Goal: Task Accomplishment & Management: Use online tool/utility

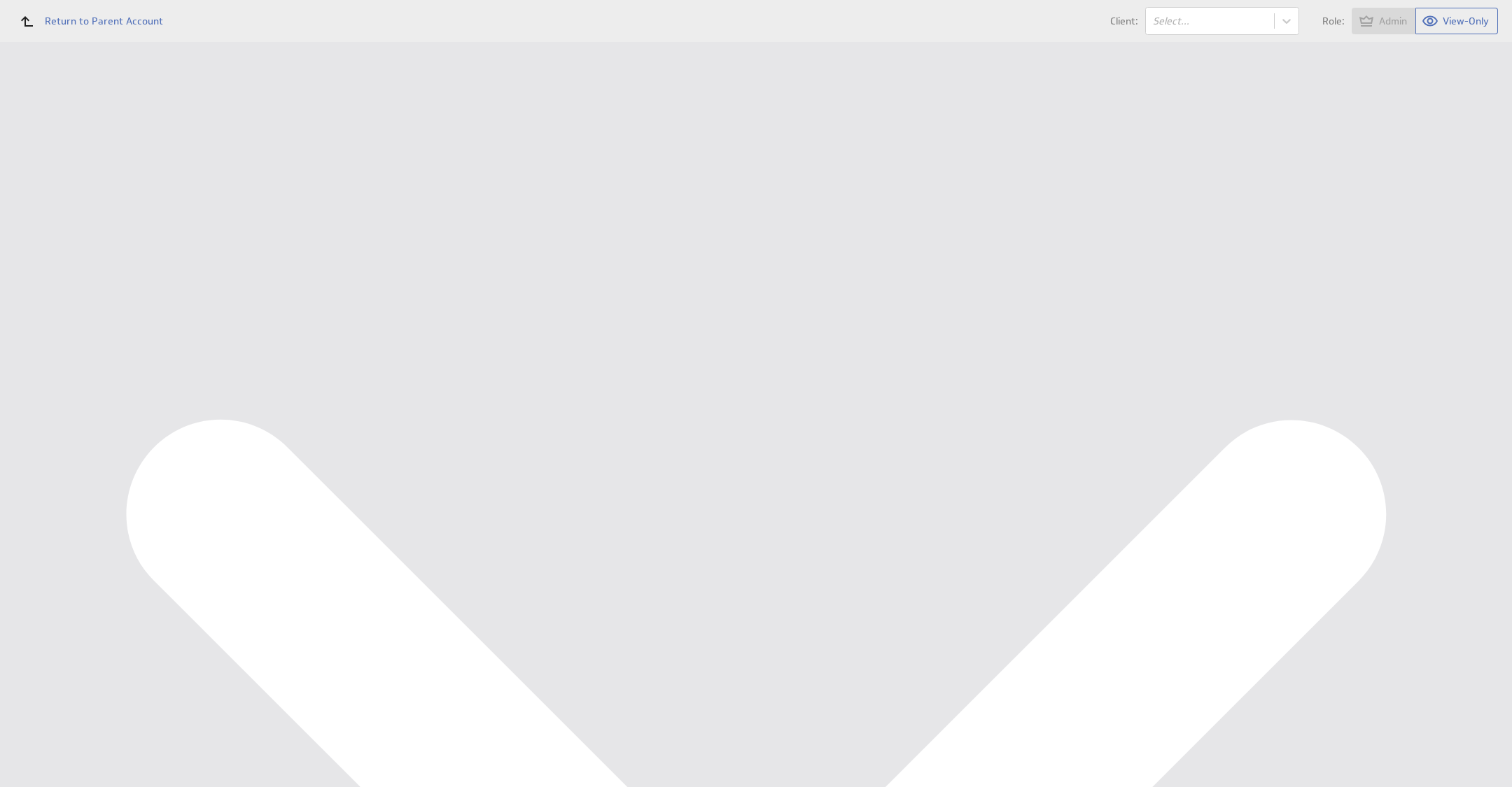
type input "balk"
select select "e375b4aeb5bf6aab50bf64e4381b29e9"
click at [1446, 79] on button "Import" at bounding box center [1451, 84] width 52 height 28
select select "e375b4aeb5bf6aab50bf64e4381b29e9"
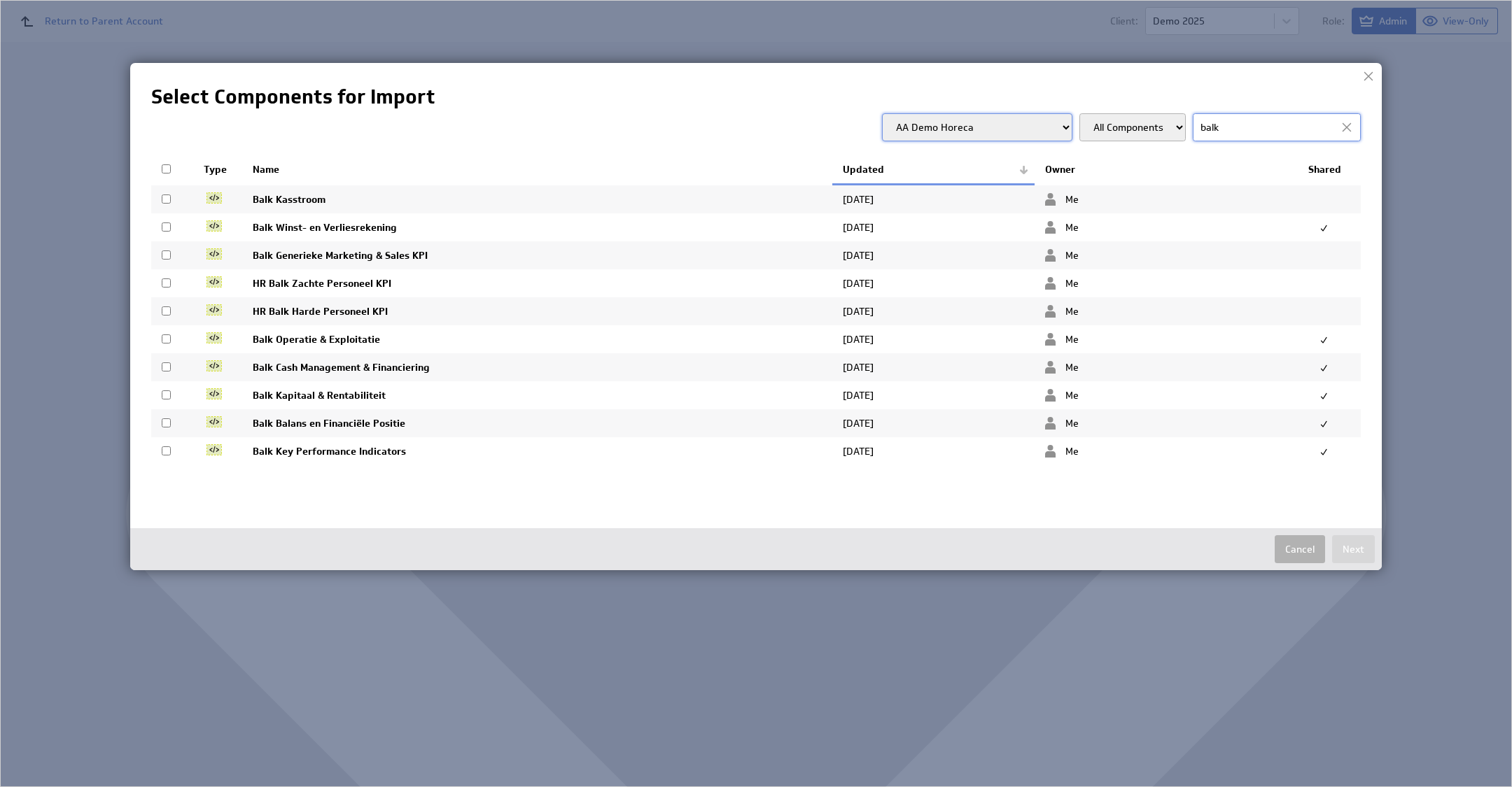
click at [159, 310] on td at bounding box center [172, 311] width 42 height 28
checkbox input "true"
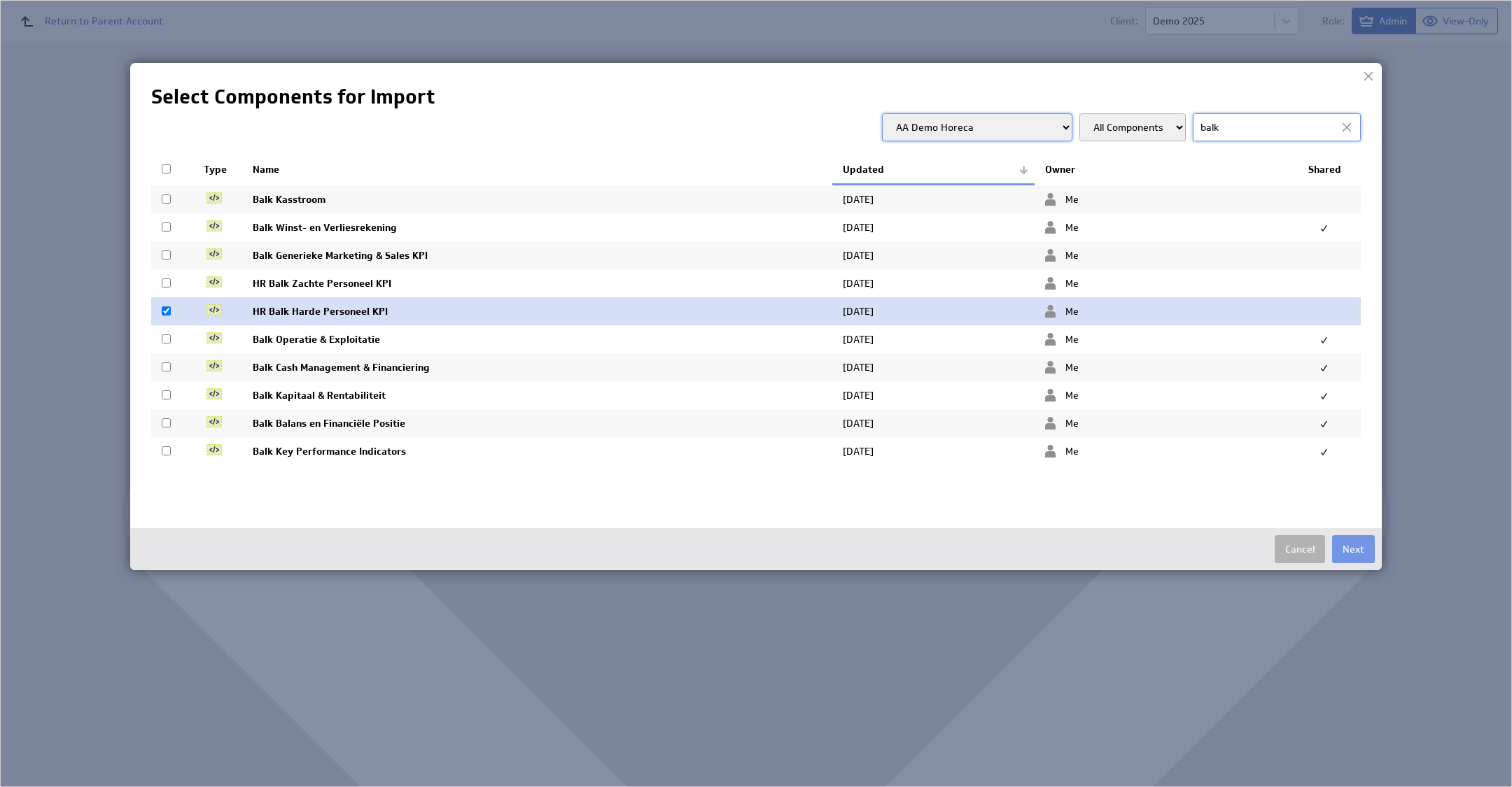
click at [158, 282] on td at bounding box center [172, 283] width 42 height 28
checkbox input "true"
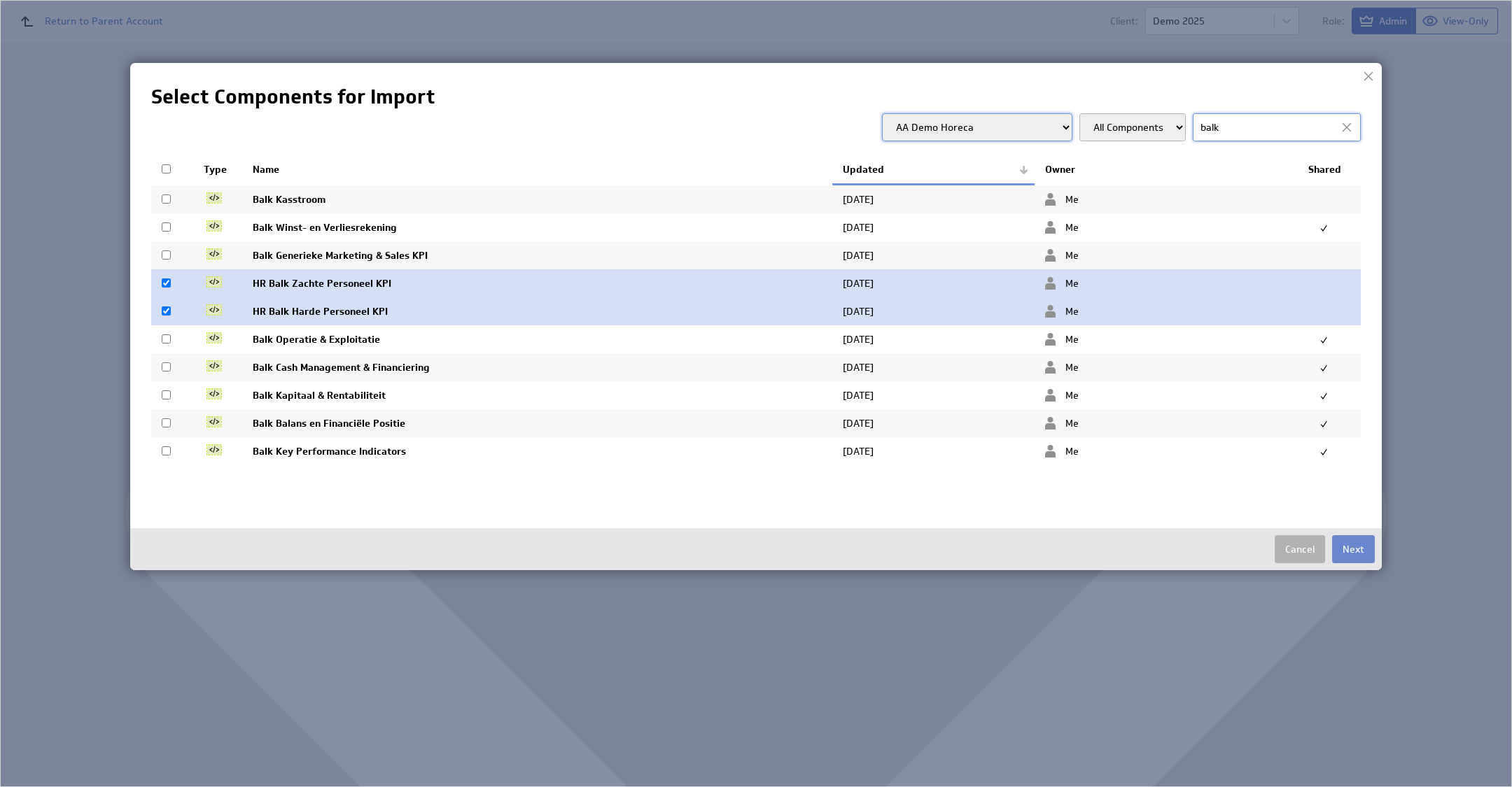
click at [1351, 553] on button "Next" at bounding box center [1353, 549] width 42 height 28
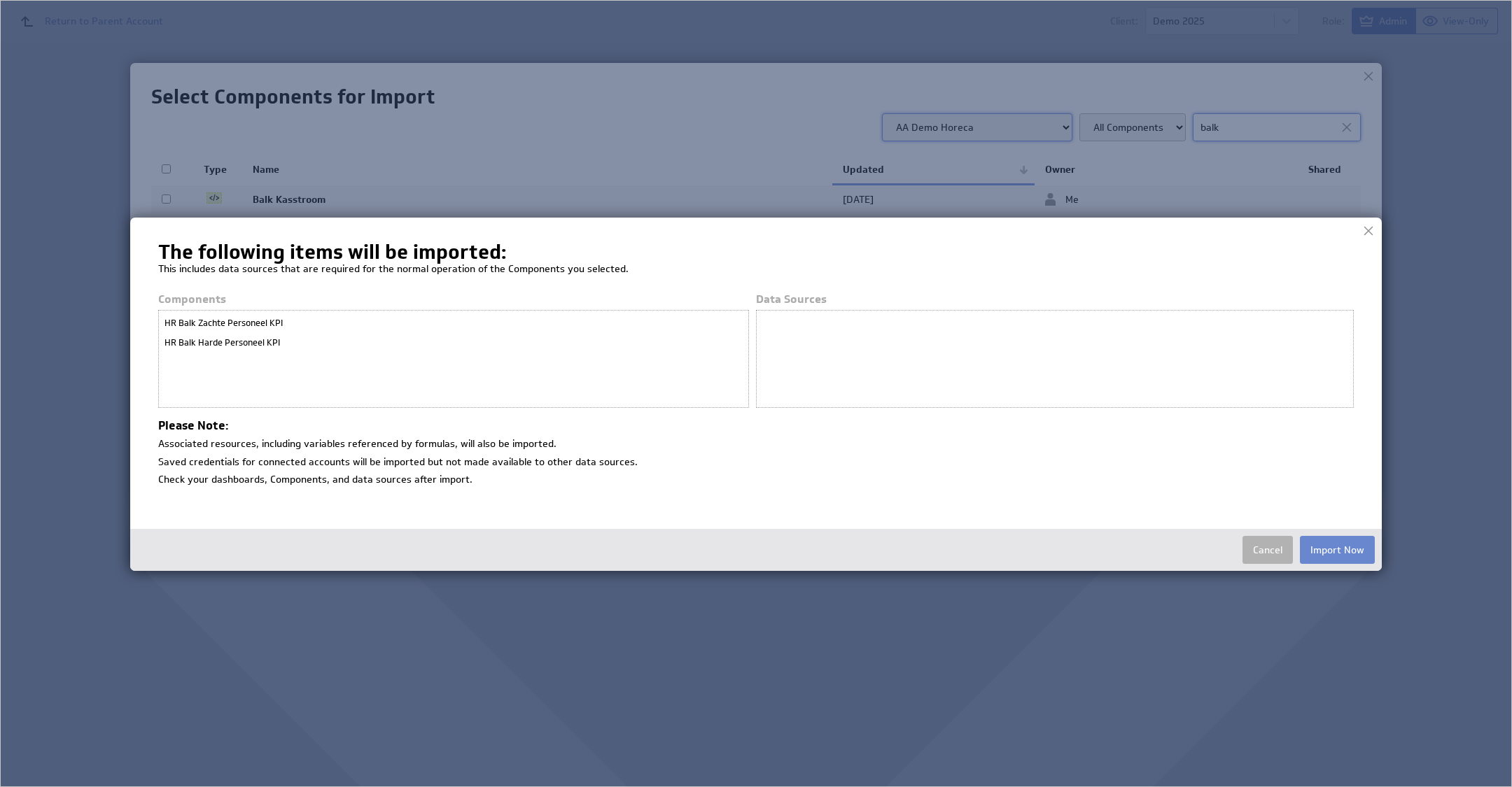
click at [1336, 554] on button "Import Now" at bounding box center [1338, 549] width 75 height 28
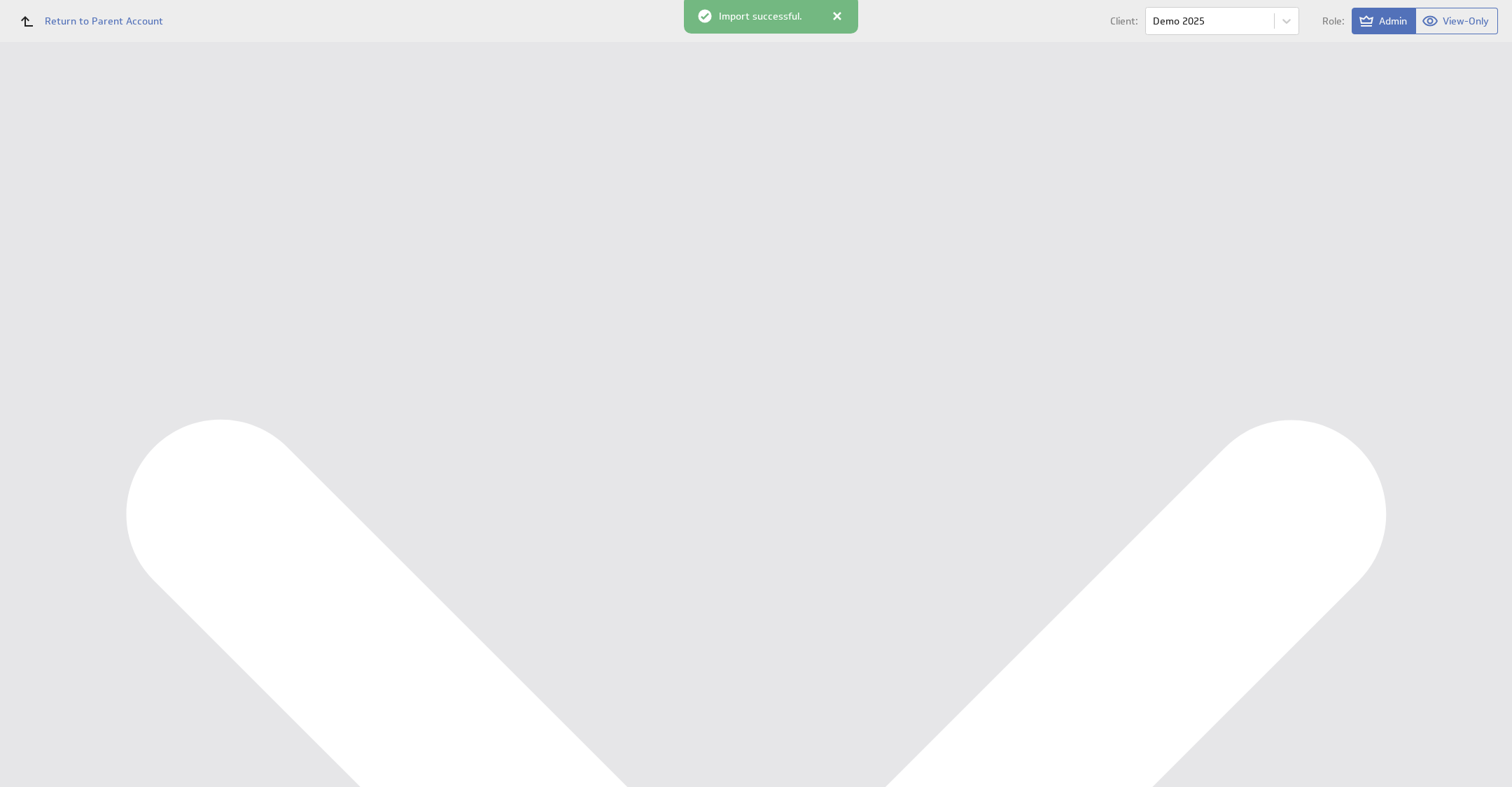
click at [93, 233] on div "Personeel KPI Dashboard" at bounding box center [104, 232] width 142 height 13
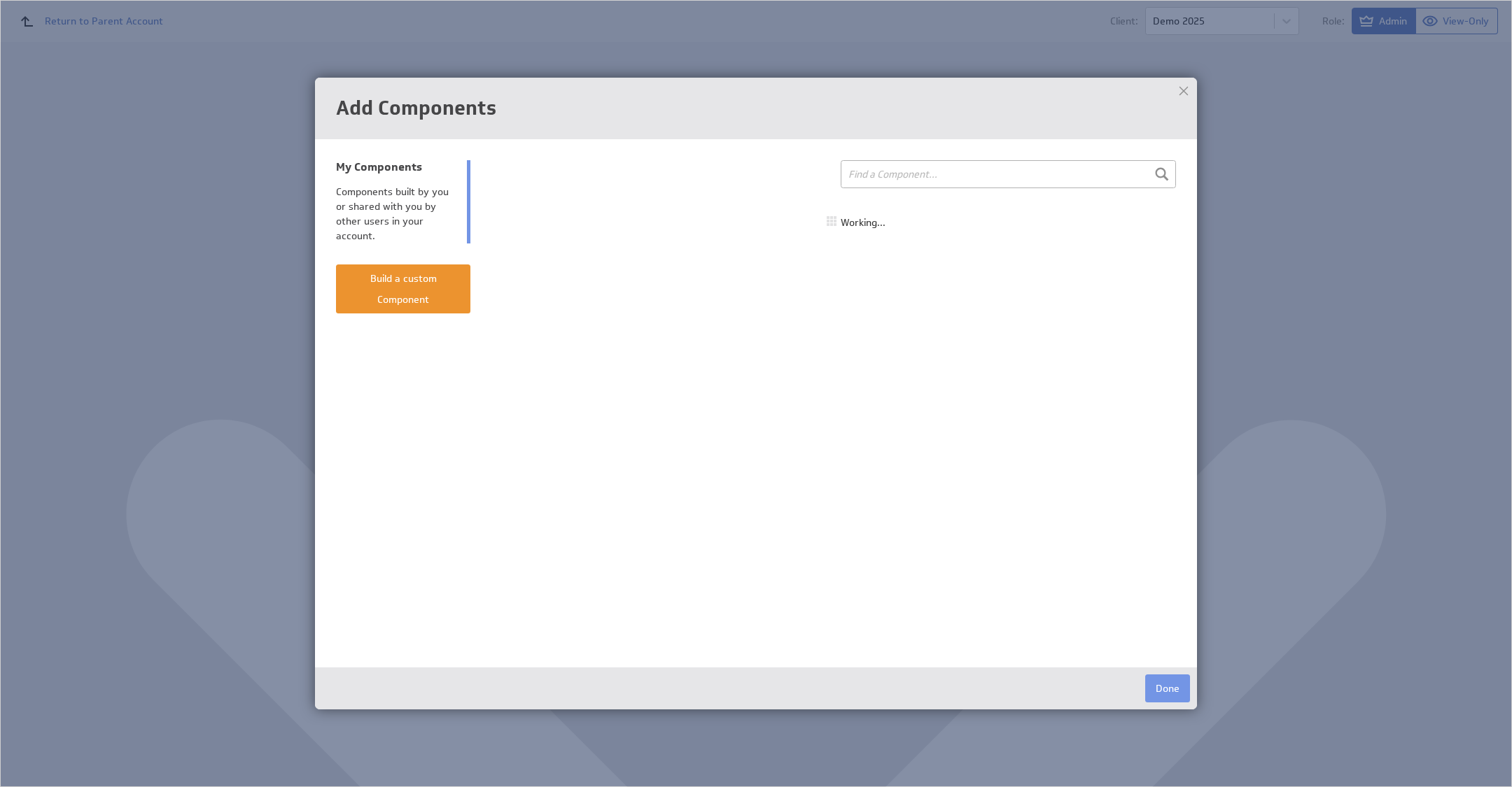
select select "all"
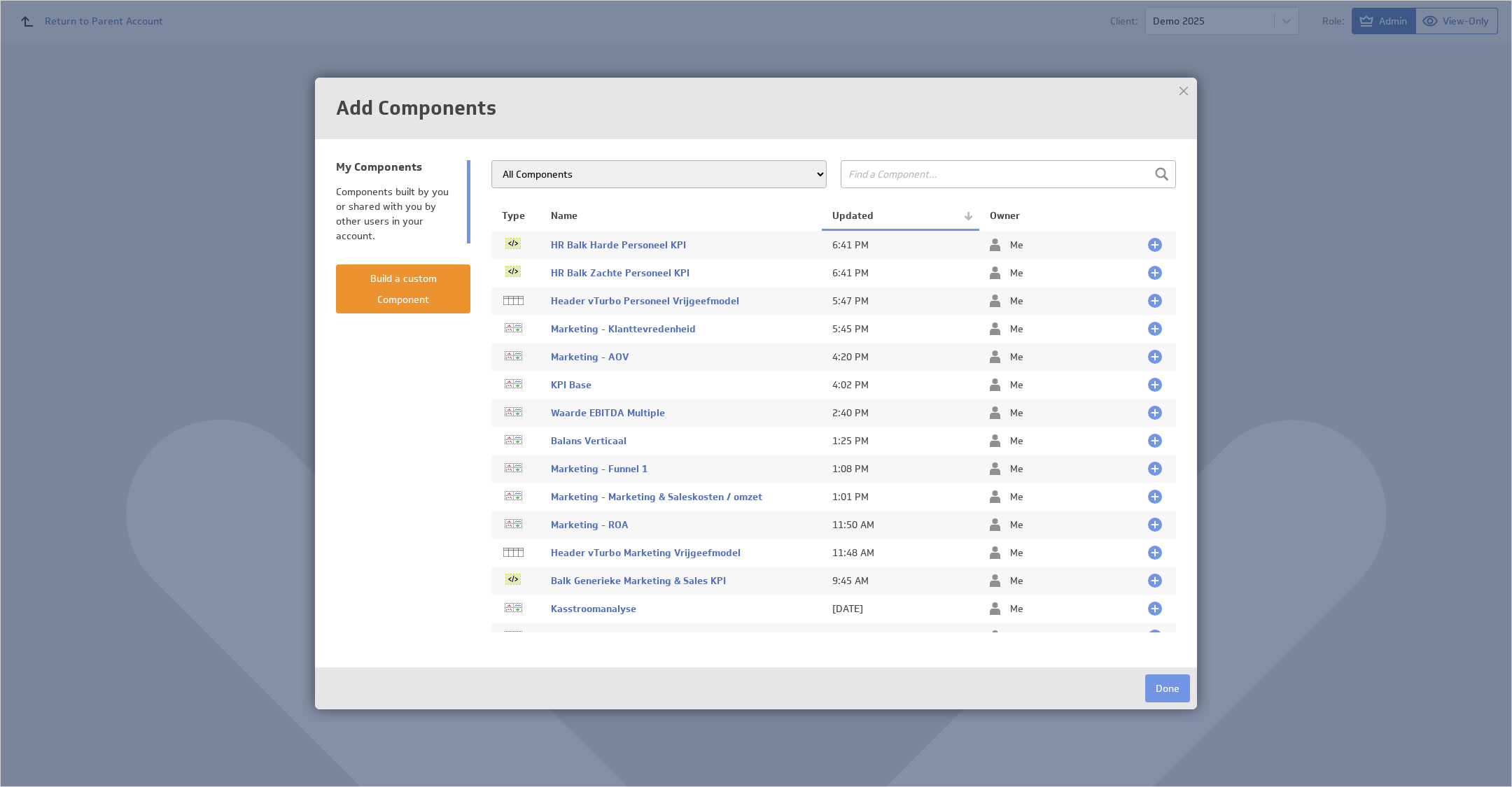
click at [1137, 244] on td at bounding box center [1156, 245] width 39 height 30
click at [1148, 270] on div at bounding box center [1154, 273] width 14 height 14
click at [1148, 247] on div at bounding box center [1154, 245] width 14 height 14
click at [1162, 688] on button "Done" at bounding box center [1167, 688] width 44 height 28
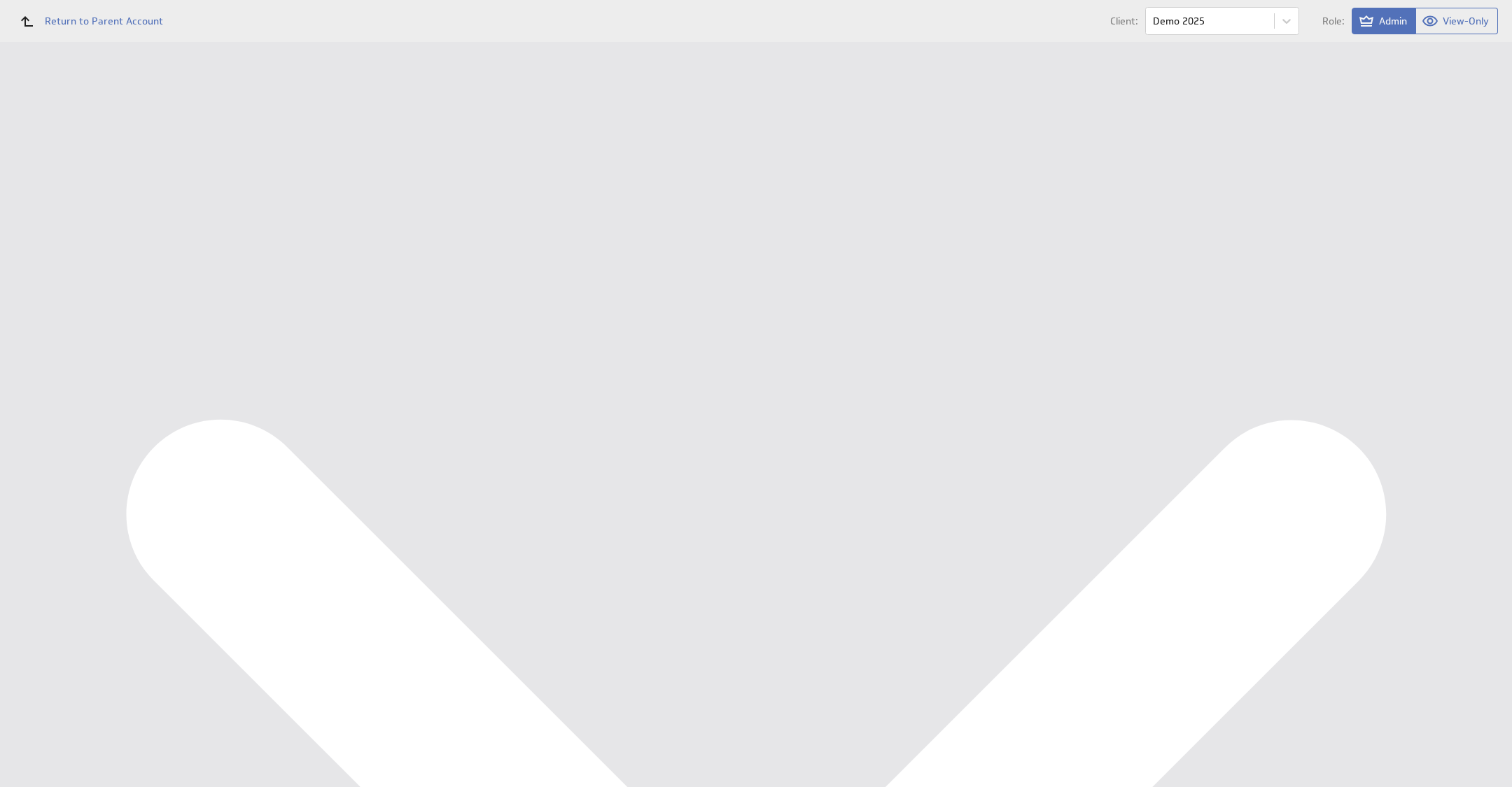
click at [715, 42] on div "Ondernemersadviseurs B.V. Personeel KPI Dashboard Show:" at bounding box center [847, 42] width 1330 height 0
click at [83, 206] on div "Marketing KPI Dashboard" at bounding box center [92, 209] width 117 height 13
click at [1456, 275] on div "Edit..." at bounding box center [1408, 285] width 140 height 22
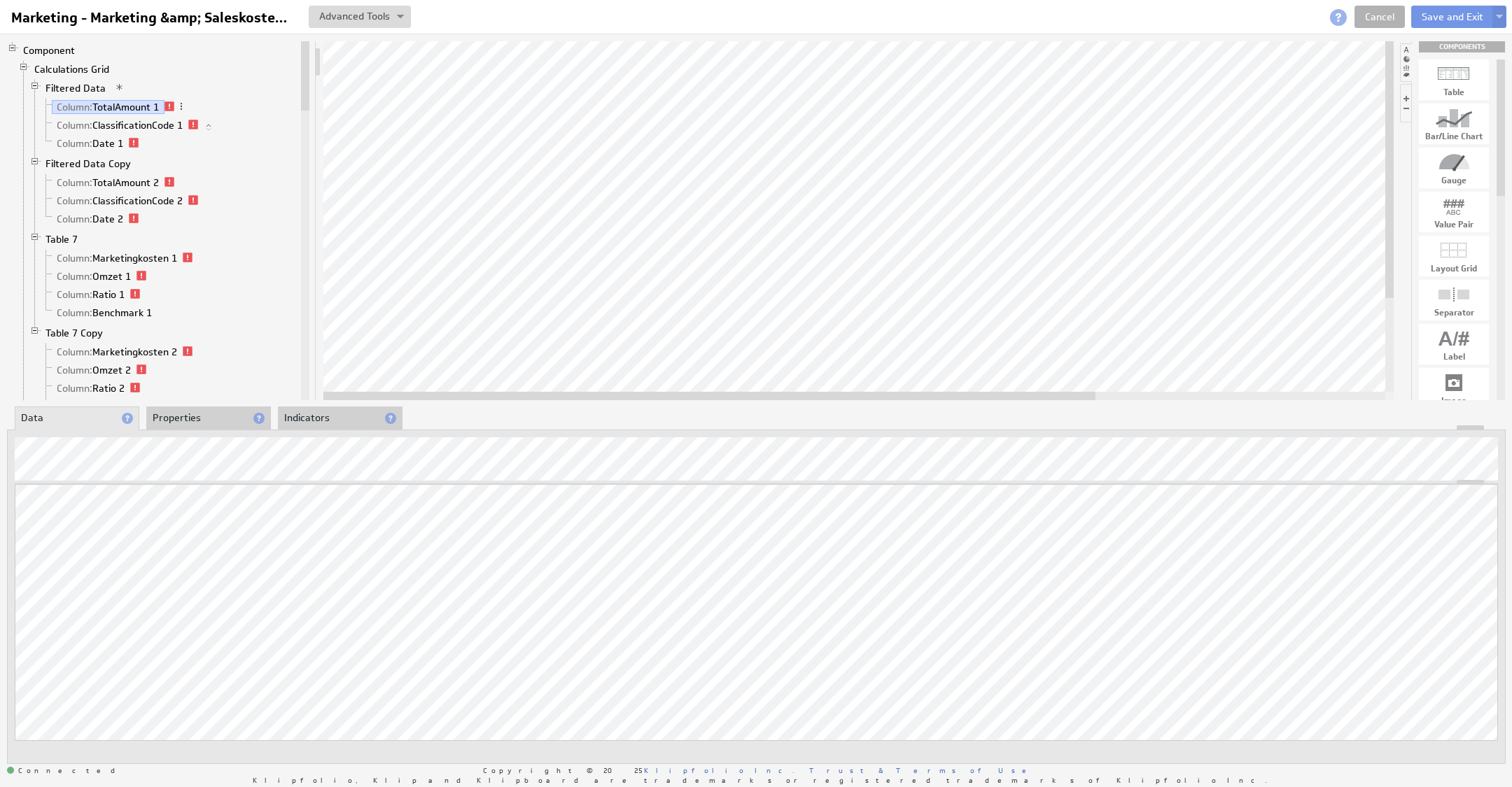
click at [420, 22] on div "Marketing - Marketing &amp; Saleskosten / omzet Marketing - Marketing &amp; Sal…" at bounding box center [232, 17] width 454 height 24
click at [1494, 13] on button at bounding box center [1499, 16] width 14 height 22
click at [1407, 82] on td "Save as Copy..." at bounding box center [1362, 90] width 161 height 22
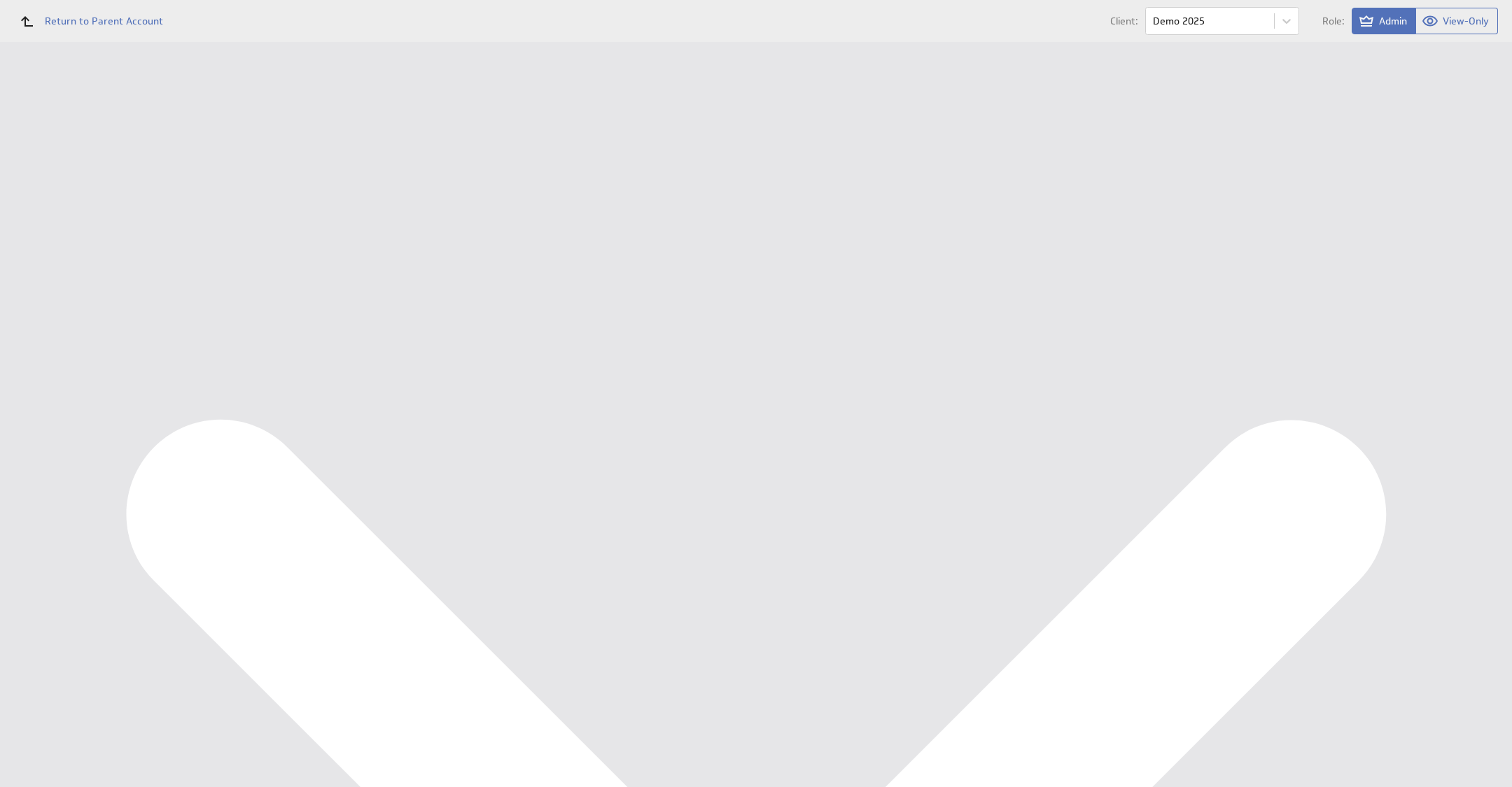
drag, startPoint x: 400, startPoint y: 166, endPoint x: 324, endPoint y: 156, distance: 76.7
click at [324, 156] on tr "Name: Copy of Marketing - Marketing \u0026amp\u003b Saleskosten \u002f omzet Pl…" at bounding box center [847, 167] width 1274 height 37
drag, startPoint x: 411, startPoint y: 164, endPoint x: 337, endPoint y: 153, distance: 74.8
click at [337, 153] on tr "Name: Marketing - Marketing \u0026amp\u003b Saleskosten \u002f omzet Please ent…" at bounding box center [847, 167] width 1274 height 37
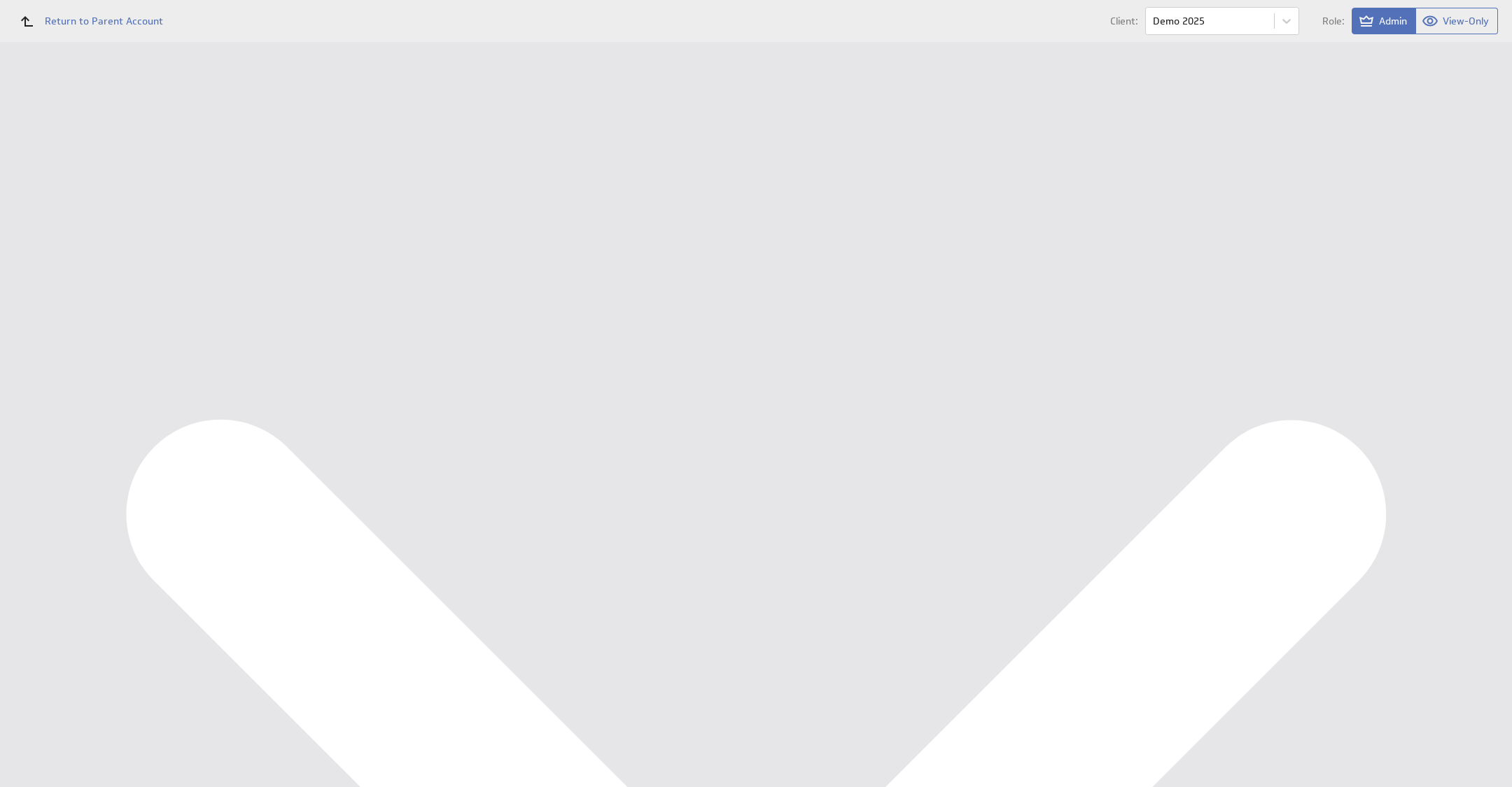
drag, startPoint x: 420, startPoint y: 166, endPoint x: 699, endPoint y: 160, distance: 279.1
click at [699, 160] on td "Personeel - Marketing \u0026amp\u003b Saleskosten \u002f omzet Please enter a v…" at bounding box center [916, 167] width 1134 height 37
type input "Personeel - Personeel / omzet"
click at [339, 282] on input "Save as Copy" at bounding box center [307, 278] width 82 height 28
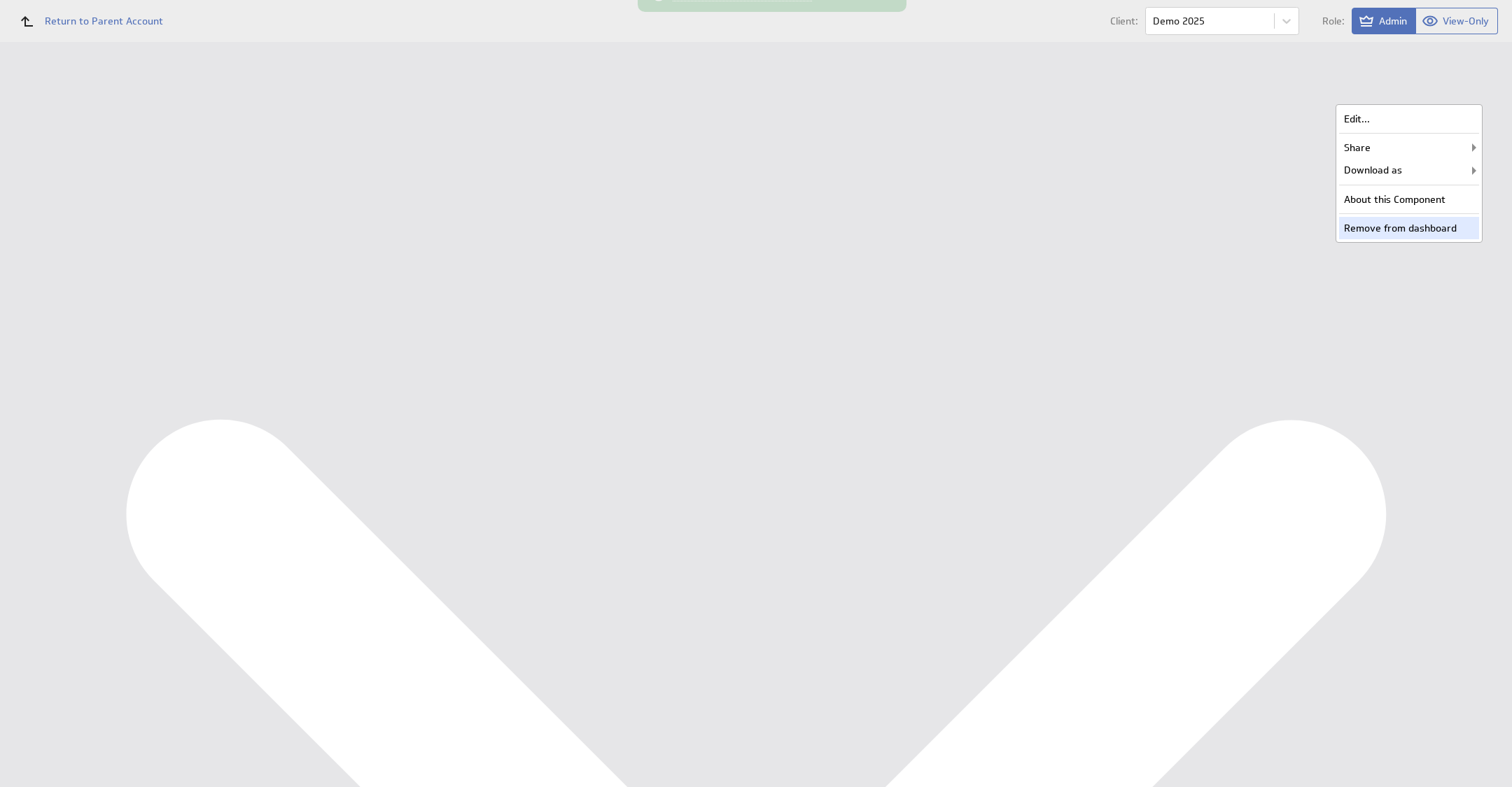
click at [1395, 223] on div "Remove from dashboard" at bounding box center [1408, 227] width 140 height 22
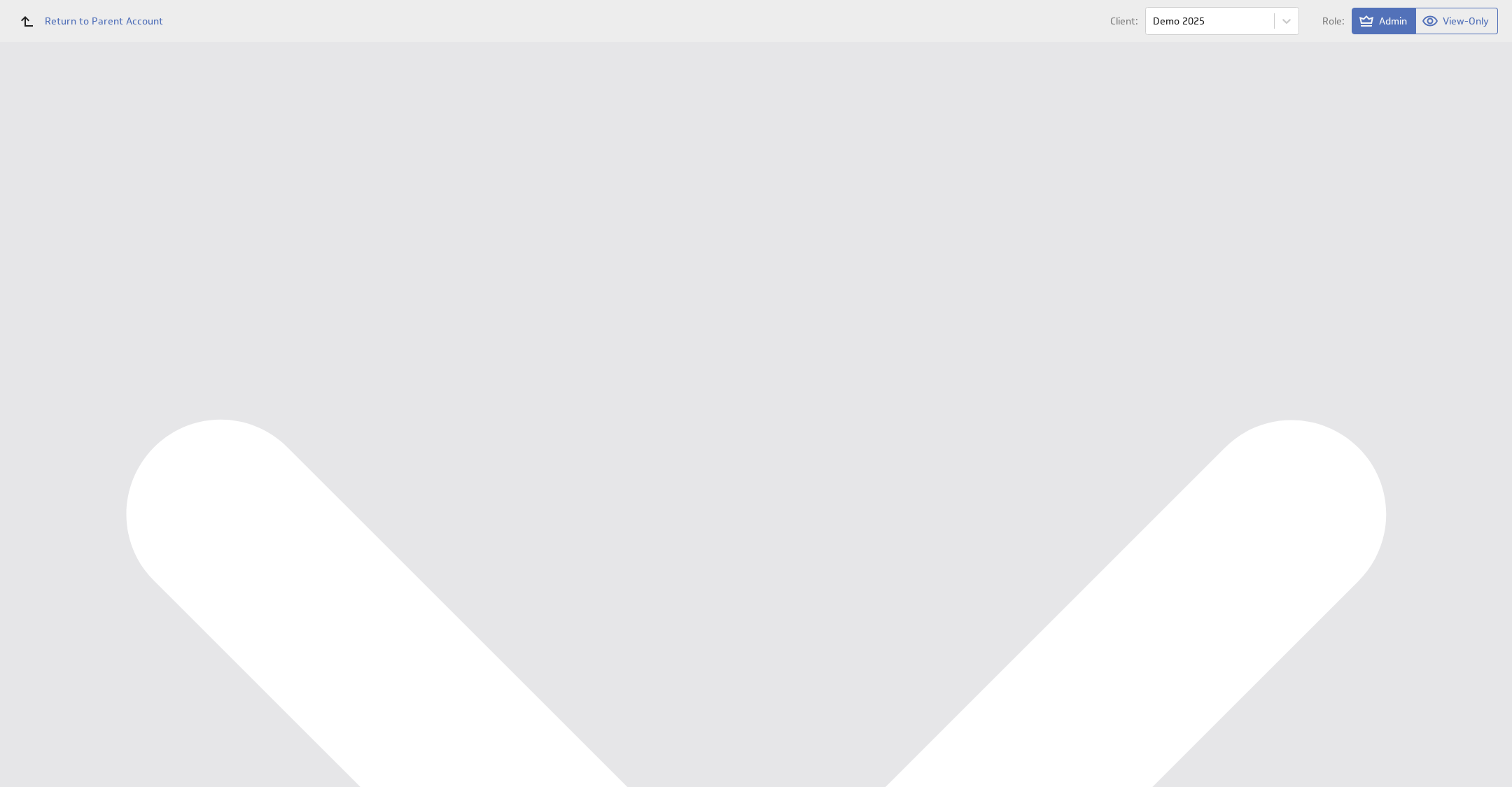
click at [75, 219] on div "Marketing KPI Dashboard" at bounding box center [91, 209] width 182 height 24
click at [81, 228] on div "Personeel KPI Dashboard" at bounding box center [92, 232] width 117 height 13
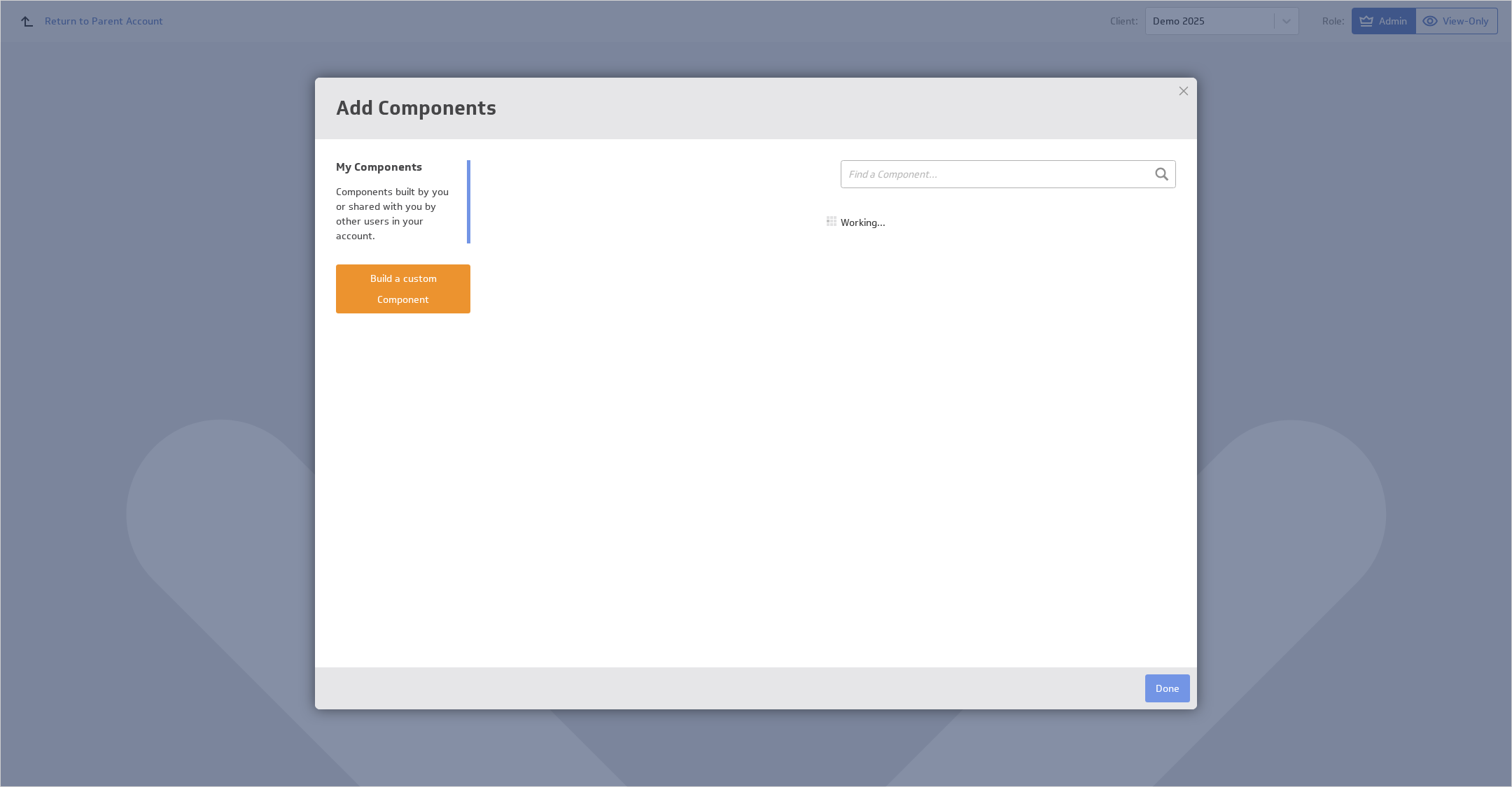
select select "all"
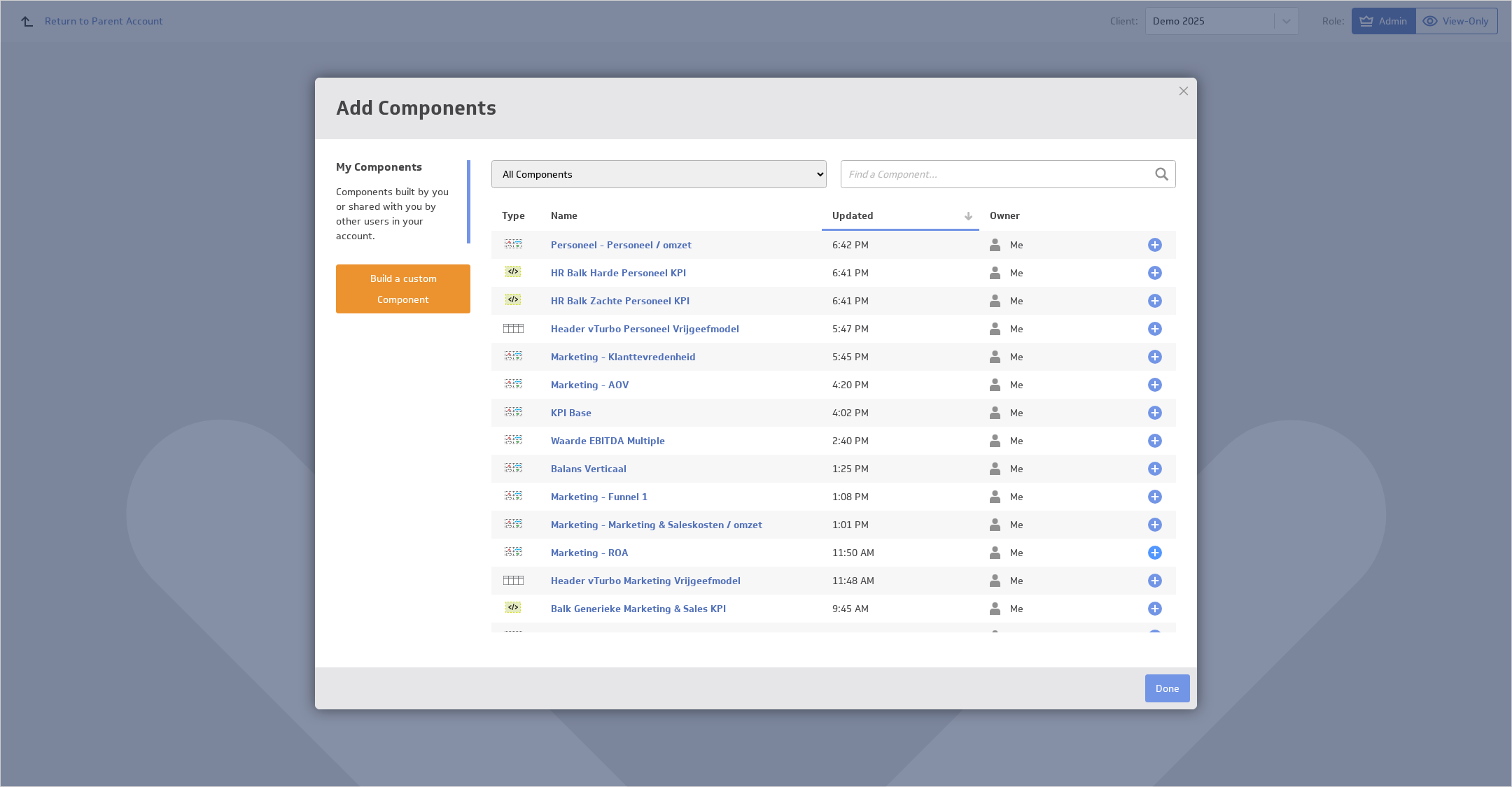
drag, startPoint x: 1139, startPoint y: 242, endPoint x: 1142, endPoint y: 556, distance: 314.0
click at [1148, 243] on div at bounding box center [1154, 245] width 14 height 14
click at [1154, 686] on button "Done" at bounding box center [1167, 688] width 44 height 28
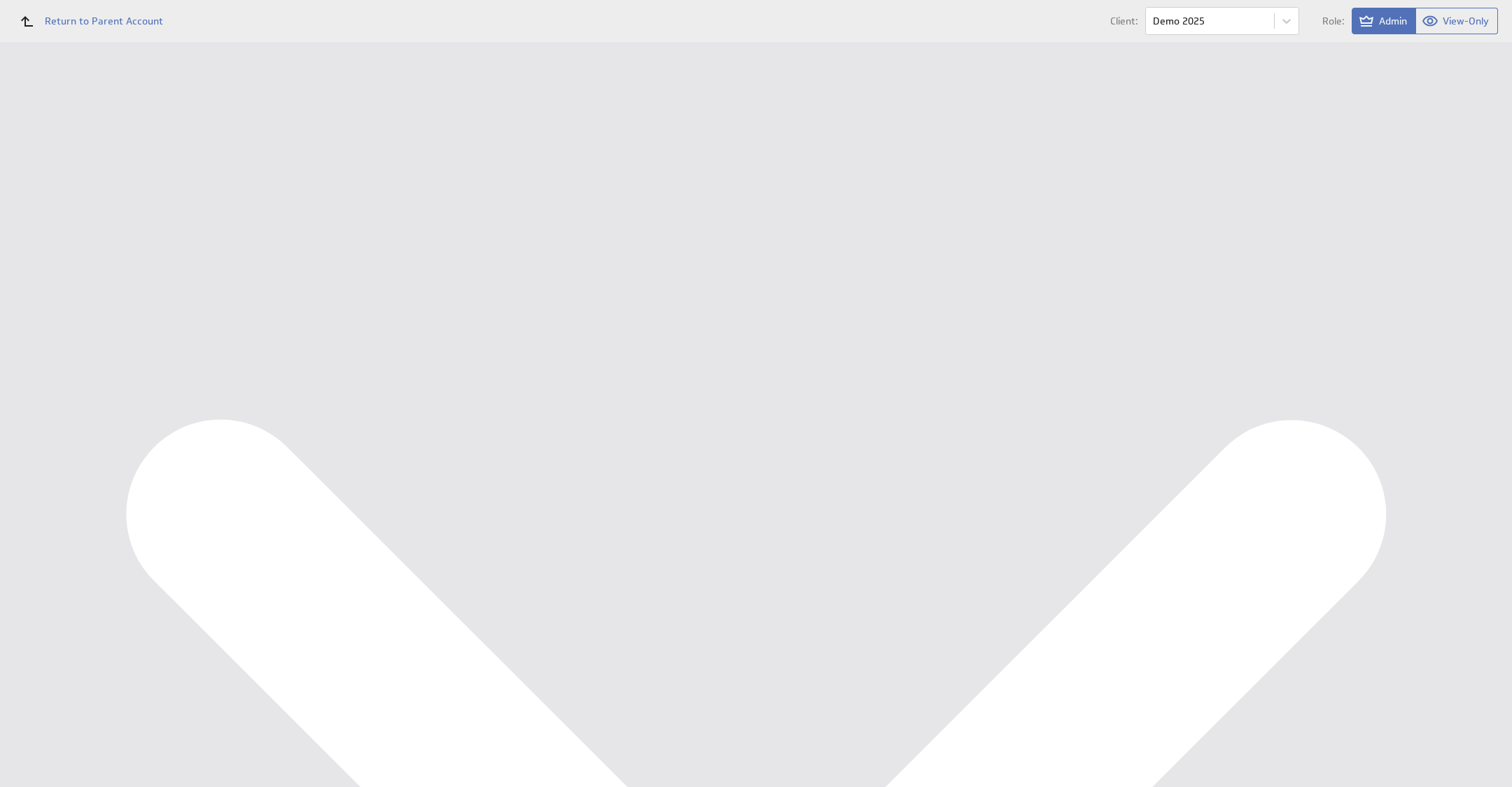
scroll to position [82, 0]
click at [1446, 413] on div "Edit..." at bounding box center [1408, 421] width 140 height 22
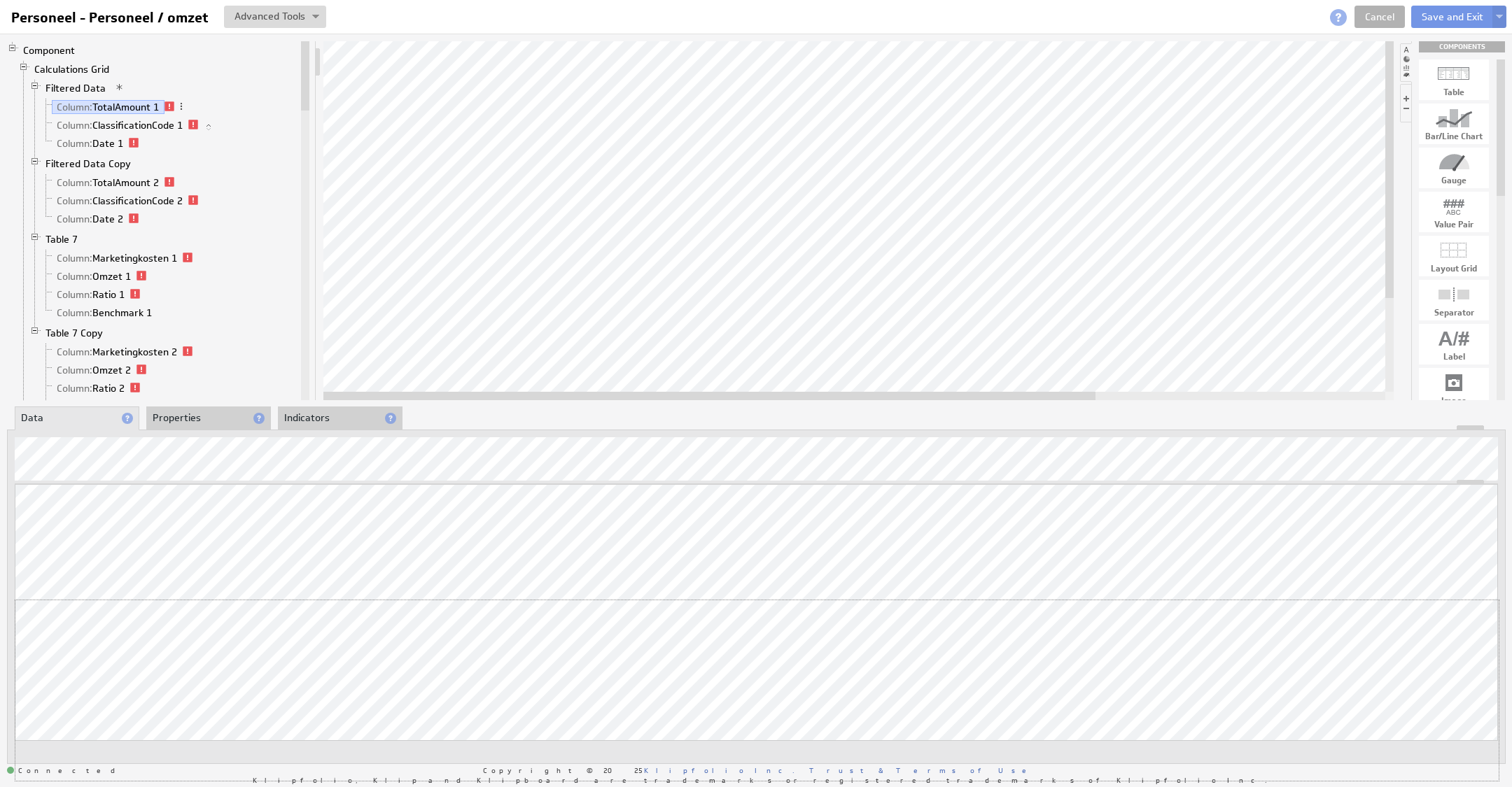
click at [1400, 593] on div "Updating... Select a Function ARRAY DATE SELECT SLICE SUM Data Manipulation Log…" at bounding box center [756, 633] width 1483 height 297
click at [285, 11] on button at bounding box center [275, 16] width 102 height 22
click at [239, 95] on td "Manage Variables..." at bounding box center [214, 90] width 146 height 22
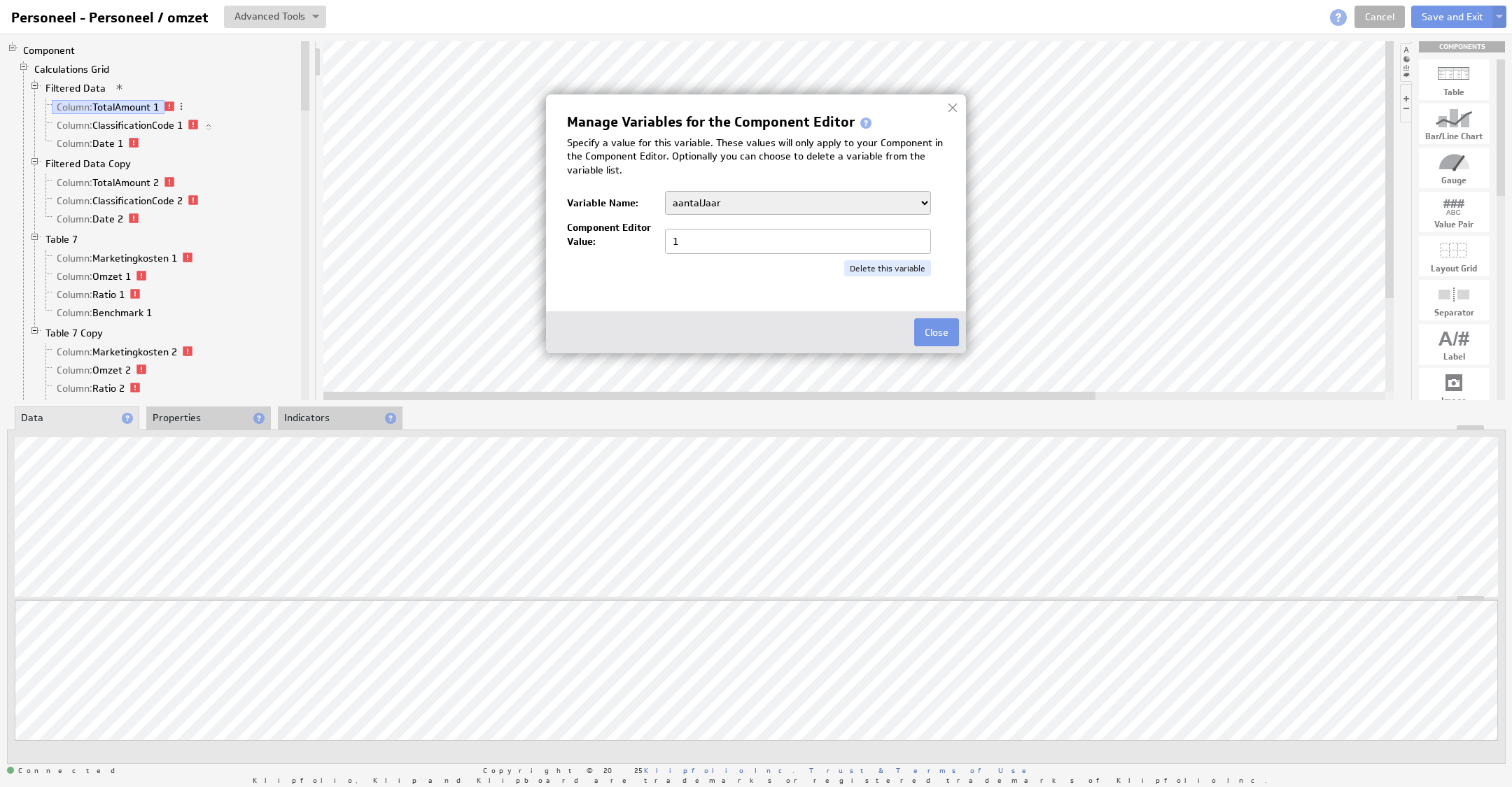
click at [822, 214] on select "aantalJaar Bedrijf BeginJaar1 BeginJaar2 BeginMaandCumulatief1 BeginMaandCumula…" at bounding box center [798, 202] width 266 height 24
click at [278, 482] on img at bounding box center [756, 393] width 1512 height 787
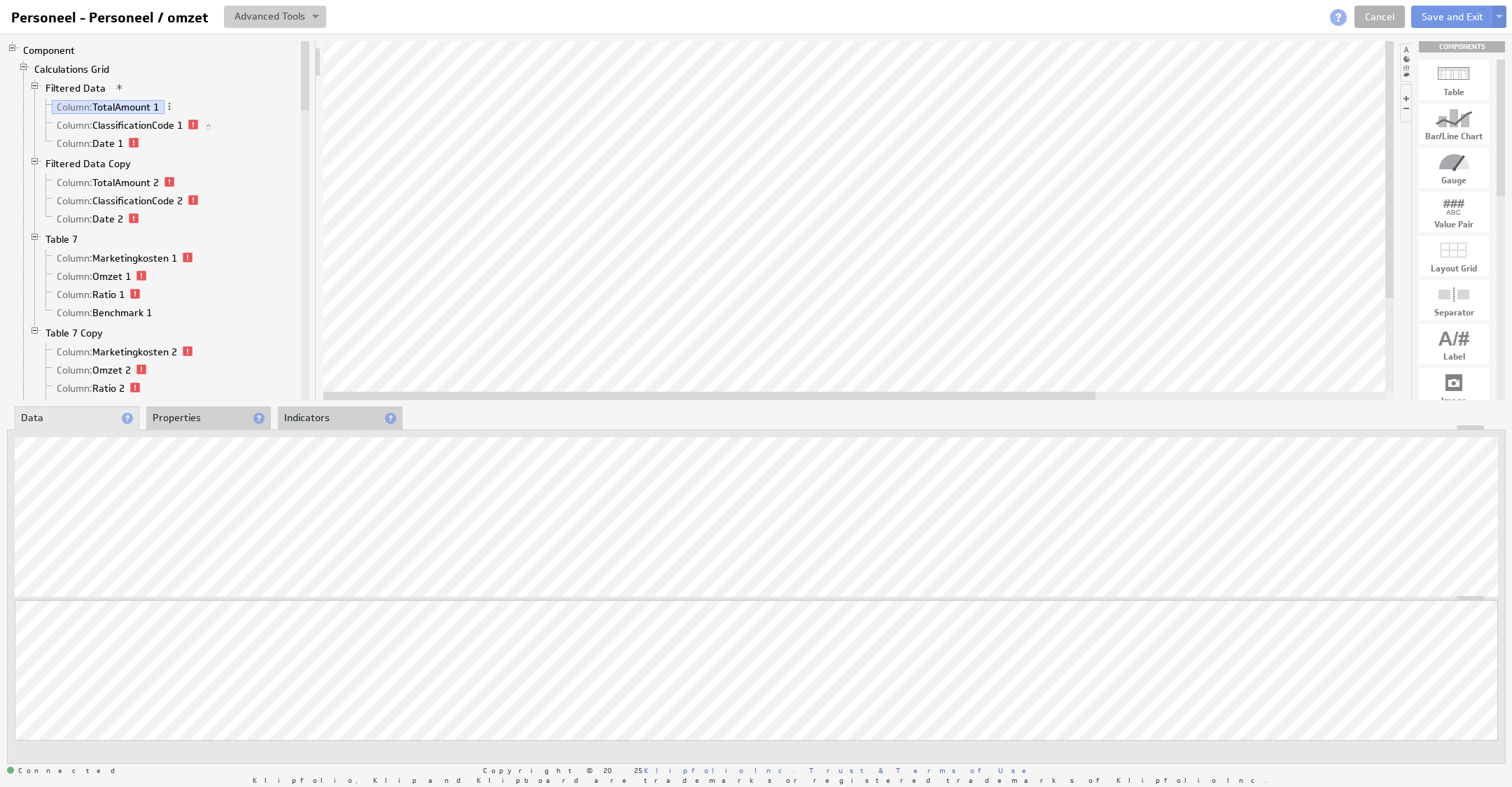
click at [298, 16] on button at bounding box center [275, 16] width 102 height 22
click at [246, 102] on div "View Component Source Code Alt+U Create New Variable... Manage Variables... Alt…" at bounding box center [232, 66] width 188 height 78
drag, startPoint x: 252, startPoint y: 99, endPoint x: 252, endPoint y: 84, distance: 15.0
click at [252, 98] on li "Column: TotalAmount 1" at bounding box center [169, 107] width 257 height 18
click at [272, 27] on button at bounding box center [275, 16] width 102 height 22
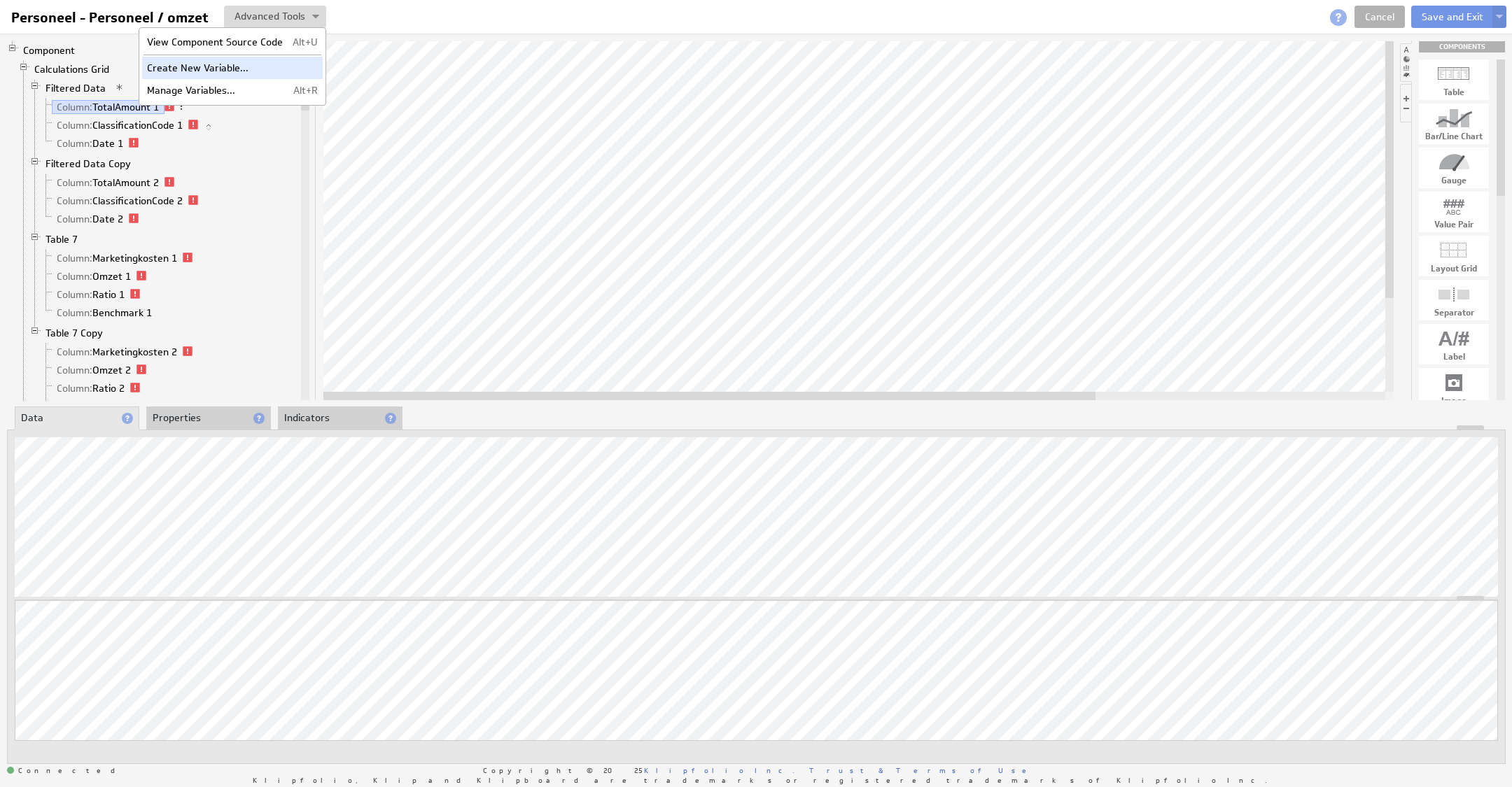
click at [219, 77] on td "Create New Variable..." at bounding box center [214, 67] width 146 height 22
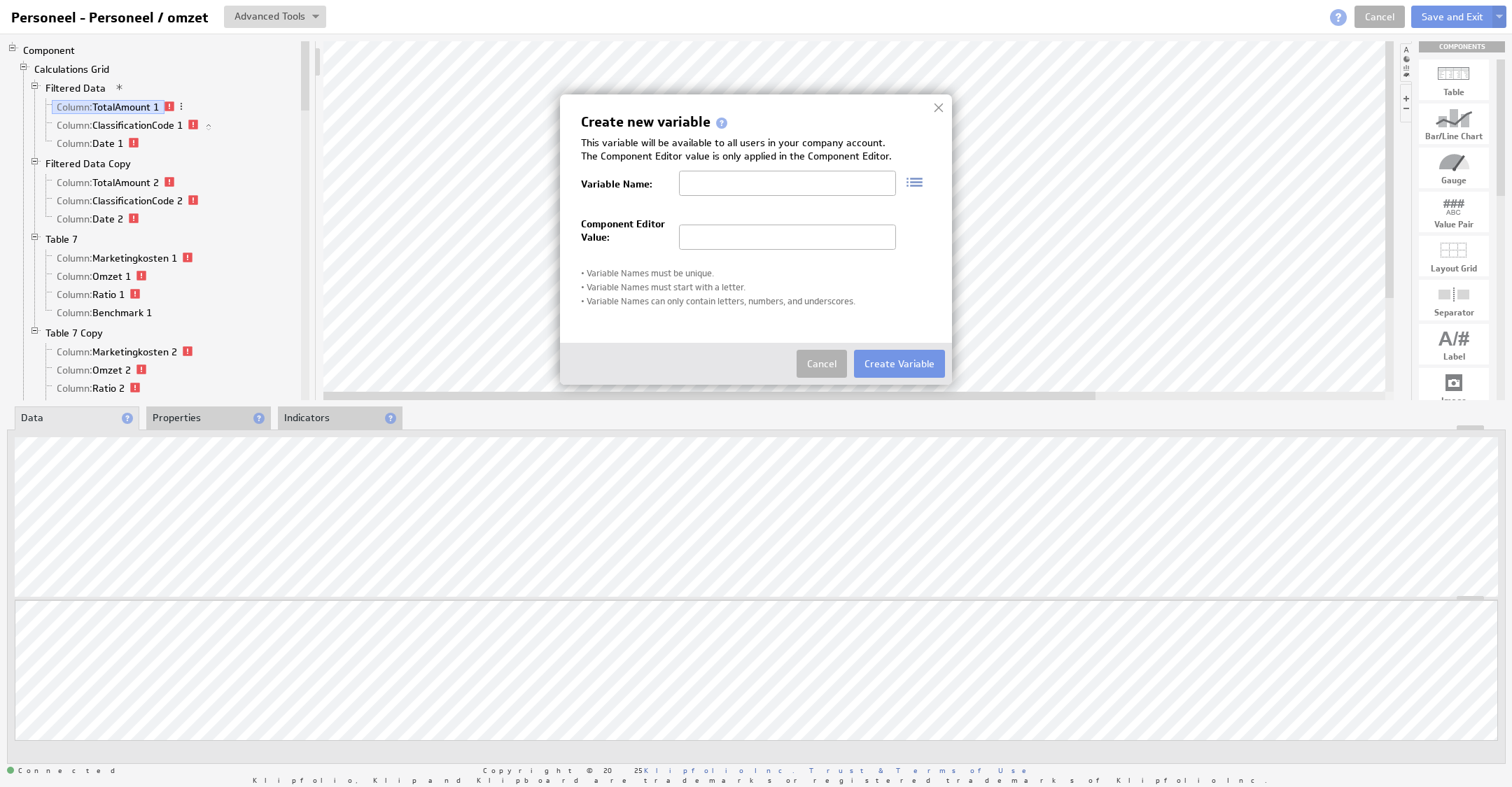
click at [943, 111] on div at bounding box center [939, 108] width 21 height 21
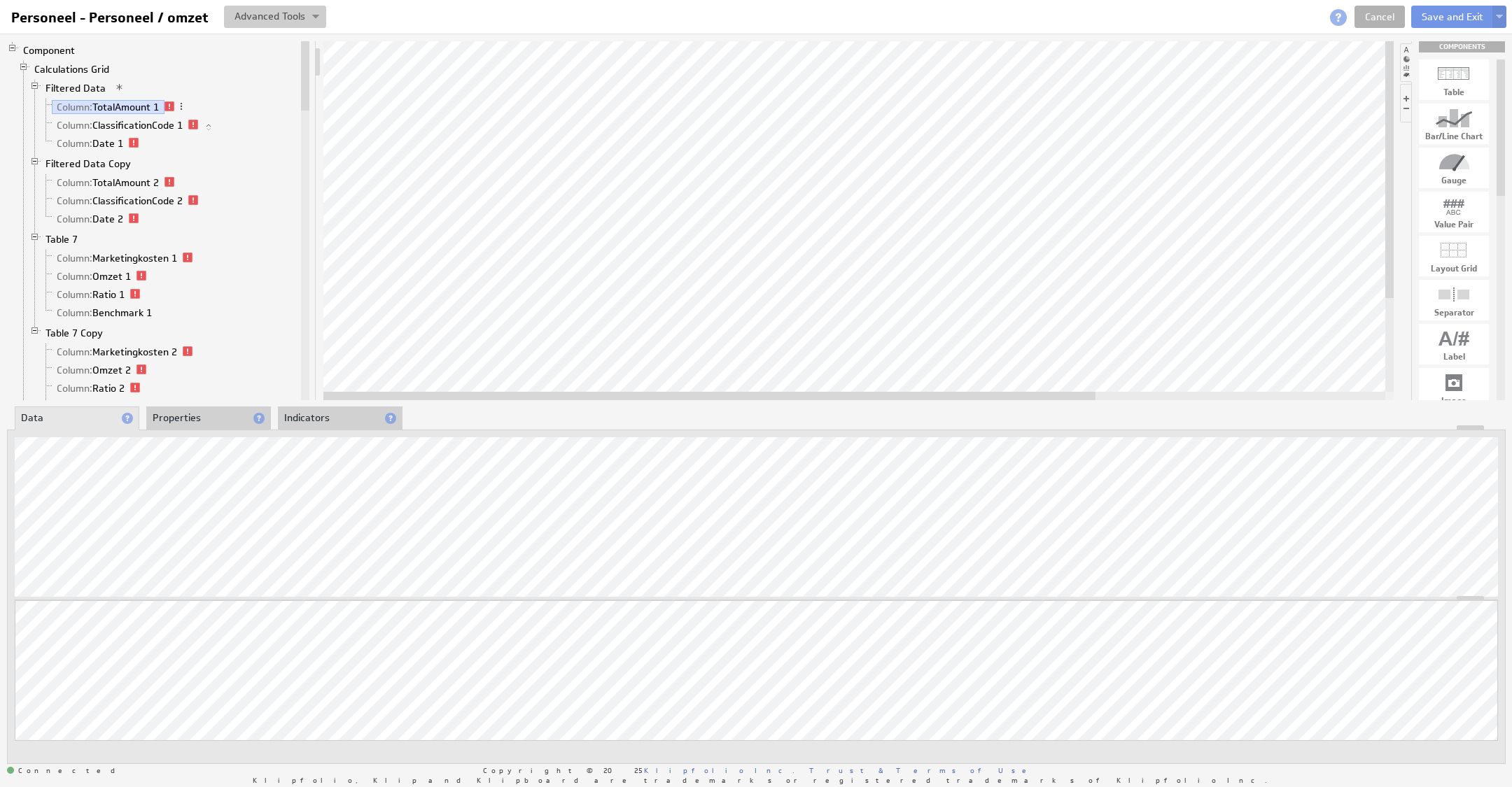
click at [290, 15] on button at bounding box center [275, 16] width 102 height 22
click at [224, 83] on td "Manage Variables..." at bounding box center [214, 90] width 146 height 22
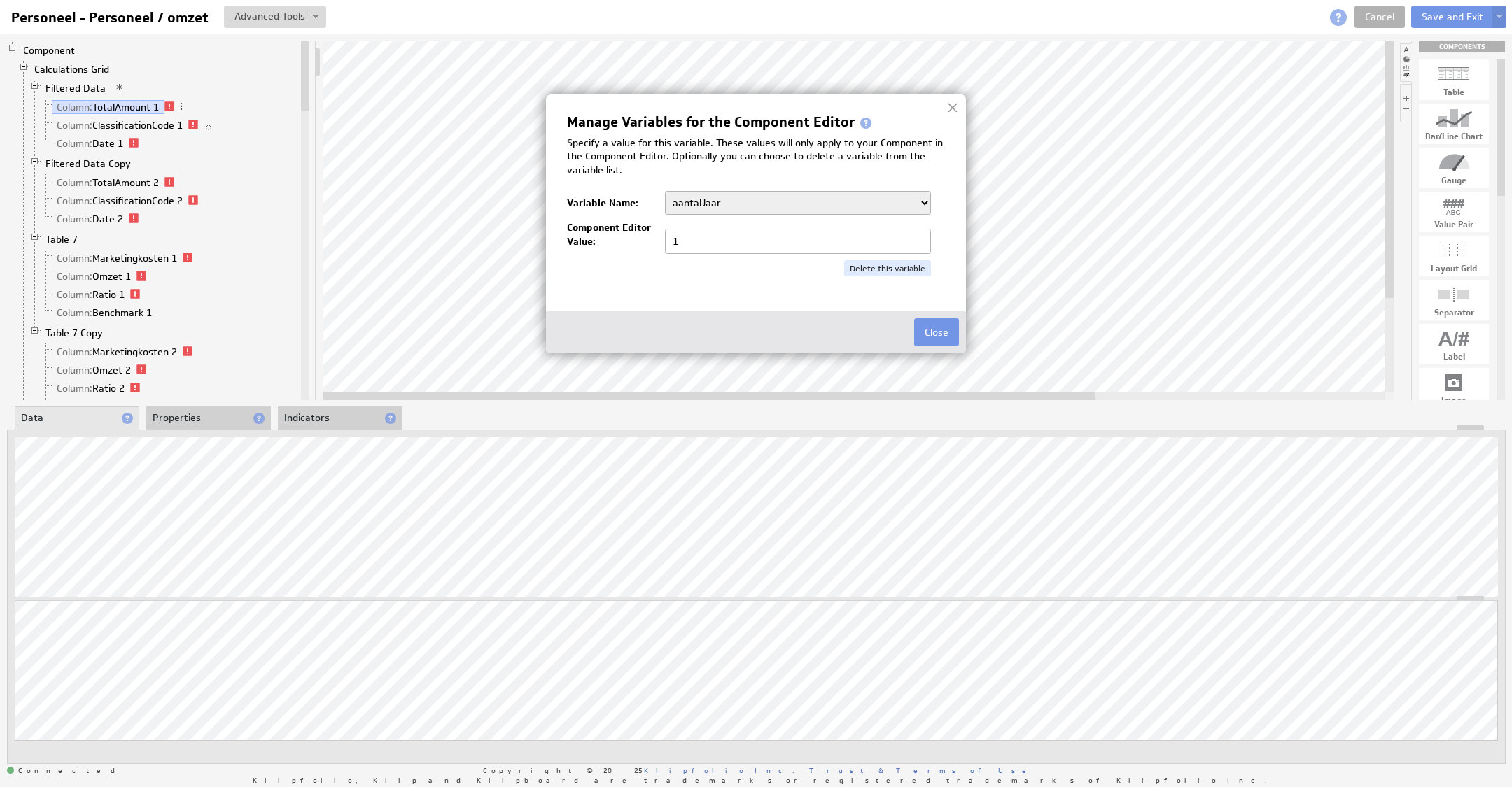
click at [865, 217] on div "Manage Variables for the Component Editor Specify a value for this variable. Th…" at bounding box center [756, 196] width 378 height 161
click at [745, 213] on select "aantalJaar Bedrijf BeginJaar1 BeginJaar2 BeginMaandCumulatief1 BeginMaandCumula…" at bounding box center [798, 202] width 266 height 24
click at [730, 210] on select "aantalJaar Bedrijf BeginJaar1 BeginJaar2 BeginMaandCumulatief1 BeginMaandCumula…" at bounding box center [798, 202] width 266 height 24
select select "1/"
drag, startPoint x: 702, startPoint y: 243, endPoint x: 717, endPoint y: 237, distance: 16.2
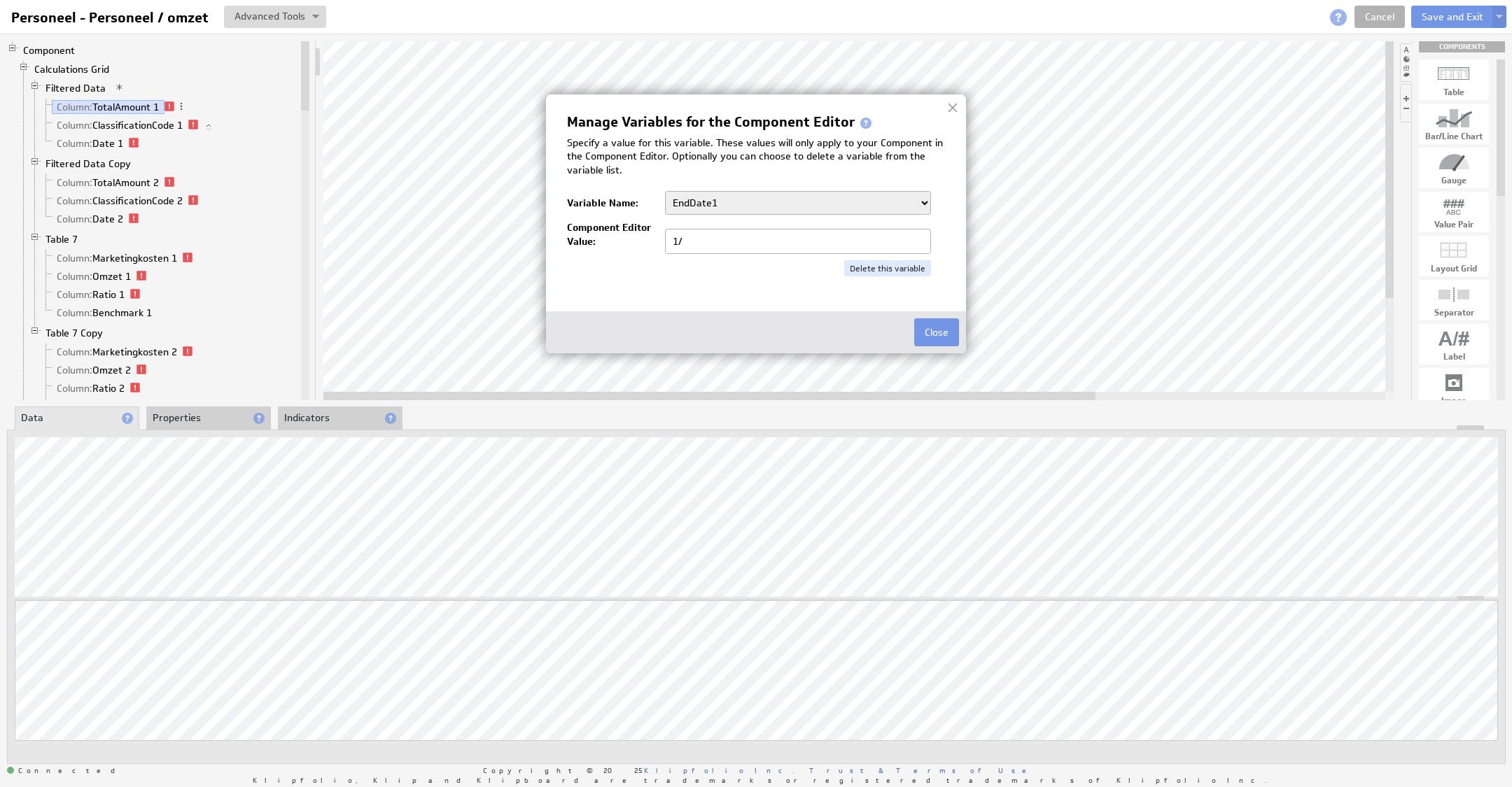
click at [619, 231] on div "Component Editor Value: 1/" at bounding box center [756, 237] width 378 height 33
type input "1/2025"
click at [742, 208] on select "aantalJaar Bedrijf BeginJaar1 BeginJaar2 BeginMaandCumulatief1 BeginMaandCumula…" at bounding box center [798, 202] width 266 height 24
select select "1/"
type input "1"
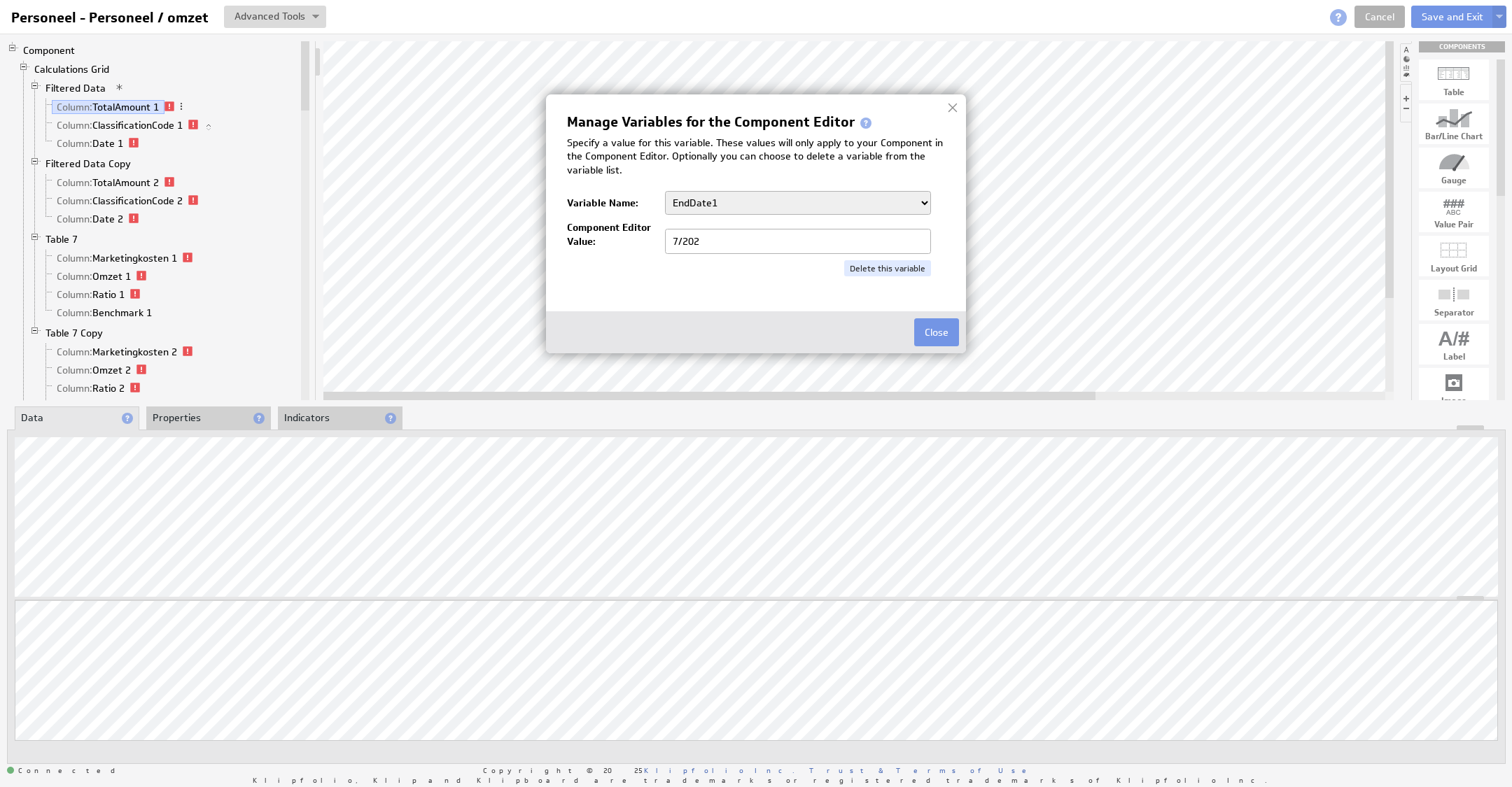
type input "7/2025"
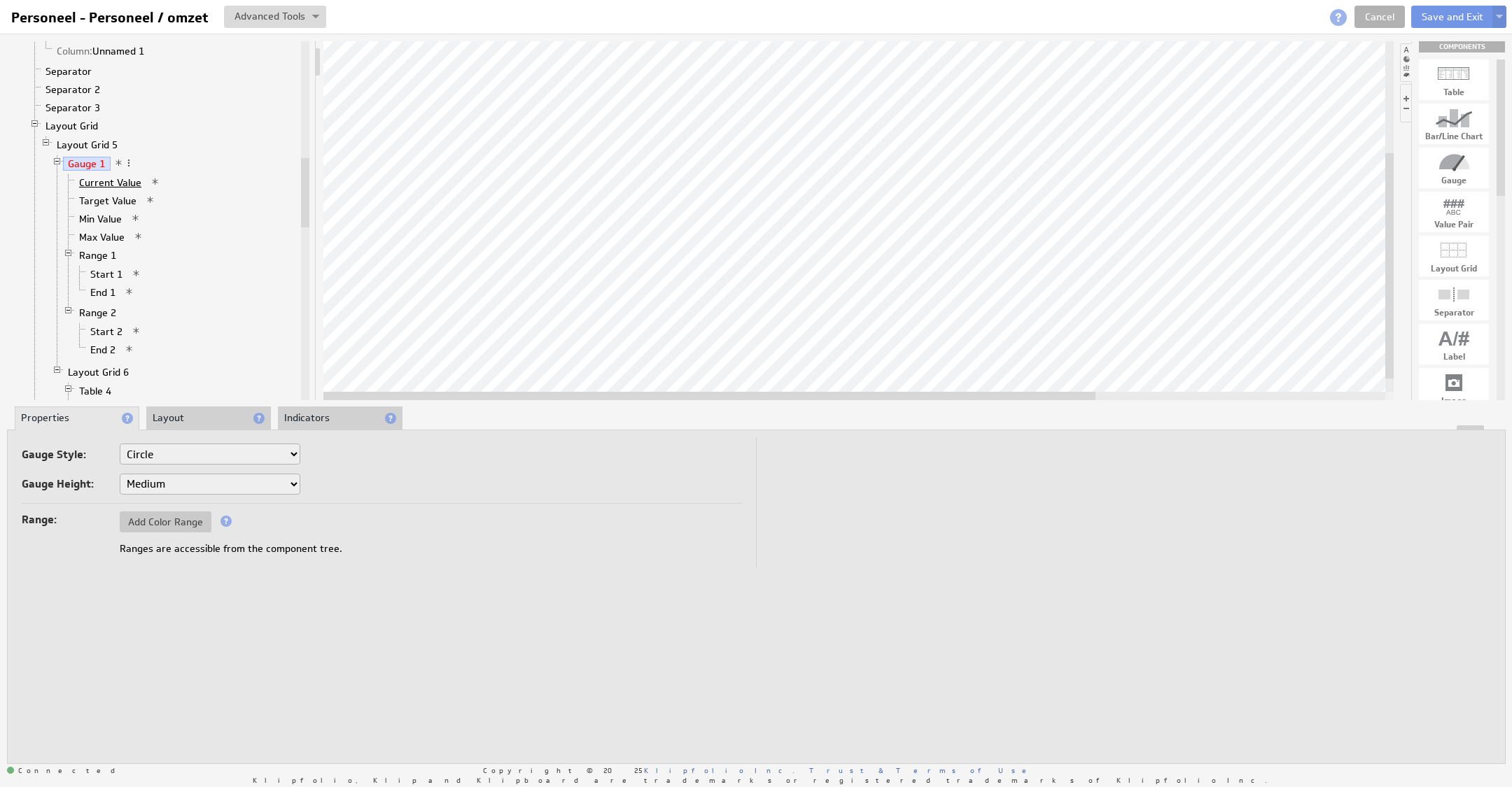
click at [114, 175] on link "Current Value" at bounding box center [111, 182] width 73 height 14
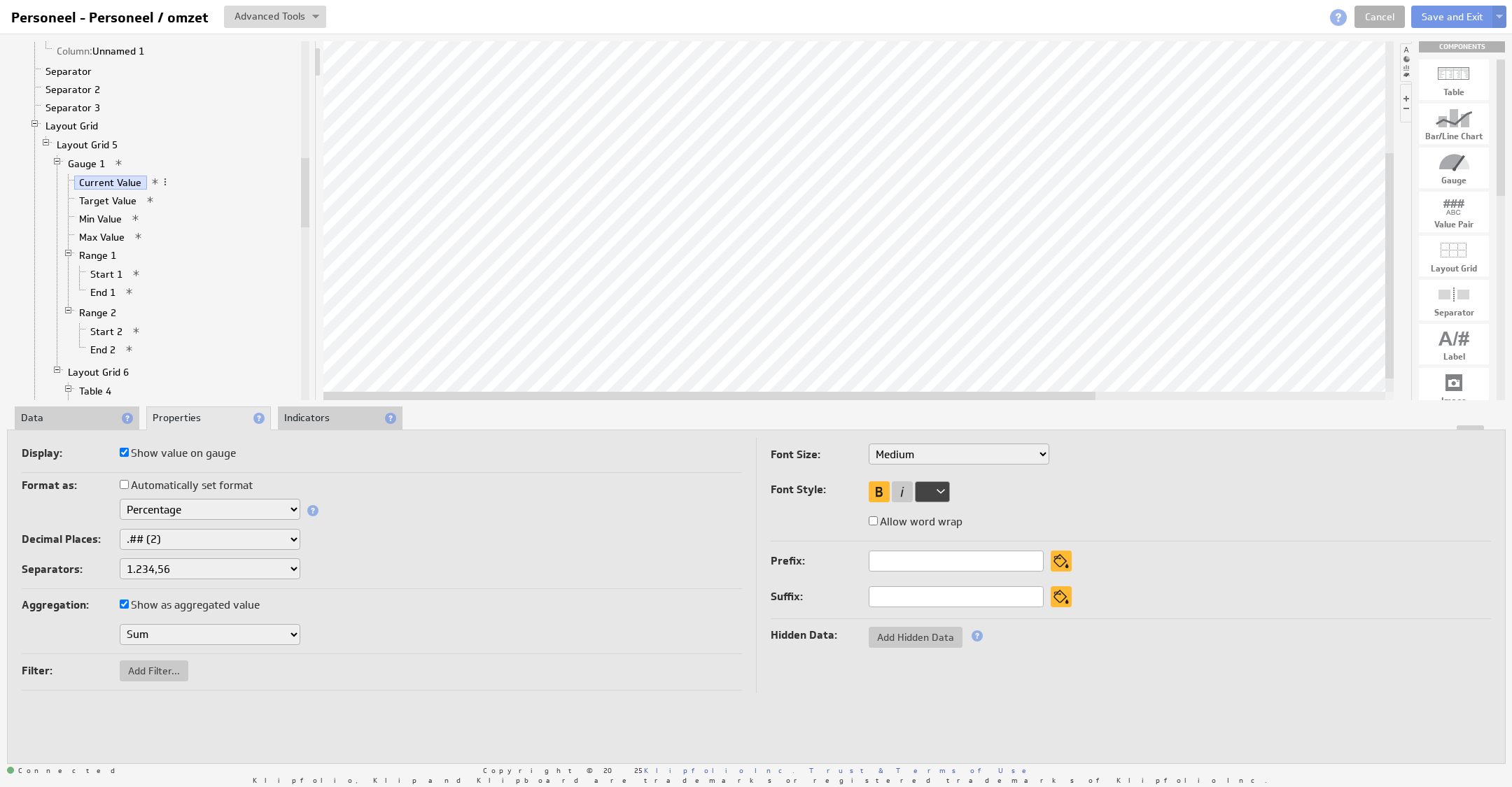
click at [93, 411] on li "Data" at bounding box center [76, 418] width 124 height 24
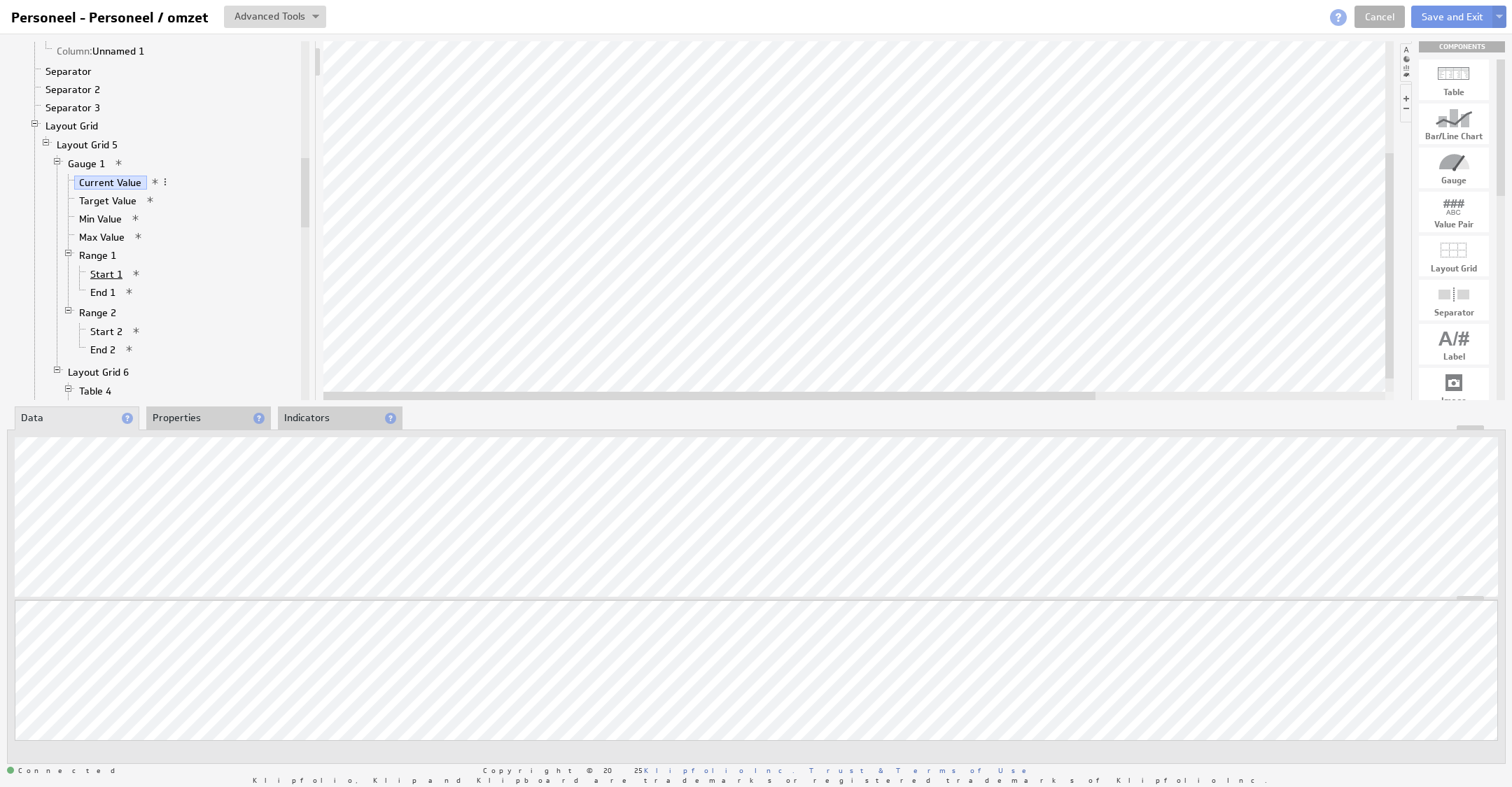
click at [113, 267] on link "Start 1" at bounding box center [107, 274] width 42 height 14
click at [43, 435] on div "Updating... Select a Function ARRAY DATE SELECT SLICE SUM Data Manipulation Log…" at bounding box center [756, 596] width 1499 height 334
click at [103, 285] on link "End 1" at bounding box center [103, 292] width 36 height 14
click at [108, 325] on link "Start 2" at bounding box center [107, 331] width 42 height 14
click at [91, 343] on link "End 2" at bounding box center [103, 350] width 36 height 14
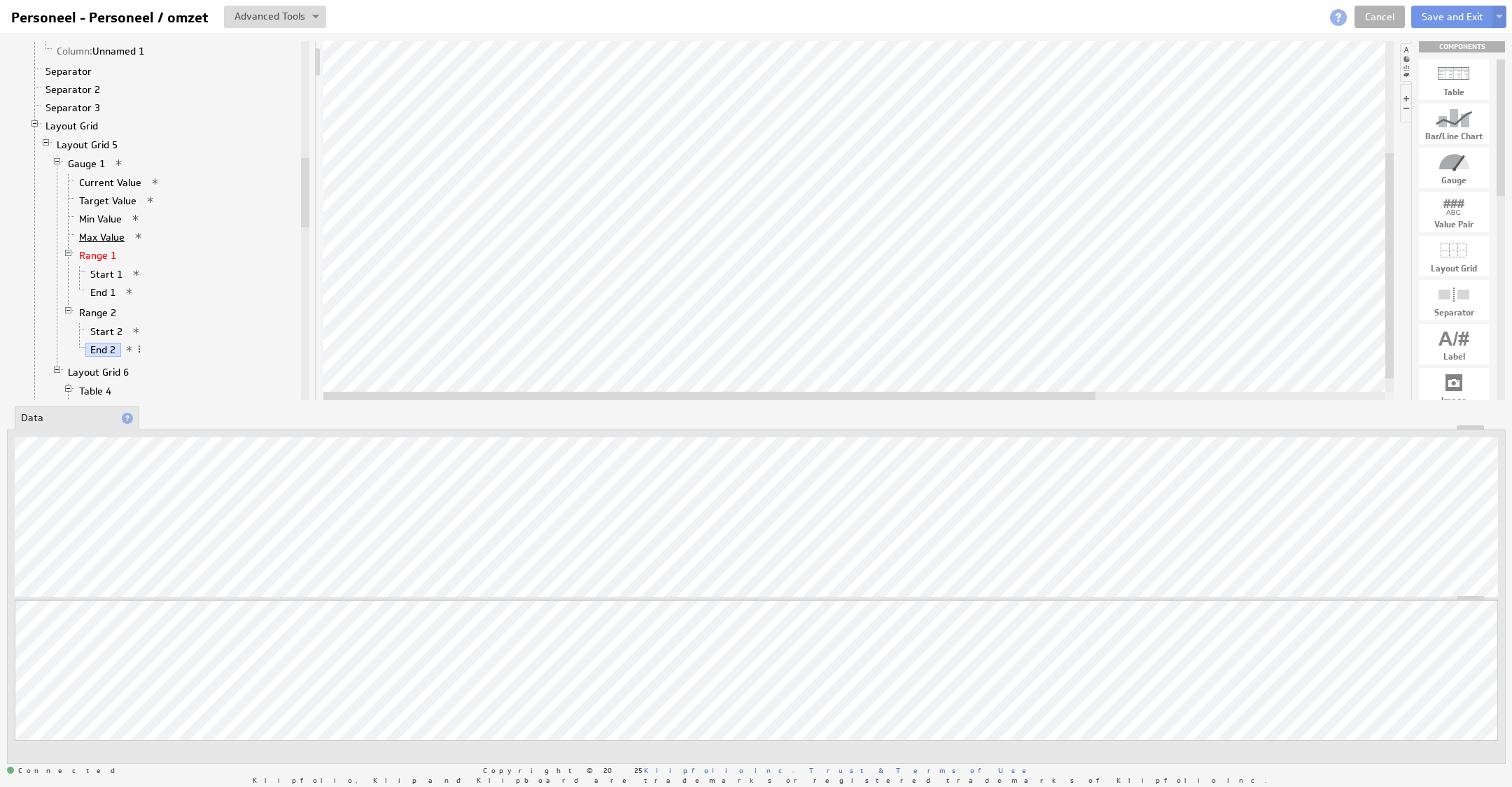
click at [105, 230] on link "Max Value" at bounding box center [102, 237] width 56 height 14
drag, startPoint x: 538, startPoint y: 395, endPoint x: 390, endPoint y: 392, distance: 148.0
click at [414, 401] on div "Component Calculations Grid Filtered Data Column: TotalAmount 1 Column: Classif…" at bounding box center [756, 402] width 1512 height 737
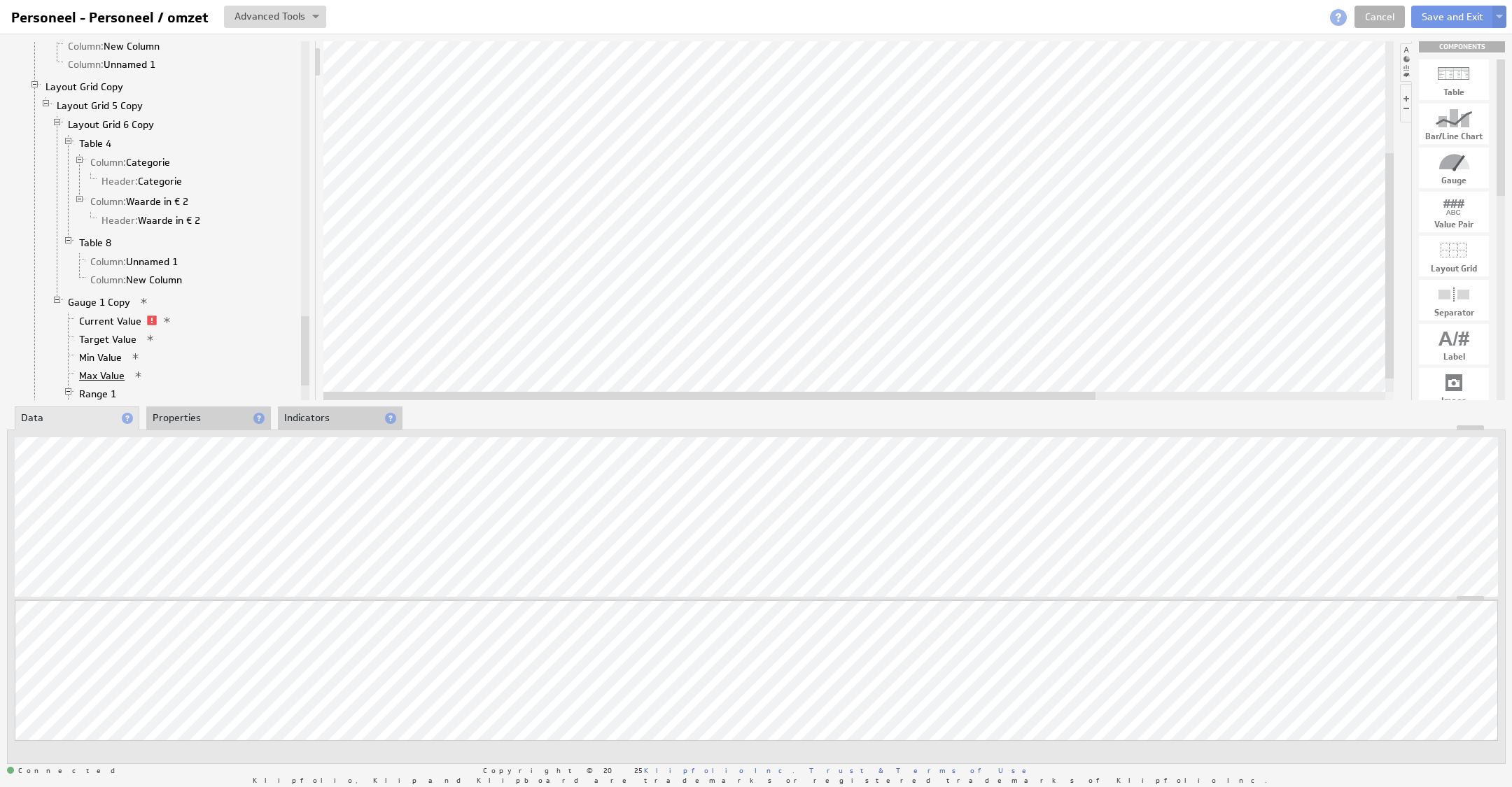
click at [117, 369] on link "Max Value" at bounding box center [102, 376] width 56 height 14
drag, startPoint x: 791, startPoint y: 397, endPoint x: 1193, endPoint y: 394, distance: 402.0
click at [1096, 394] on div at bounding box center [709, 396] width 772 height 9
drag, startPoint x: 282, startPoint y: 11, endPoint x: 271, endPoint y: 47, distance: 37.6
click at [282, 11] on button at bounding box center [275, 16] width 102 height 22
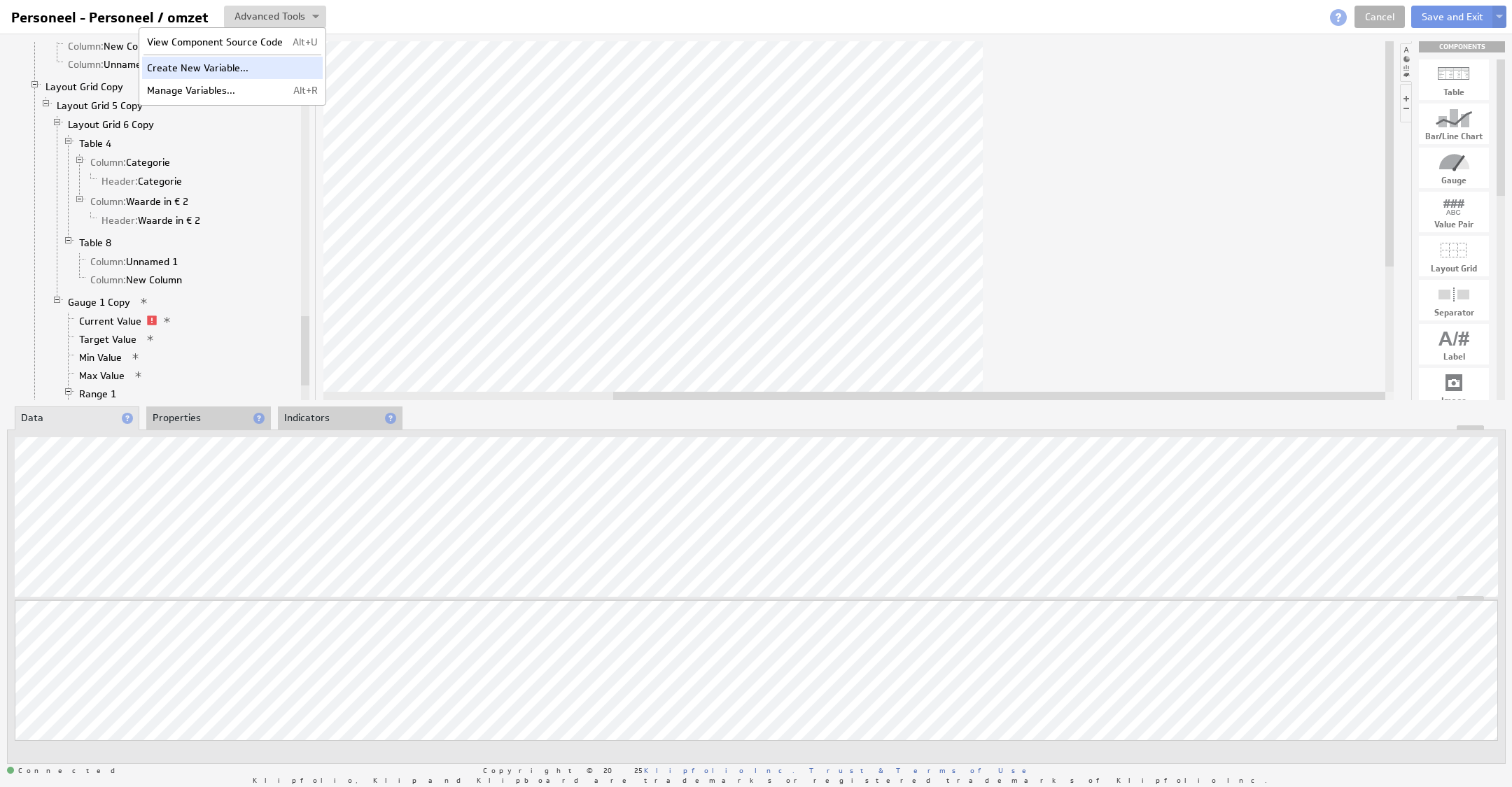
click at [239, 78] on td "Create New Variable..." at bounding box center [214, 67] width 146 height 22
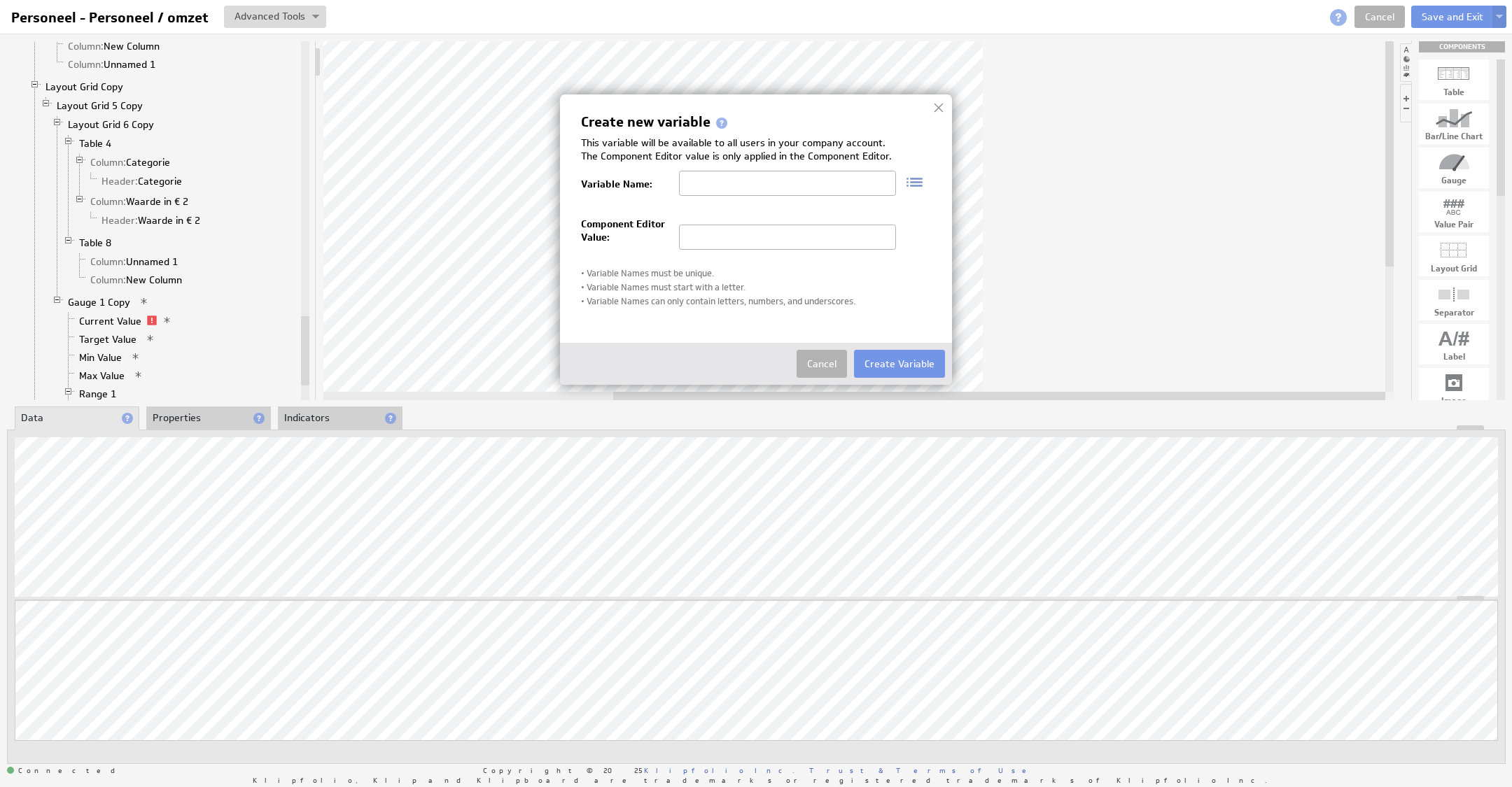
click at [818, 345] on div "Create new variable This variable will be available to all users in your compan…" at bounding box center [756, 239] width 392 height 290
click at [816, 353] on button "Cancel" at bounding box center [821, 363] width 50 height 28
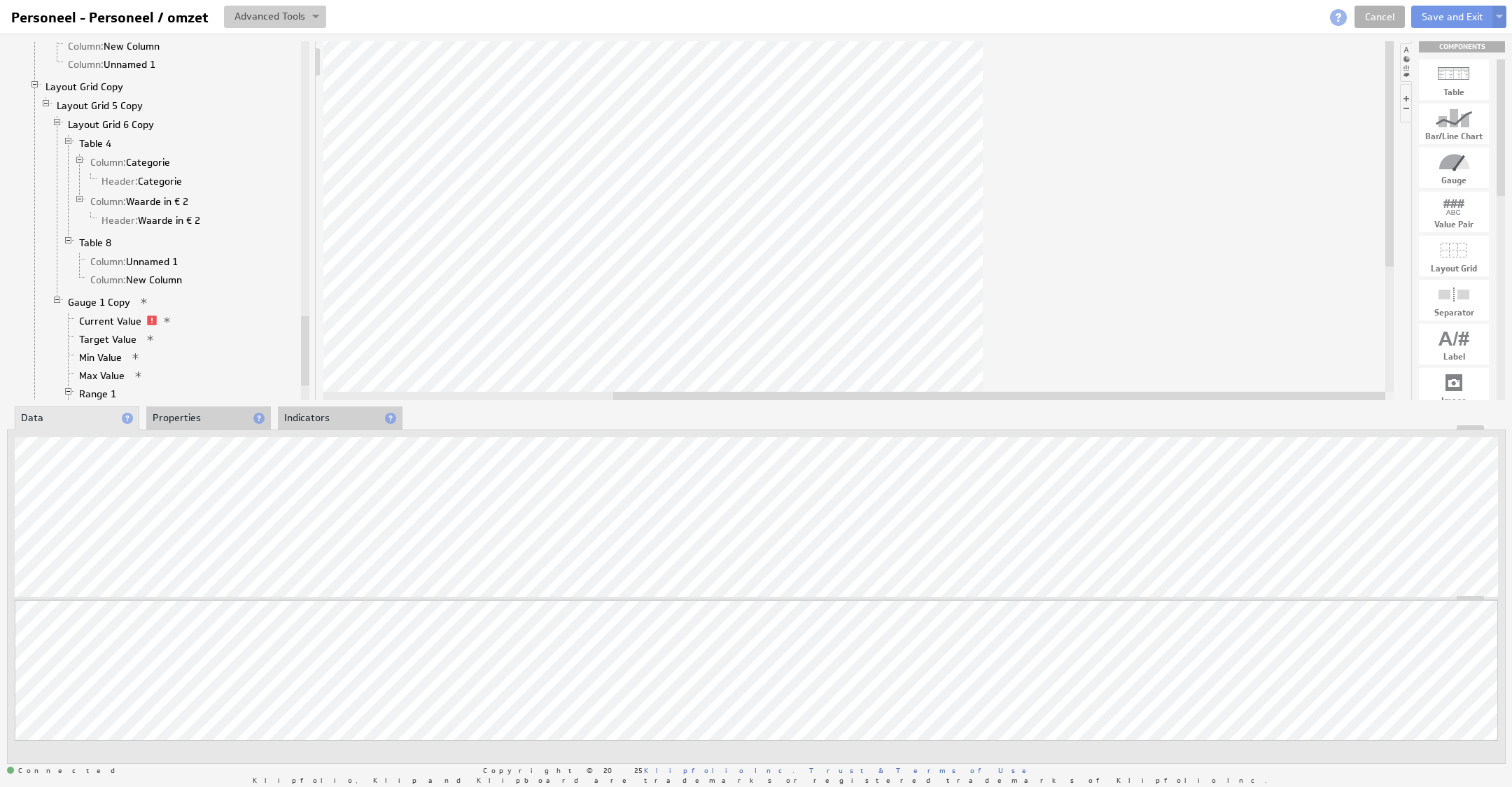
click at [286, 23] on button at bounding box center [275, 16] width 102 height 22
click at [259, 97] on td "Manage Variables..." at bounding box center [214, 90] width 146 height 22
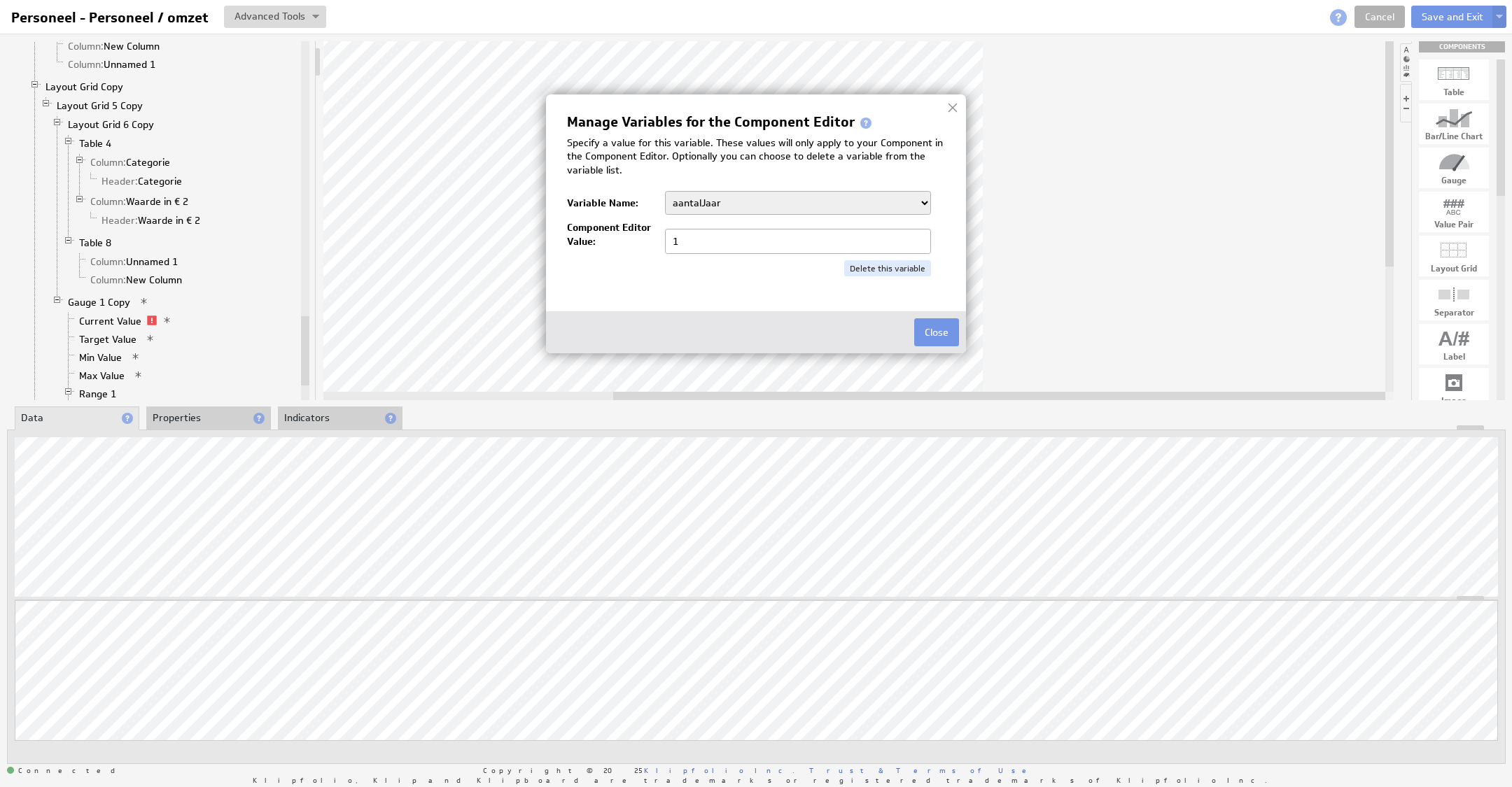
drag, startPoint x: 845, startPoint y: 183, endPoint x: 850, endPoint y: 189, distance: 7.8
click at [848, 185] on div "Manage Variables for the Component Editor Specify a value for this variable. Th…" at bounding box center [756, 196] width 378 height 161
click at [850, 194] on select "aantalJaar Bedrijf BeginJaar1 BeginJaar2 BeginMaandCumulatief1 BeginMaandCumula…" at bounding box center [798, 202] width 266 height 24
select select "1/"
drag, startPoint x: 715, startPoint y: 246, endPoint x: 620, endPoint y: 231, distance: 96.2
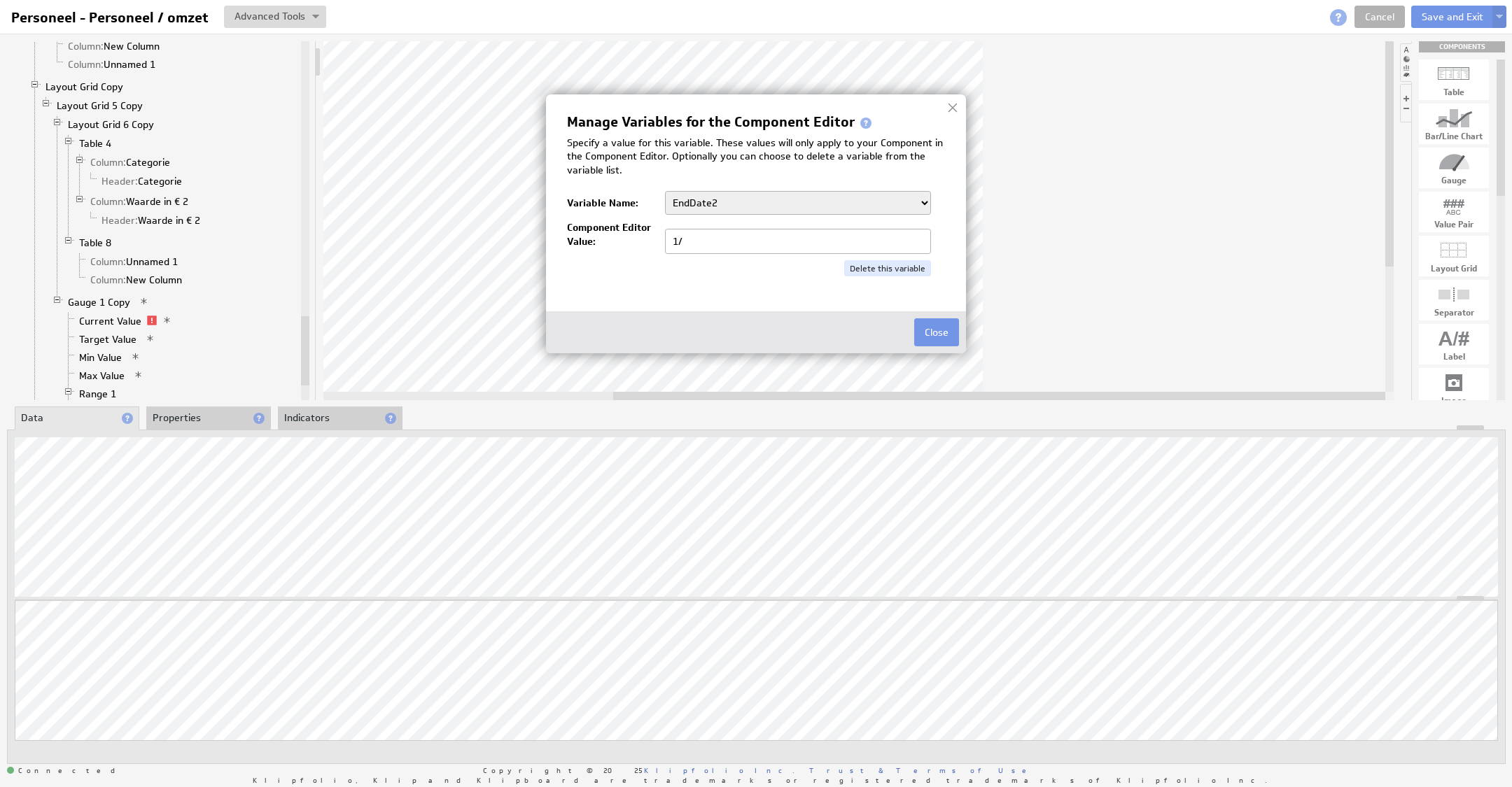
click at [614, 231] on div "Component Editor Value: 1/" at bounding box center [756, 237] width 378 height 33
type input "7/2024"
drag, startPoint x: 704, startPoint y: 223, endPoint x: 718, endPoint y: 203, distance: 24.4
click at [704, 222] on div "Component Editor Value: 7/2024" at bounding box center [756, 237] width 378 height 33
click at [720, 200] on select "aantalJaar Bedrijf BeginJaar1 BeginJaar2 BeginMaandCumulatief1 BeginMaandCumula…" at bounding box center [798, 202] width 266 height 24
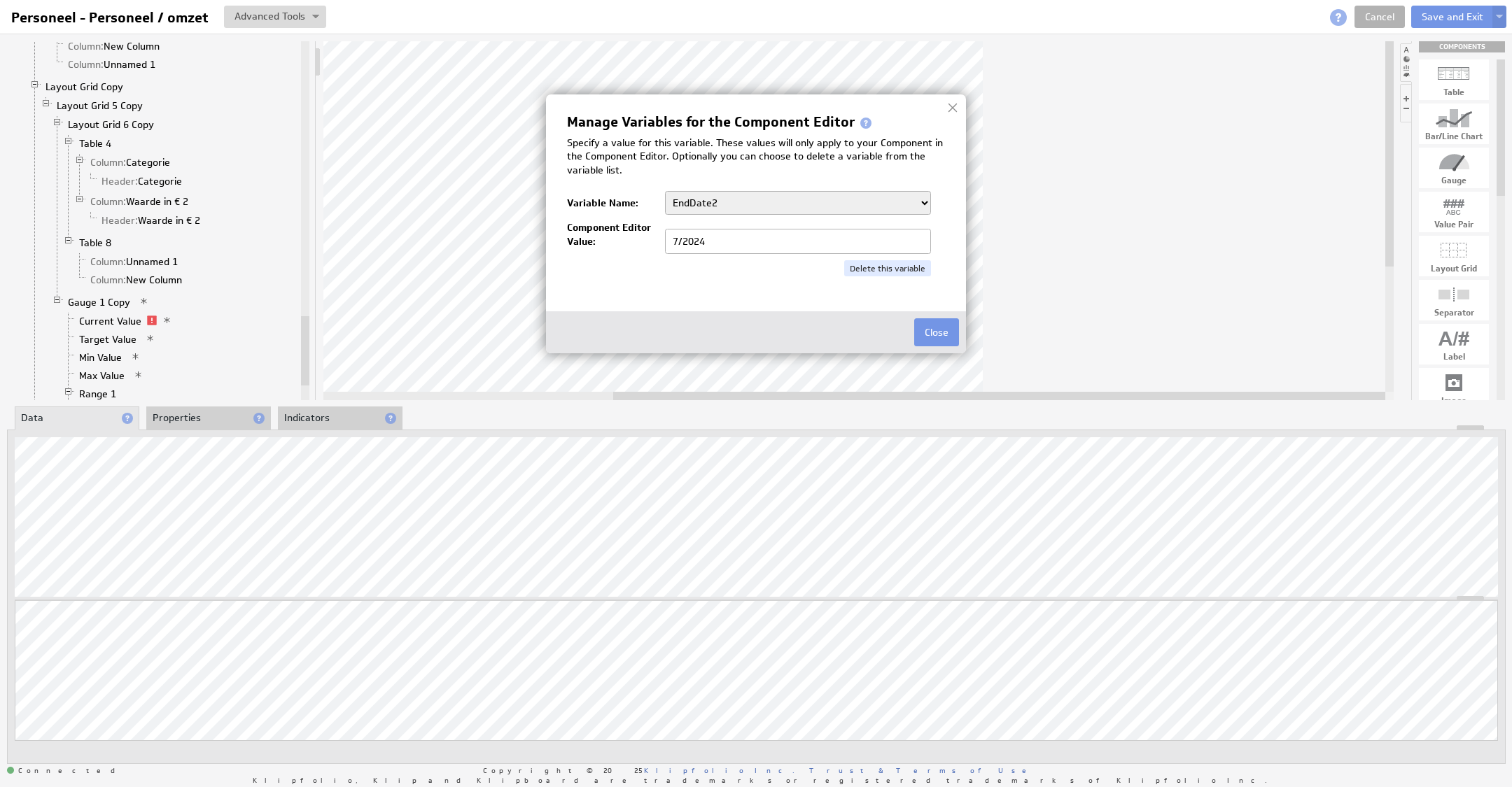
select select "1/"
type input "1/2024"
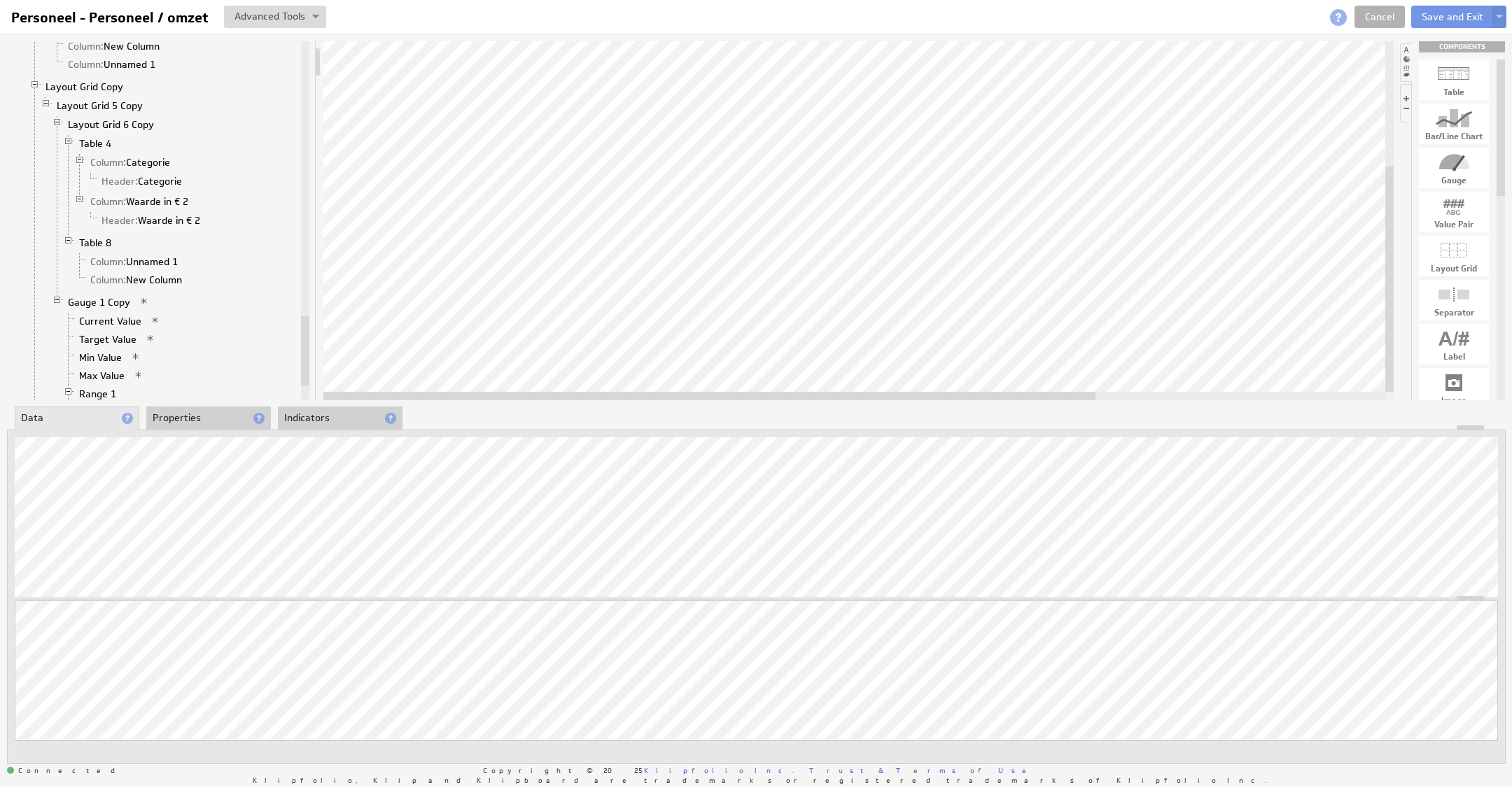
drag, startPoint x: 836, startPoint y: 393, endPoint x: 517, endPoint y: 391, distance: 319.0
click at [517, 392] on div at bounding box center [709, 396] width 772 height 9
click at [958, 381] on div at bounding box center [859, 221] width 1070 height 359
drag, startPoint x: 654, startPoint y: 396, endPoint x: 93, endPoint y: 426, distance: 561.8
click at [551, 390] on div at bounding box center [859, 221] width 1070 height 359
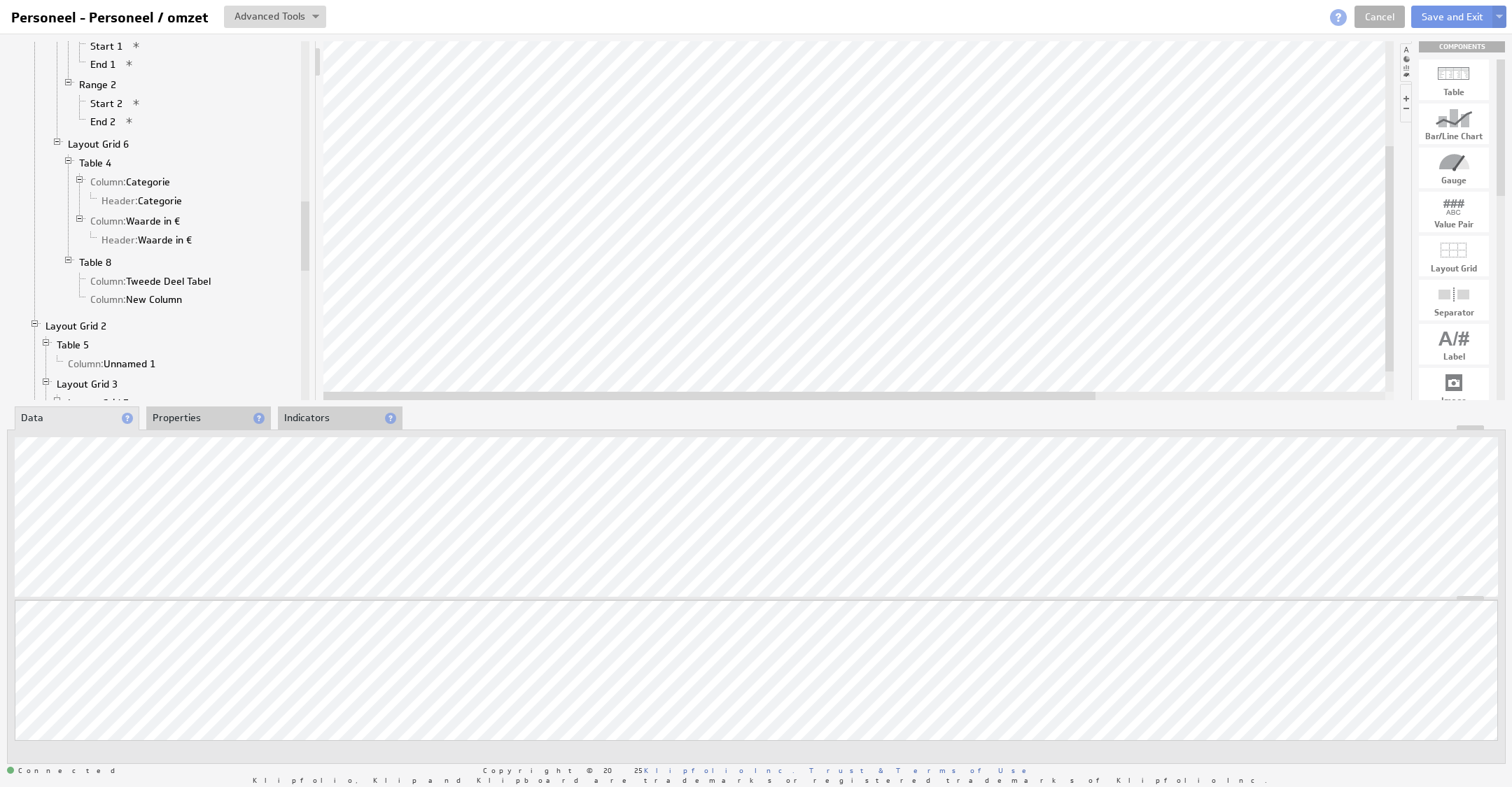
click at [480, 385] on div at bounding box center [859, 221] width 1070 height 359
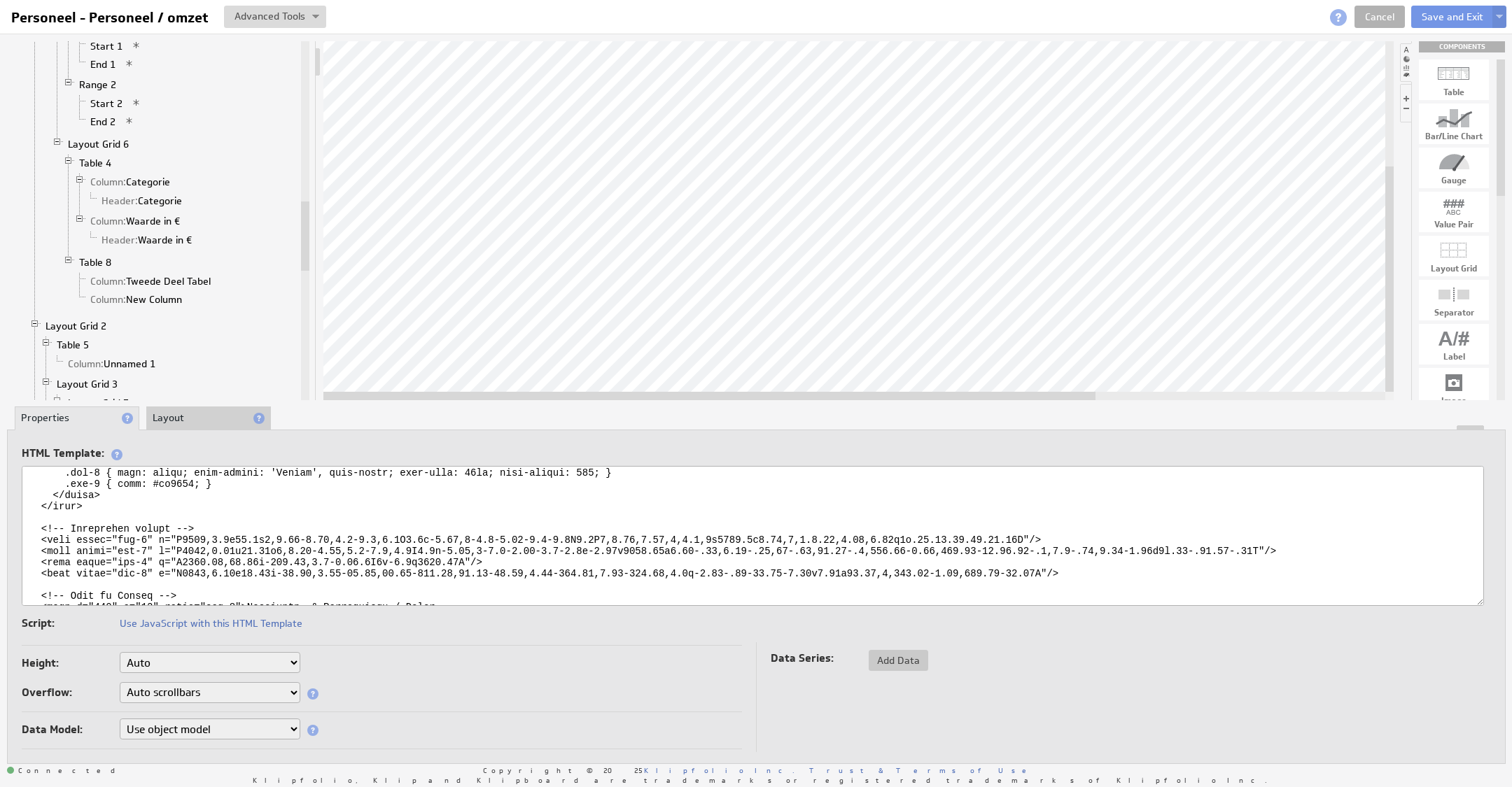
scroll to position [122, 0]
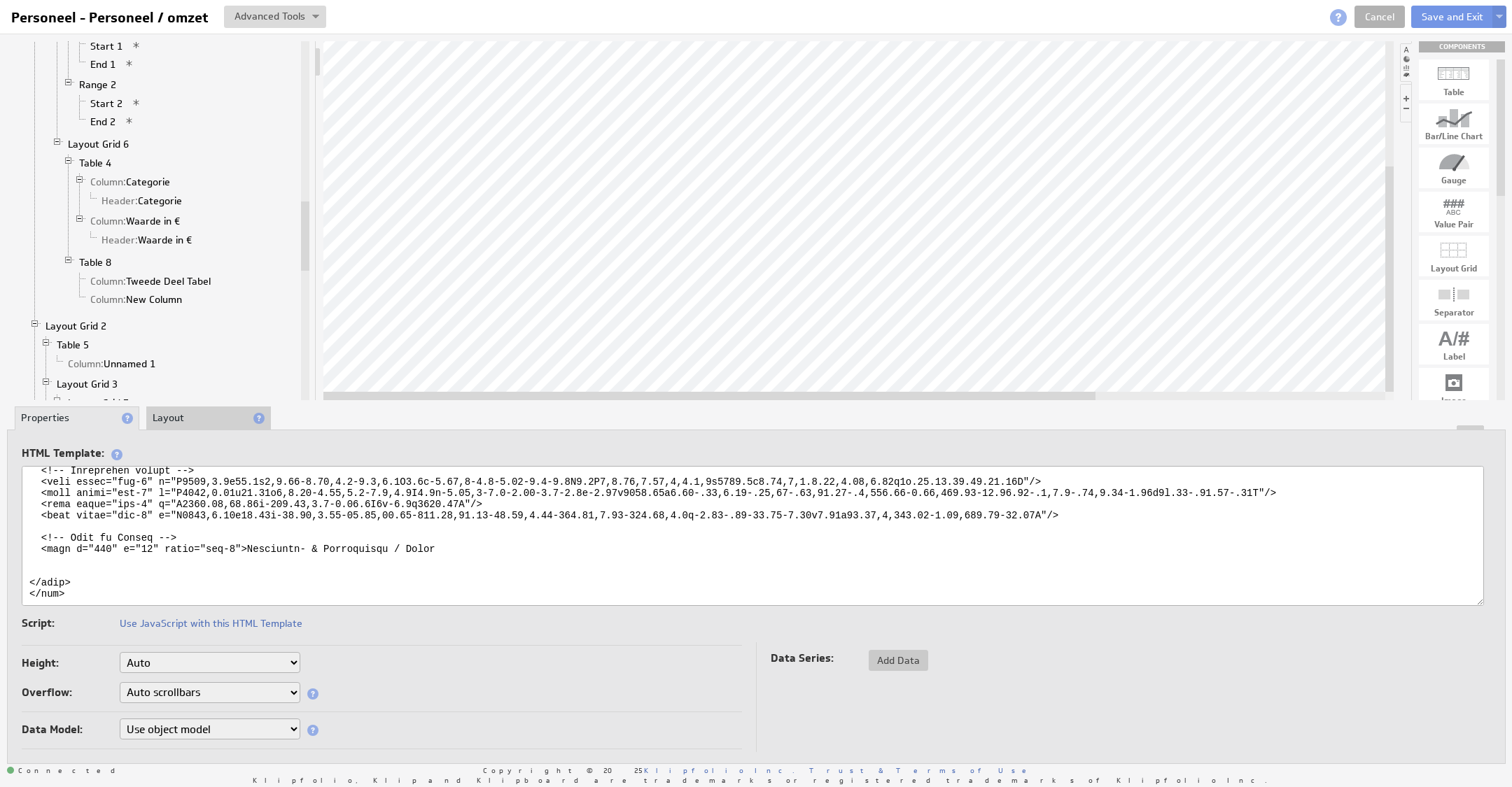
click at [269, 540] on textarea at bounding box center [753, 536] width 1462 height 140
click at [345, 533] on textarea at bounding box center [753, 536] width 1462 height 140
drag, startPoint x: 248, startPoint y: 536, endPoint x: 385, endPoint y: 540, distance: 137.1
click at [385, 540] on textarea at bounding box center [753, 536] width 1462 height 140
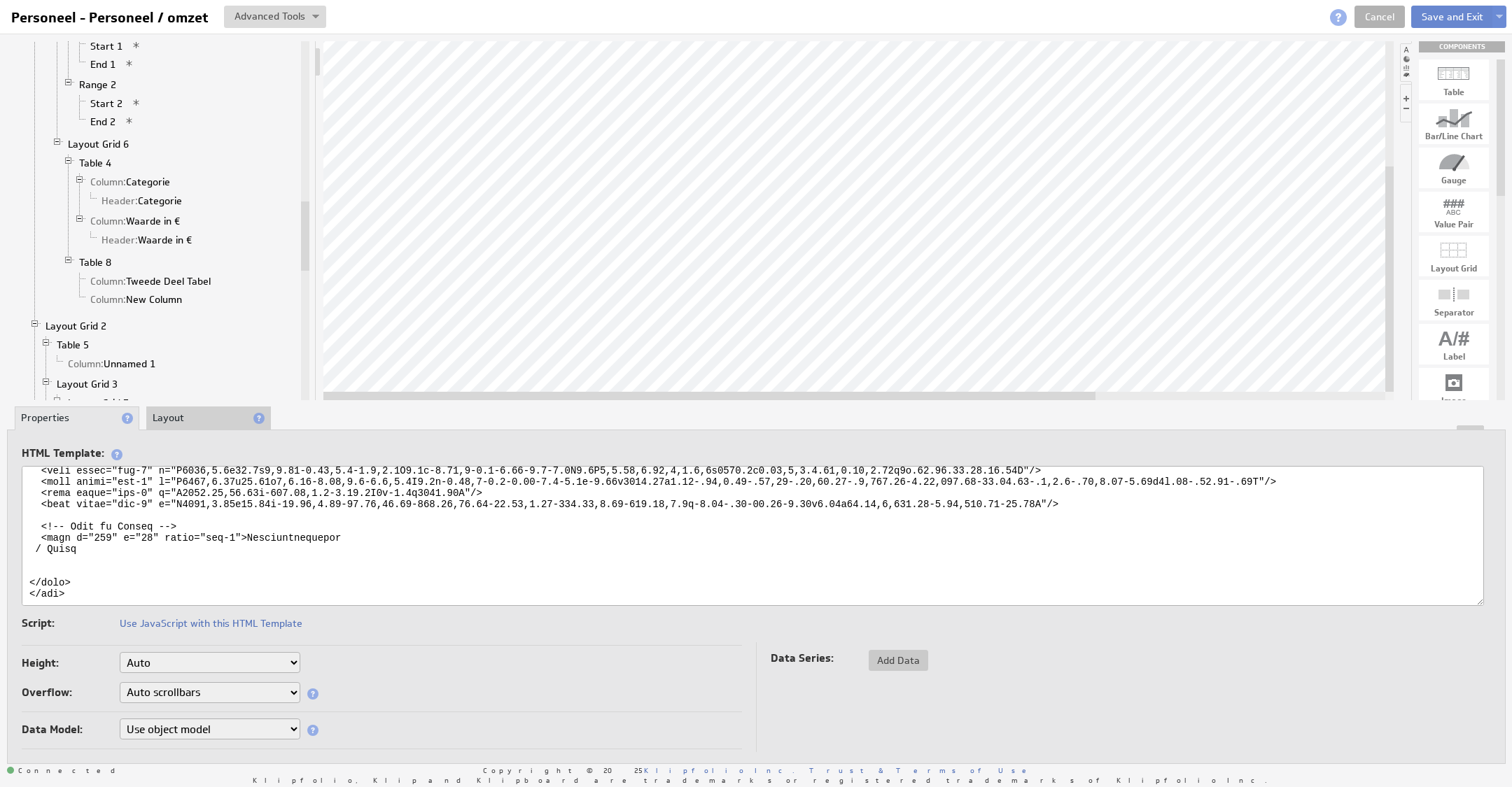
type textarea "<svg xmlns="http://www.w3.org/2000/svg" viewBox="0 0 1893 67"> <defs> <style> .…"
click at [1473, 11] on button "Save and Exit" at bounding box center [1452, 16] width 83 height 22
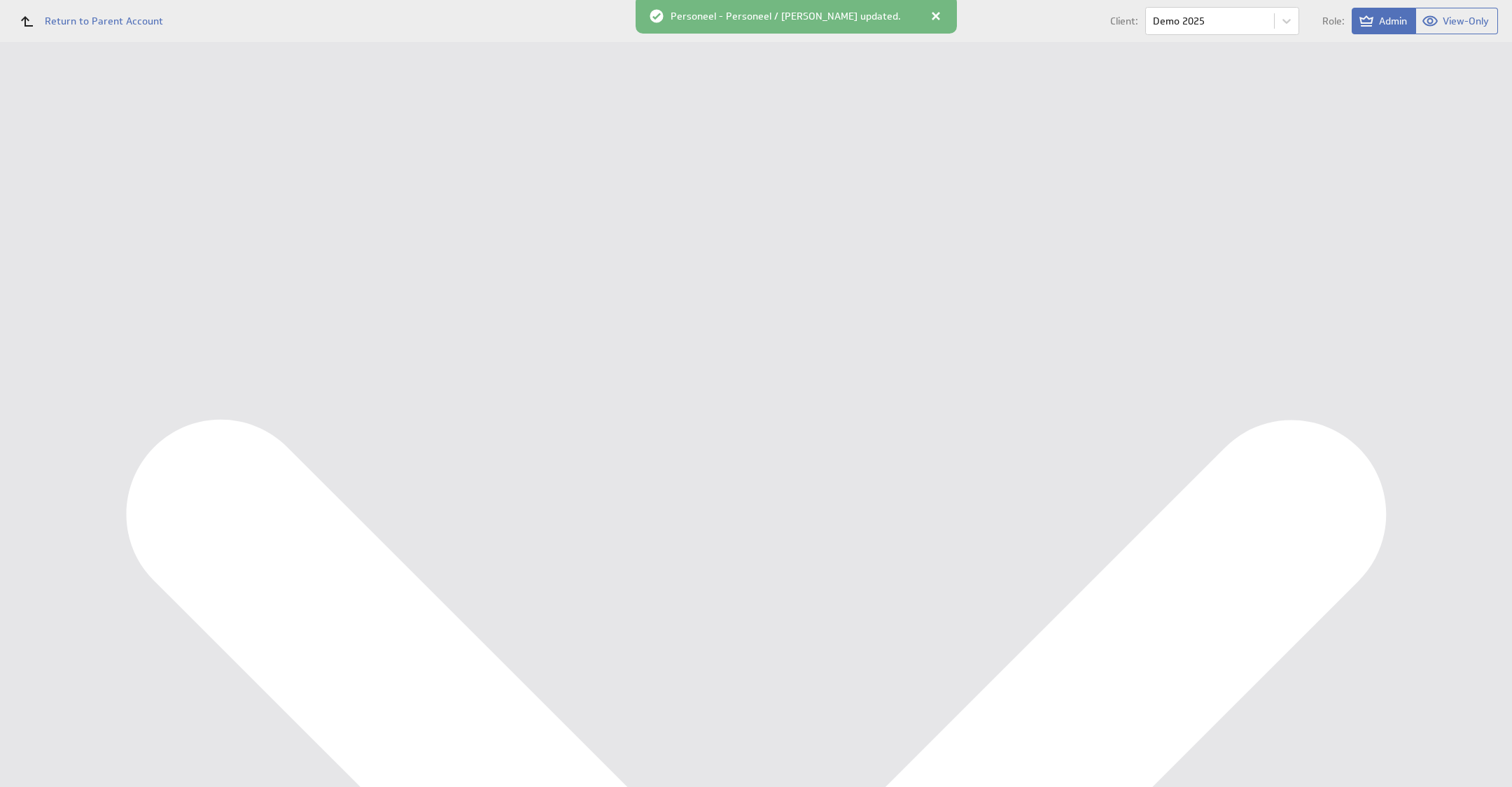
click at [929, 17] on div at bounding box center [936, 15] width 14 height 14
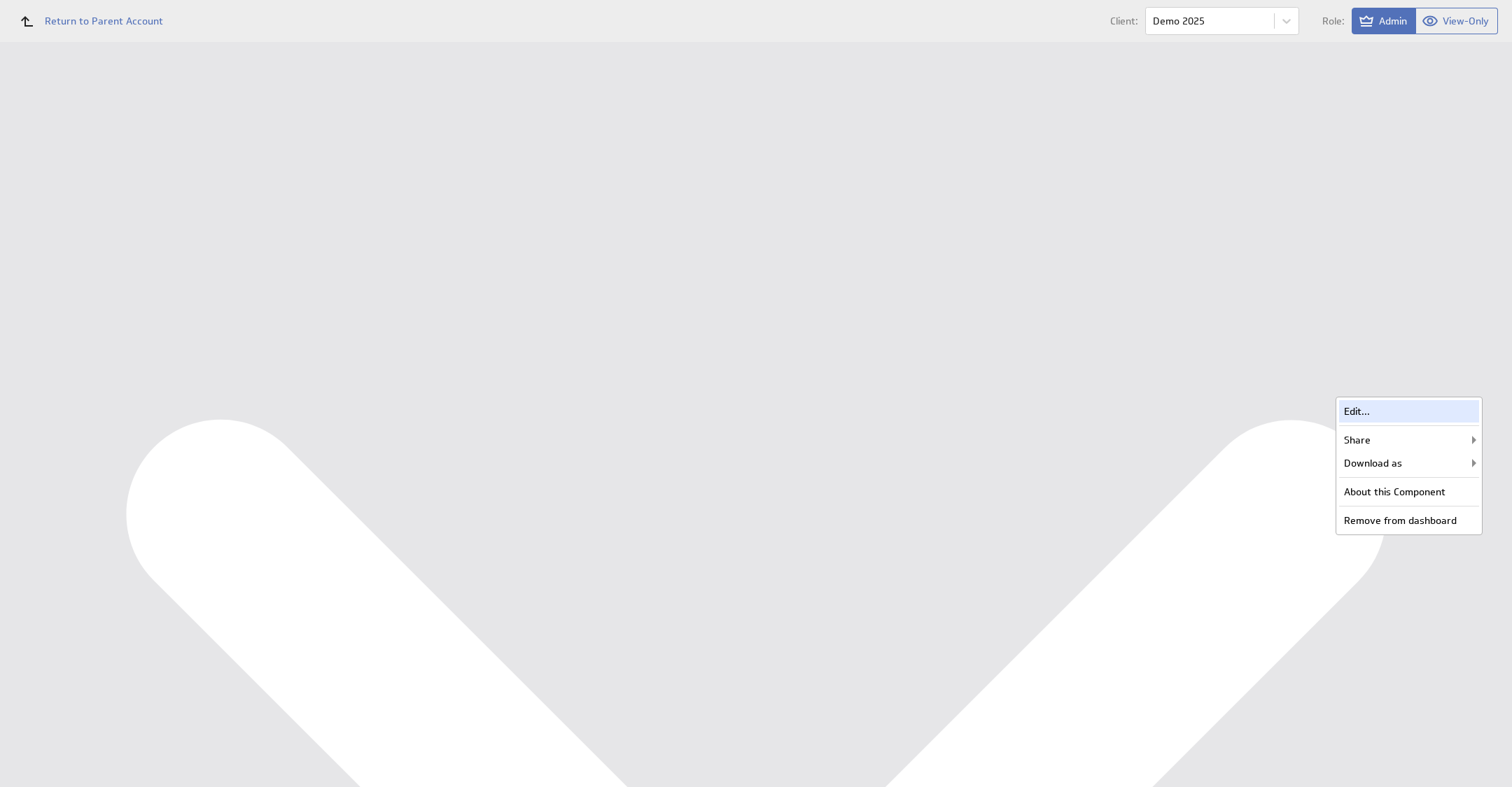
click at [1453, 414] on div "Edit..." at bounding box center [1408, 410] width 140 height 22
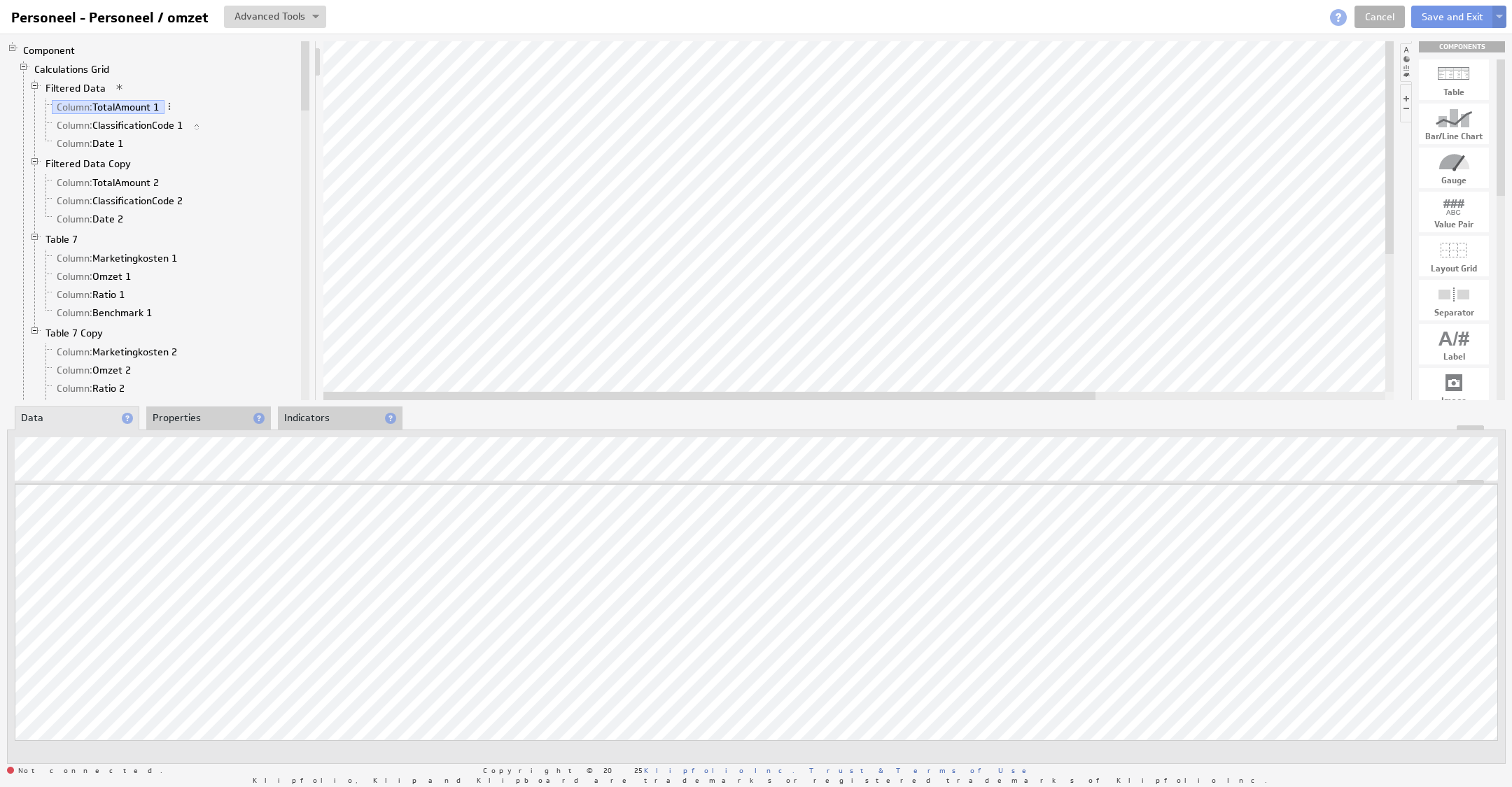
click at [1500, 18] on img at bounding box center [1499, 17] width 7 height 6
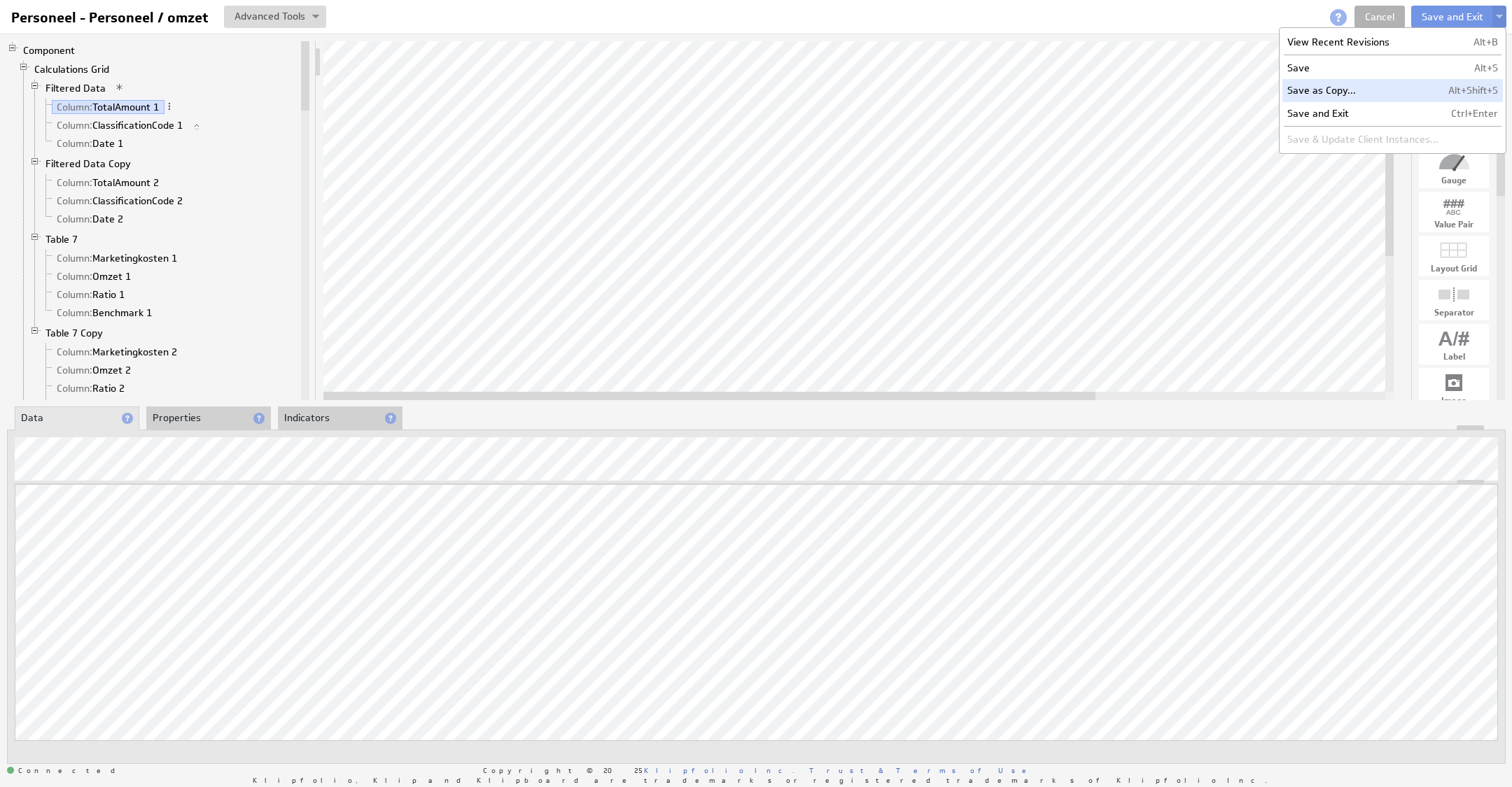
click at [1419, 83] on td "Save as Copy..." at bounding box center [1362, 90] width 161 height 22
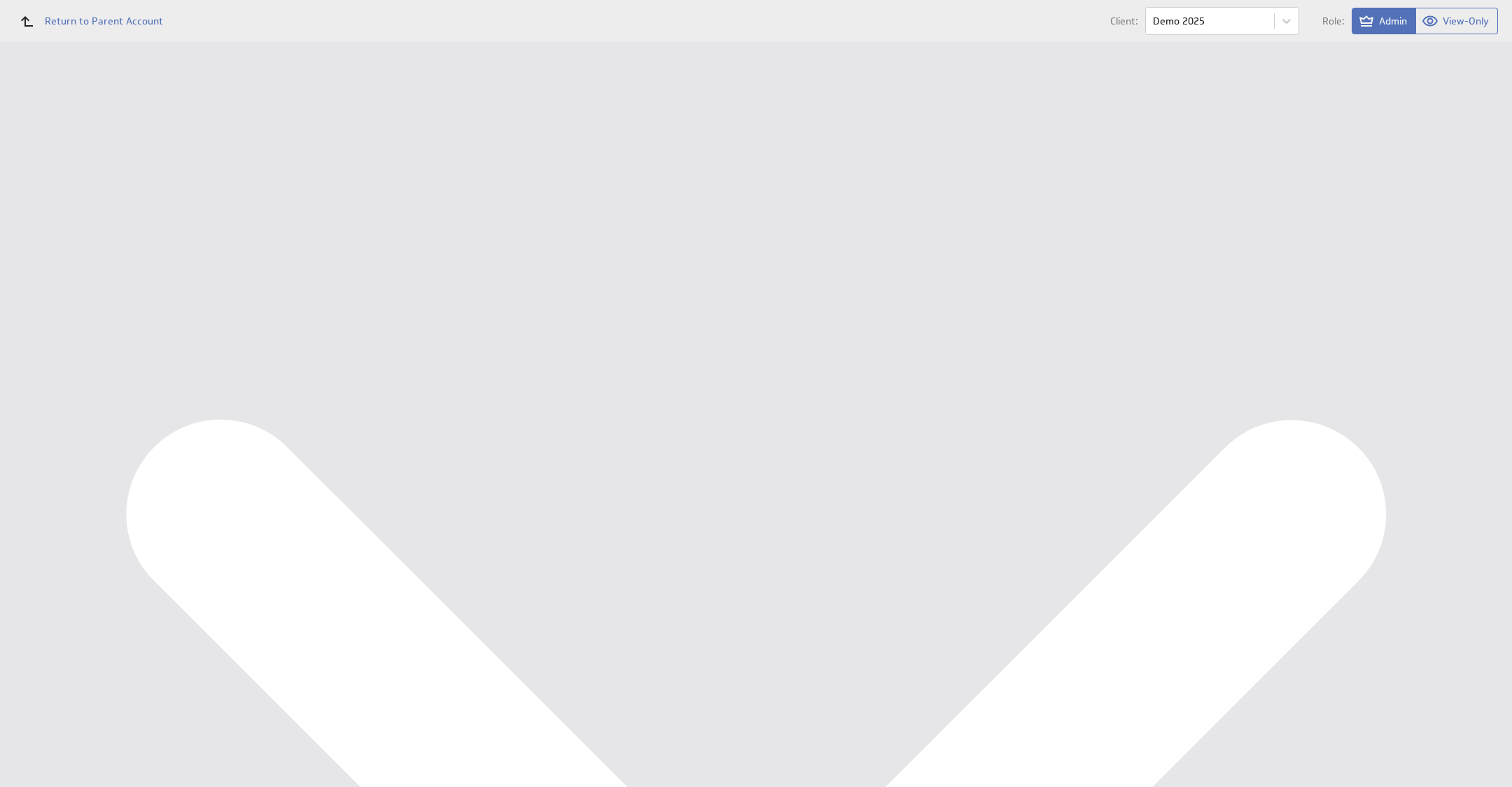
drag, startPoint x: 404, startPoint y: 170, endPoint x: 323, endPoint y: 170, distance: 81.0
click at [323, 170] on tr "Name: Copy of Personeel - Personeel \u002f omzet Please enter a valid name" at bounding box center [847, 167] width 1274 height 37
drag, startPoint x: 413, startPoint y: 165, endPoint x: 551, endPoint y: 160, distance: 138.1
click at [546, 160] on input "Personeel - Personeel \u002f omzet" at bounding box center [496, 167] width 280 height 25
type input "Personeel - Omzet per FTE"
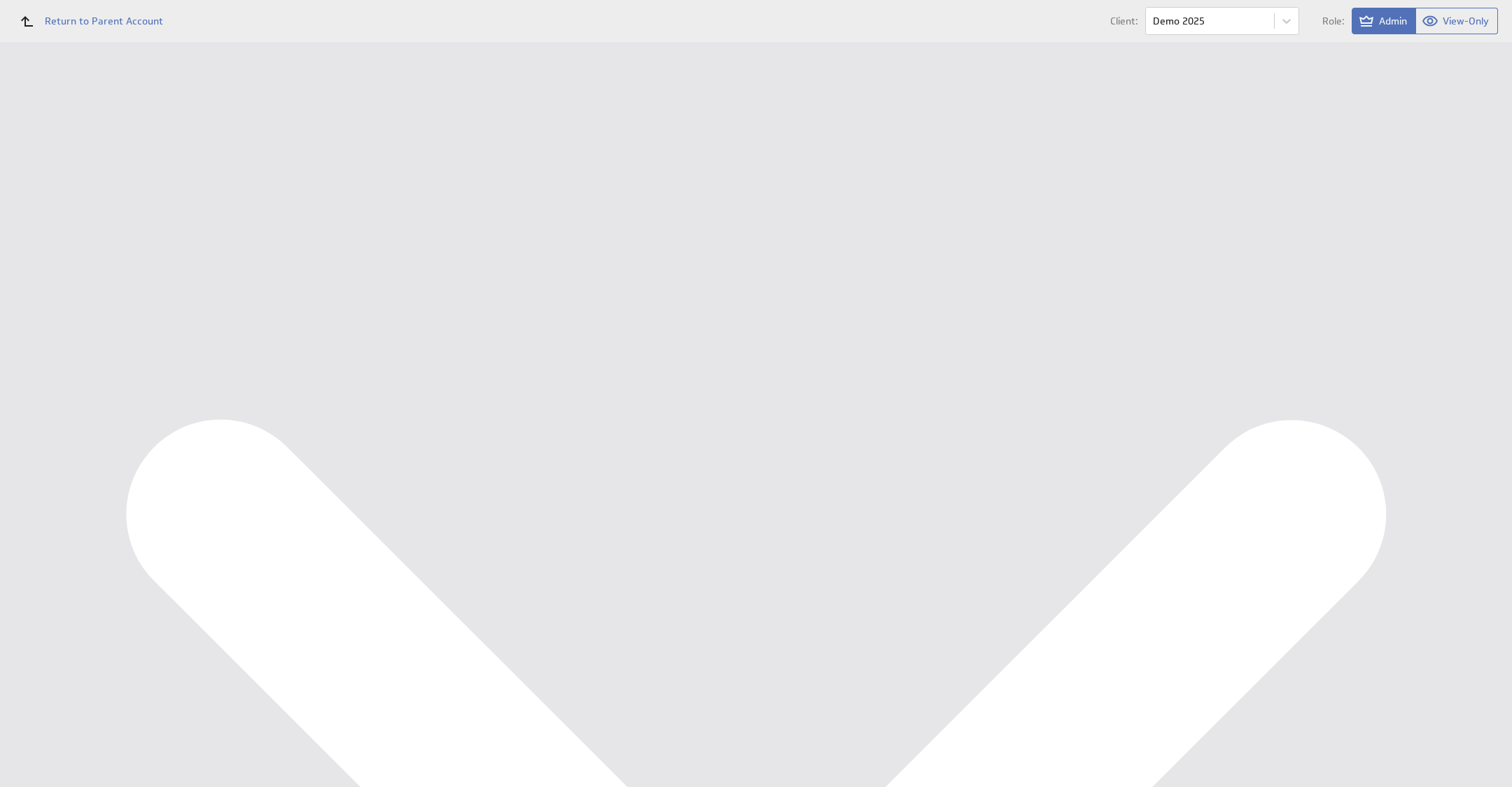
click at [324, 264] on form "Describe your Component Name: Personeel - Omzet per FTE Please enter a valid na…" at bounding box center [847, 201] width 1274 height 180
click at [328, 273] on input "Save as Copy" at bounding box center [307, 278] width 82 height 28
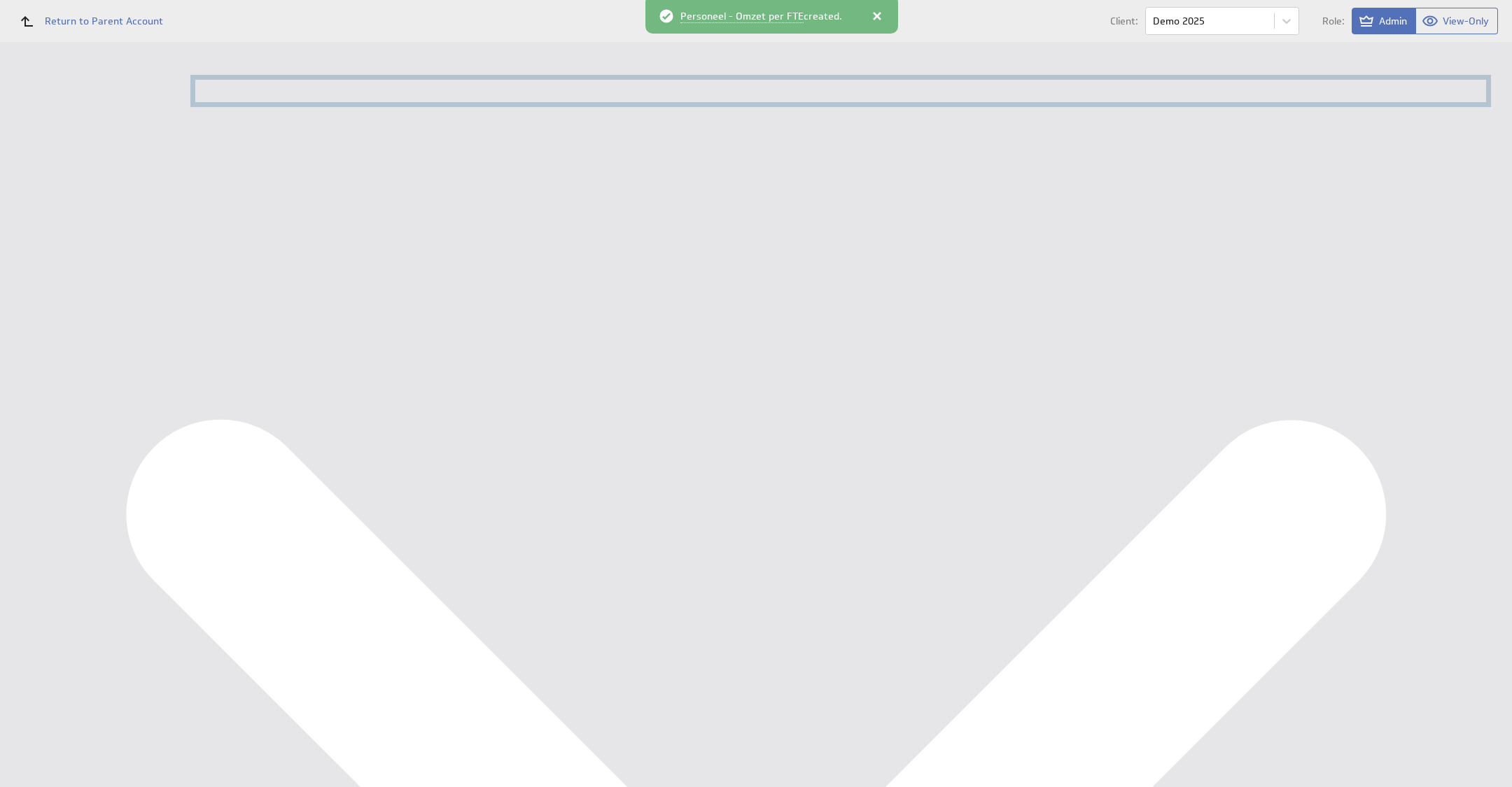
click at [893, 19] on div "Personeel - Omzet per FTE created." at bounding box center [772, 14] width 252 height 39
click at [879, 20] on div at bounding box center [877, 15] width 14 height 14
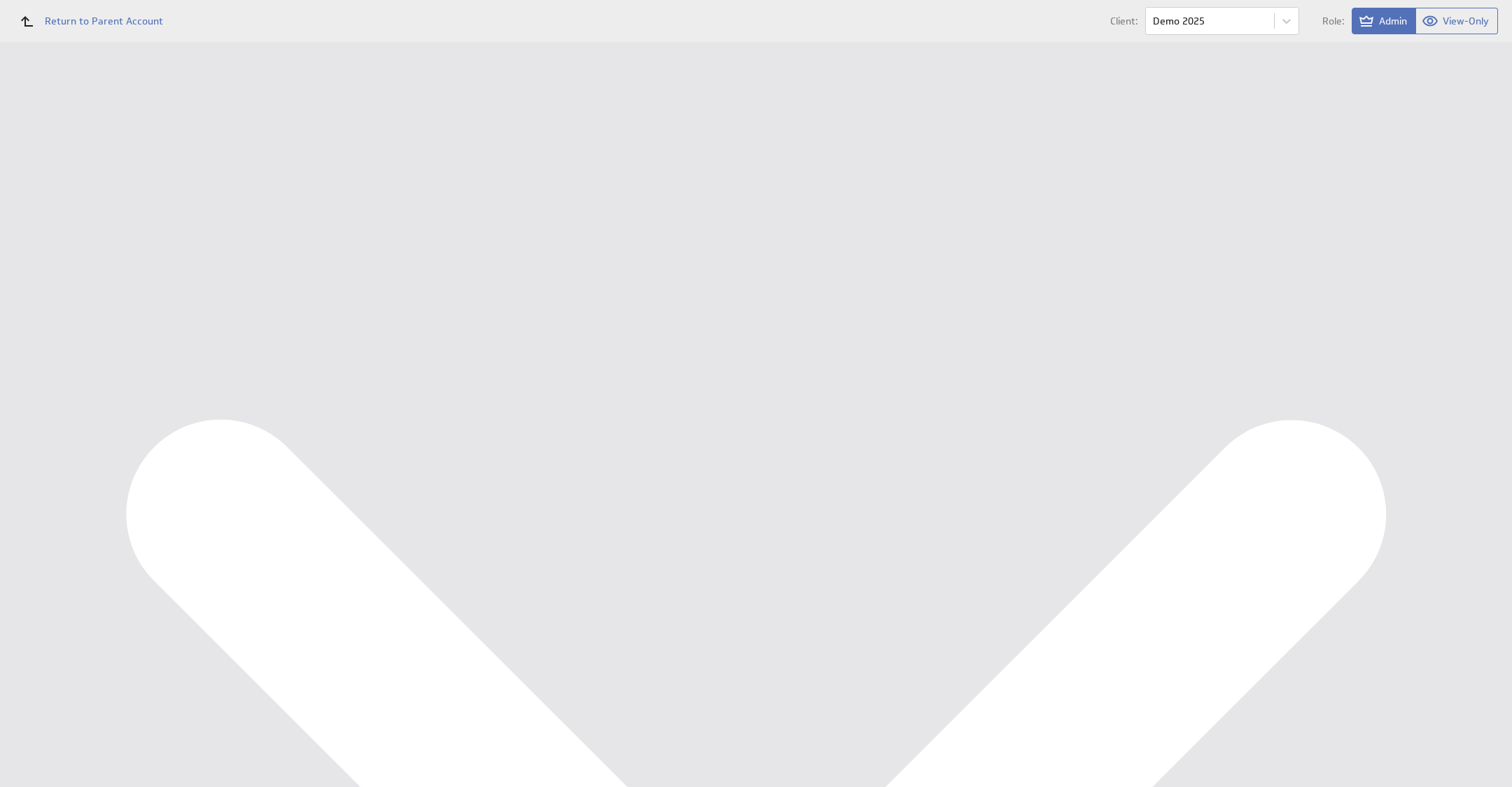
click at [876, 20] on div "Client: Demo 2025 Role: Admin View-Only" at bounding box center [836, 20] width 1348 height 28
click at [1463, 525] on div "Edit..." at bounding box center [1408, 522] width 140 height 22
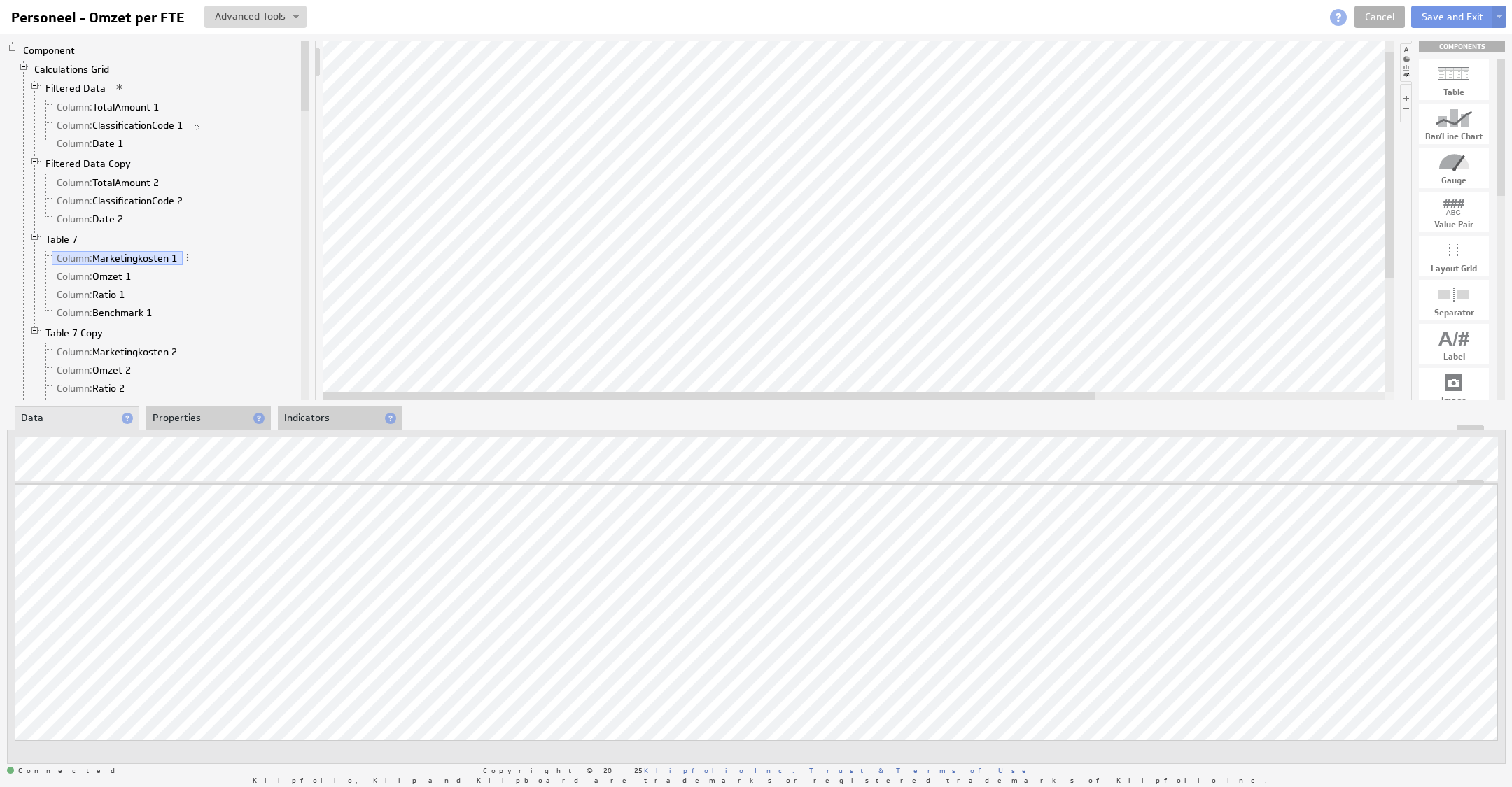
click at [1435, 590] on div "Updating... Select a Function ARRAY DATE SELECT SLICE SUM Data Manipulation Log…" at bounding box center [756, 633] width 1483 height 297
click at [1386, 12] on link "Cancel" at bounding box center [1379, 16] width 50 height 22
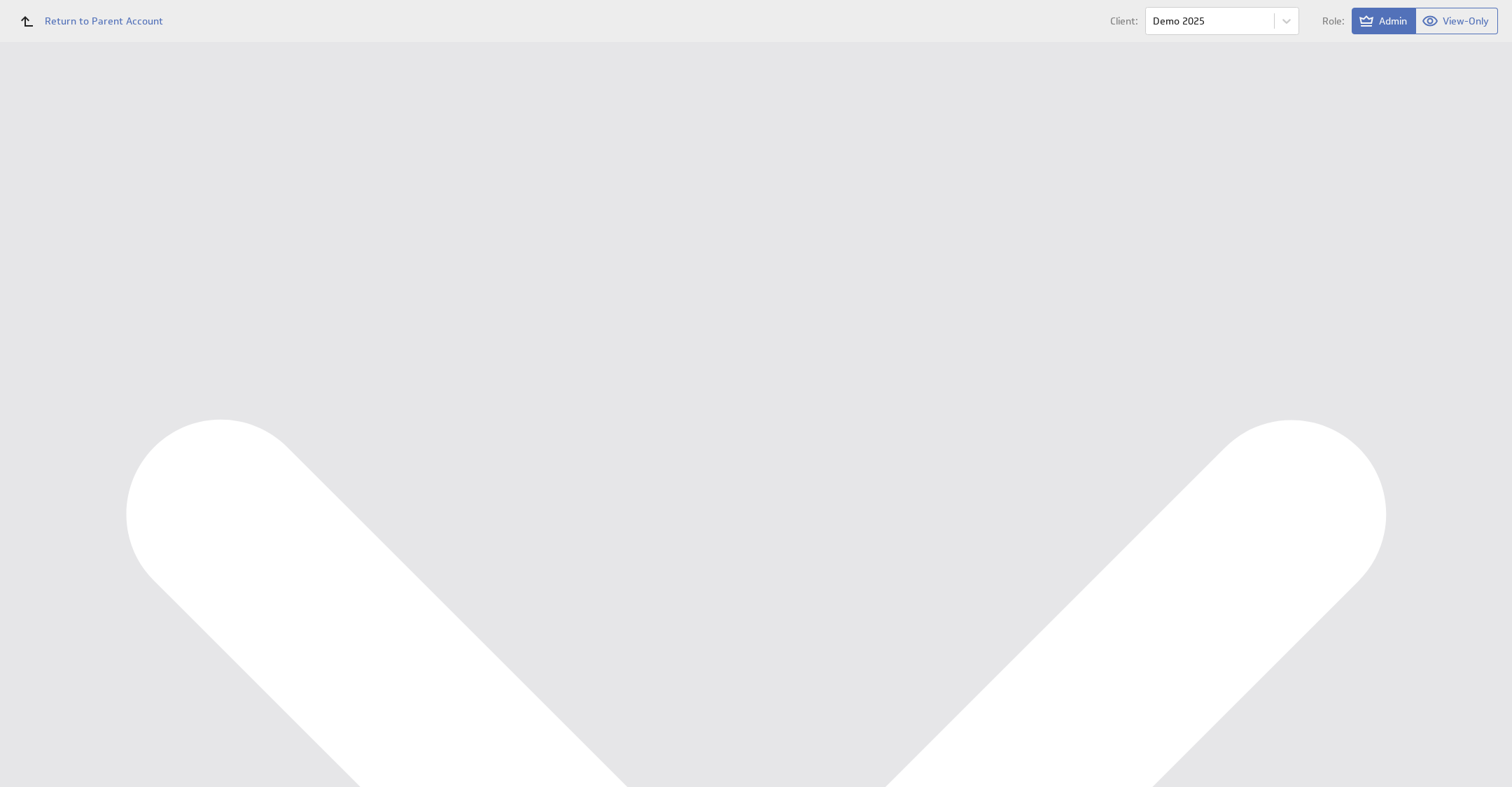
click at [104, 203] on div "Marketing KPI Dashboard" at bounding box center [92, 209] width 117 height 13
click at [1440, 197] on div "Edit..." at bounding box center [1408, 191] width 140 height 22
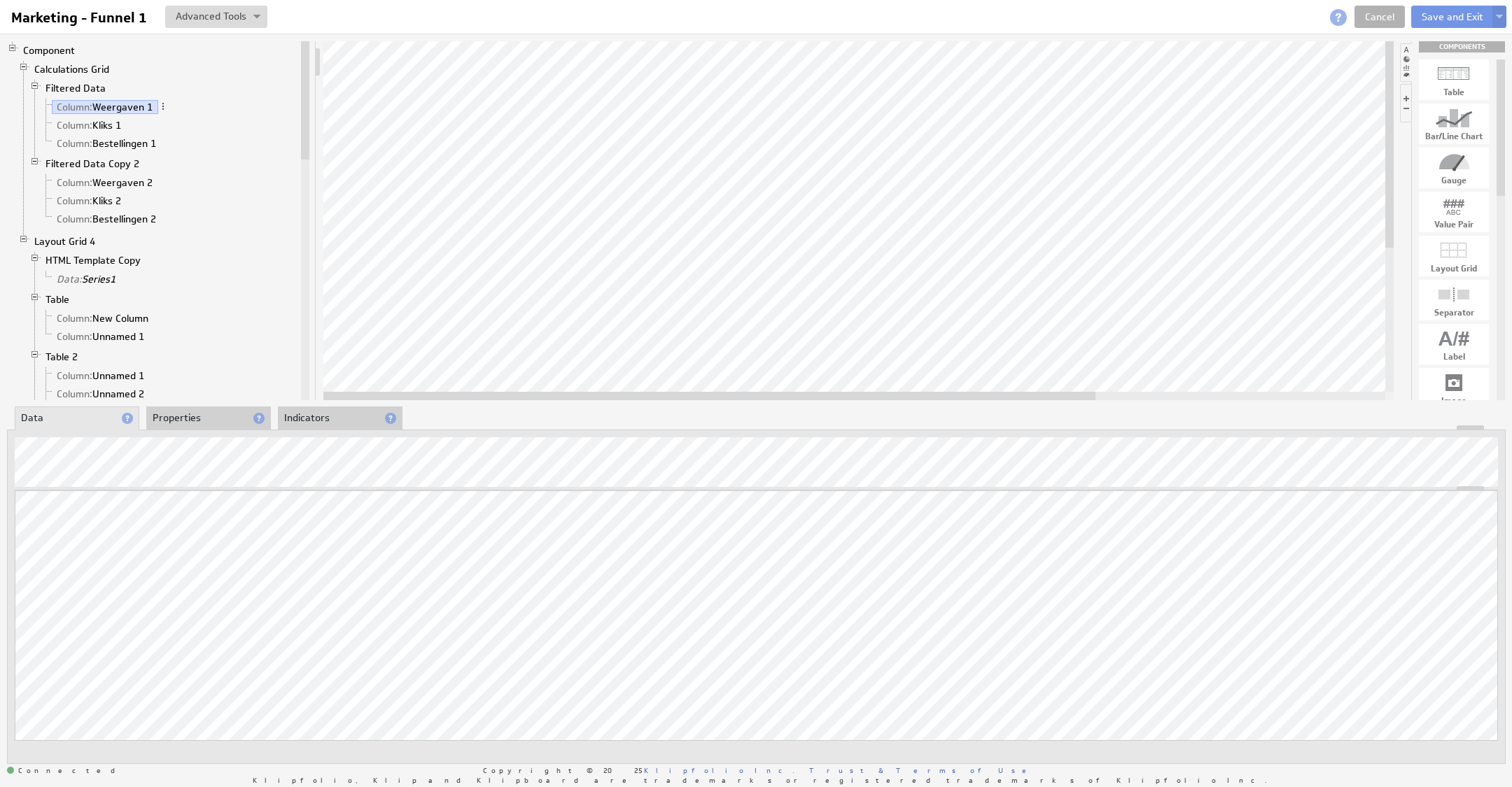
click at [1467, 488] on div "Updating... Select a Function ARRAY DATE SELECT SLICE SUM Data Manipulation Log…" at bounding box center [756, 596] width 1499 height 334
click at [1367, 4] on div "Marketing - Funnel 1 Marketing - Funnel 1 View Component Source Code Alt+U Crea…" at bounding box center [756, 16] width 1512 height 34
click at [1371, 31] on div "Marketing - Funnel 1 Marketing - Funnel 1 View Component Source Code Alt+U Crea…" at bounding box center [756, 16] width 1512 height 34
click at [1366, 22] on link "Cancel" at bounding box center [1379, 16] width 50 height 22
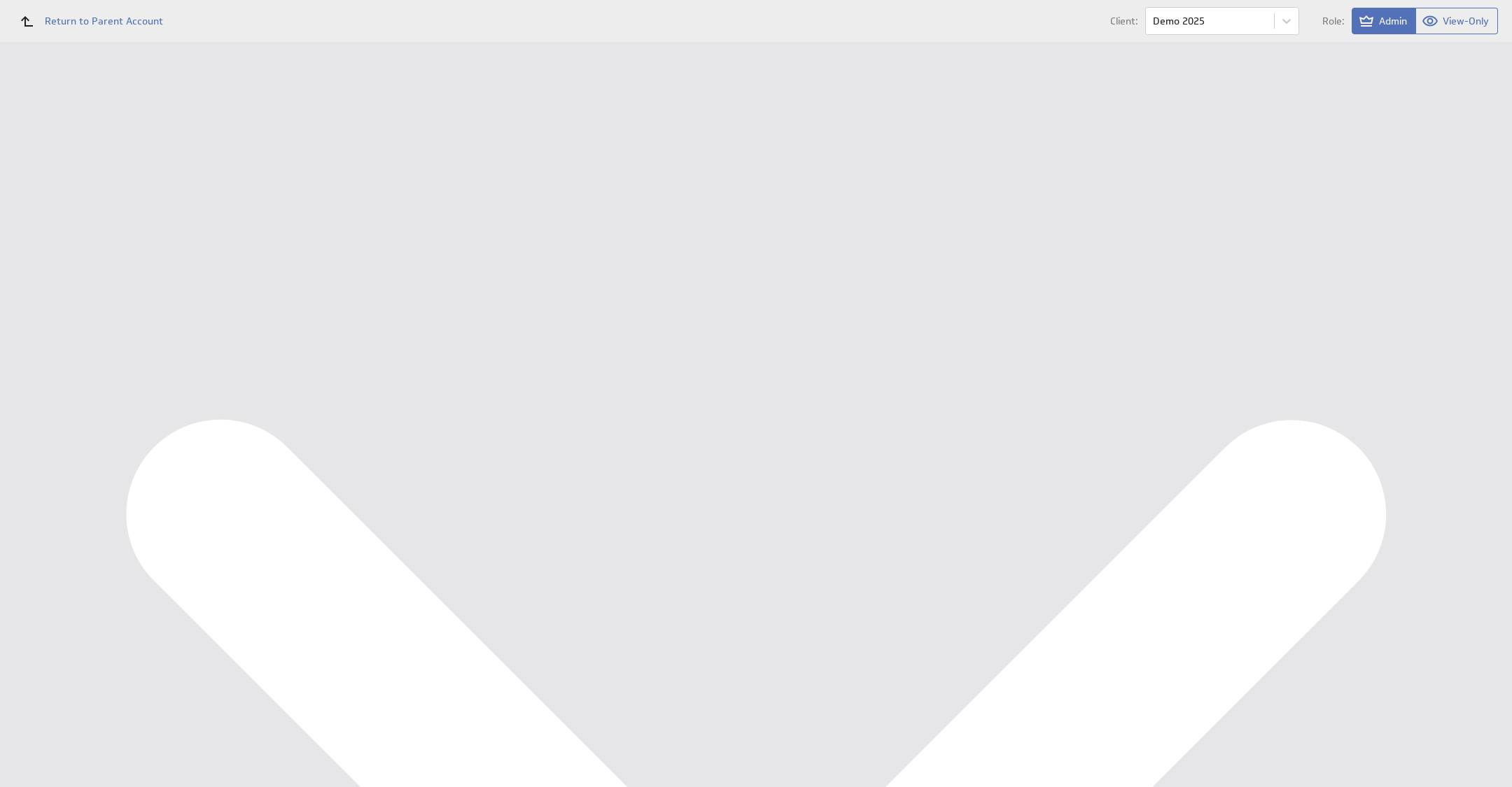
click at [97, 231] on div "Personeel KPI Dashboard" at bounding box center [92, 232] width 117 height 13
drag, startPoint x: 1465, startPoint y: 87, endPoint x: 1440, endPoint y: 98, distance: 27.3
click at [1440, 98] on div "Edit..." at bounding box center [1408, 100] width 140 height 22
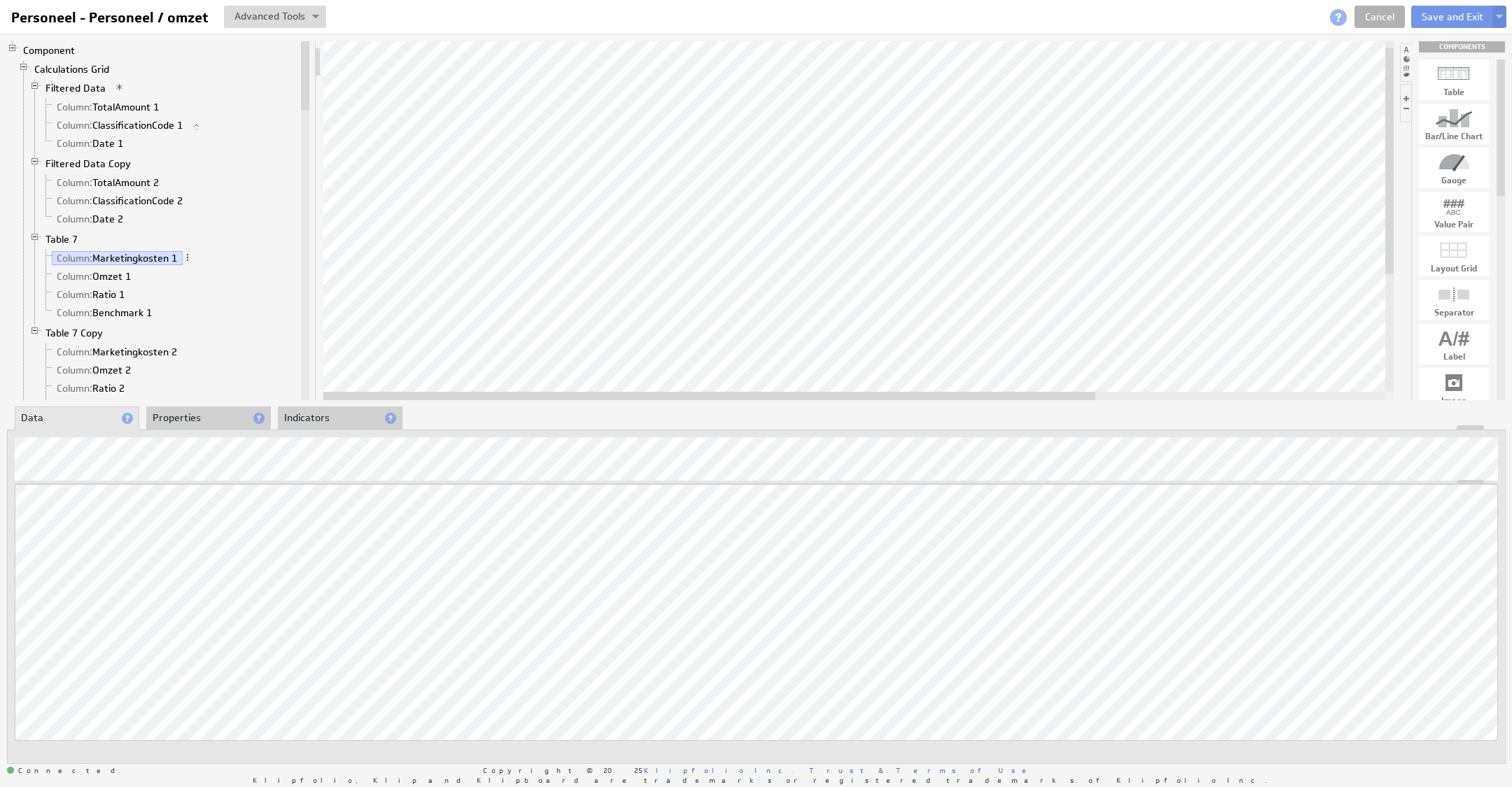
click at [1457, 531] on div "Updating... Select a Function ARRAY DATE SELECT SLICE SUM Data Manipulation Log…" at bounding box center [756, 633] width 1483 height 297
click at [190, 421] on li "Properties" at bounding box center [208, 418] width 124 height 24
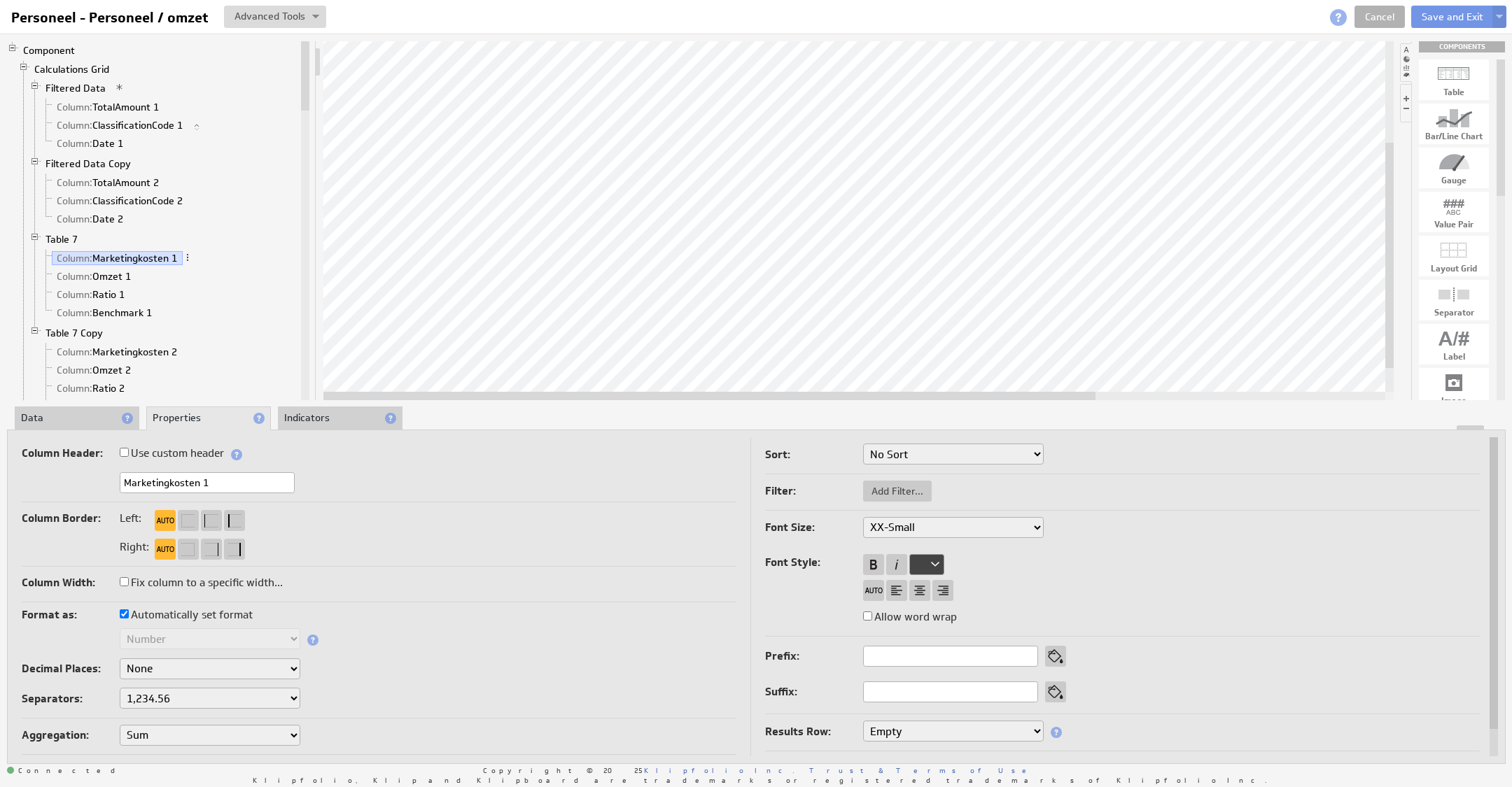
drag, startPoint x: 193, startPoint y: 485, endPoint x: 27, endPoint y: 472, distance: 166.5
click at [27, 472] on div "Marketingkosten 1" at bounding box center [380, 484] width 715 height 23
type input "FTE 1"
click at [1461, 11] on button "Save and Exit" at bounding box center [1452, 16] width 83 height 22
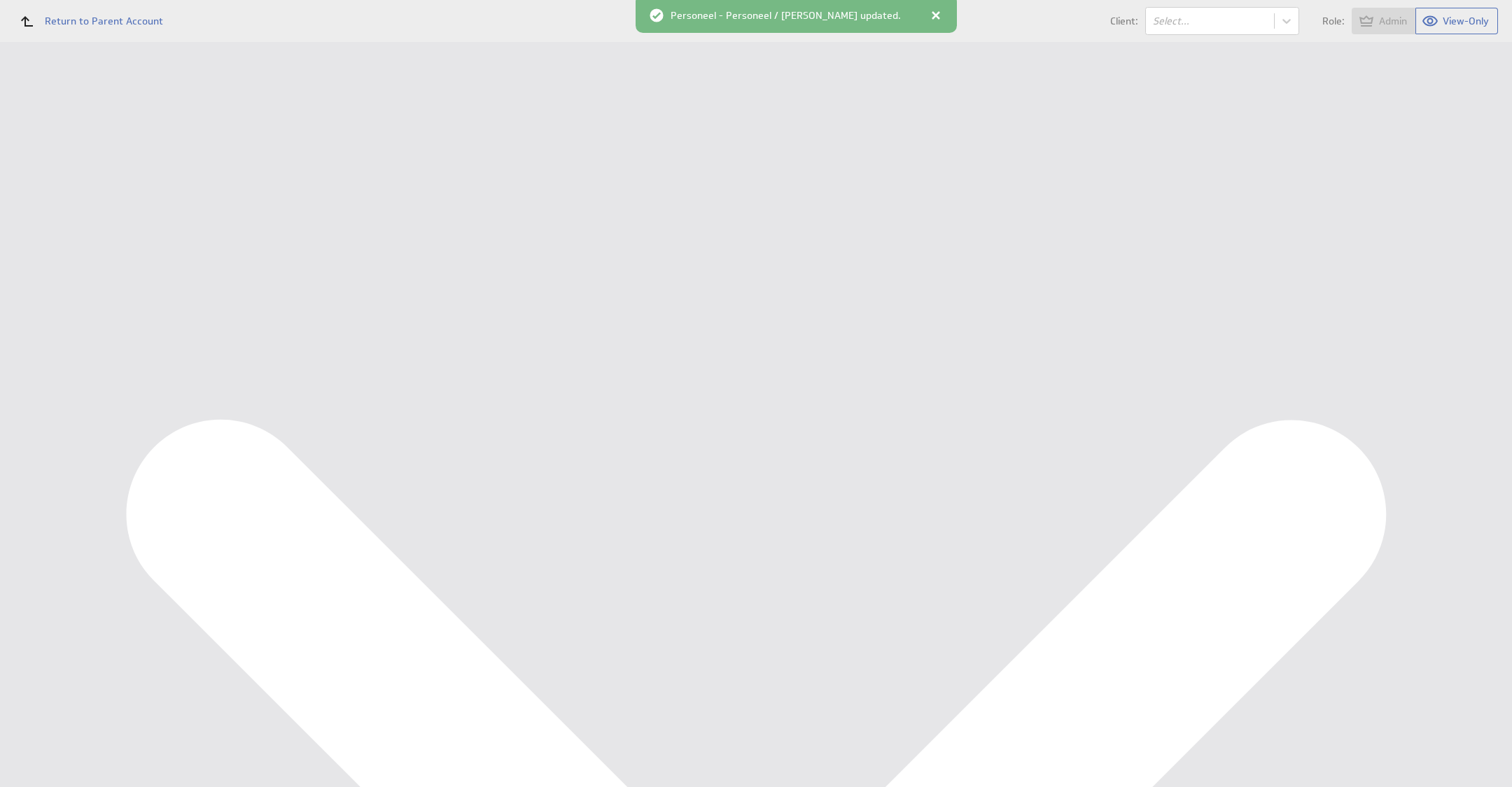
click at [111, 316] on div "Data Sources" at bounding box center [91, 323] width 115 height 15
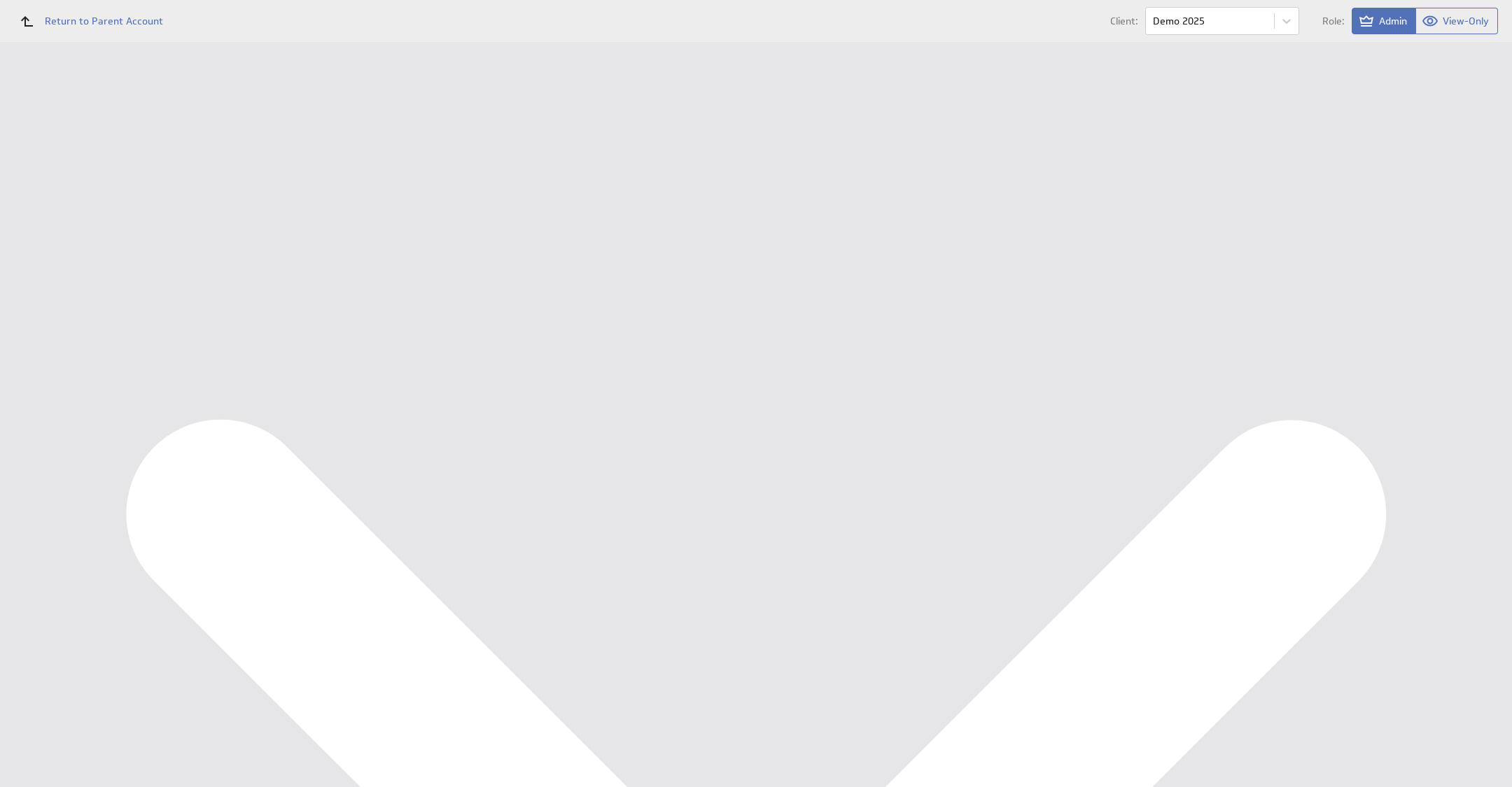
click at [256, 170] on button "Queue for refresh" at bounding box center [261, 156] width 103 height 28
click at [78, 236] on div "Personeel KPI Dashboard" at bounding box center [104, 232] width 142 height 13
click at [1456, 303] on div "Edit..." at bounding box center [1408, 308] width 140 height 22
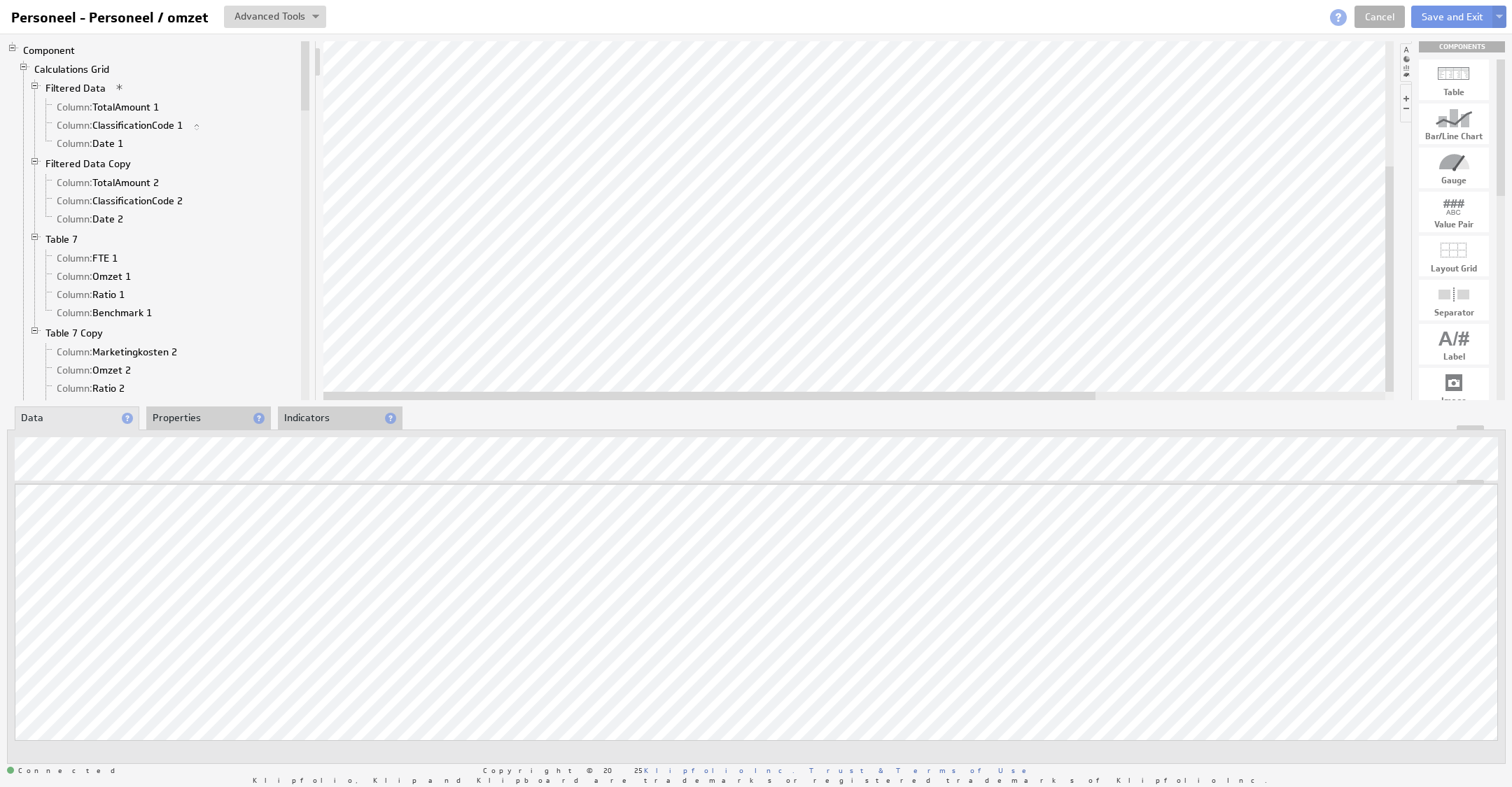
click at [1424, 587] on div "Updating... Select a Function ARRAY DATE SELECT SLICE SUM Data Manipulation Log…" at bounding box center [756, 633] width 1483 height 297
click at [855, 36] on div "Component Calculations Grid Filtered Data Column: TotalAmount 1 Column: Classif…" at bounding box center [756, 402] width 1512 height 737
click at [215, 420] on li "Properties" at bounding box center [208, 418] width 124 height 24
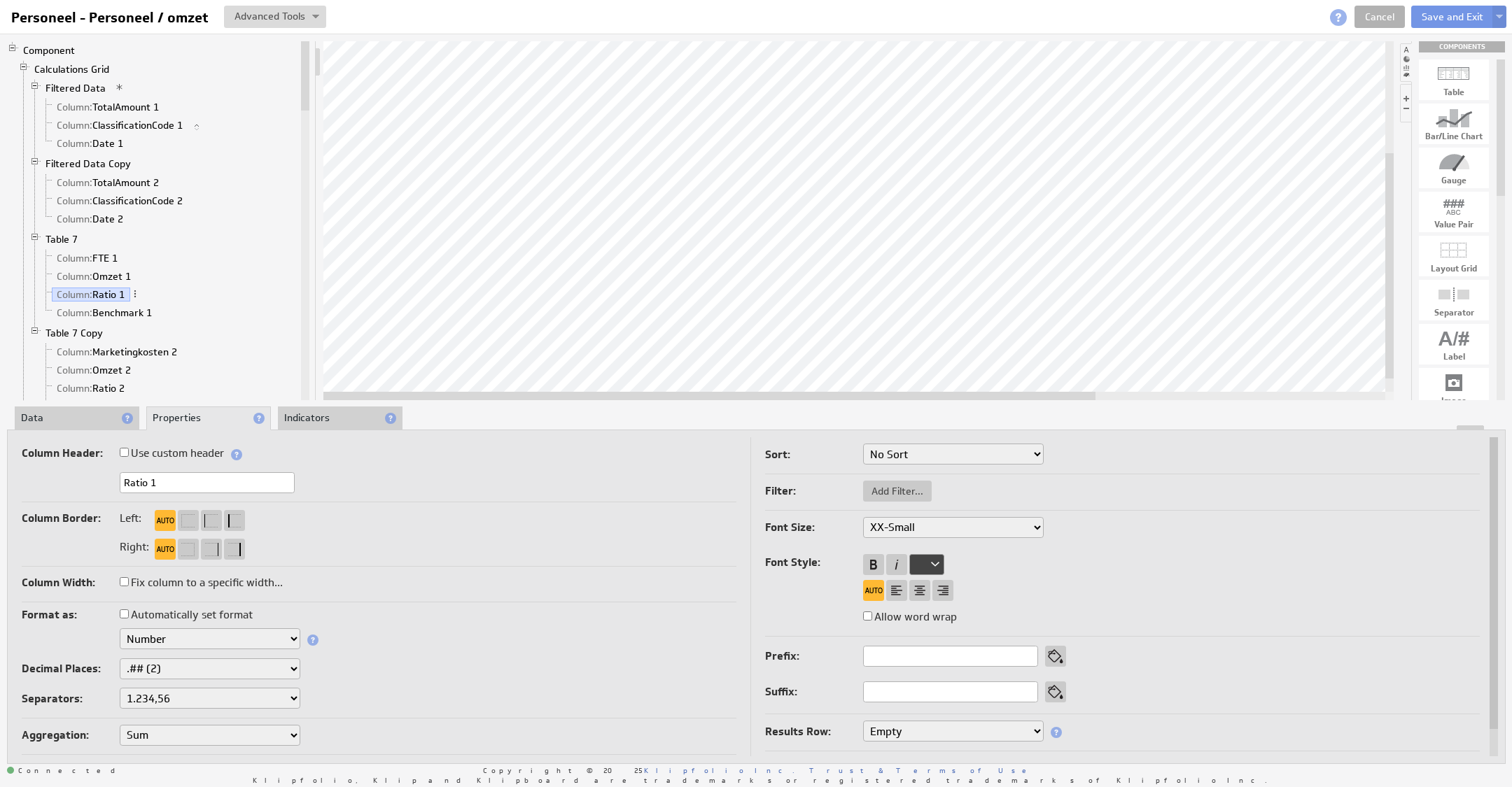
click at [194, 641] on select "Text Number Currency Percentage Image URL Date / Time Duration Mini Chart: Spar…" at bounding box center [209, 639] width 180 height 21
click at [188, 666] on select "None .# (1) .## (2) .### (3) .#### (4)" at bounding box center [209, 669] width 180 height 21
click at [278, 708] on div "Separators: 1,234.56 1.234,56 1'234.56 1,234/56 1 234,56 1 234-56 1 234.56 1234…" at bounding box center [380, 699] width 715 height 24
click at [273, 721] on select "$ Dollar £ Pound € Euro ¥ Yen R$ Real ₱ Peso kr Krone Rp Rupiah ₨ Rupee ƒ Guild…" at bounding box center [209, 728] width 180 height 21
select select "eur"
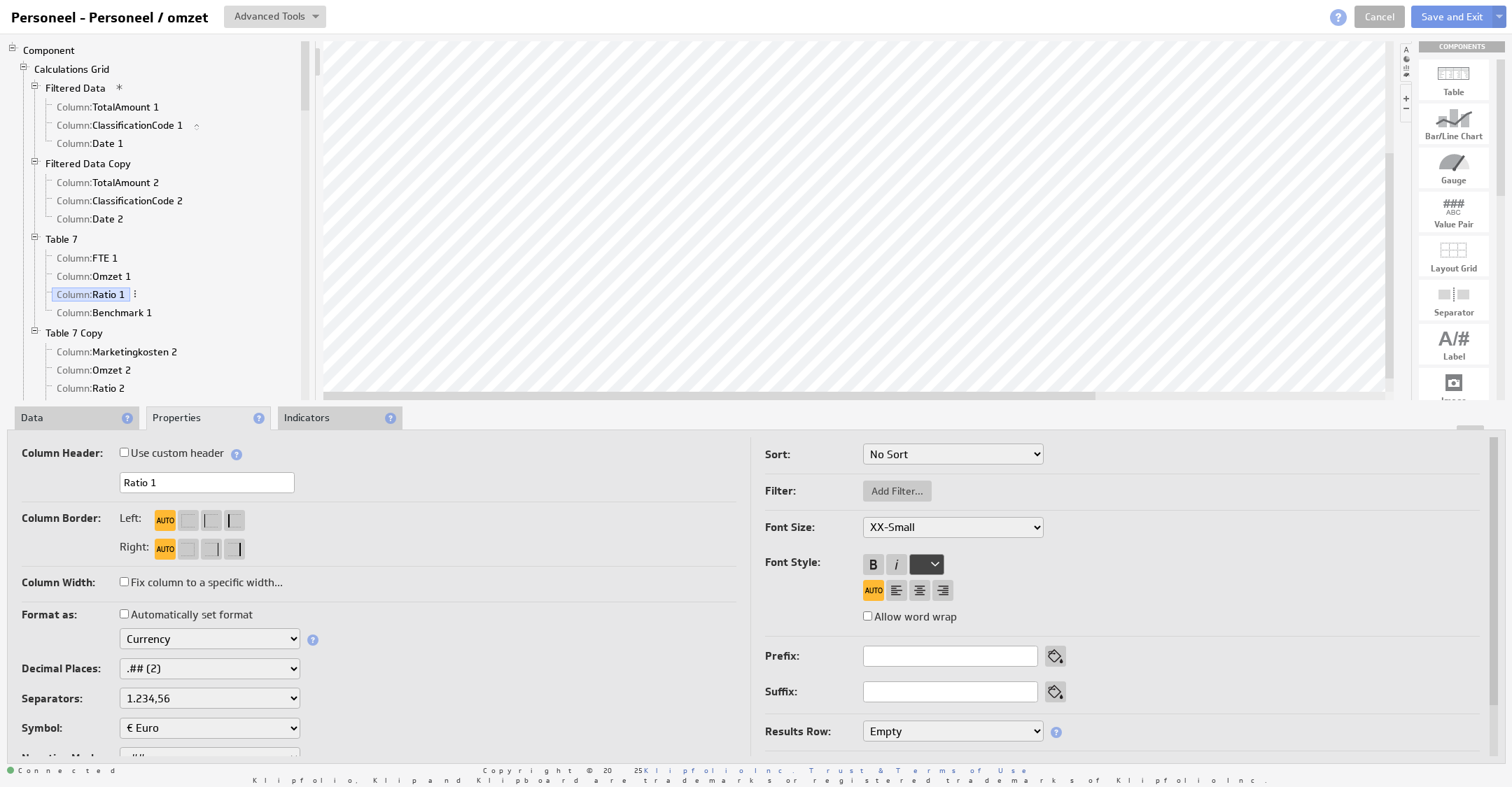
select select "eur"
click at [201, 635] on select "Text Number Currency Percentage Image URL Date / Time Duration Mini Chart: Spar…" at bounding box center [209, 639] width 180 height 21
click at [199, 696] on select "1,234.56 1.234,56 1'234.56 1,234/56 1 234,56 1 234-56 1 234.56 1234.56" at bounding box center [209, 698] width 180 height 21
drag, startPoint x: 199, startPoint y: 696, endPoint x: 191, endPoint y: 727, distance: 32.0
click at [191, 727] on select "$ Dollar £ Pound € Euro ¥ Yen R$ Real ₱ Peso kr Krone Rp Rupiah ₨ Rupee ƒ Guild…" at bounding box center [209, 728] width 180 height 21
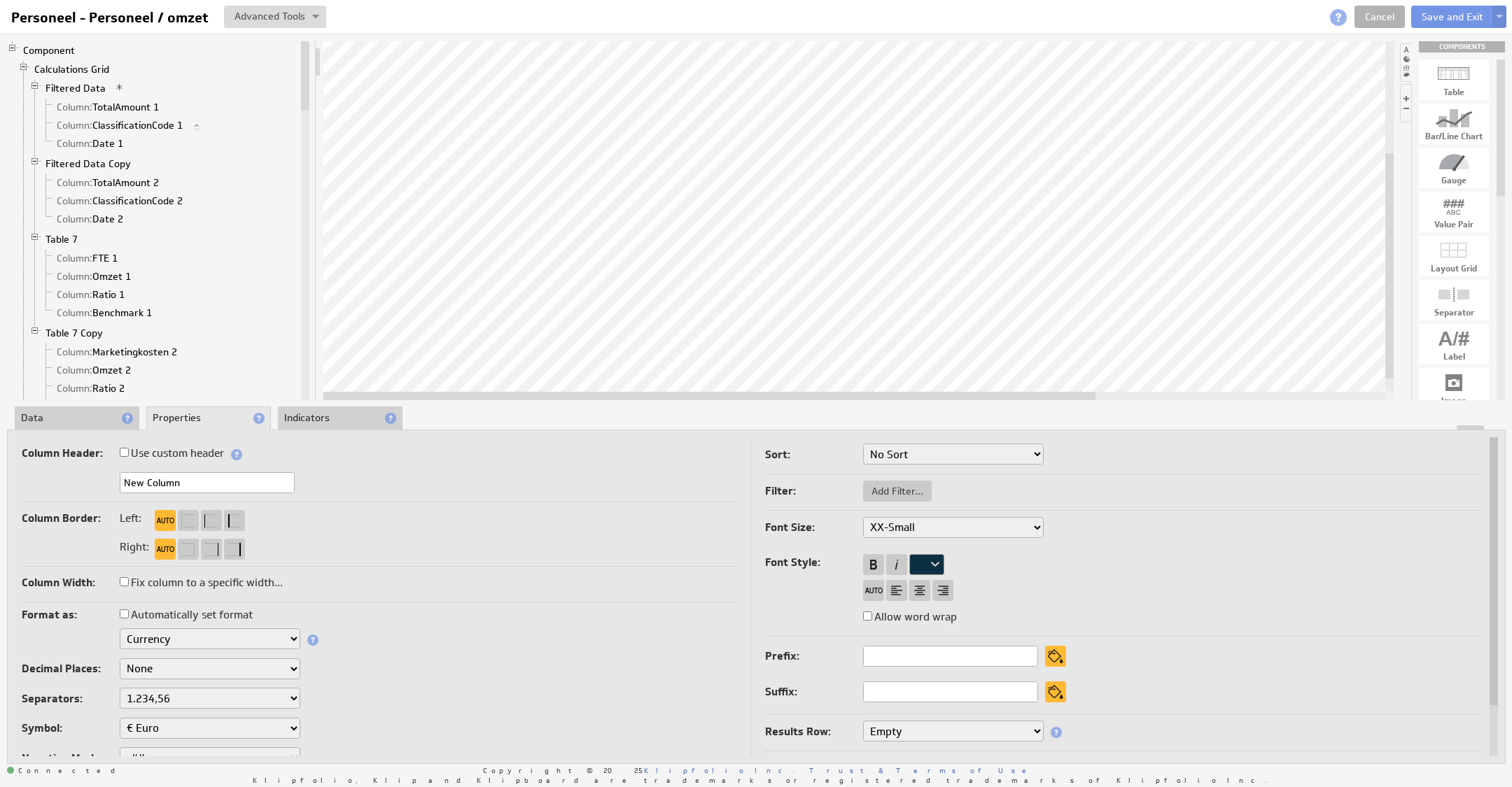
click at [79, 420] on li "Data" at bounding box center [76, 418] width 124 height 24
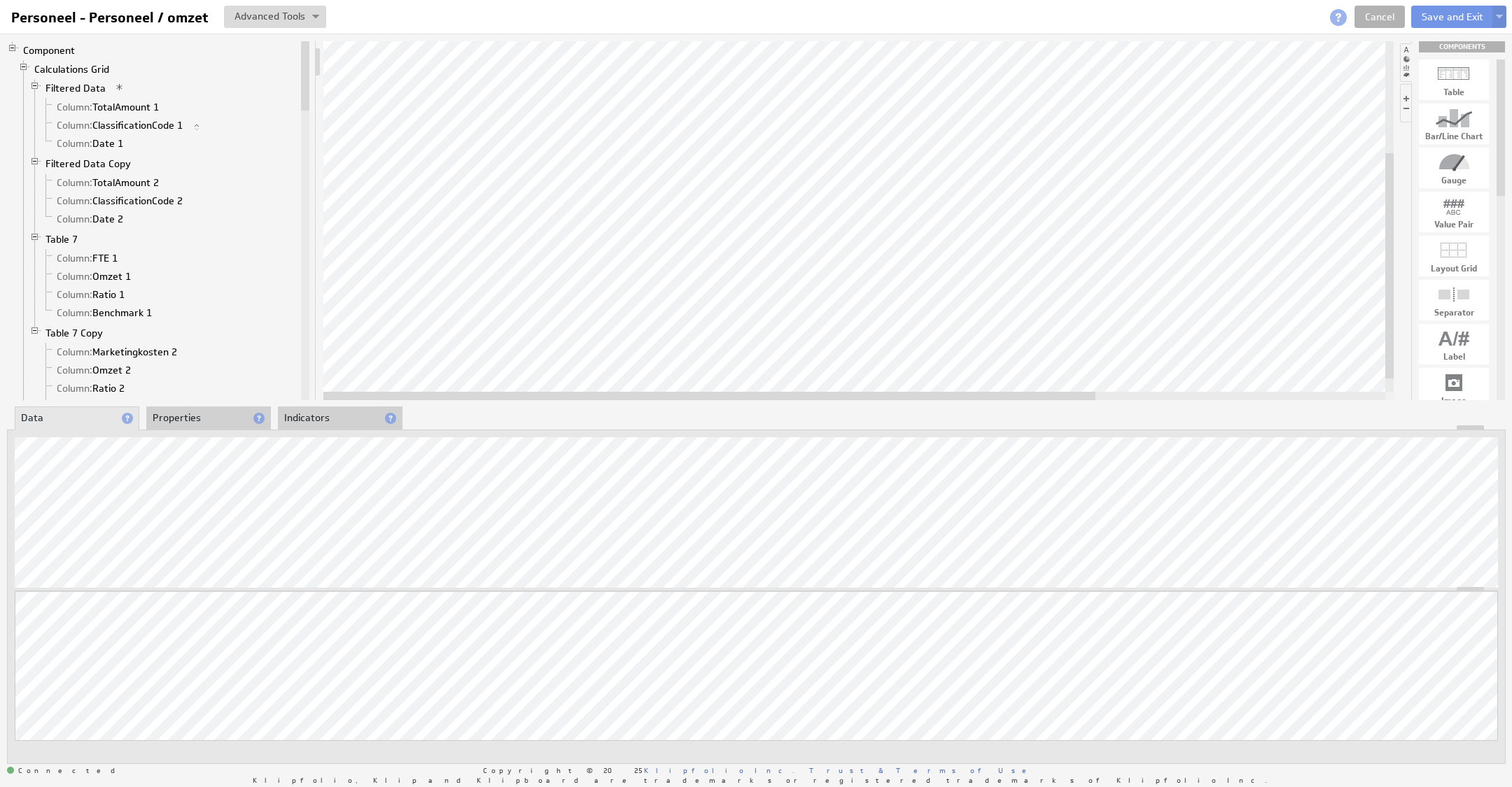
drag, startPoint x: 754, startPoint y: 400, endPoint x: 633, endPoint y: 397, distance: 121.0
click at [633, 397] on div "Component Calculations Grid Filtered Data Column: TotalAmount 1 Column: Classif…" at bounding box center [756, 402] width 1512 height 737
drag, startPoint x: 688, startPoint y: 396, endPoint x: 694, endPoint y: 427, distance: 31.6
click at [688, 396] on div at bounding box center [709, 396] width 772 height 9
click at [1449, 15] on button "Save and Exit" at bounding box center [1452, 16] width 83 height 22
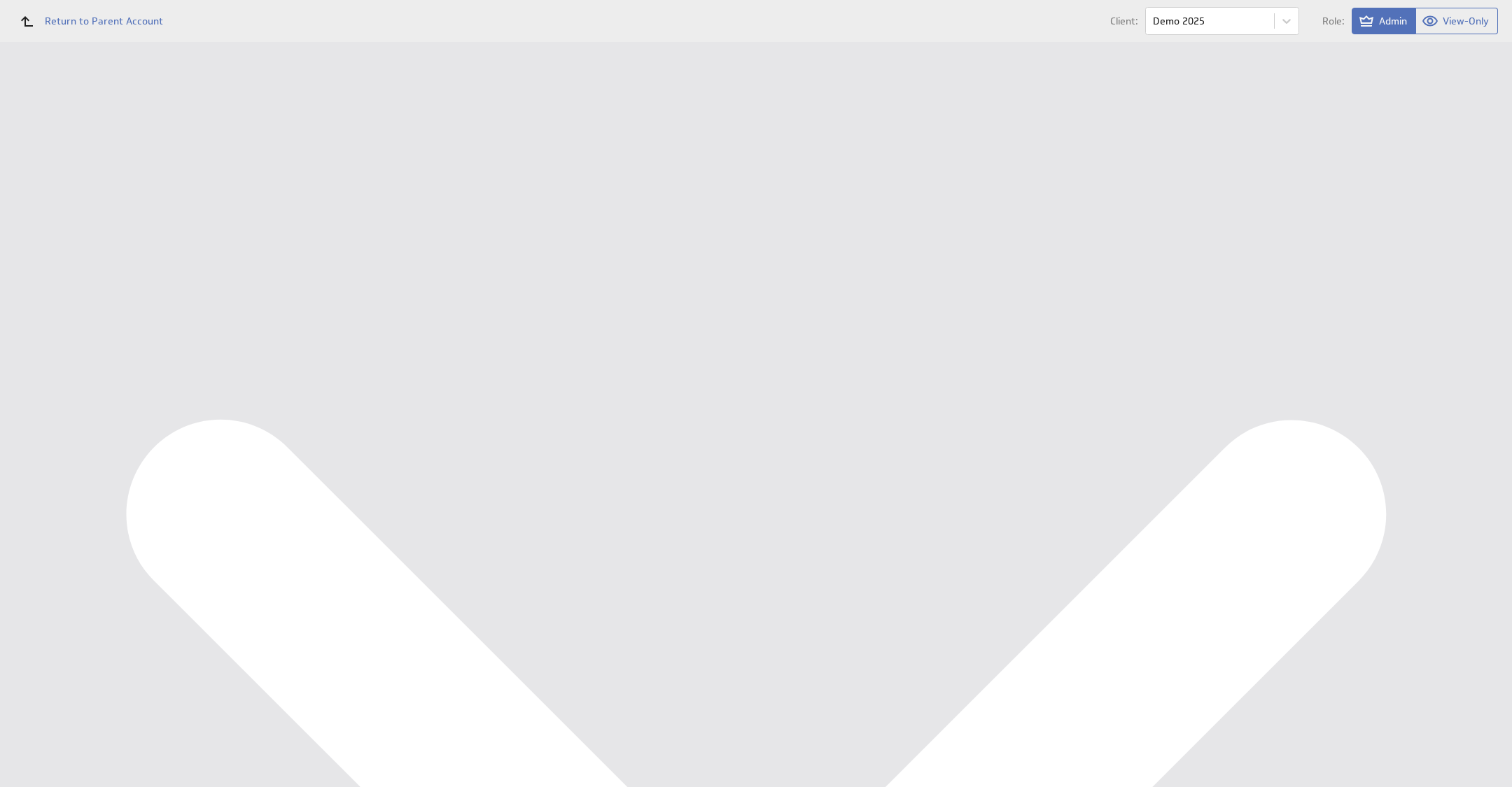
click at [96, 334] on div "Data Sources" at bounding box center [91, 323] width 182 height 31
click at [290, 161] on button "Queue for refresh" at bounding box center [261, 156] width 103 height 28
click at [105, 252] on li "Management Dashboard Financieel KPI Dashboard Marketing KPI Dashboard Personeel…" at bounding box center [91, 197] width 182 height 117
click at [106, 242] on div "Personeel KPI Dashboard" at bounding box center [91, 232] width 182 height 24
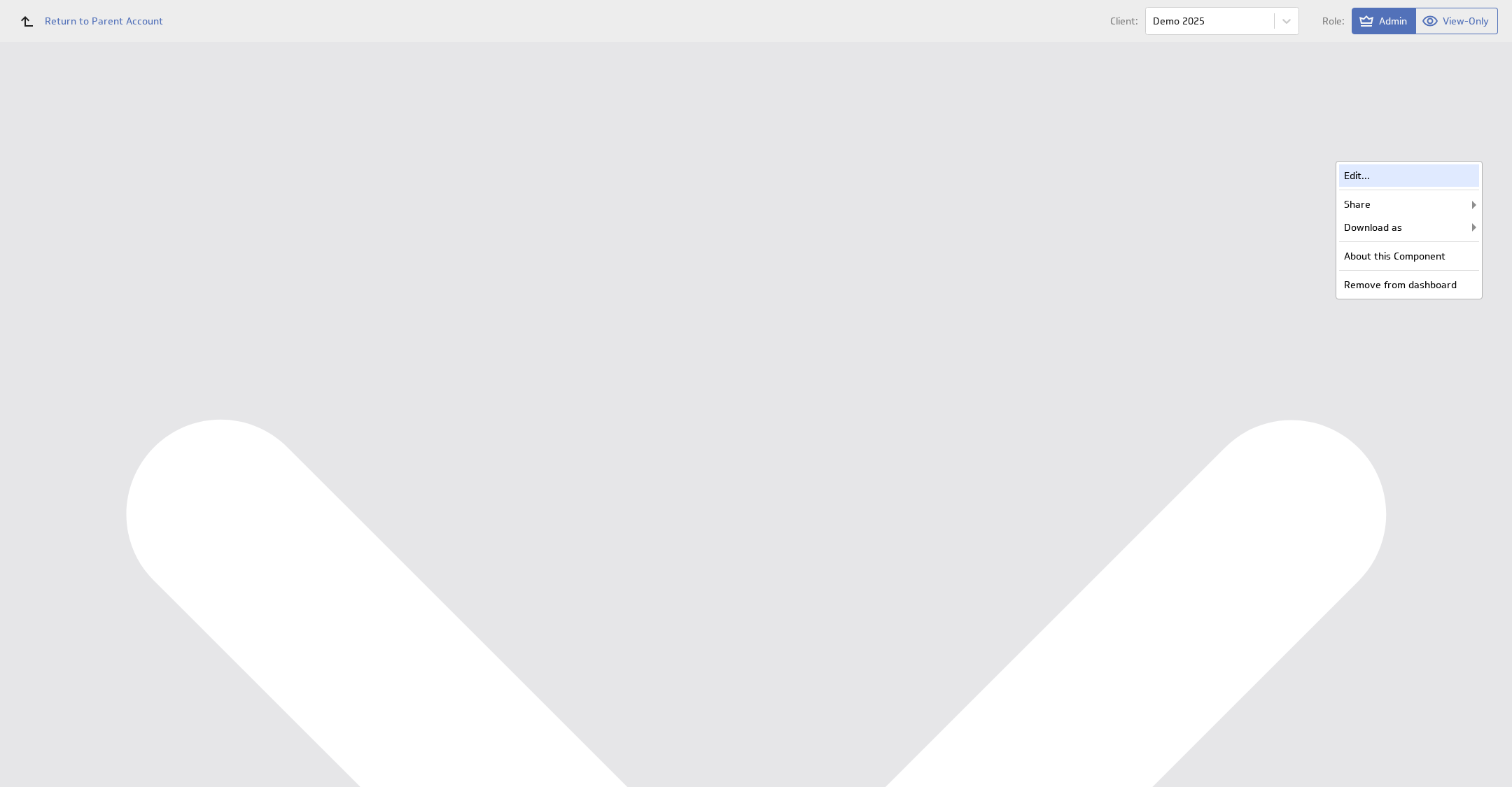
click at [1453, 168] on div "Edit..." at bounding box center [1408, 175] width 140 height 22
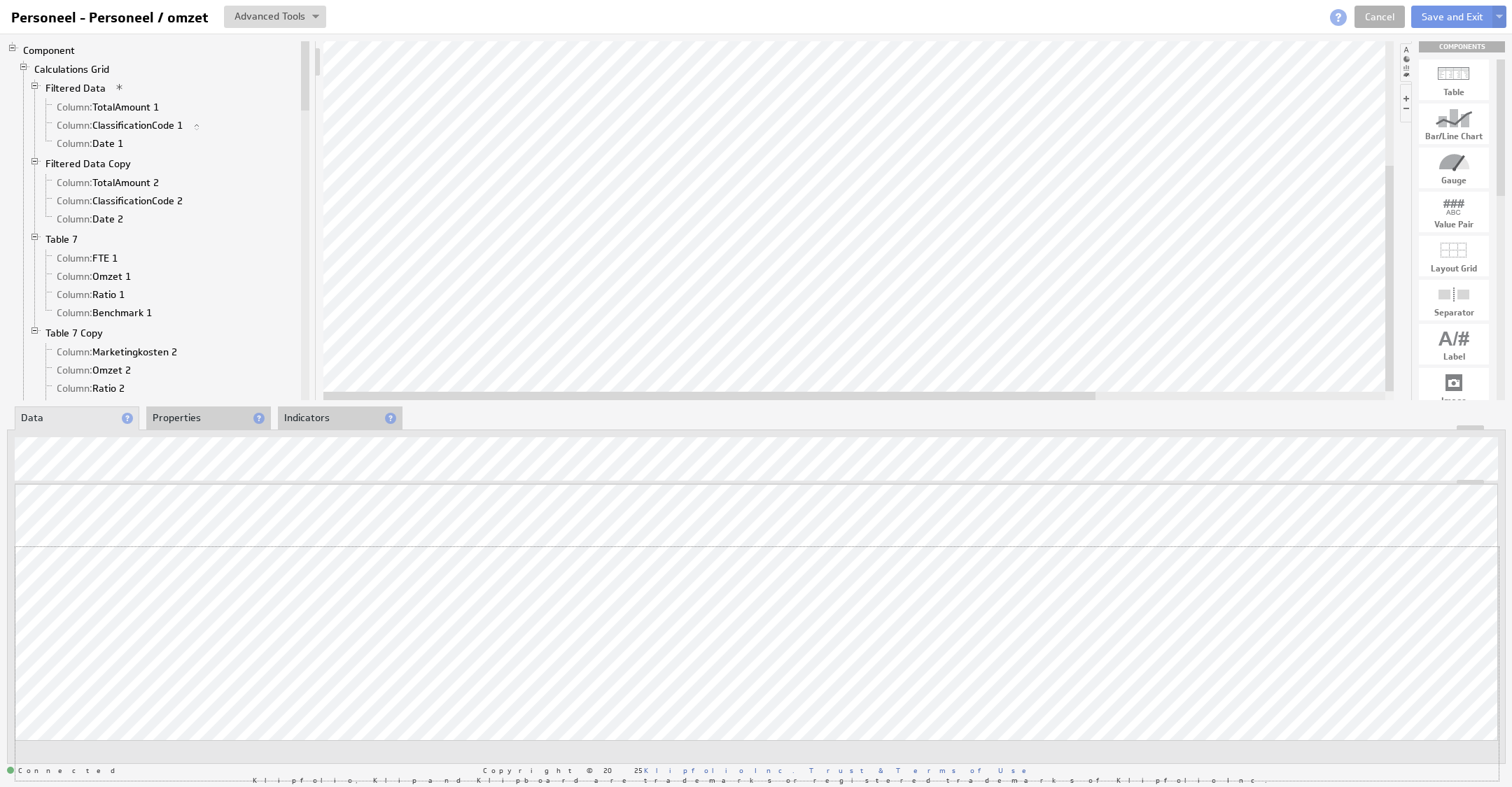
click at [1463, 551] on div "Updating... Select a Function ARRAY DATE SELECT SLICE SUM Data Manipulation Log…" at bounding box center [756, 633] width 1483 height 297
click at [162, 421] on li "Properties" at bounding box center [208, 418] width 124 height 24
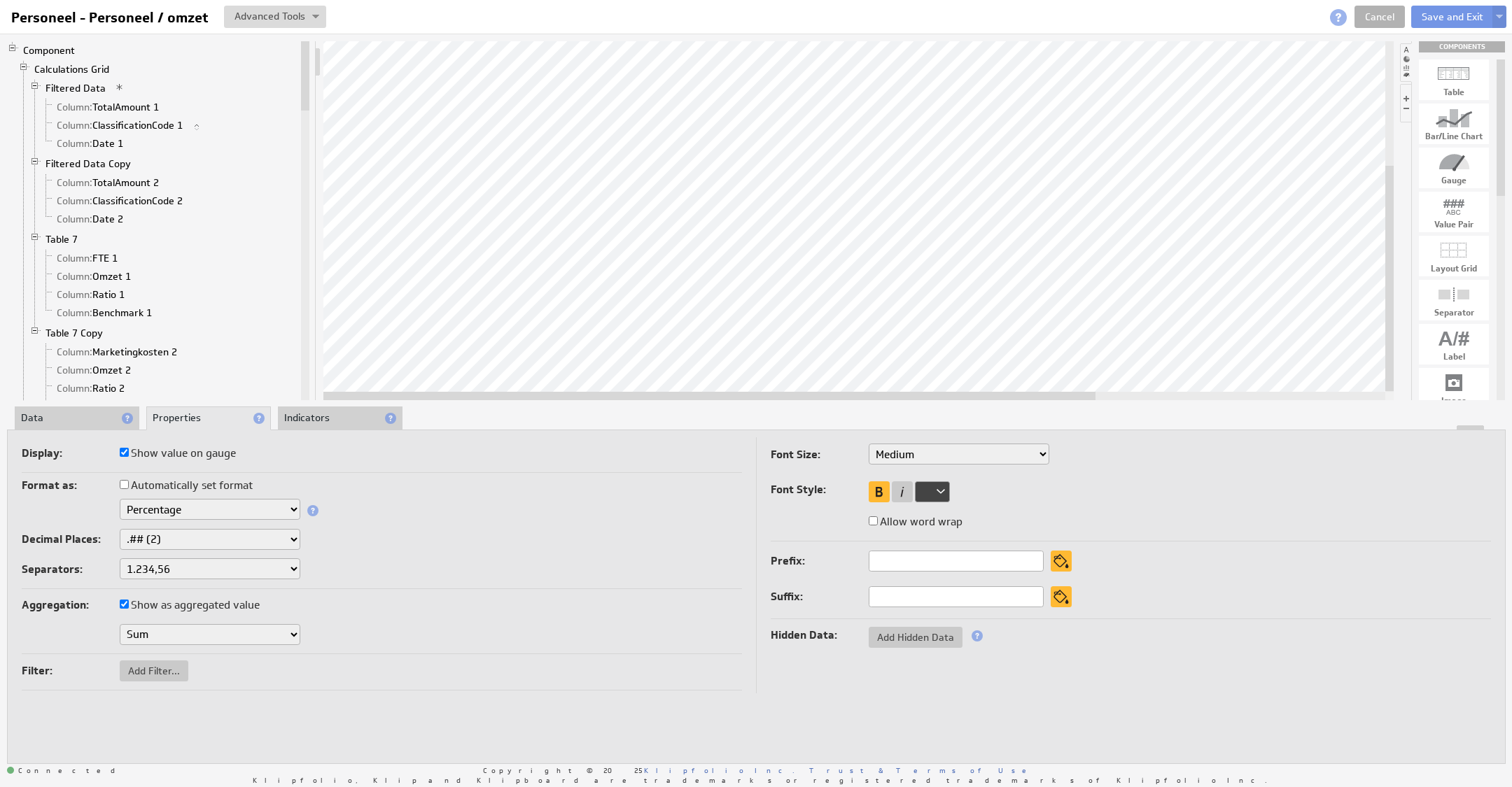
click at [180, 511] on select "Text Number Currency Percentage Date / Time Duration" at bounding box center [209, 510] width 180 height 21
click at [180, 538] on select "None .# (1) .## (2) .### (3) .#### (4)" at bounding box center [209, 539] width 180 height 21
select select "0"
click at [182, 565] on select "1,234.56 1.234,56 1'234.56 1,234/56 1 234,56 1 234-56 1 234.56 1234.56" at bounding box center [209, 569] width 180 height 21
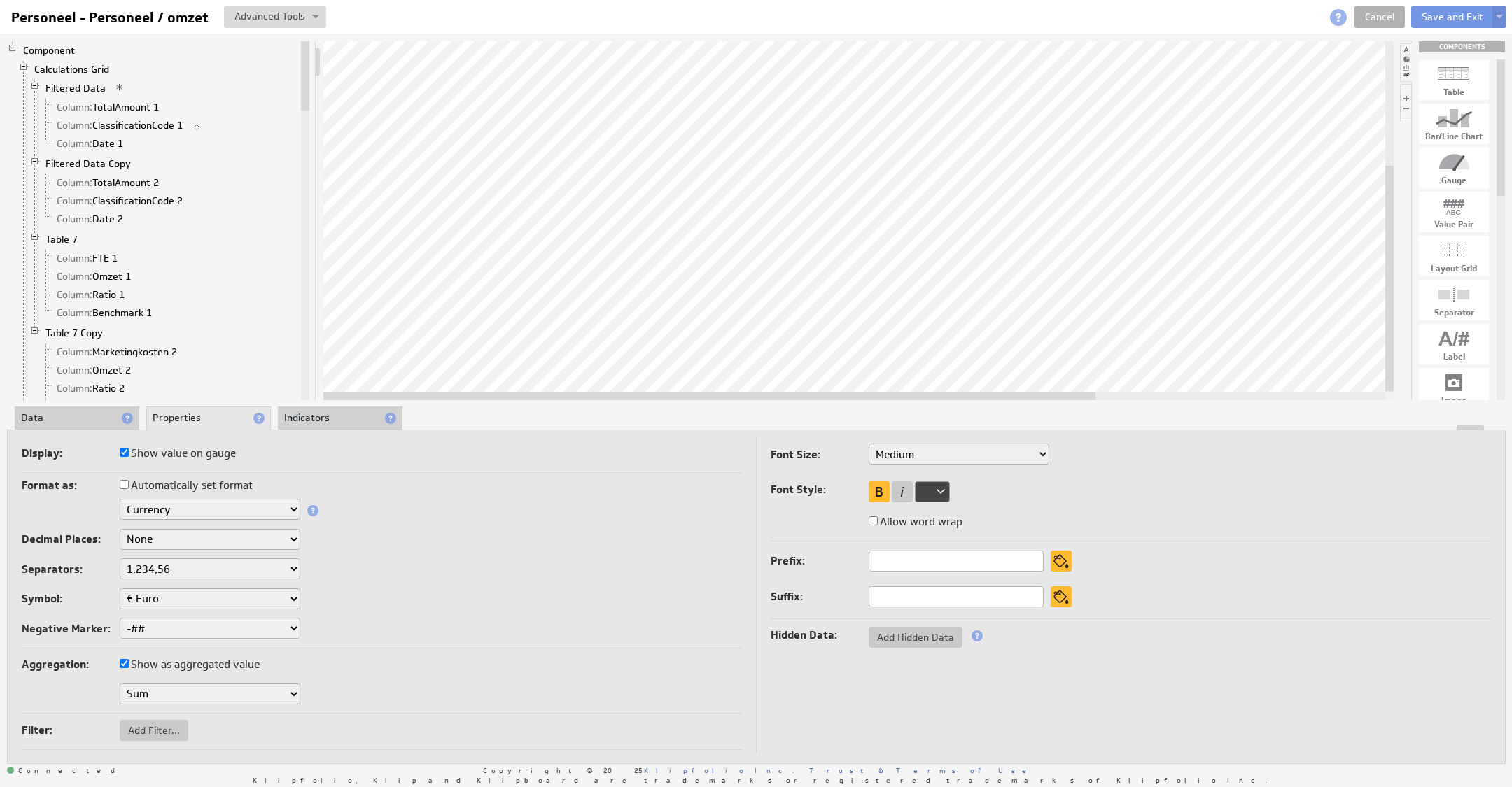
click at [177, 591] on select "$ Dollar £ Pound € Euro ¥ Yen R$ Real ₱ Peso kr Krone Rp Rupiah ₨ Rupee ƒ Guild…" at bounding box center [209, 599] width 180 height 21
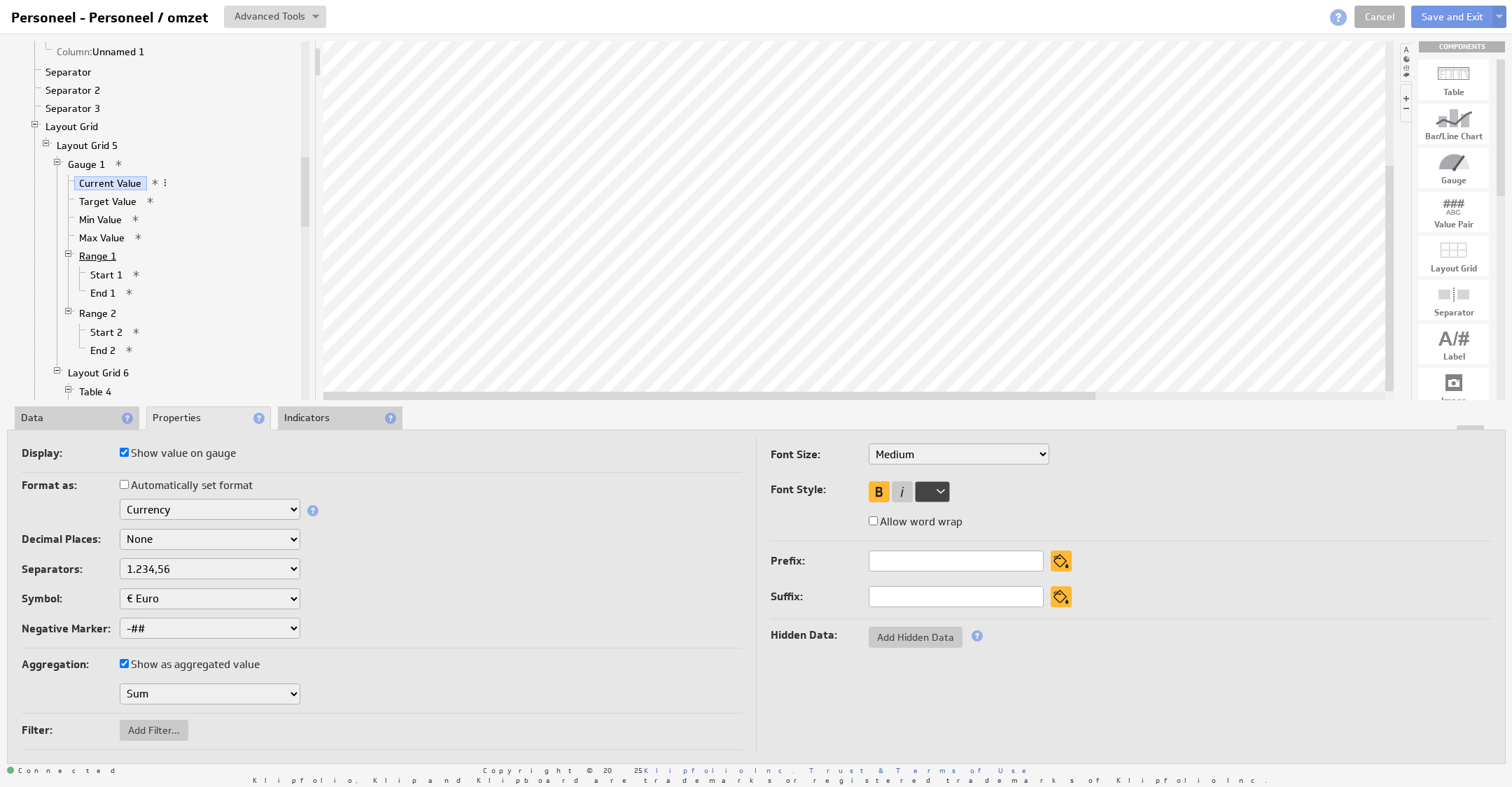
click at [103, 249] on link "Range 1" at bounding box center [97, 256] width 47 height 14
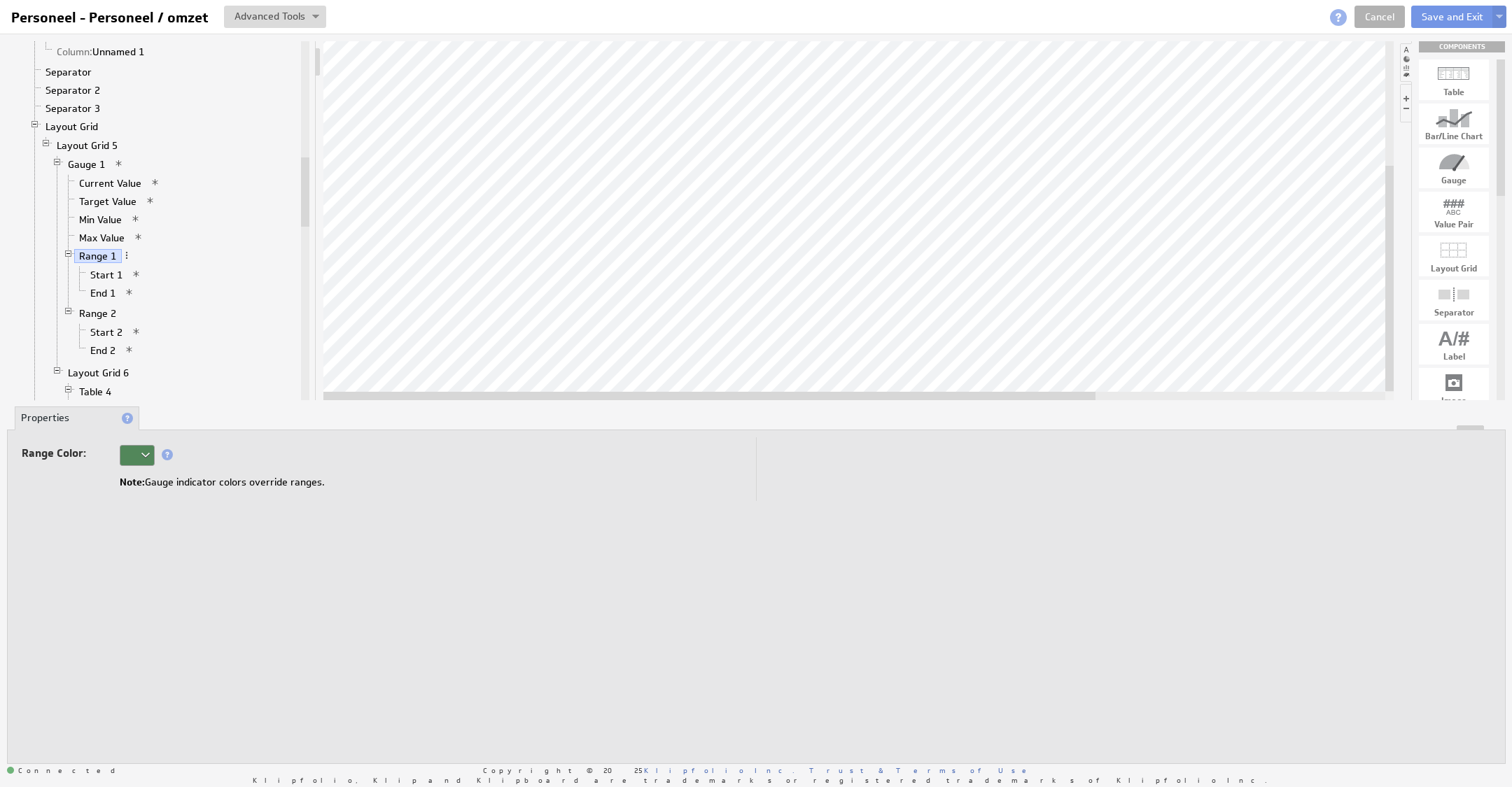
click at [141, 457] on div at bounding box center [137, 456] width 35 height 21
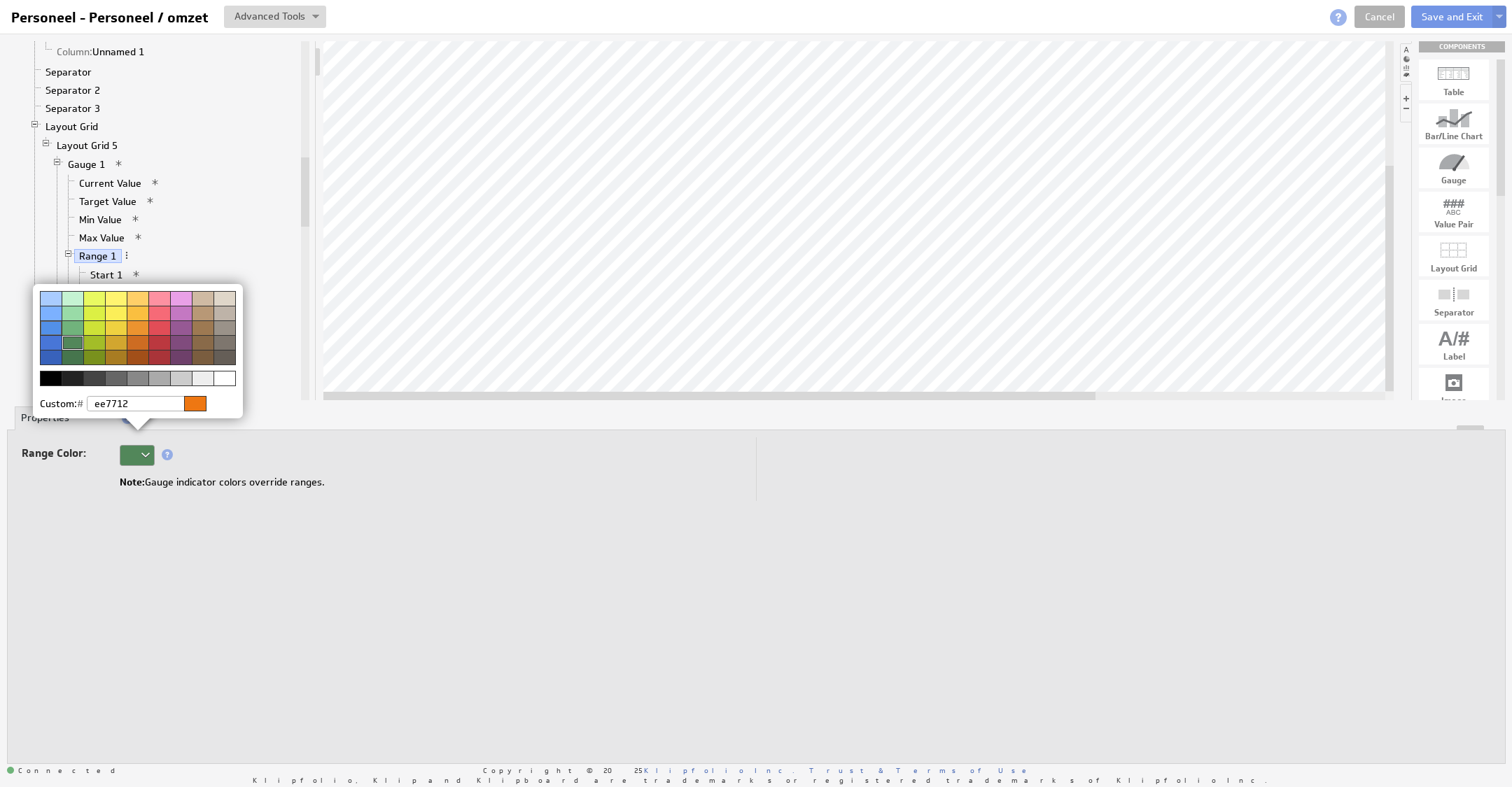
click at [155, 341] on div at bounding box center [159, 342] width 22 height 14
click at [286, 513] on img at bounding box center [756, 393] width 1512 height 787
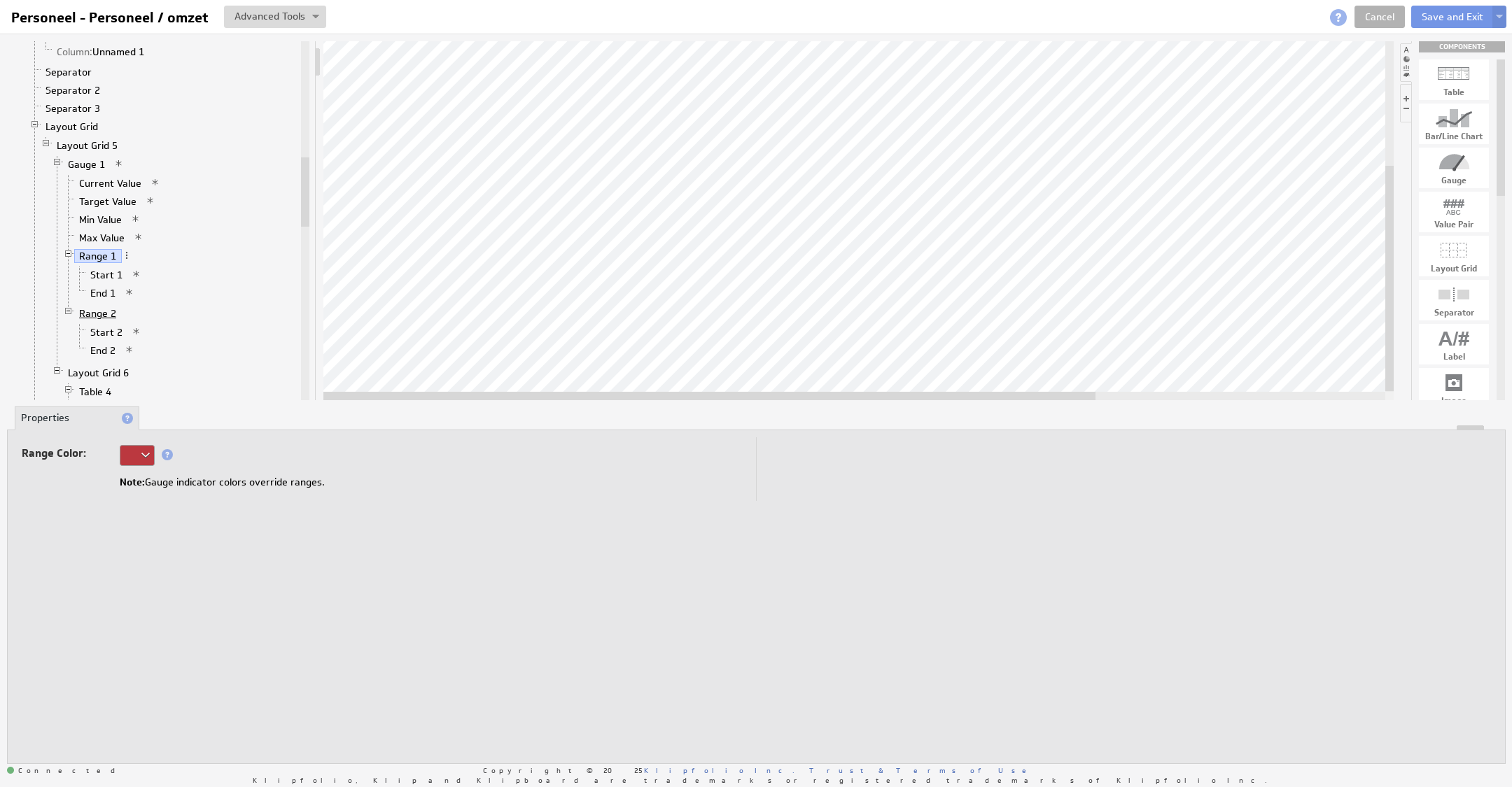
click at [104, 306] on link "Range 2" at bounding box center [97, 313] width 47 height 14
click at [145, 462] on div at bounding box center [137, 456] width 35 height 21
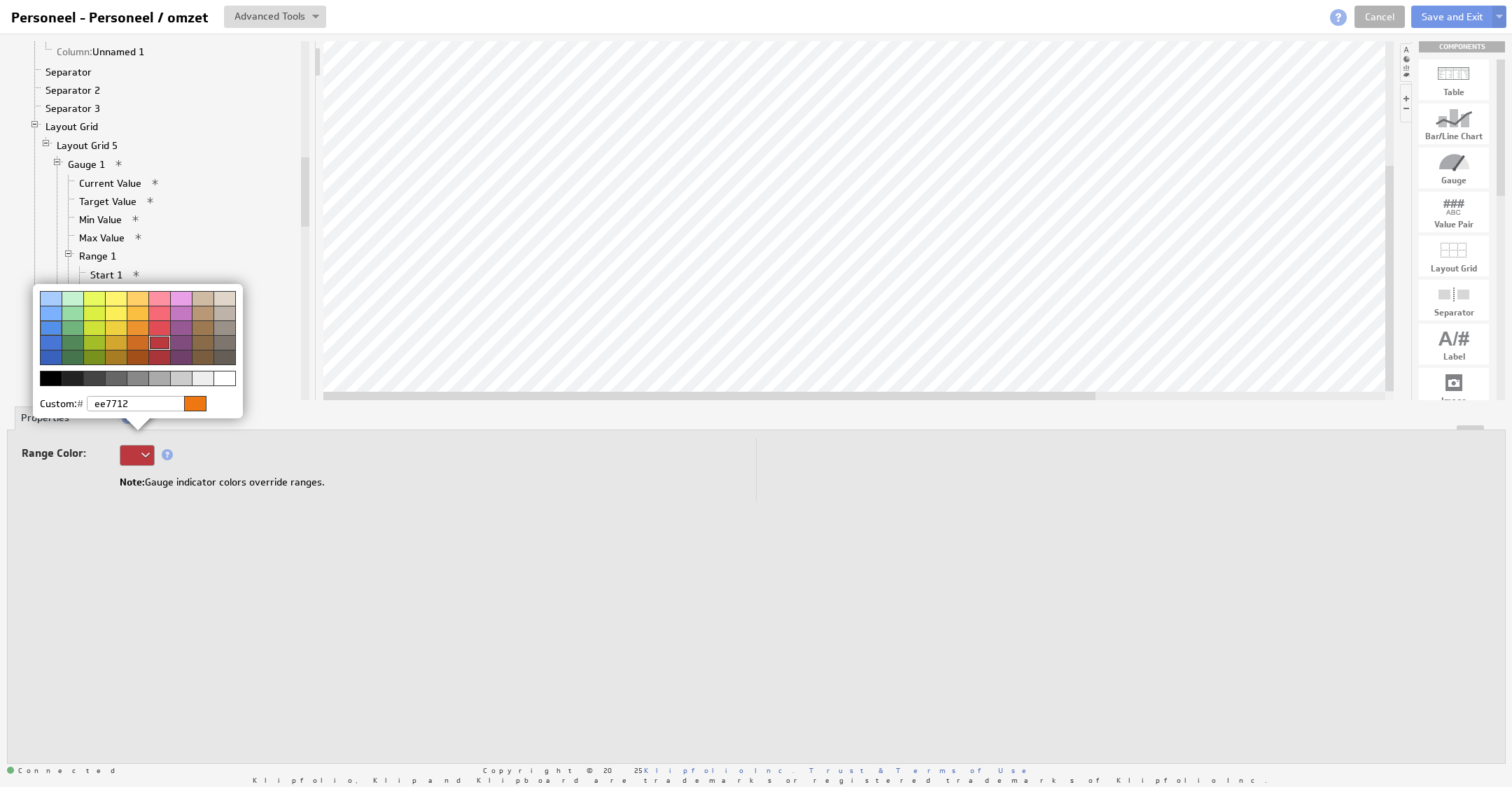
click at [76, 345] on div at bounding box center [72, 342] width 22 height 14
click at [418, 496] on img at bounding box center [756, 393] width 1512 height 787
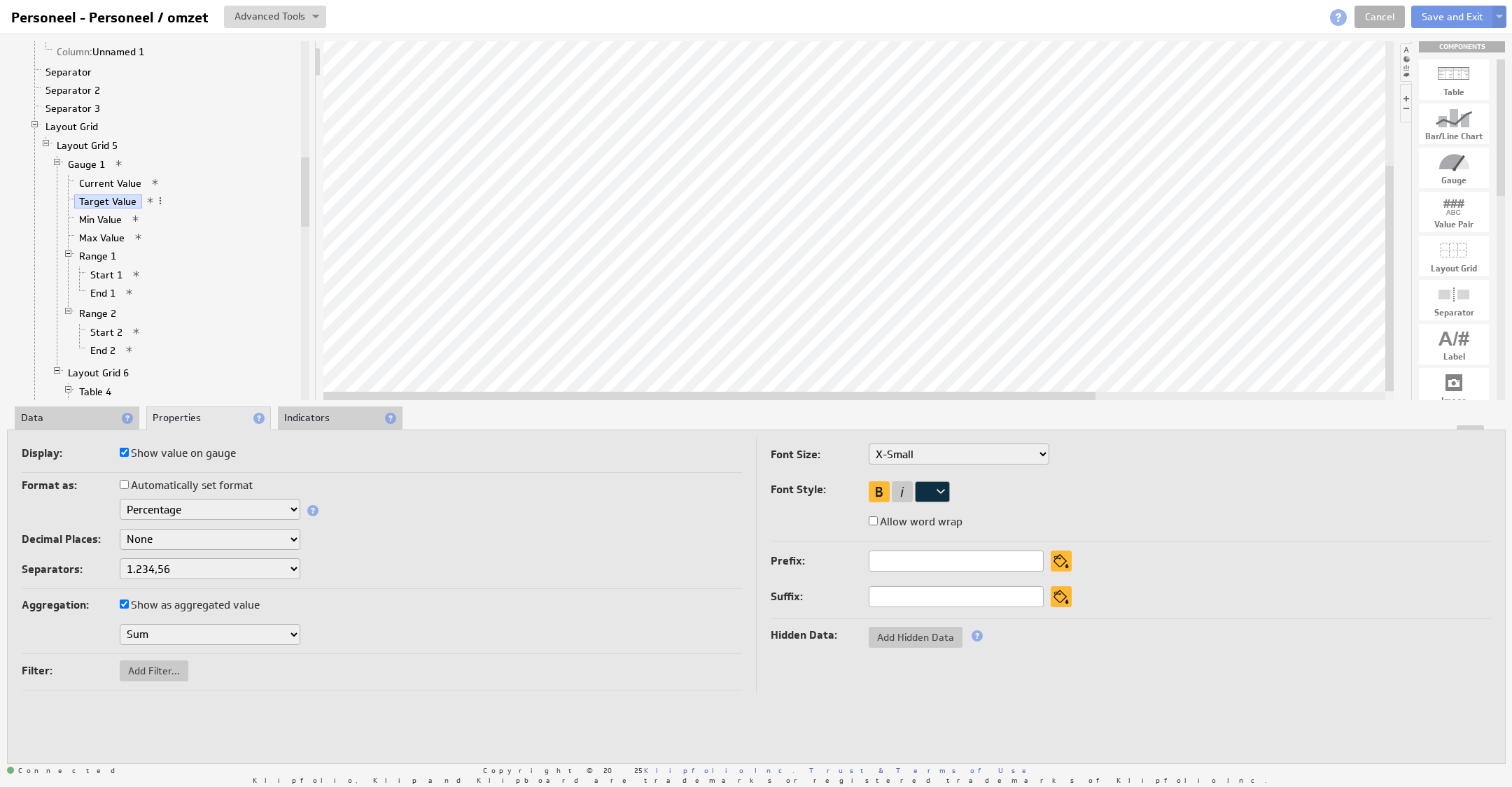
click at [177, 497] on div "Format as: Automatically set format" at bounding box center [382, 486] width 720 height 22
click at [182, 508] on select "Text Number Currency Percentage Date / Time Duration" at bounding box center [209, 510] width 180 height 21
click at [503, 496] on div "Format as: Automatically set format" at bounding box center [382, 486] width 720 height 22
click at [221, 510] on select "Text Number Currency Percentage Date / Time Duration" at bounding box center [209, 510] width 180 height 21
click at [205, 504] on select "Text Number Currency Percentage Date / Time Duration" at bounding box center [209, 510] width 180 height 21
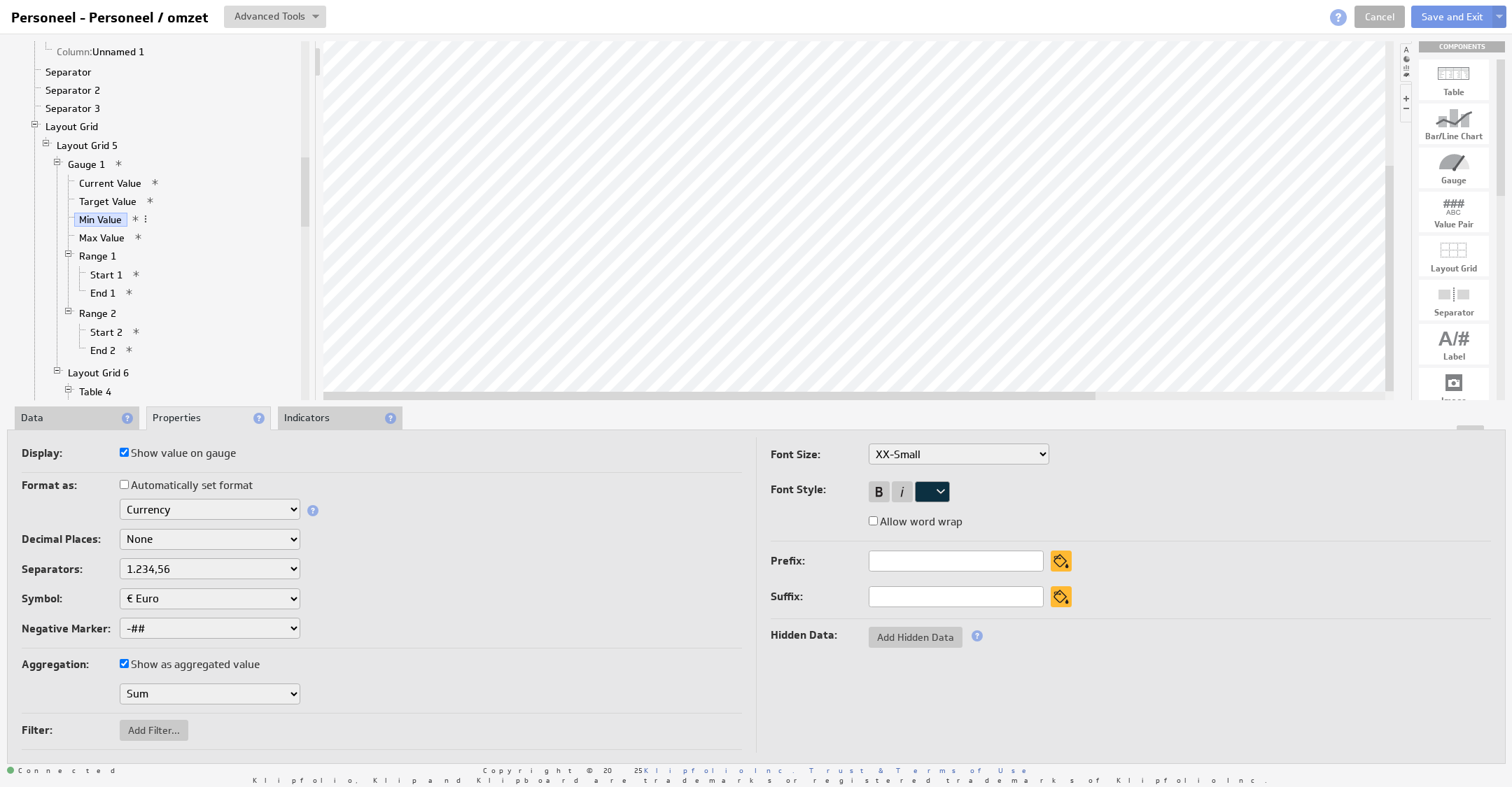
click at [431, 530] on div "Decimal Places: None .# (1) .## (2) .### (3) .#### (4)" at bounding box center [382, 540] width 720 height 24
click at [104, 326] on link "Start 2" at bounding box center [107, 332] width 42 height 14
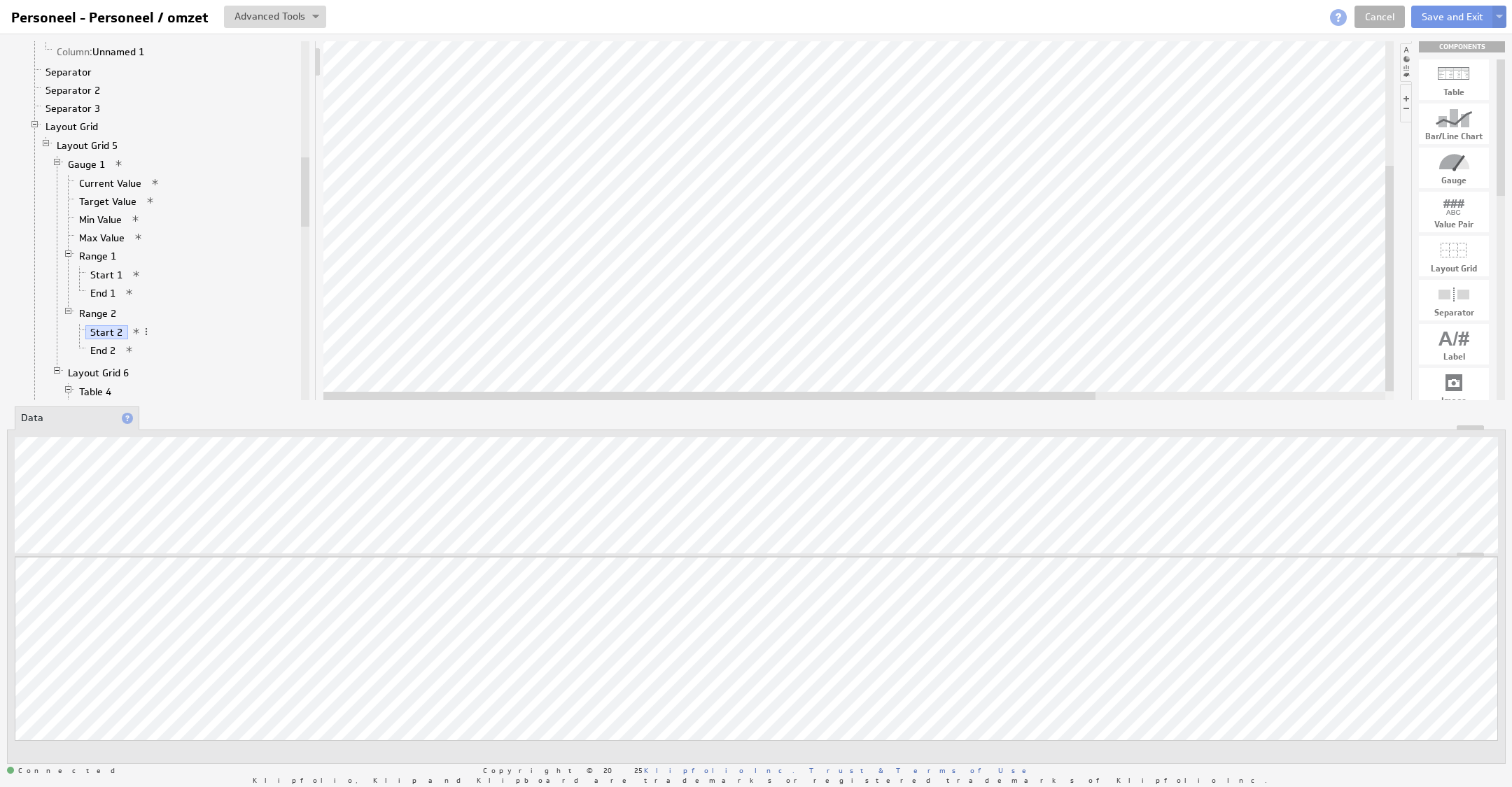
click at [398, 382] on div at bounding box center [859, 221] width 1070 height 359
click at [1450, 15] on button "Save and Exit" at bounding box center [1452, 16] width 83 height 22
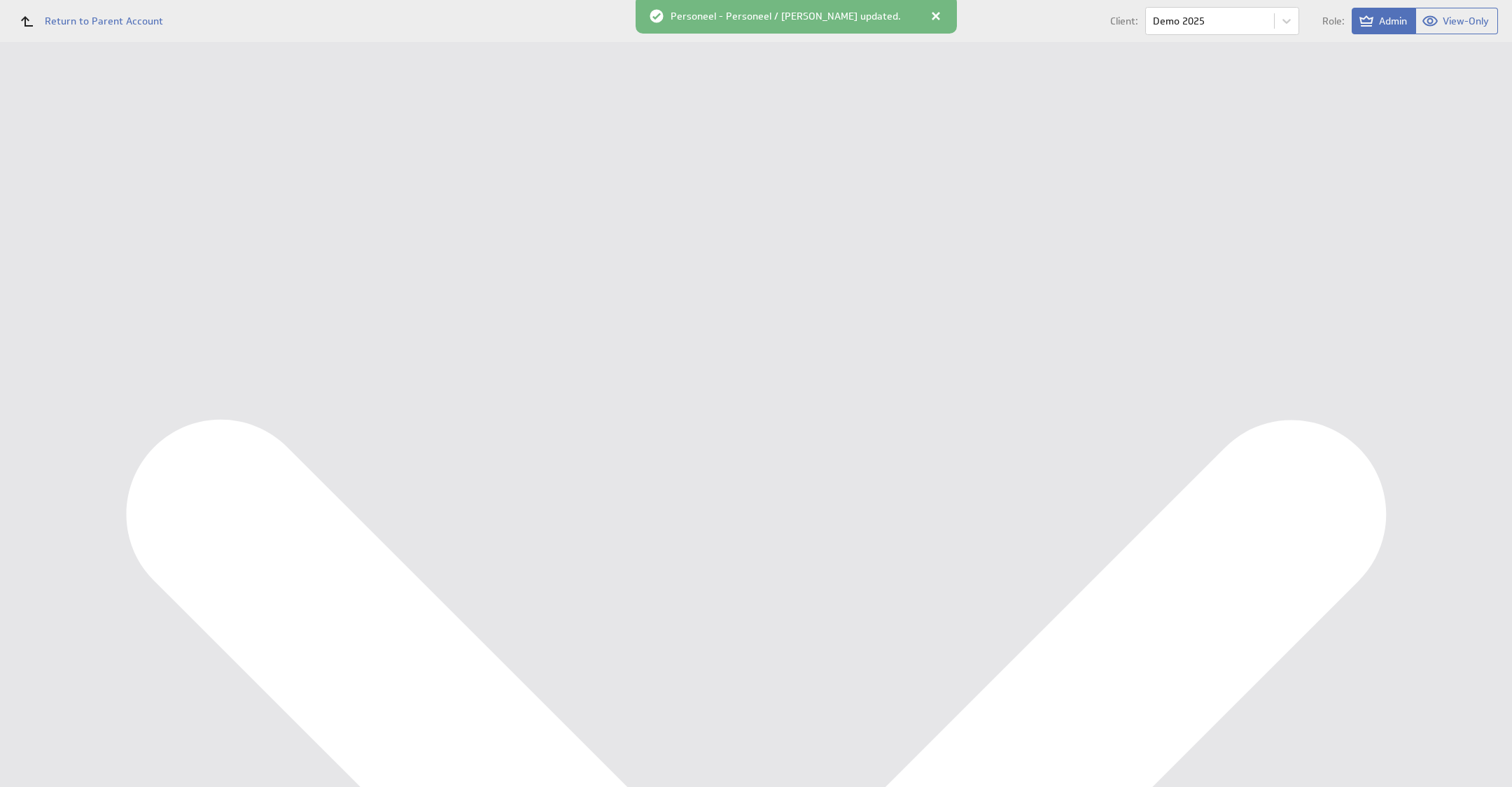
click at [929, 14] on div at bounding box center [936, 15] width 14 height 14
click at [75, 205] on div "Marketing KPI Dashboard" at bounding box center [92, 209] width 117 height 13
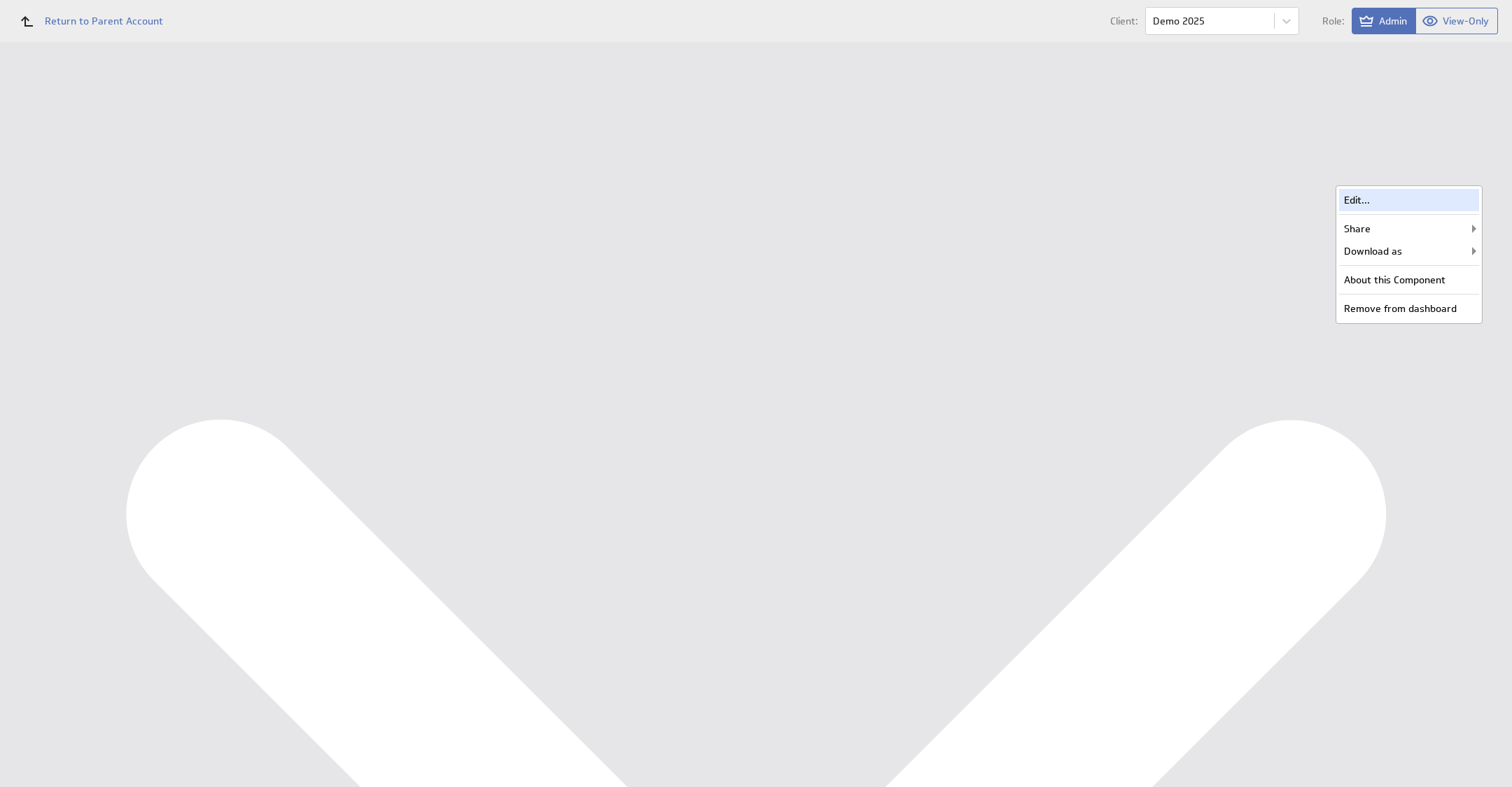
click at [1411, 204] on div "Edit..." at bounding box center [1408, 199] width 140 height 22
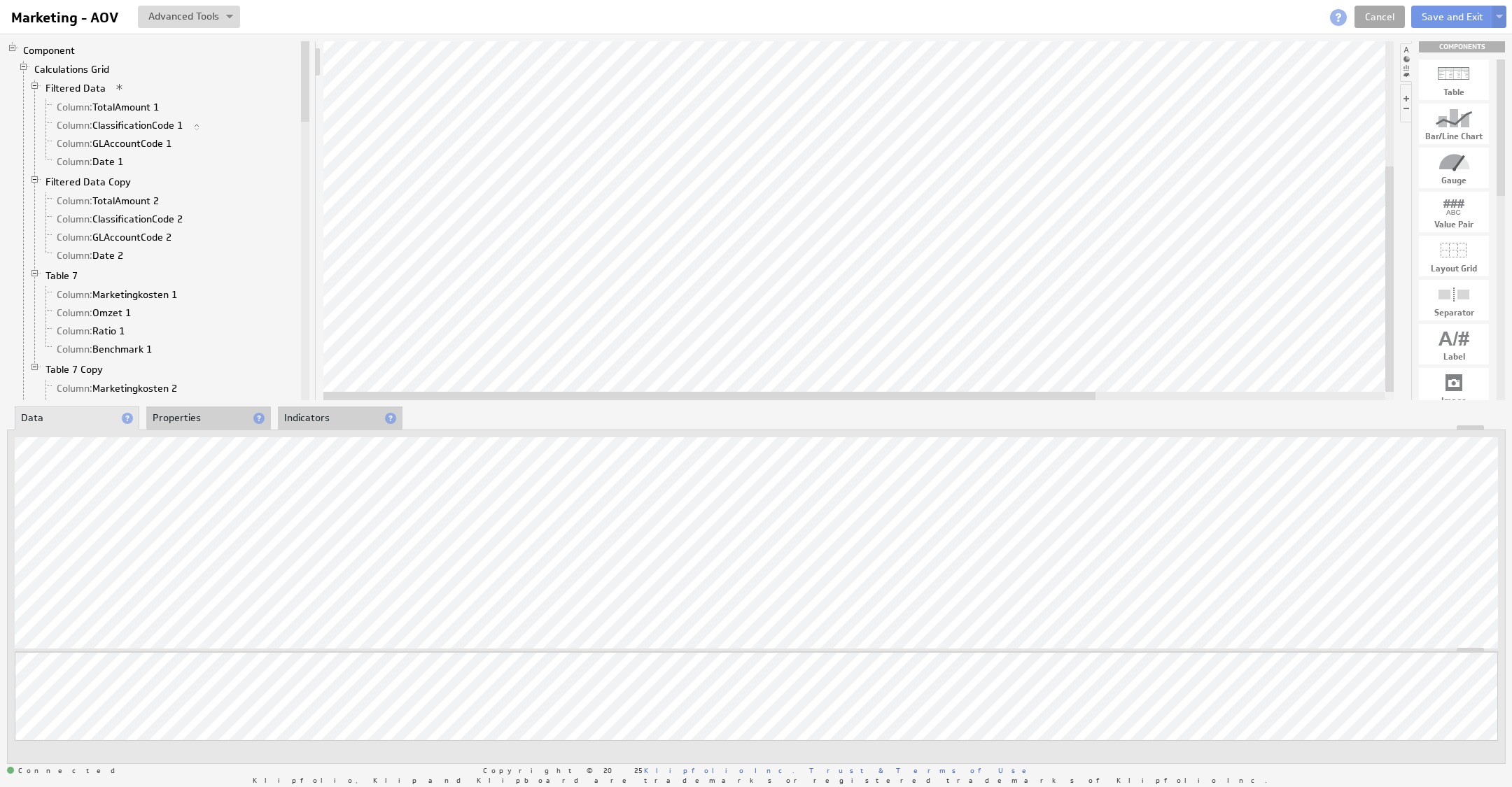
click at [1391, 17] on link "Cancel" at bounding box center [1379, 16] width 50 height 22
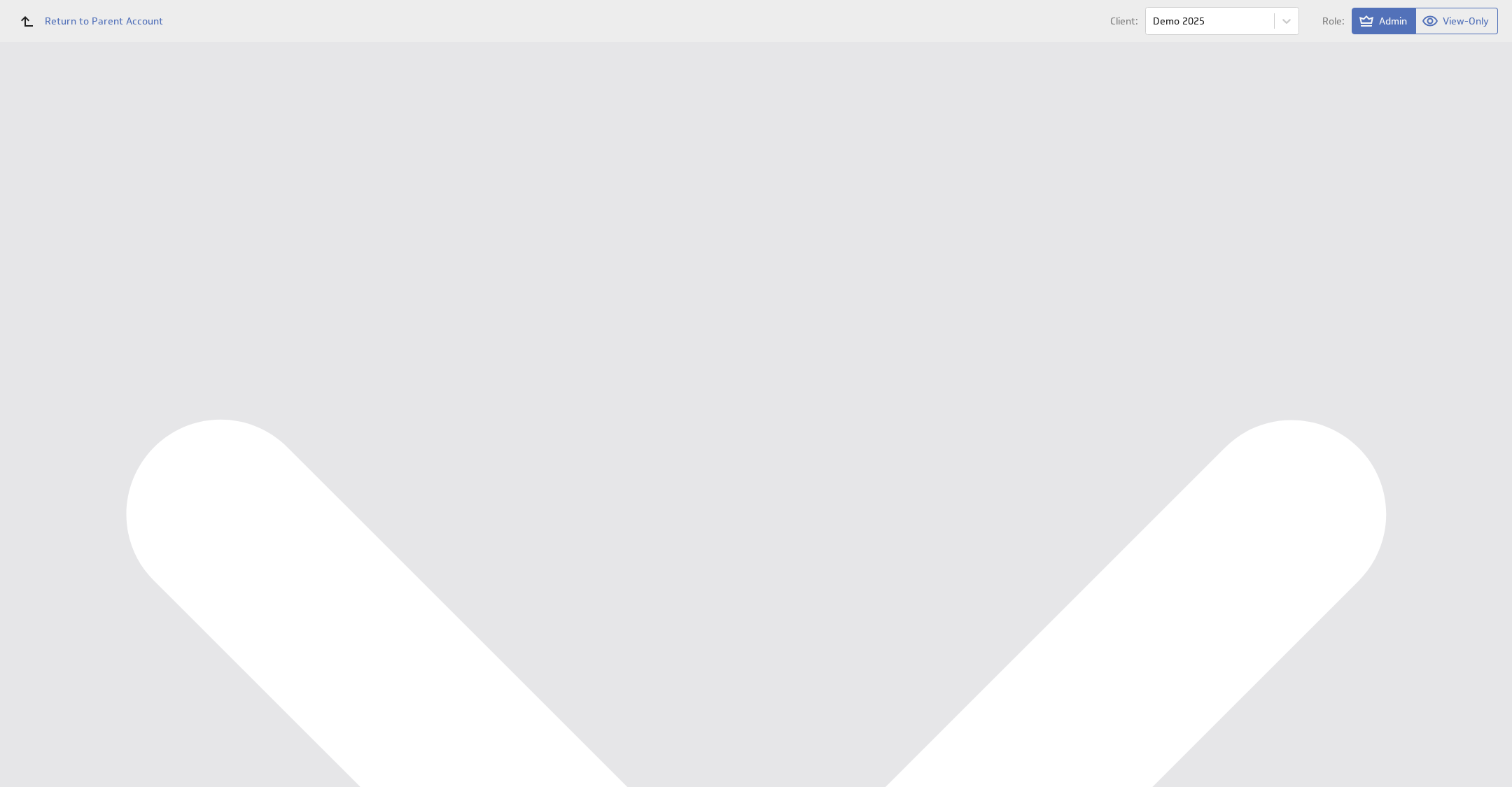
click at [95, 238] on div "Personeel KPI Dashboard" at bounding box center [92, 232] width 117 height 13
select select "1"
select select "2"
select select "1"
select select "0"
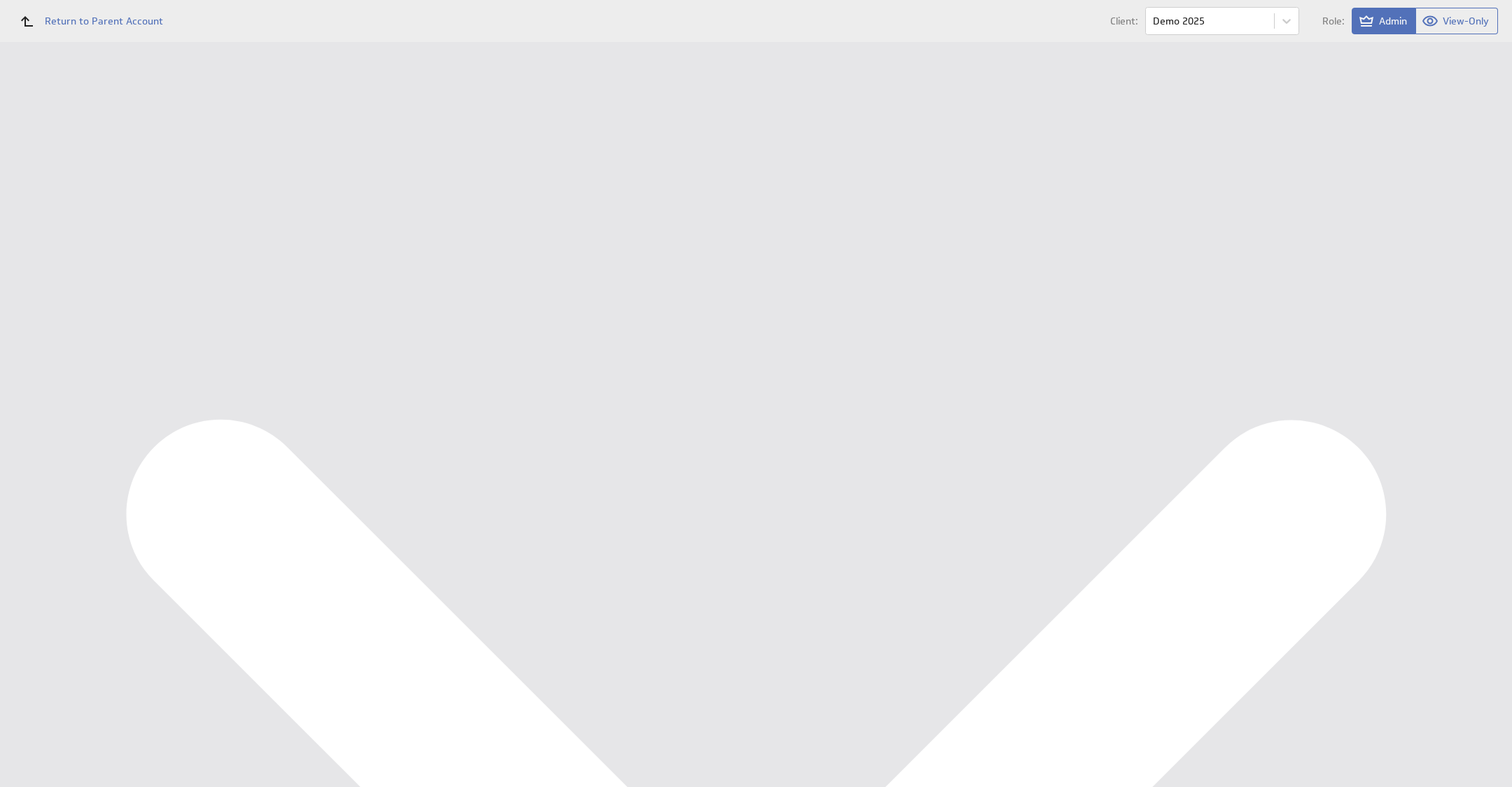
select select "0"
select select "3239192"
select select "0"
select select "2025"
select select "1"
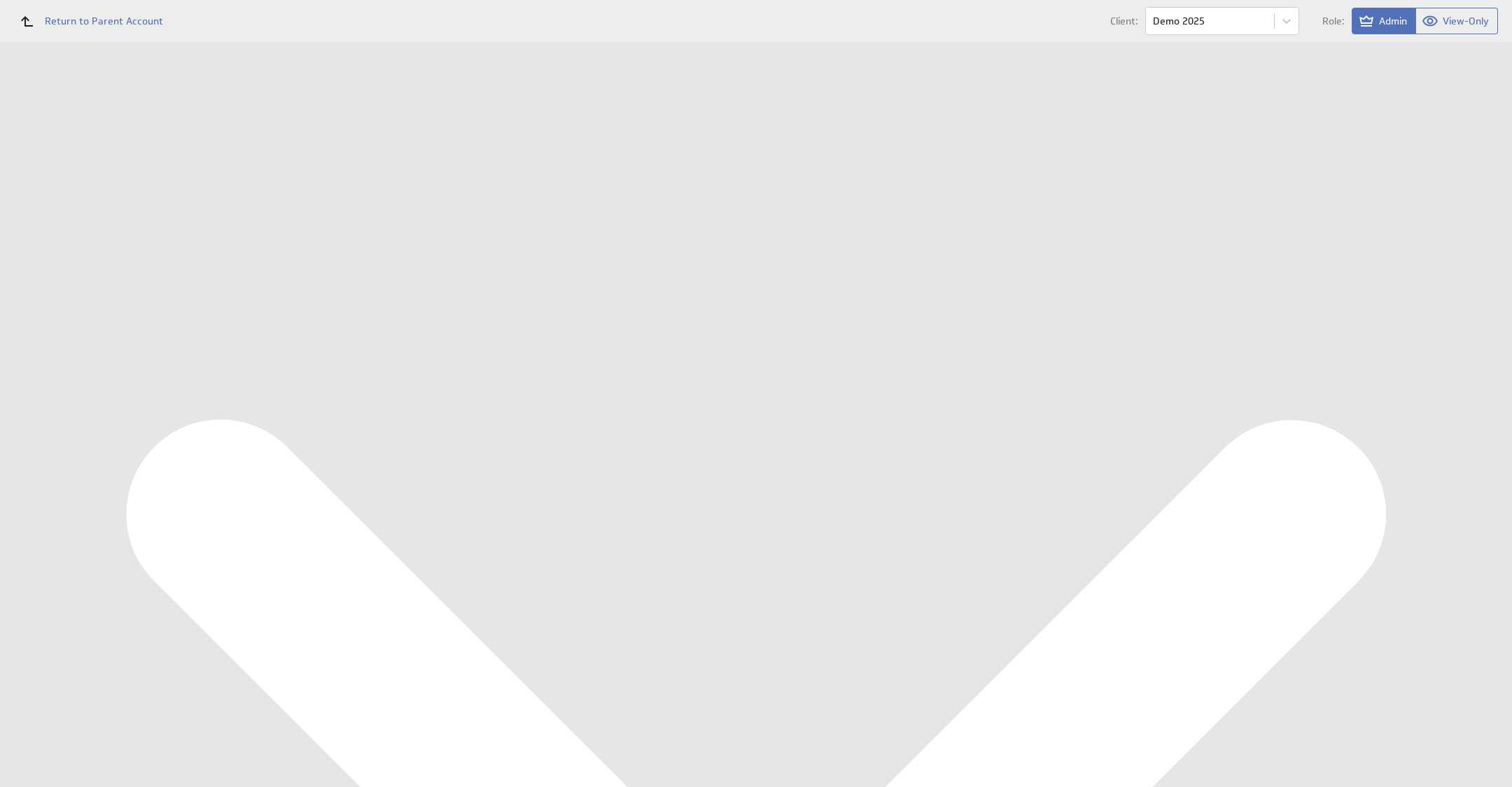
select select "2024"
select select "1"
select select "2025"
select select "7"
select select "2024"
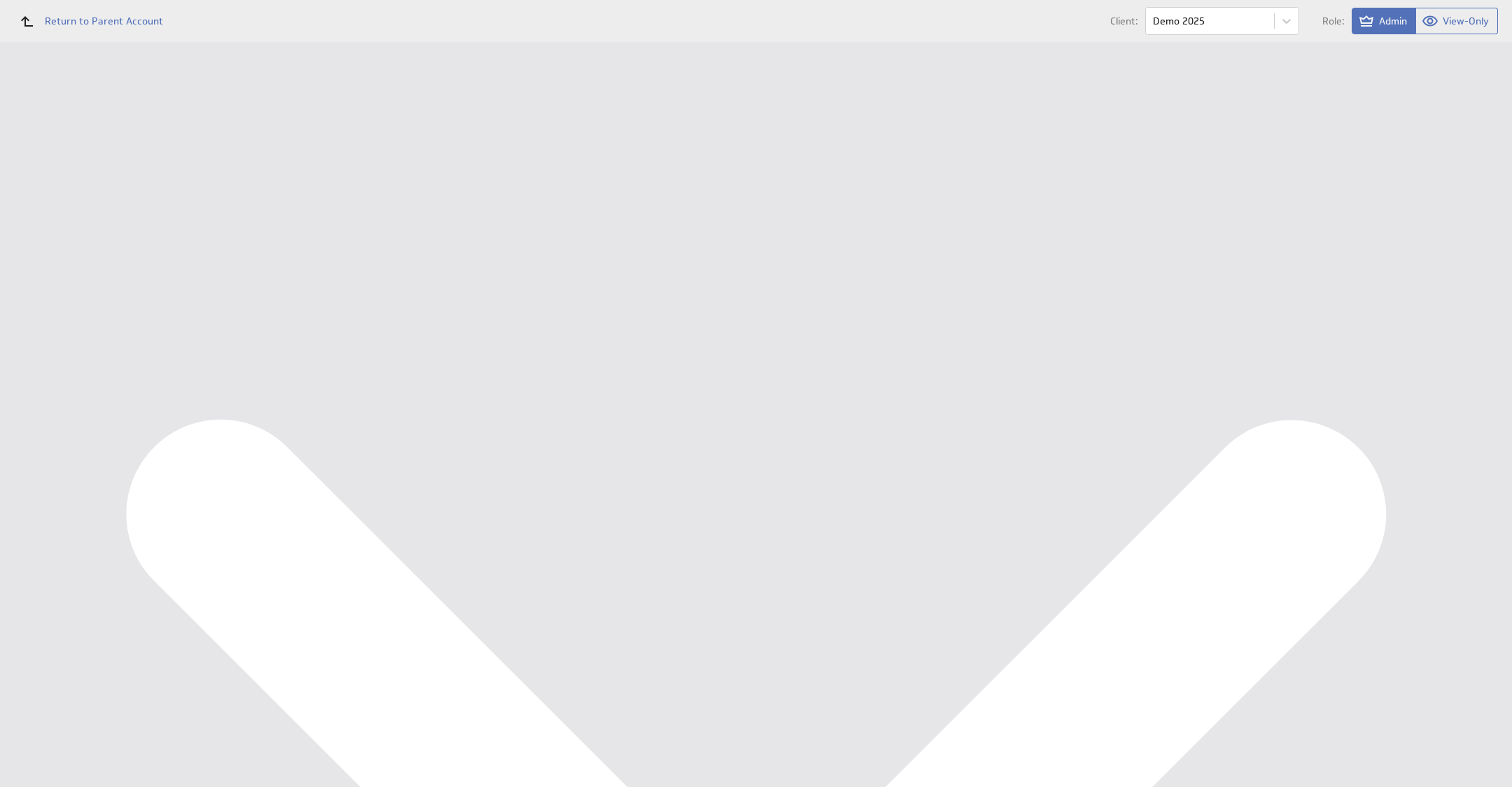
select select "7"
select select "2"
click at [1433, 211] on div "Edit..." at bounding box center [1408, 209] width 140 height 22
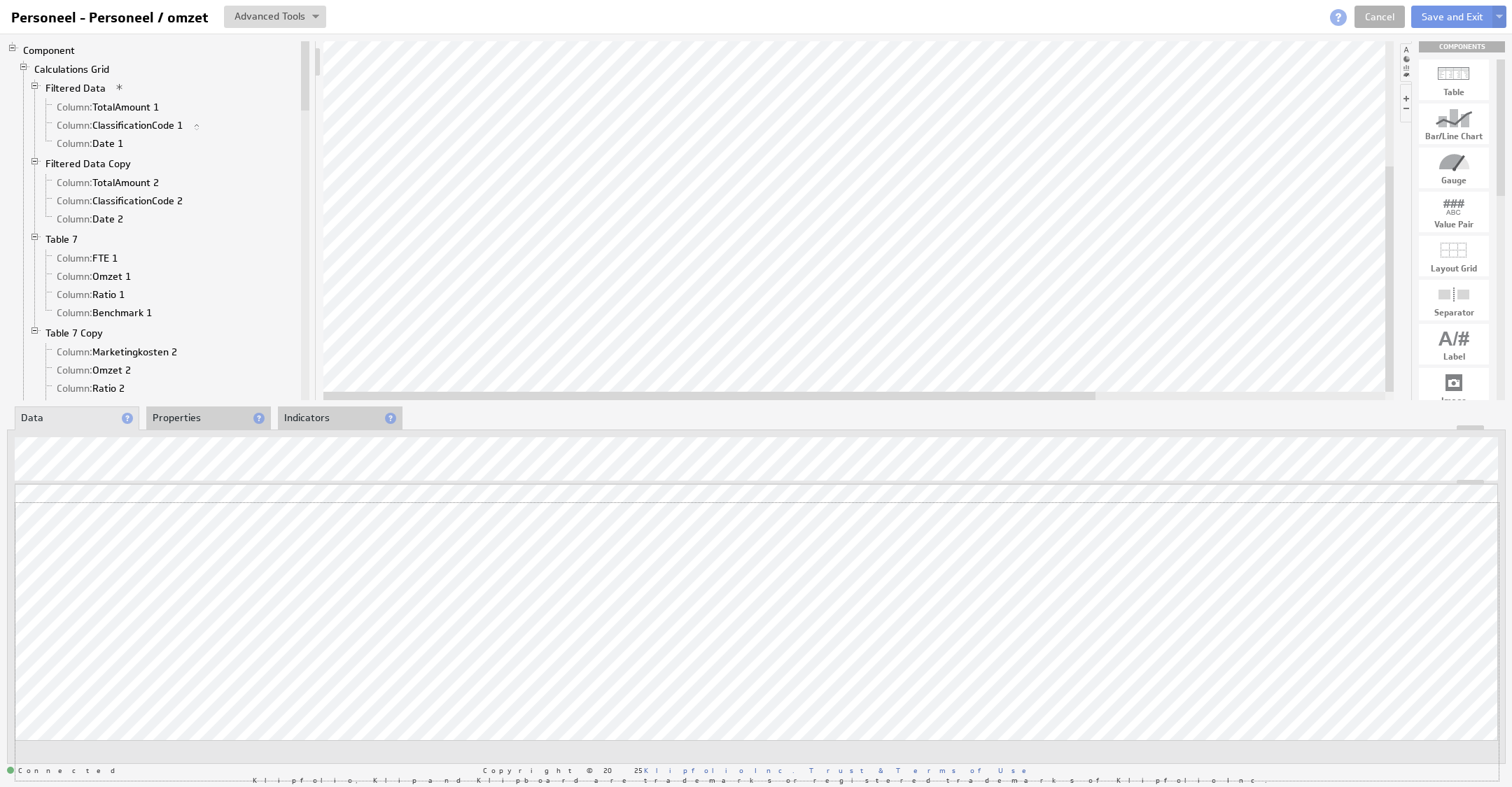
click at [1394, 591] on div "Updating... Select a Function ARRAY DATE SELECT SLICE SUM Data Manipulation Log…" at bounding box center [756, 633] width 1483 height 297
click at [220, 419] on li "Properties" at bounding box center [208, 418] width 124 height 24
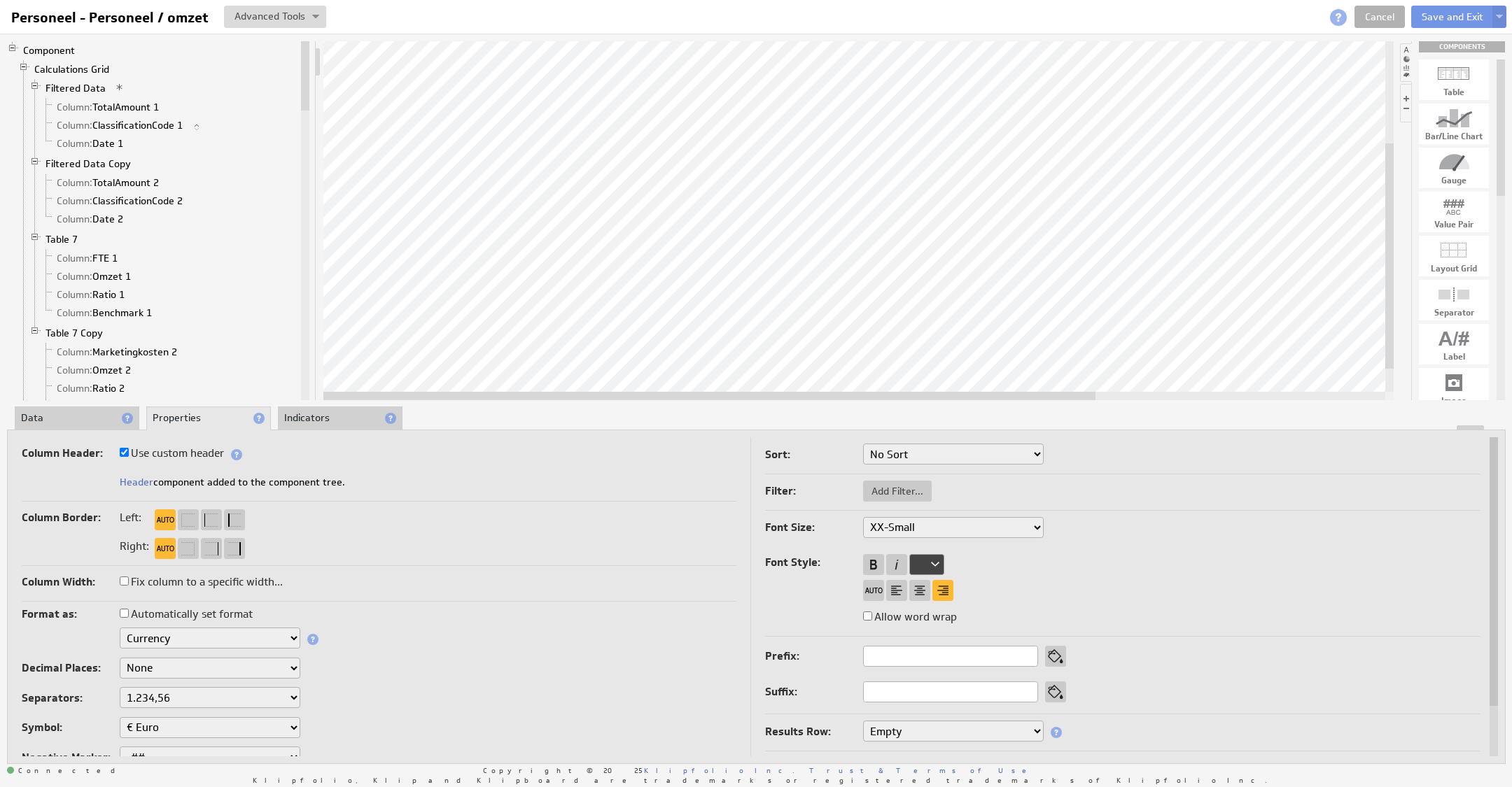
click at [167, 641] on select "Text Number Currency Percentage Image URL Date / Time Duration Mini Chart: Spar…" at bounding box center [209, 638] width 180 height 21
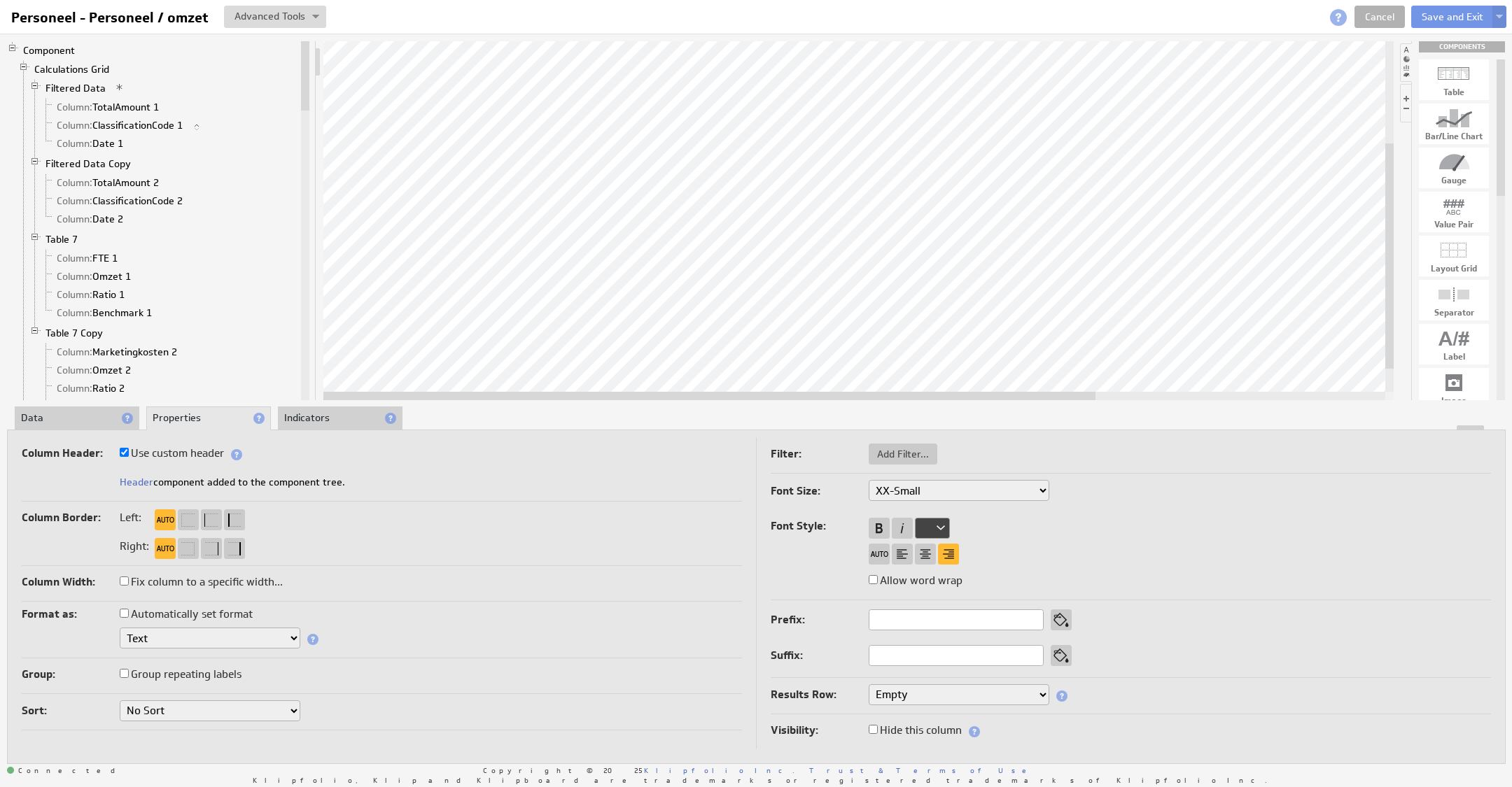
click at [83, 420] on li "Data" at bounding box center [76, 418] width 124 height 24
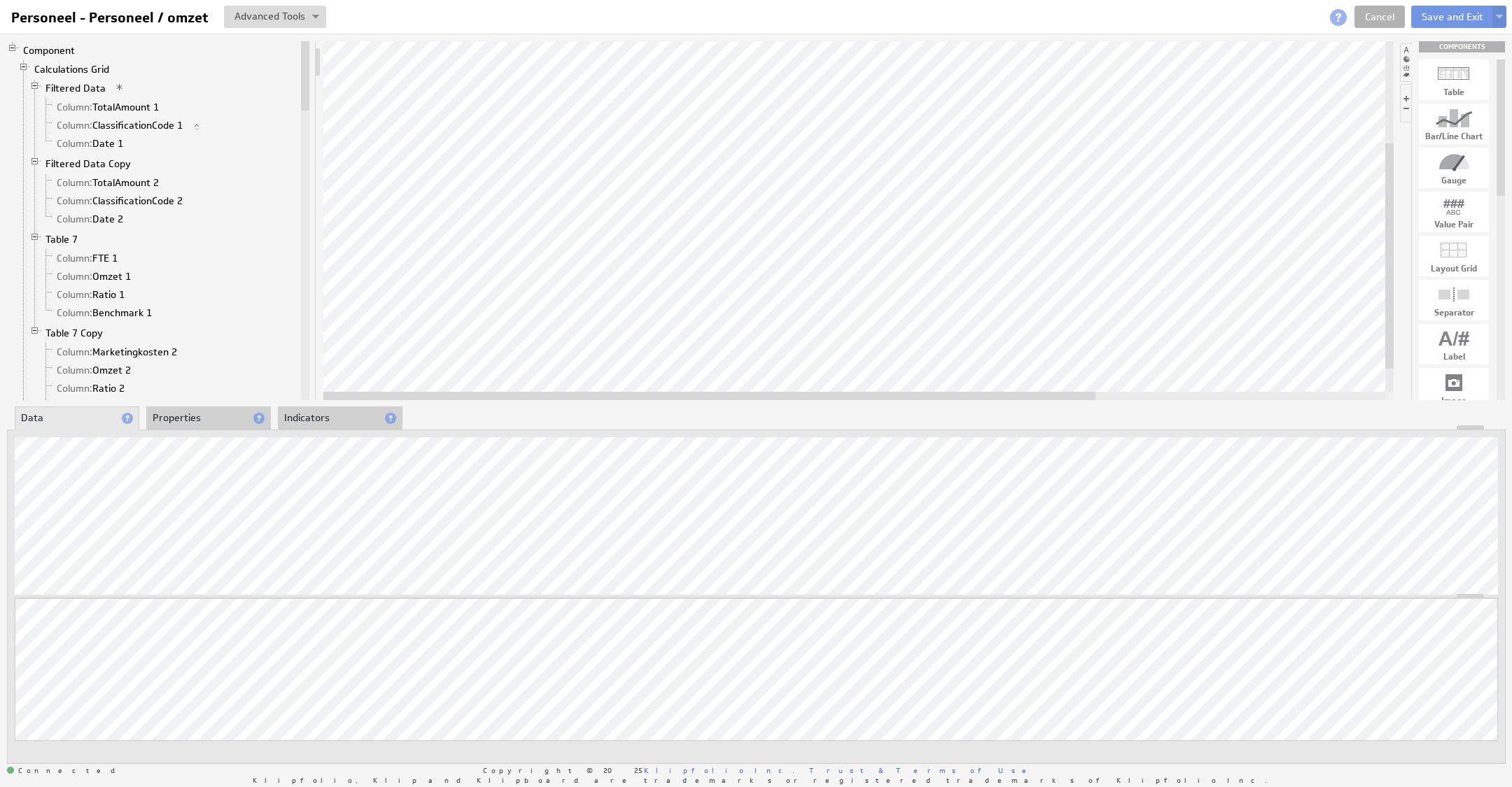
click at [213, 428] on div at bounding box center [756, 428] width 1497 height 5
drag, startPoint x: 210, startPoint y: 424, endPoint x: 214, endPoint y: 433, distance: 9.8
click at [210, 424] on li "Properties" at bounding box center [208, 418] width 124 height 24
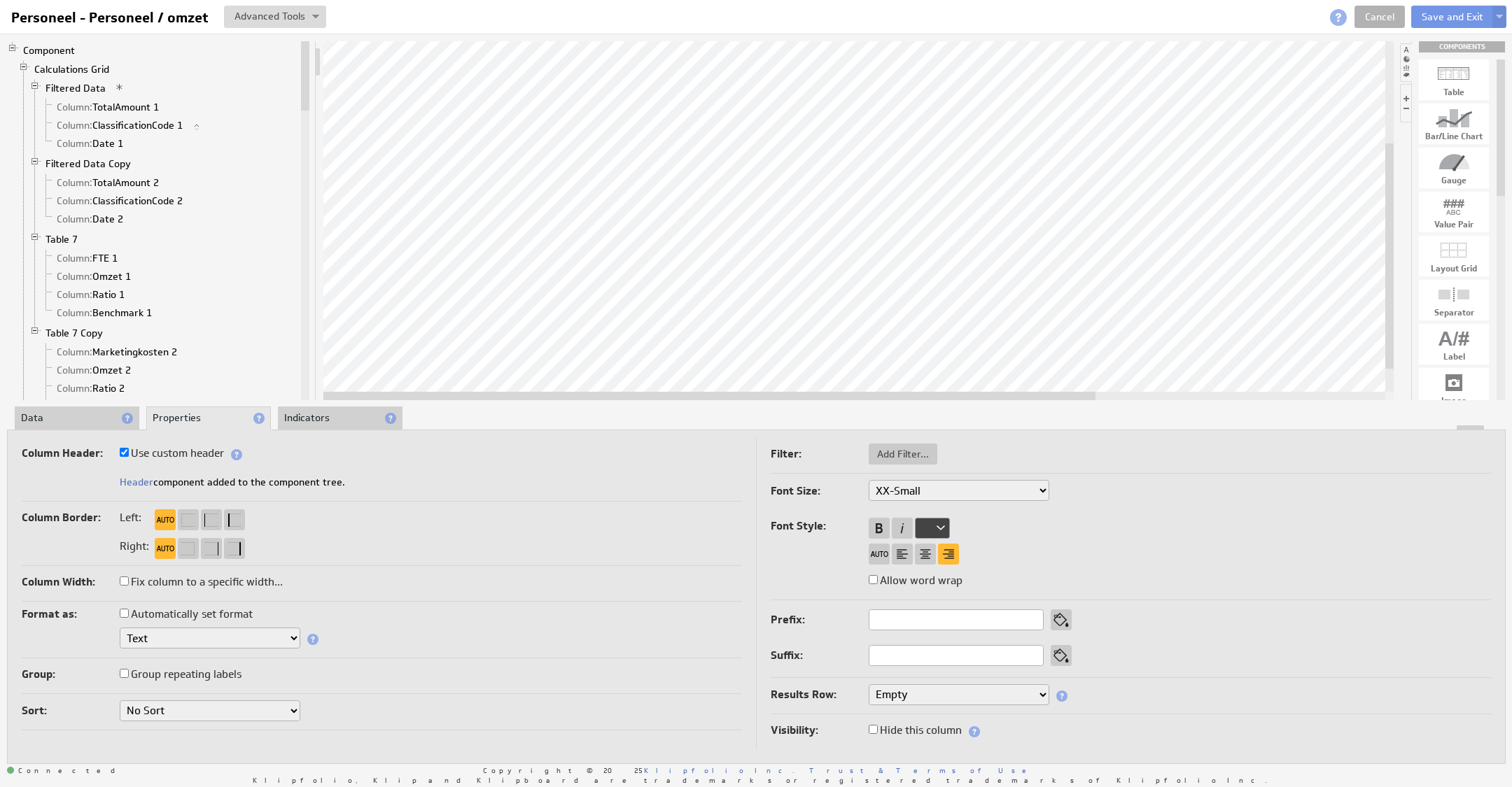
click at [52, 412] on li "Data" at bounding box center [76, 418] width 124 height 24
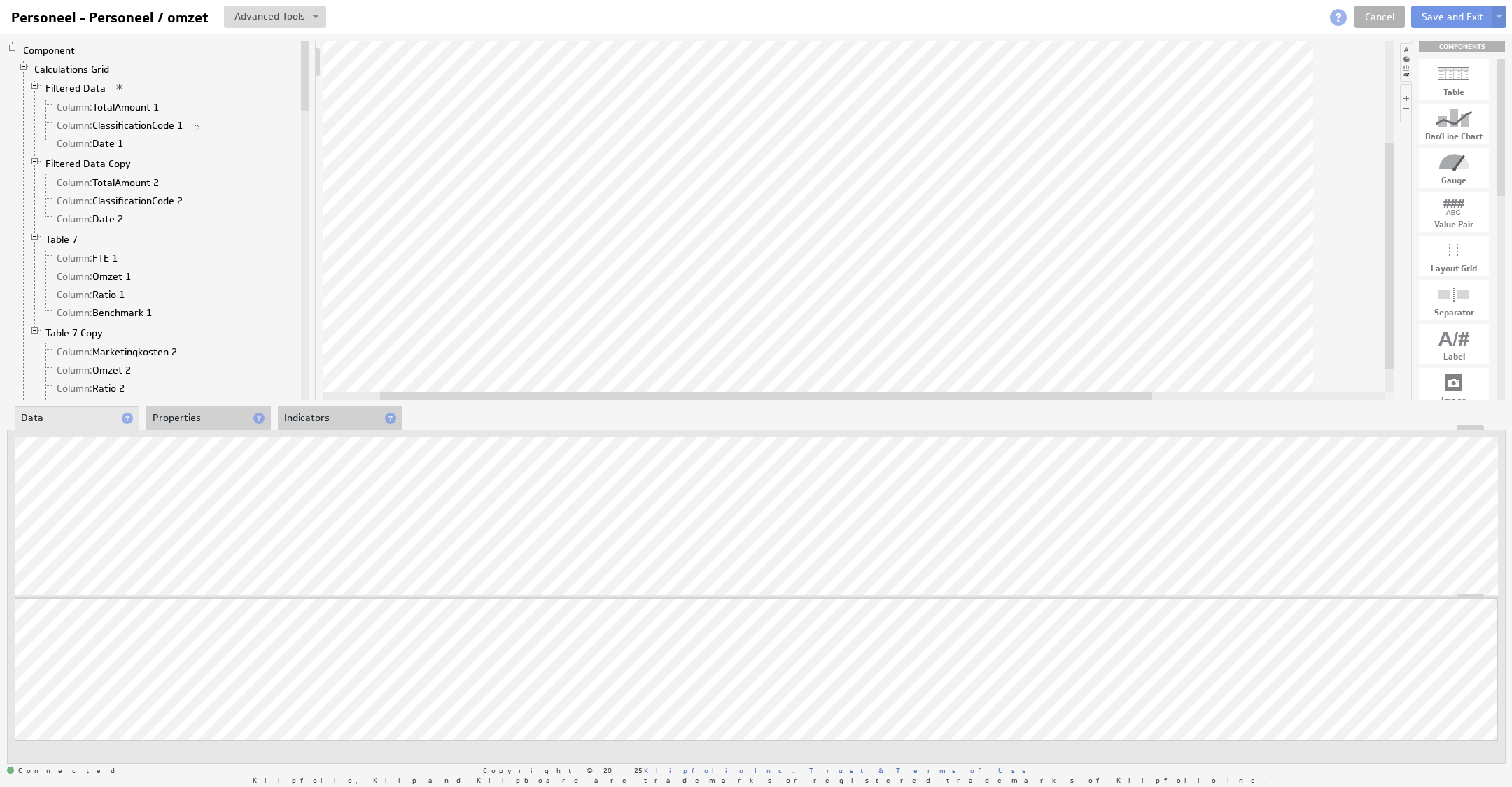
click at [636, 374] on div at bounding box center [859, 221] width 1070 height 359
click at [1339, 383] on div at bounding box center [859, 221] width 1070 height 359
click at [214, 420] on li "Properties" at bounding box center [208, 418] width 124 height 24
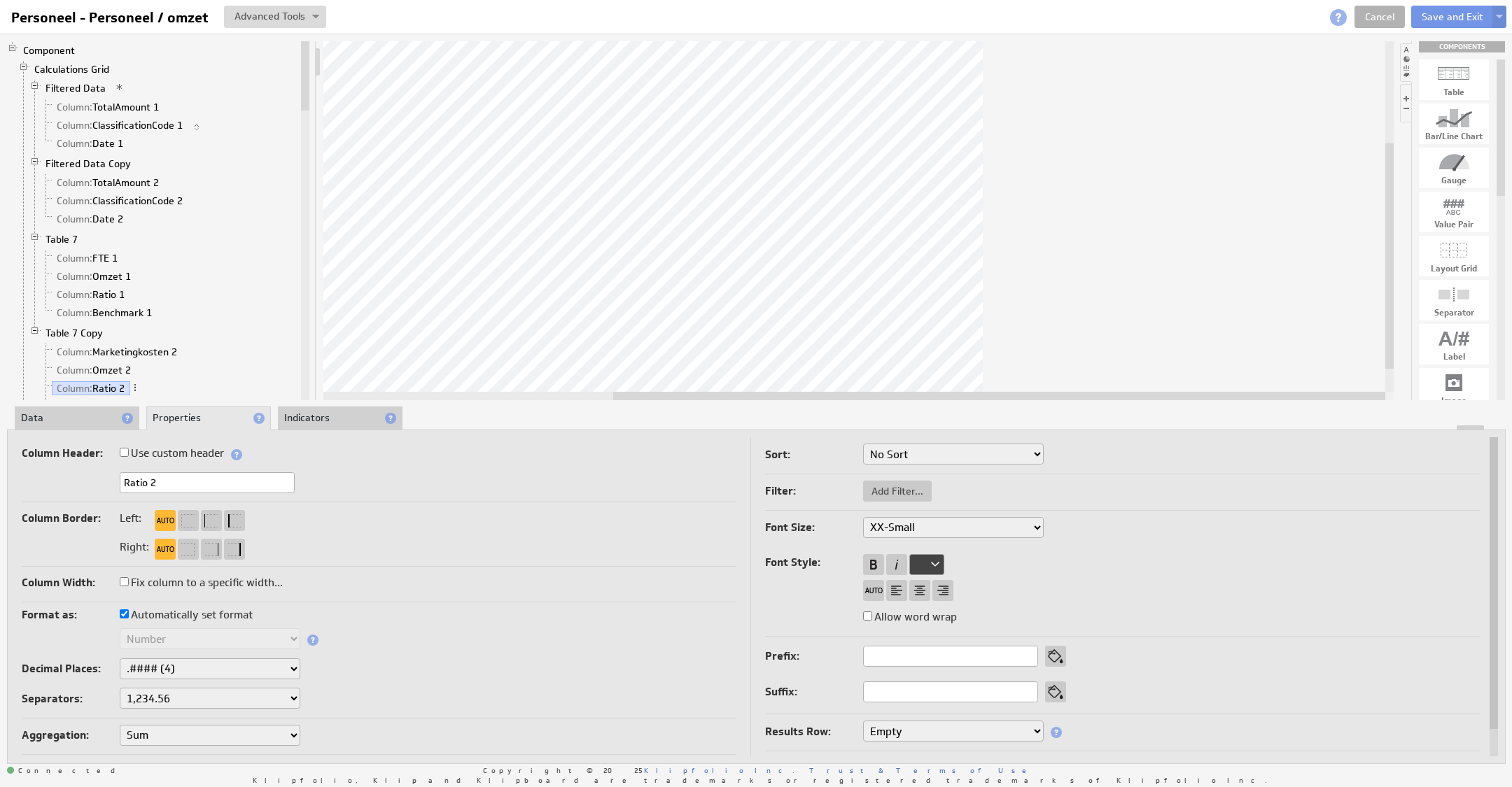
click at [190, 616] on label "Automatically set format" at bounding box center [186, 615] width 133 height 19
click at [129, 616] on input "Automatically set format" at bounding box center [123, 614] width 9 height 9
checkbox input "false"
click at [184, 641] on select "Text Number Currency Percentage Image URL Date / Time Duration Mini Chart: Spar…" at bounding box center [209, 639] width 180 height 21
click at [188, 669] on select "None .# (1) .## (2) .### (3) .#### (4)" at bounding box center [209, 669] width 180 height 21
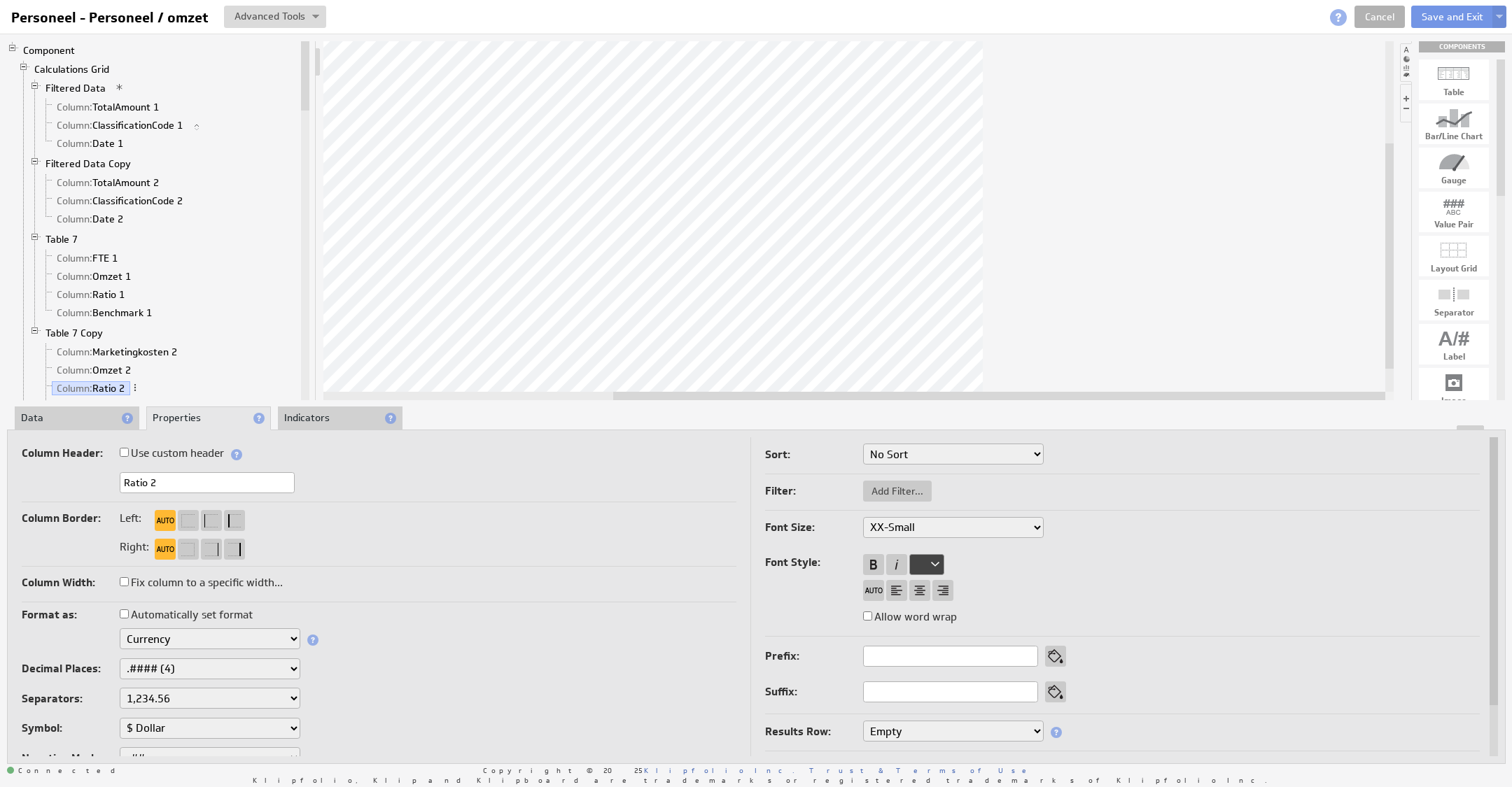
select select "0"
click at [188, 719] on select "$ Dollar £ Pound € Euro ¥ Yen R$ Real ₱ Peso kr Krone Rp Rupiah ₨ Rupee ƒ Guild…" at bounding box center [209, 728] width 180 height 21
select select "eur"
click at [193, 689] on select "1,234.56 1.234,56 1'234.56 1,234/56 1 234,56 1 234-56 1 234.56 1234.56" at bounding box center [209, 698] width 180 height 21
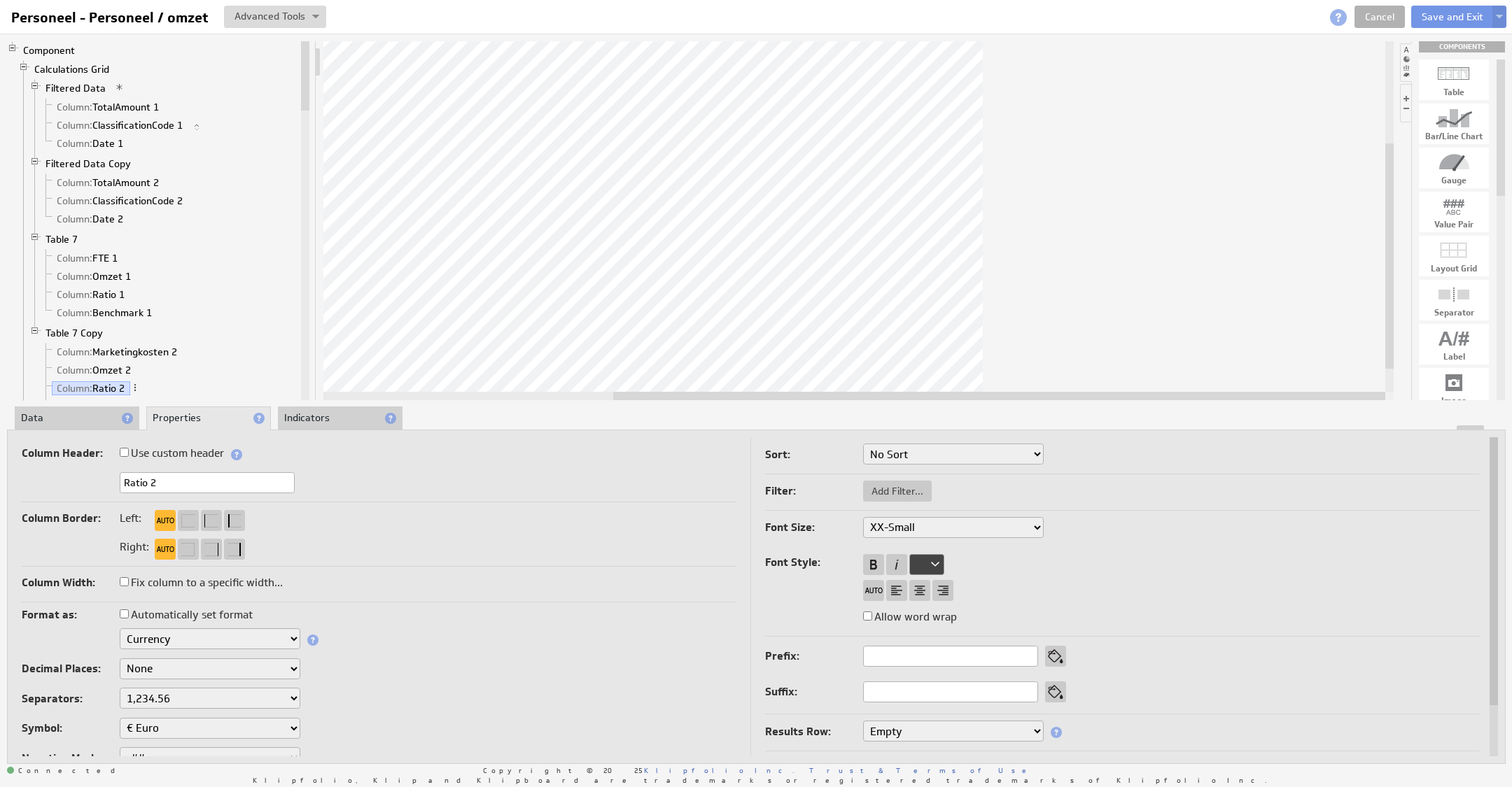
select select "0"
select select "eur"
select select ".,"
select select "0"
select select ".,"
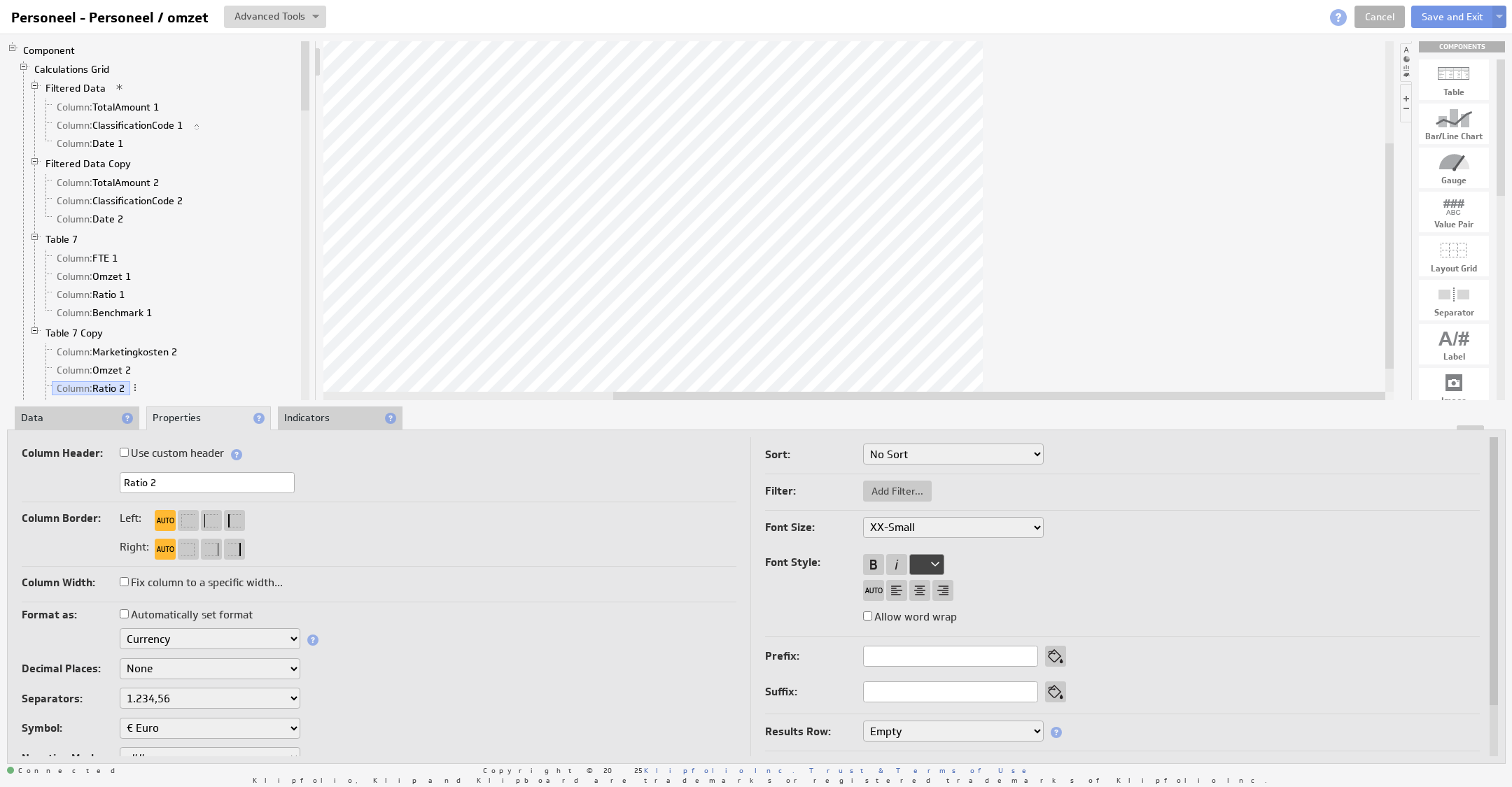
select select "eur"
click at [67, 406] on div "Component Calculations Grid Filtered Data Column: TotalAmount 1 Column: Classif…" at bounding box center [756, 402] width 1512 height 737
click at [78, 410] on li "Data" at bounding box center [76, 418] width 124 height 24
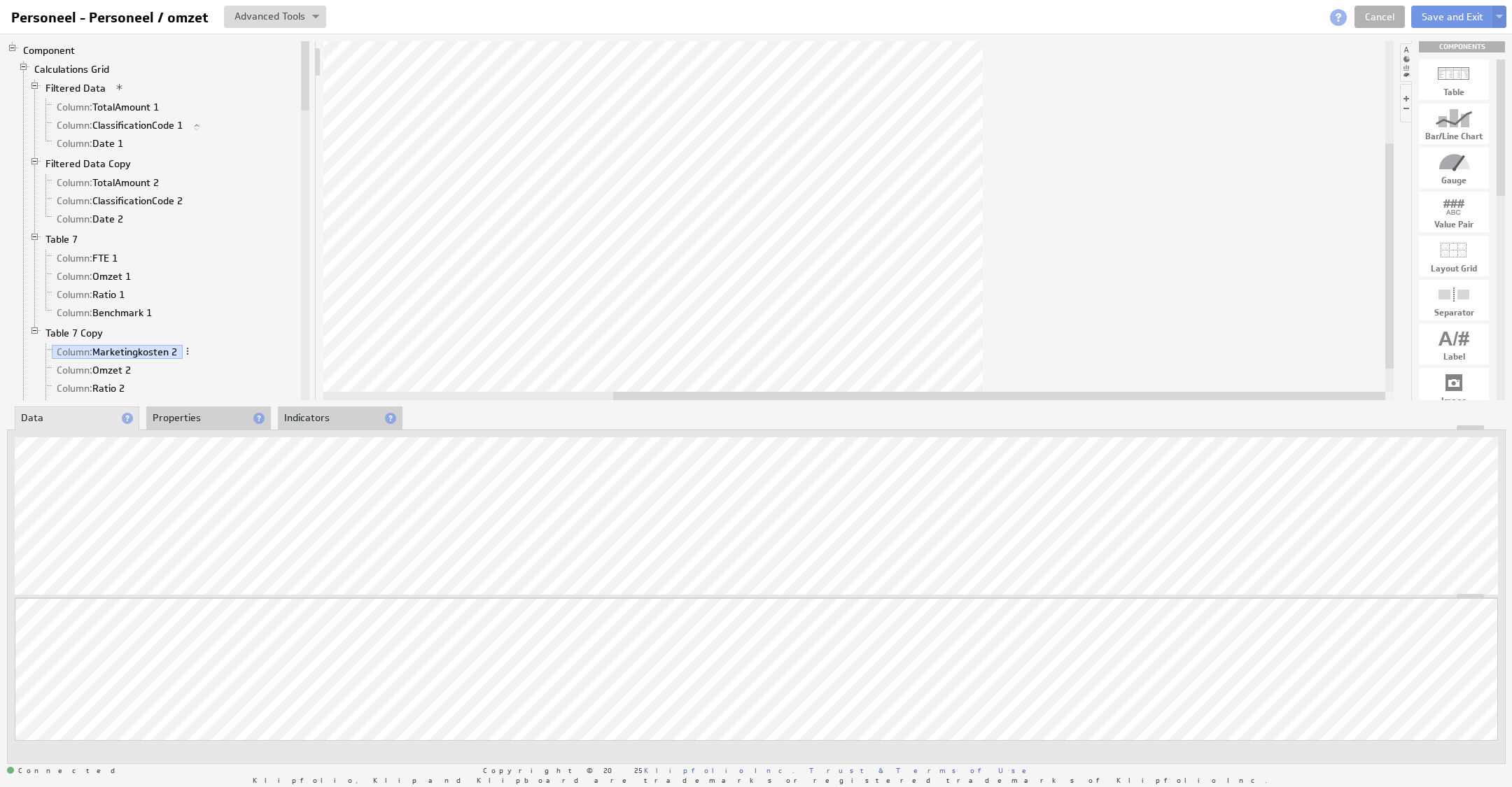
click at [180, 419] on li "Properties" at bounding box center [208, 418] width 124 height 24
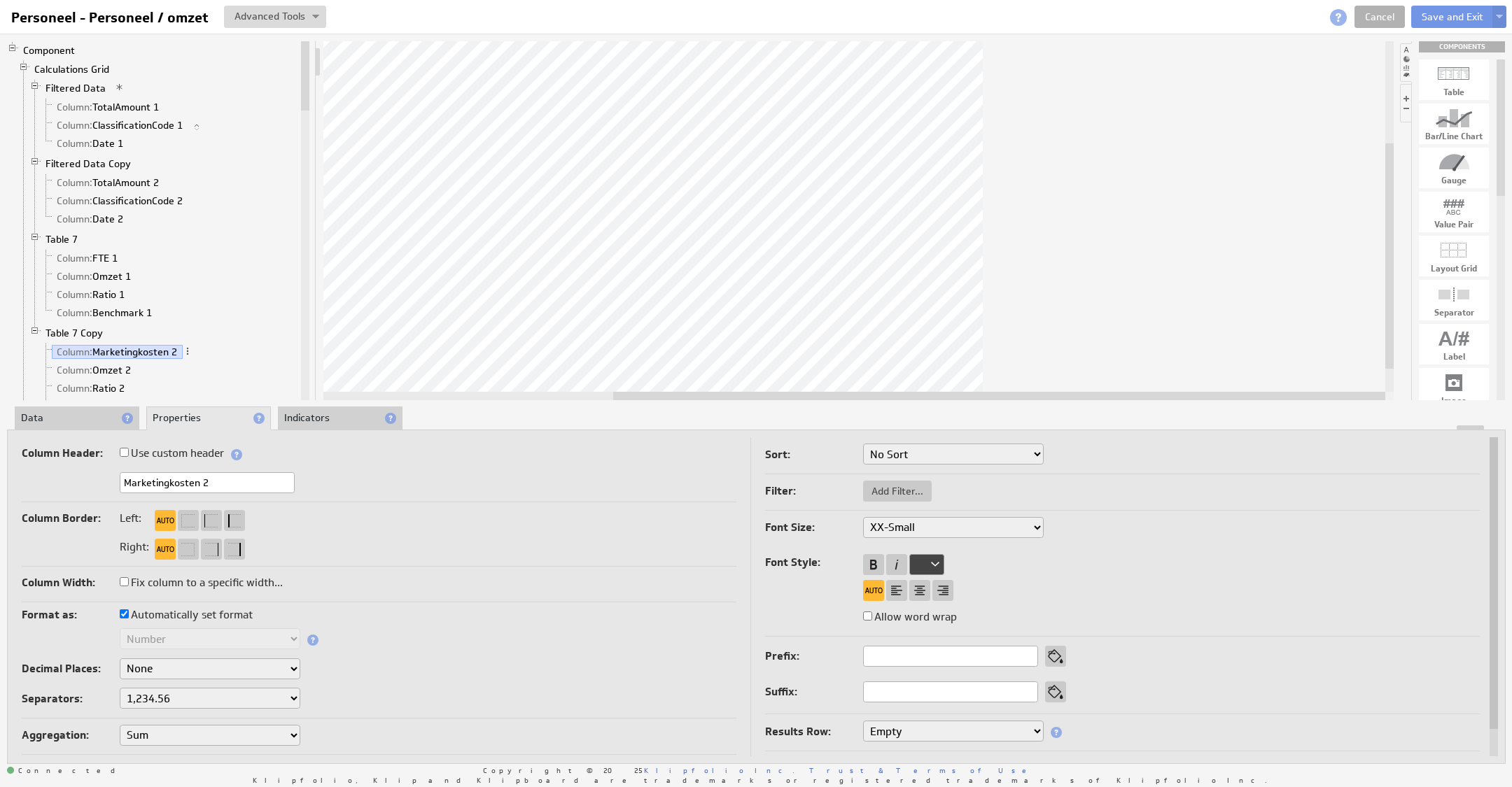
drag, startPoint x: 199, startPoint y: 485, endPoint x: 0, endPoint y: 418, distance: 210.0
click at [0, 418] on div "Component Calculations Grid Filtered Data Column: TotalAmount 1 Column: Classif…" at bounding box center [756, 402] width 1512 height 737
type input "FTE 2"
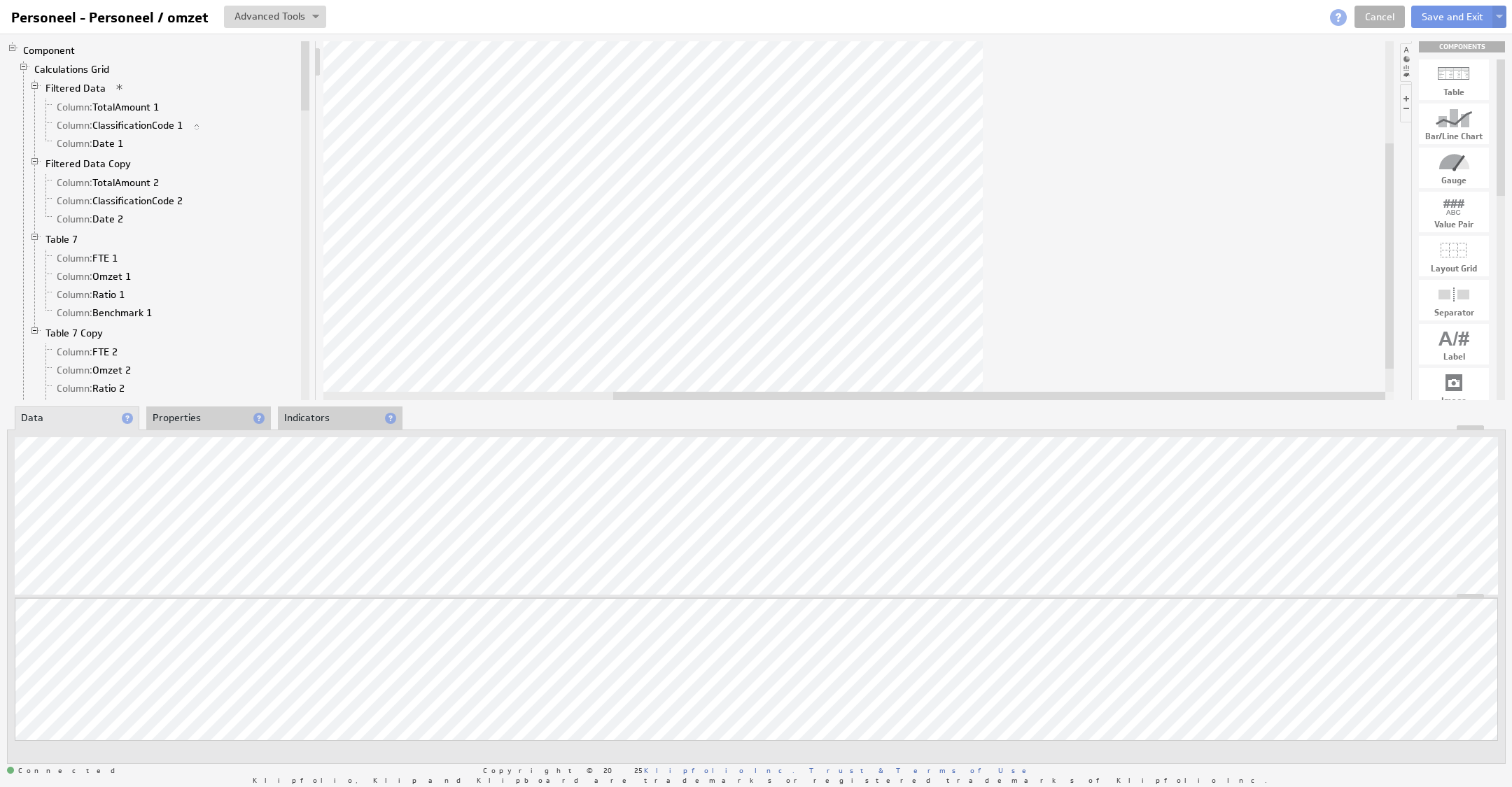
click at [173, 412] on li "Properties" at bounding box center [208, 418] width 124 height 24
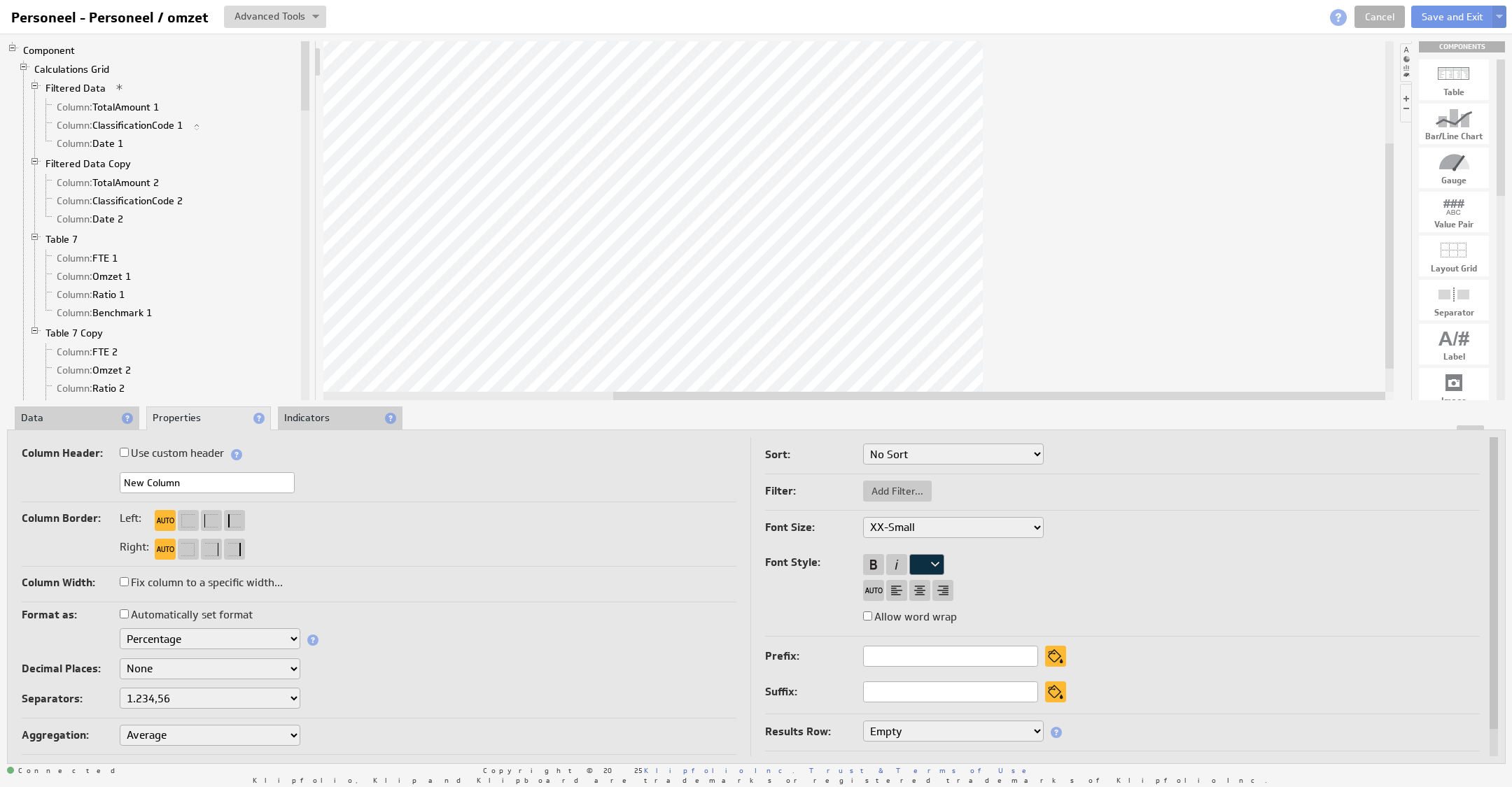
click at [182, 636] on select "Text Number Currency Percentage Image URL Date / Time Duration Mini Chart: Spar…" at bounding box center [209, 639] width 180 height 21
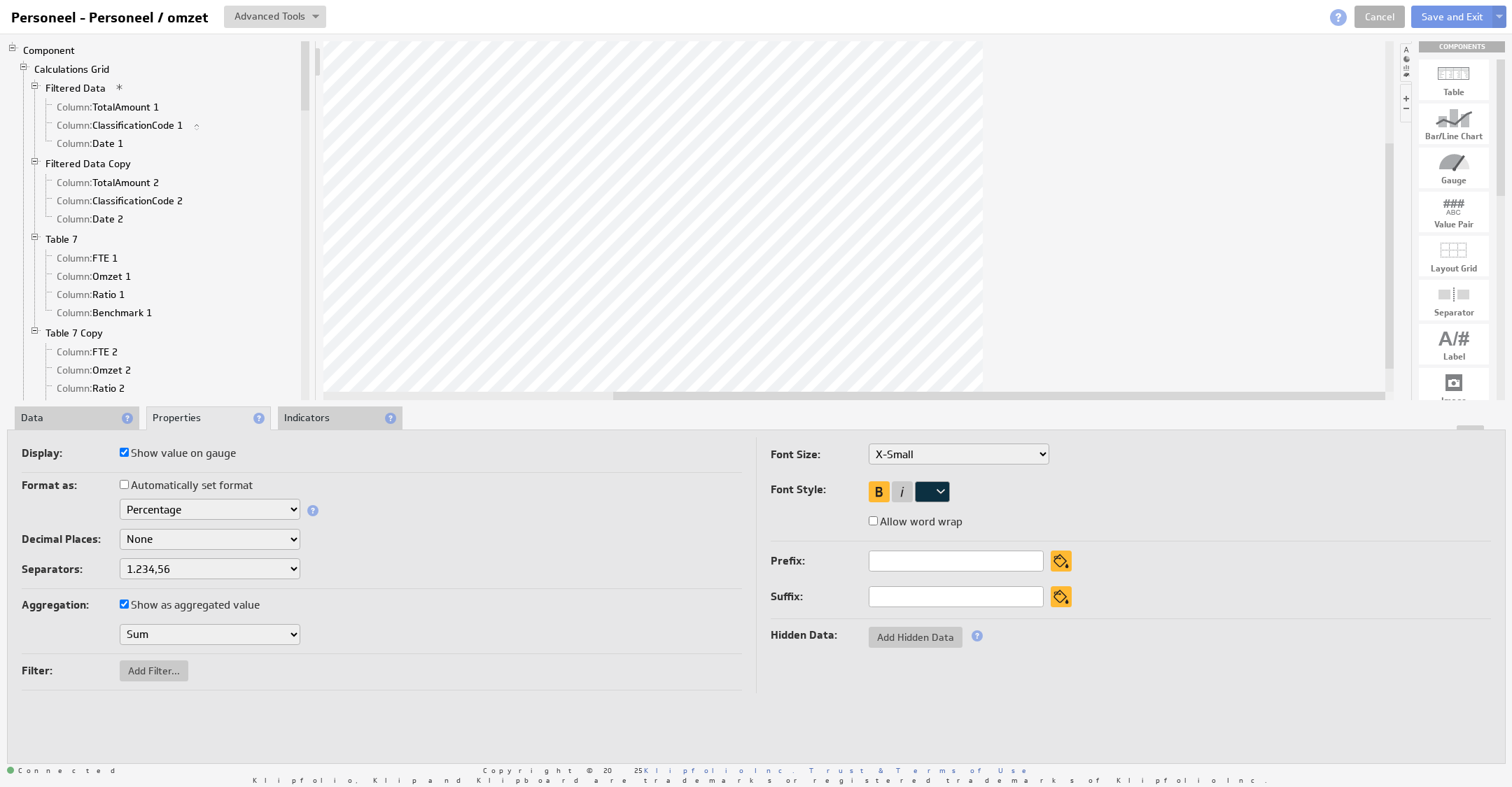
click at [226, 515] on select "Text Number Currency Percentage Date / Time Duration" at bounding box center [209, 510] width 180 height 21
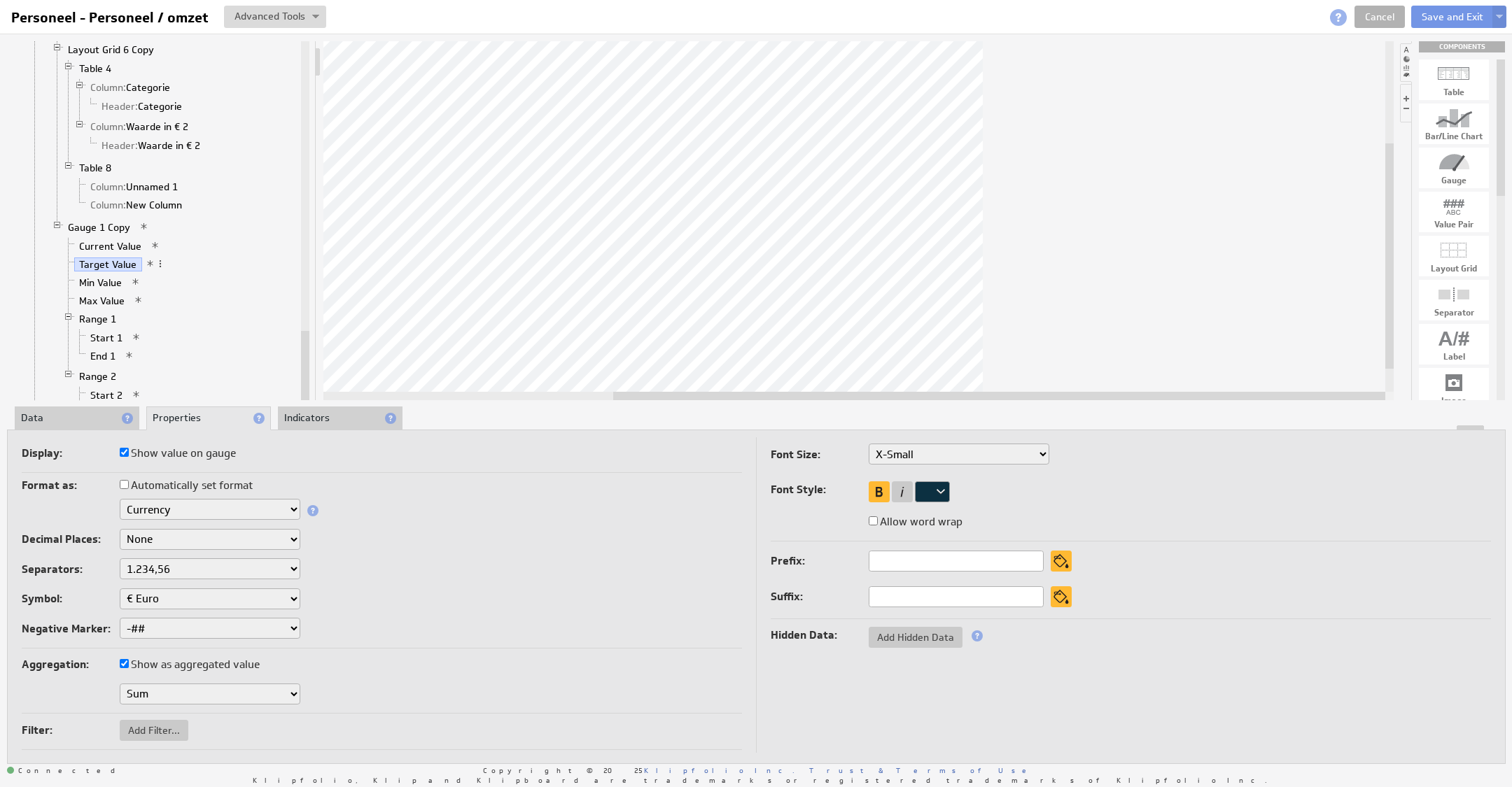
click at [100, 386] on li "Start 2" at bounding box center [186, 395] width 224 height 18
click at [103, 388] on link "Start 2" at bounding box center [107, 395] width 42 height 14
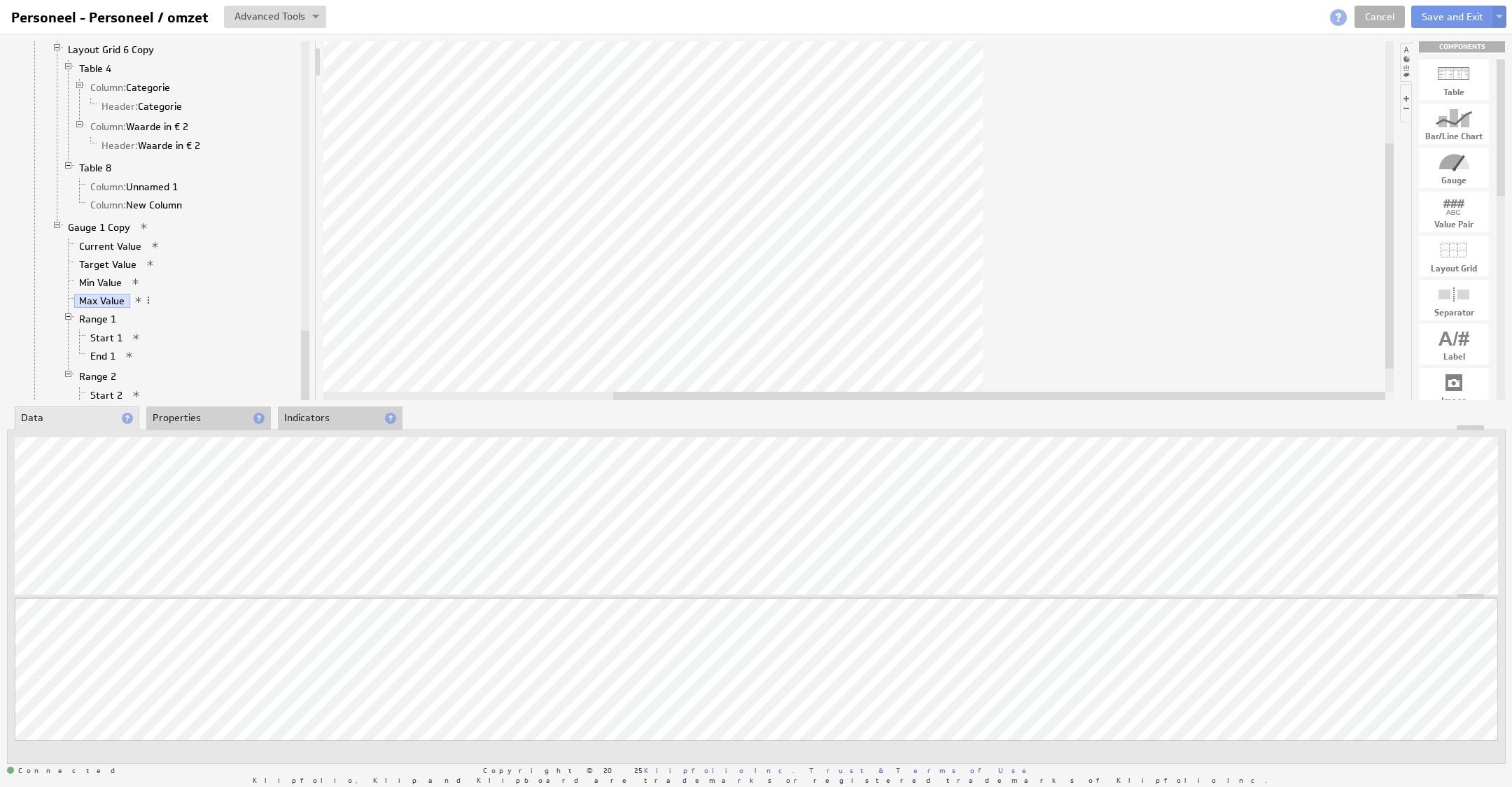
click at [177, 412] on li "Properties" at bounding box center [208, 418] width 124 height 24
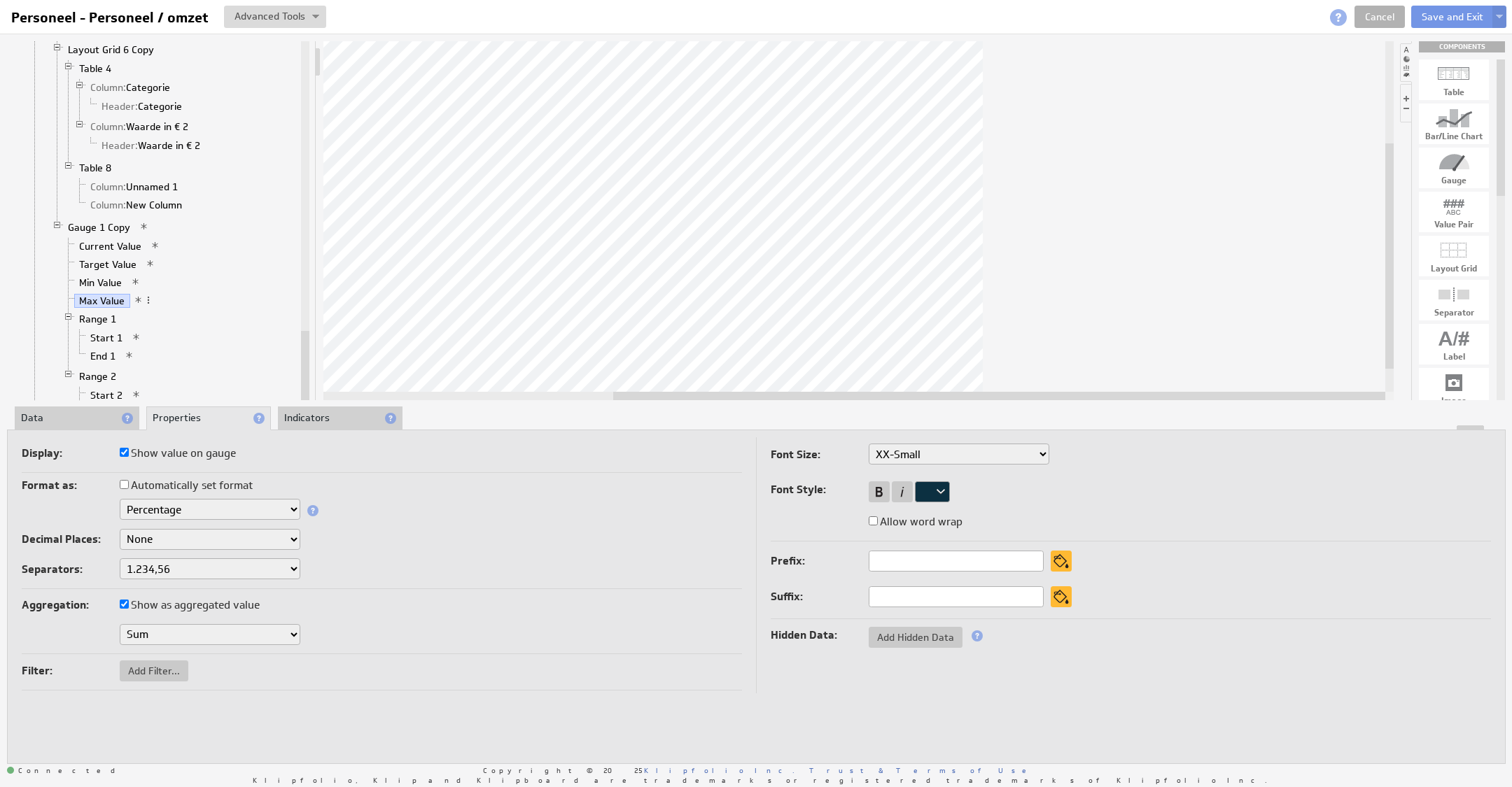
click at [192, 510] on select "Text Number Currency Percentage Date / Time Duration" at bounding box center [209, 510] width 180 height 21
click at [176, 510] on select "Text Number Currency Percentage Date / Time Duration" at bounding box center [209, 510] width 180 height 21
click at [518, 587] on div "Format as: Automatically set format Text Number Currency Percentage Date / Time…" at bounding box center [382, 562] width 720 height 172
click at [178, 508] on select "Text Number Currency Percentage Date / Time Duration" at bounding box center [209, 510] width 180 height 21
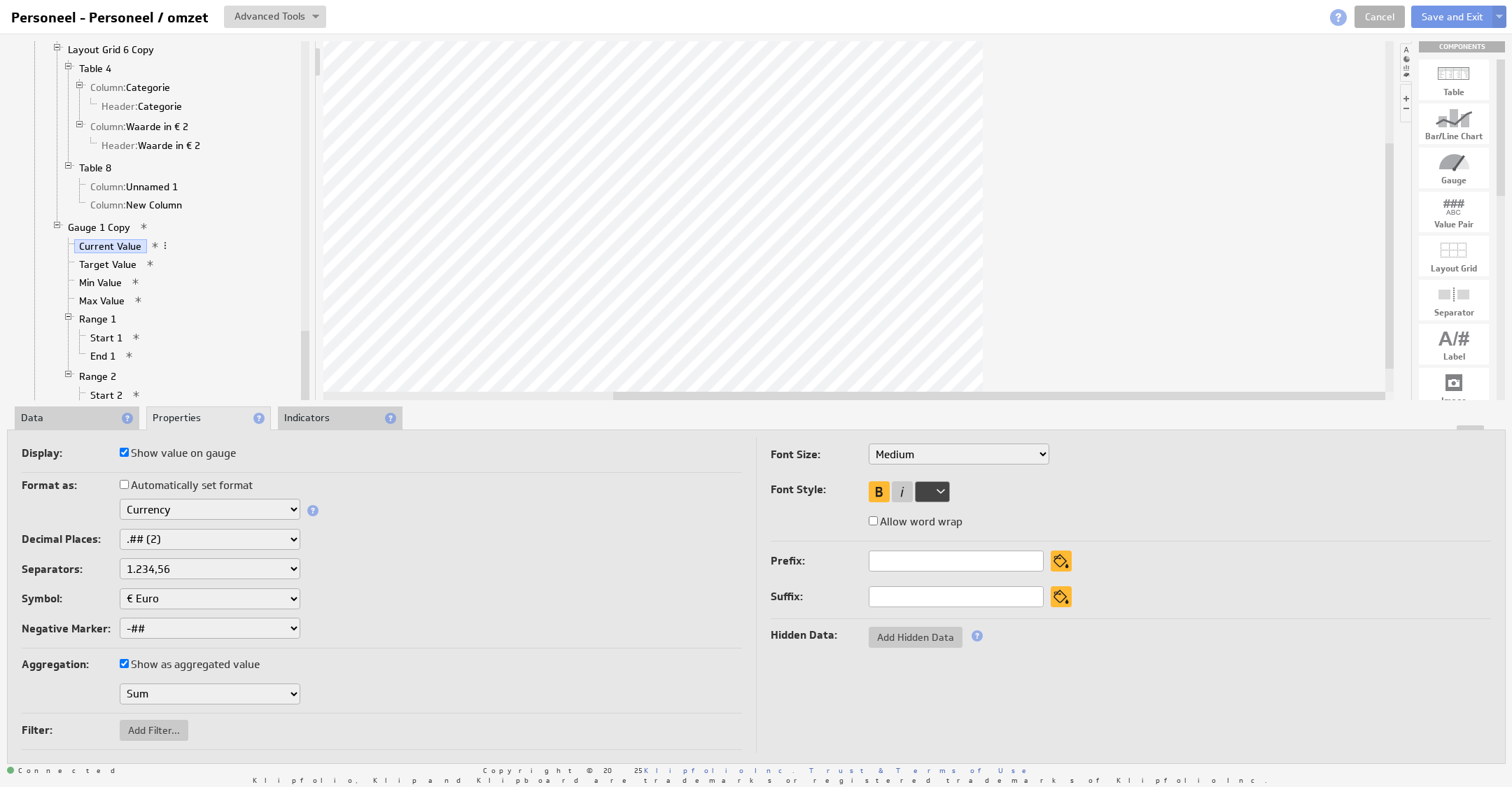
click at [170, 538] on select "None .# (1) .## (2) .### (3) .#### (4)" at bounding box center [209, 539] width 180 height 21
select select "0"
click at [168, 571] on select "1,234.56 1.234,56 1'234.56 1,234/56 1 234,56 1 234-56 1 234.56 1234.56" at bounding box center [209, 569] width 180 height 21
select select "0"
drag, startPoint x: 471, startPoint y: 561, endPoint x: 525, endPoint y: 543, distance: 56.9
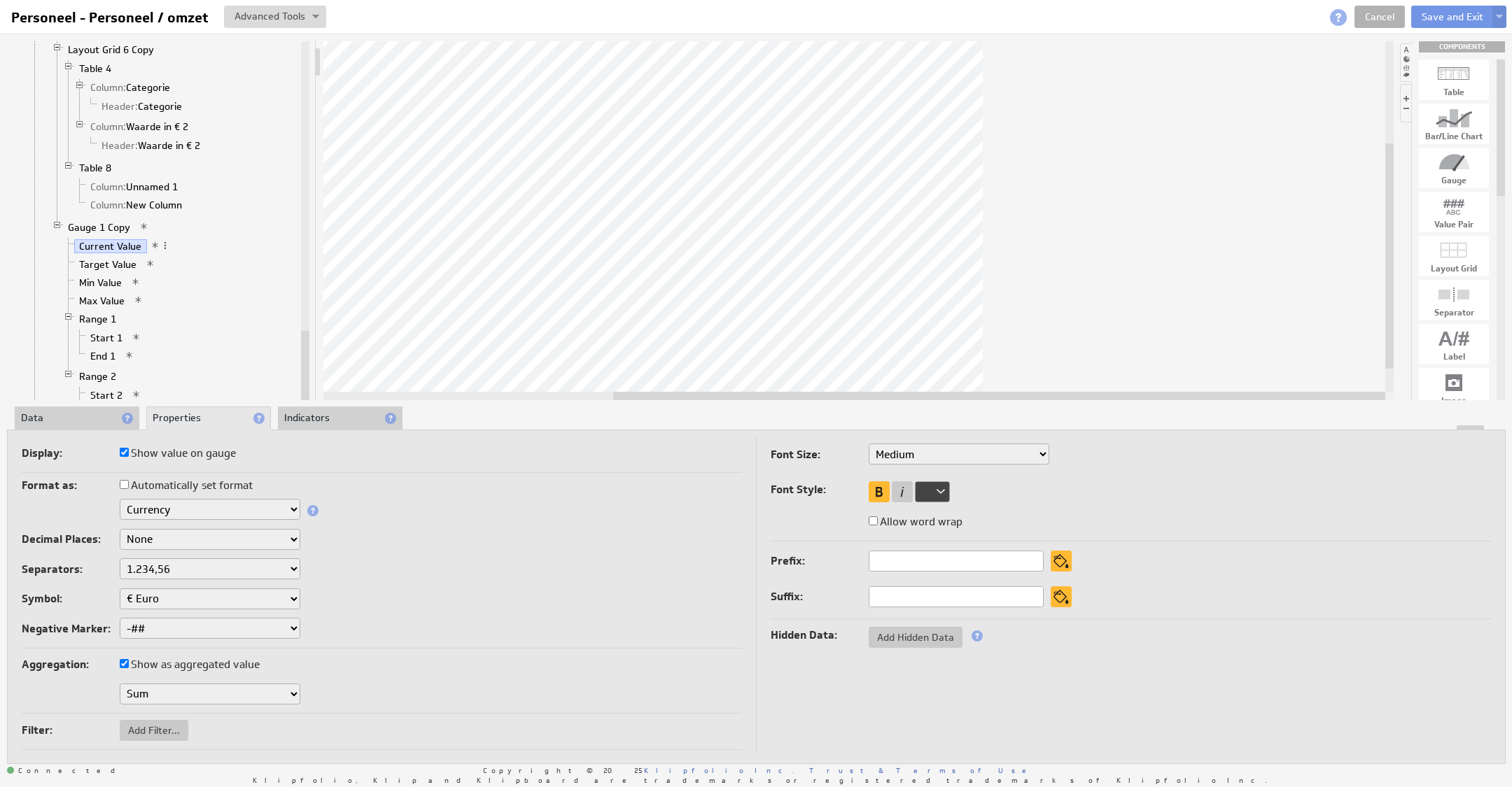
click at [477, 561] on div "Separators: 1,234.56 1.234,56 1'234.56 1,234/56 1 234,56 1 234-56 1 234.56 1234…" at bounding box center [382, 570] width 720 height 24
drag, startPoint x: 1212, startPoint y: 398, endPoint x: 1200, endPoint y: 391, distance: 13.9
click at [1228, 397] on div at bounding box center [998, 396] width 772 height 9
click at [95, 312] on link "Range 1" at bounding box center [97, 319] width 47 height 14
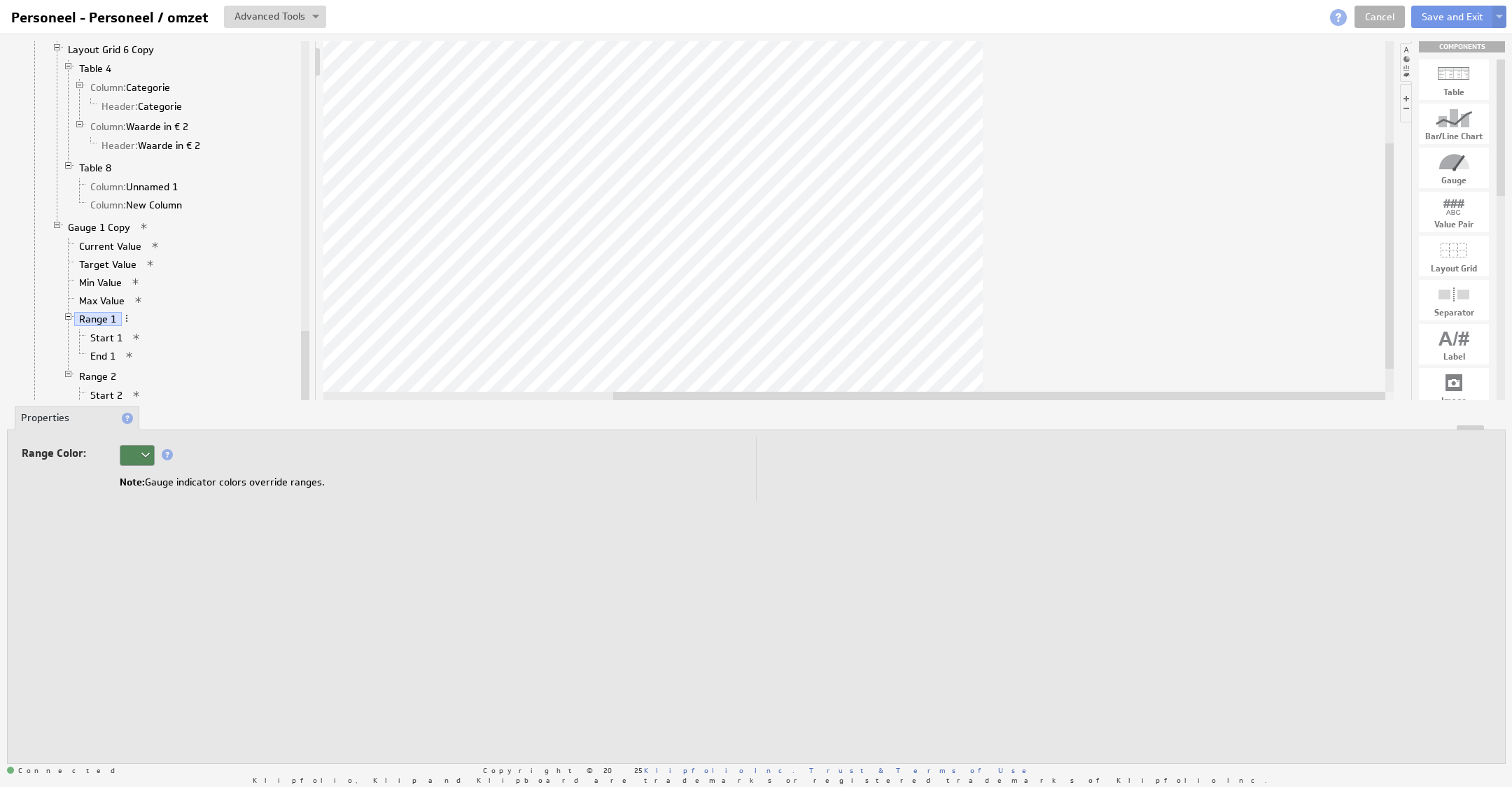
click at [124, 440] on td "Range Color: Note: Gauge indicator colors override ranges." at bounding box center [389, 469] width 735 height 64
click at [131, 449] on div at bounding box center [137, 456] width 35 height 21
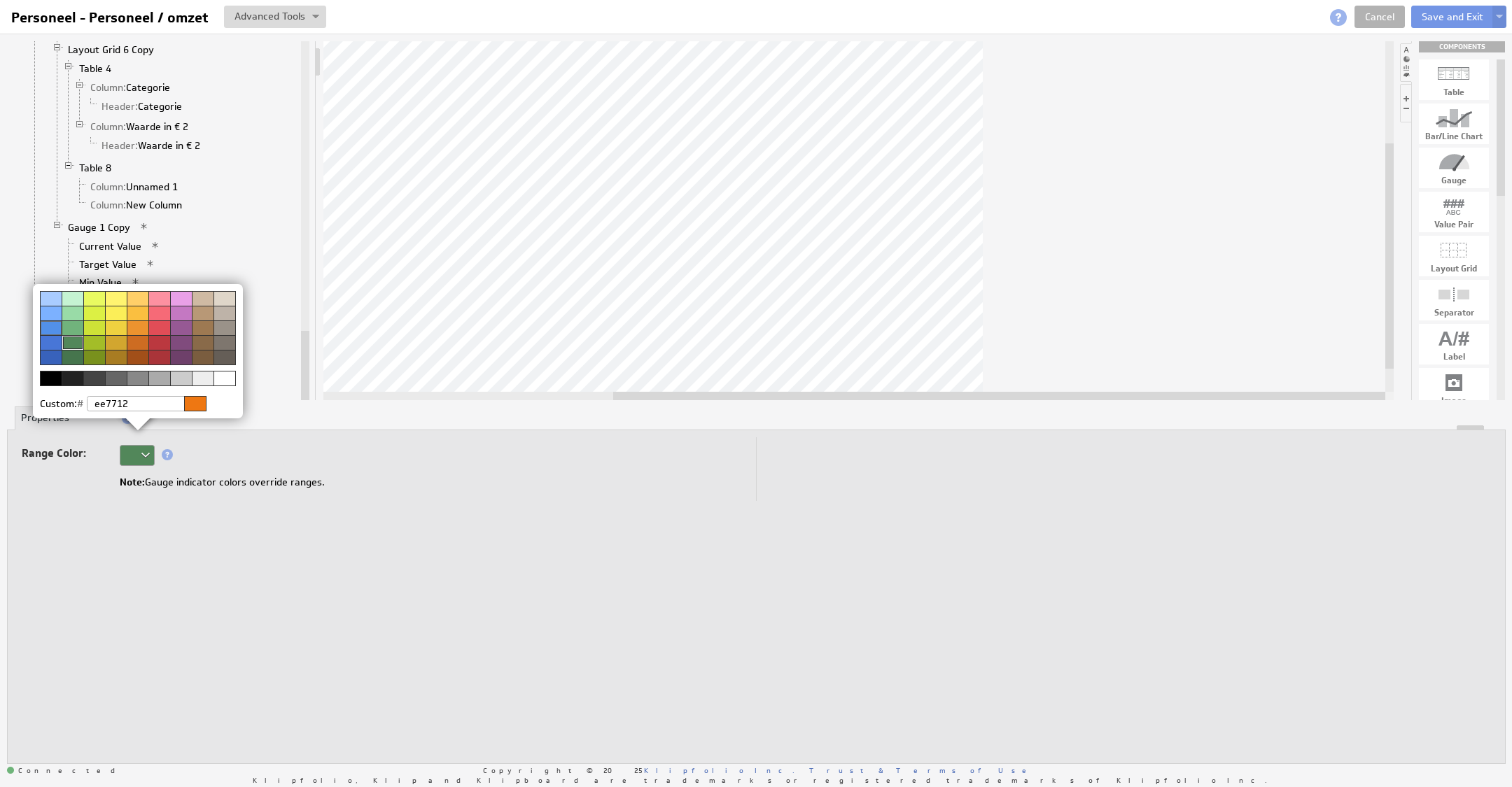
click at [155, 338] on div at bounding box center [159, 342] width 22 height 14
click at [203, 505] on img at bounding box center [756, 393] width 1512 height 787
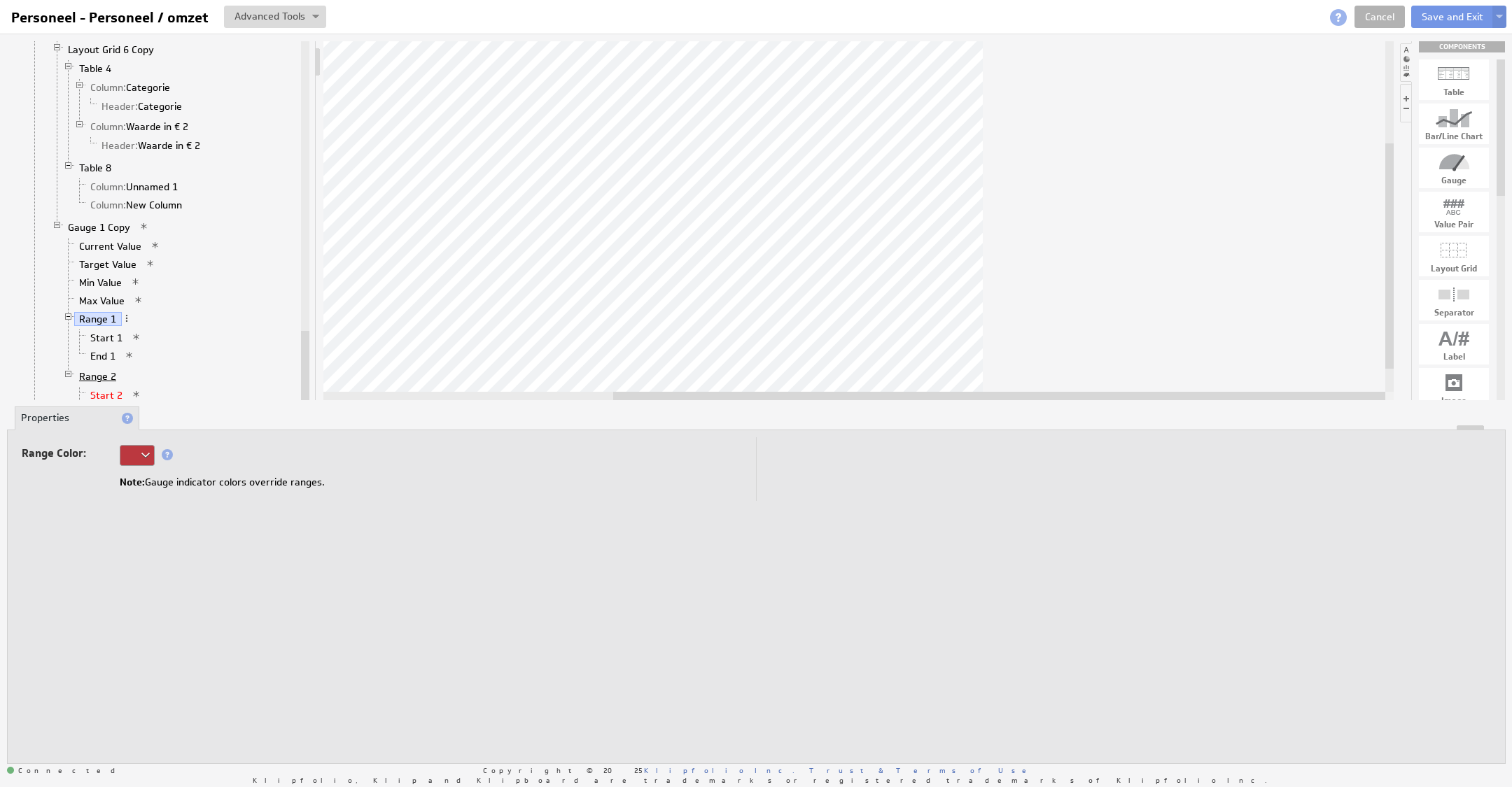
click at [105, 369] on link "Range 2" at bounding box center [97, 376] width 47 height 14
click at [135, 449] on div at bounding box center [137, 456] width 35 height 21
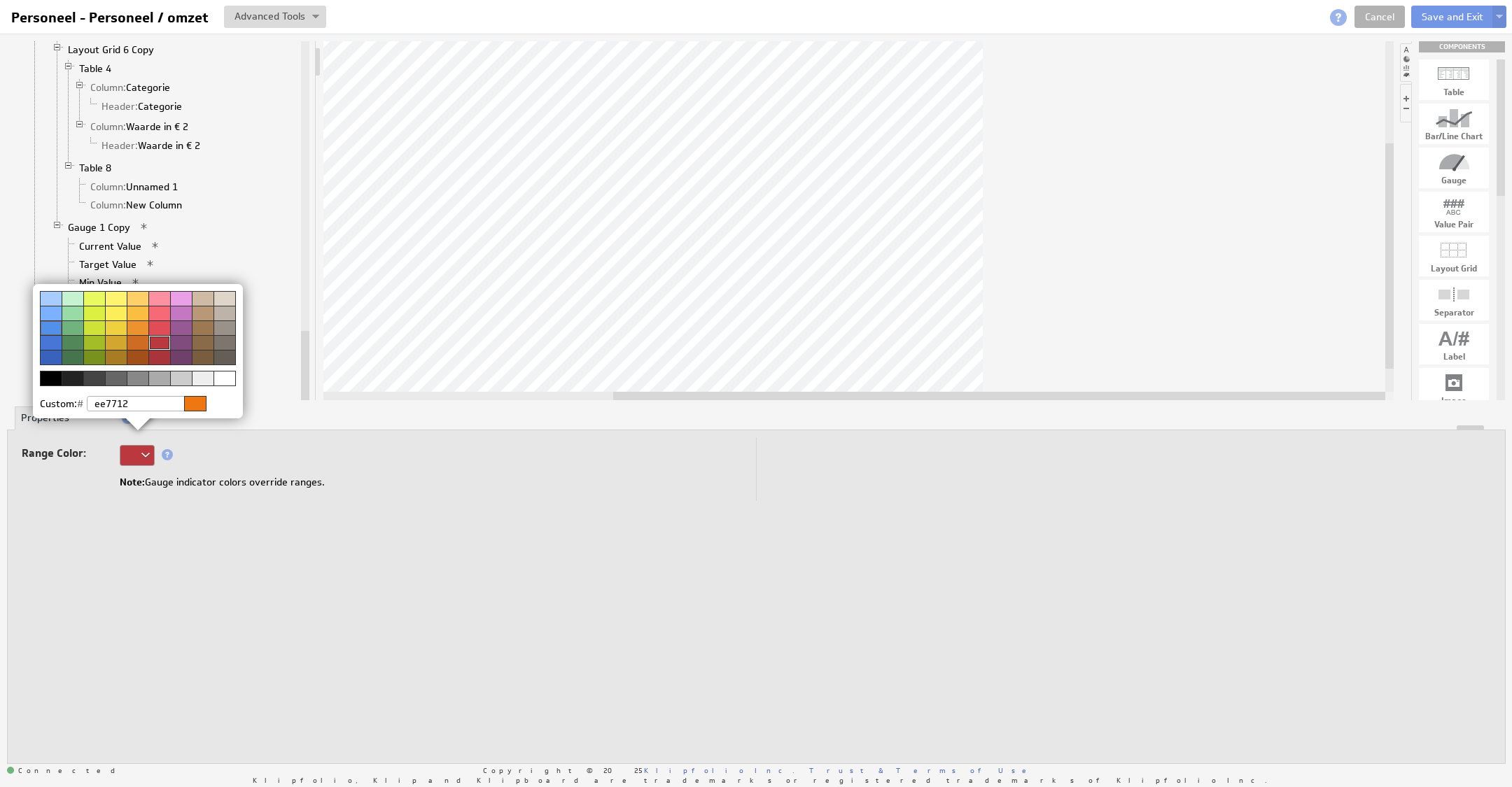
click at [74, 344] on div at bounding box center [72, 342] width 22 height 14
click at [488, 551] on img at bounding box center [756, 393] width 1512 height 787
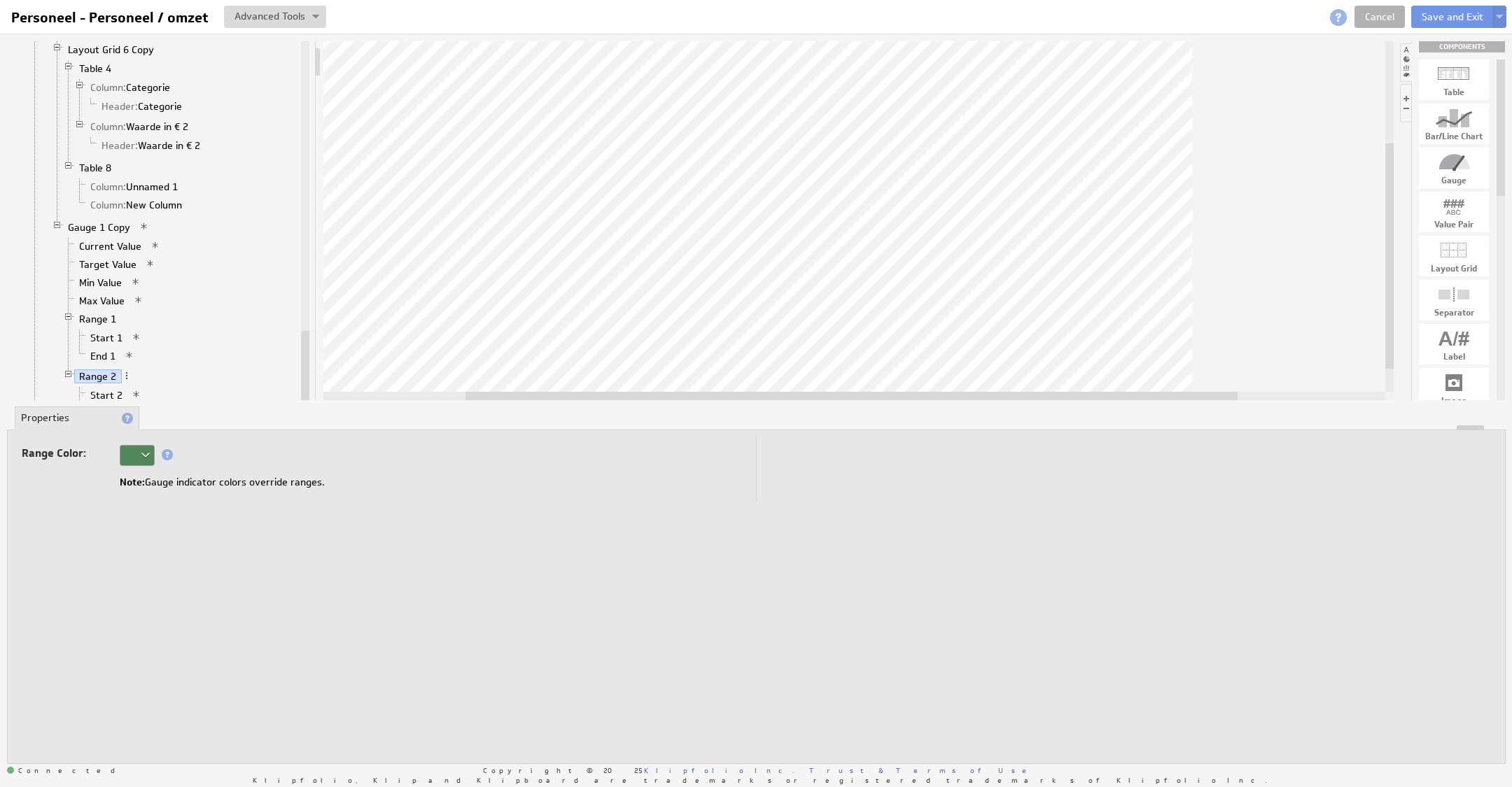
drag, startPoint x: 911, startPoint y: 394, endPoint x: 824, endPoint y: 391, distance: 87.1
click at [824, 393] on div at bounding box center [851, 396] width 772 height 9
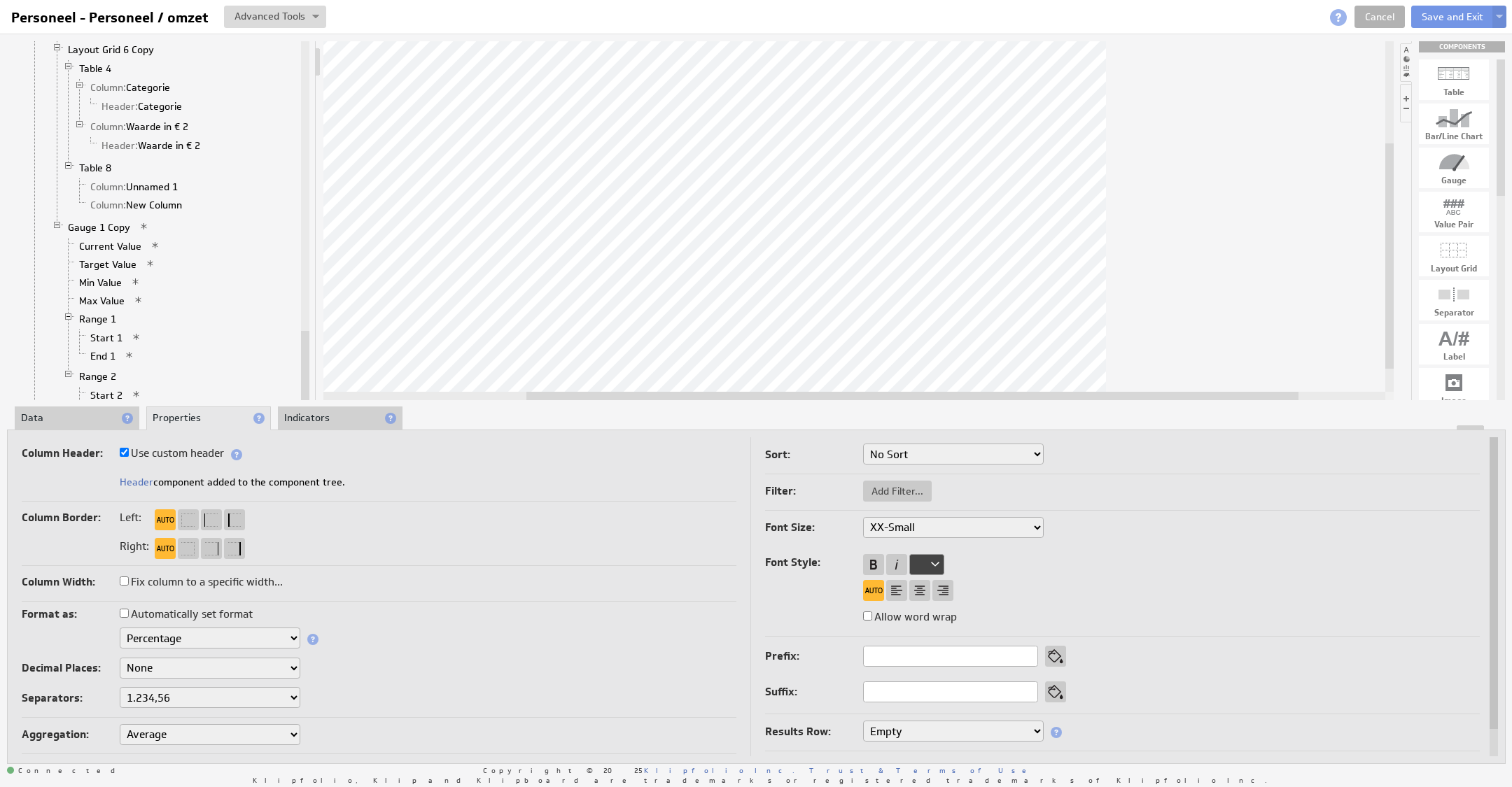
click at [75, 416] on li "Data" at bounding box center [76, 418] width 124 height 24
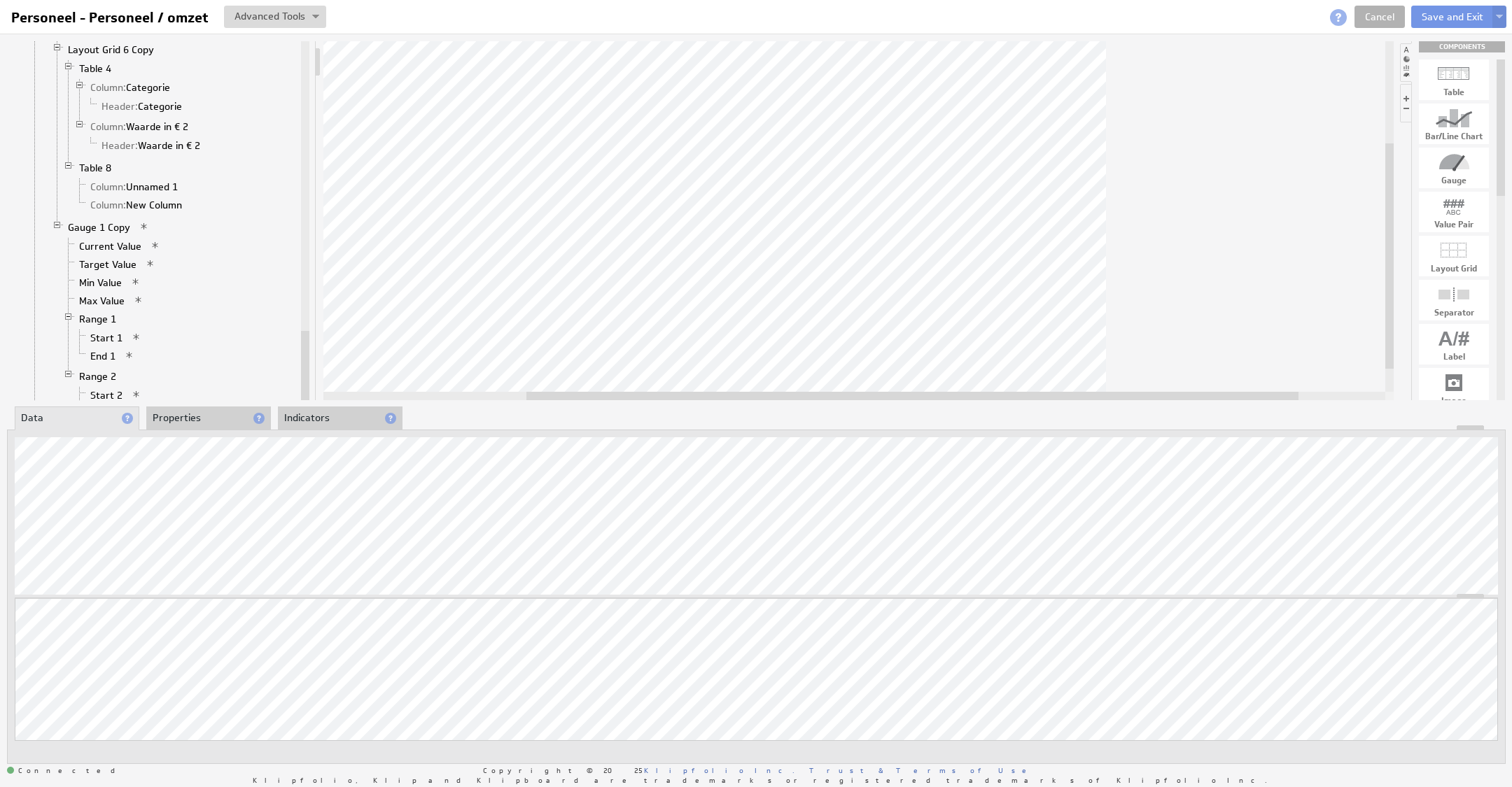
click at [215, 416] on li "Properties" at bounding box center [208, 418] width 124 height 24
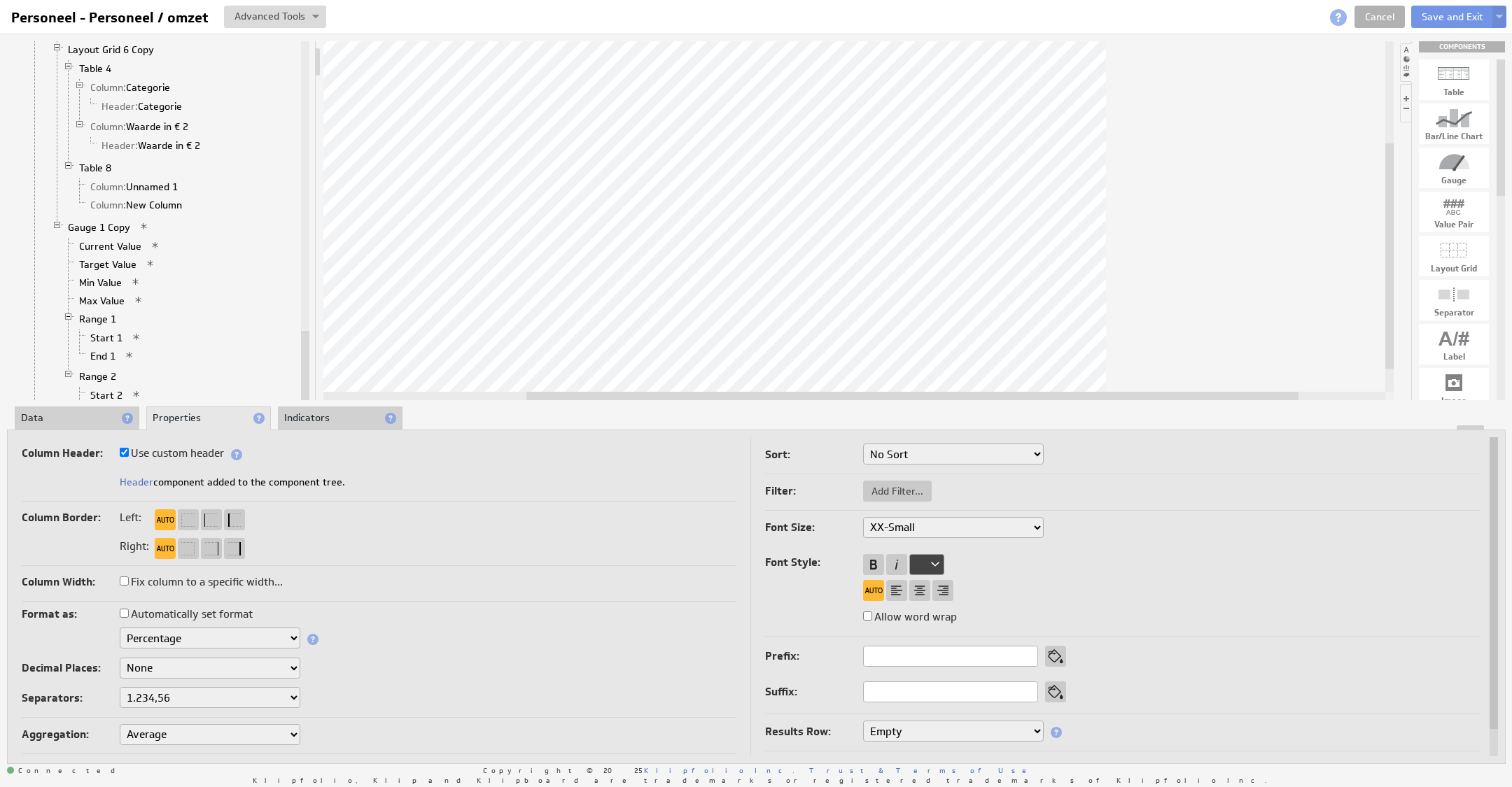
click at [219, 627] on select "Text Number Currency Percentage Image URL Date / Time Duration Mini Chart: Spar…" at bounding box center [209, 638] width 180 height 21
click at [37, 409] on li "Data" at bounding box center [76, 418] width 124 height 24
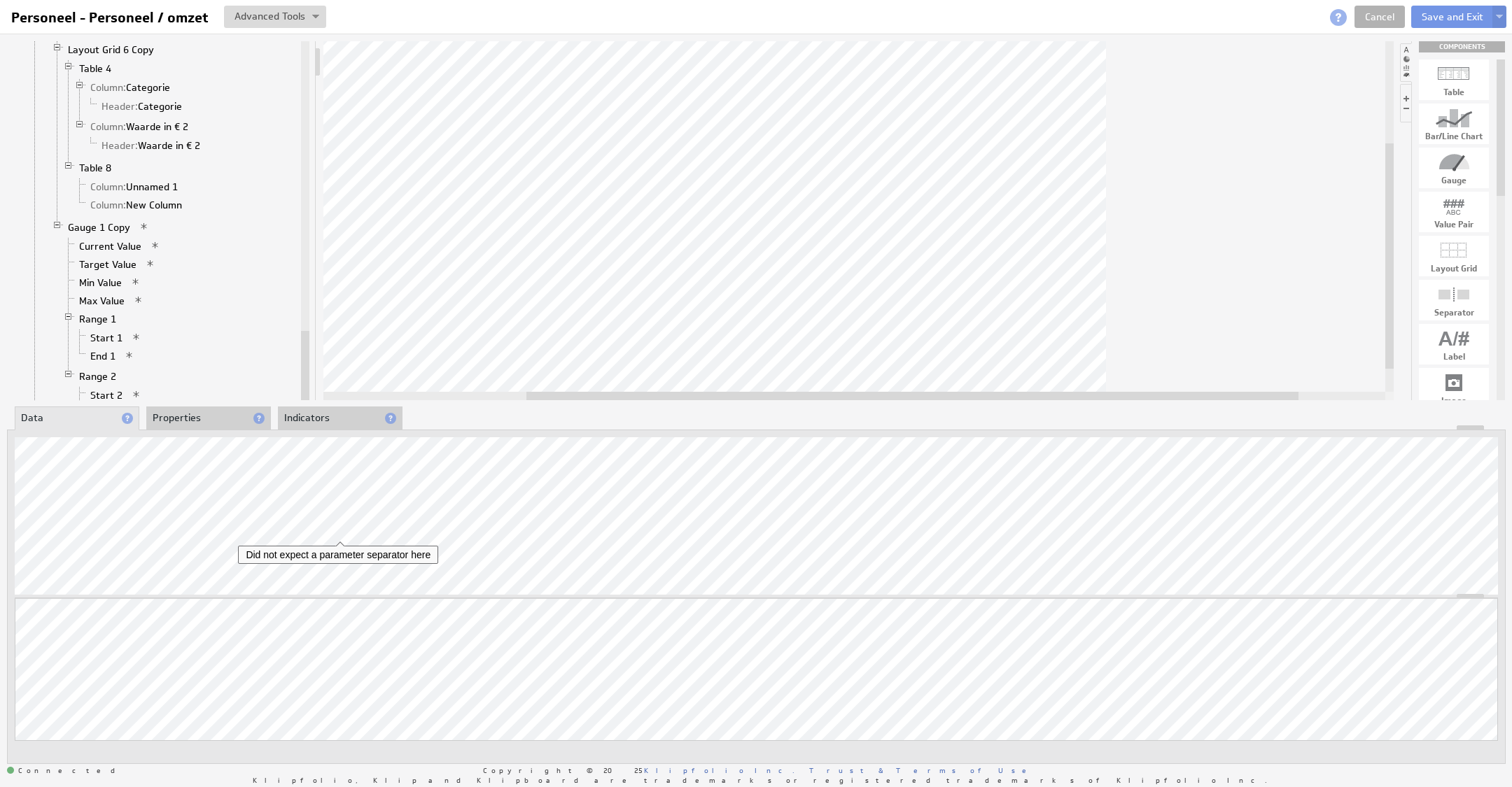
click at [217, 407] on li "Properties" at bounding box center [208, 418] width 124 height 24
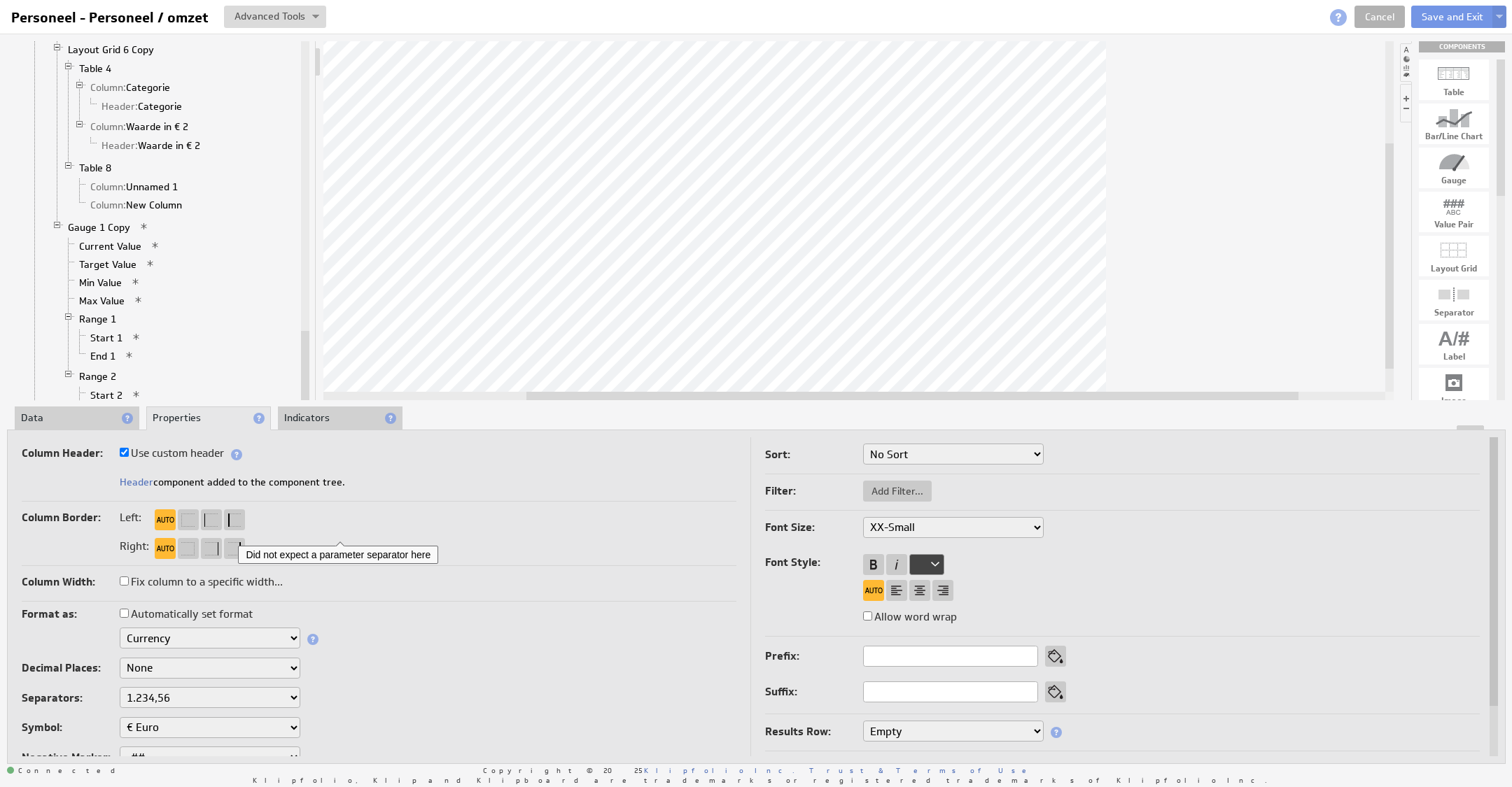
click at [176, 633] on select "Text Number Currency Percentage Image URL Date / Time Duration Mini Chart: Spar…" at bounding box center [209, 638] width 180 height 21
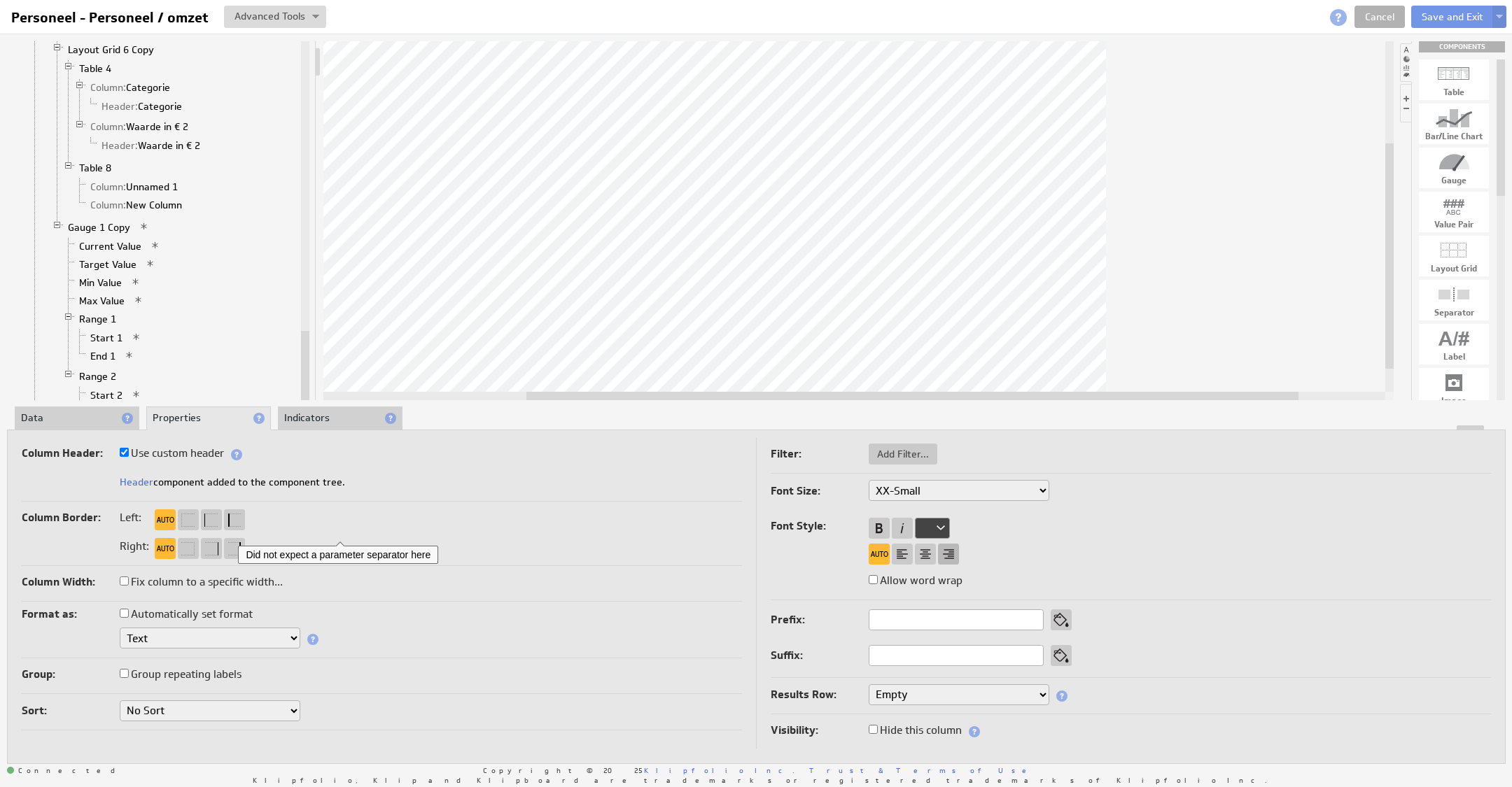
click at [943, 554] on div at bounding box center [948, 554] width 21 height 21
click at [1040, 543] on div at bounding box center [1130, 553] width 720 height 22
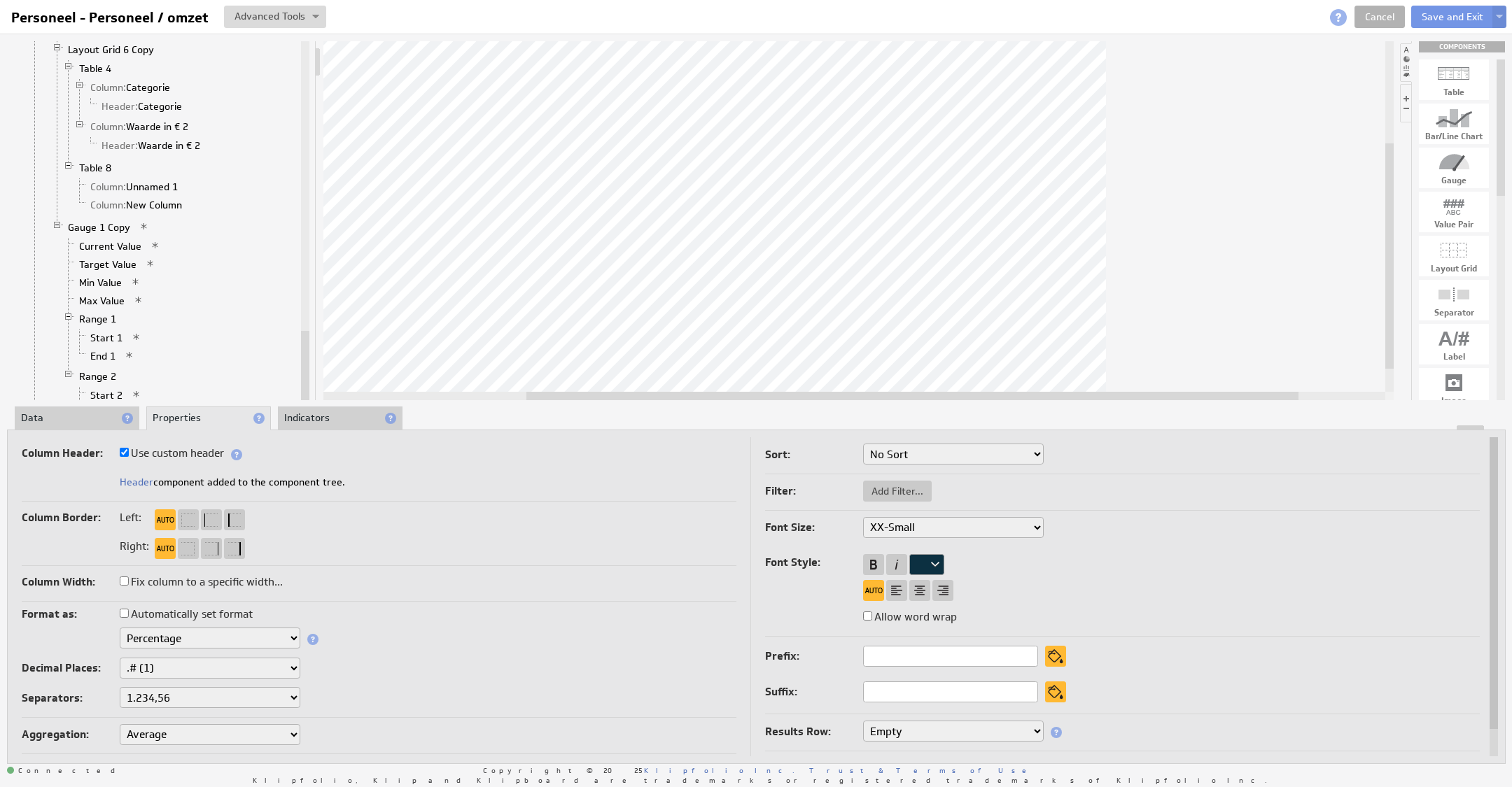
click at [50, 423] on li "Data" at bounding box center [76, 418] width 124 height 24
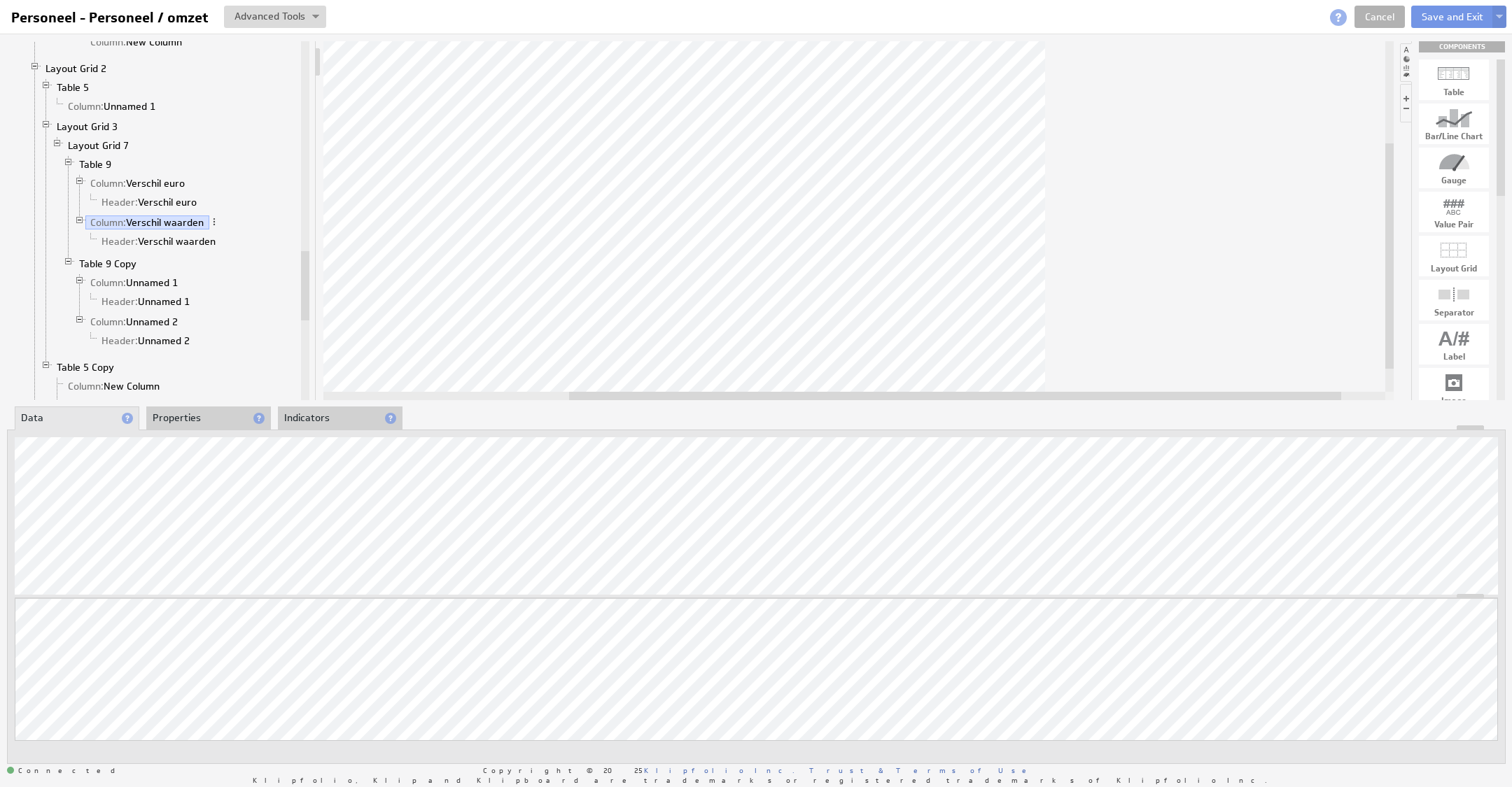
drag, startPoint x: 690, startPoint y: 393, endPoint x: 736, endPoint y: 392, distance: 46.0
click at [732, 398] on div at bounding box center [954, 396] width 772 height 9
drag, startPoint x: 729, startPoint y: 395, endPoint x: 733, endPoint y: 404, distance: 9.8
click at [733, 404] on div "Component Calculations Grid Filtered Data Column: TotalAmount 1 Column: Classif…" at bounding box center [756, 402] width 1512 height 737
click at [225, 420] on li "Properties" at bounding box center [208, 417] width 124 height 24
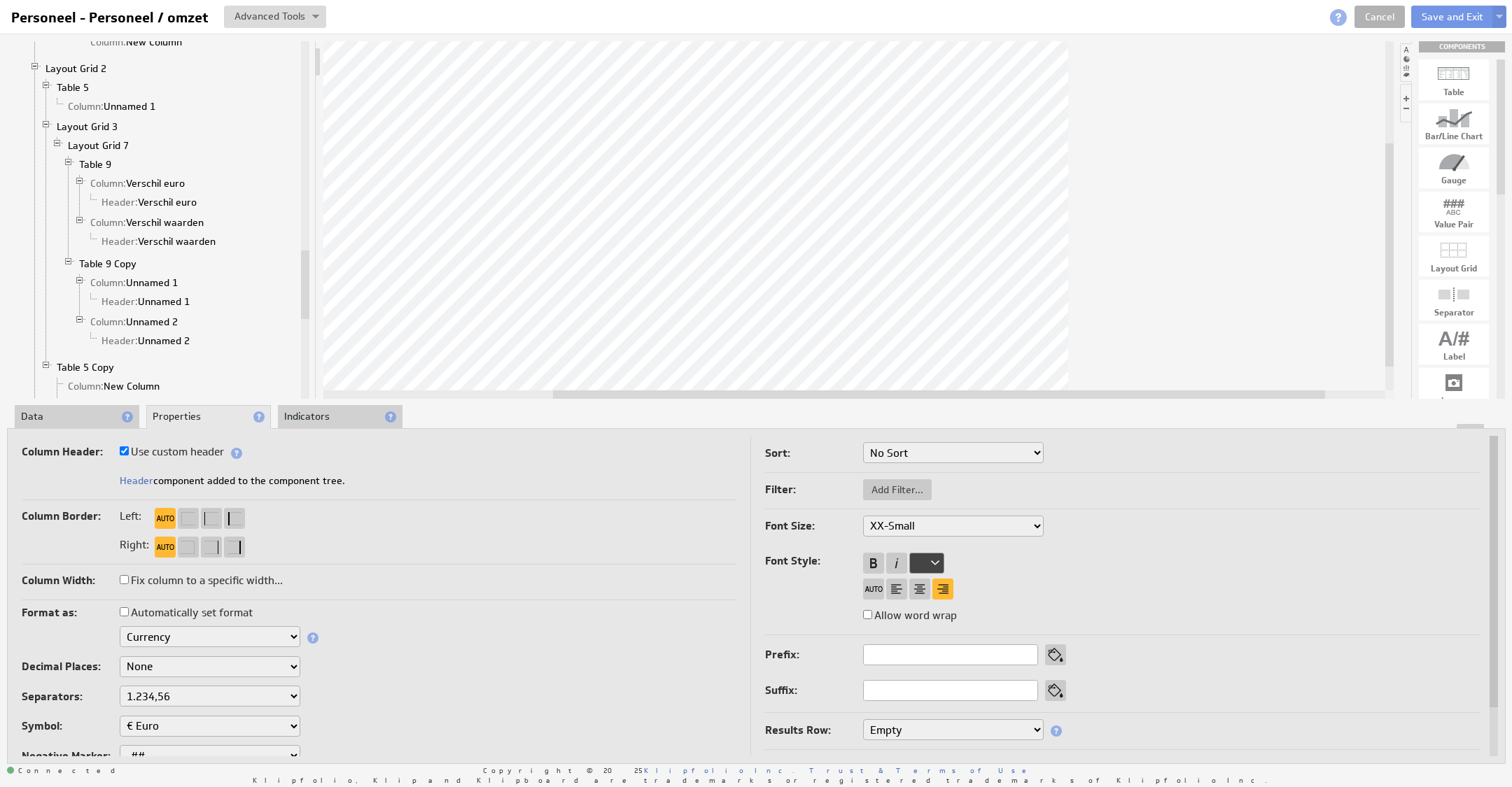
click at [180, 628] on select "Text Number Currency Percentage Image URL Date / Time Duration Mini Chart: Spar…" at bounding box center [209, 637] width 180 height 21
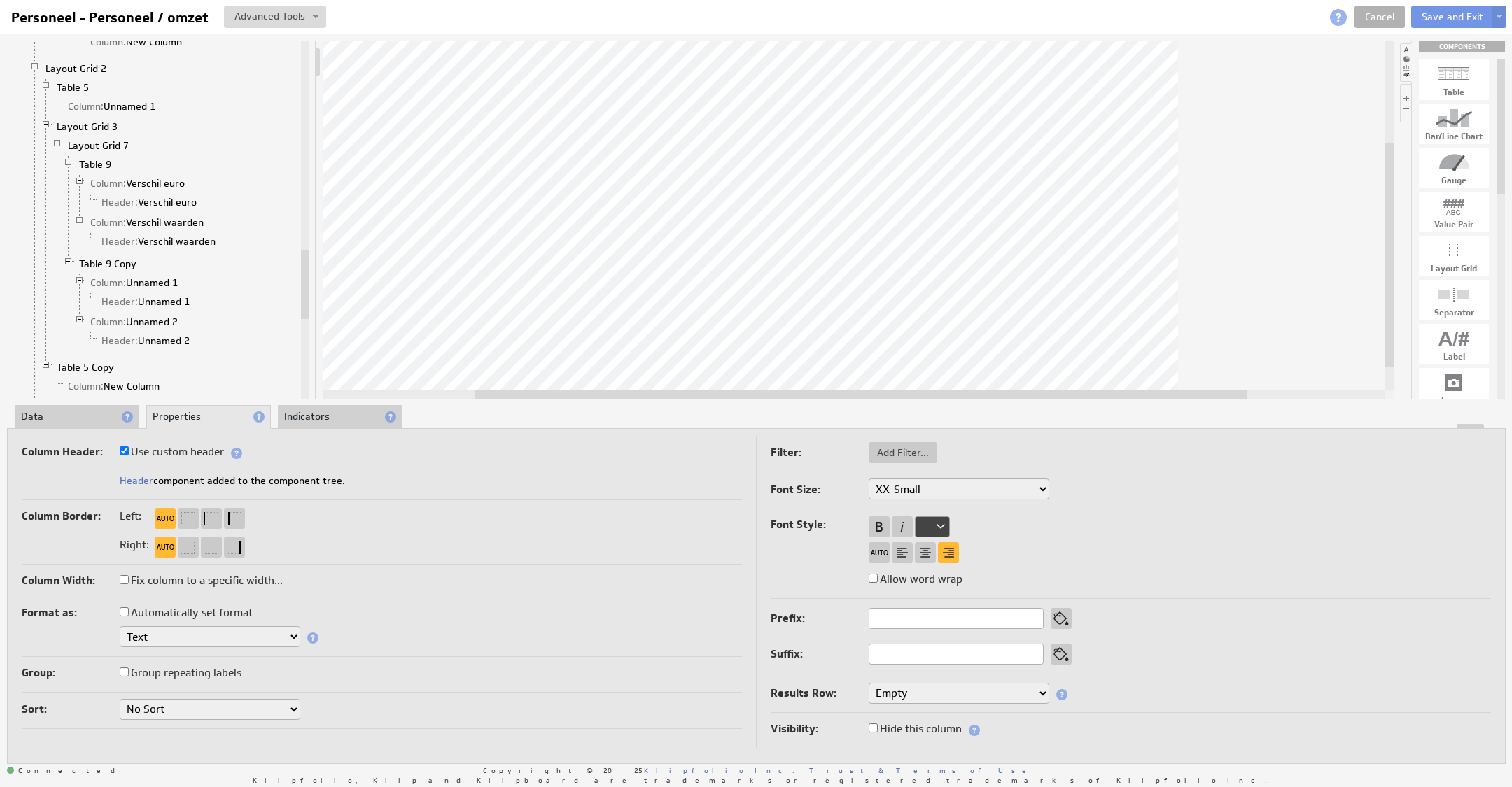
drag, startPoint x: 1103, startPoint y: 393, endPoint x: 1025, endPoint y: 398, distance: 78.2
click at [1025, 398] on div at bounding box center [861, 394] width 772 height 9
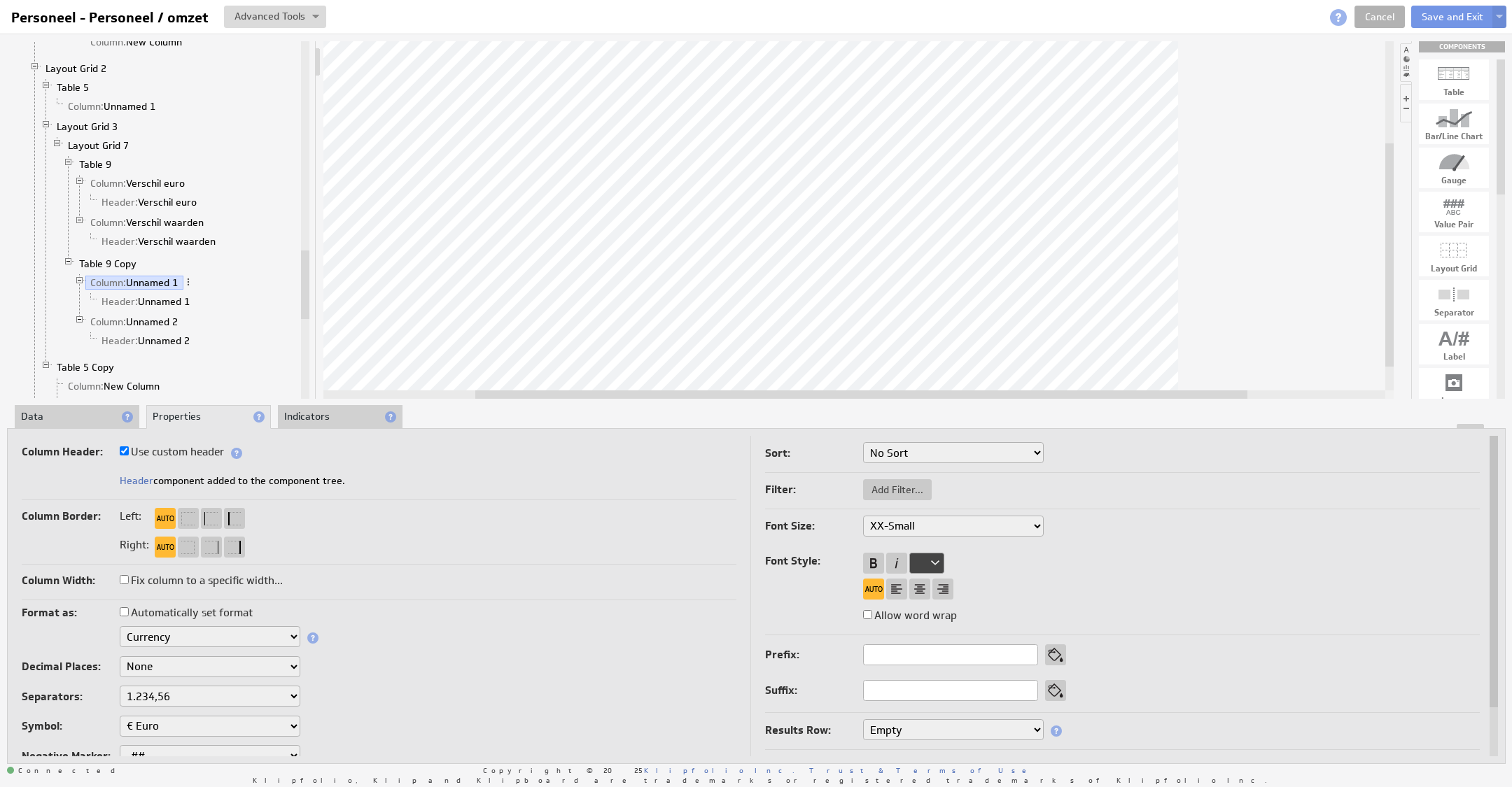
click at [77, 417] on li "Data" at bounding box center [76, 417] width 124 height 24
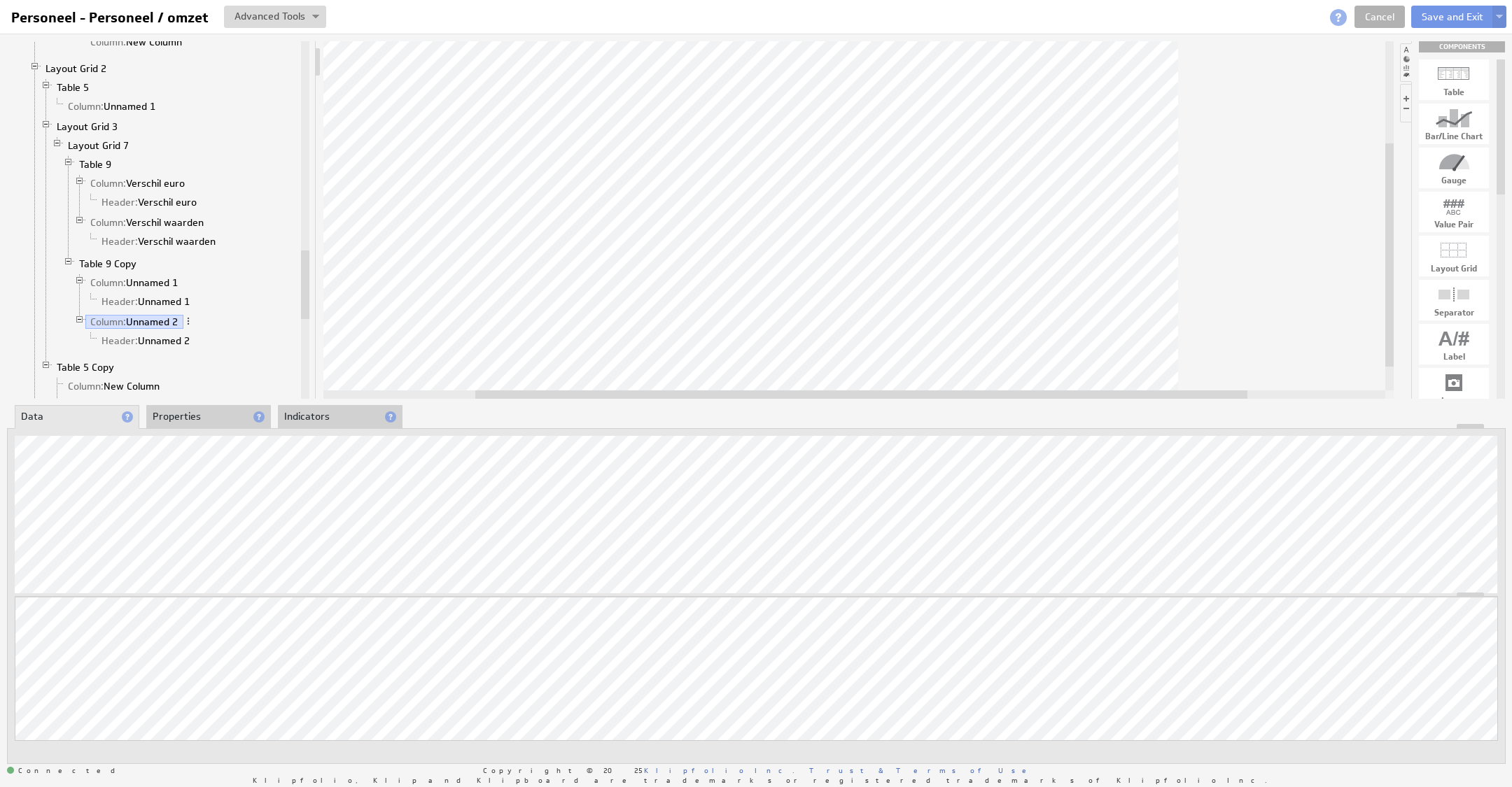
click at [199, 410] on li "Properties" at bounding box center [208, 417] width 124 height 24
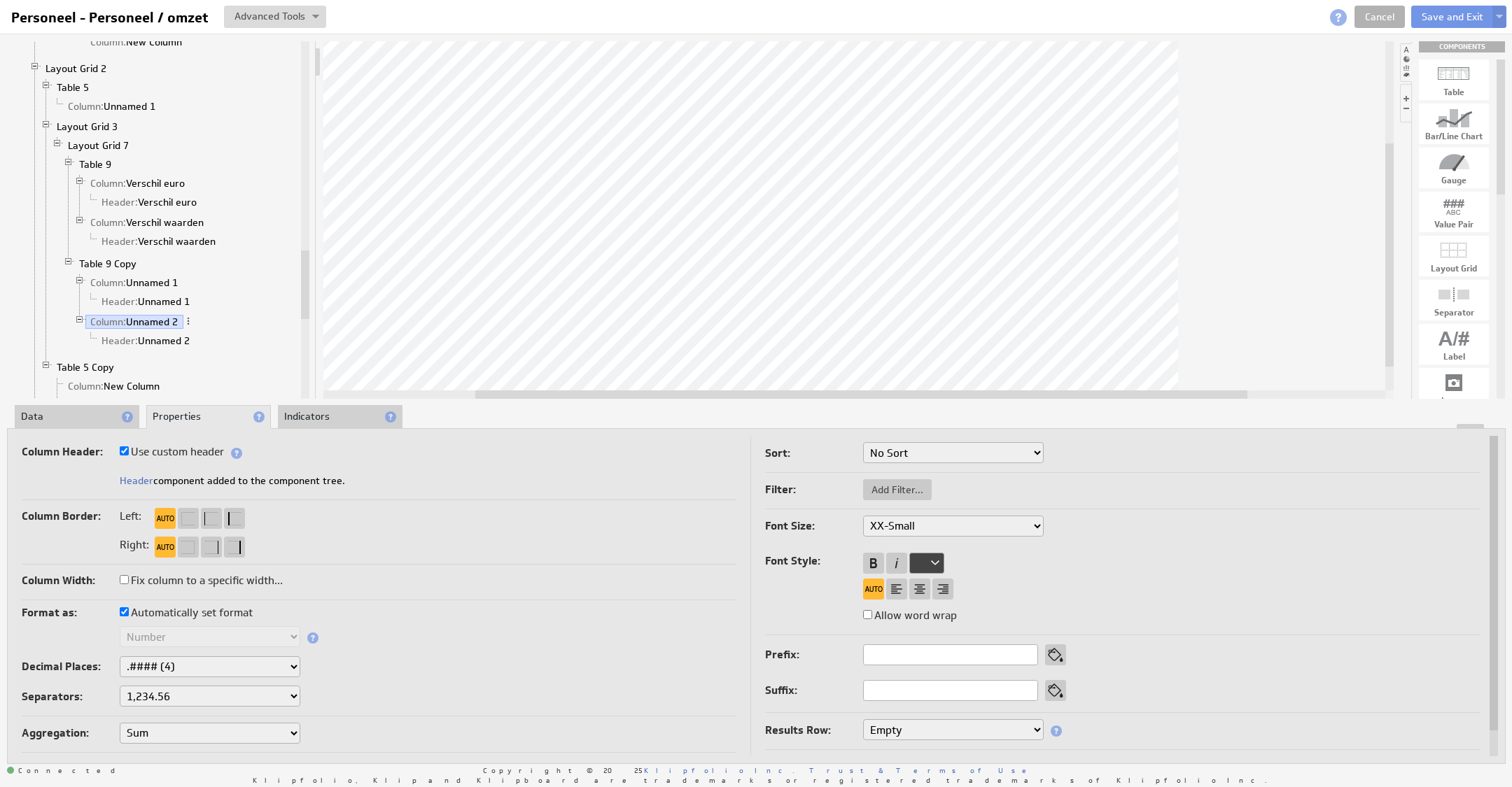
click at [175, 616] on label "Automatically set format" at bounding box center [186, 613] width 133 height 19
click at [168, 618] on label "Automatically set format" at bounding box center [186, 613] width 133 height 19
click at [129, 616] on input "Automatically set format" at bounding box center [123, 611] width 9 height 9
checkbox input "false"
click at [165, 631] on select "Text Number Currency Percentage Image URL Date / Time Duration Mini Chart: Spar…" at bounding box center [209, 637] width 180 height 21
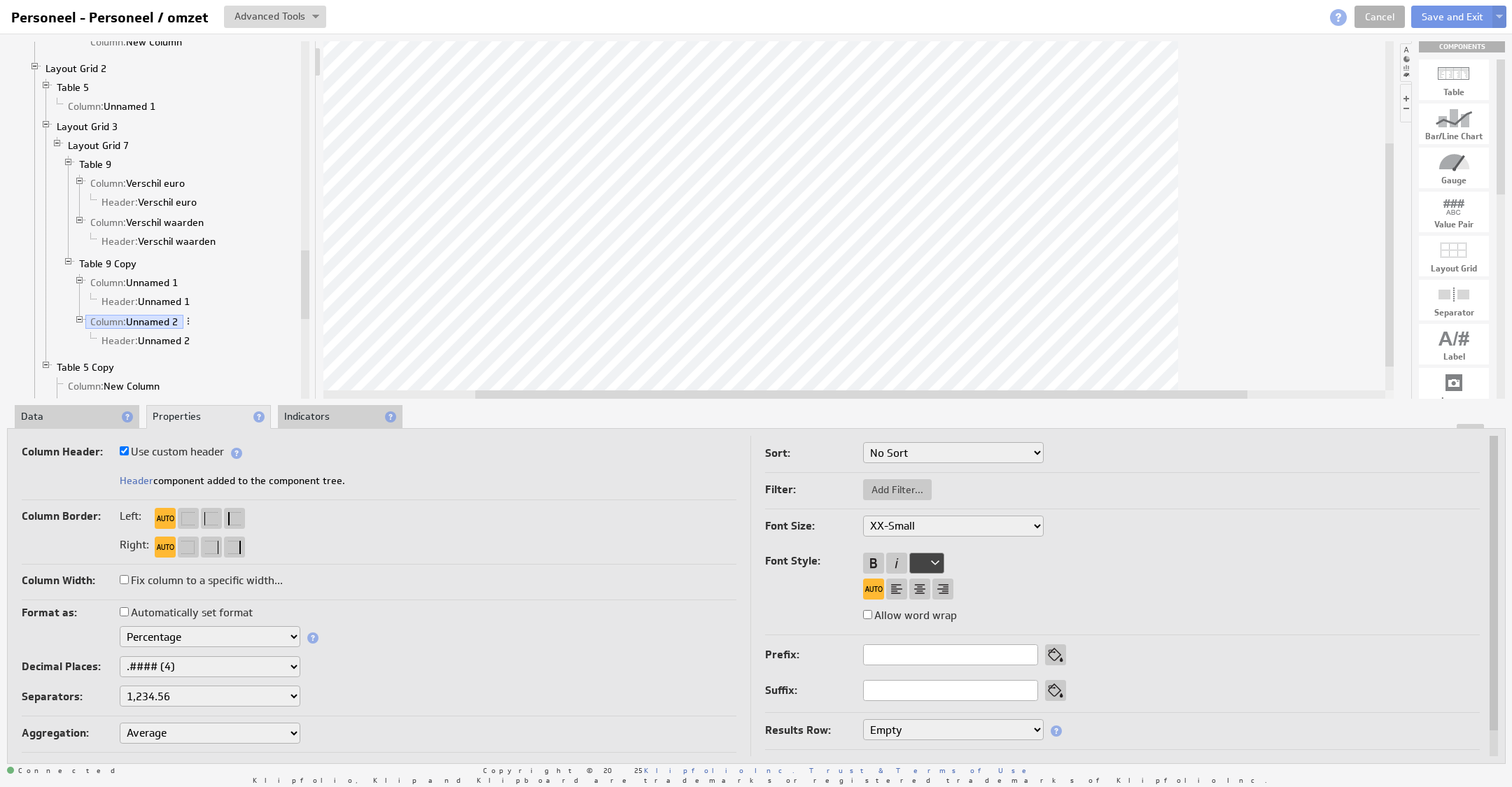
click at [172, 658] on select "None .# (1) .## (2) .### (3) .#### (4)" at bounding box center [209, 667] width 180 height 21
select select "0"
drag, startPoint x: 661, startPoint y: 395, endPoint x: 405, endPoint y: 393, distance: 256.0
click at [405, 393] on div at bounding box center [734, 394] width 772 height 9
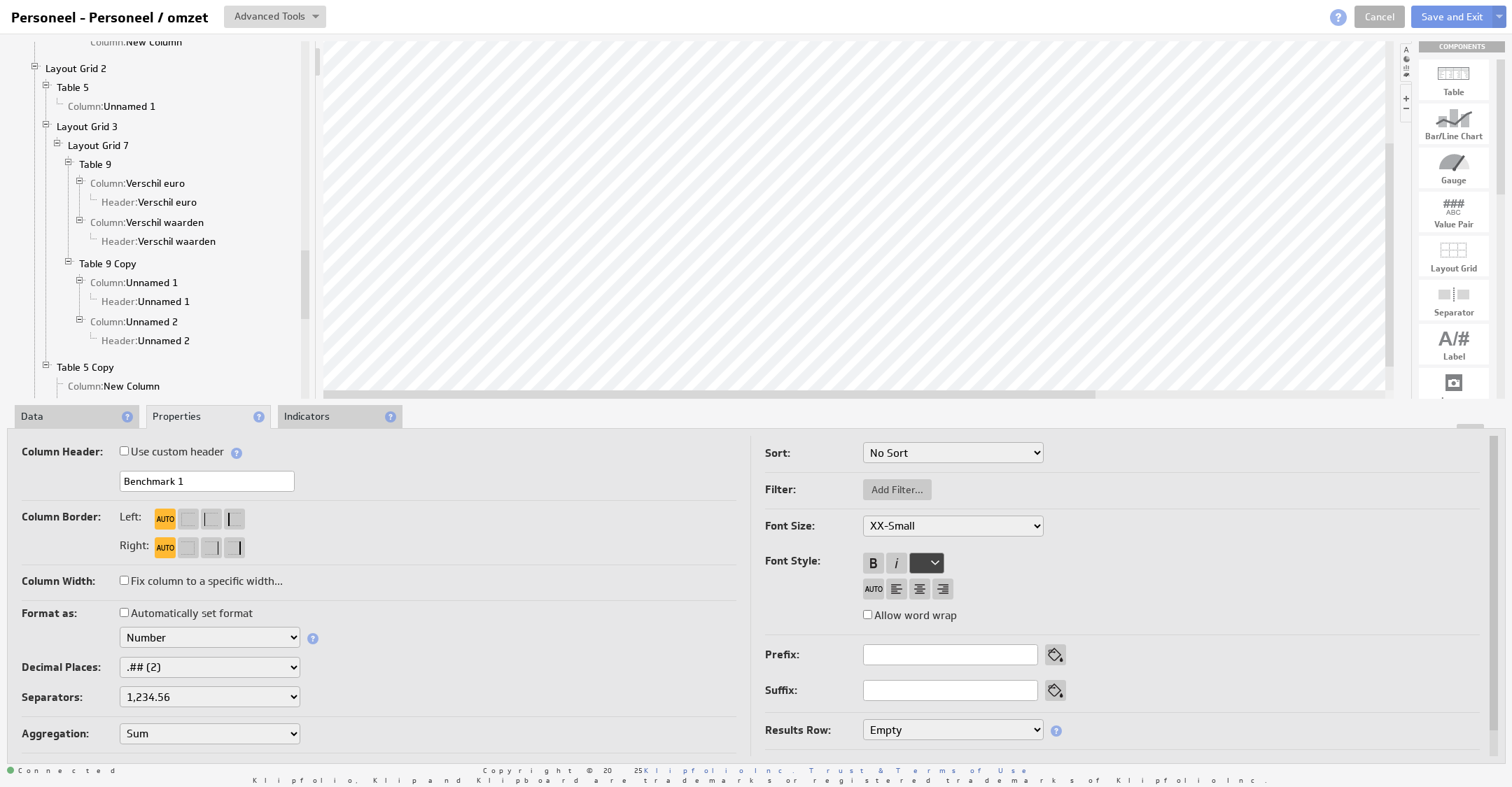
click at [73, 409] on li "Data" at bounding box center [76, 417] width 124 height 24
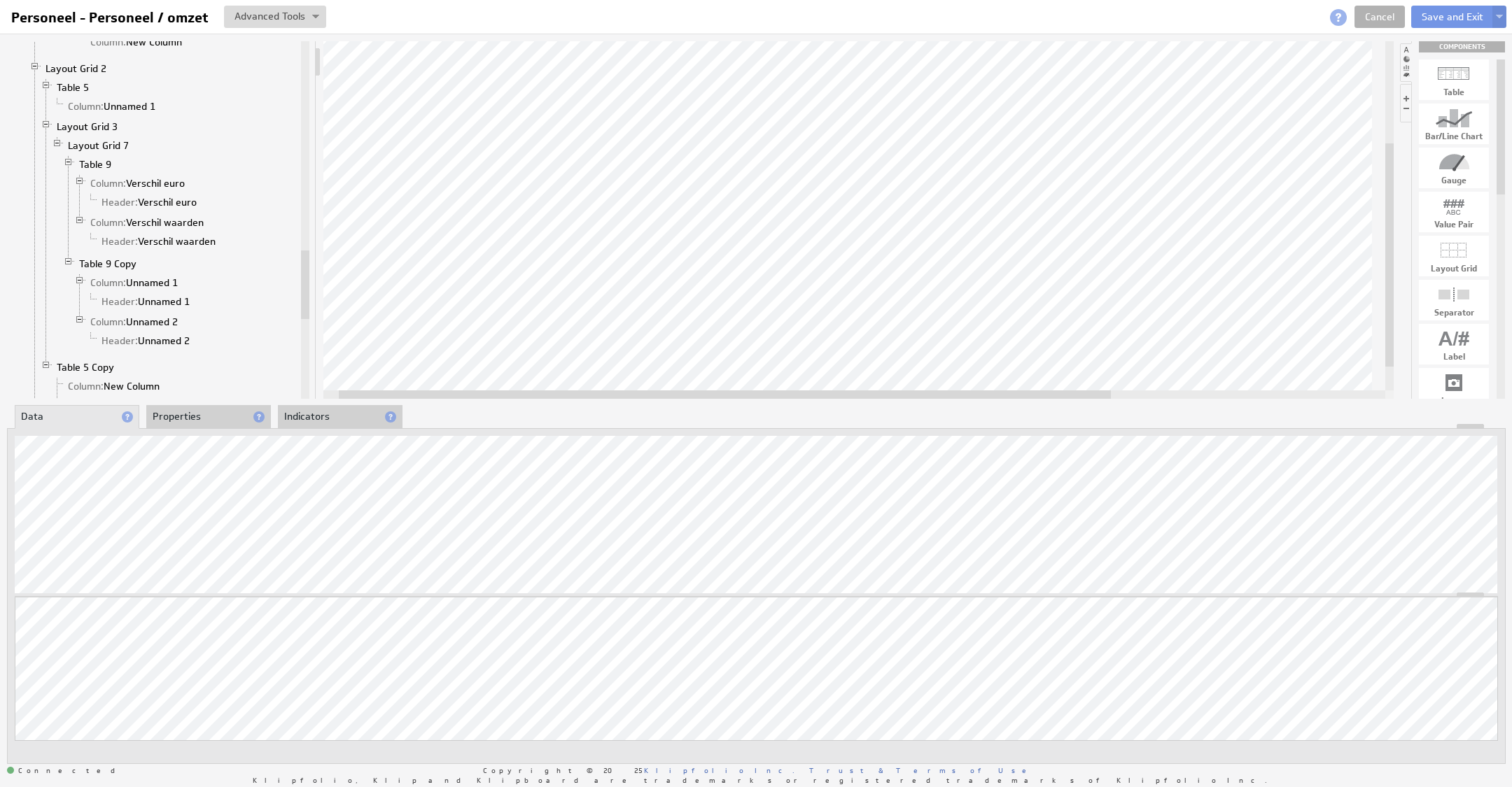
click at [800, 361] on div at bounding box center [859, 220] width 1070 height 357
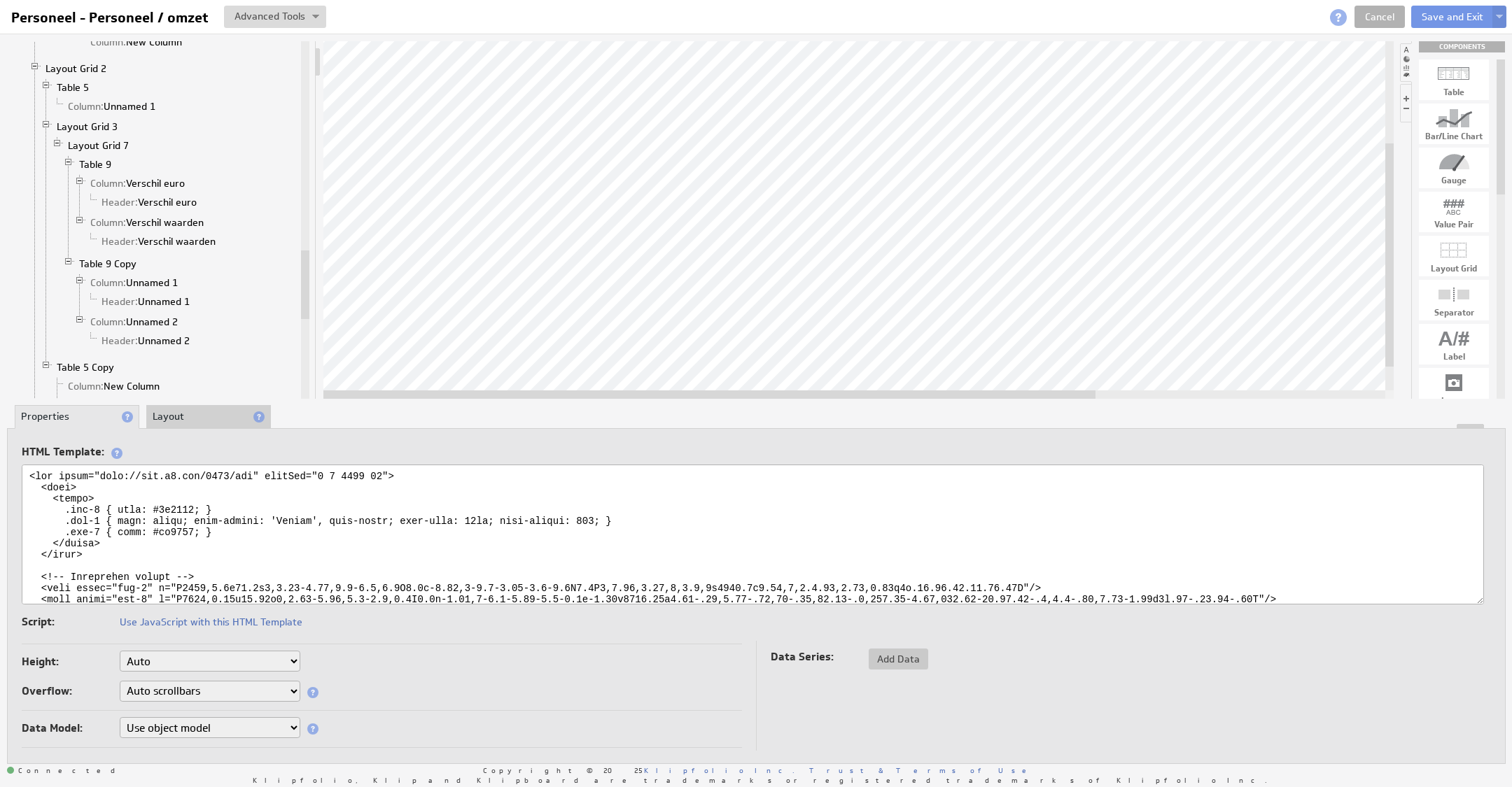
scroll to position [133, 0]
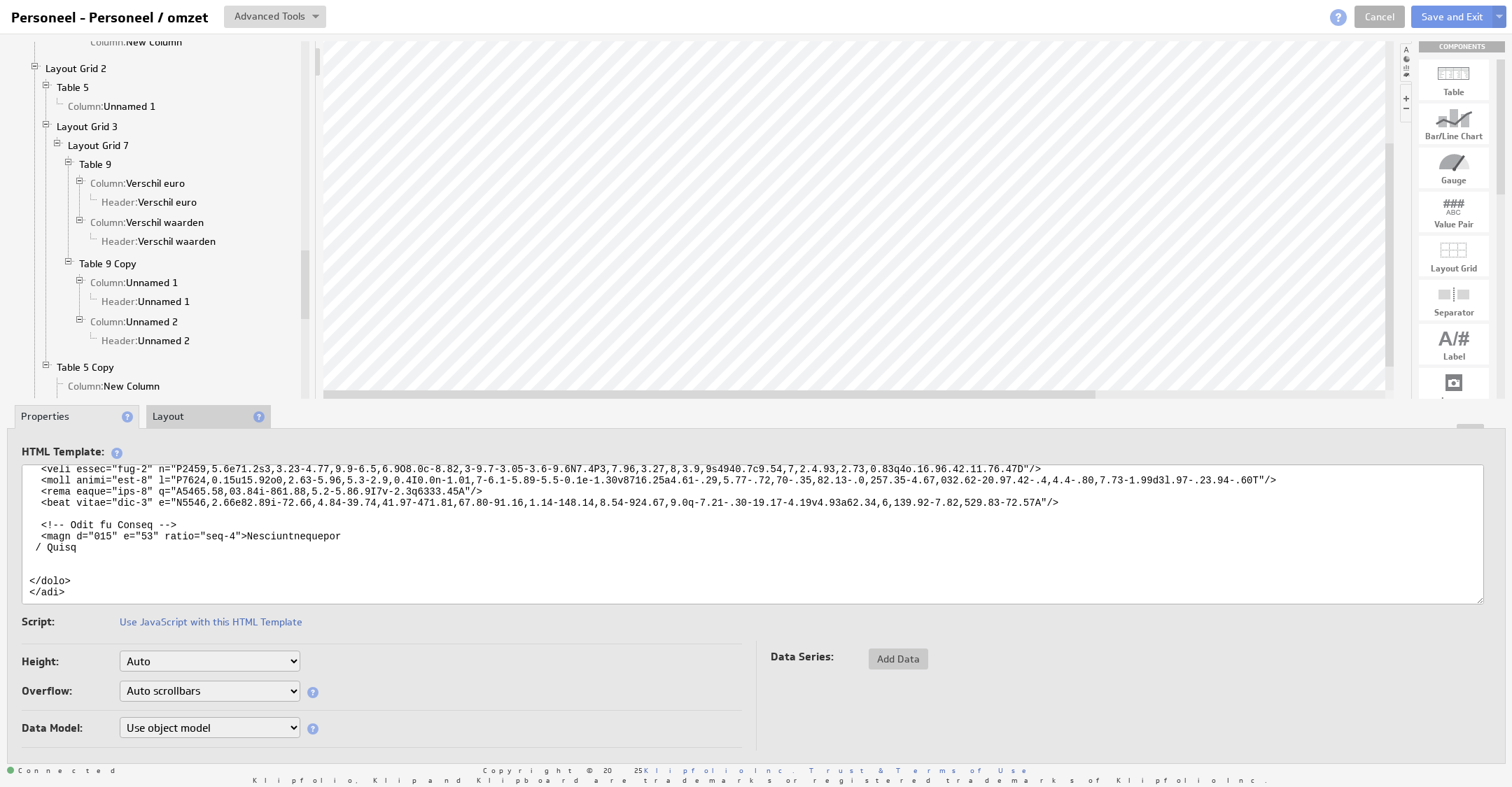
drag, startPoint x: 247, startPoint y: 526, endPoint x: 358, endPoint y: 520, distance: 111.2
click at [358, 520] on textarea at bounding box center [753, 534] width 1462 height 140
drag, startPoint x: 164, startPoint y: 538, endPoint x: 0, endPoint y: 541, distance: 164.0
click at [0, 541] on div "Component Calculations Grid Filtered Data Column: TotalAmount 1 Column: Classif…" at bounding box center [756, 402] width 1512 height 737
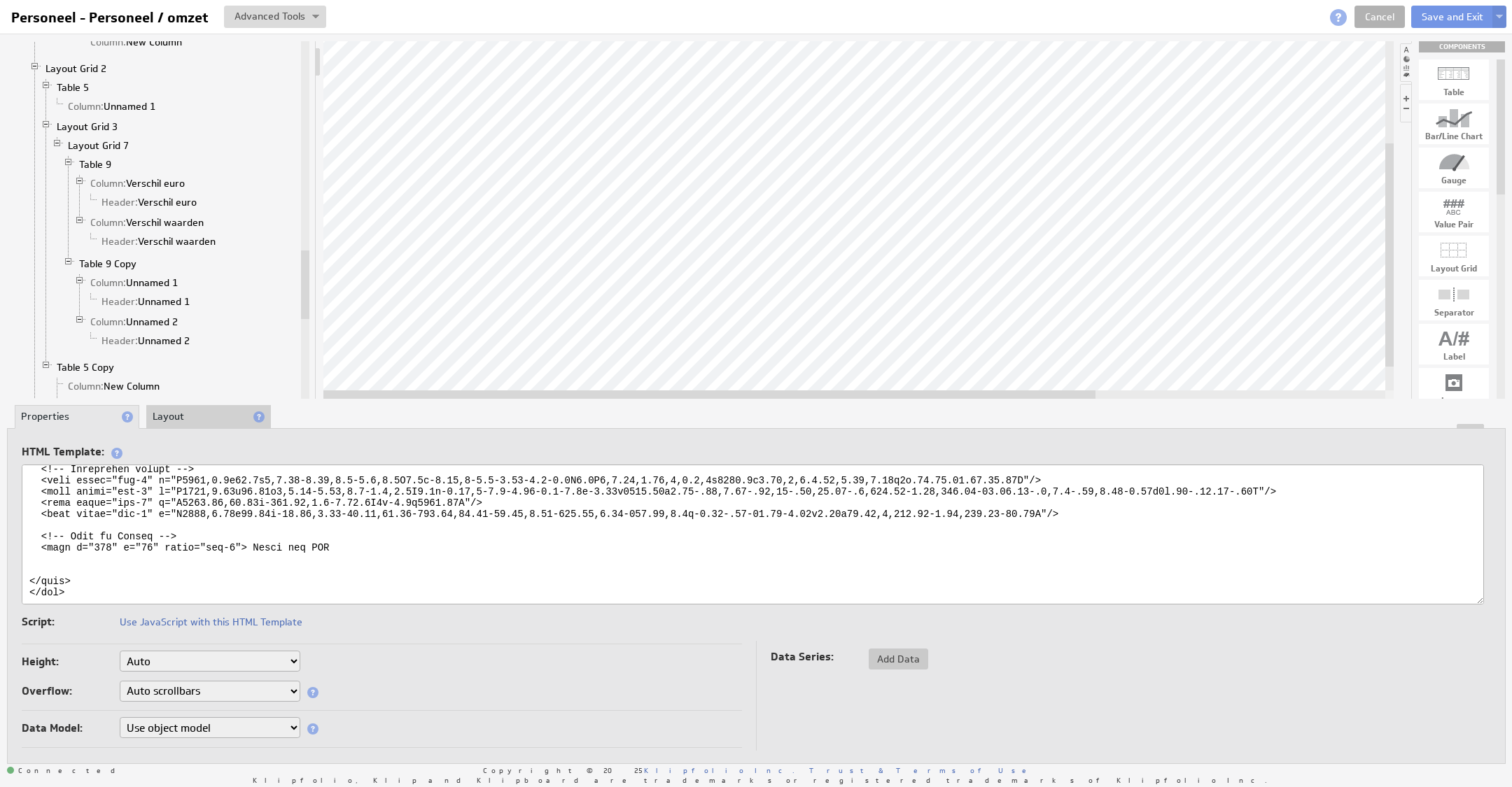
scroll to position [122, 0]
type textarea "<svg xmlns="http://www.w3.org/2000/svg" viewBox="0 0 1893 67"> <defs> <style> .…"
drag, startPoint x: 1472, startPoint y: 14, endPoint x: 1459, endPoint y: 14, distance: 13.0
click at [1459, 14] on button "Save and Exit" at bounding box center [1452, 16] width 83 height 22
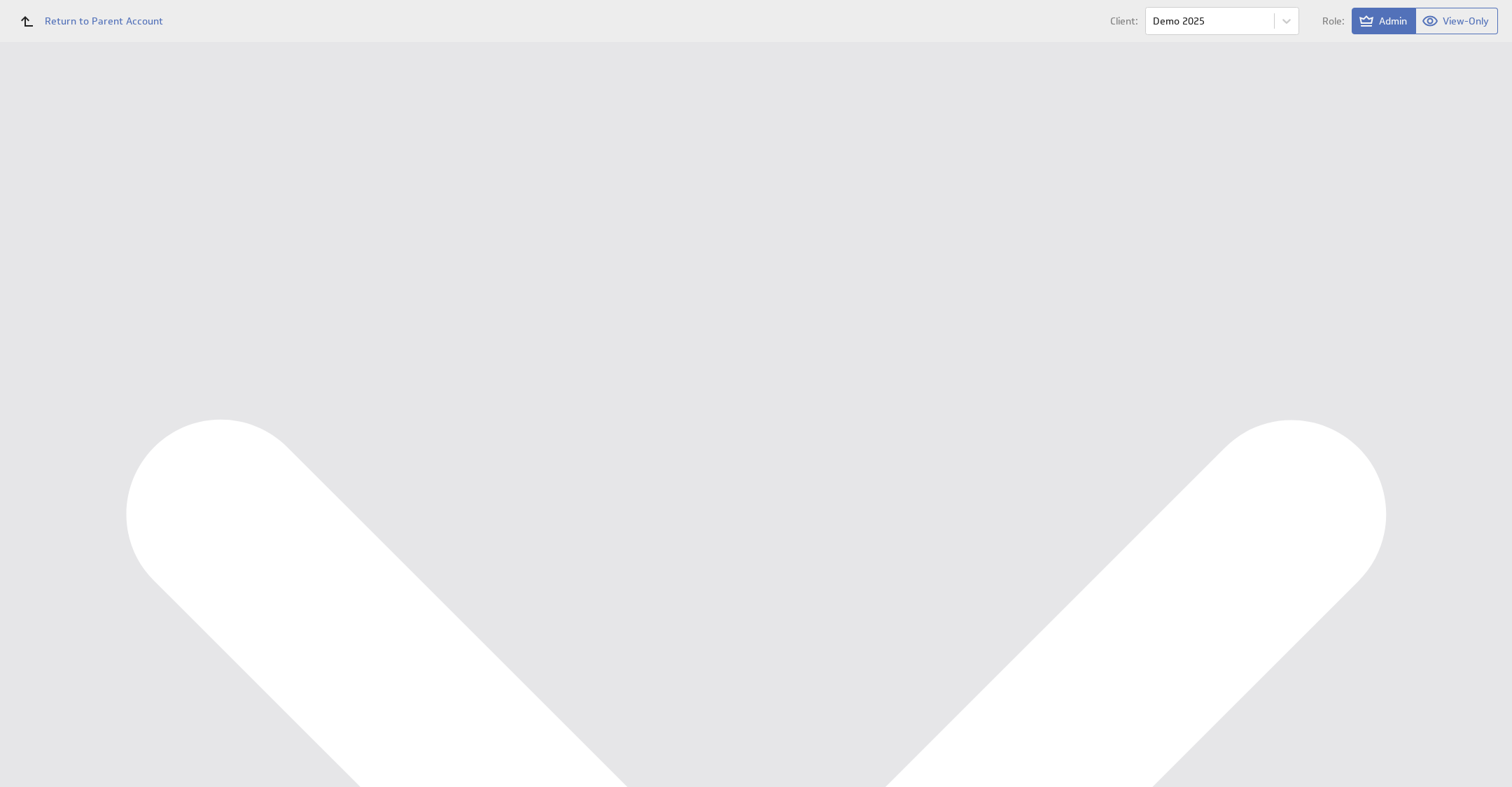
scroll to position [403, 0]
click at [64, 335] on div "Data Sources" at bounding box center [91, 323] width 182 height 31
click at [302, 165] on button "Queue for refresh" at bounding box center [261, 156] width 103 height 28
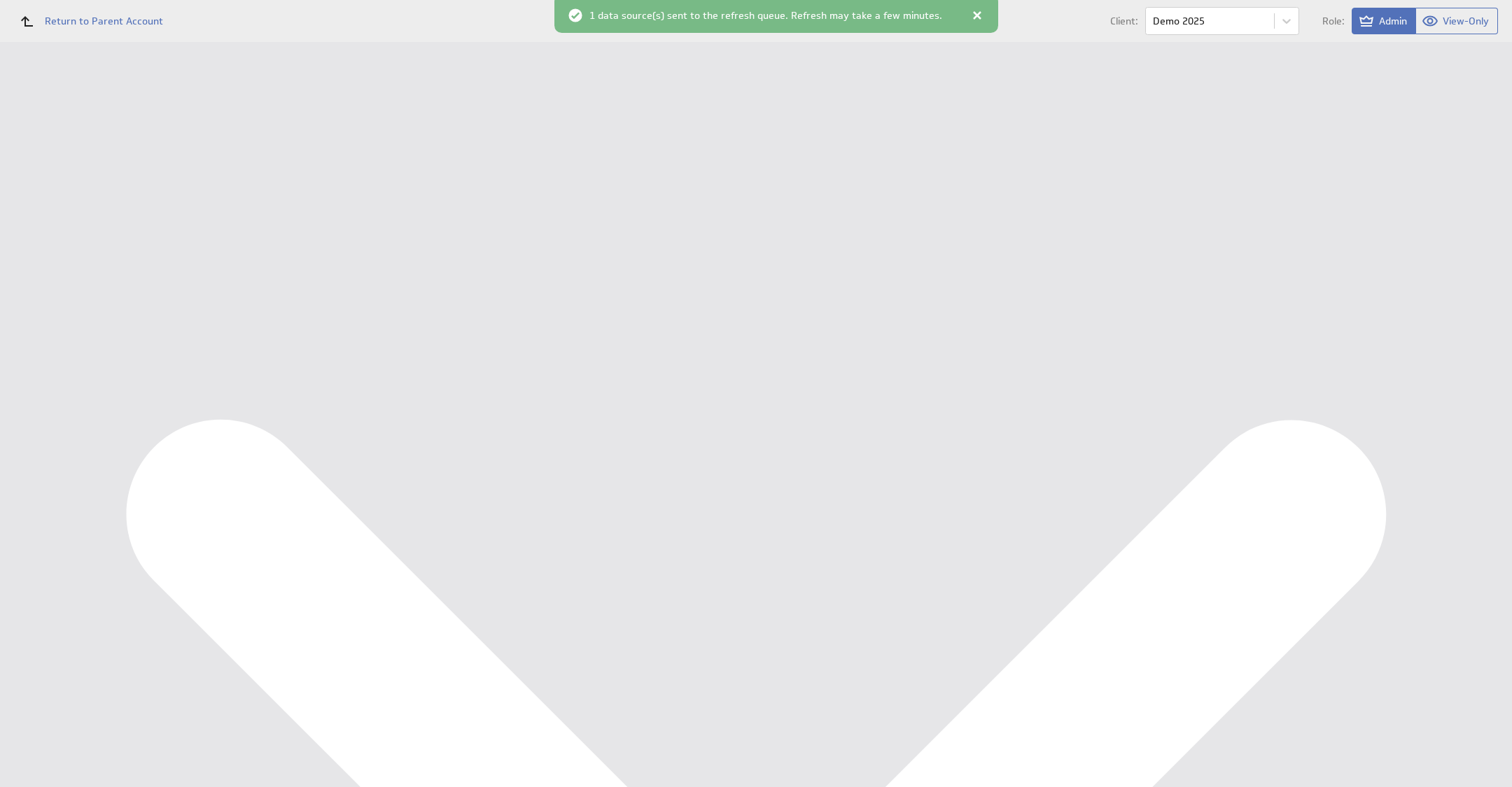
click at [559, 177] on div "Import New data source Data Sources Warm Up Refresh not set Edit Queue for refr…" at bounding box center [846, 219] width 1302 height 326
click at [58, 232] on div "Personeel KPI Dashboard" at bounding box center [104, 232] width 142 height 13
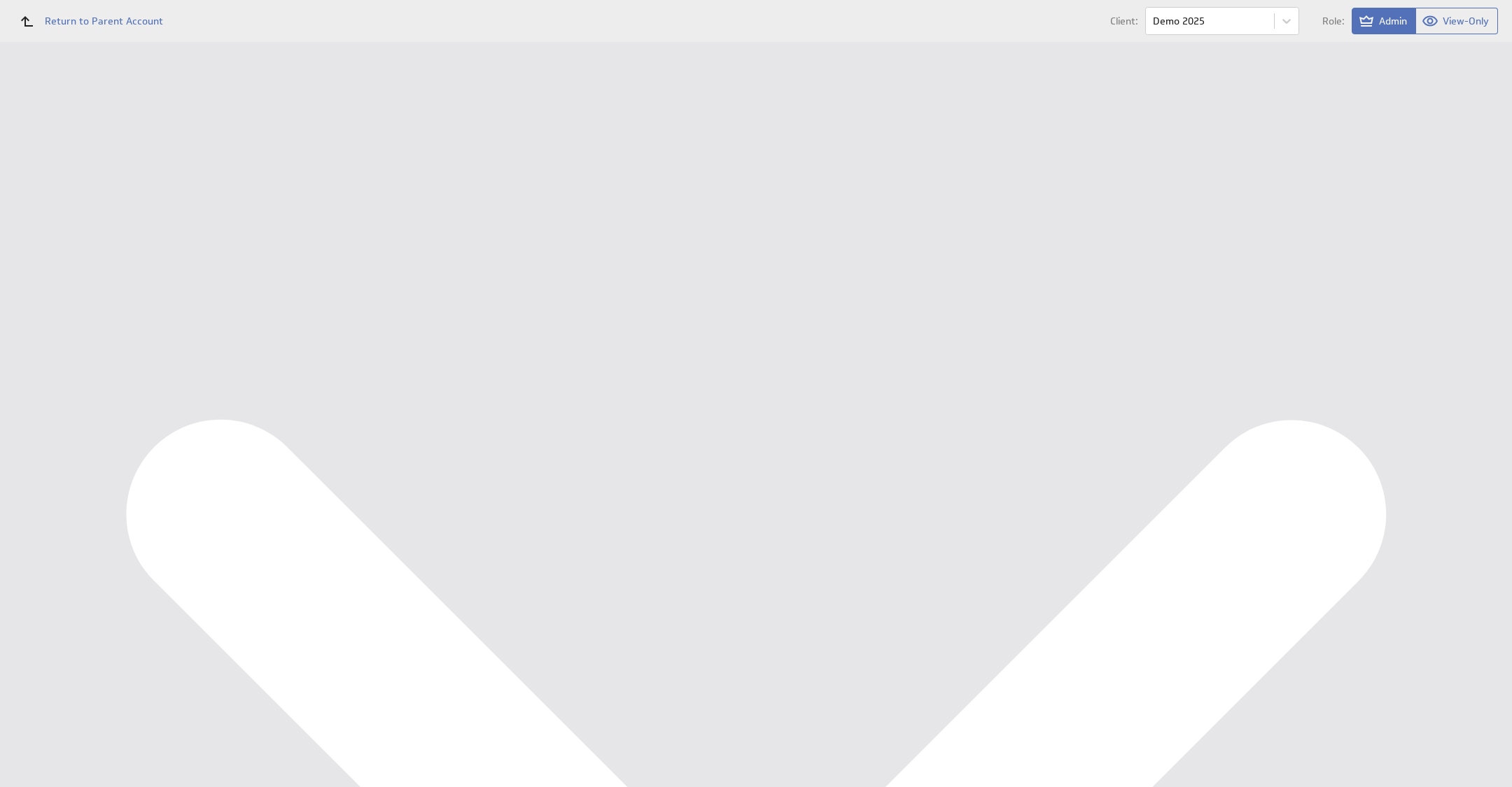
scroll to position [285, 0]
click at [67, 329] on div "Data Sources" at bounding box center [91, 323] width 115 height 15
click at [244, 144] on button "Queue for refresh" at bounding box center [261, 156] width 103 height 28
click at [123, 231] on div "Personeel KPI Dashboard" at bounding box center [104, 232] width 142 height 13
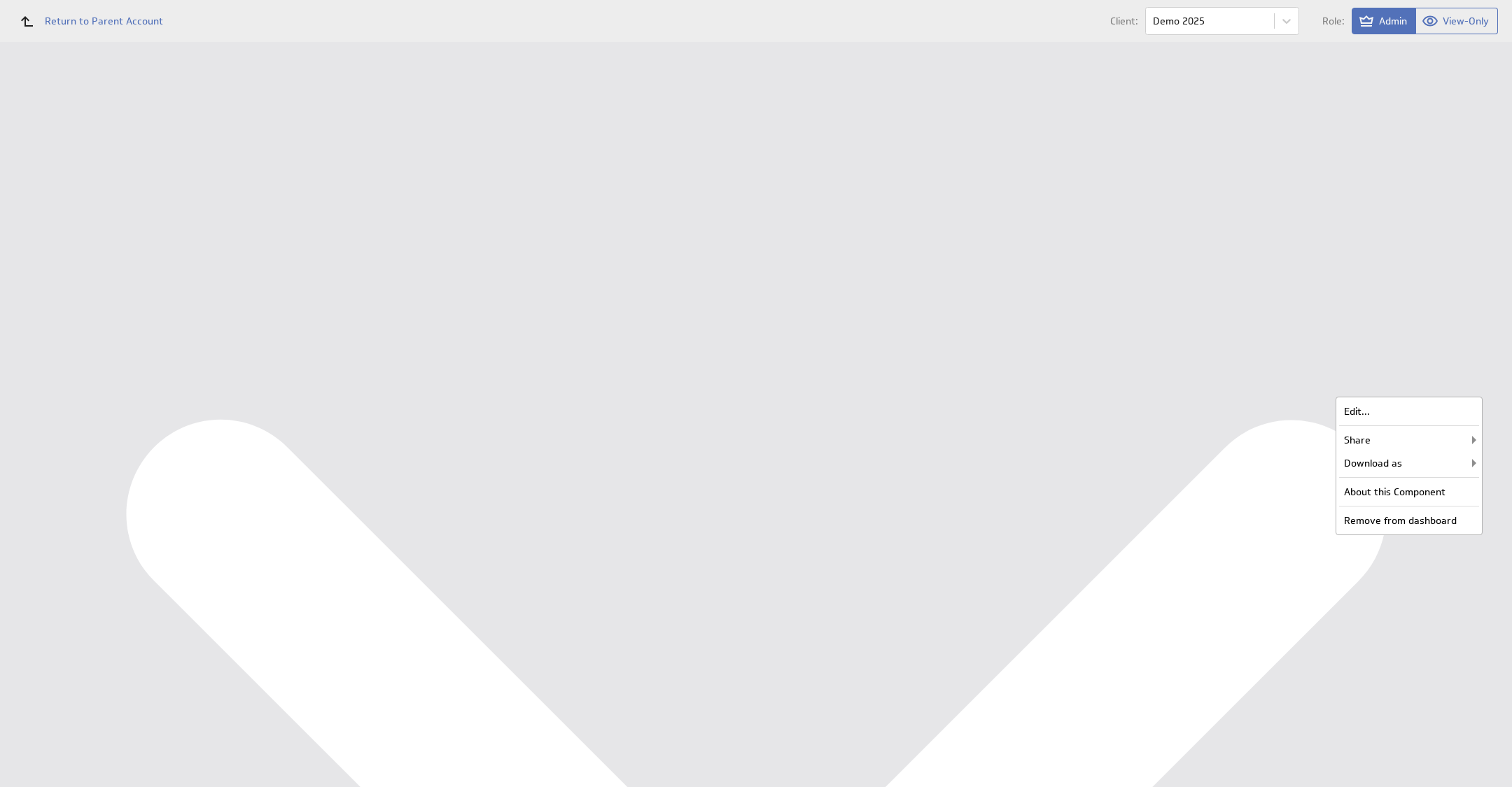
click at [1441, 418] on div "Edit..." at bounding box center [1408, 410] width 140 height 22
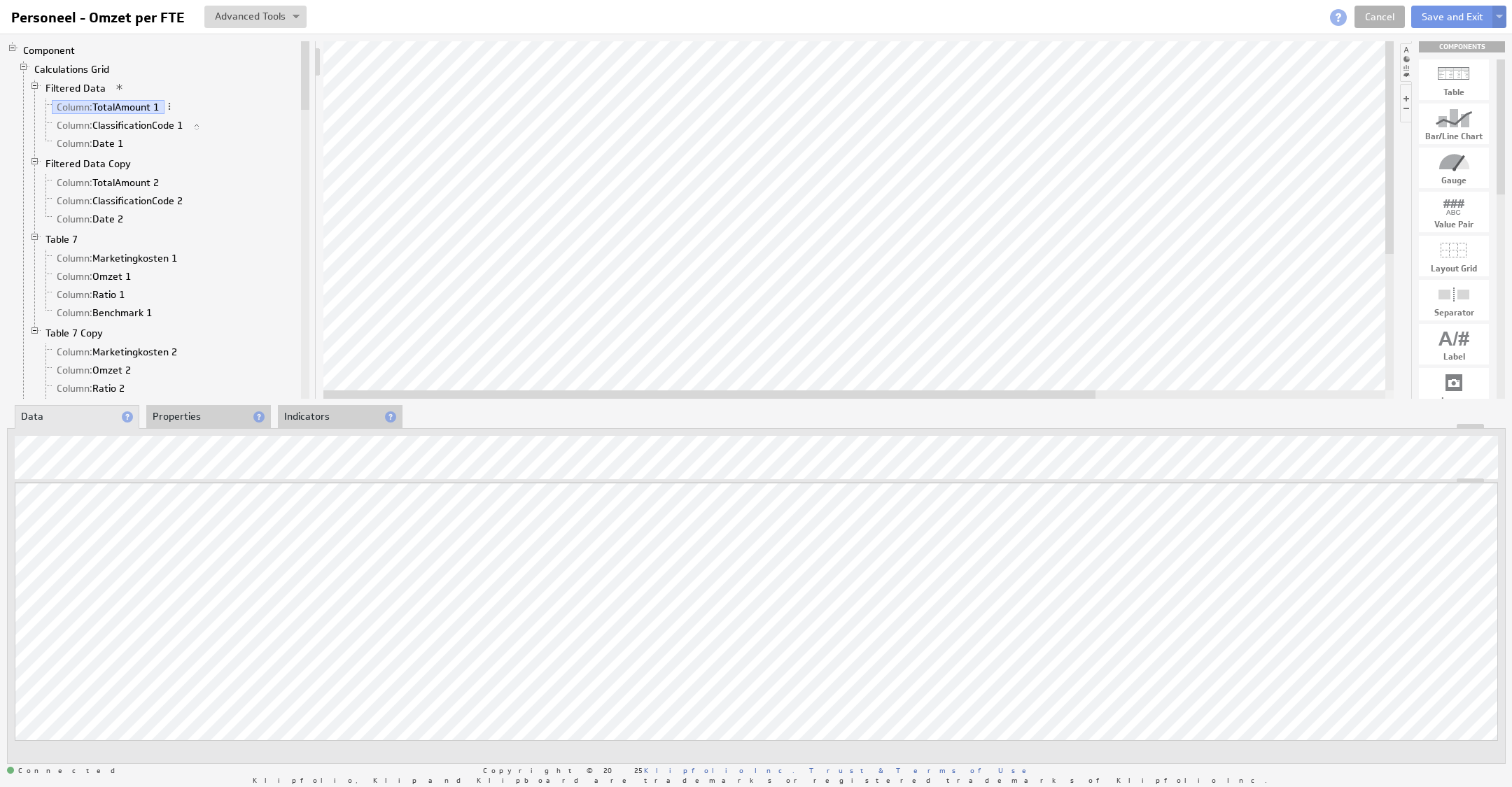
click at [1502, 18] on img at bounding box center [1499, 17] width 7 height 6
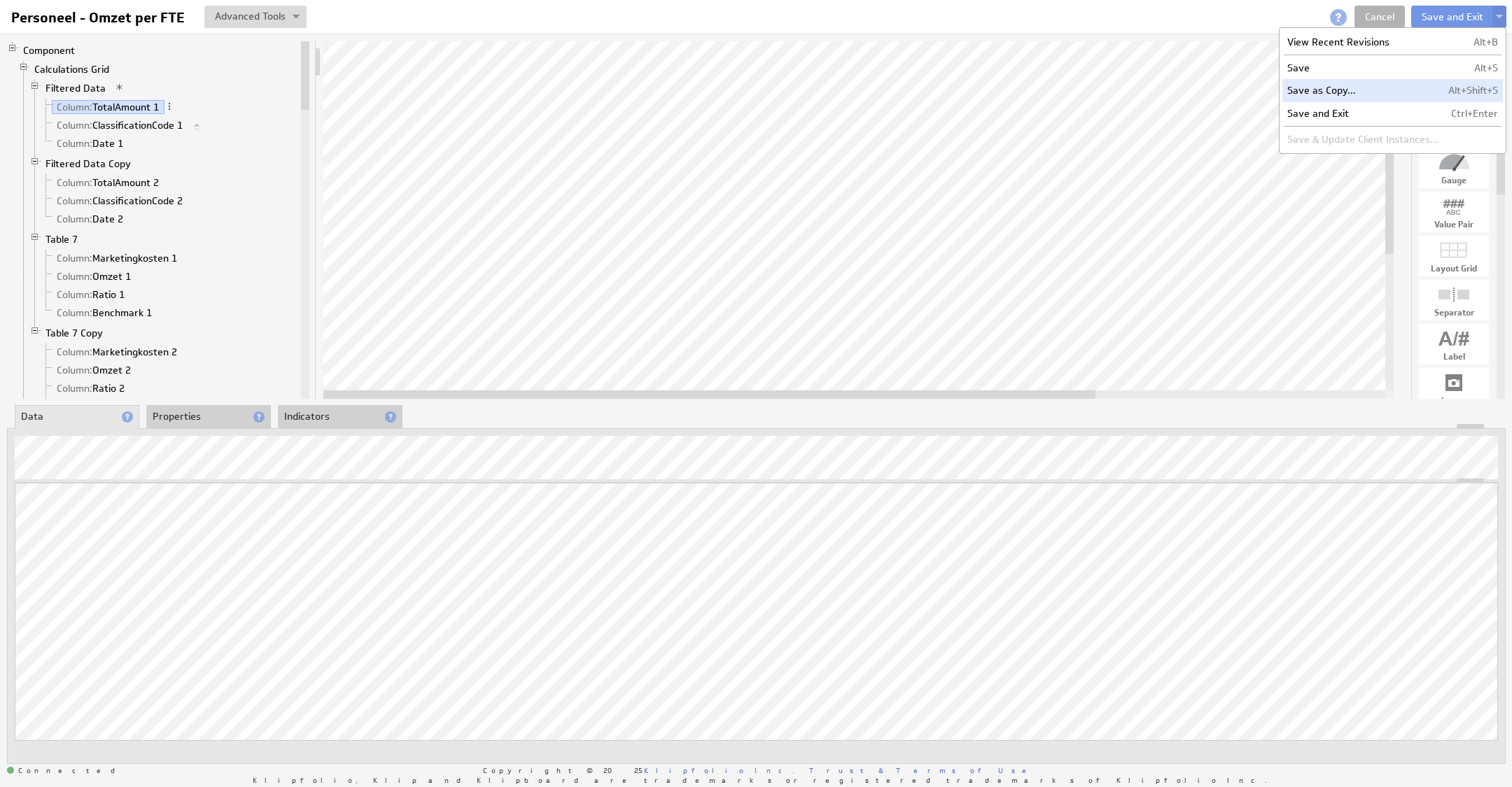
click at [1448, 89] on td "Alt+Shift+S" at bounding box center [1473, 90] width 60 height 22
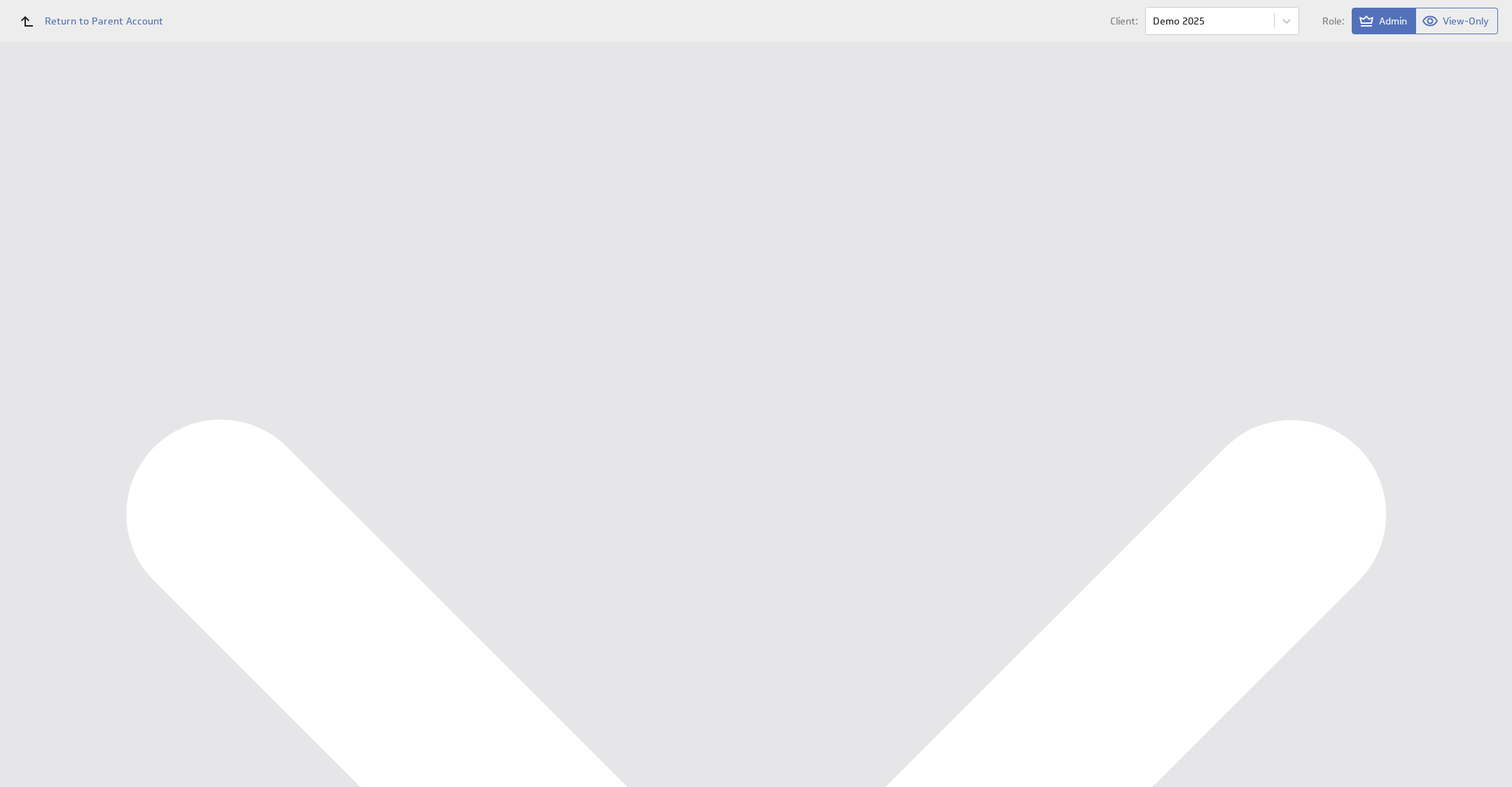
drag, startPoint x: 403, startPoint y: 164, endPoint x: 294, endPoint y: 164, distance: 109.0
click at [294, 164] on tr "Name: Copy of Personeel - Omzet per FTE Please enter a valid name" at bounding box center [847, 167] width 1274 height 37
drag, startPoint x: 437, startPoint y: 168, endPoint x: 533, endPoint y: 161, distance: 96.3
click at [530, 161] on input "Personeel - Omzet per FTE" at bounding box center [496, 167] width 280 height 25
type input "Personeel - Ziekteverzuim"
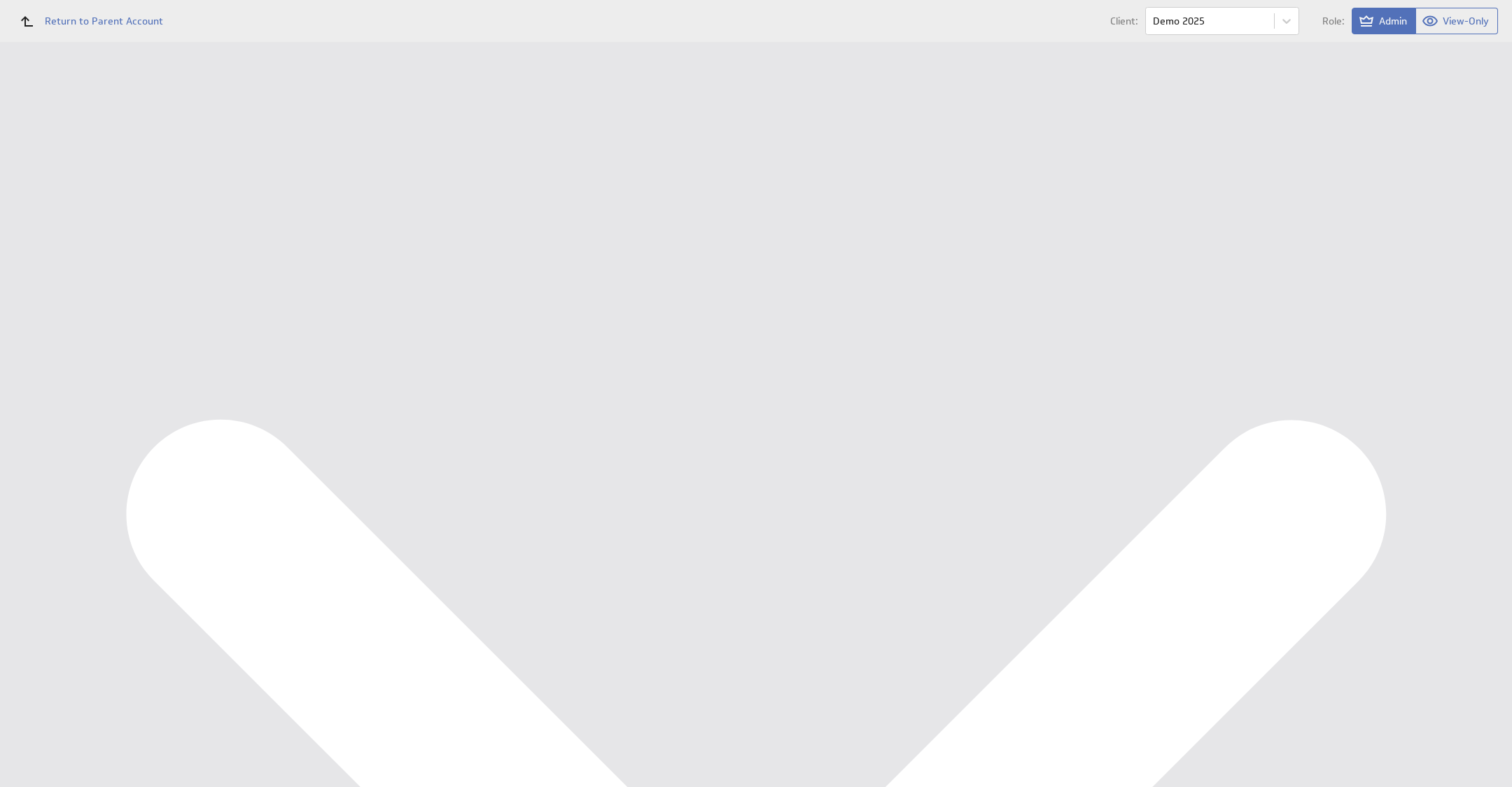
click at [330, 283] on input "Save as Copy" at bounding box center [307, 278] width 82 height 28
click at [1467, 498] on div "Edit... Share Share with users... Email Component... Embed Component... Downloa…" at bounding box center [1409, 566] width 147 height 139
click at [1465, 505] on div "Edit..." at bounding box center [1408, 511] width 140 height 22
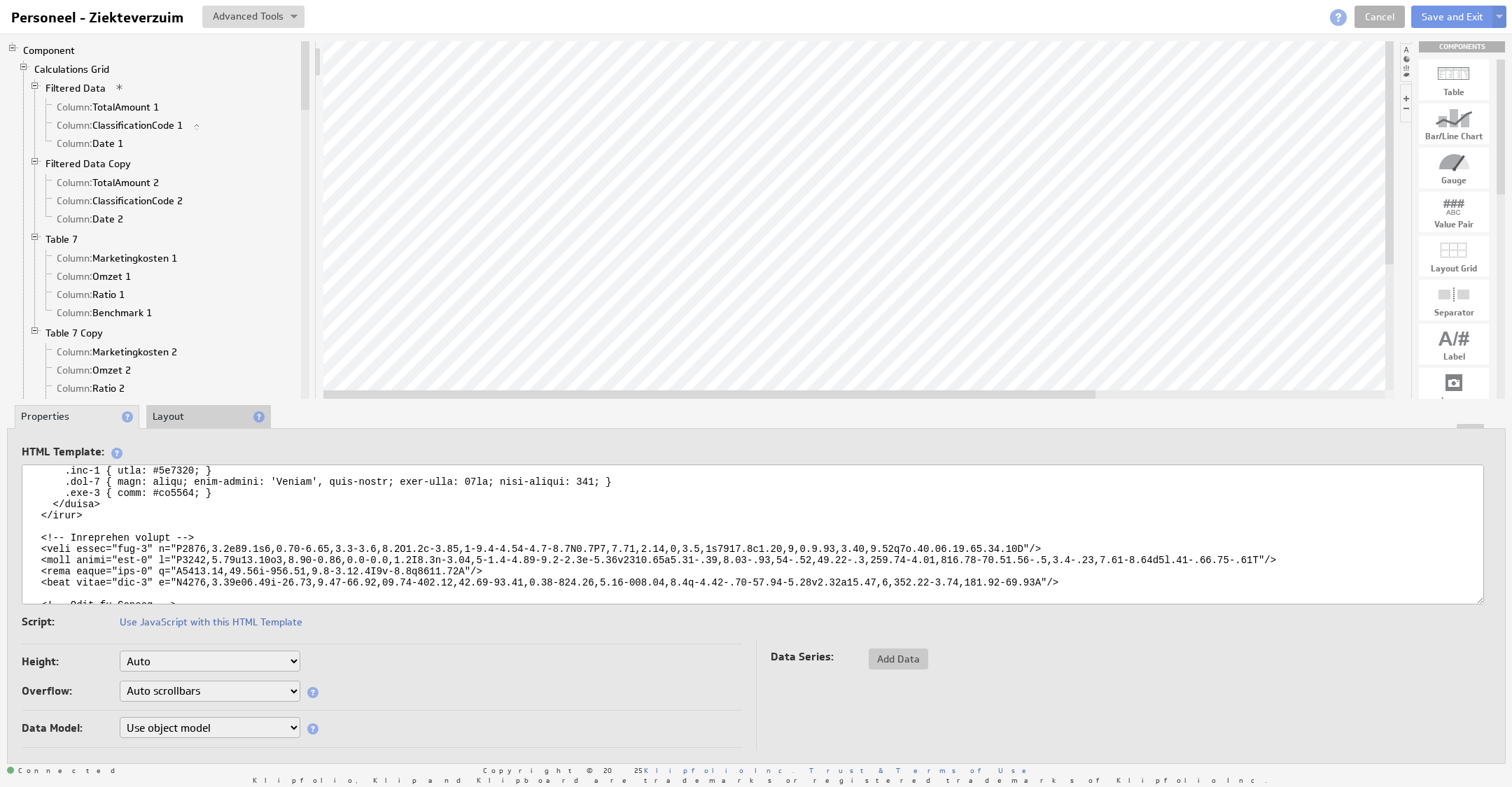
scroll to position [133, 0]
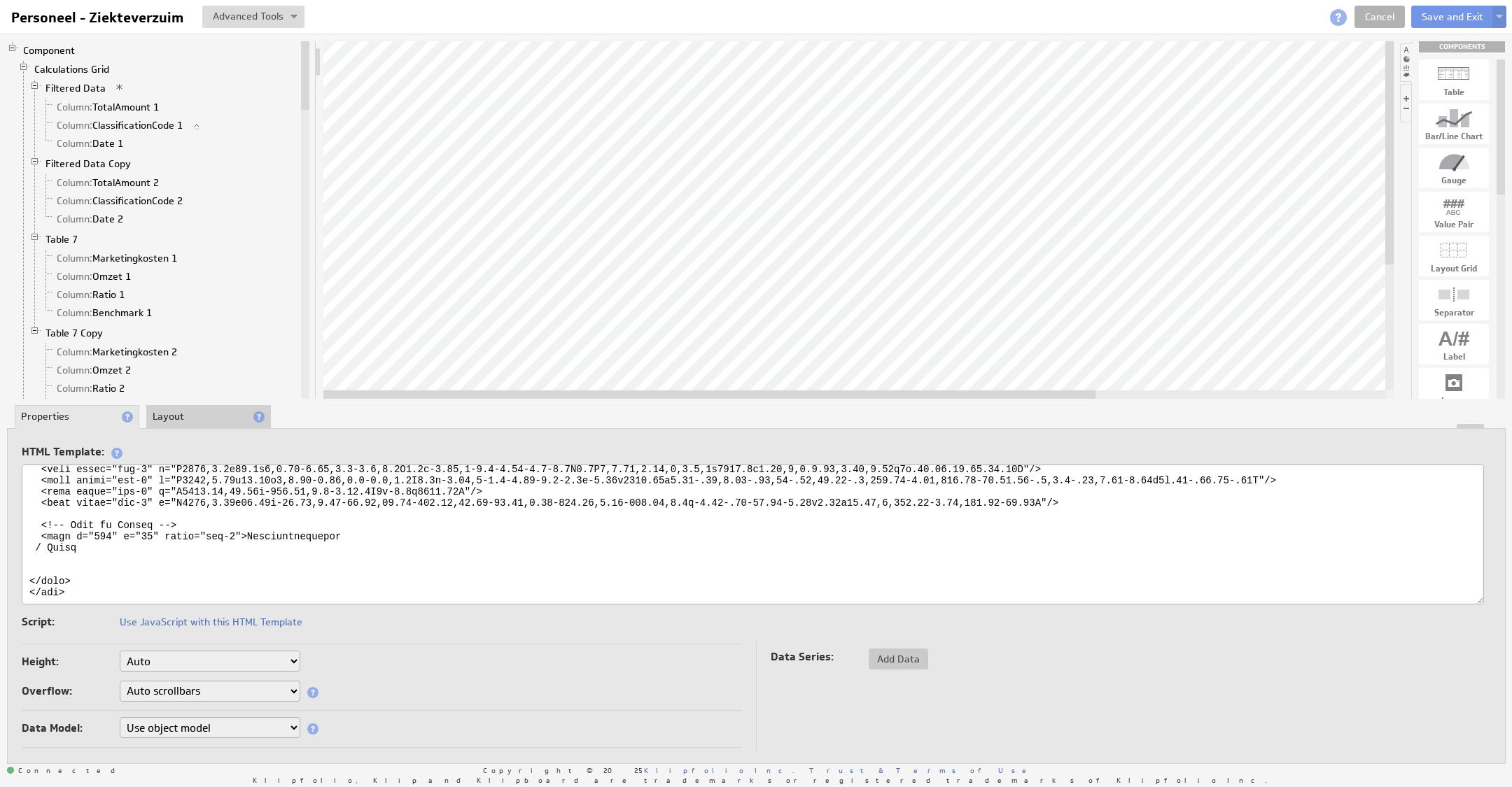
drag, startPoint x: 247, startPoint y: 523, endPoint x: 385, endPoint y: 522, distance: 138.0
click at [385, 522] on textarea at bounding box center [753, 534] width 1462 height 140
drag, startPoint x: 103, startPoint y: 543, endPoint x: 9, endPoint y: 536, distance: 94.3
click at [9, 536] on div "HTML Template: Script: Use JavaScript with this HTML Template Script: Script: H…" at bounding box center [756, 595] width 1499 height 336
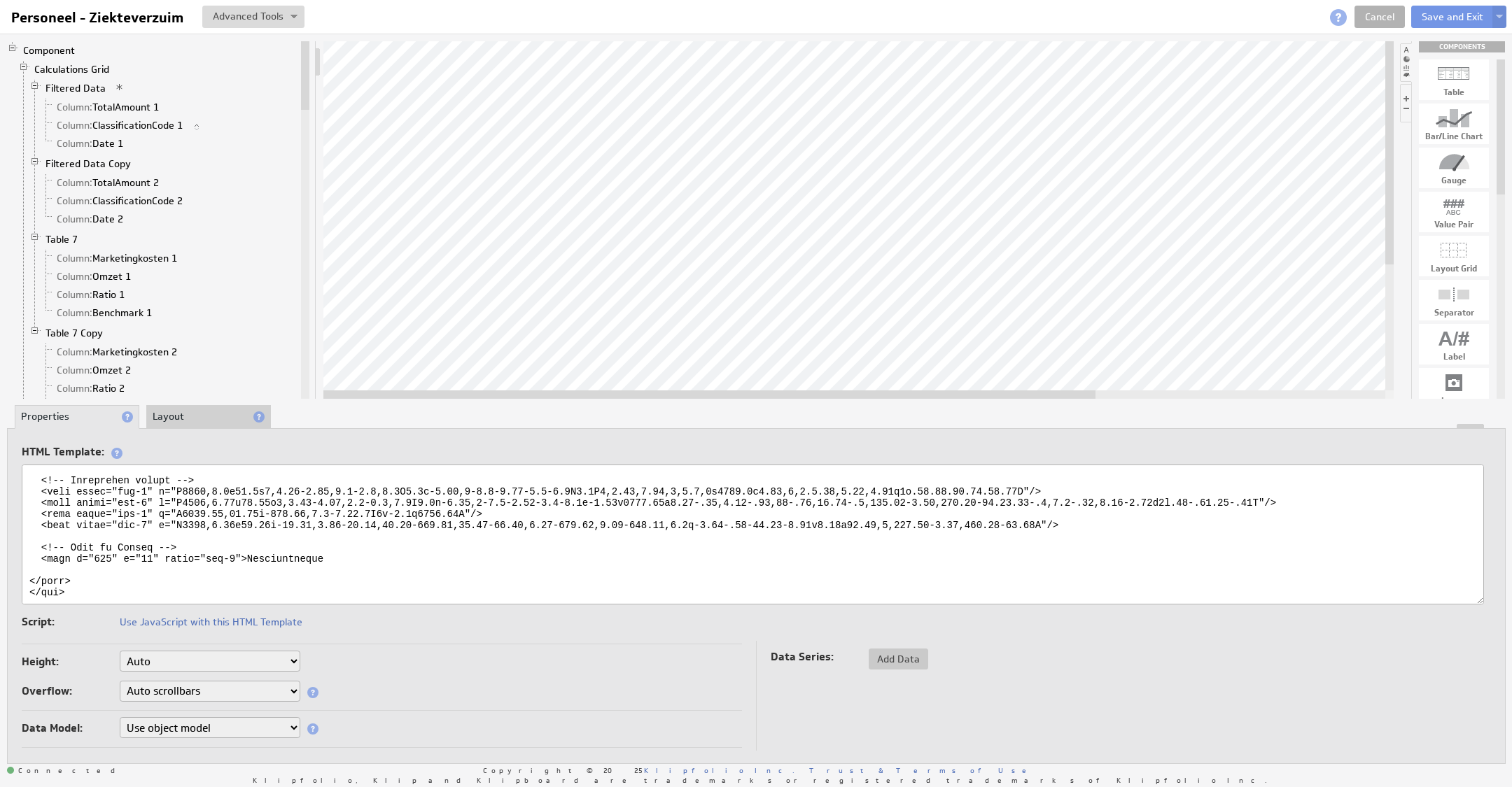
scroll to position [111, 0]
type textarea "<svg xmlns="http://www.w3.org/2000/svg" viewBox="0 0 1893 67"> <defs> <style> .…"
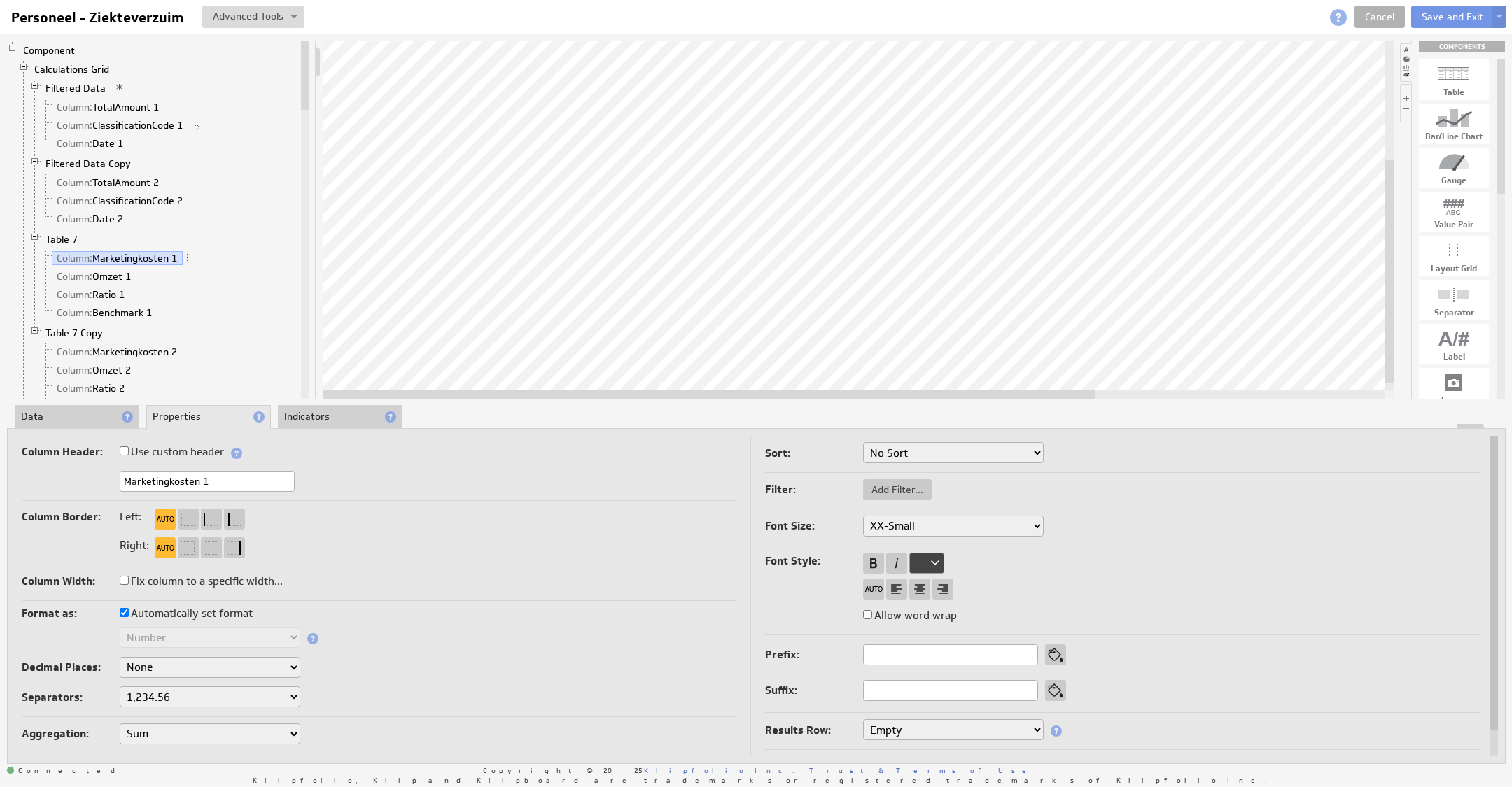
click at [58, 410] on li "Data" at bounding box center [76, 417] width 124 height 24
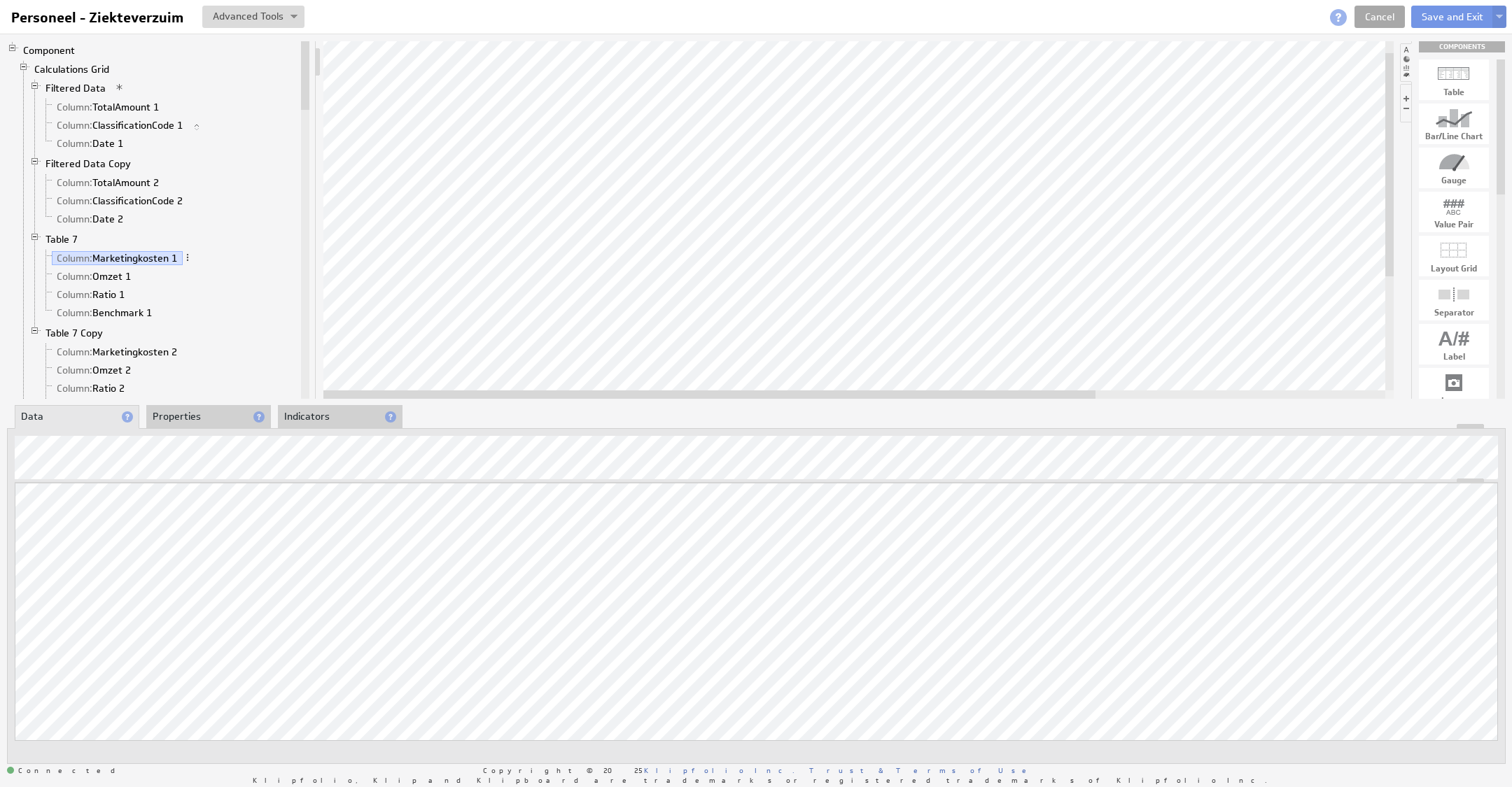
click at [1359, 13] on link "Cancel" at bounding box center [1379, 16] width 50 height 22
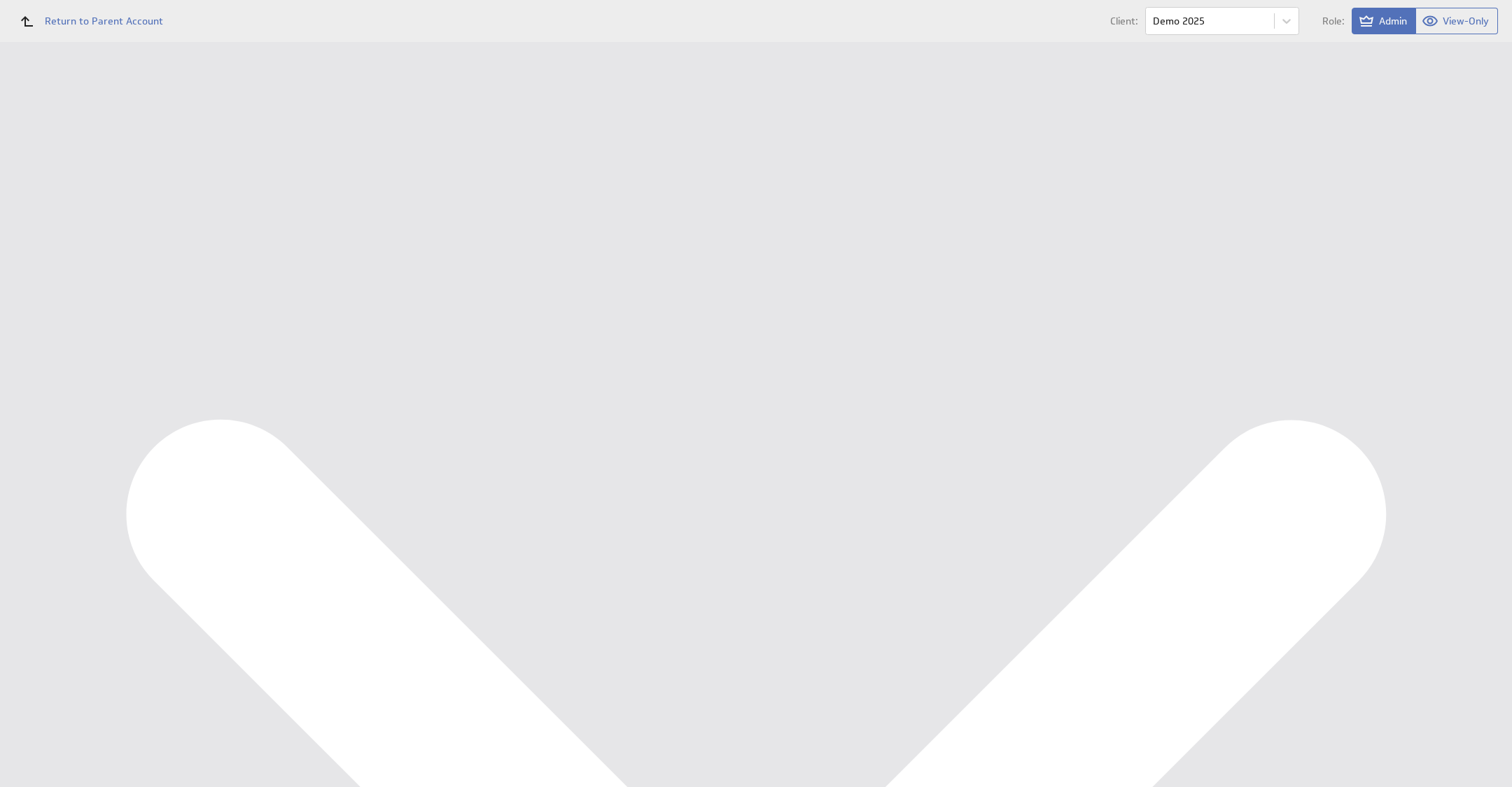
scroll to position [438, 0]
drag, startPoint x: 1471, startPoint y: 363, endPoint x: 1448, endPoint y: 375, distance: 25.9
click at [1448, 375] on div "Edit..." at bounding box center [1408, 376] width 140 height 22
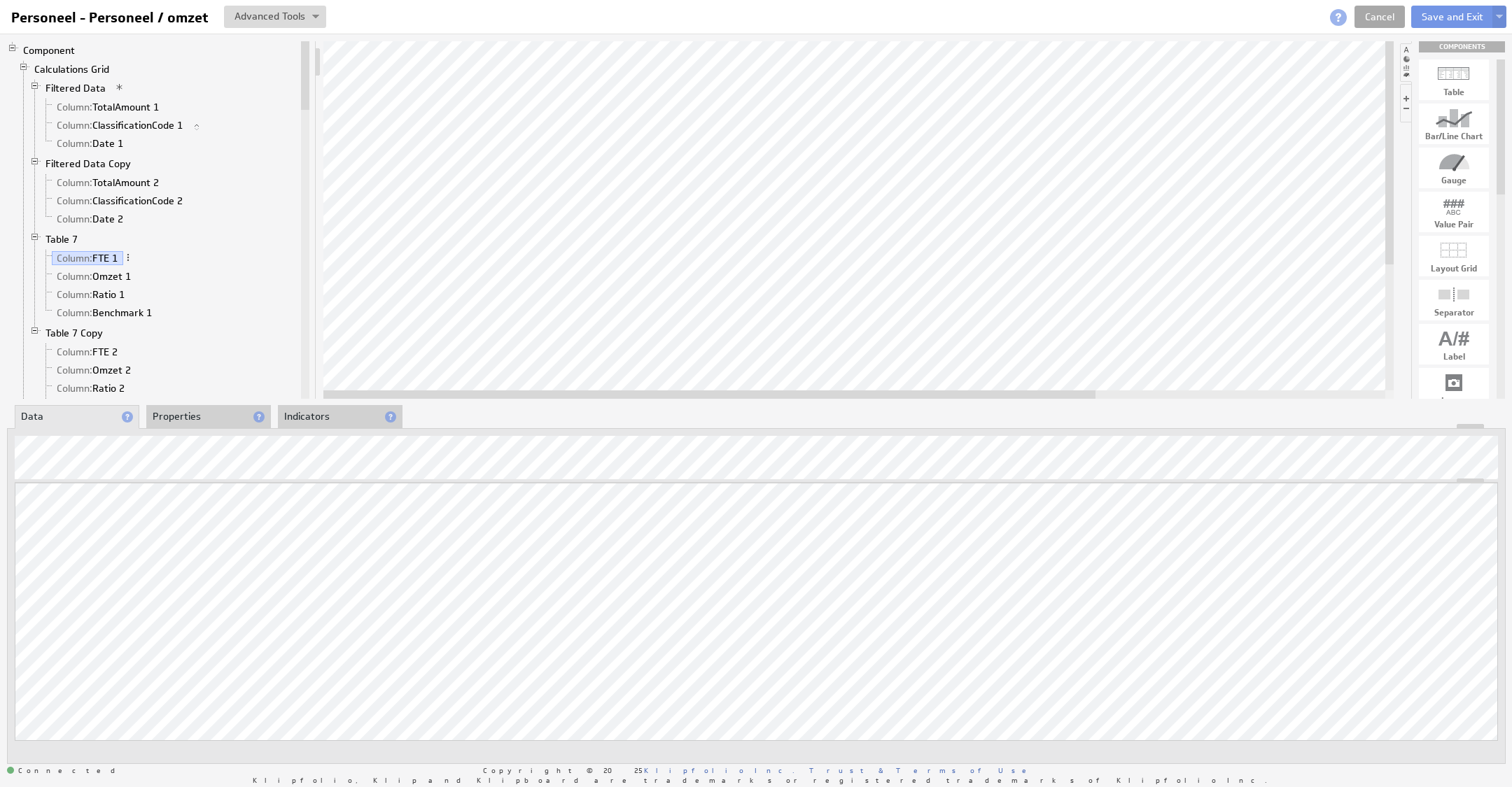
click at [1379, 18] on link "Cancel" at bounding box center [1379, 16] width 50 height 22
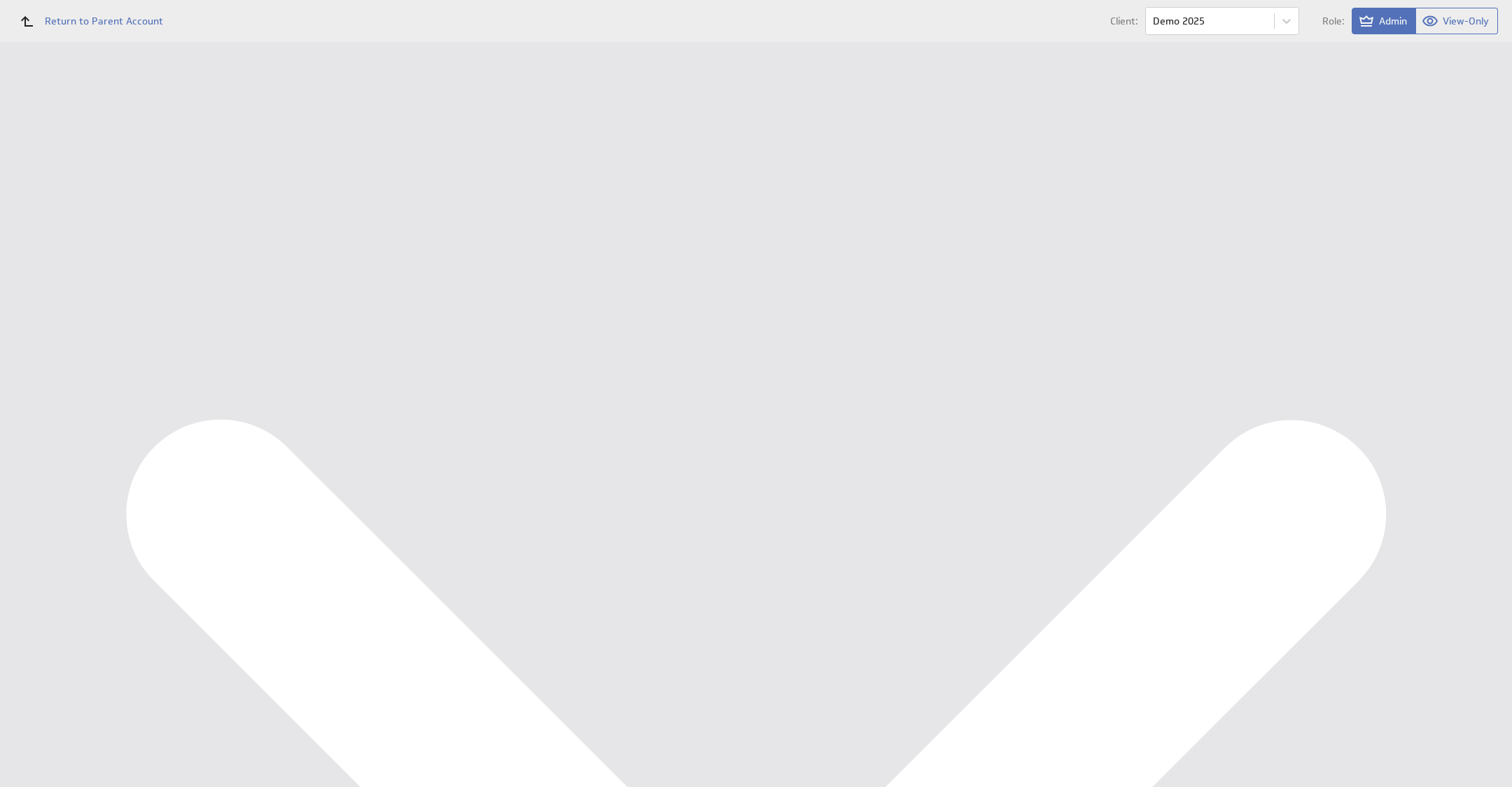
scroll to position [617, 0]
click at [1469, 494] on div "Edit... Share Share with users... Email Component... Embed Component... Downloa…" at bounding box center [1409, 562] width 147 height 139
click at [1467, 496] on div "Edit..." at bounding box center [1408, 507] width 140 height 22
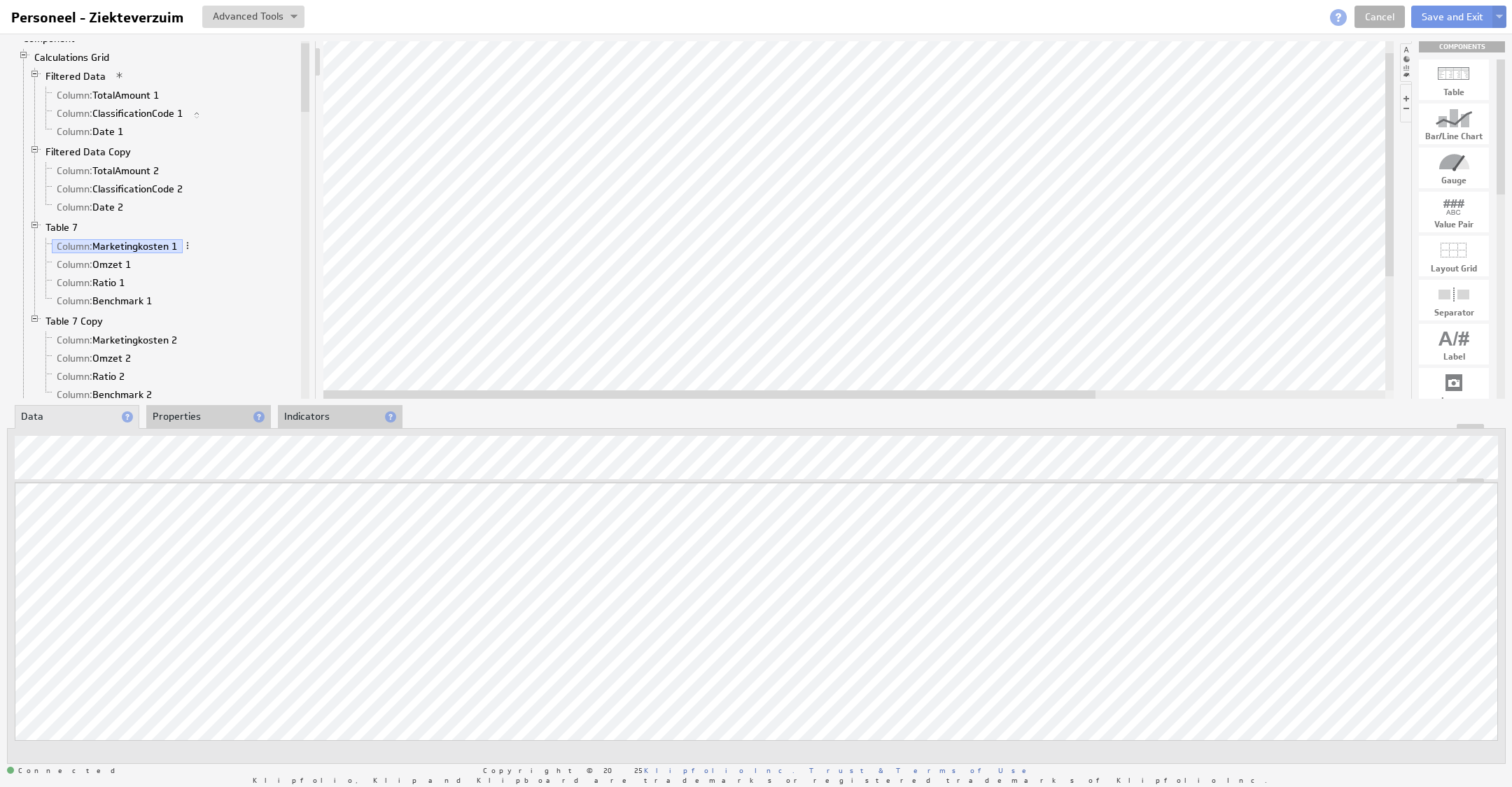
click at [1380, 564] on div "Updating... Select a Function ARRAY DATE SELECT SLICE SUM Data Manipulation Log…" at bounding box center [756, 631] width 1483 height 298
click at [202, 413] on li "Properties" at bounding box center [208, 417] width 124 height 24
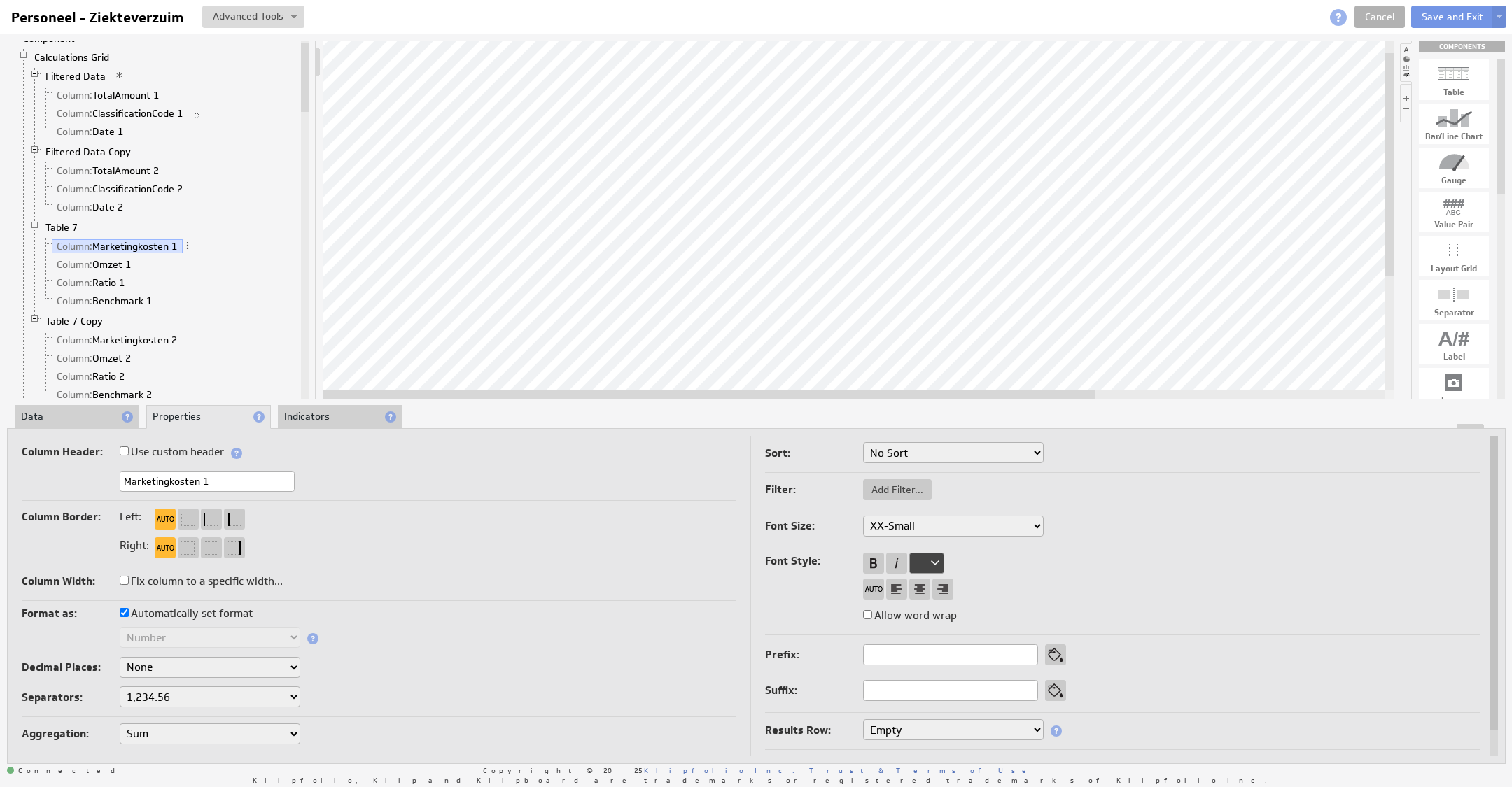
click at [181, 619] on label "Automatically set format" at bounding box center [186, 614] width 133 height 19
click at [129, 617] on input "Automatically set format" at bounding box center [123, 612] width 9 height 9
checkbox input "false"
click at [183, 642] on select "Text Number Currency Percentage Image URL Date / Time Duration Mini Chart: Spar…" at bounding box center [209, 638] width 180 height 21
click at [86, 415] on li "Data" at bounding box center [76, 417] width 124 height 24
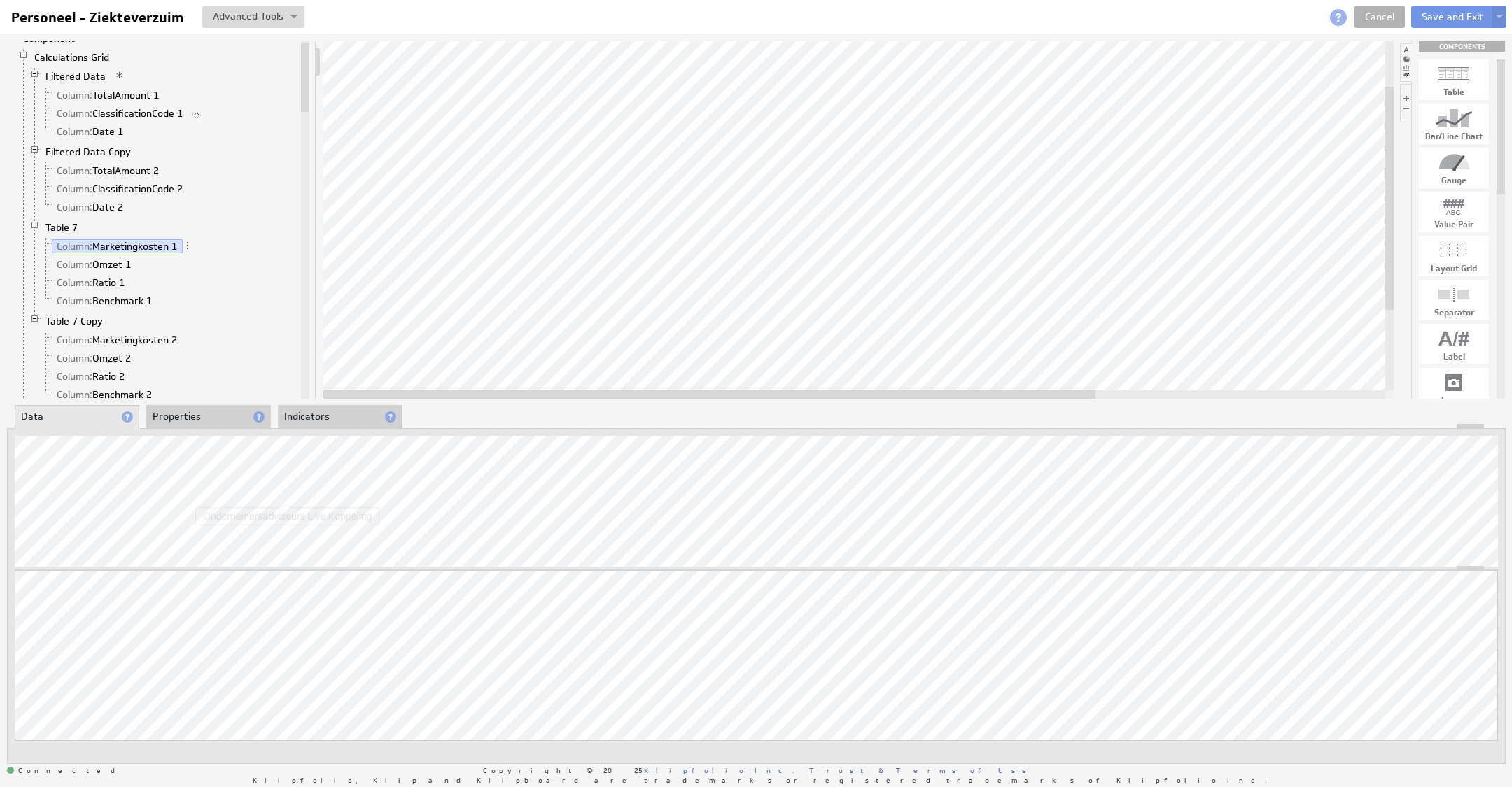
click at [220, 422] on li "Properties" at bounding box center [208, 417] width 124 height 24
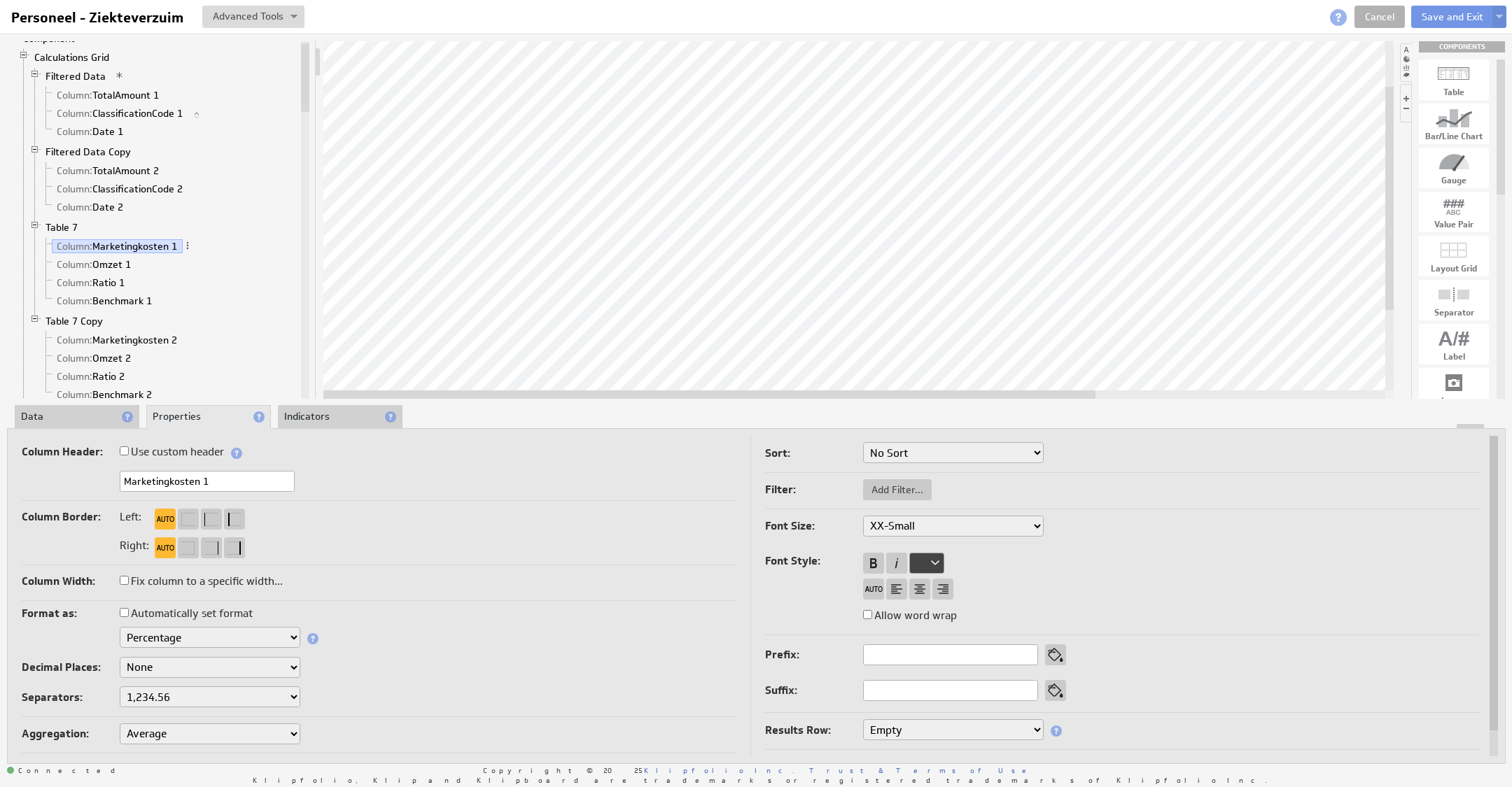
click at [177, 676] on select "None .# (1) .## (2) .### (3) .#### (4)" at bounding box center [209, 668] width 180 height 21
select select "2"
click at [1456, 9] on button "Save and Exit" at bounding box center [1452, 16] width 83 height 22
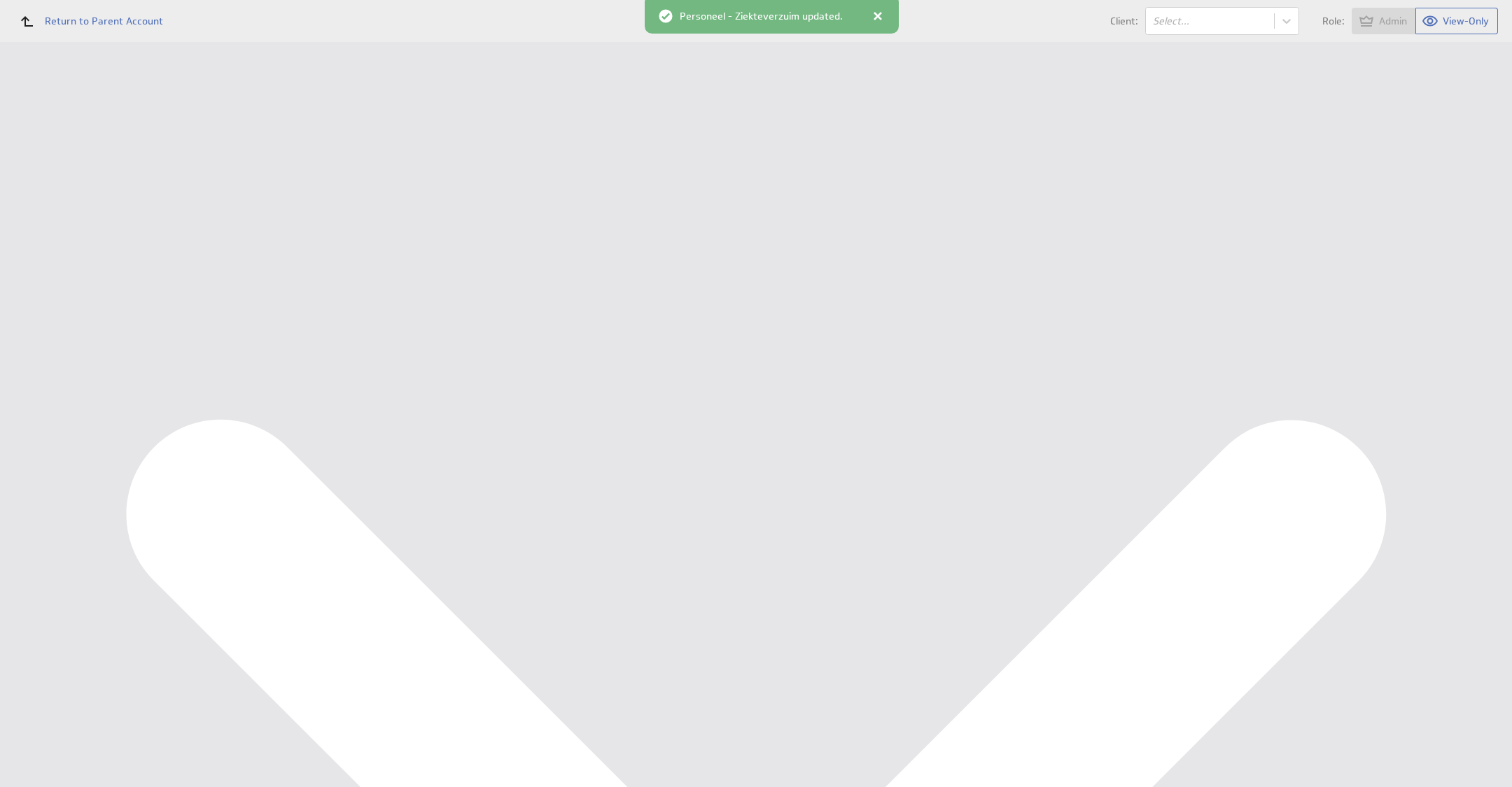
click at [79, 315] on div "Data Sources" at bounding box center [91, 323] width 115 height 15
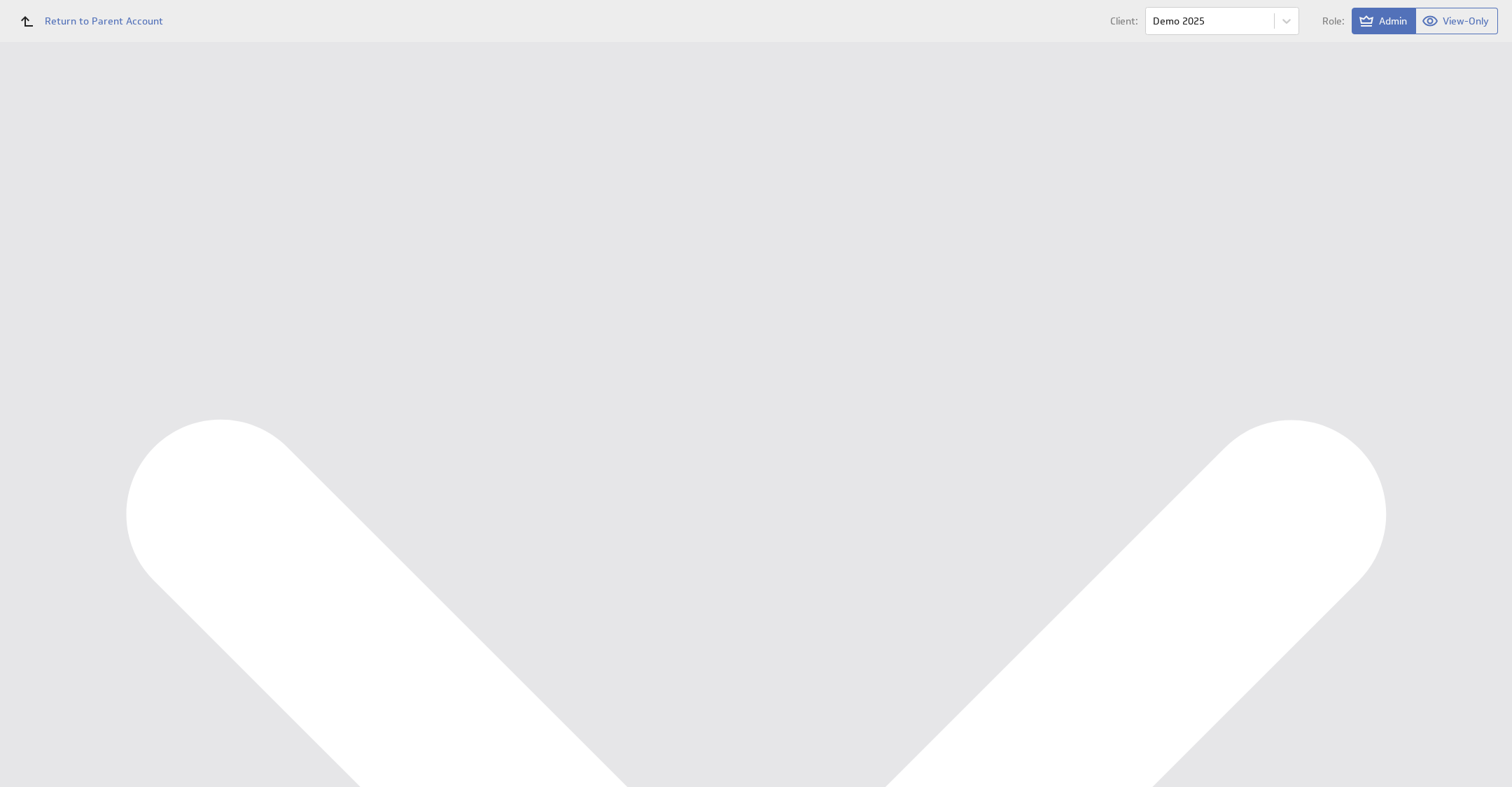
click at [229, 160] on button "Queue for refresh" at bounding box center [261, 156] width 103 height 28
click at [94, 236] on div "Personeel KPI Dashboard" at bounding box center [104, 232] width 142 height 13
click at [1457, 406] on div "Edit..." at bounding box center [1408, 410] width 140 height 22
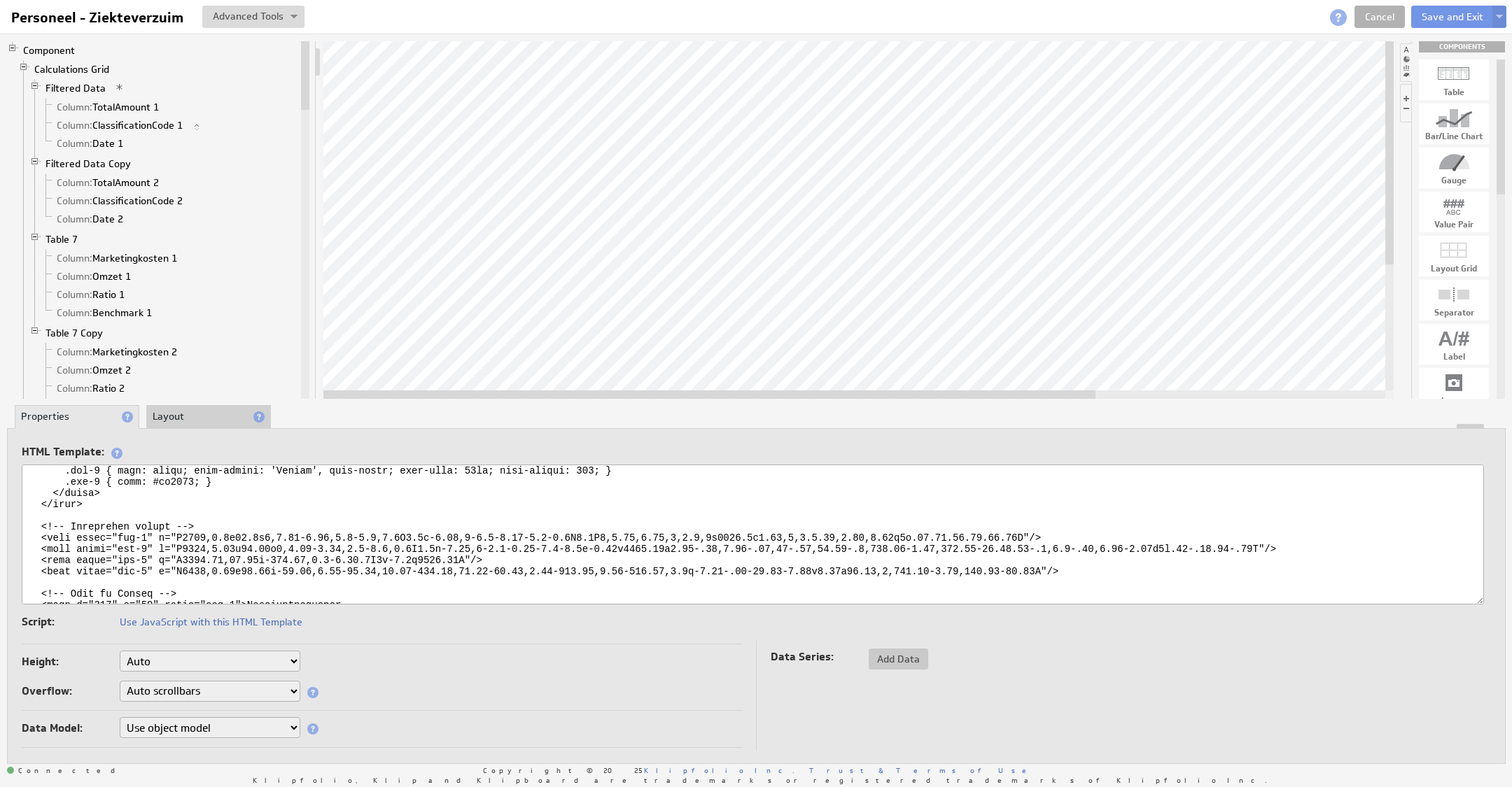
scroll to position [133, 0]
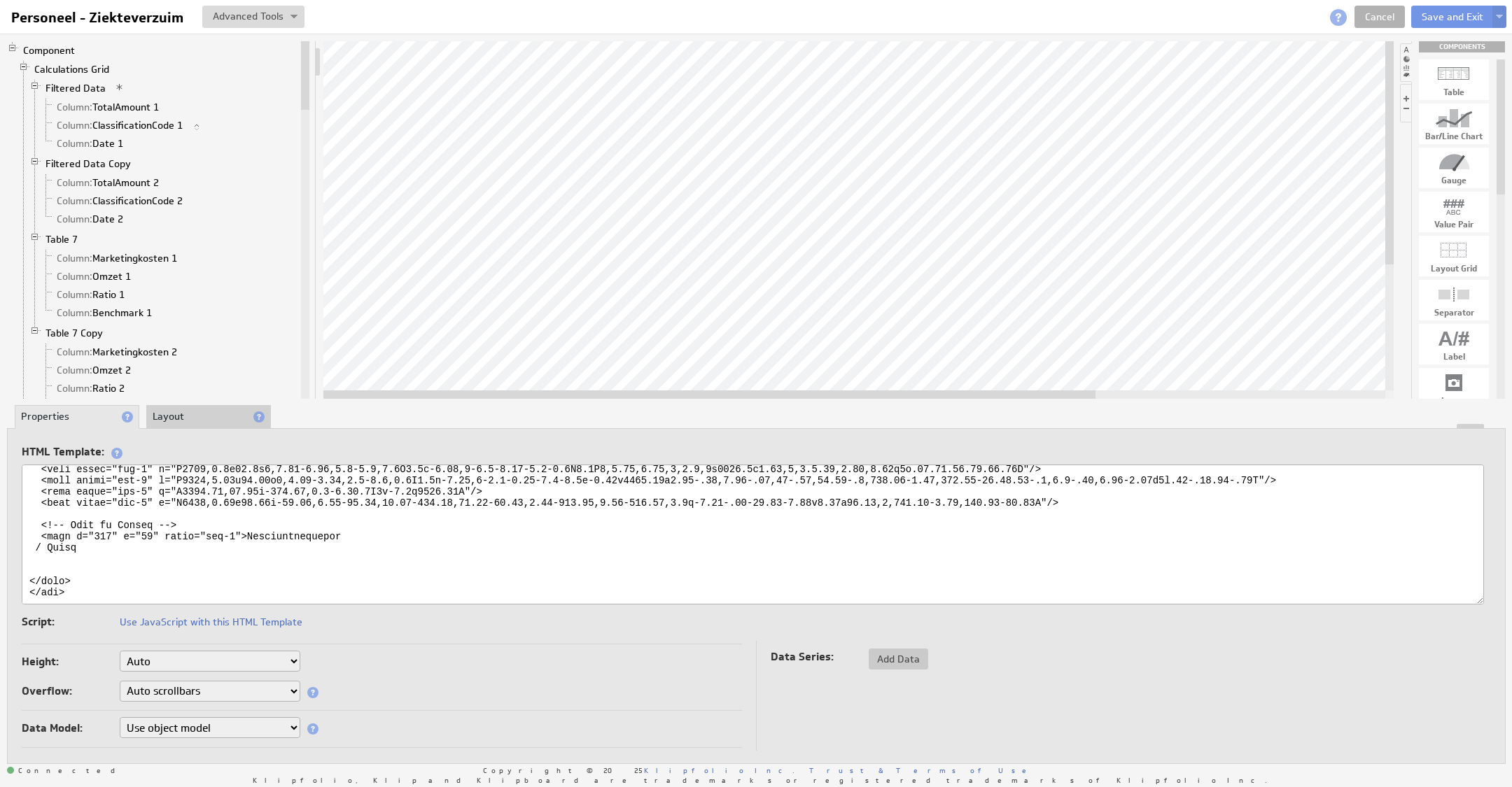
drag, startPoint x: 247, startPoint y: 523, endPoint x: 355, endPoint y: 525, distance: 108.0
click at [355, 525] on textarea at bounding box center [753, 534] width 1462 height 140
type textarea "<svg xmlns="http://www.w3.org/2000/svg" viewBox="0 0 1893 67"> <defs> <style> .…"
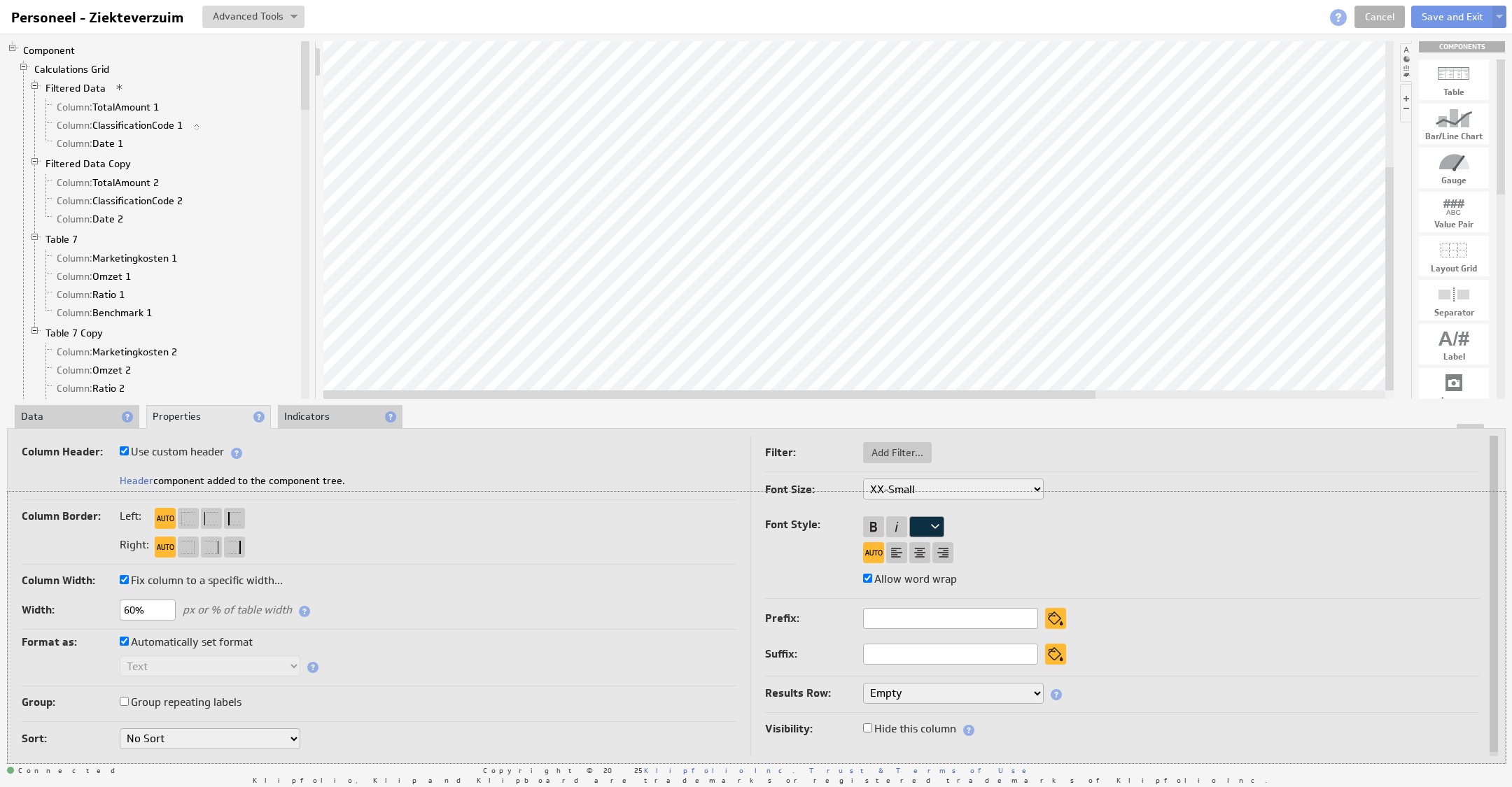
drag, startPoint x: 1464, startPoint y: 426, endPoint x: 1453, endPoint y: 488, distance: 63.0
click at [1453, 488] on div "Column Header: Use custom header Categorie Header component added to the compon…" at bounding box center [756, 595] width 1499 height 336
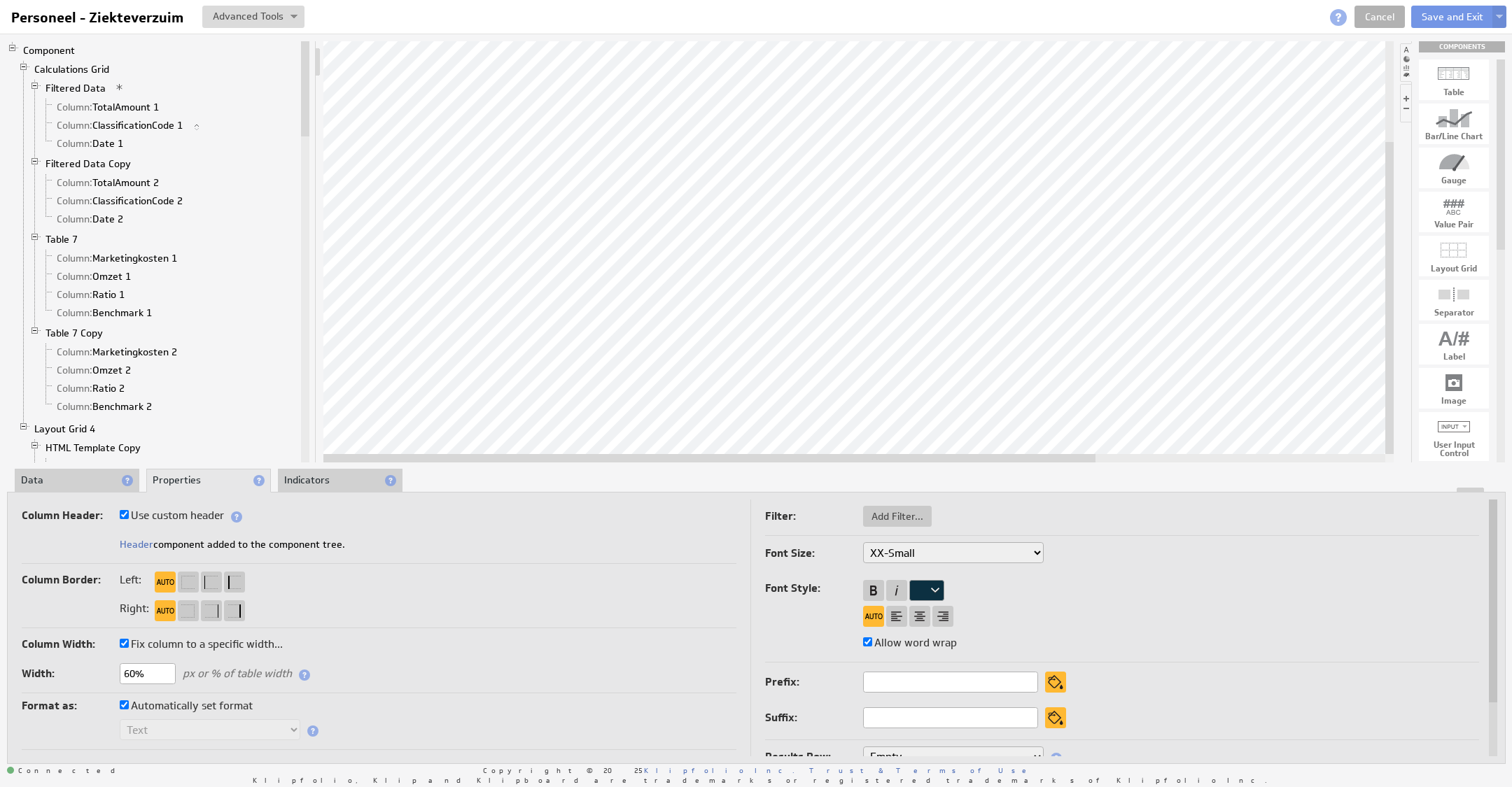
click at [83, 479] on li "Data" at bounding box center [76, 481] width 124 height 24
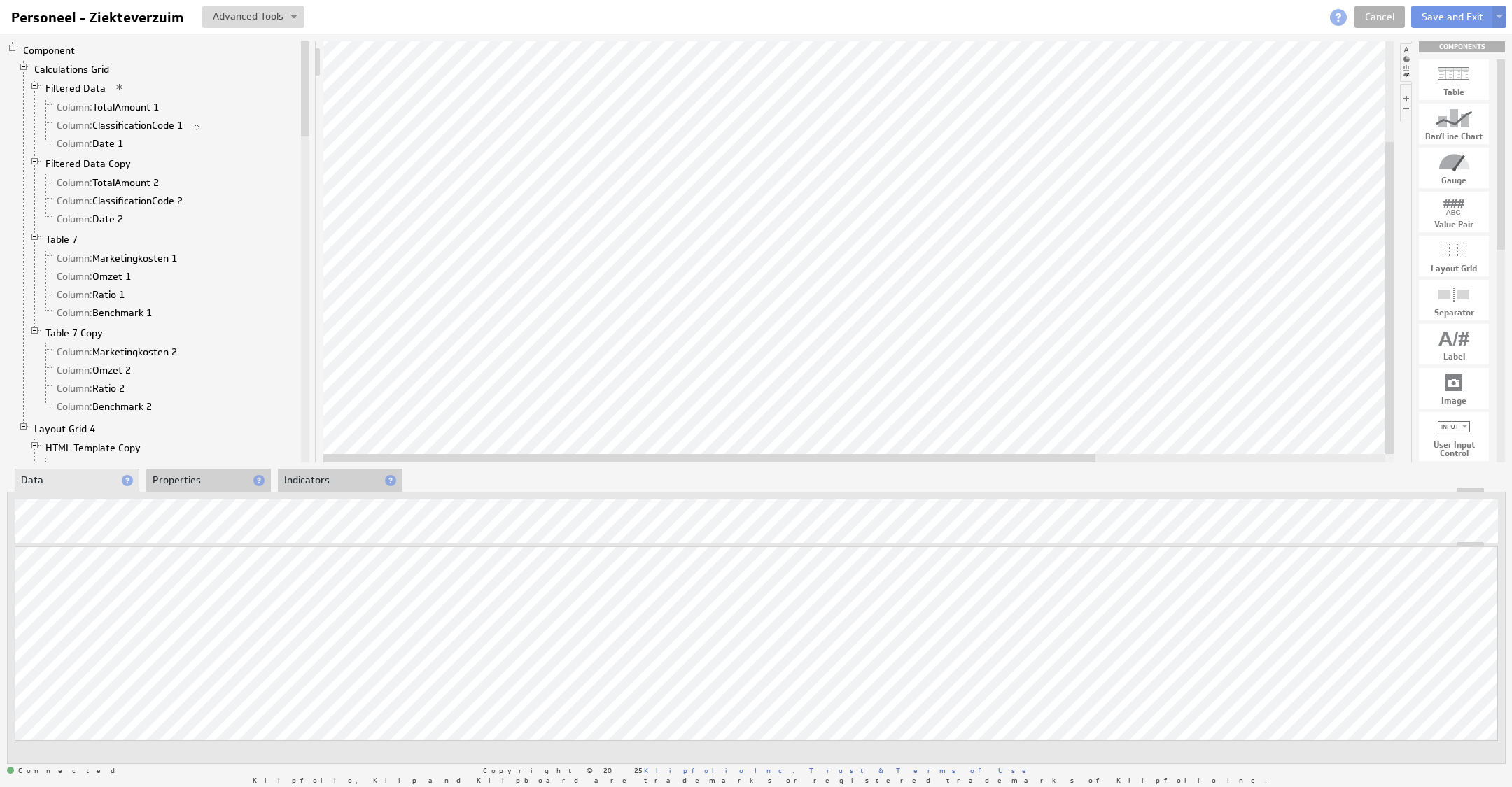
click at [1456, 610] on div "Updating... Select a Function ARRAY DATE SELECT SLICE SUM Data Manipulation Log…" at bounding box center [756, 663] width 1483 height 234
click at [173, 474] on li "Properties" at bounding box center [208, 481] width 124 height 24
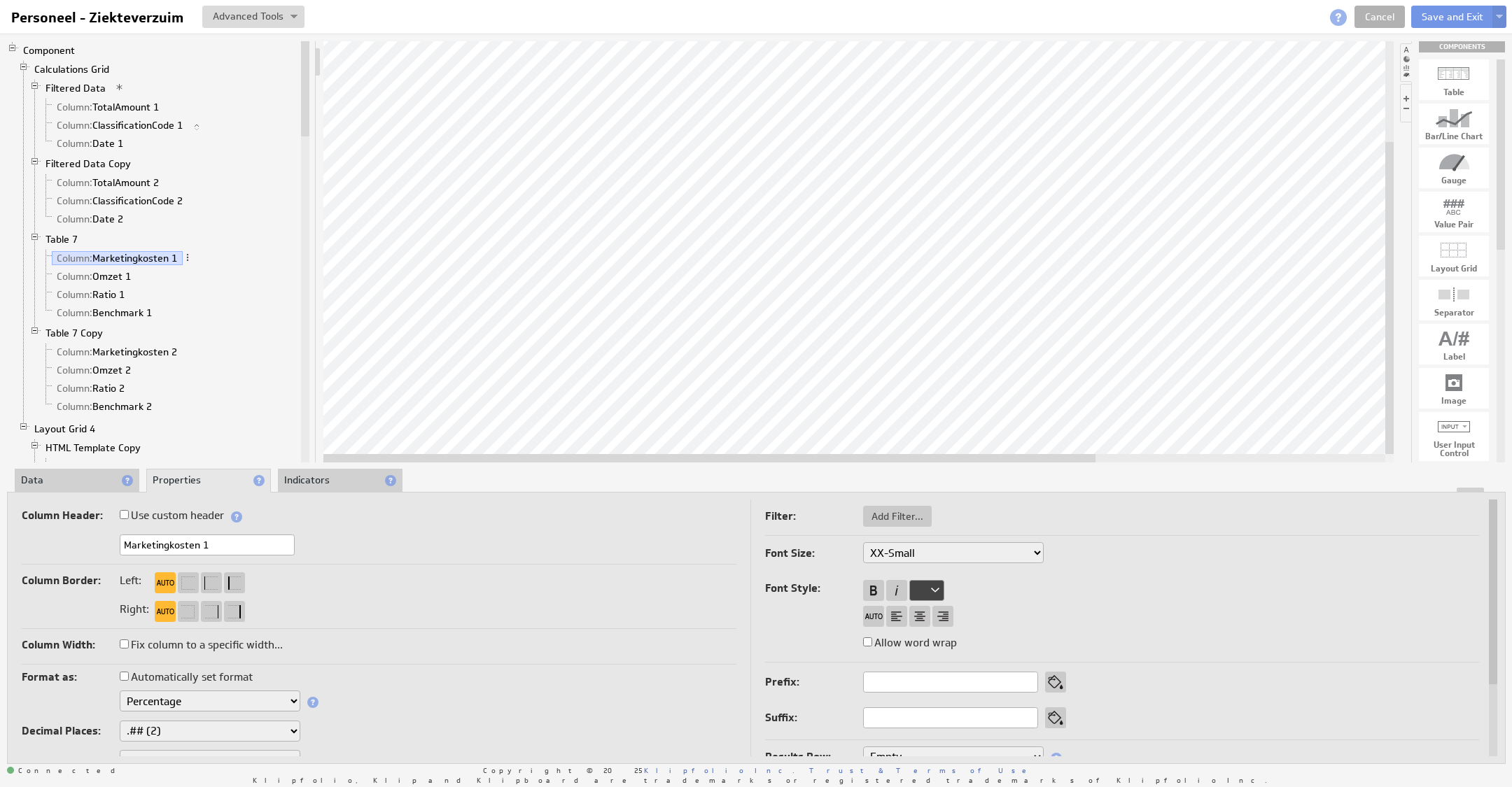
click at [153, 540] on input "Marketingkosten 1" at bounding box center [207, 545] width 175 height 21
type input "Ziekteverzuim 1"
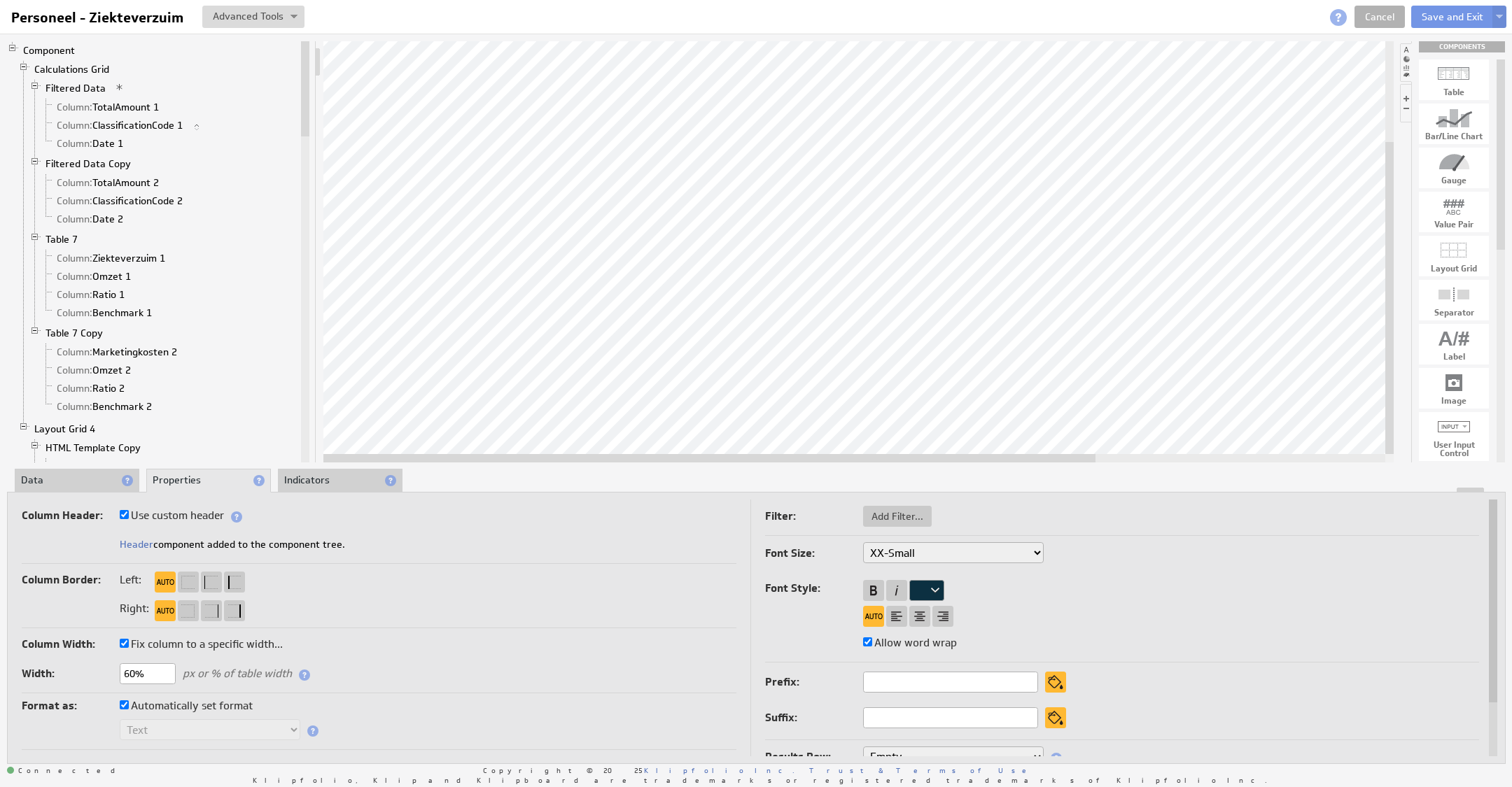
click at [86, 486] on li "Data" at bounding box center [76, 481] width 124 height 24
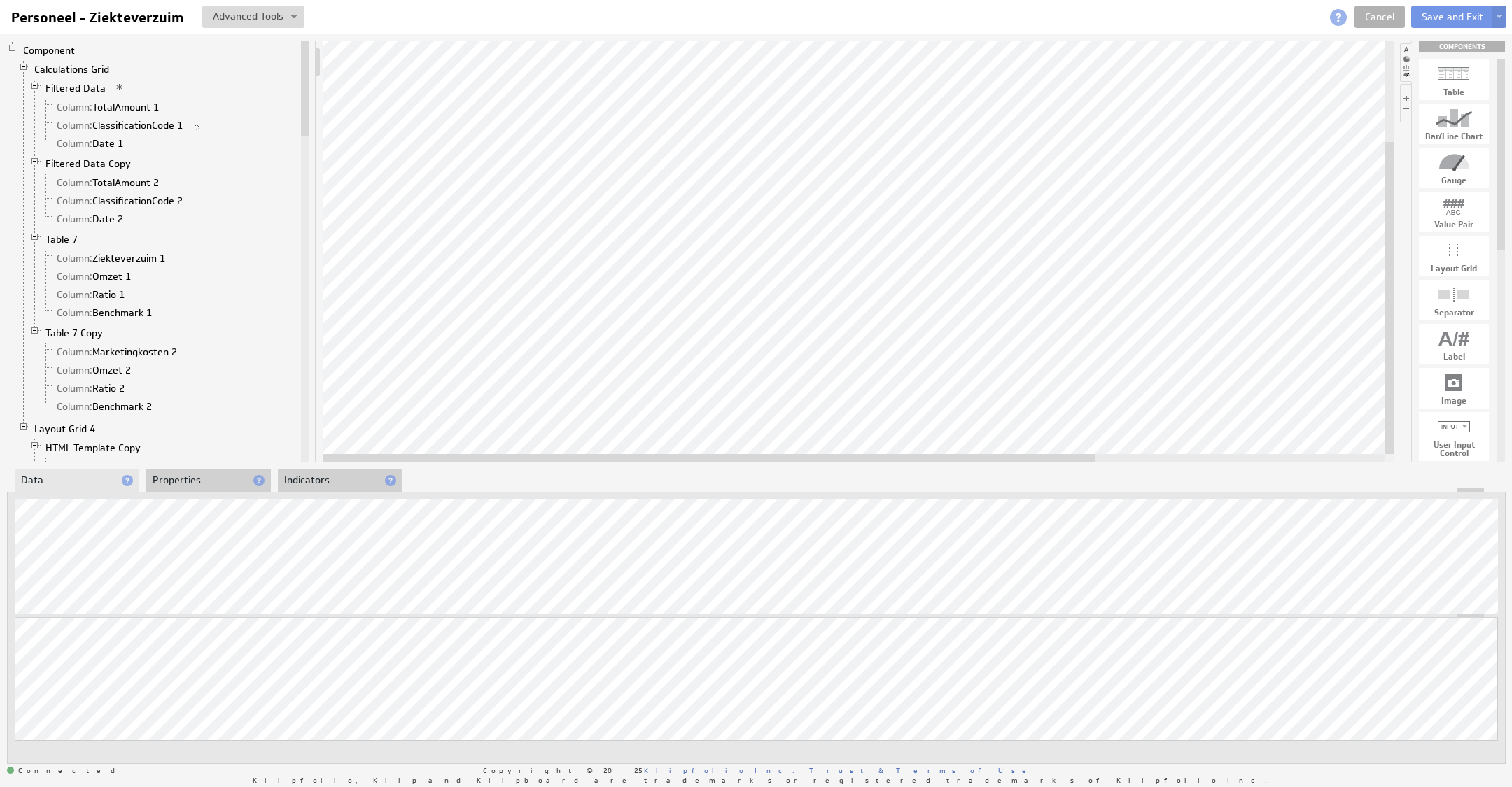
click at [158, 482] on li "Properties" at bounding box center [208, 481] width 124 height 24
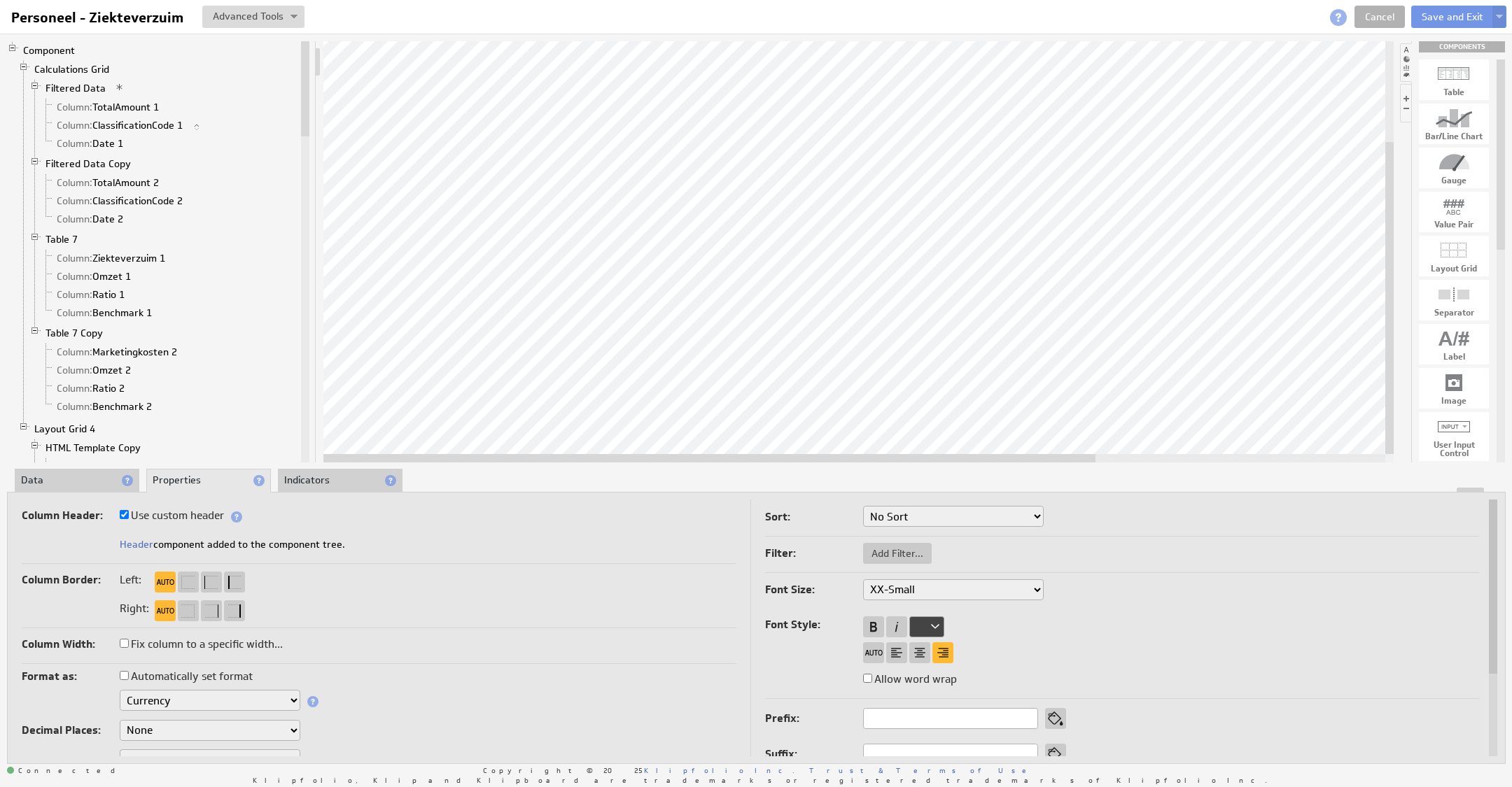
click at [89, 484] on li "Data" at bounding box center [76, 481] width 124 height 24
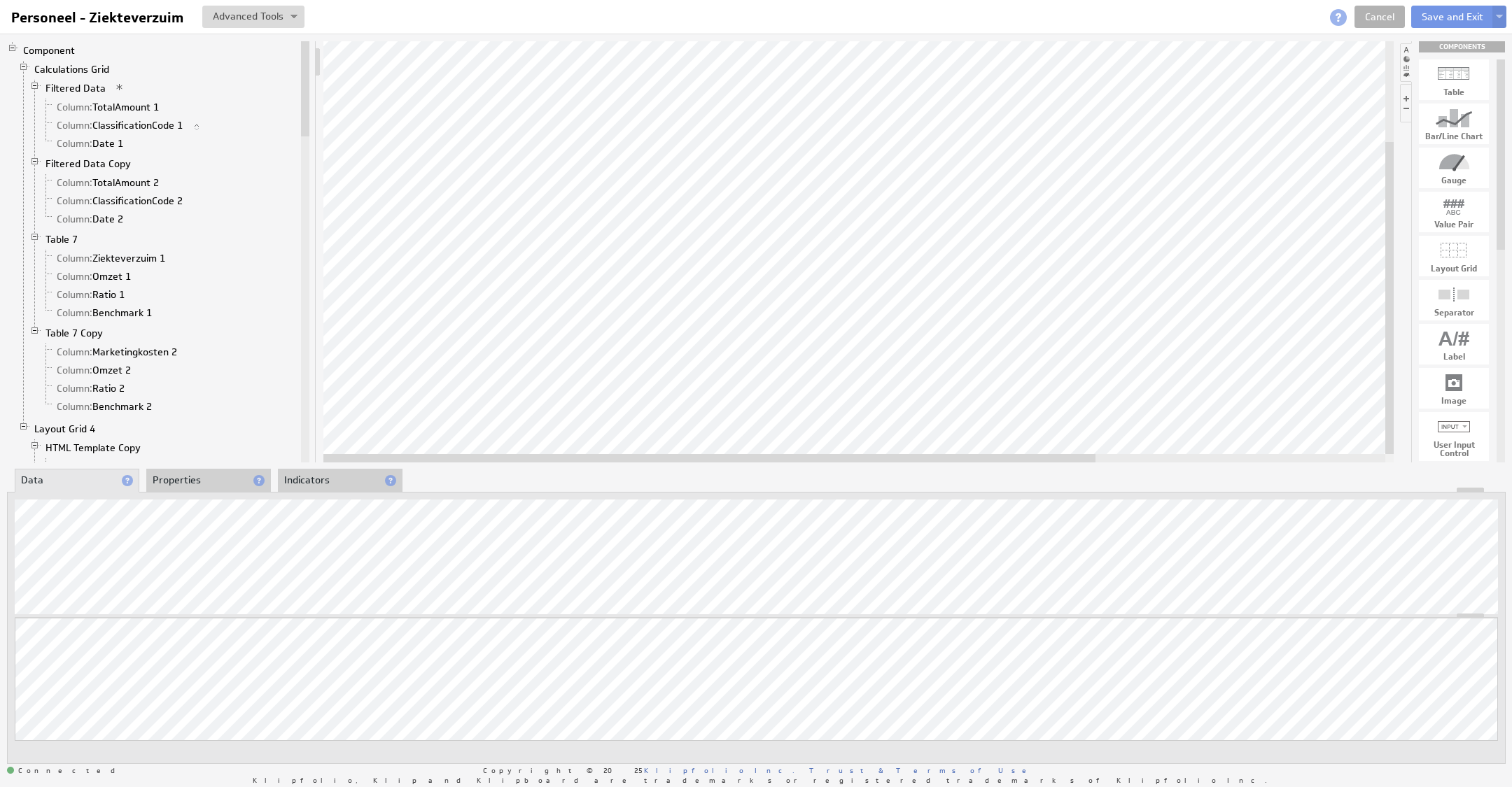
drag, startPoint x: 416, startPoint y: 484, endPoint x: 385, endPoint y: 496, distance: 33.2
click at [416, 484] on div "About Data Properties Layout Drill Down Indicators" at bounding box center [756, 480] width 1498 height 22
click at [208, 476] on li "Properties" at bounding box center [208, 481] width 124 height 24
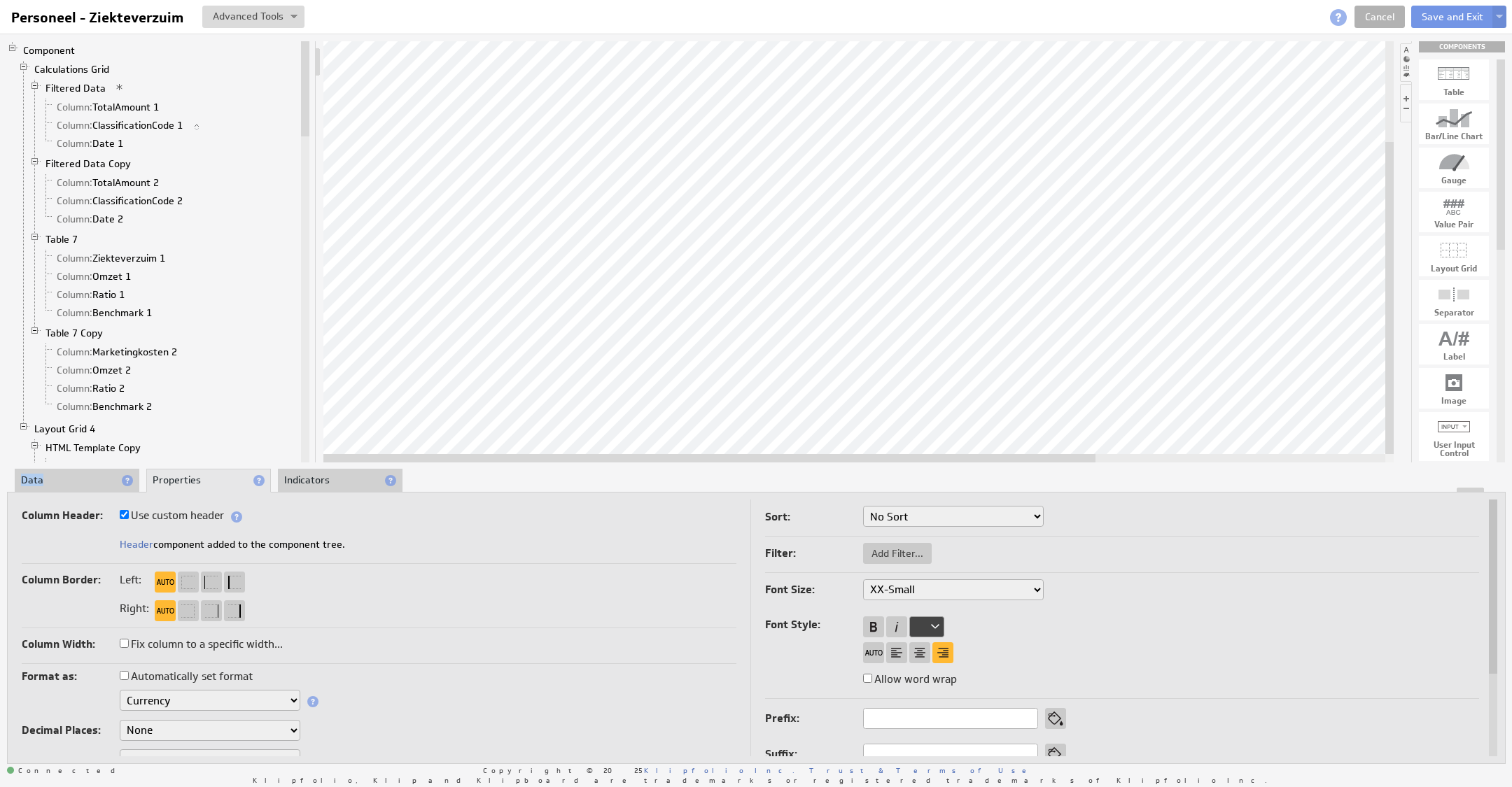
click at [77, 475] on li "Data" at bounding box center [76, 481] width 124 height 24
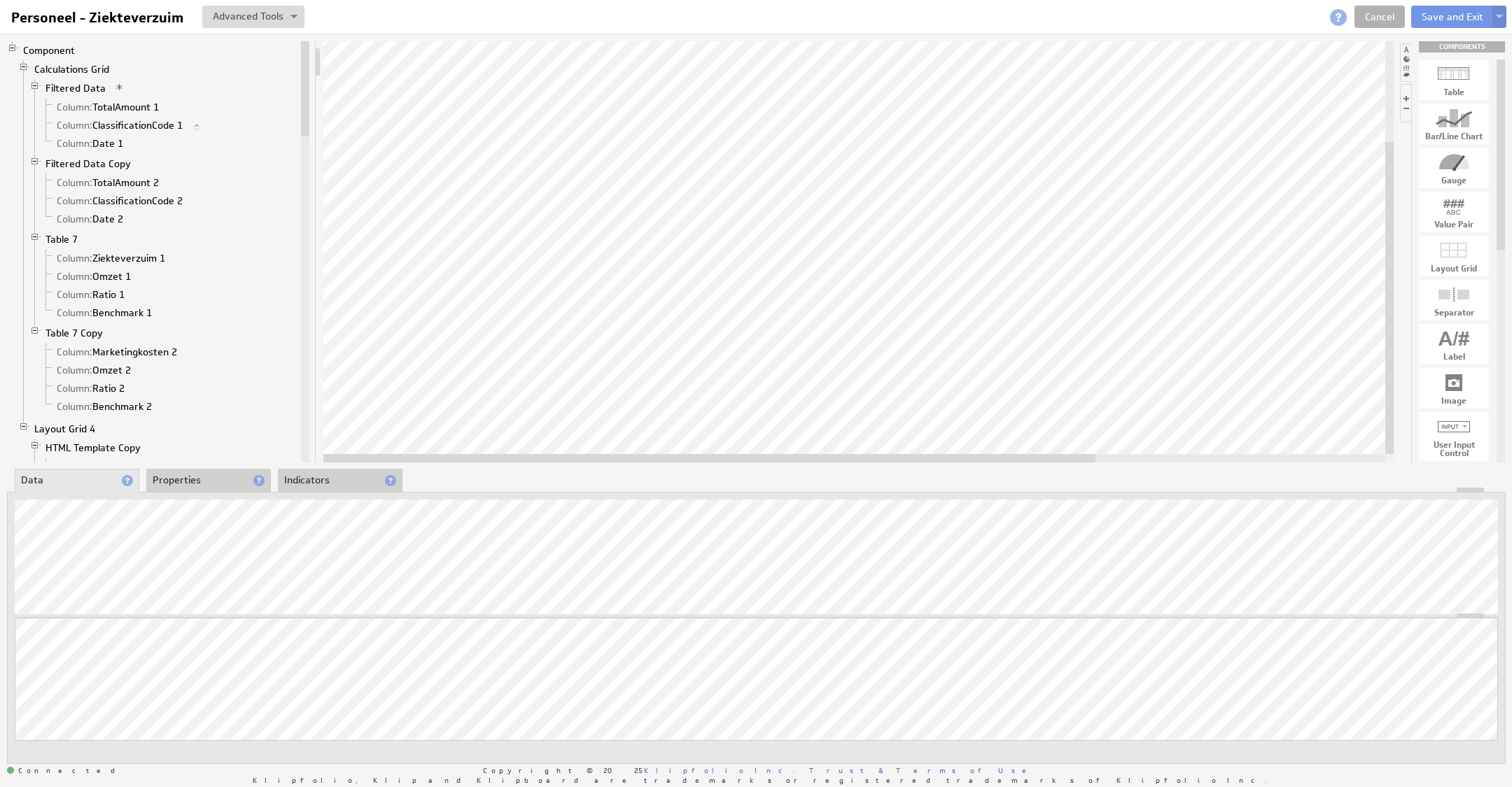
click at [172, 474] on li "Properties" at bounding box center [208, 481] width 124 height 24
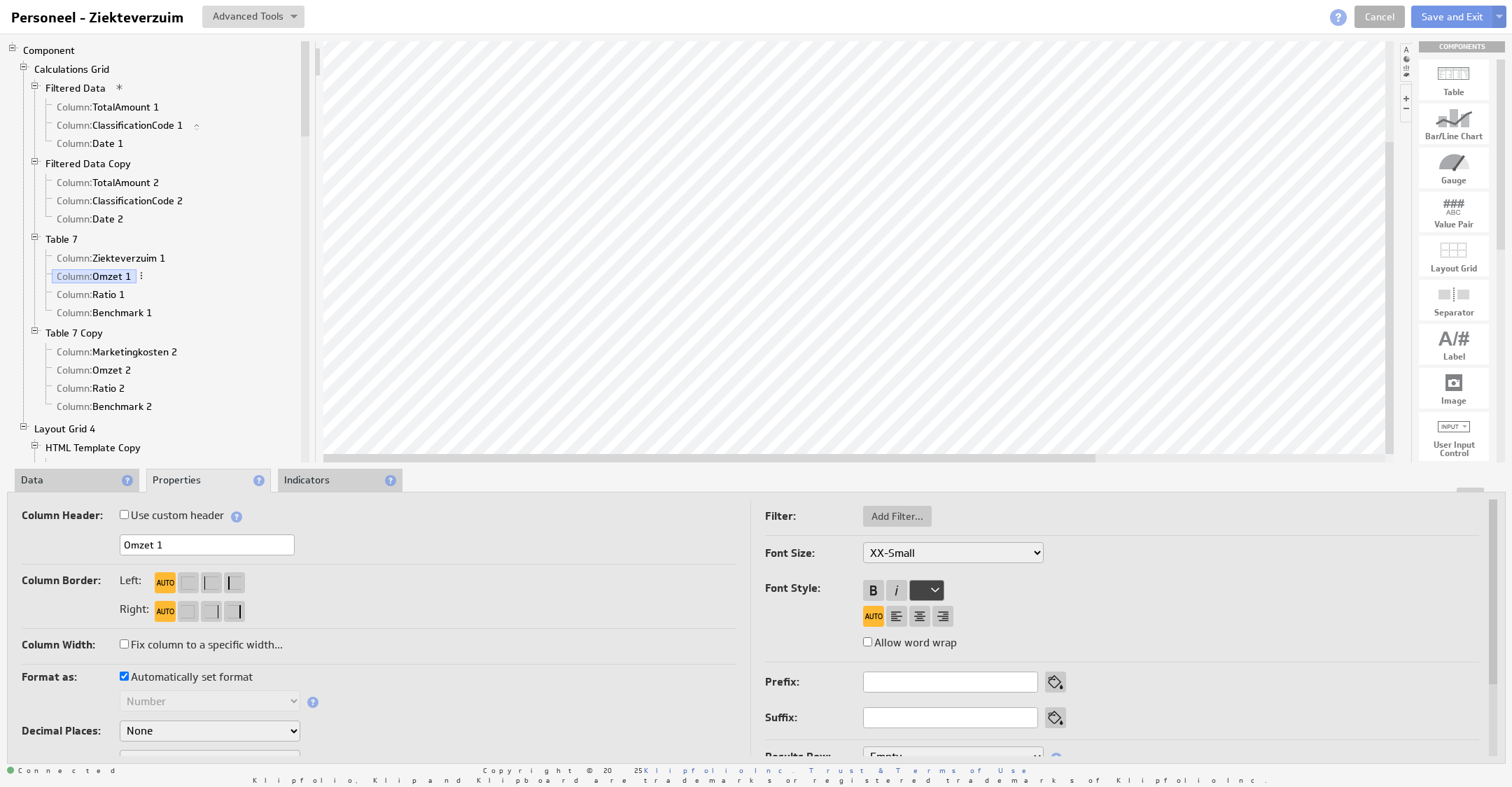
drag, startPoint x: 43, startPoint y: 475, endPoint x: 72, endPoint y: 480, distance: 29.4
click at [44, 476] on li "Data" at bounding box center [76, 481] width 124 height 24
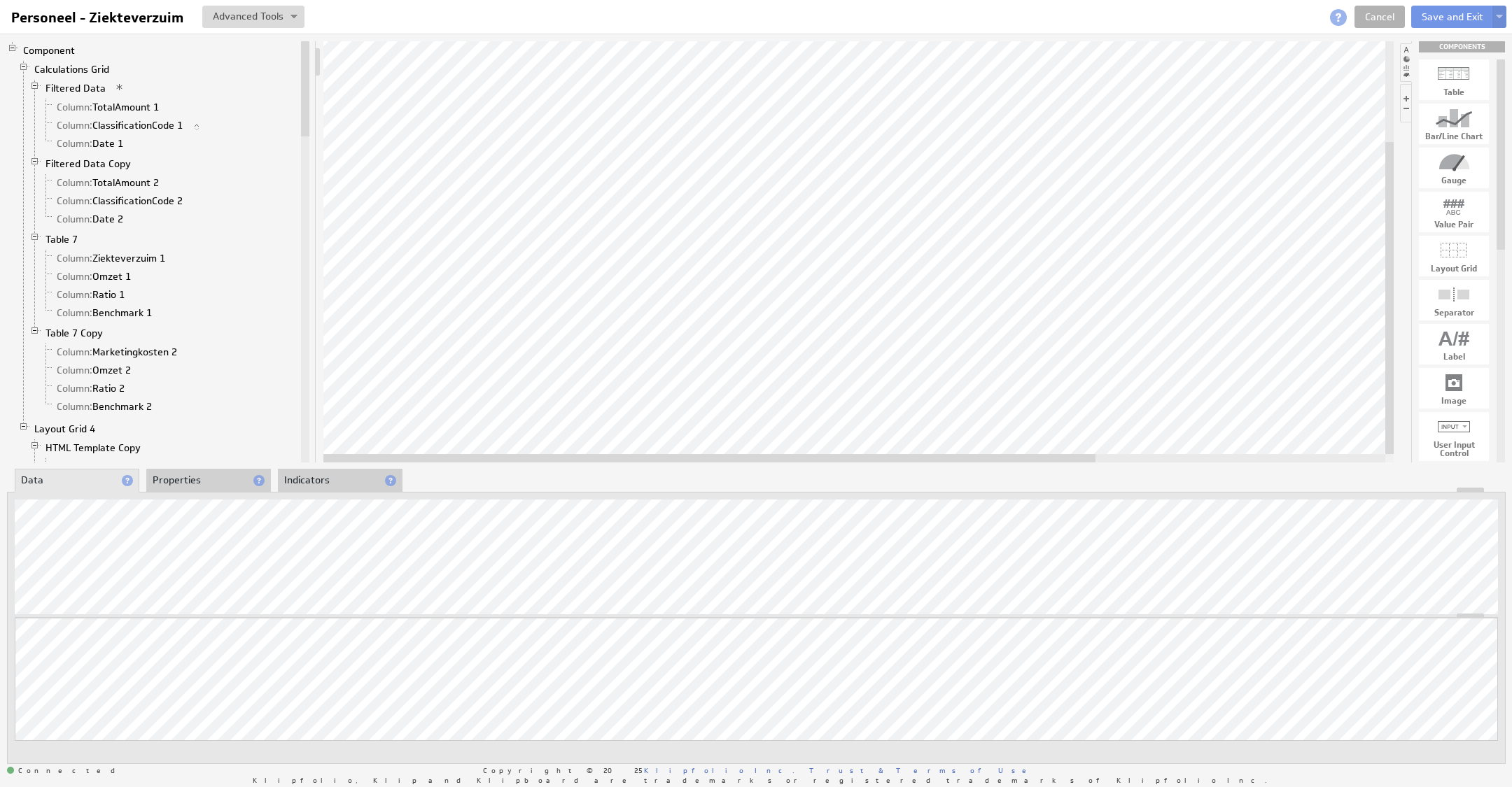
click at [194, 469] on li "Properties" at bounding box center [208, 481] width 124 height 24
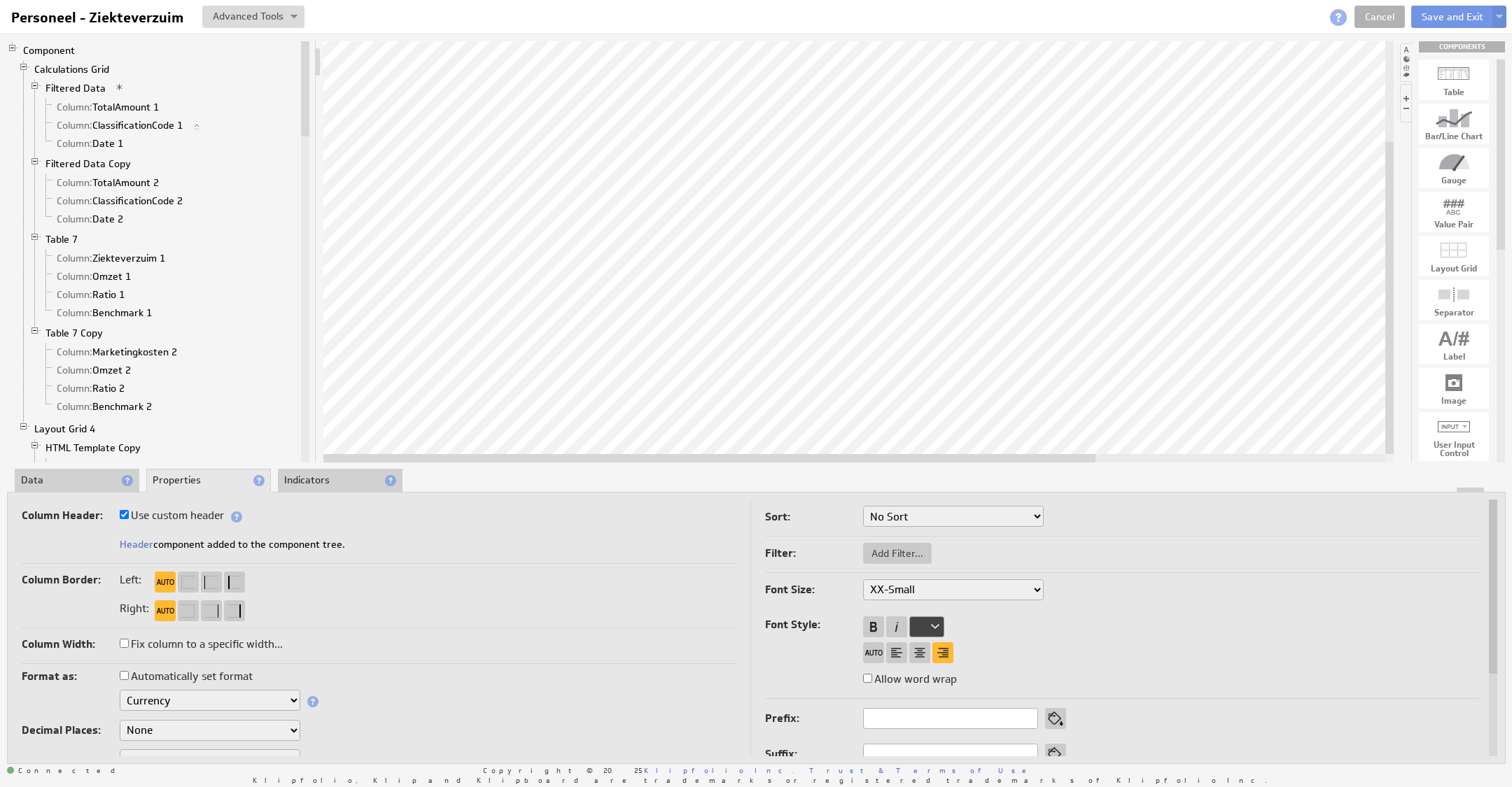
click at [191, 695] on select "Text Number Currency Percentage Image URL Date / Time Duration Mini Chart: Spar…" at bounding box center [209, 700] width 180 height 21
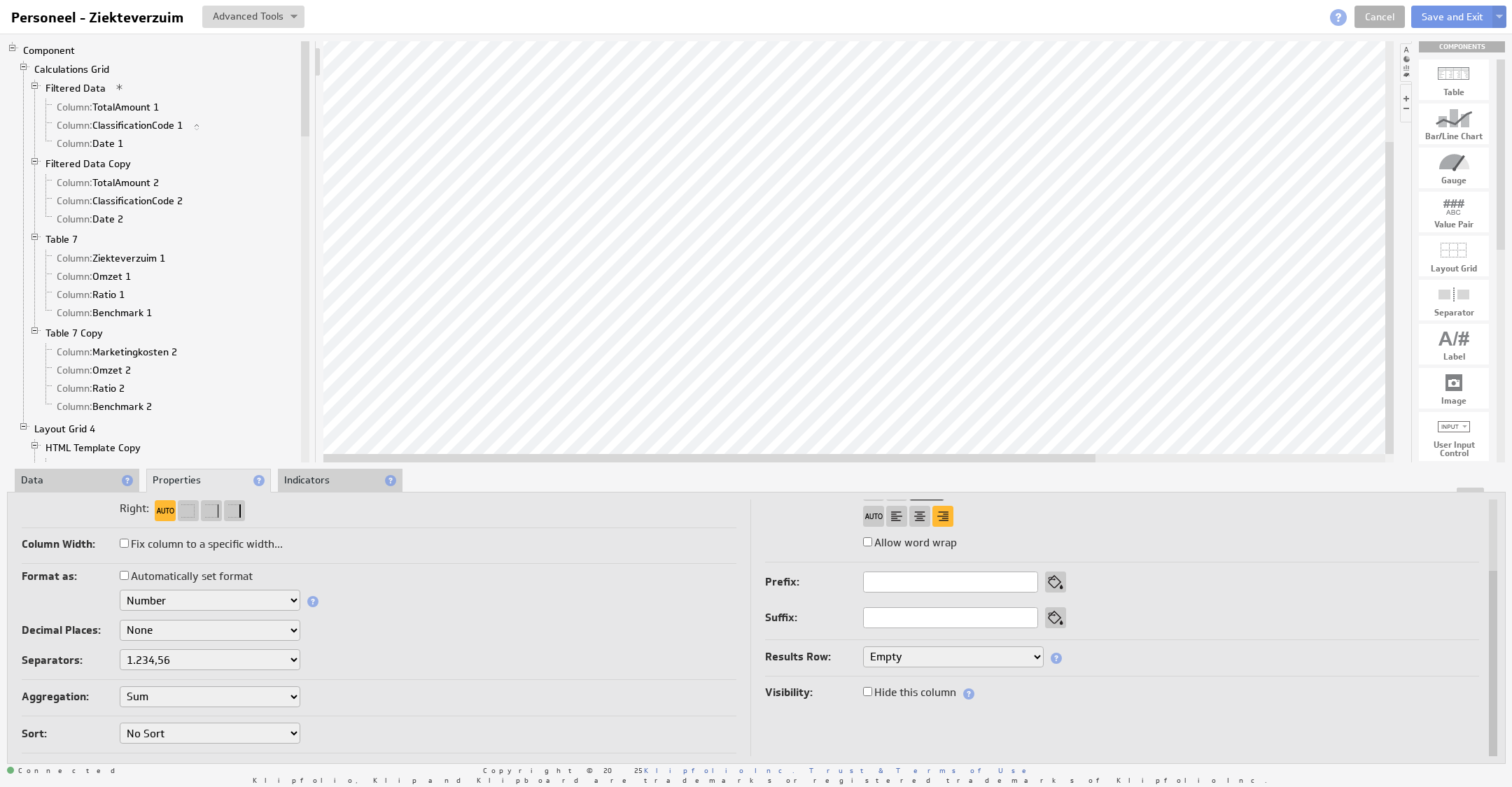
click at [67, 485] on li "Data" at bounding box center [76, 481] width 124 height 24
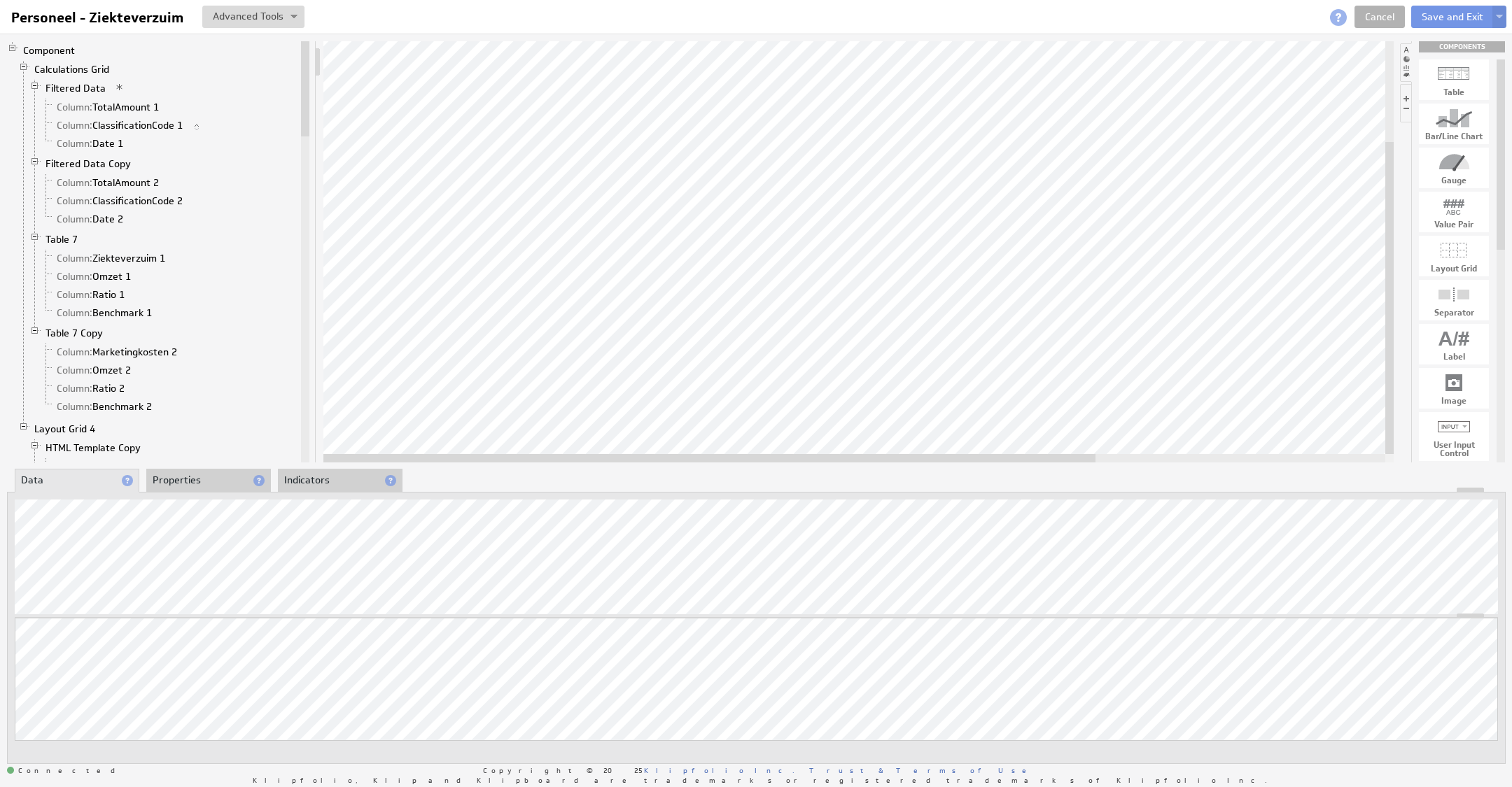
click at [191, 482] on li "Properties" at bounding box center [208, 481] width 124 height 24
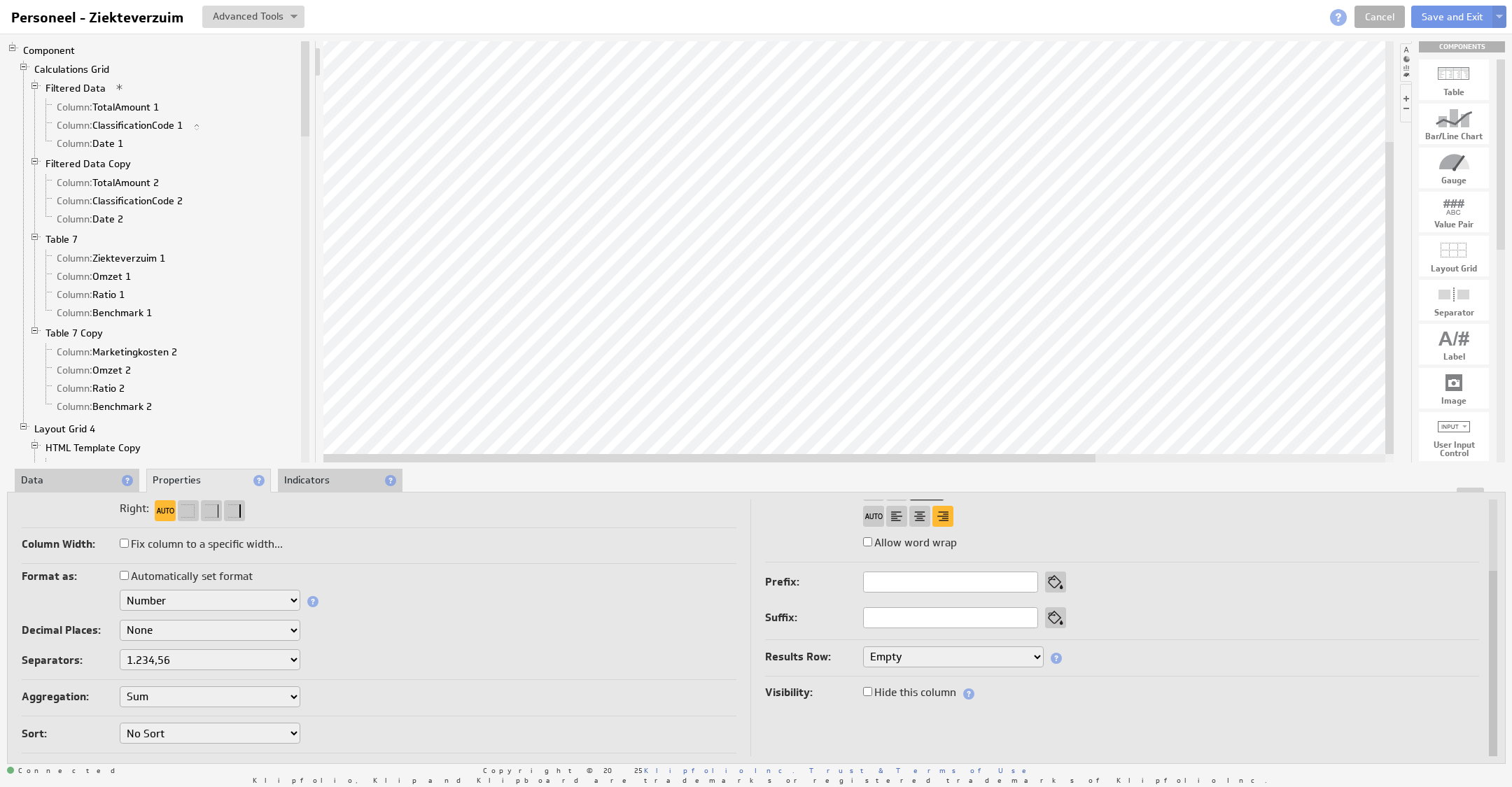
click at [250, 627] on select "None .# (1) .## (2) .### (3) .#### (4)" at bounding box center [209, 630] width 180 height 21
click at [76, 464] on div "Component Calculations Grid Filtered Data Column: TotalAmount 1 Column: Classif…" at bounding box center [756, 402] width 1512 height 737
click at [91, 485] on li "Data" at bounding box center [76, 481] width 124 height 24
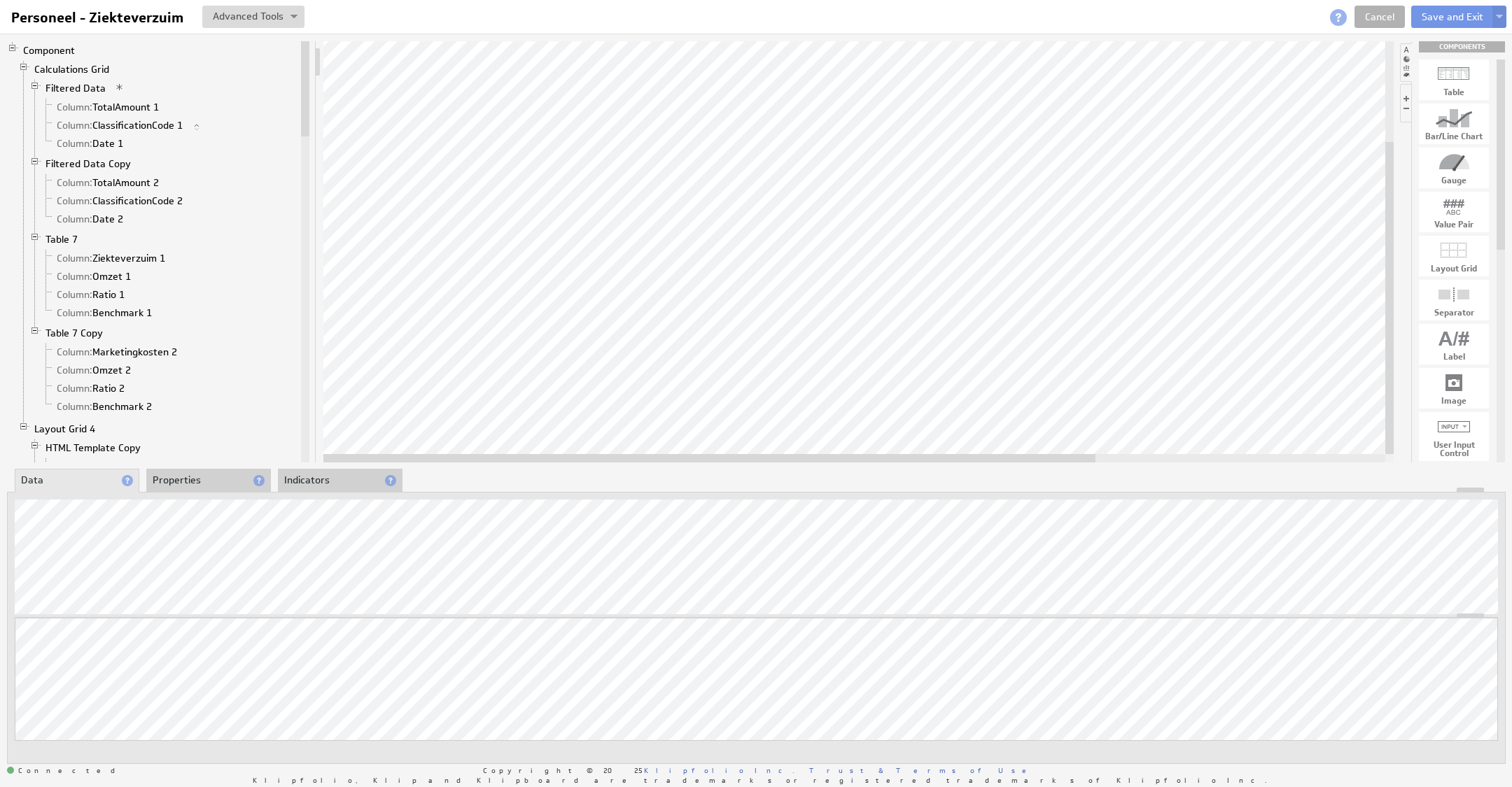
click at [225, 492] on div "Updating... Select a Function ARRAY DATE SELECT SLICE SUM Data Manipulation Log…" at bounding box center [756, 628] width 1499 height 273
click at [204, 479] on li "Properties" at bounding box center [208, 481] width 124 height 24
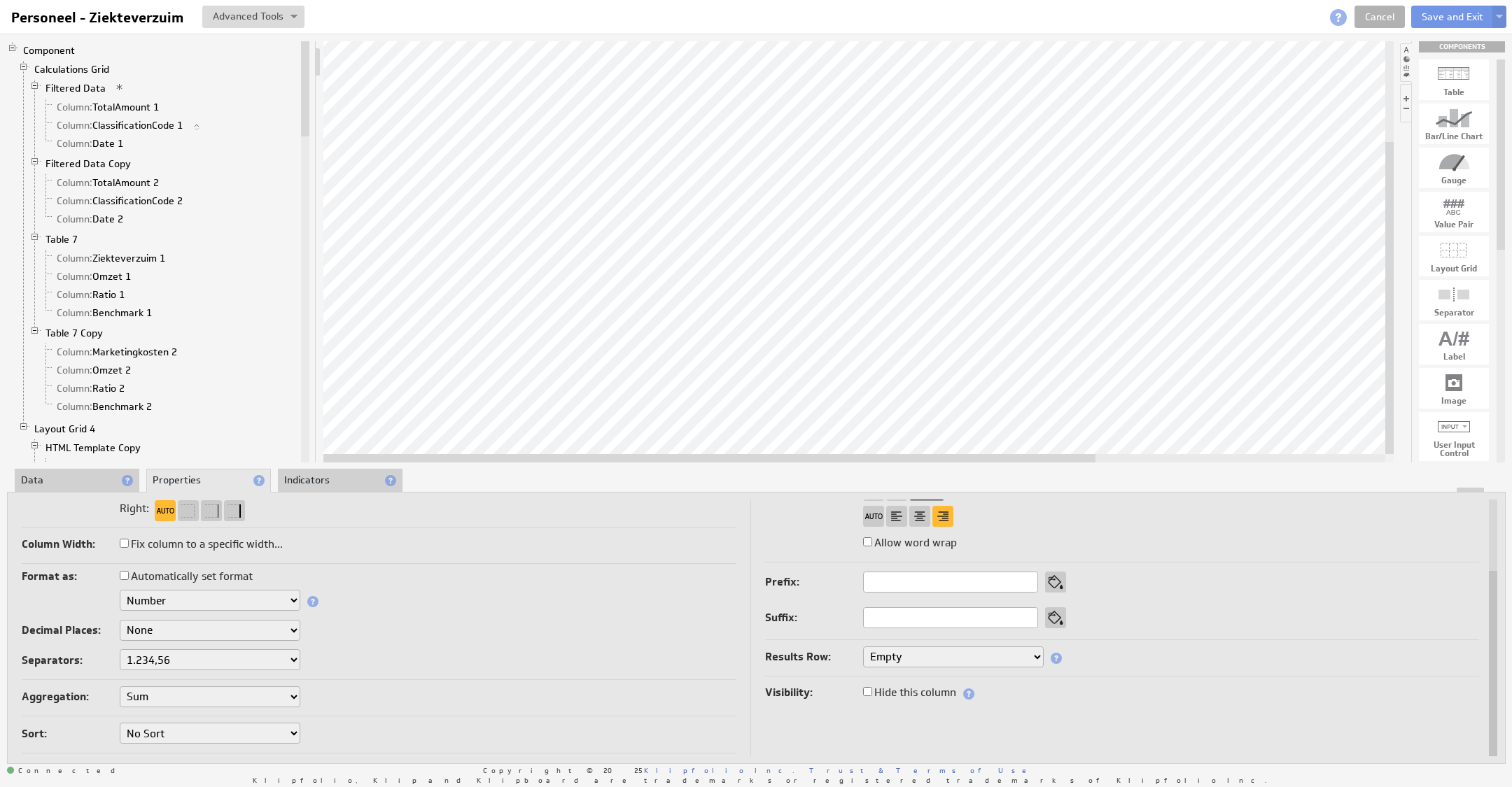
click at [202, 601] on select "Text Number Currency Percentage Image URL Date / Time Duration Mini Chart: Spar…" at bounding box center [209, 600] width 180 height 21
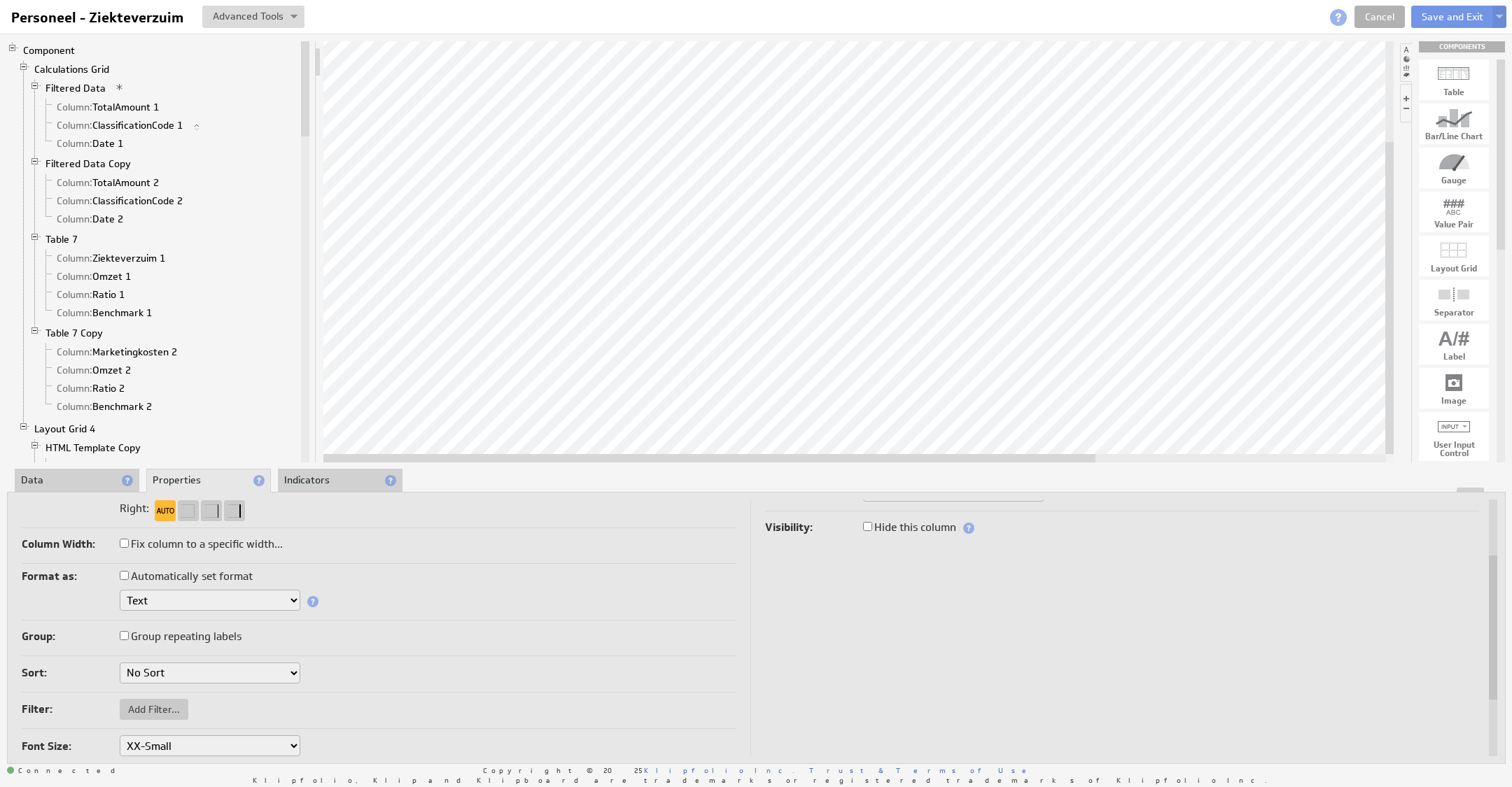
click at [86, 485] on li "Data" at bounding box center [76, 481] width 124 height 24
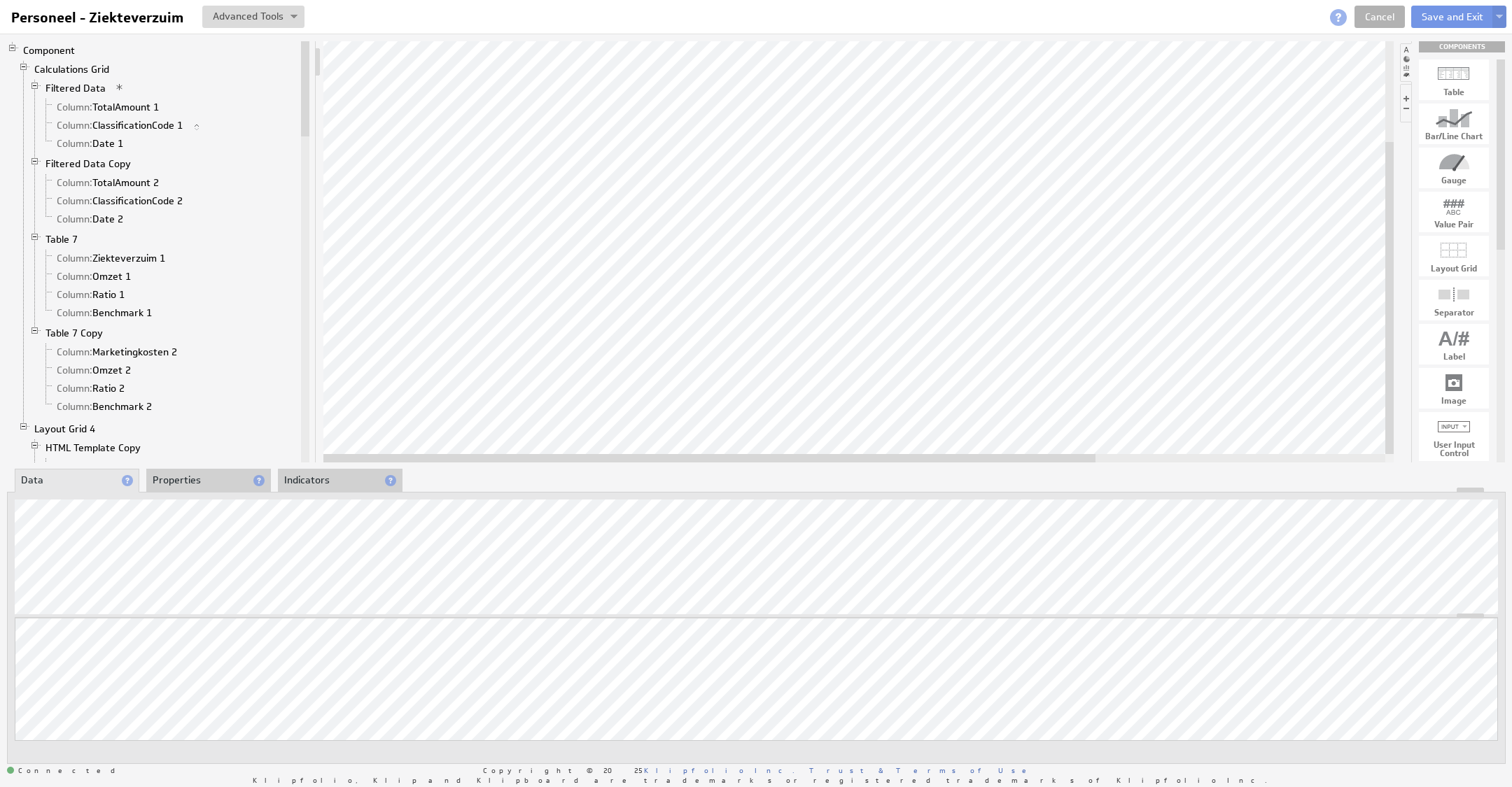
click at [204, 478] on li "Properties" at bounding box center [208, 481] width 124 height 24
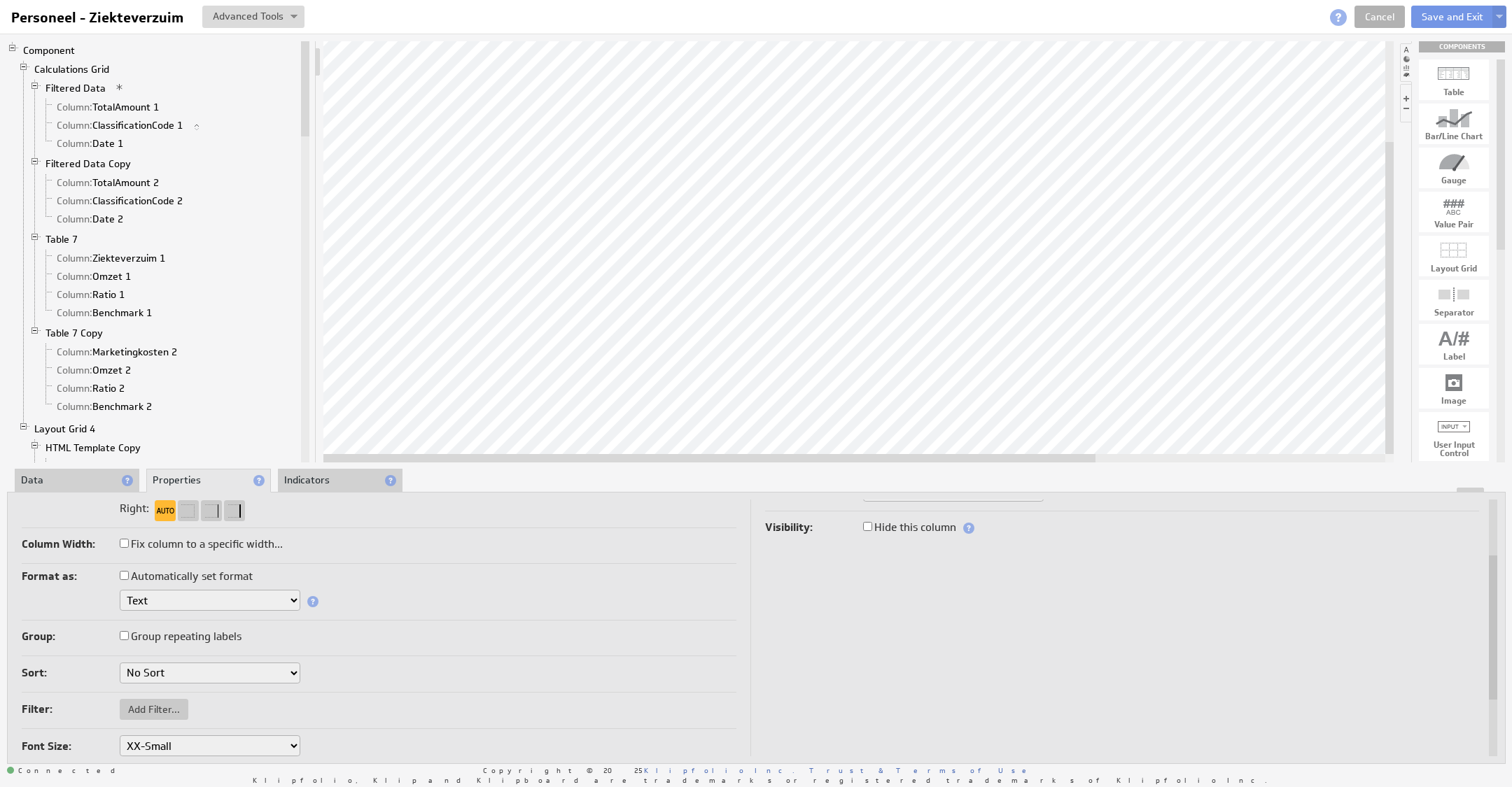
click at [69, 484] on li "Data" at bounding box center [76, 481] width 124 height 24
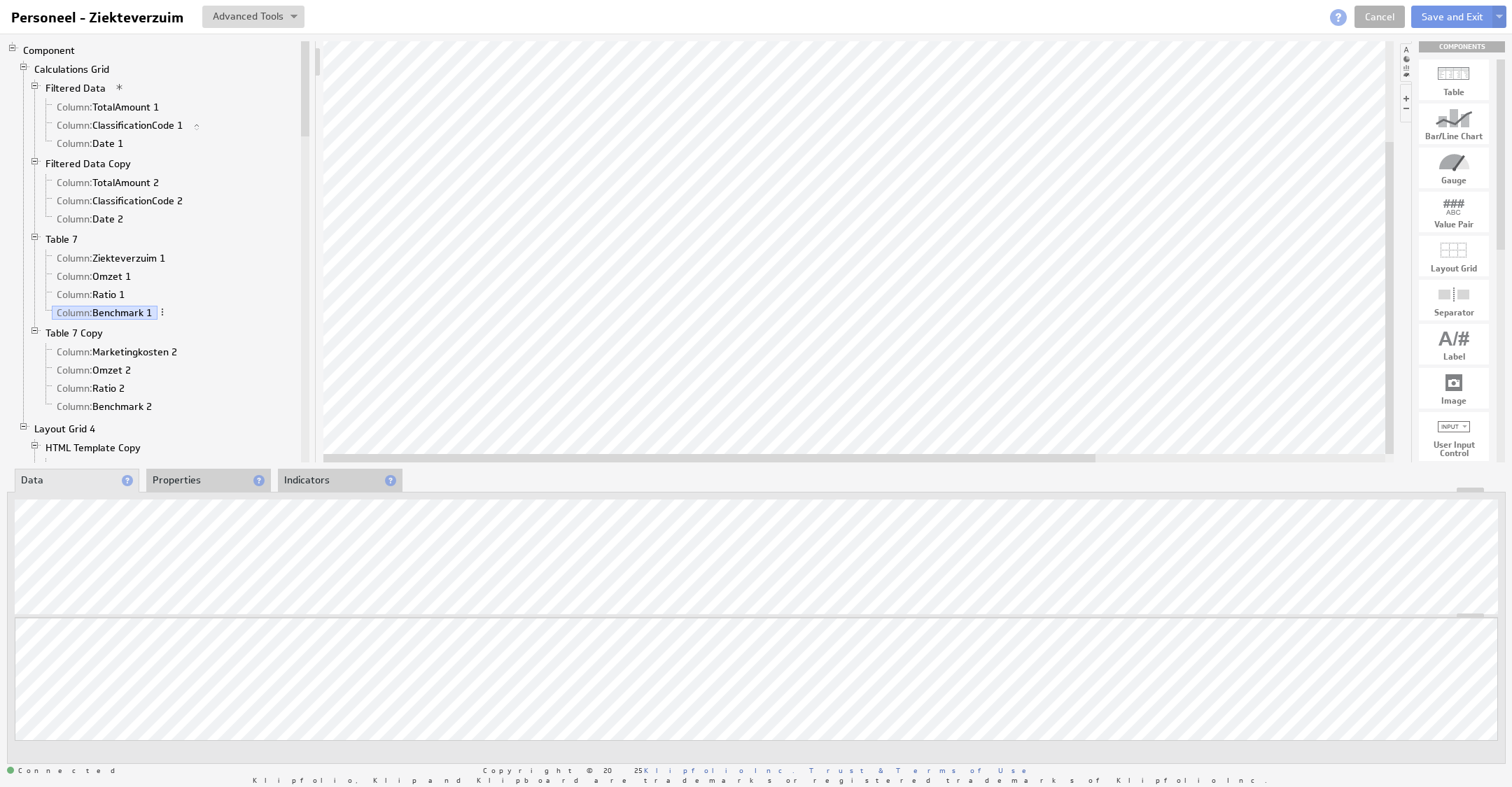
click at [19, 492] on div "Updating... Select a Function ARRAY DATE SELECT SLICE SUM Data Manipulation Log…" at bounding box center [756, 628] width 1499 height 273
click at [164, 474] on li "Properties" at bounding box center [208, 481] width 124 height 24
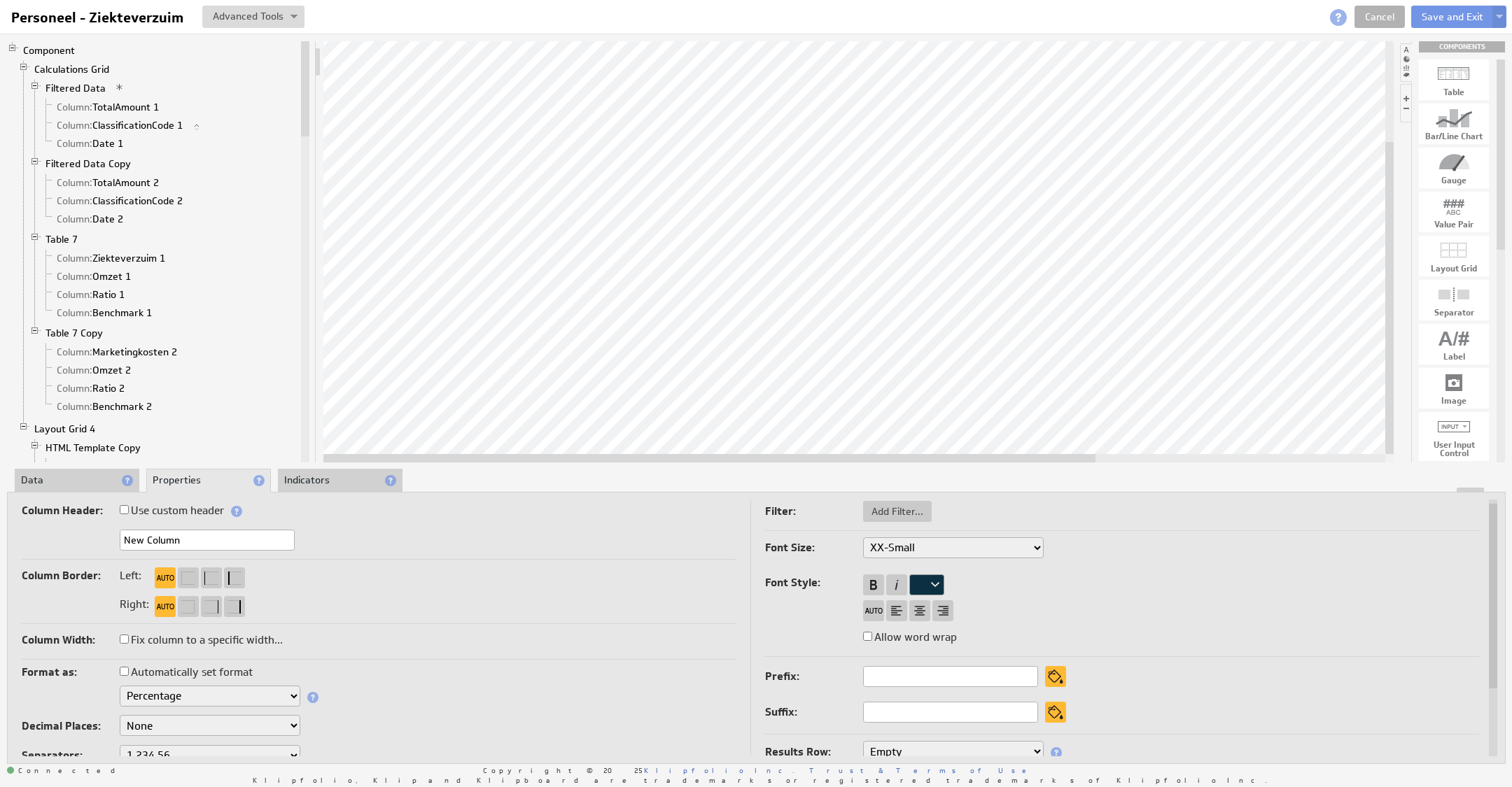
click at [205, 695] on select "Text Number Currency Percentage Image URL Date / Time Duration Mini Chart: Spar…" at bounding box center [209, 696] width 180 height 21
click at [169, 731] on select "None .# (1) .## (2) .### (3) .#### (4)" at bounding box center [209, 725] width 180 height 21
select select "2"
click at [62, 485] on li "Data" at bounding box center [76, 481] width 124 height 24
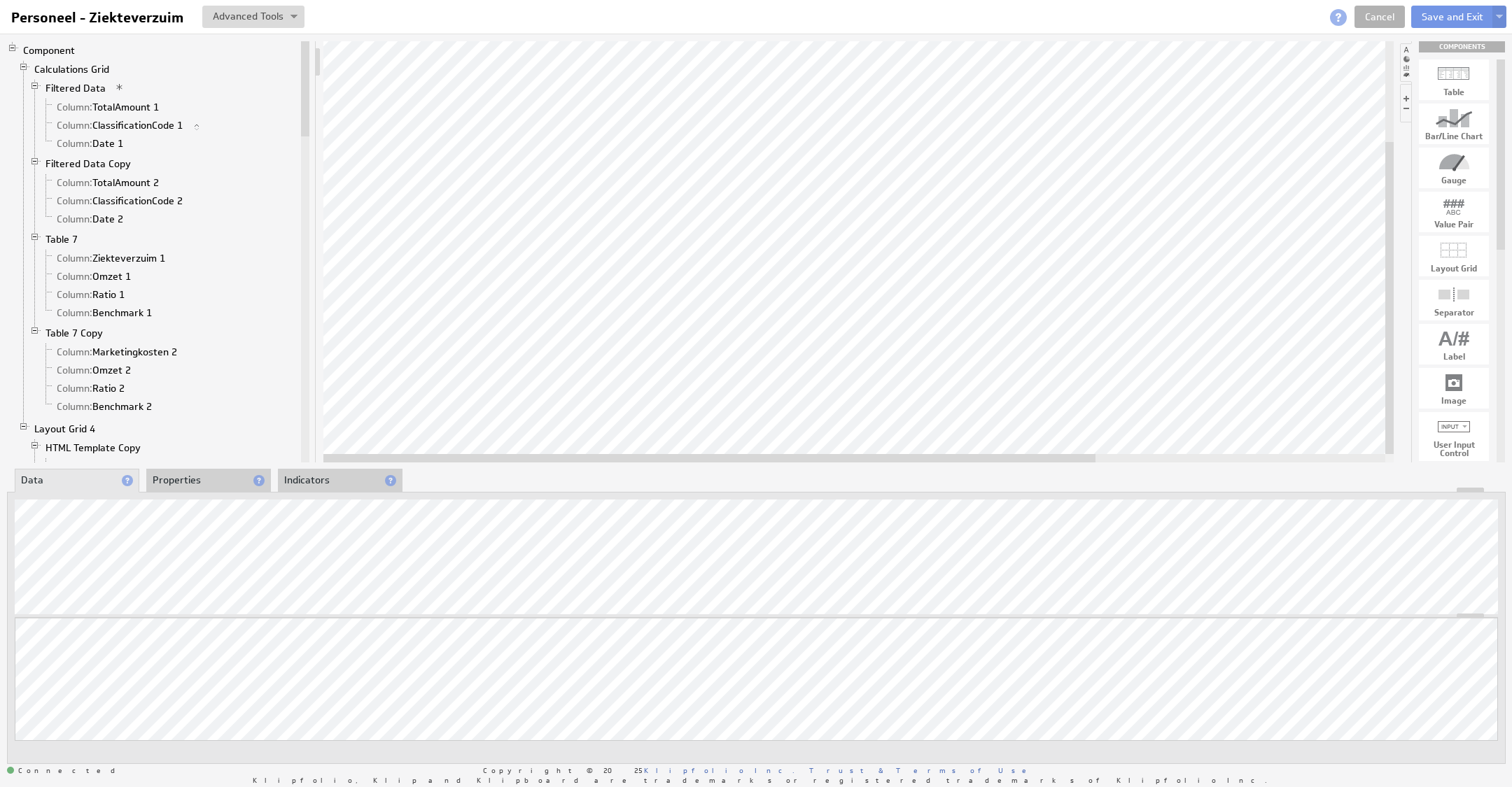
click at [310, 494] on div "Updating... Select a Function ARRAY DATE SELECT SLICE SUM Data Manipulation Log…" at bounding box center [756, 628] width 1499 height 273
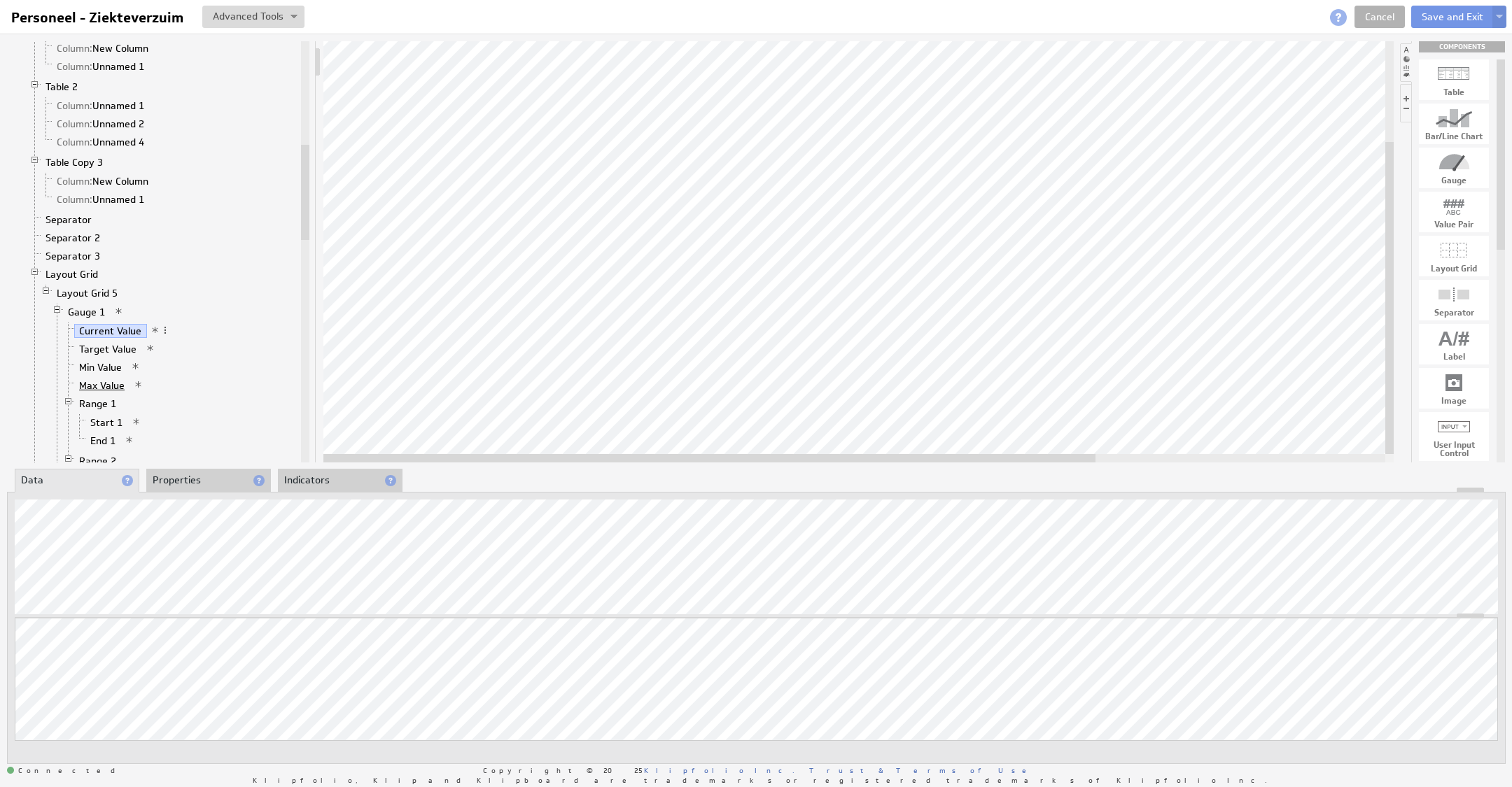
click at [118, 379] on link "Max Value" at bounding box center [102, 385] width 56 height 14
click at [590, 437] on div at bounding box center [859, 251] width 1070 height 421
click at [180, 478] on li "Properties" at bounding box center [208, 481] width 124 height 24
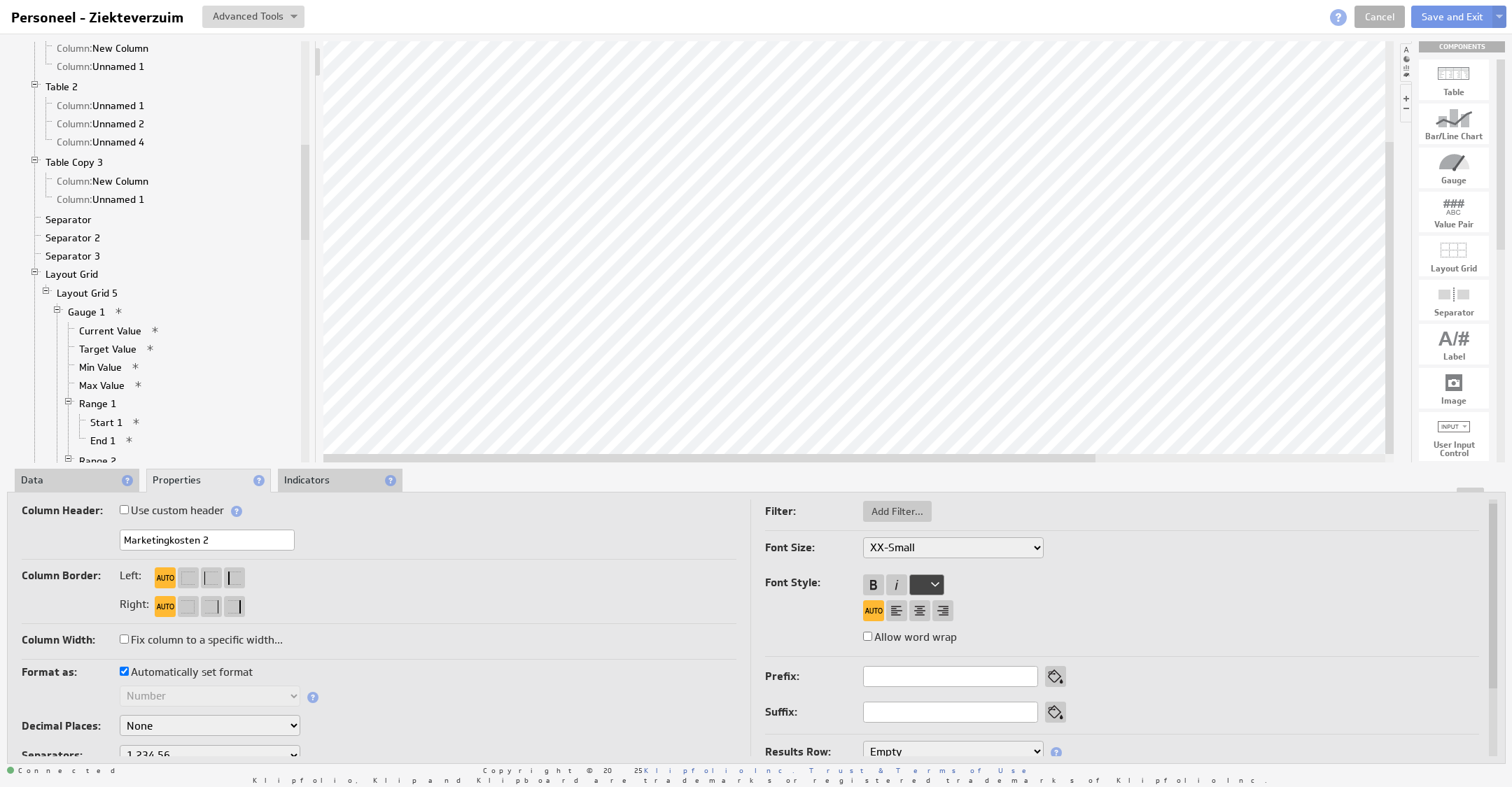
click at [199, 674] on label "Automatically set format" at bounding box center [186, 672] width 133 height 19
click at [129, 674] on input "Automatically set format" at bounding box center [123, 670] width 9 height 9
checkbox input "false"
click at [197, 689] on select "Text Number Currency Percentage Image URL Date / Time Duration Mini Chart: Spar…" at bounding box center [209, 696] width 180 height 21
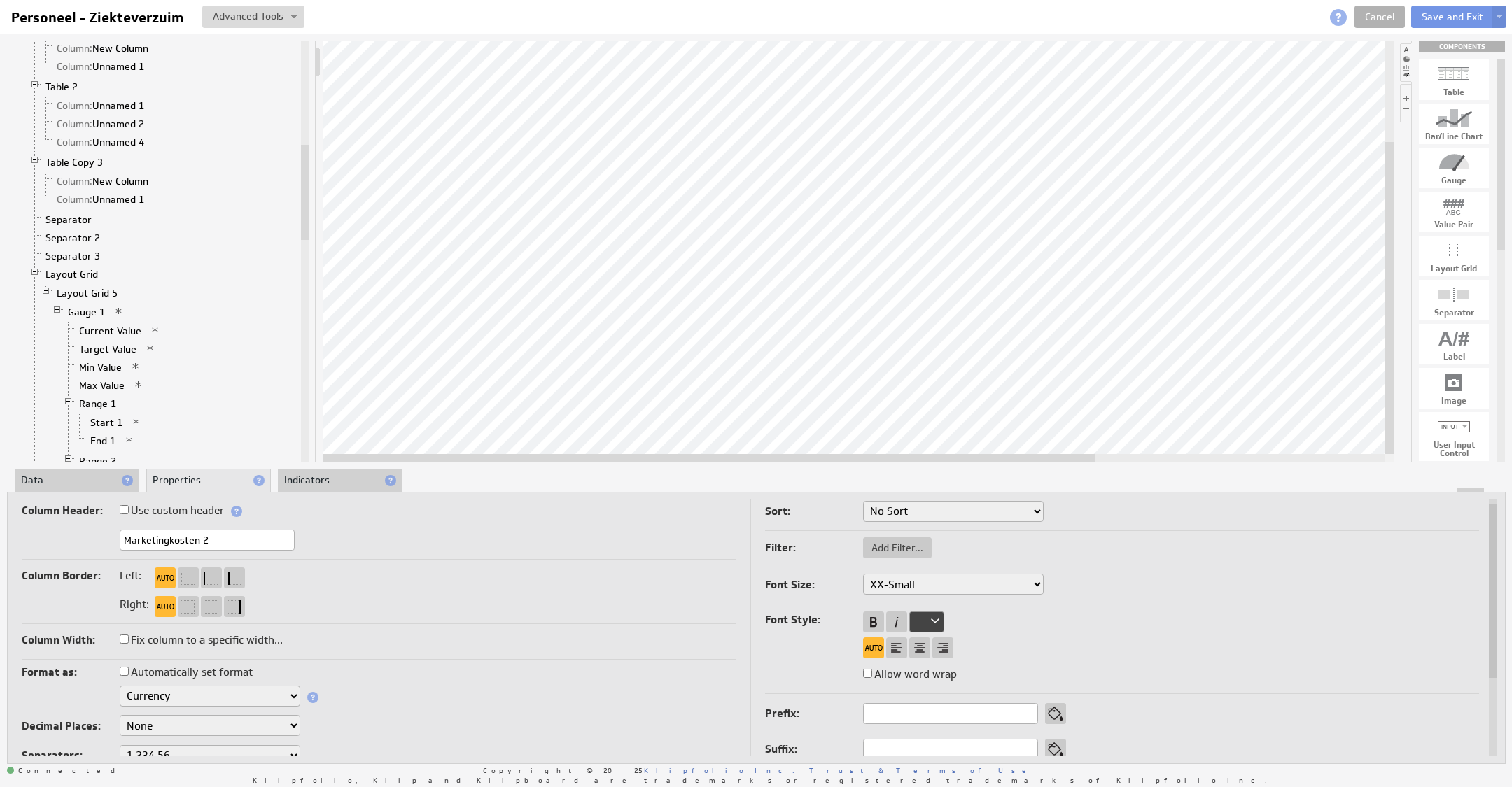
click at [194, 701] on select "Text Number Currency Percentage Image URL Date / Time Duration Mini Chart: Spar…" at bounding box center [209, 696] width 180 height 21
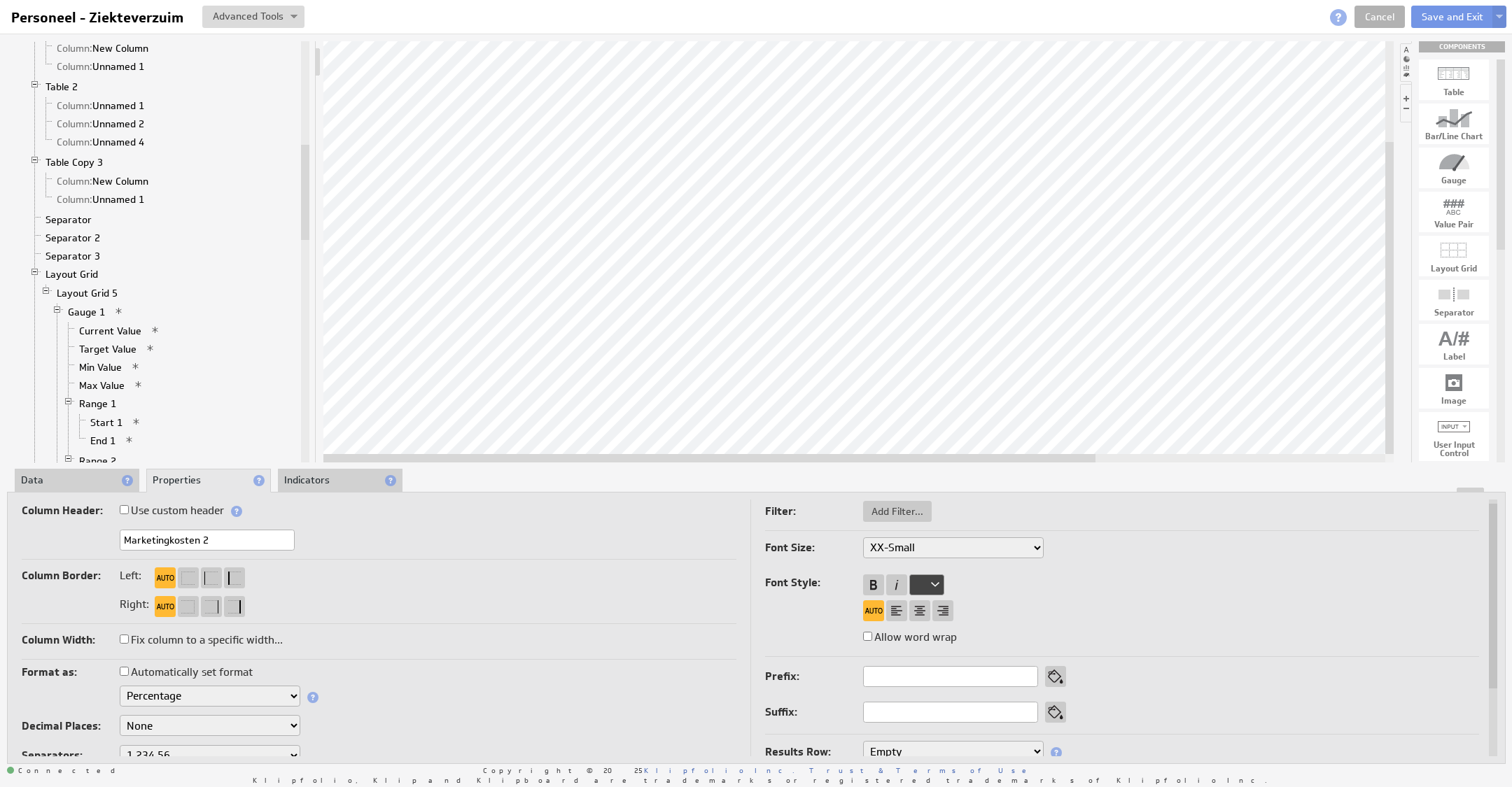
click at [193, 722] on select "None .# (1) .## (2) .### (3) .#### (4)" at bounding box center [209, 725] width 180 height 21
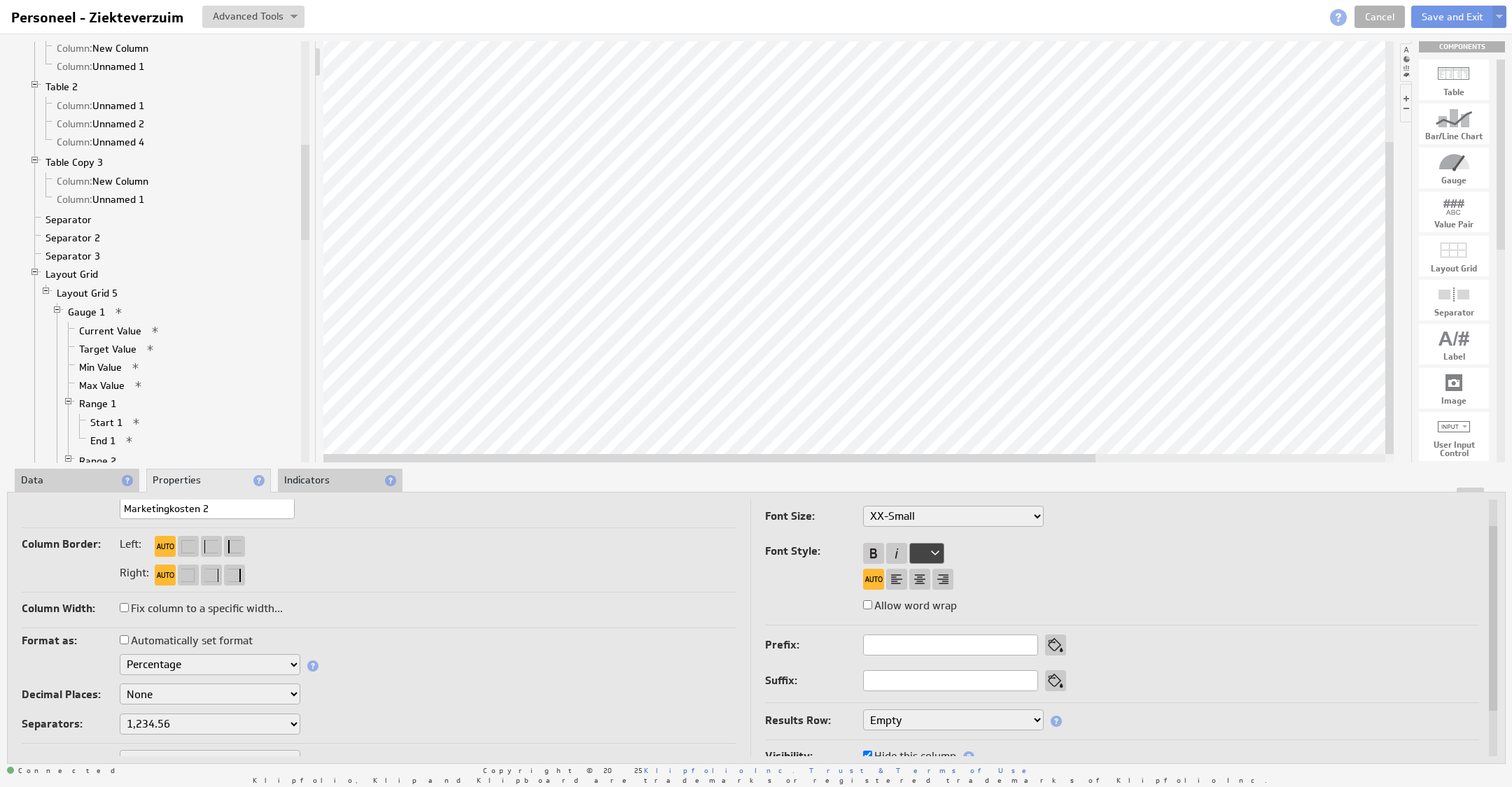
click at [252, 689] on select "None .# (1) .## (2) .### (3) .#### (4)" at bounding box center [209, 695] width 180 height 21
select select "2"
drag, startPoint x: 661, startPoint y: 457, endPoint x: 1075, endPoint y: 459, distance: 414.0
click at [1073, 462] on div "Component Calculations Grid Filtered Data Column: TotalAmount 1 Column: Classif…" at bounding box center [756, 402] width 1512 height 737
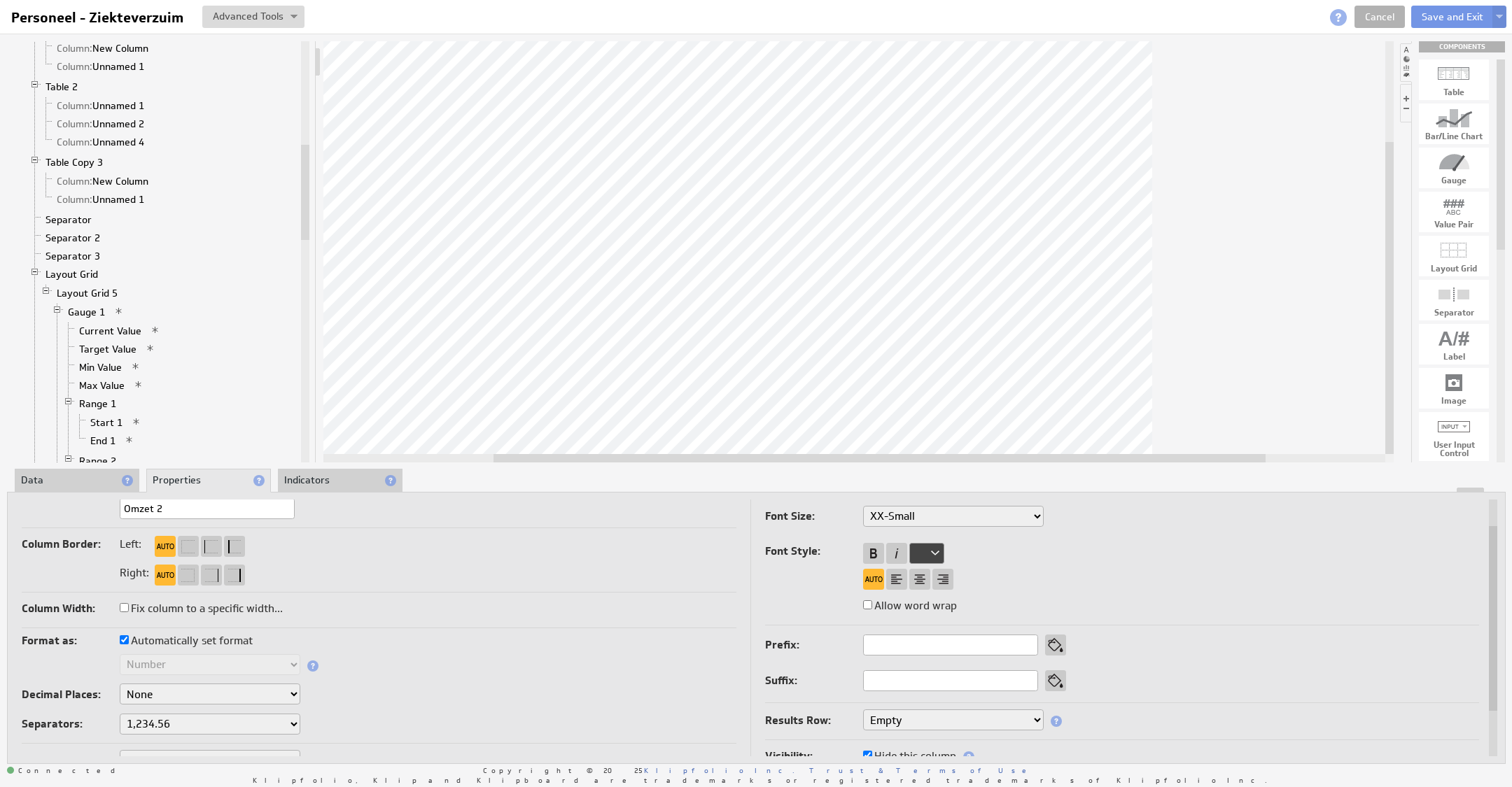
click at [684, 452] on div at bounding box center [859, 251] width 1070 height 421
click at [55, 477] on li "Data" at bounding box center [76, 481] width 124 height 24
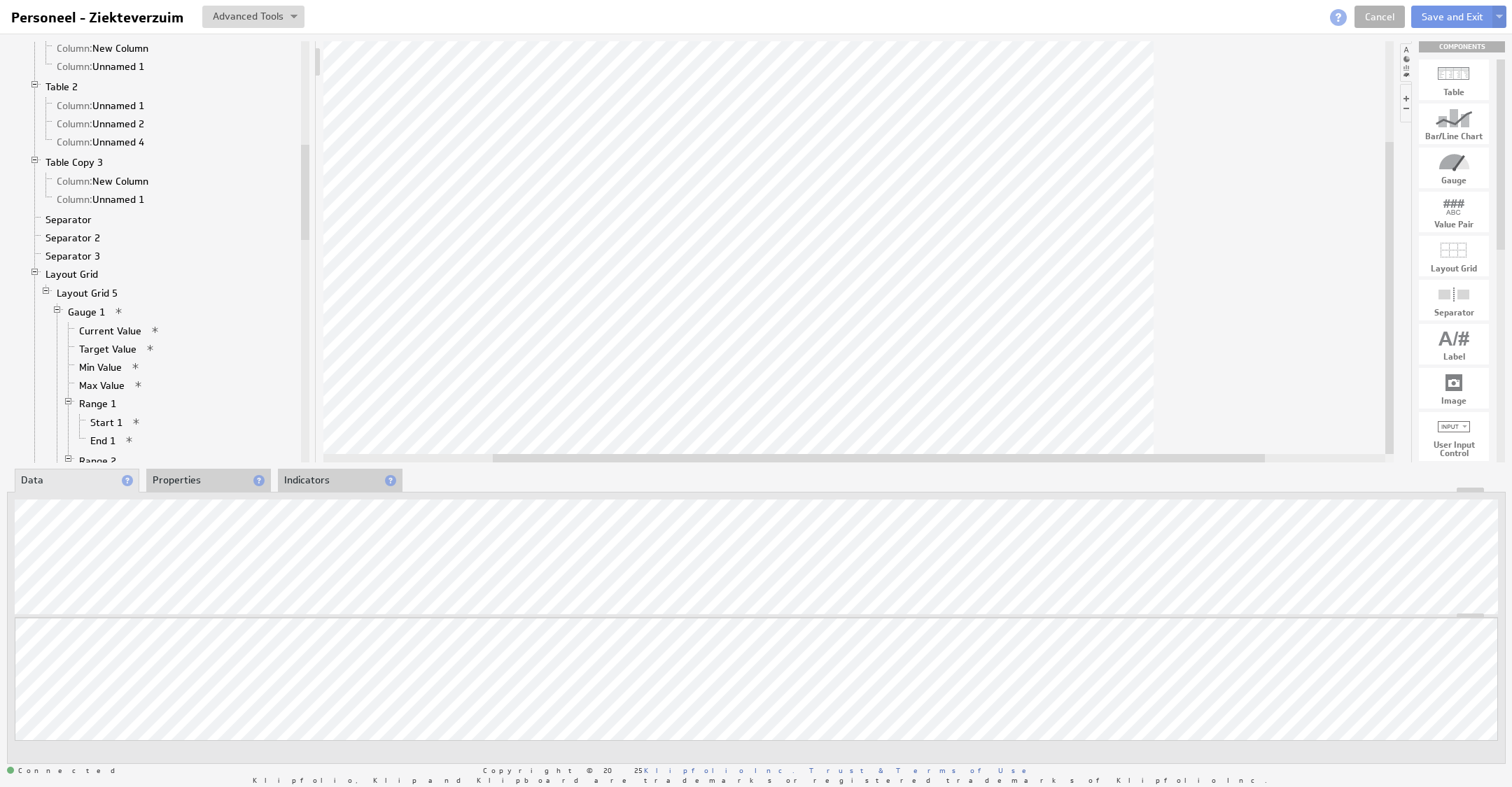
click at [201, 479] on li "Properties" at bounding box center [208, 481] width 124 height 24
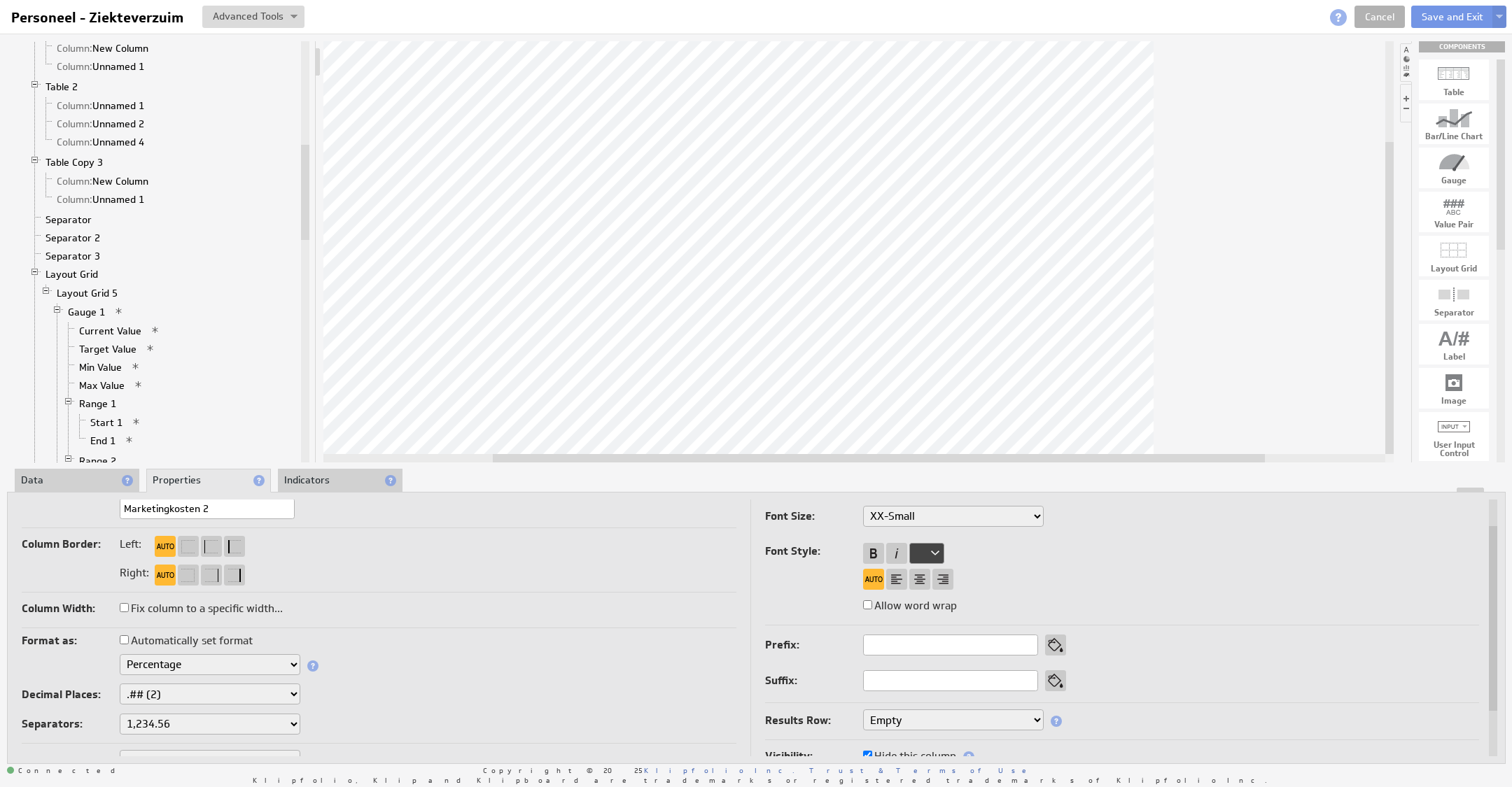
click at [177, 510] on input "Marketingkosten 2" at bounding box center [207, 509] width 175 height 21
type input "Ziekteverzuim 2"
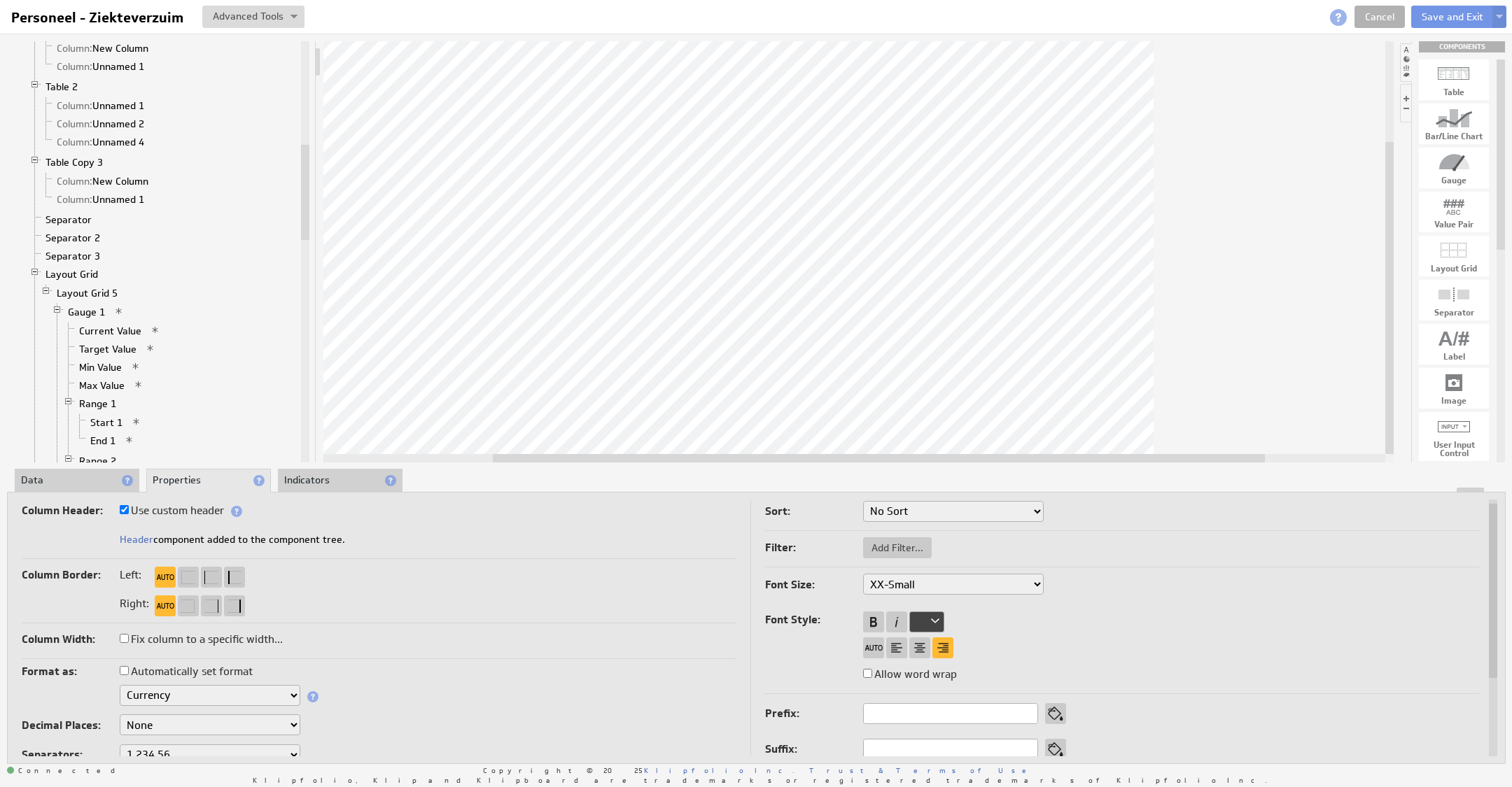
drag, startPoint x: 94, startPoint y: 474, endPoint x: 104, endPoint y: 484, distance: 14.1
click at [94, 474] on li "Data" at bounding box center [76, 481] width 124 height 24
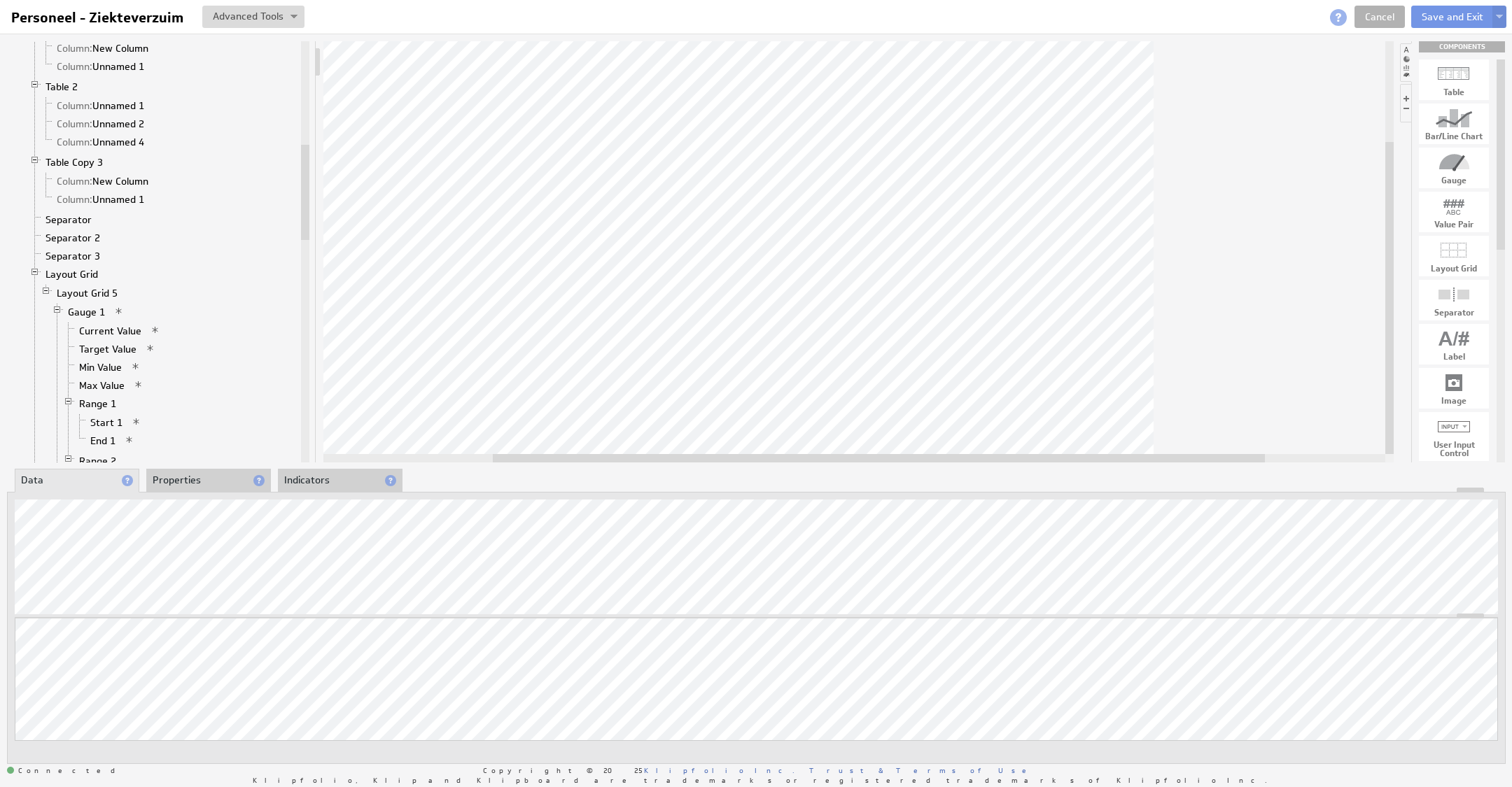
click at [218, 481] on li "Properties" at bounding box center [208, 481] width 124 height 24
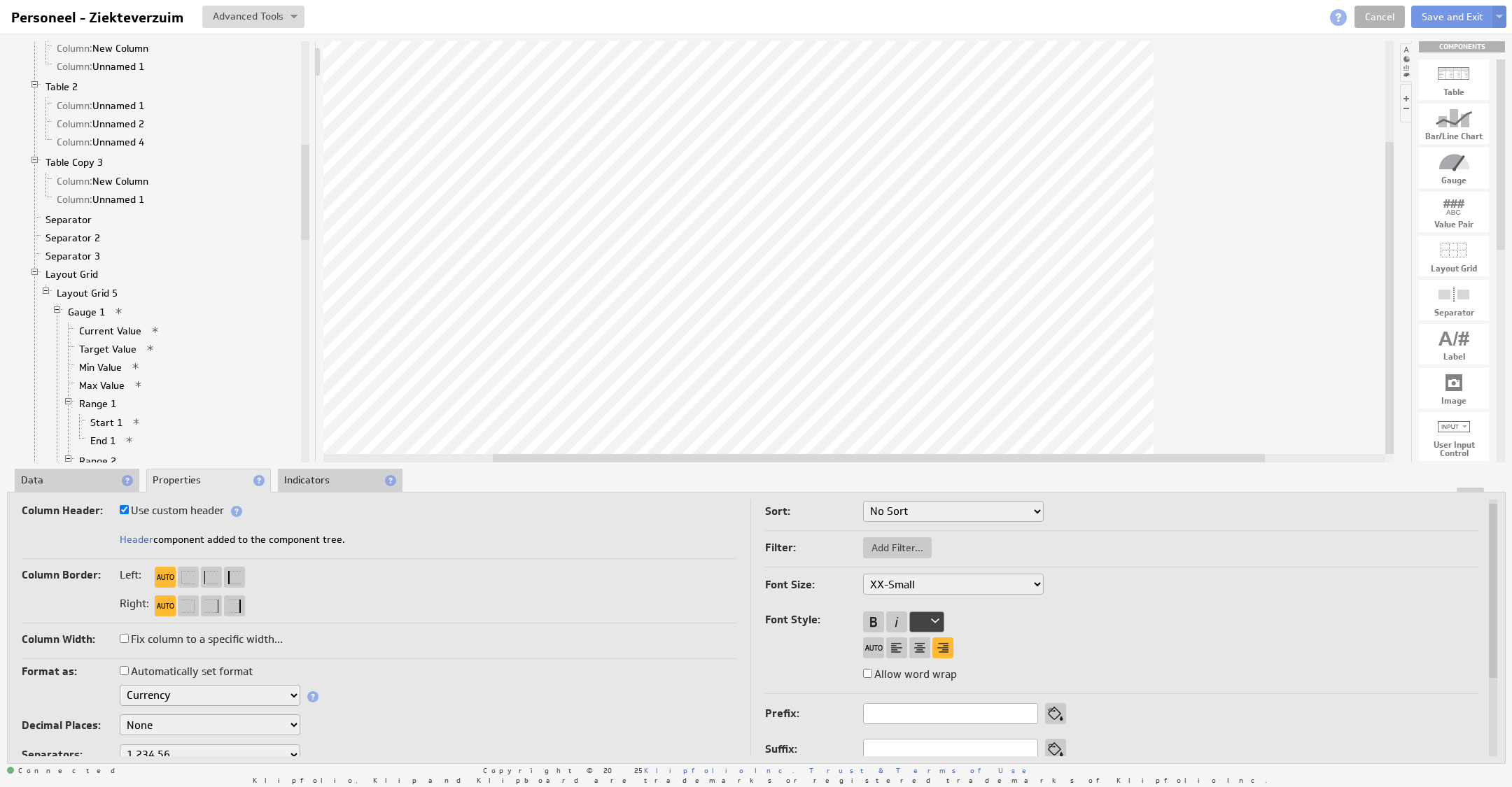
click at [166, 692] on select "Text Number Currency Percentage Image URL Date / Time Duration Mini Chart: Spar…" at bounding box center [209, 695] width 180 height 21
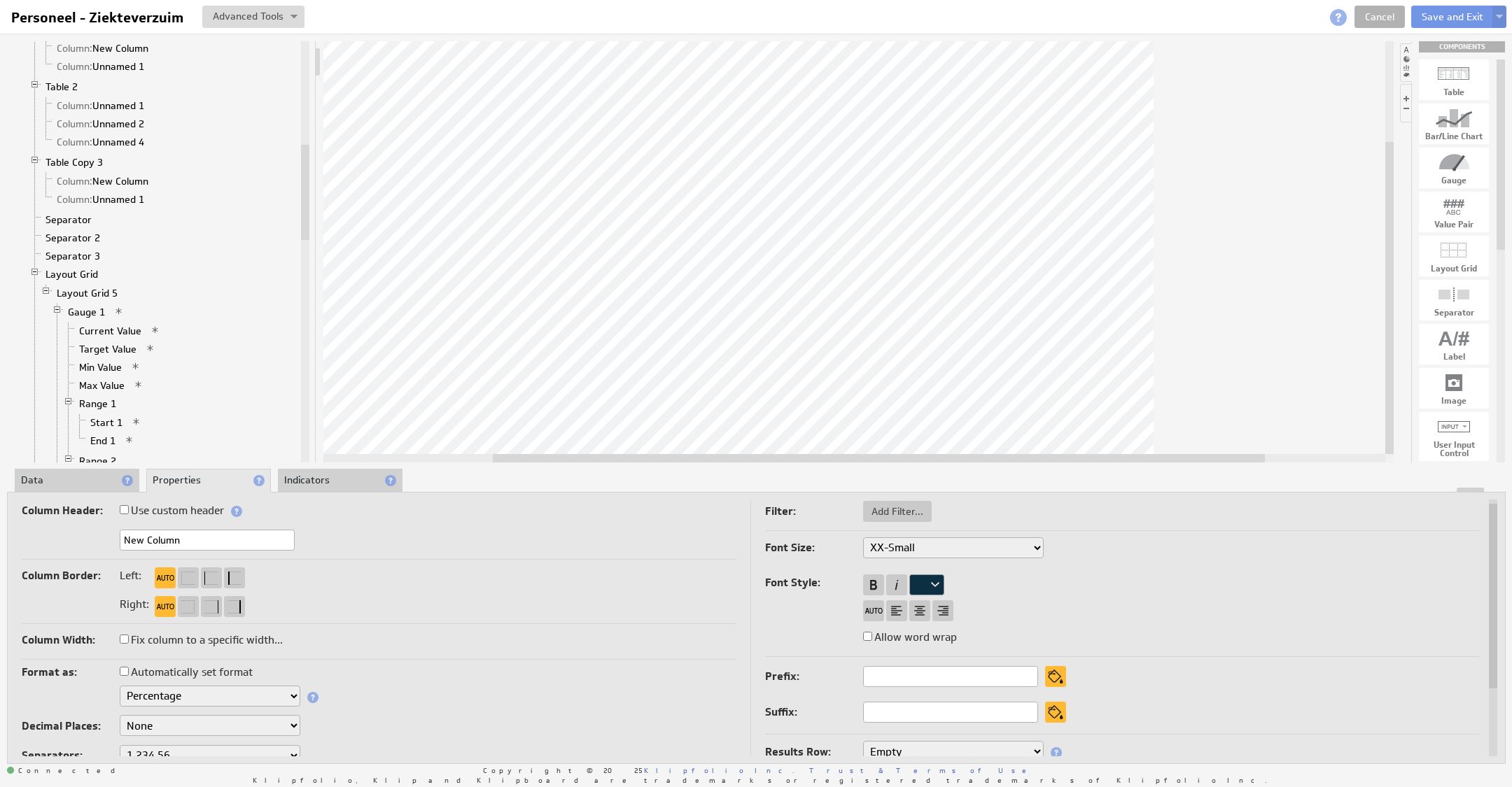
click at [73, 473] on li "Data" at bounding box center [76, 481] width 124 height 24
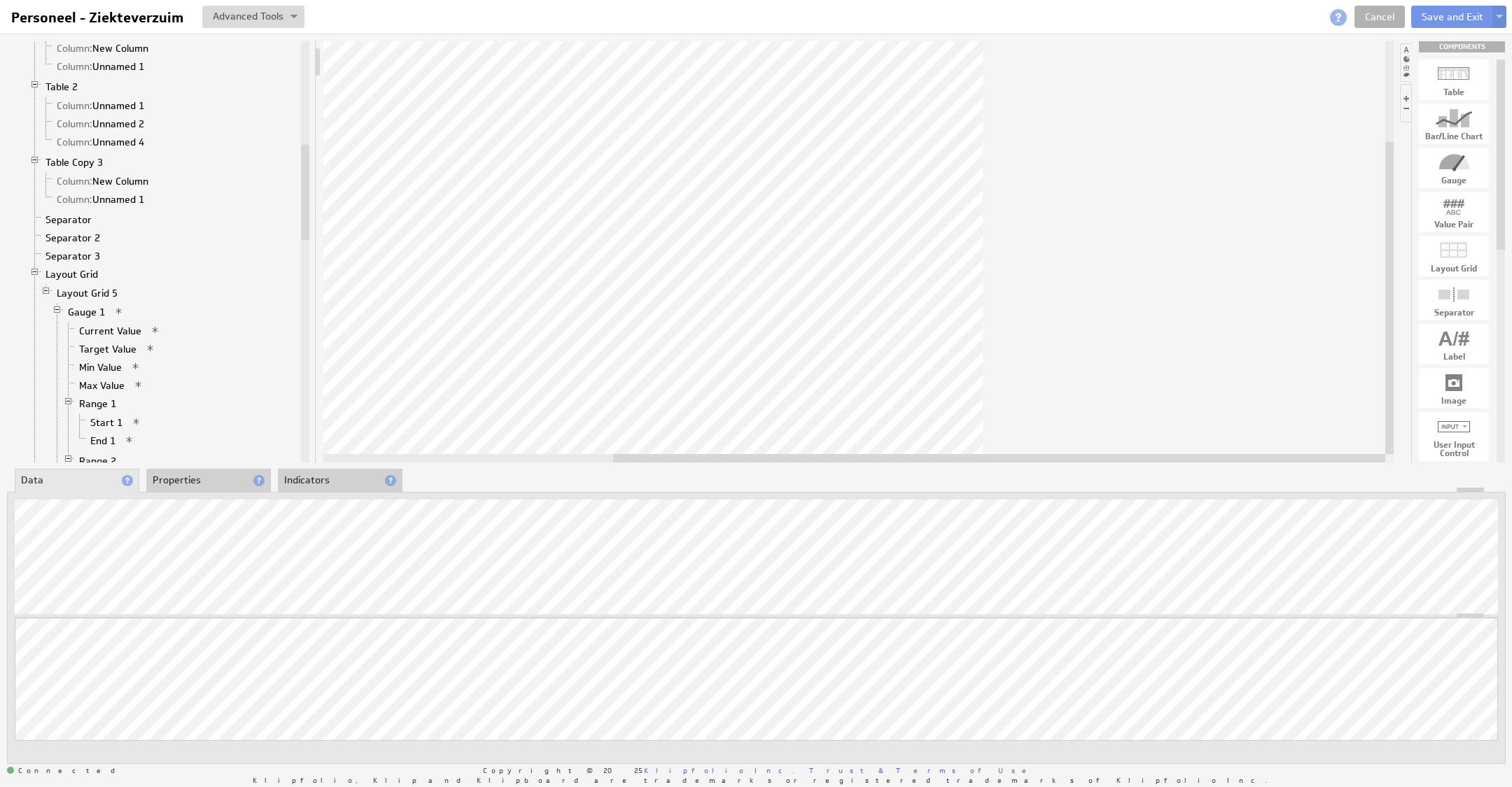
drag, startPoint x: 855, startPoint y: 454, endPoint x: 1118, endPoint y: 459, distance: 263.0
click at [1118, 459] on div at bounding box center [998, 458] width 772 height 9
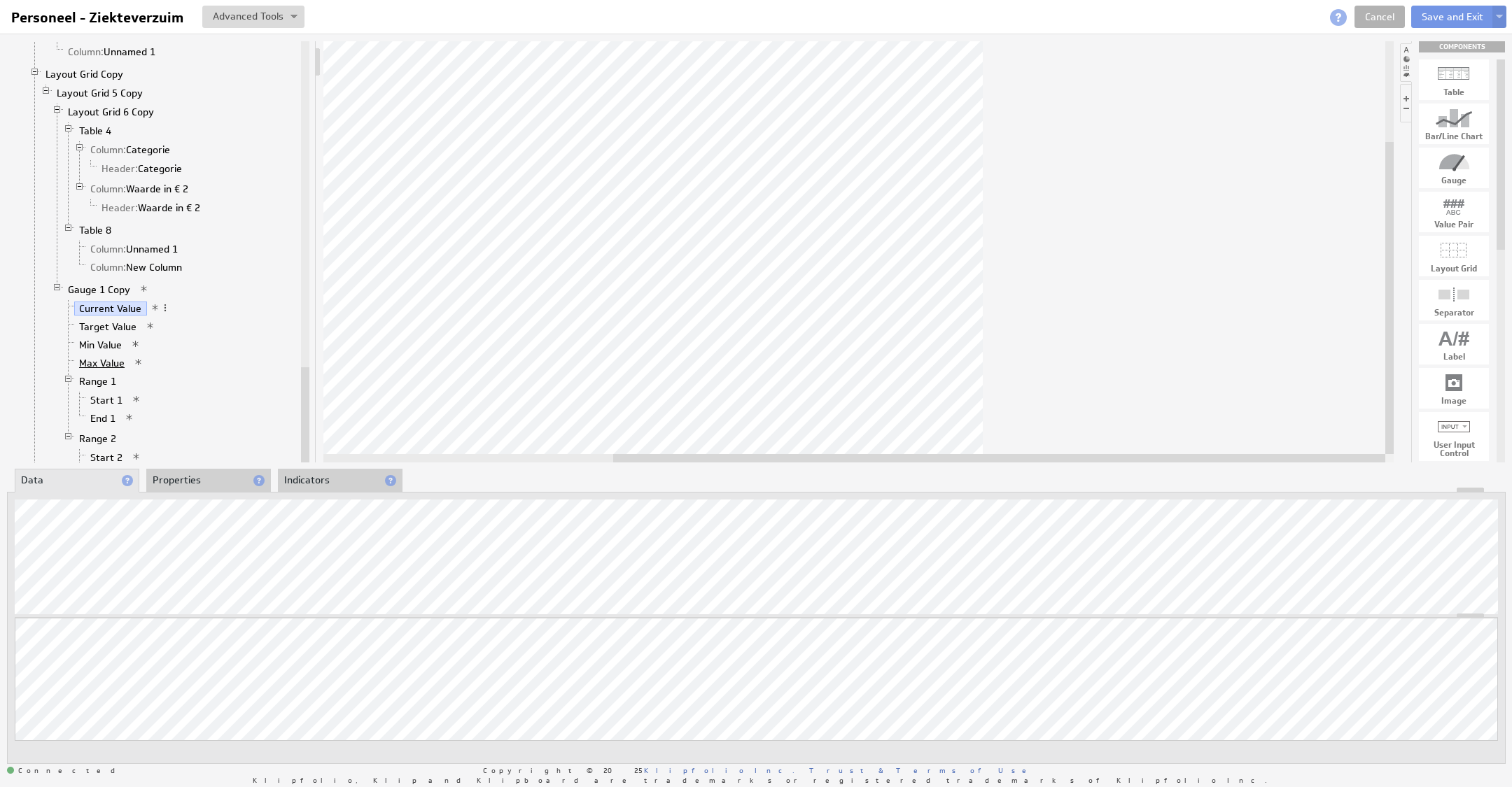
click at [104, 356] on link "Max Value" at bounding box center [102, 363] width 56 height 14
drag, startPoint x: 823, startPoint y: 455, endPoint x: 772, endPoint y: 460, distance: 51.2
click at [796, 460] on div at bounding box center [918, 458] width 772 height 9
click at [100, 451] on link "Start 2" at bounding box center [107, 458] width 42 height 14
click at [101, 469] on link "End 2" at bounding box center [103, 476] width 36 height 14
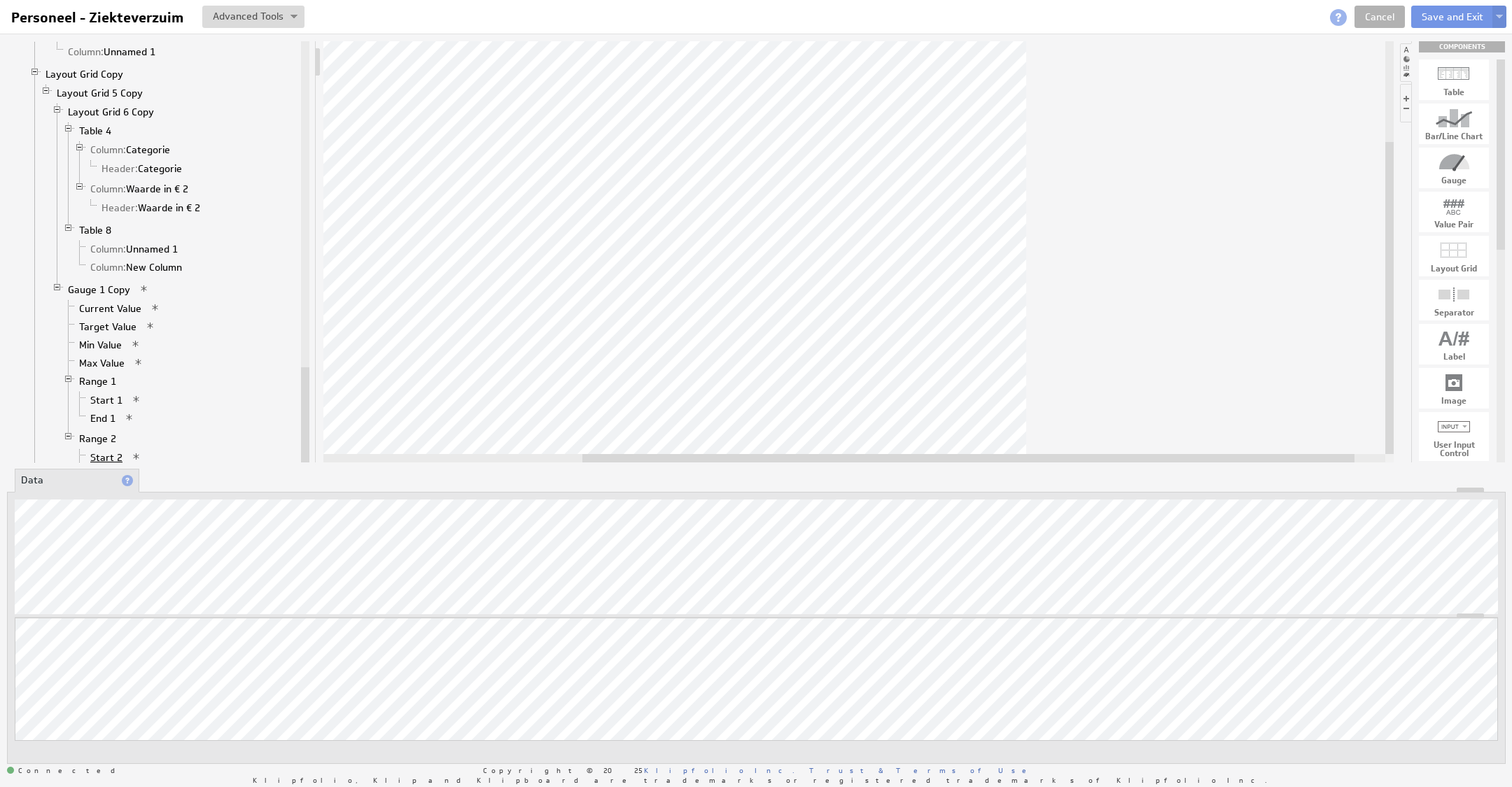
click at [116, 451] on link "Start 2" at bounding box center [107, 458] width 42 height 14
drag, startPoint x: 663, startPoint y: 459, endPoint x: 388, endPoint y: 459, distance: 275.0
click at [388, 459] on div at bounding box center [709, 458] width 772 height 9
click at [934, 450] on div at bounding box center [859, 251] width 1070 height 421
click at [205, 482] on li "Properties" at bounding box center [208, 481] width 124 height 24
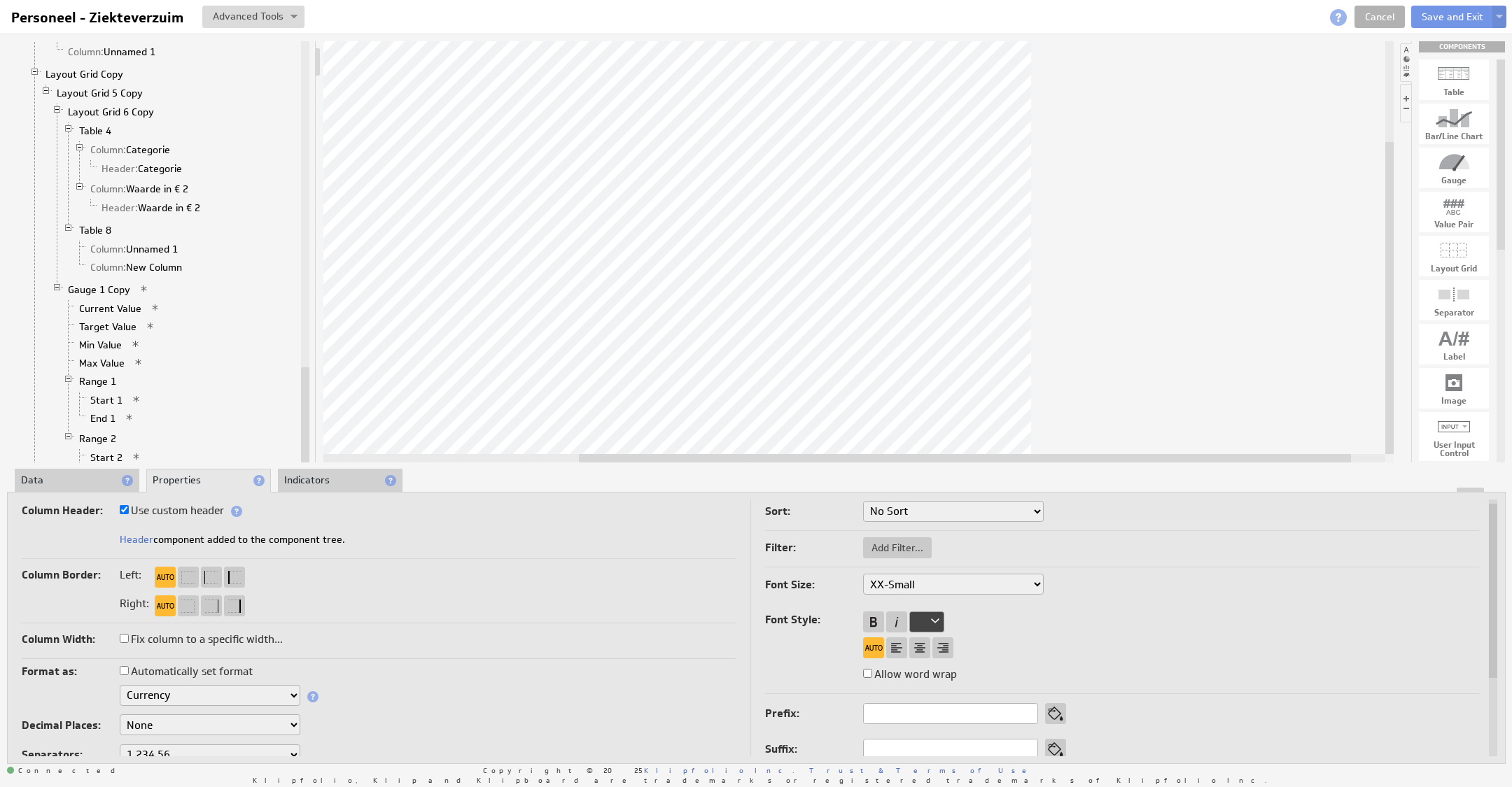
click at [199, 696] on select "Text Number Currency Percentage Image URL Date / Time Duration Mini Chart: Spar…" at bounding box center [209, 695] width 180 height 21
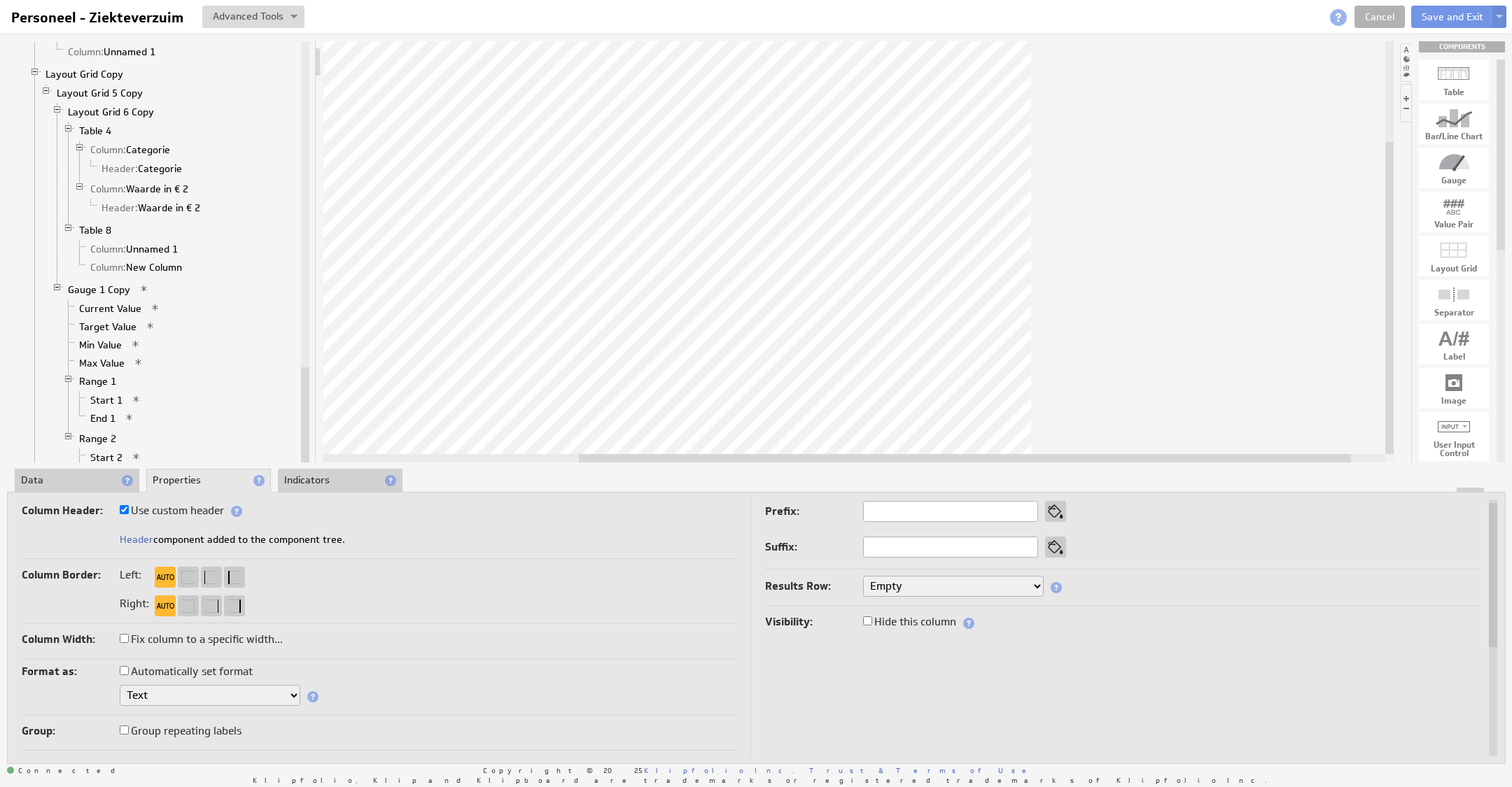
click at [86, 484] on li "Data" at bounding box center [76, 481] width 124 height 24
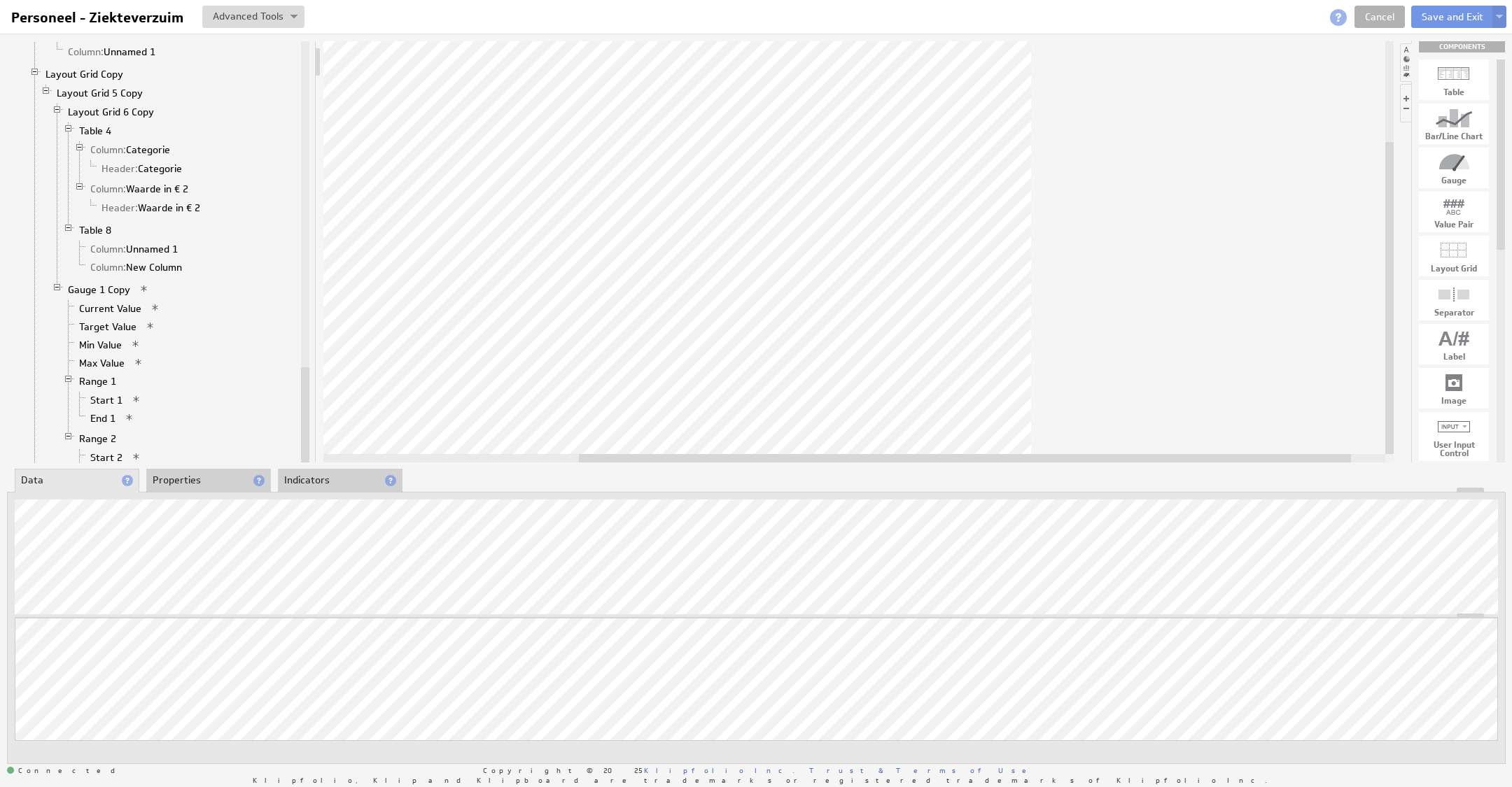
click at [205, 485] on li "Properties" at bounding box center [208, 481] width 124 height 24
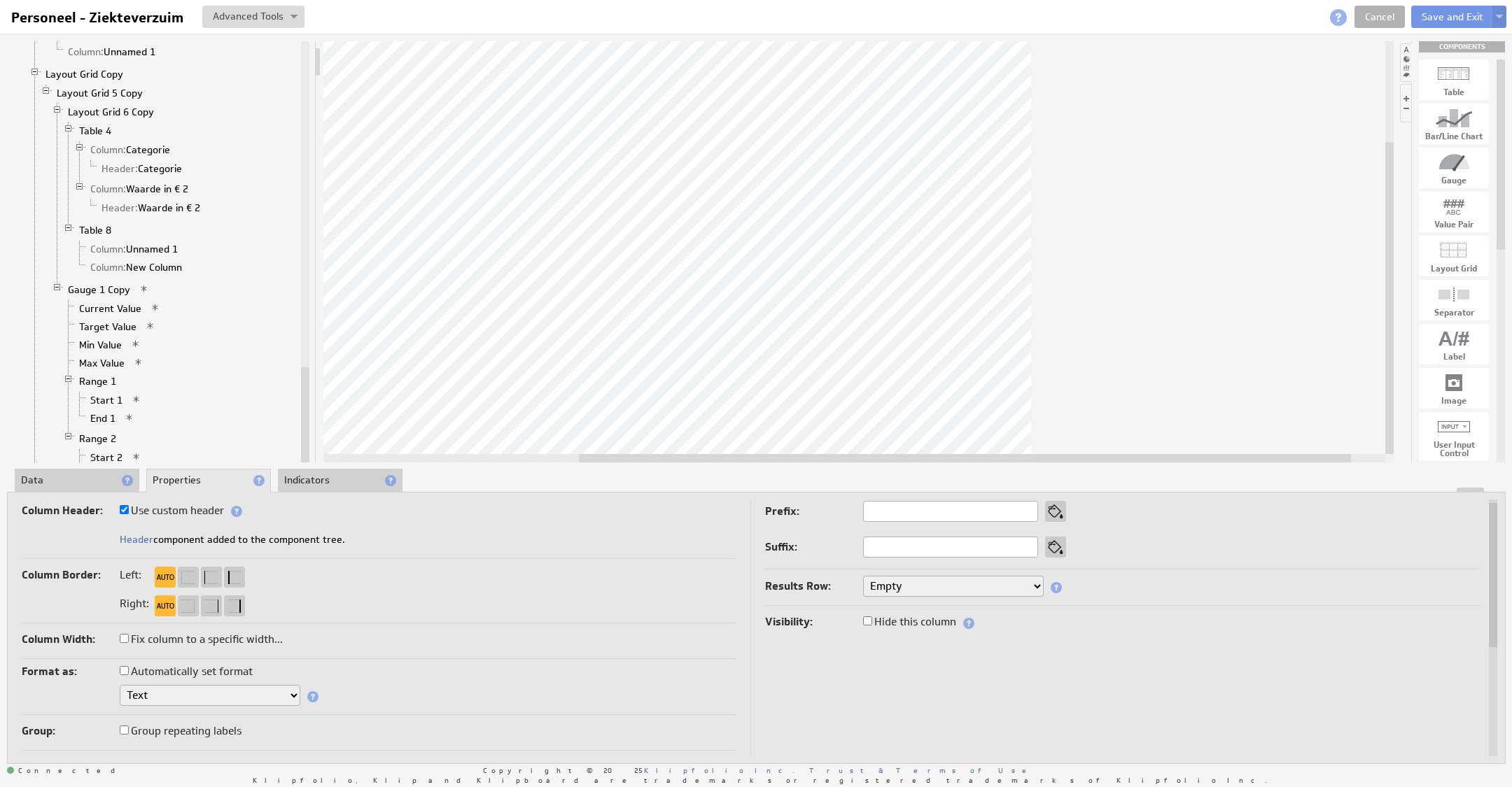
click at [463, 610] on div "Right:" at bounding box center [380, 605] width 715 height 22
click at [77, 481] on li "Data" at bounding box center [76, 481] width 124 height 24
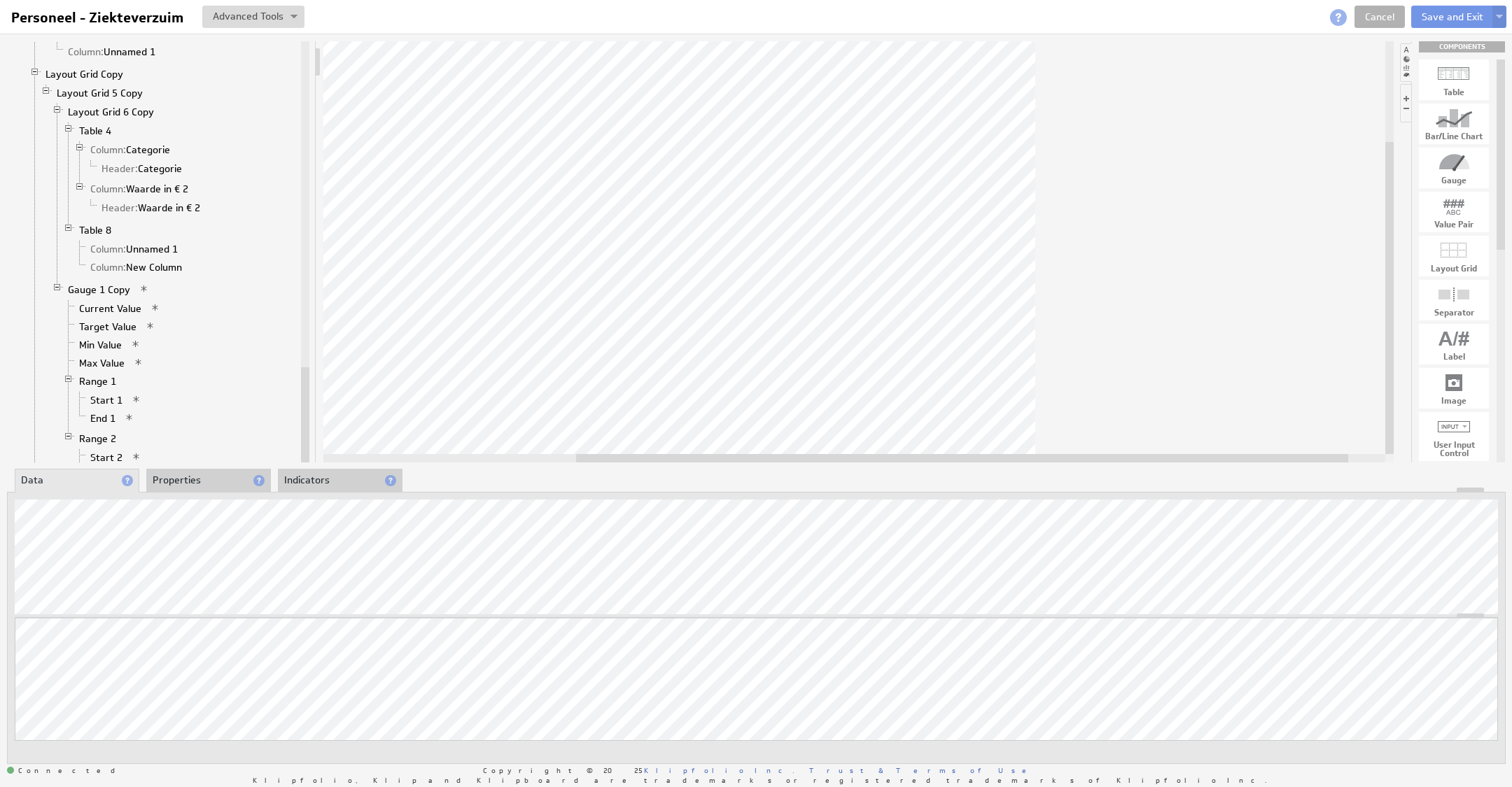
drag, startPoint x: 776, startPoint y: 459, endPoint x: 774, endPoint y: 469, distance: 10.2
click at [774, 469] on div "Component Calculations Grid Filtered Data Column: TotalAmount 1 Column: Classif…" at bounding box center [756, 402] width 1512 height 737
click at [202, 477] on li "Properties" at bounding box center [208, 481] width 124 height 24
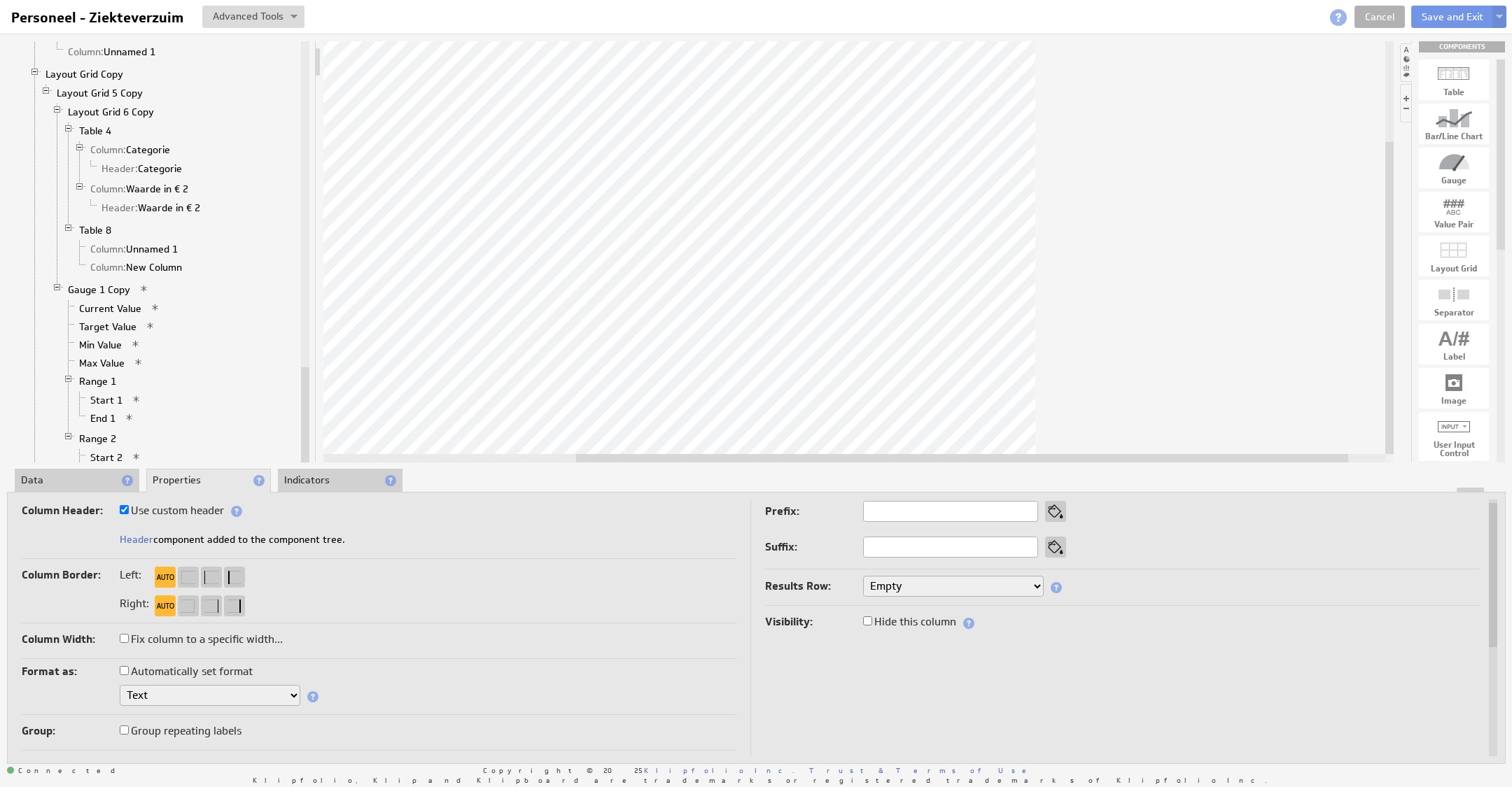
click at [167, 691] on select "Text Number Currency Percentage Image URL Date / Time Duration Mini Chart: Spar…" at bounding box center [209, 695] width 180 height 21
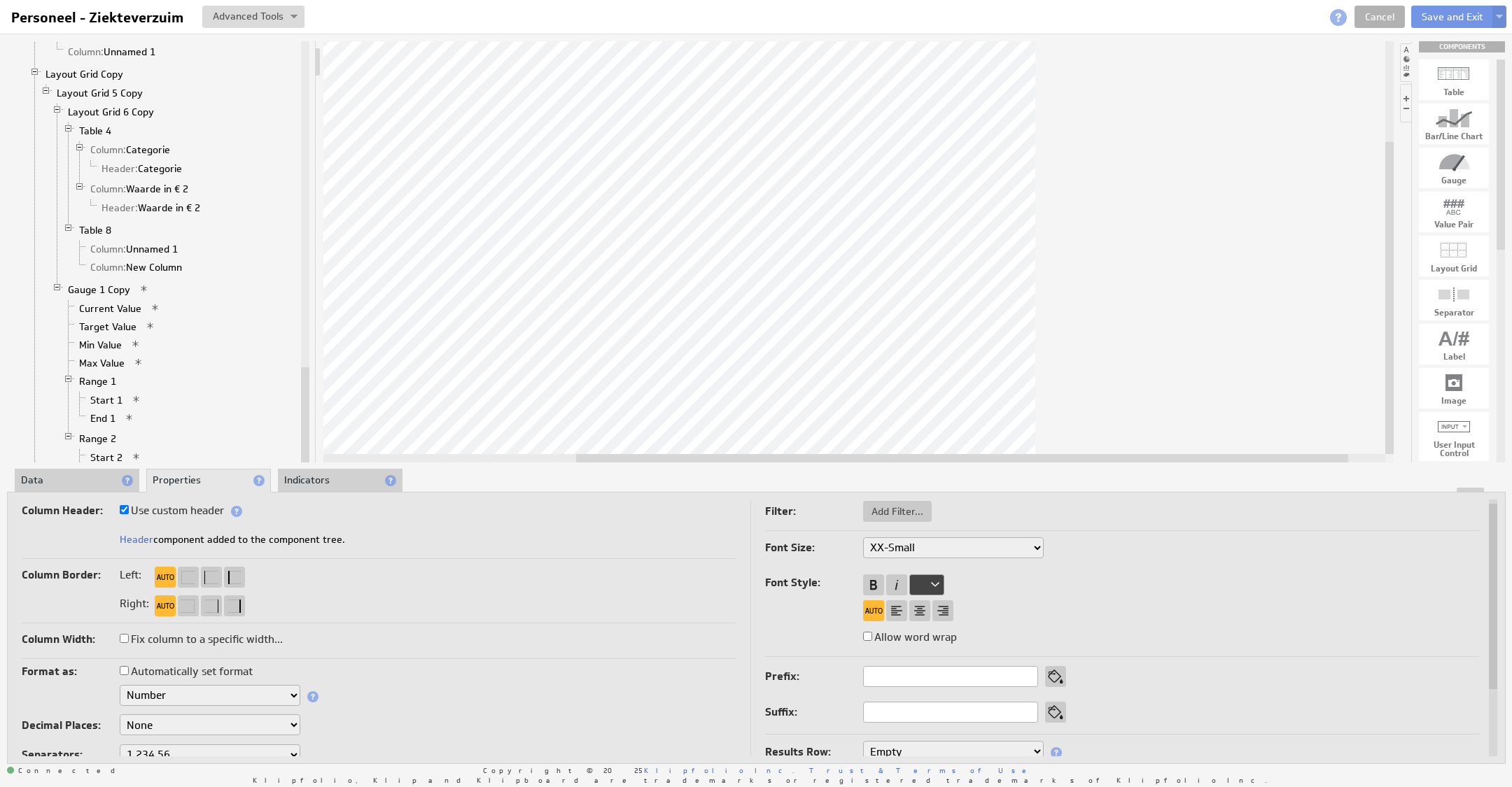
click at [62, 470] on li "Data" at bounding box center [76, 481] width 124 height 24
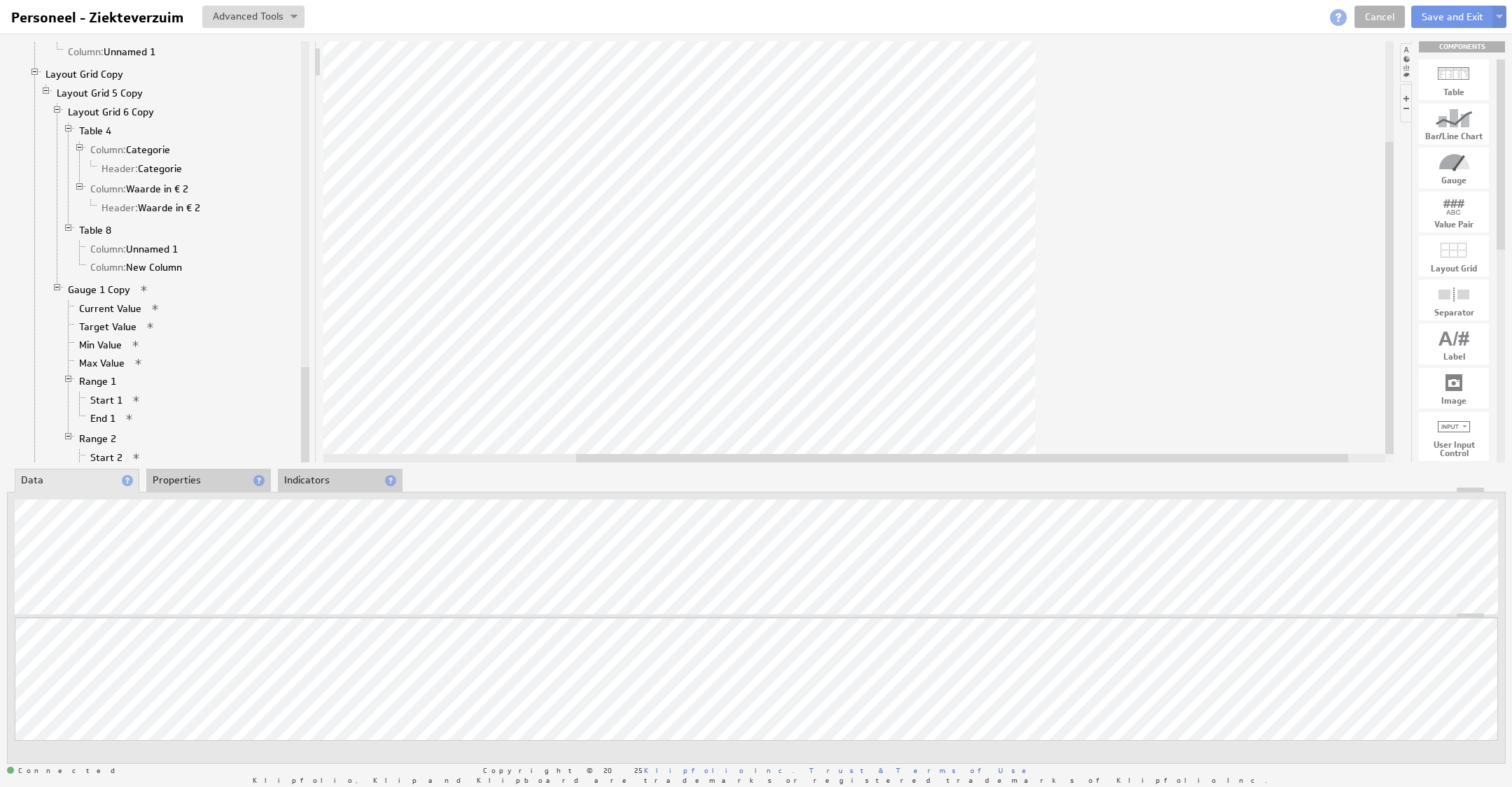
click at [193, 477] on li "Properties" at bounding box center [208, 481] width 124 height 24
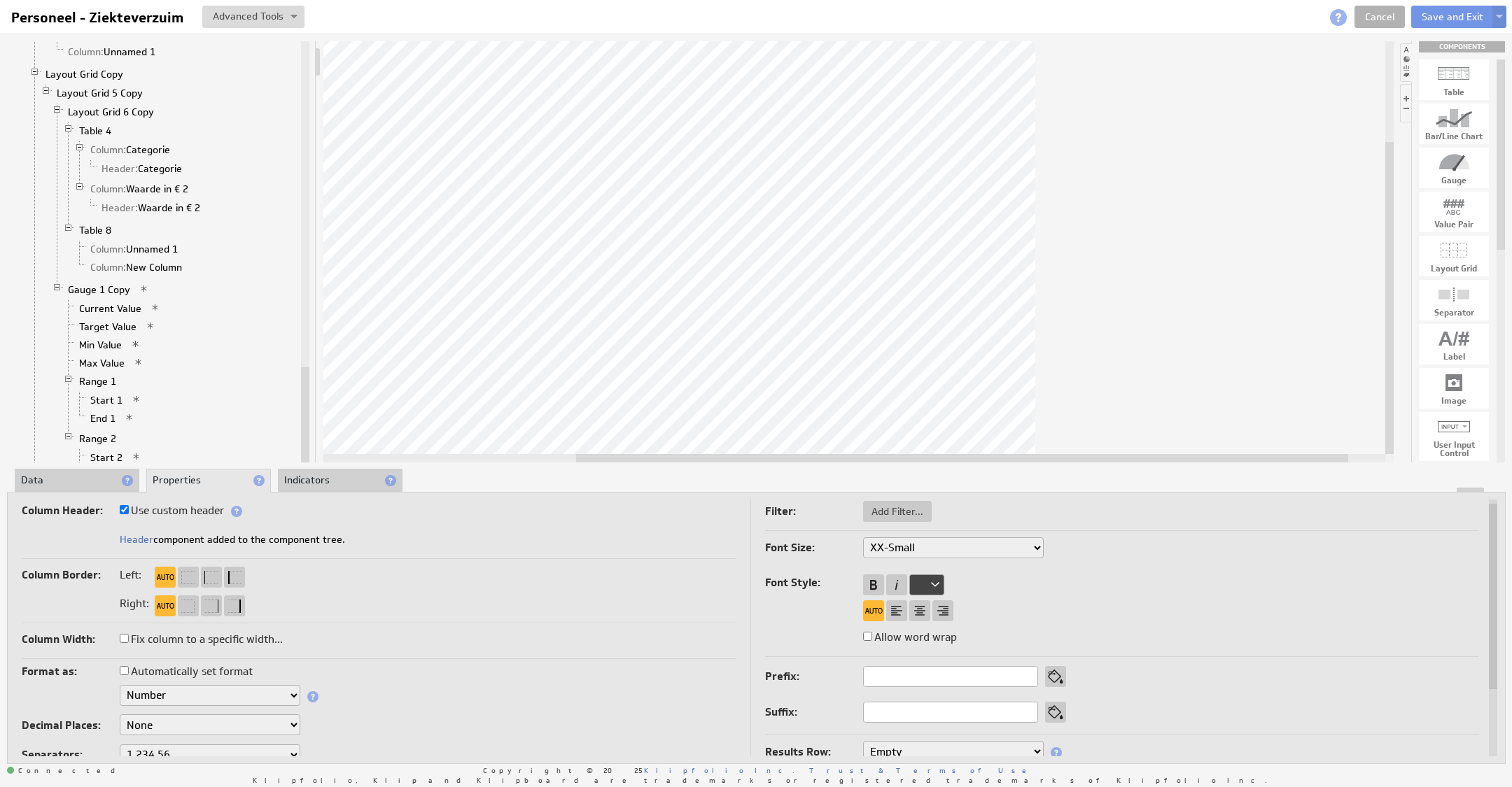
click at [238, 727] on select "None .# (1) .## (2) .### (3) .#### (4)" at bounding box center [209, 725] width 180 height 21
select select "2"
click at [73, 485] on li "Data" at bounding box center [76, 481] width 124 height 24
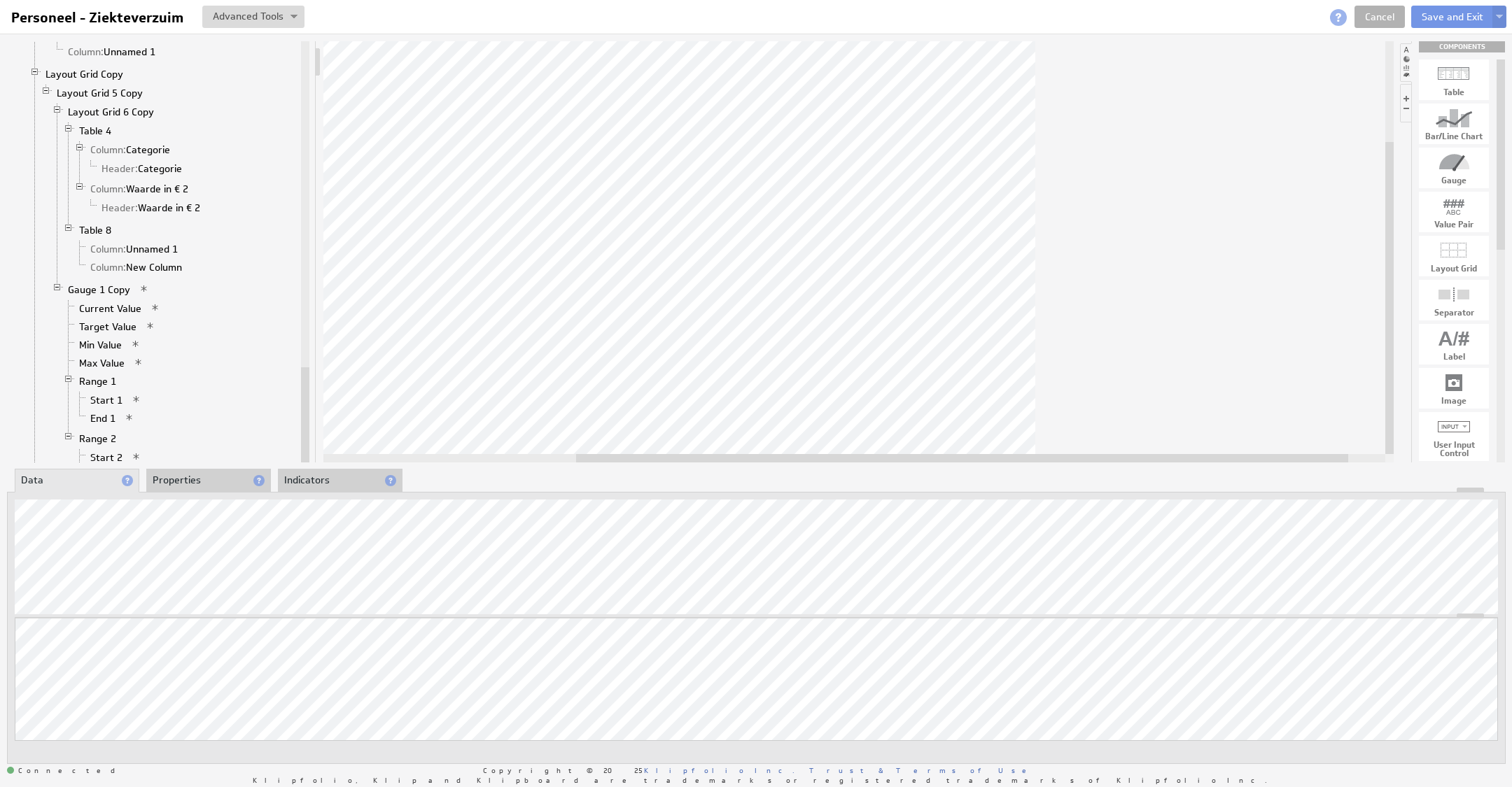
click at [205, 479] on li "Properties" at bounding box center [208, 481] width 124 height 24
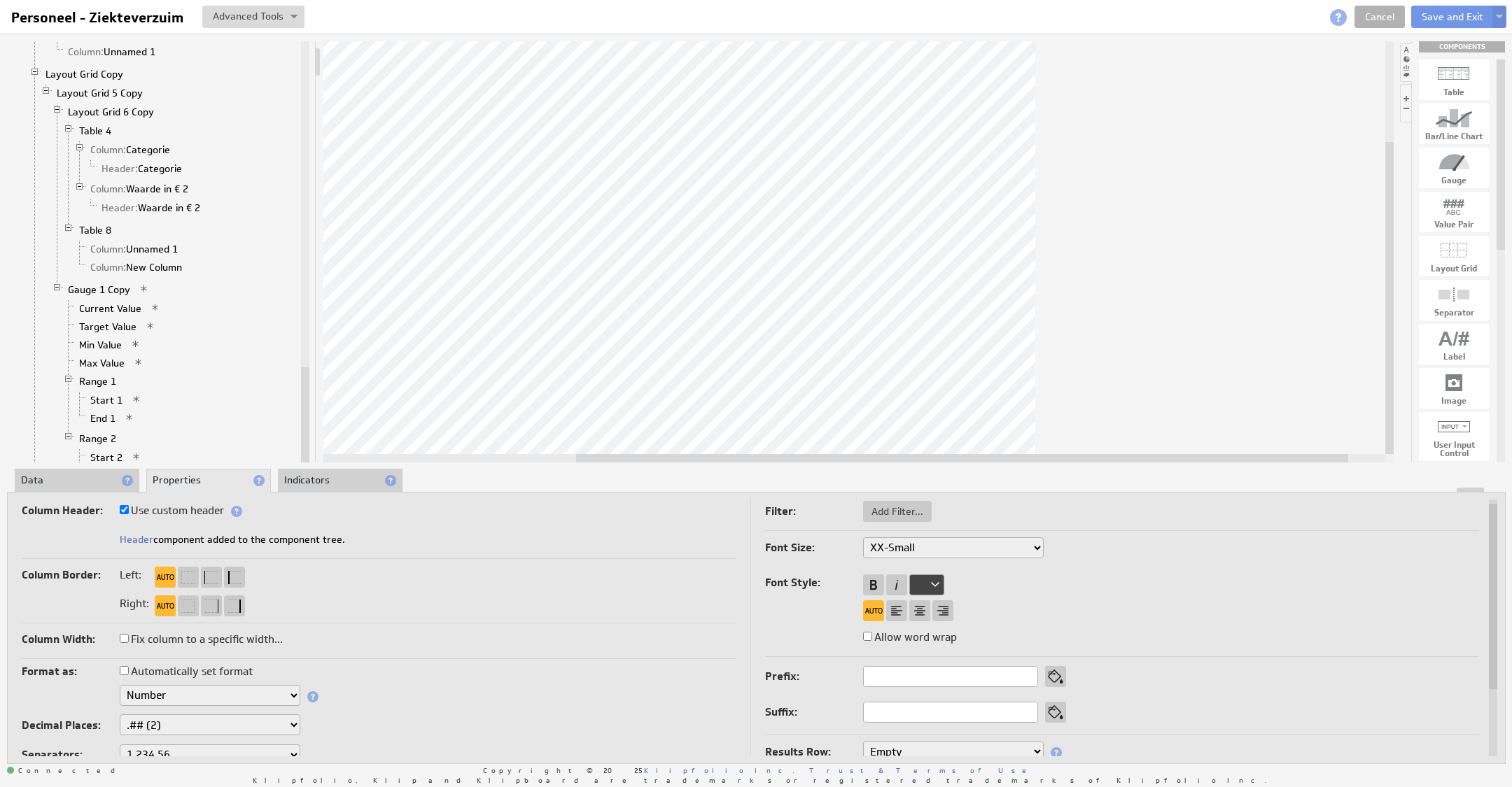
click at [218, 696] on select "Text Number Currency Percentage Image URL Date / Time Duration Mini Chart: Spar…" at bounding box center [209, 695] width 180 height 21
click at [194, 665] on label "Automatically set format" at bounding box center [186, 671] width 133 height 19
click at [129, 666] on input "Automatically set format" at bounding box center [123, 669] width 9 height 9
click at [172, 672] on label "Automatically set format" at bounding box center [186, 671] width 133 height 19
click at [129, 672] on input "Automatically set format" at bounding box center [123, 669] width 9 height 9
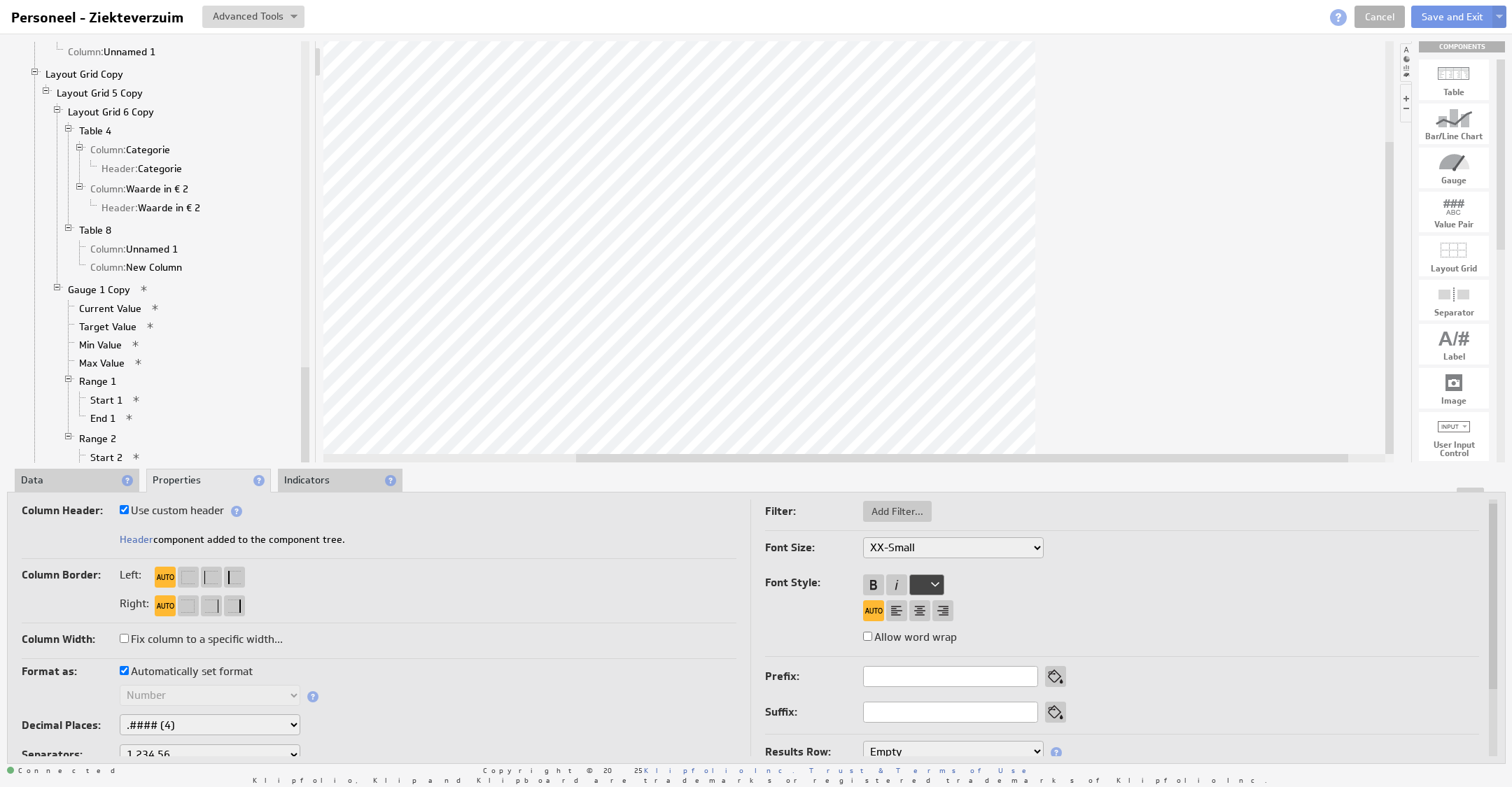
checkbox input "false"
click at [182, 687] on select "Text Number Currency Percentage Image URL Date / Time Duration Mini Chart: Spar…" at bounding box center [209, 695] width 180 height 21
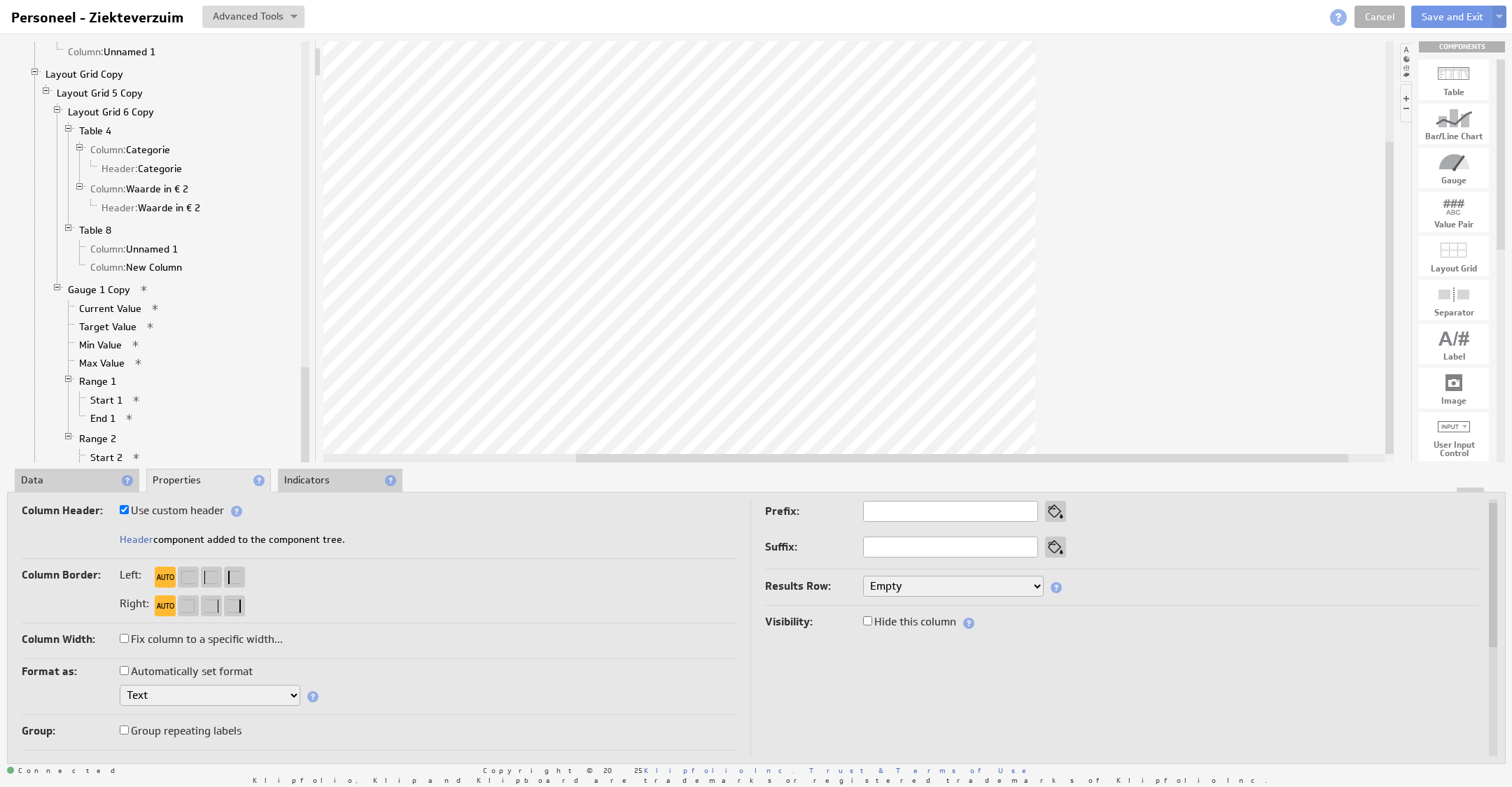
click at [40, 484] on li "Data" at bounding box center [76, 481] width 124 height 24
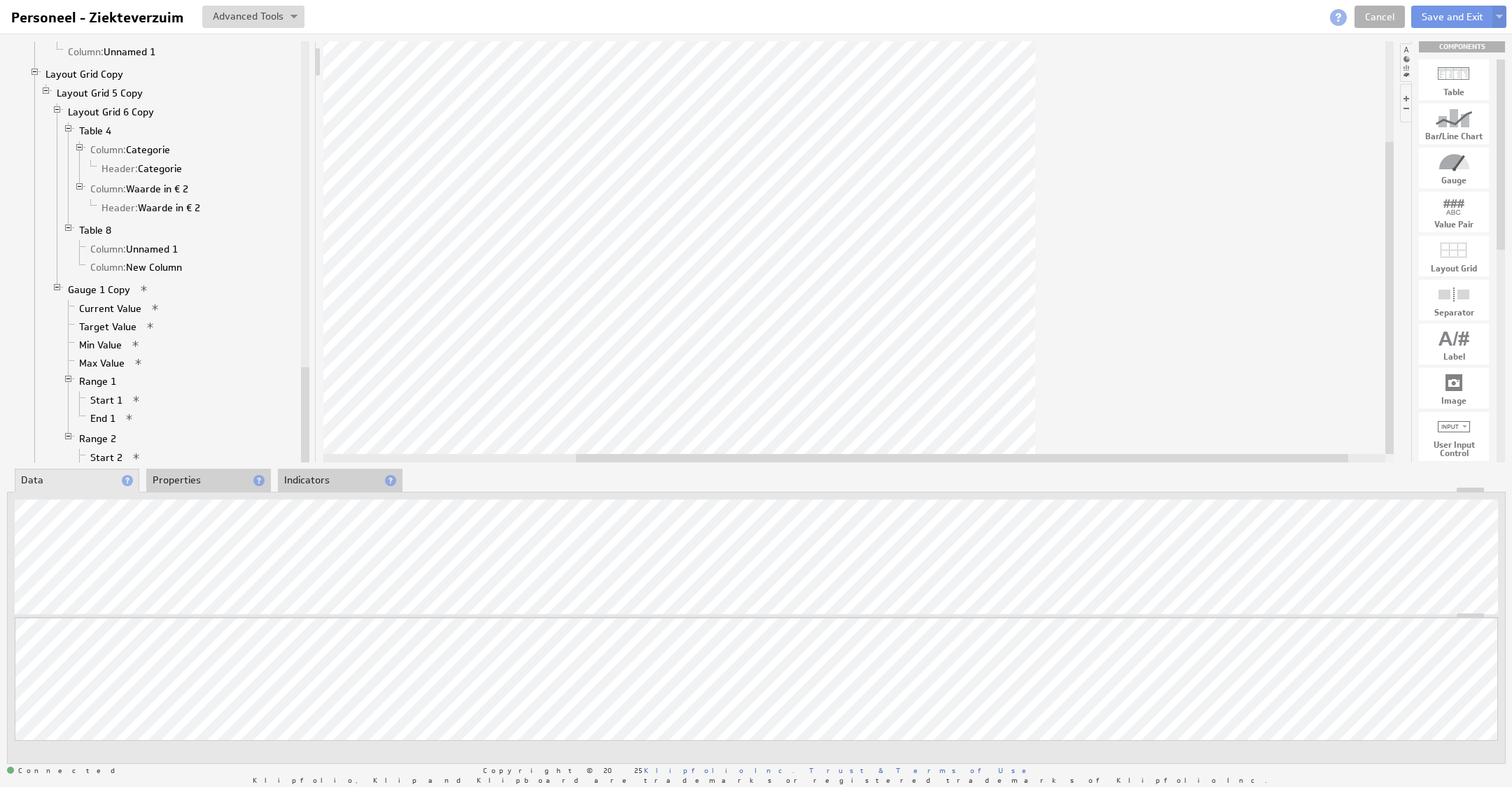
click at [200, 474] on li "Properties" at bounding box center [208, 481] width 124 height 24
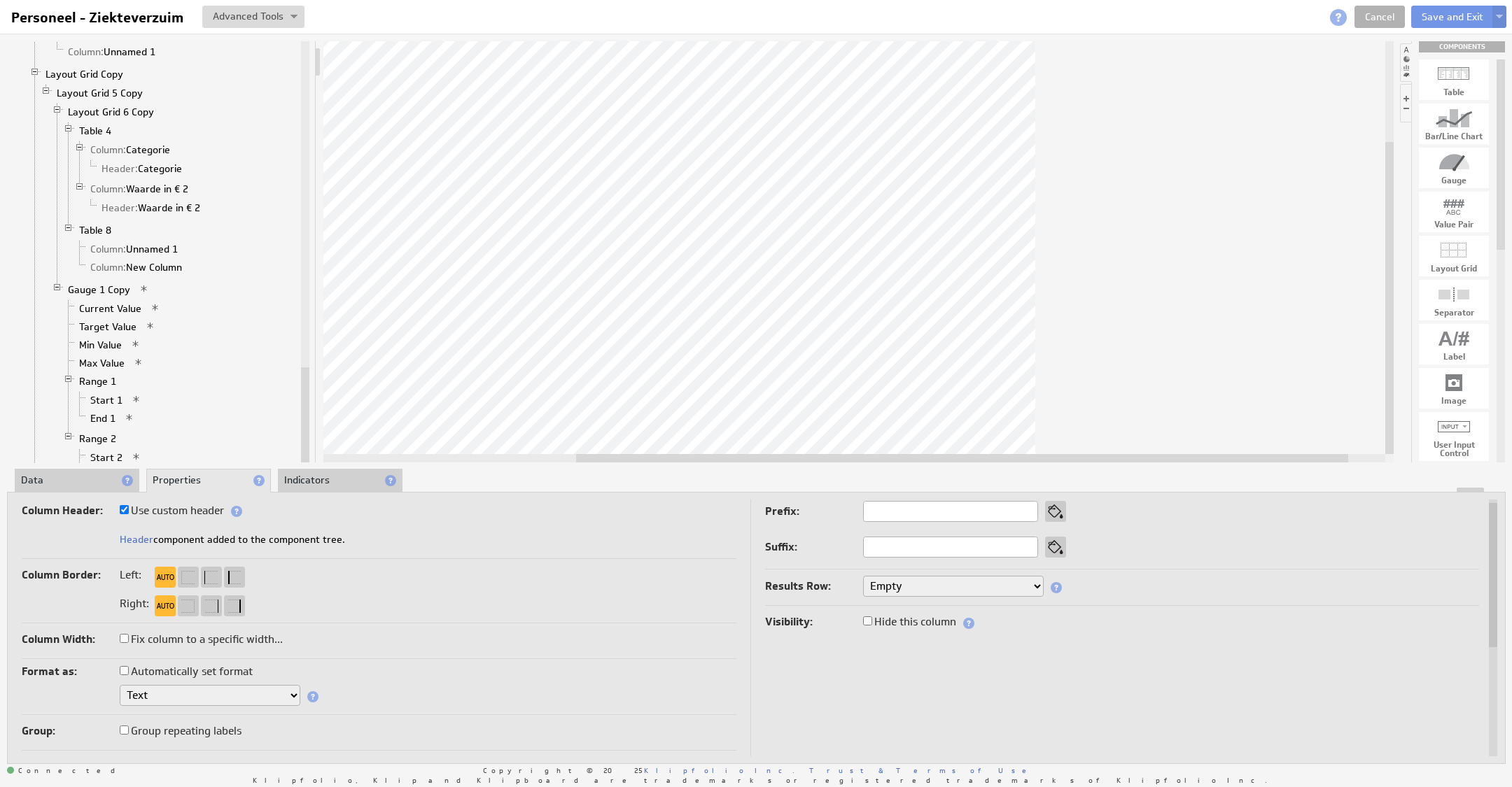
click at [109, 477] on li "Data" at bounding box center [76, 481] width 124 height 24
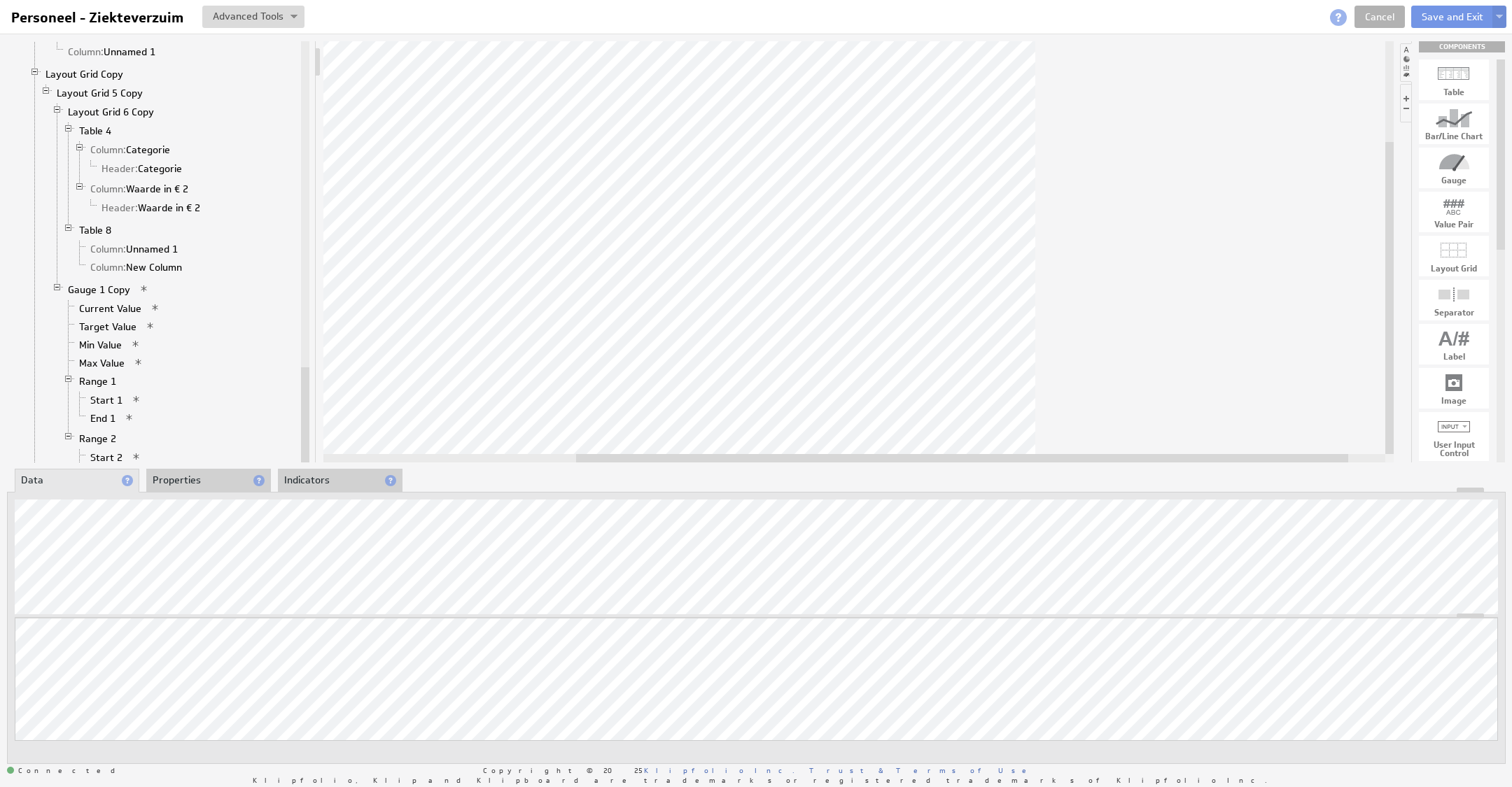
click at [180, 478] on li "Properties" at bounding box center [208, 481] width 124 height 24
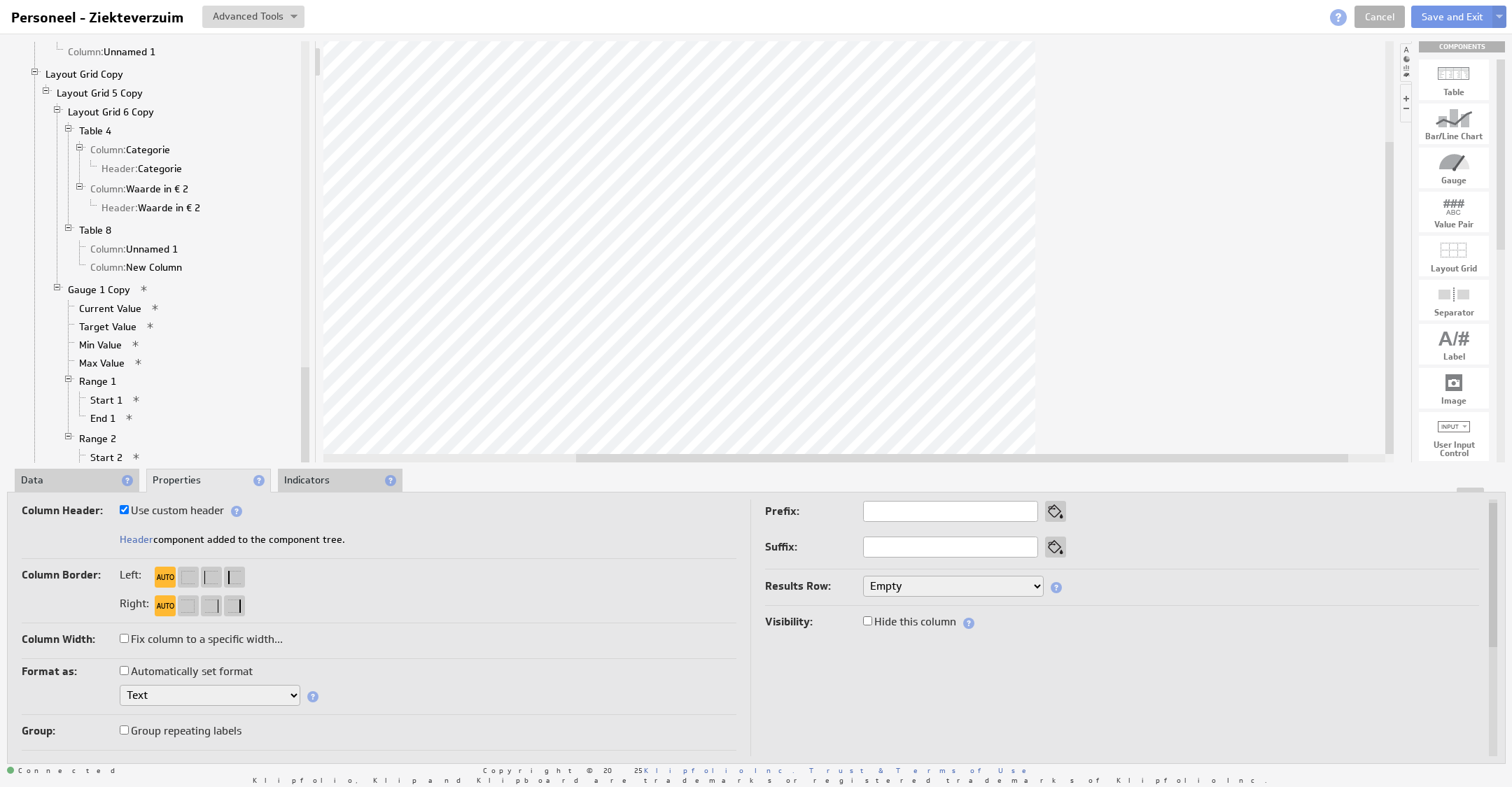
click at [59, 474] on li "Data" at bounding box center [76, 481] width 124 height 24
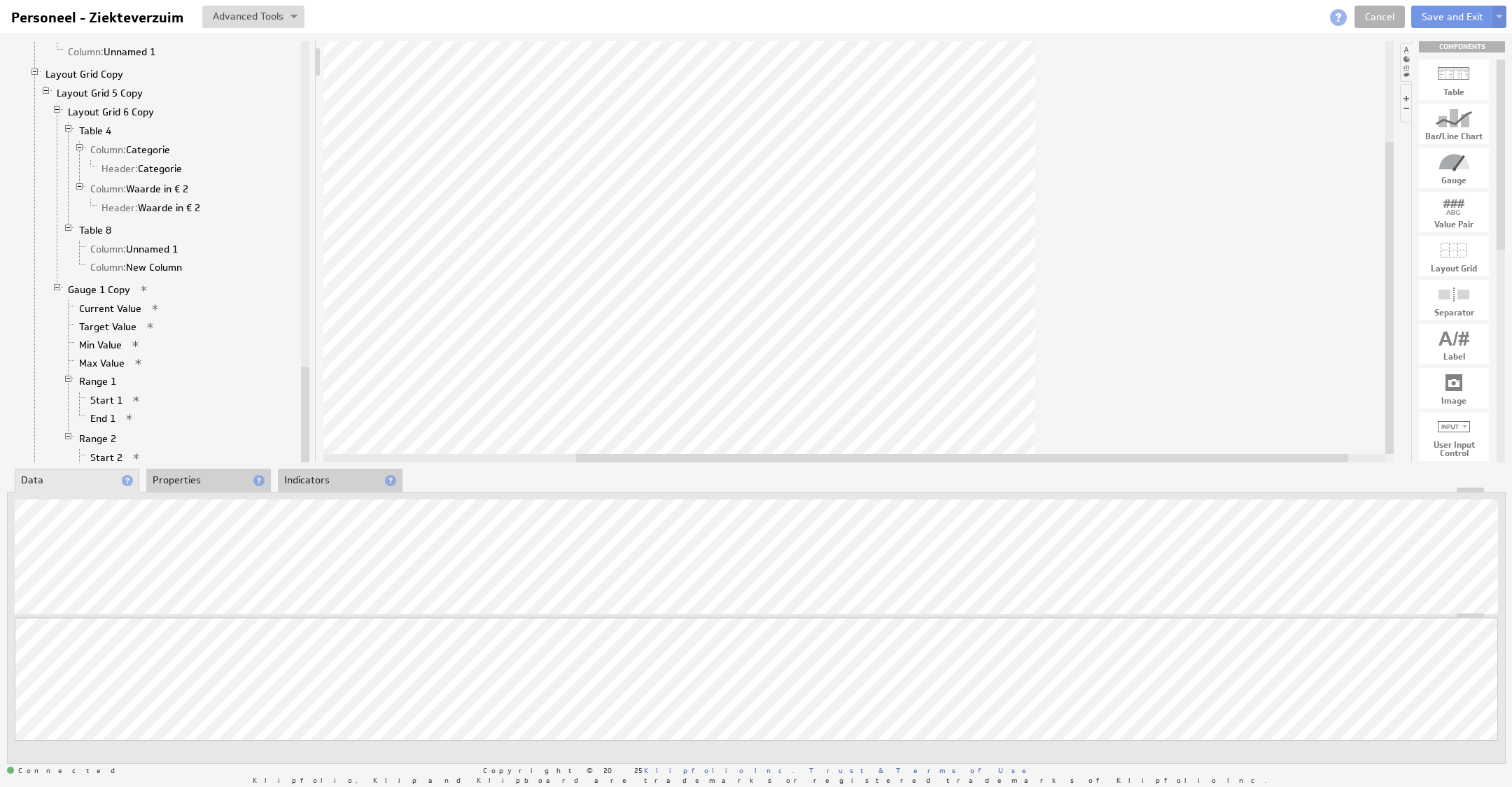
click at [215, 487] on div at bounding box center [756, 489] width 1497 height 5
click at [208, 479] on li "Properties" at bounding box center [208, 481] width 124 height 24
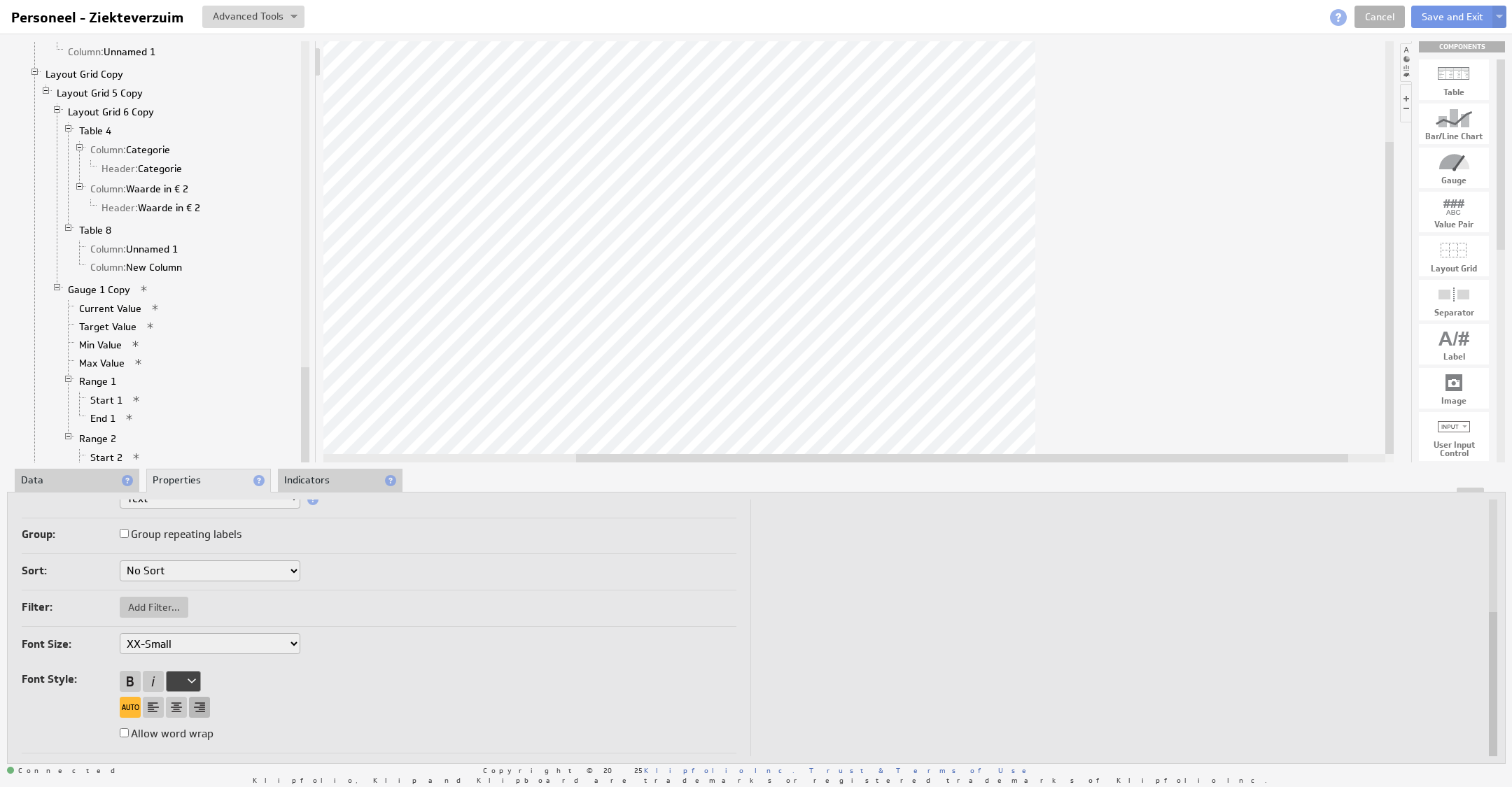
click at [199, 701] on div at bounding box center [199, 707] width 21 height 21
click at [427, 666] on div "Font Size: XX-Small X-Small Small Medium Large X-Large XX-Large Font Style: All…" at bounding box center [380, 693] width 715 height 120
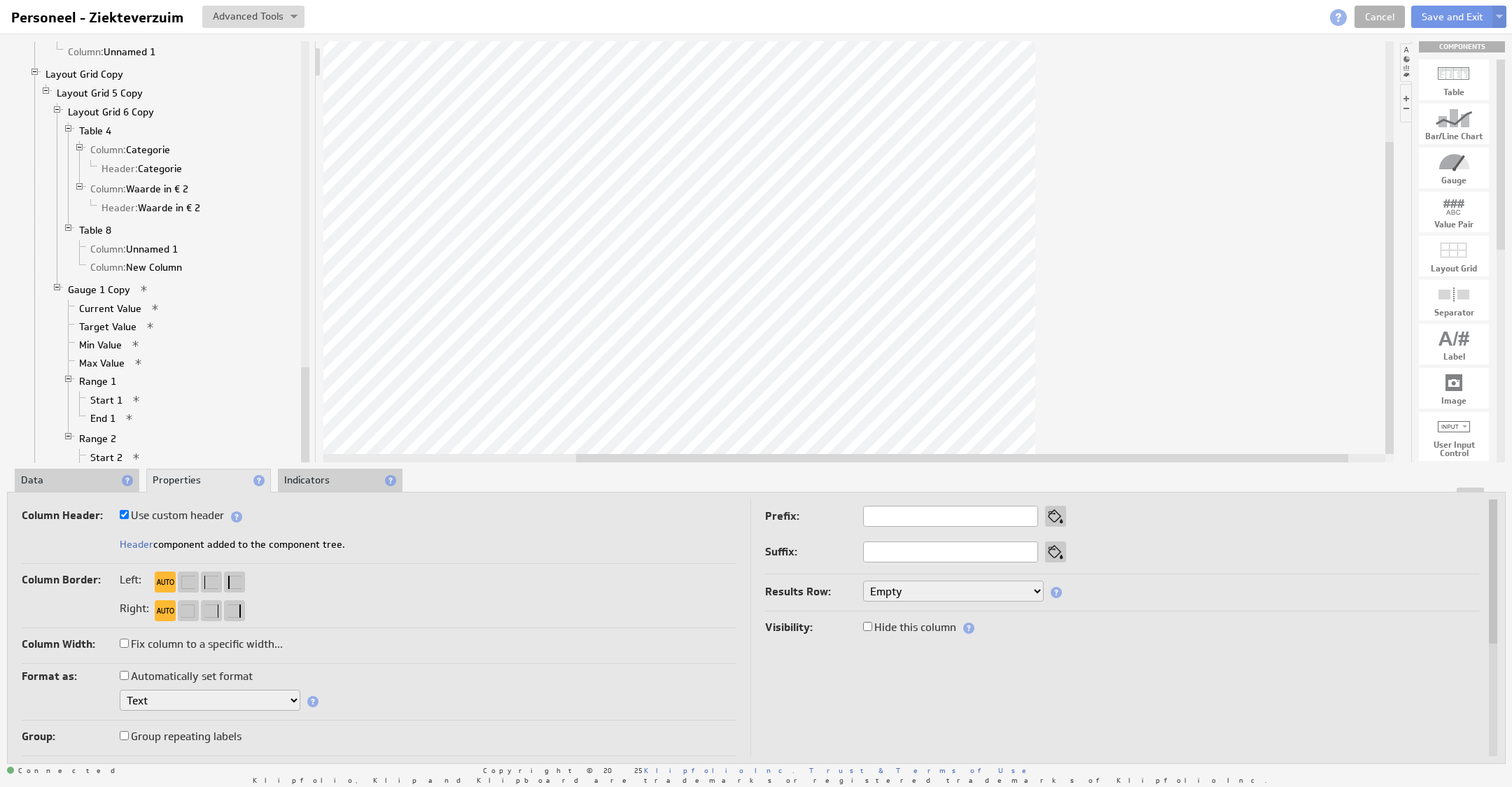
click at [90, 478] on li "Data" at bounding box center [76, 481] width 124 height 24
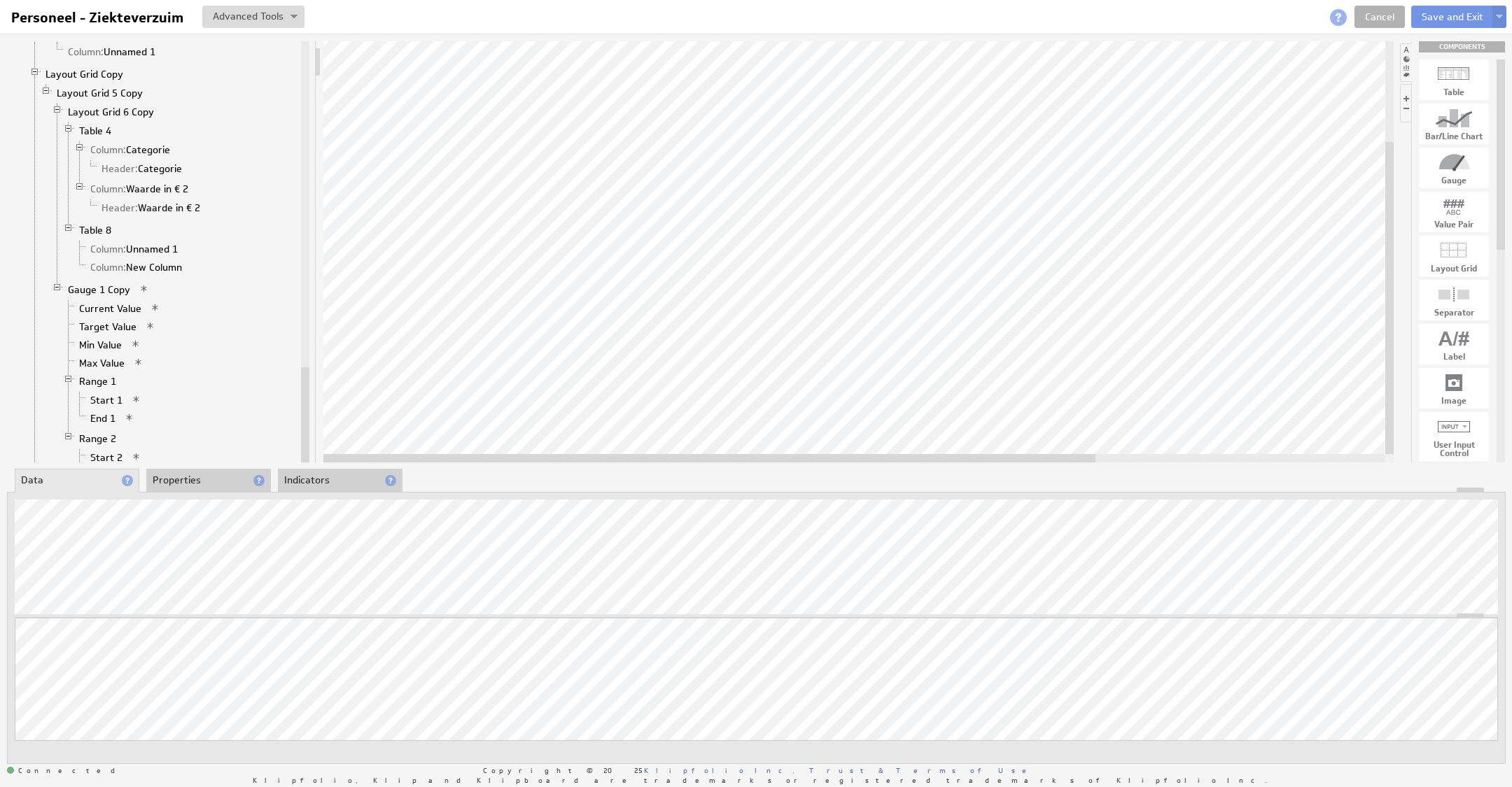
drag, startPoint x: 726, startPoint y: 459, endPoint x: 349, endPoint y: 463, distance: 377.0
click at [349, 463] on div "Component Calculations Grid Filtered Data Column: TotalAmount 1 Column: Classif…" at bounding box center [756, 402] width 1512 height 737
click at [1192, 453] on div at bounding box center [859, 251] width 1070 height 421
click at [888, 432] on div at bounding box center [859, 251] width 1070 height 421
click at [183, 480] on li "Properties" at bounding box center [208, 481] width 124 height 24
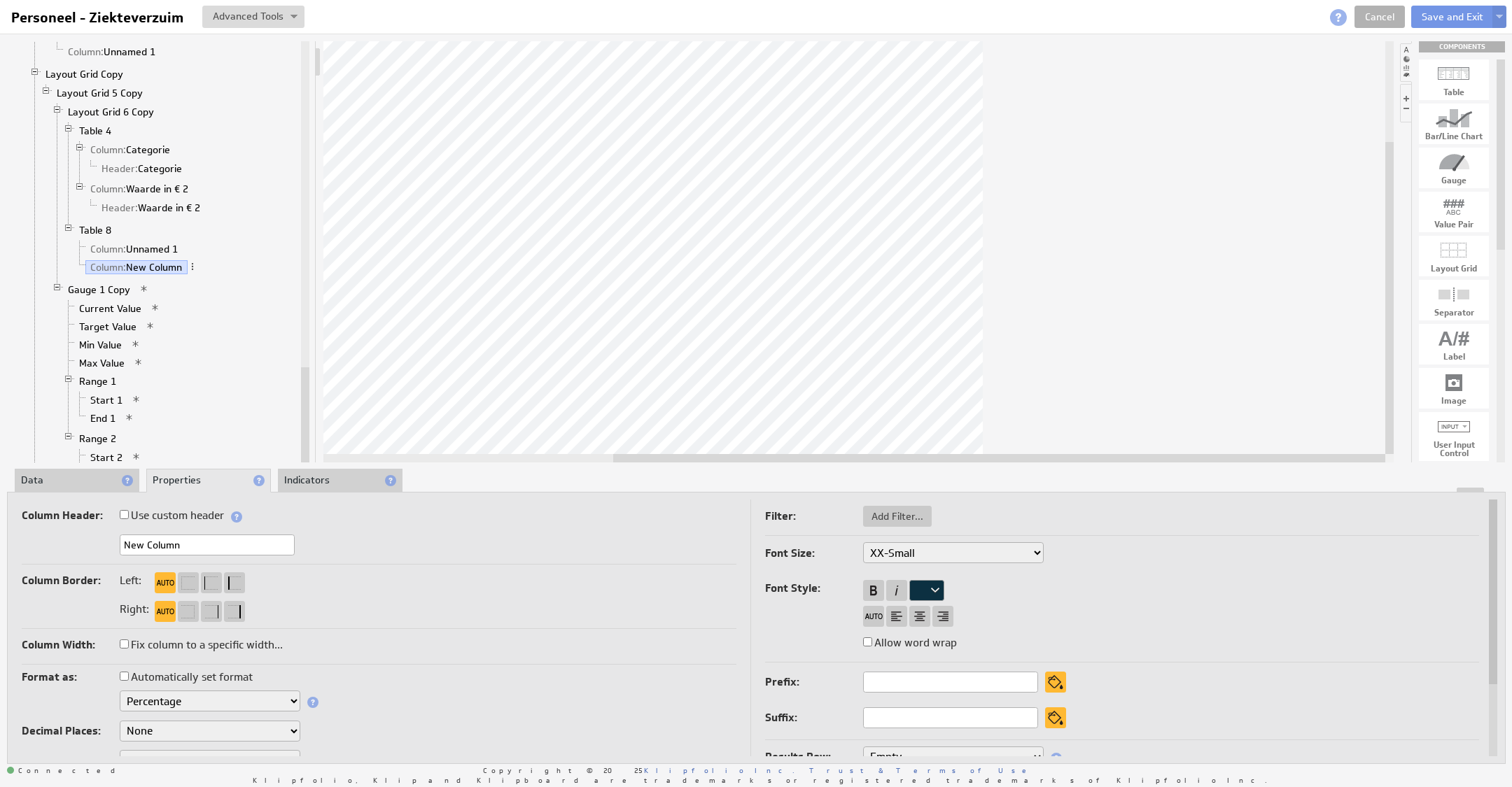
click at [177, 722] on select "None .# (1) .## (2) .### (3) .#### (4)" at bounding box center [209, 731] width 180 height 21
select select "2"
click at [751, 469] on div "Component Calculations Grid Filtered Data Column: TotalAmount 1 Column: Classif…" at bounding box center [756, 402] width 1512 height 737
click at [510, 395] on div at bounding box center [859, 251] width 1070 height 421
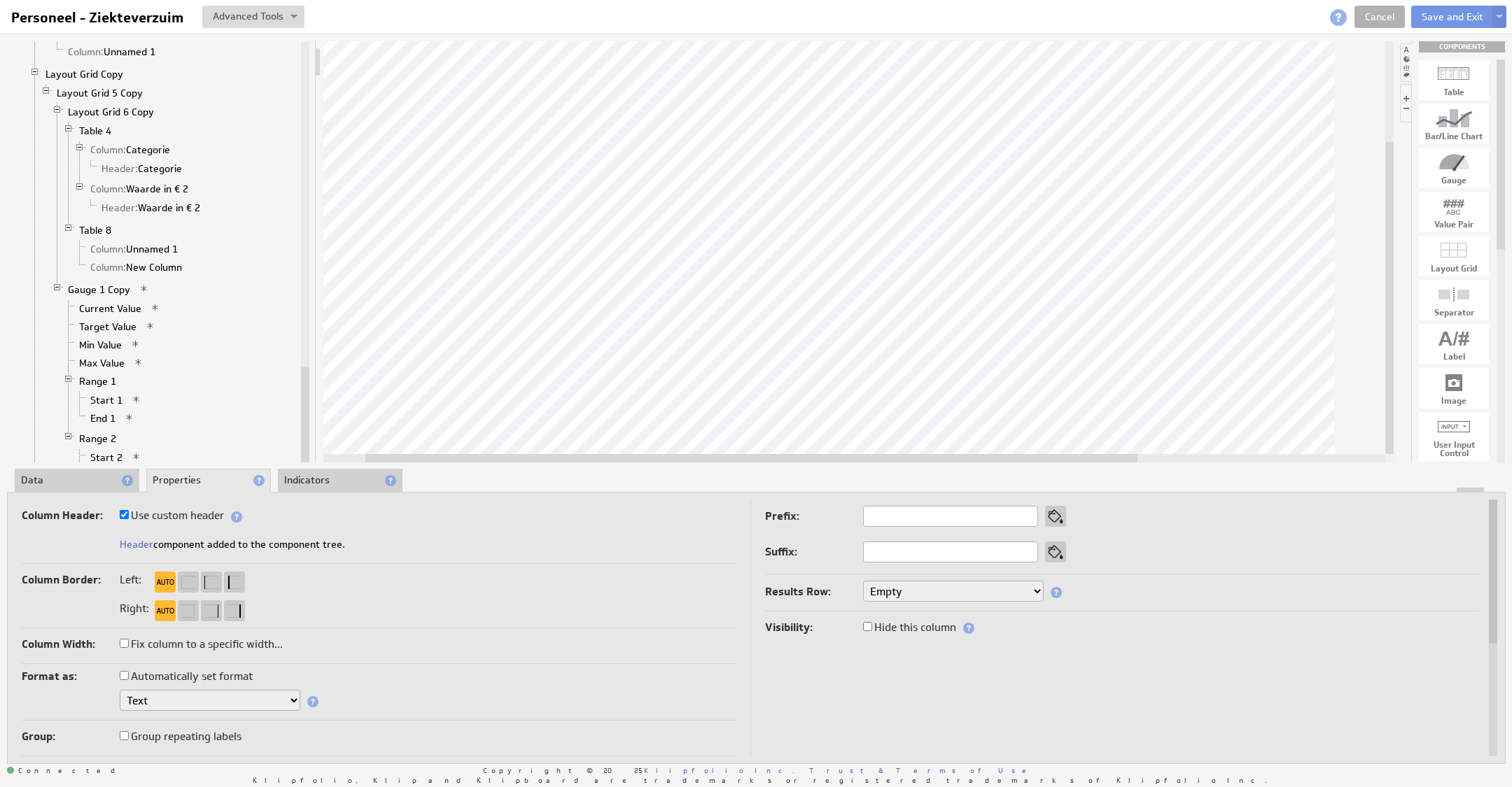
click at [60, 475] on li "Data" at bounding box center [76, 481] width 124 height 24
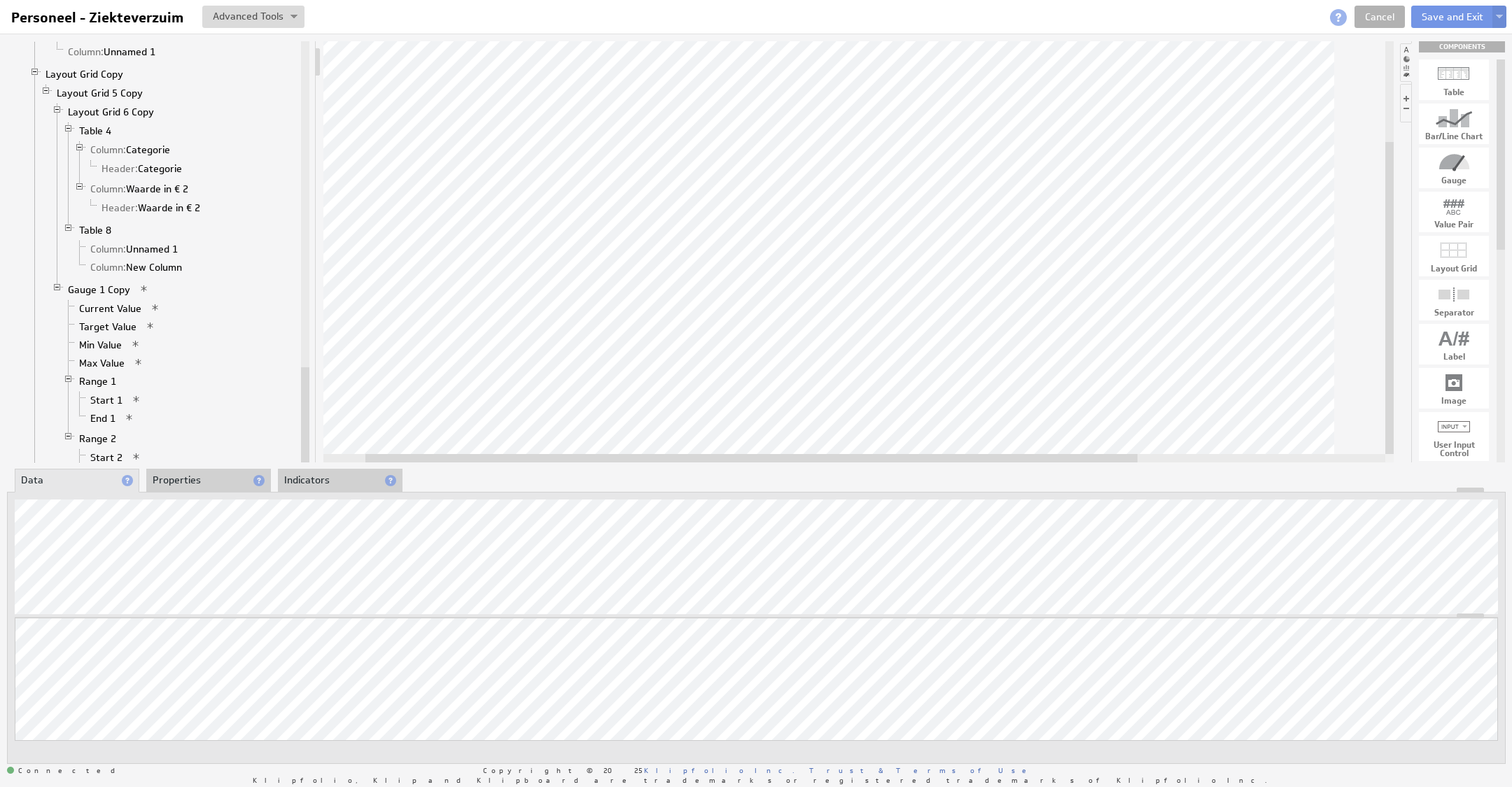
click at [180, 489] on div at bounding box center [756, 489] width 1497 height 5
click at [185, 485] on li "Properties" at bounding box center [208, 481] width 124 height 24
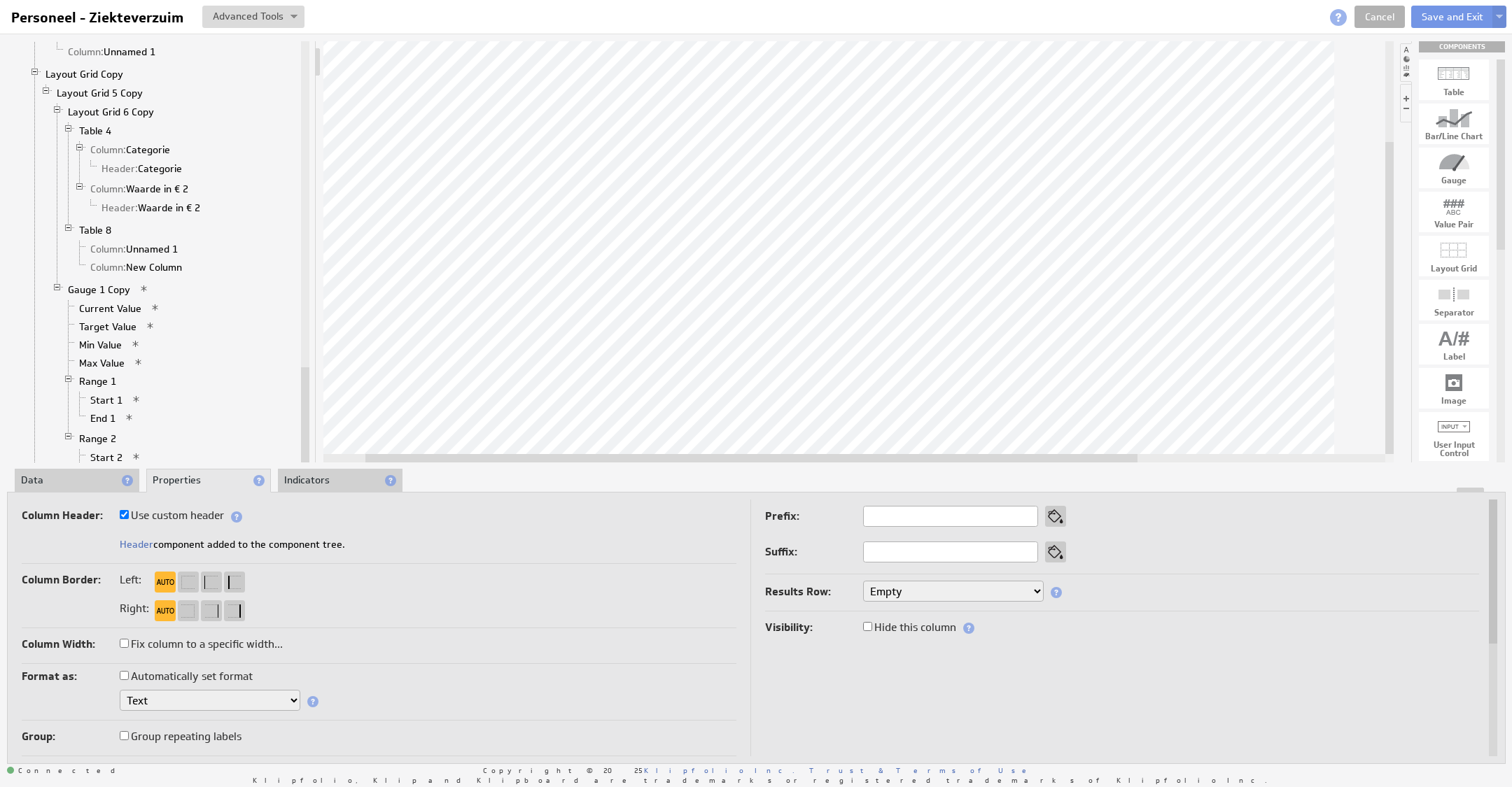
click at [191, 678] on label "Automatically set format" at bounding box center [186, 676] width 133 height 19
click at [129, 678] on input "Automatically set format" at bounding box center [123, 674] width 9 height 9
checkbox input "true"
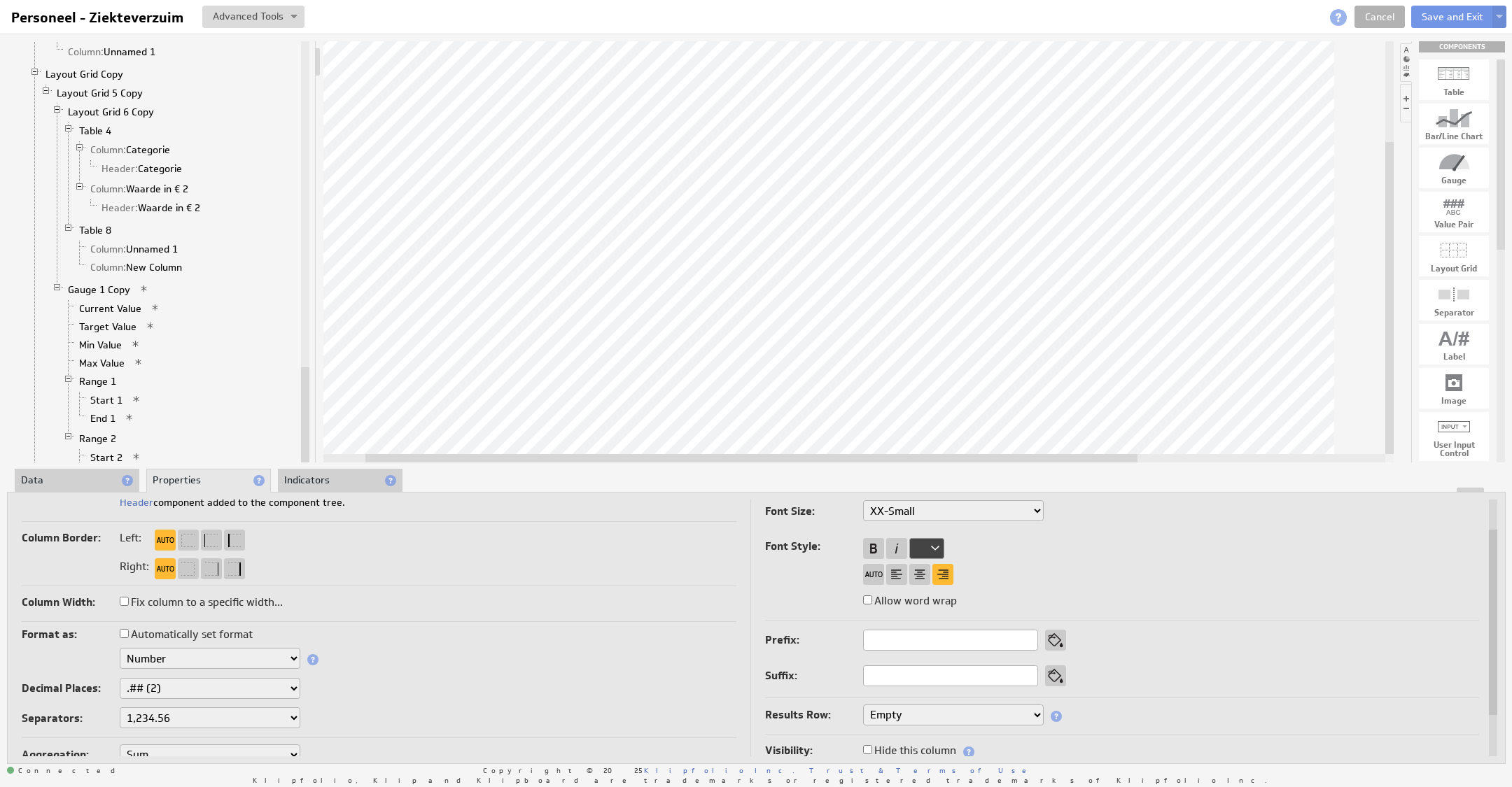
click at [178, 715] on select "1,234.56 1.234,56 1'234.56 1,234/56 1 234,56 1 234-56 1 234.56 1234.56" at bounding box center [209, 718] width 180 height 21
select select ".,"
click at [191, 661] on select "Text Number Currency Percentage Image URL Date / Time Duration Mini Chart: Spar…" at bounding box center [209, 659] width 180 height 21
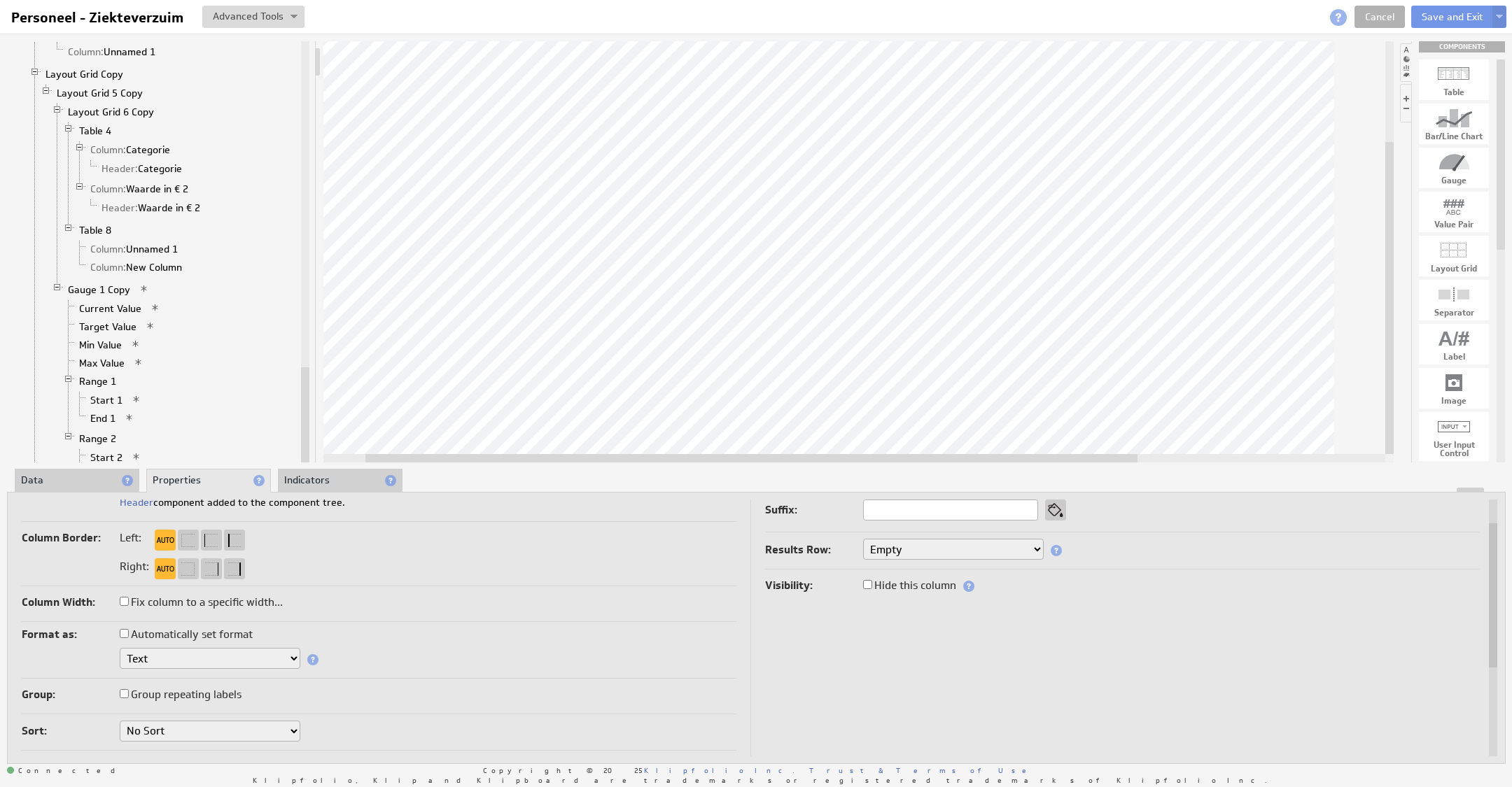
click at [168, 638] on label "Automatically set format" at bounding box center [186, 635] width 133 height 19
click at [129, 638] on input "Automatically set format" at bounding box center [123, 633] width 9 height 9
checkbox input "true"
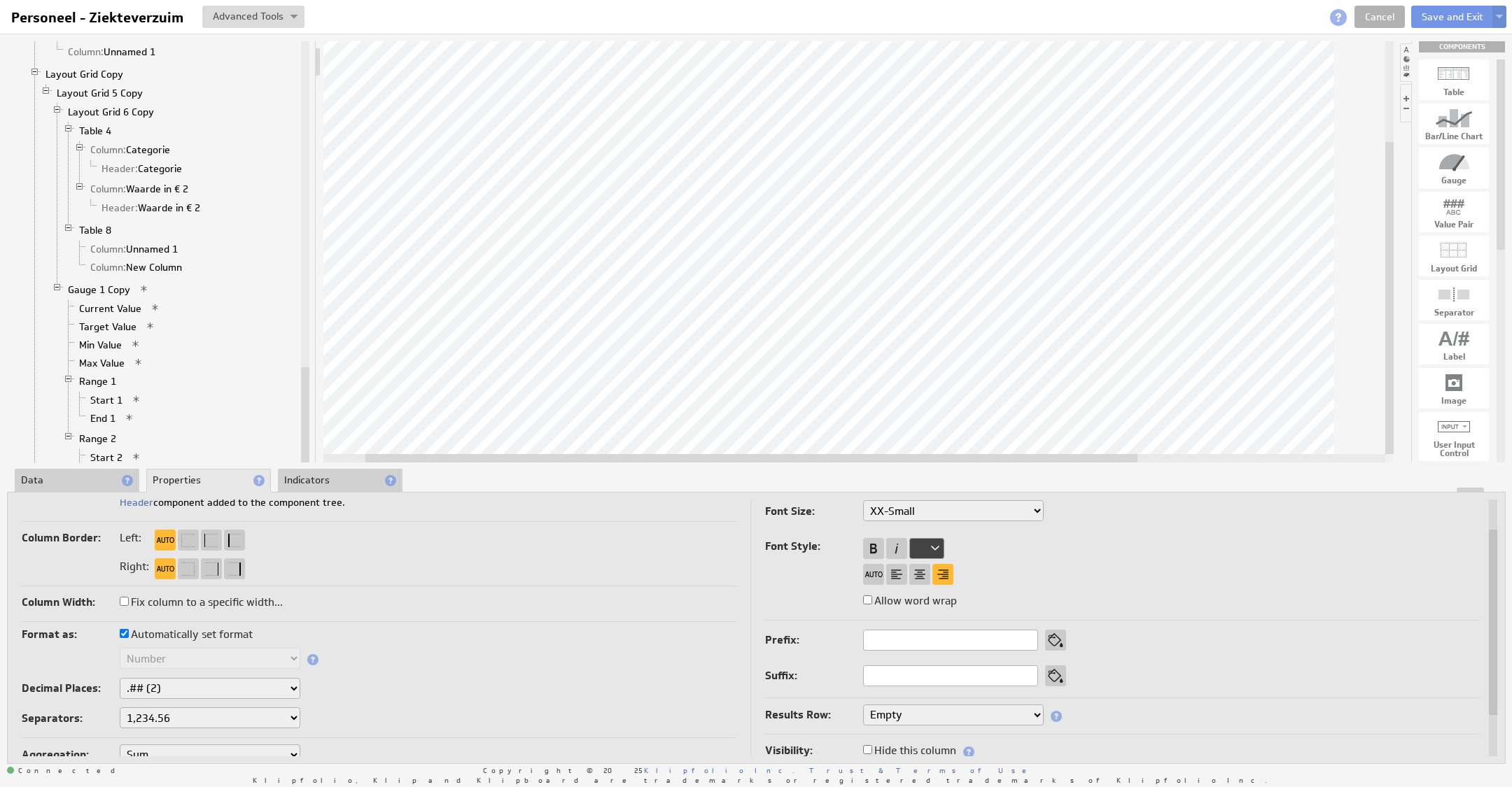
click at [181, 712] on select "1,234.56 1.234,56 1'234.56 1,234/56 1 234,56 1 234-56 1 234.56 1234.56" at bounding box center [209, 718] width 180 height 21
select select ".,"
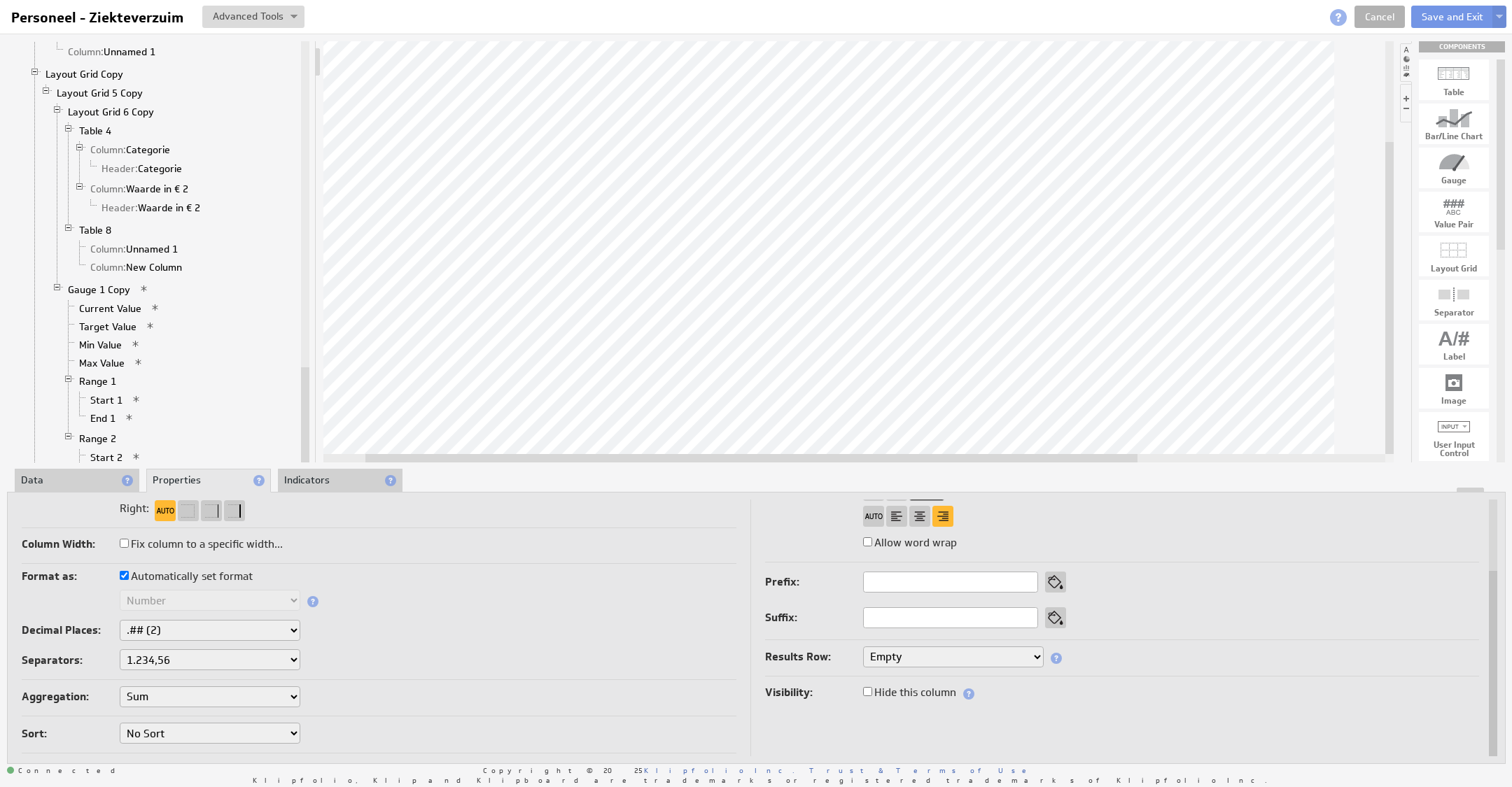
click at [98, 476] on li "Data" at bounding box center [76, 481] width 124 height 24
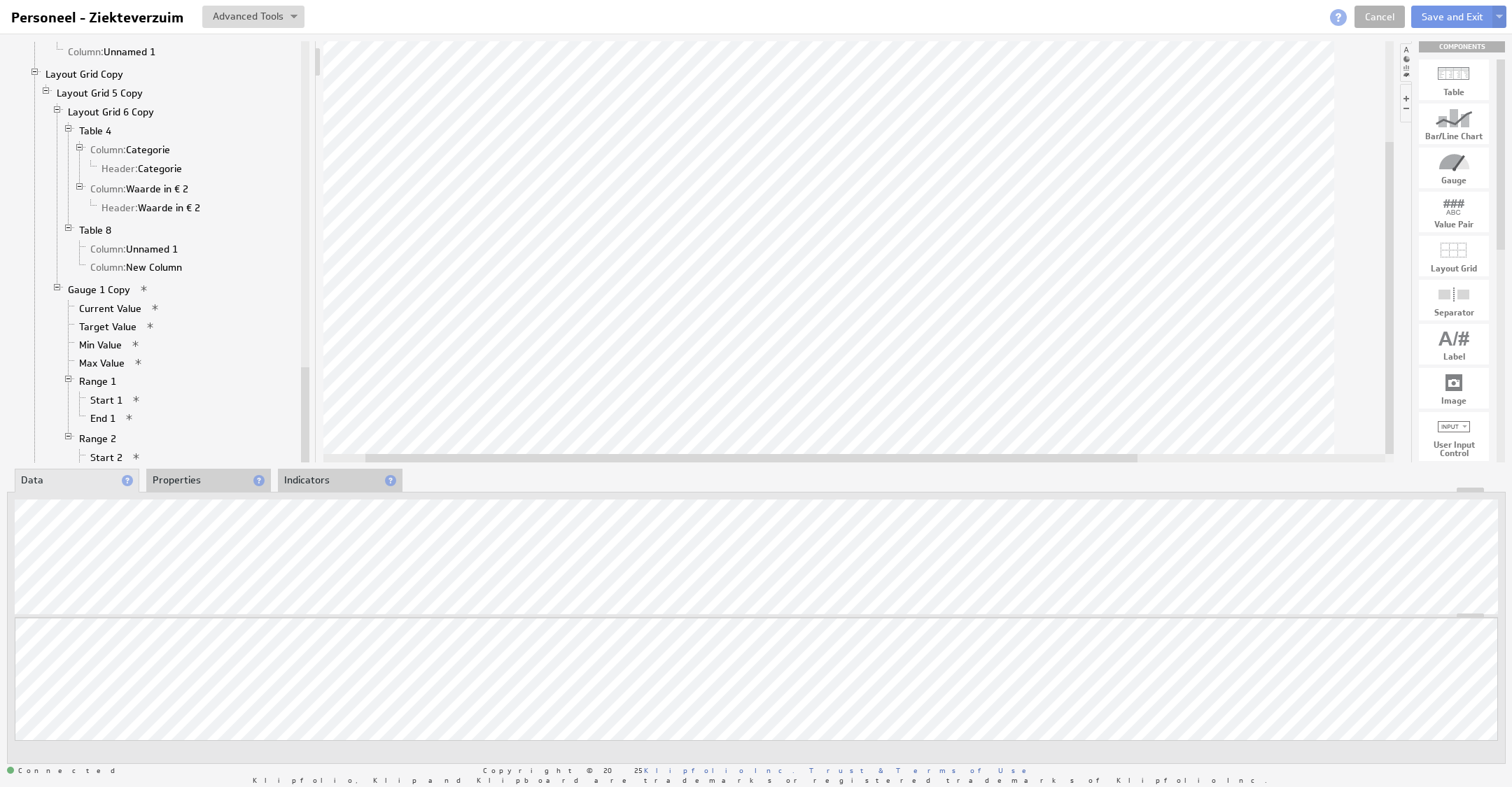
click at [220, 470] on li "Properties" at bounding box center [208, 481] width 124 height 24
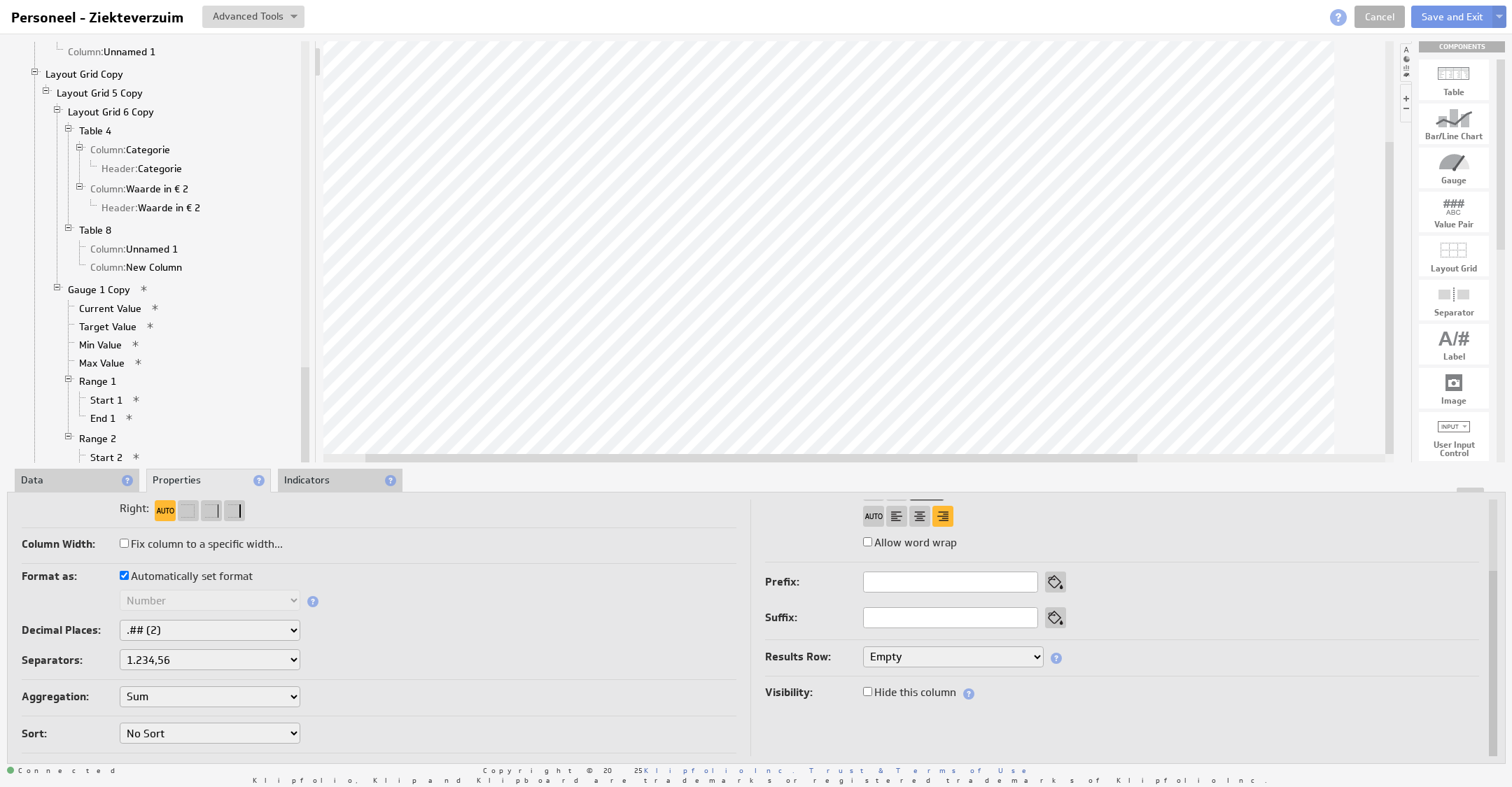
click at [183, 622] on select "None .# (1) .## (2) .### (3) .#### (4)" at bounding box center [209, 630] width 180 height 21
click at [213, 579] on label "Automatically set format" at bounding box center [186, 576] width 133 height 19
click at [129, 579] on input "Automatically set format" at bounding box center [123, 575] width 9 height 9
checkbox input "false"
click at [177, 594] on select "Text Number Currency Percentage Image URL Date / Time Duration Mini Chart: Spar…" at bounding box center [209, 600] width 180 height 21
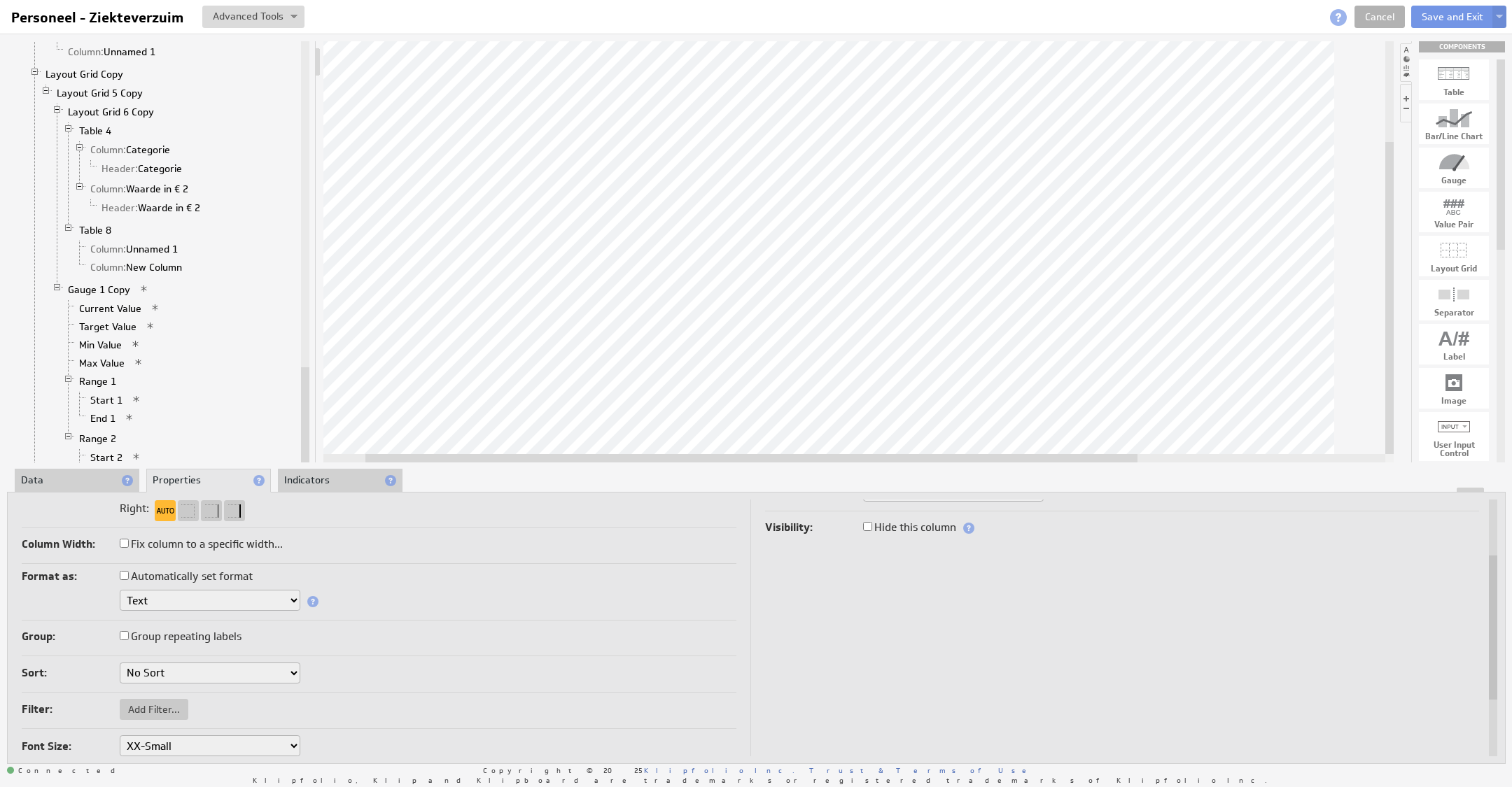
click at [211, 596] on select "Text Number Currency Percentage Image URL Date / Time Duration Mini Chart: Spar…" at bounding box center [209, 600] width 180 height 21
click at [79, 479] on li "Data" at bounding box center [76, 481] width 124 height 24
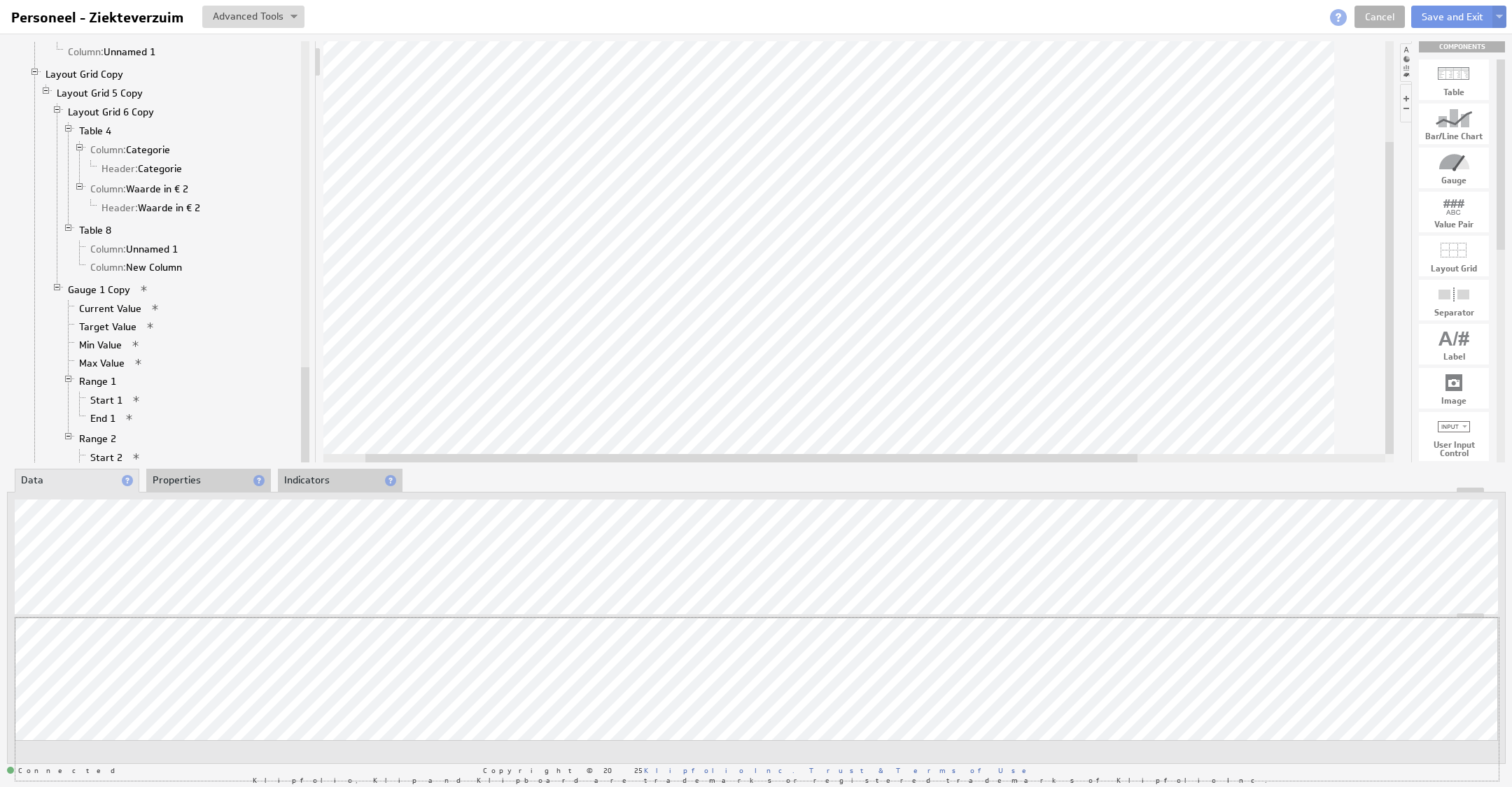
drag, startPoint x: 1469, startPoint y: 615, endPoint x: 1469, endPoint y: 641, distance: 26.0
drag, startPoint x: 1467, startPoint y: 485, endPoint x: 1469, endPoint y: 395, distance: 90.0
click at [1470, 412] on div "Component Calculations Grid Filtered Data Column: TotalAmount 1 Column: Classif…" at bounding box center [756, 402] width 1512 height 737
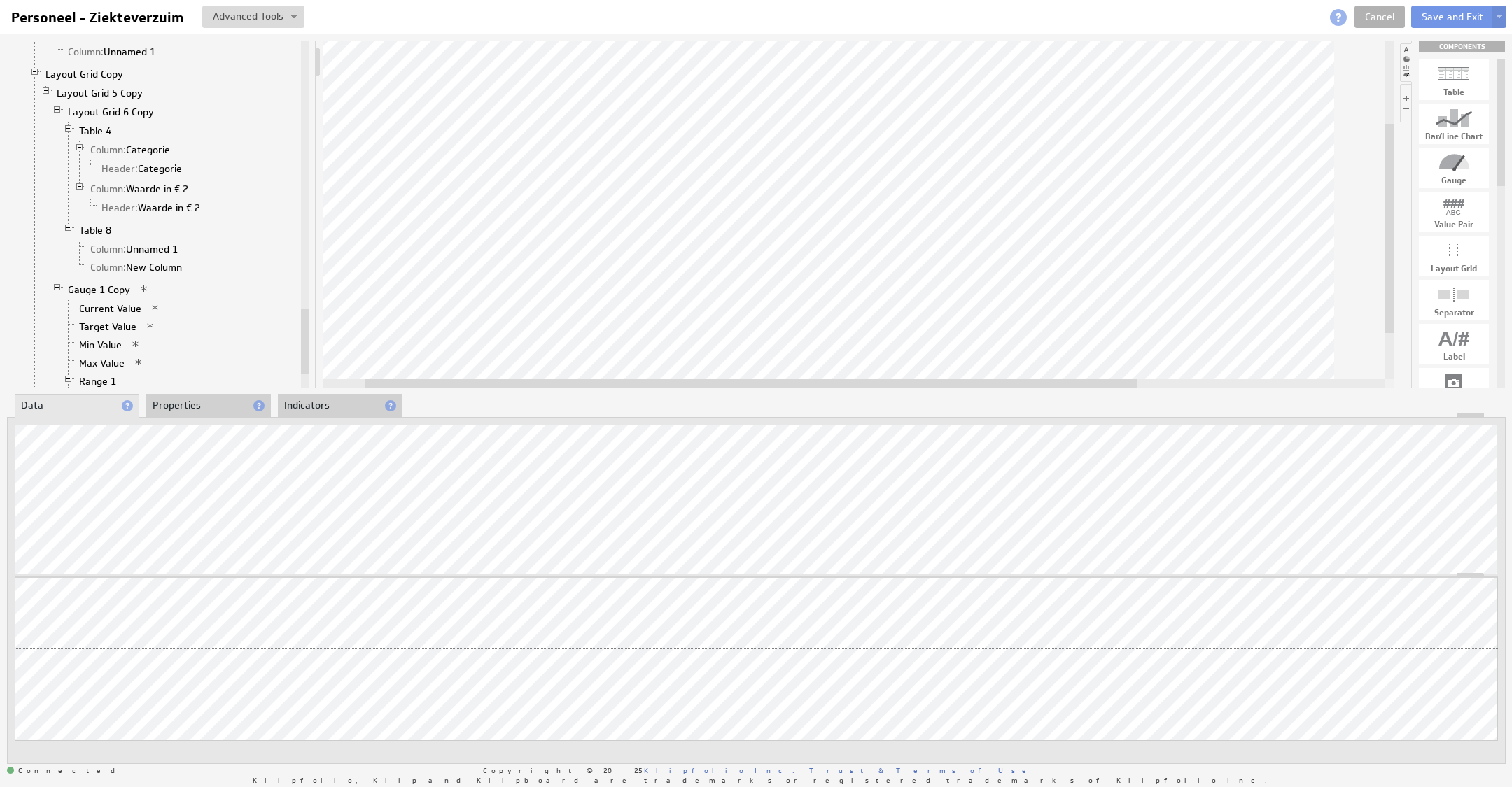
drag, startPoint x: 1463, startPoint y: 568, endPoint x: 1451, endPoint y: 669, distance: 101.7
drag, startPoint x: 934, startPoint y: 380, endPoint x: 1063, endPoint y: 380, distance: 129.0
click at [1063, 380] on div at bounding box center [883, 383] width 772 height 9
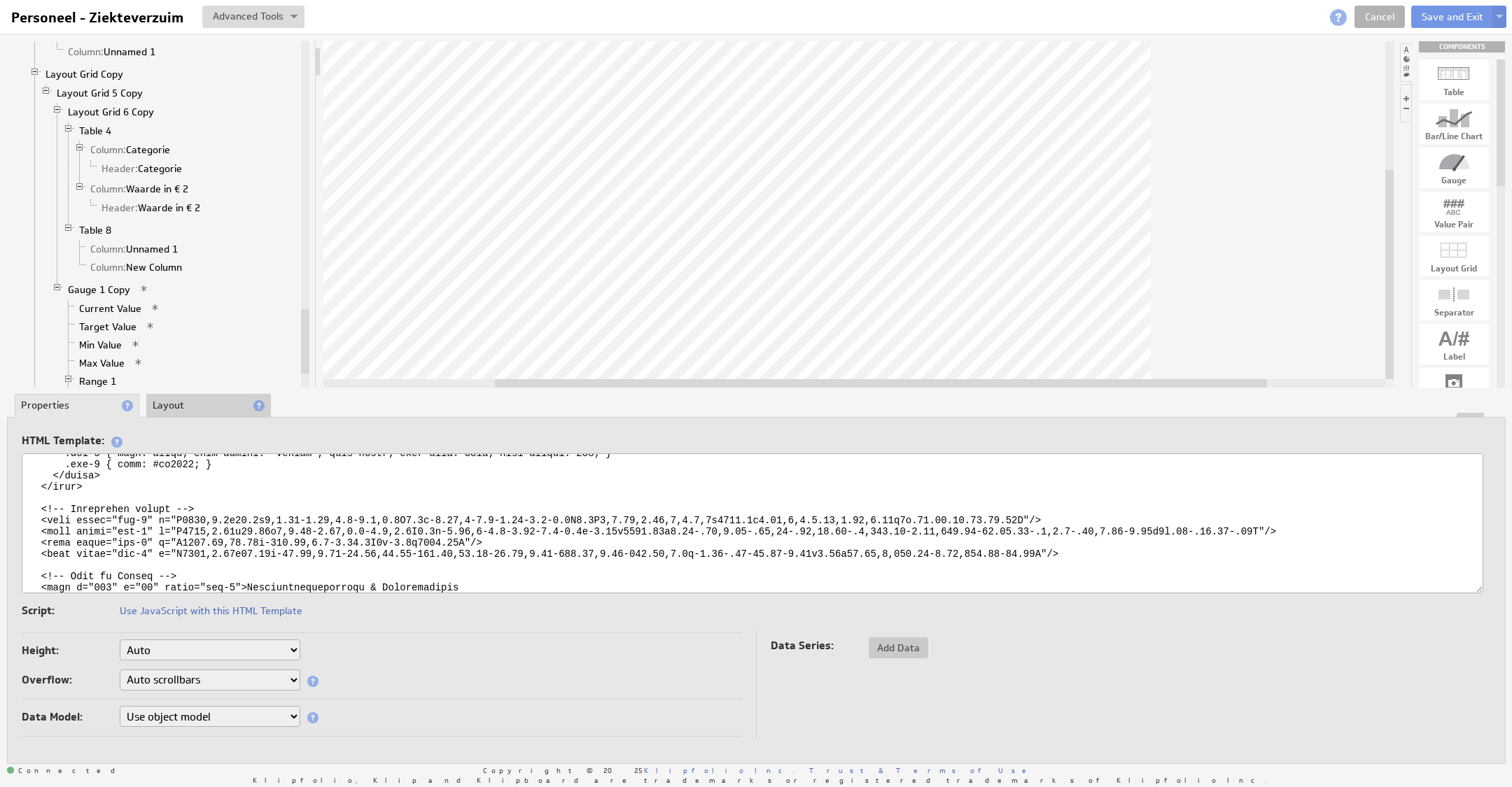
scroll to position [106, 0]
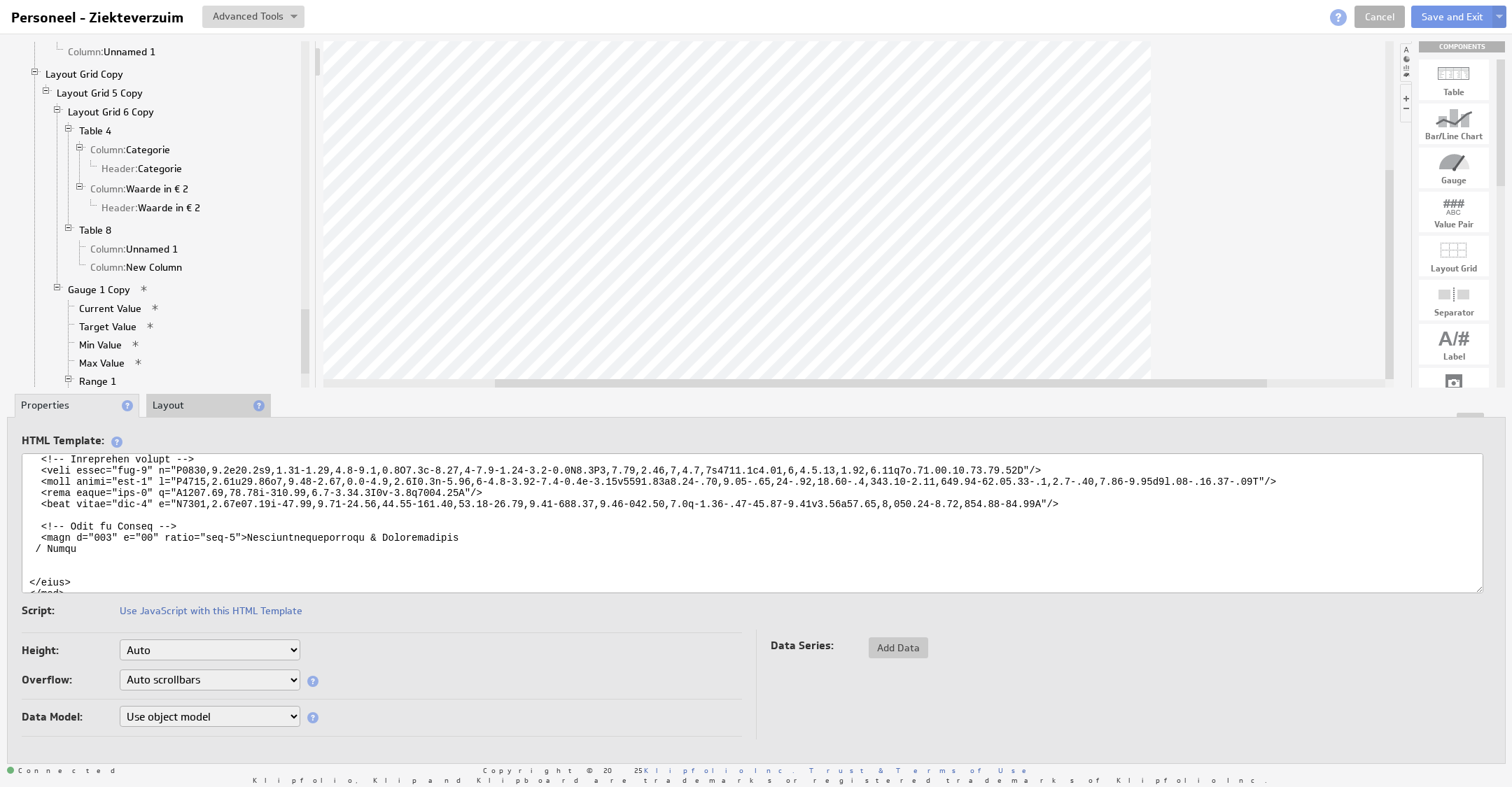
click at [107, 556] on textarea at bounding box center [753, 523] width 1461 height 140
drag, startPoint x: 381, startPoint y: 539, endPoint x: 244, endPoint y: 539, distance: 137.0
click at [244, 539] on textarea at bounding box center [753, 523] width 1461 height 140
drag, startPoint x: 988, startPoint y: 384, endPoint x: 1033, endPoint y: 399, distance: 47.4
click at [1033, 399] on div "Component Calculations Grid Filtered Data Column: TotalAmount 1 Column: Classif…" at bounding box center [756, 402] width 1512 height 737
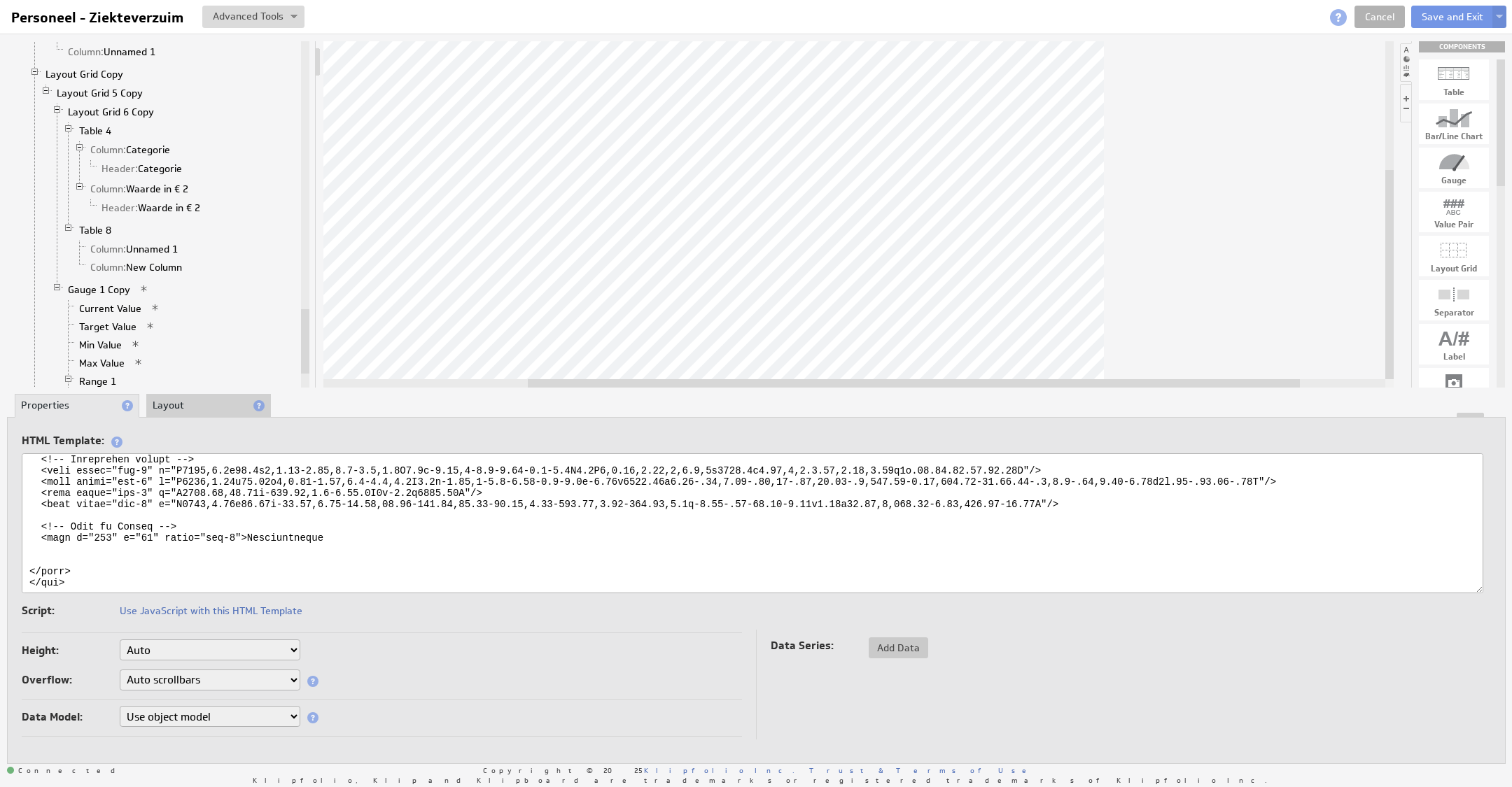
type textarea "<svg xmlns="http://www.w3.org/2000/svg" viewBox="0 0 1893 67"> <defs> <style> .…"
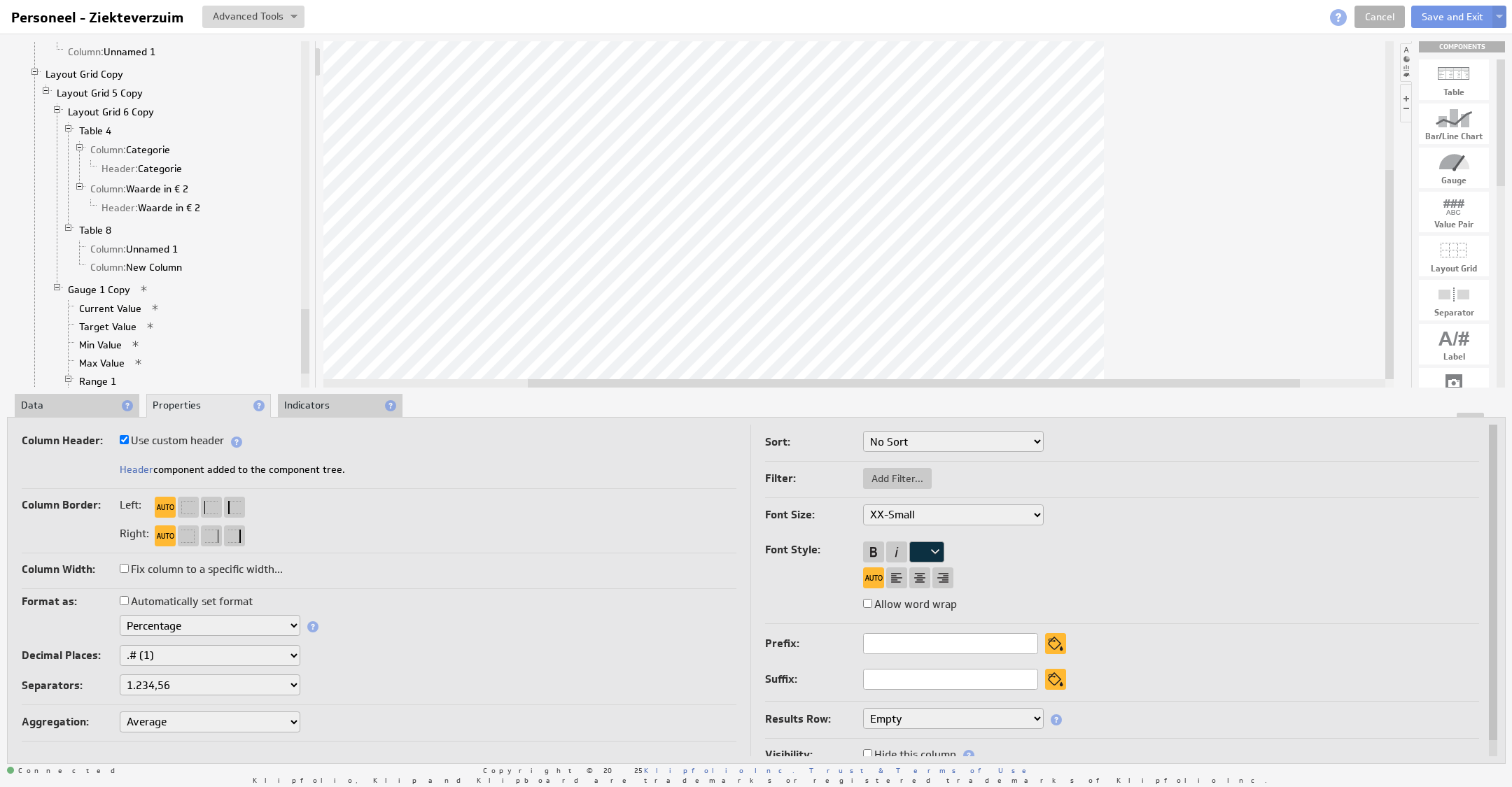
click at [82, 404] on li "Data" at bounding box center [76, 406] width 124 height 24
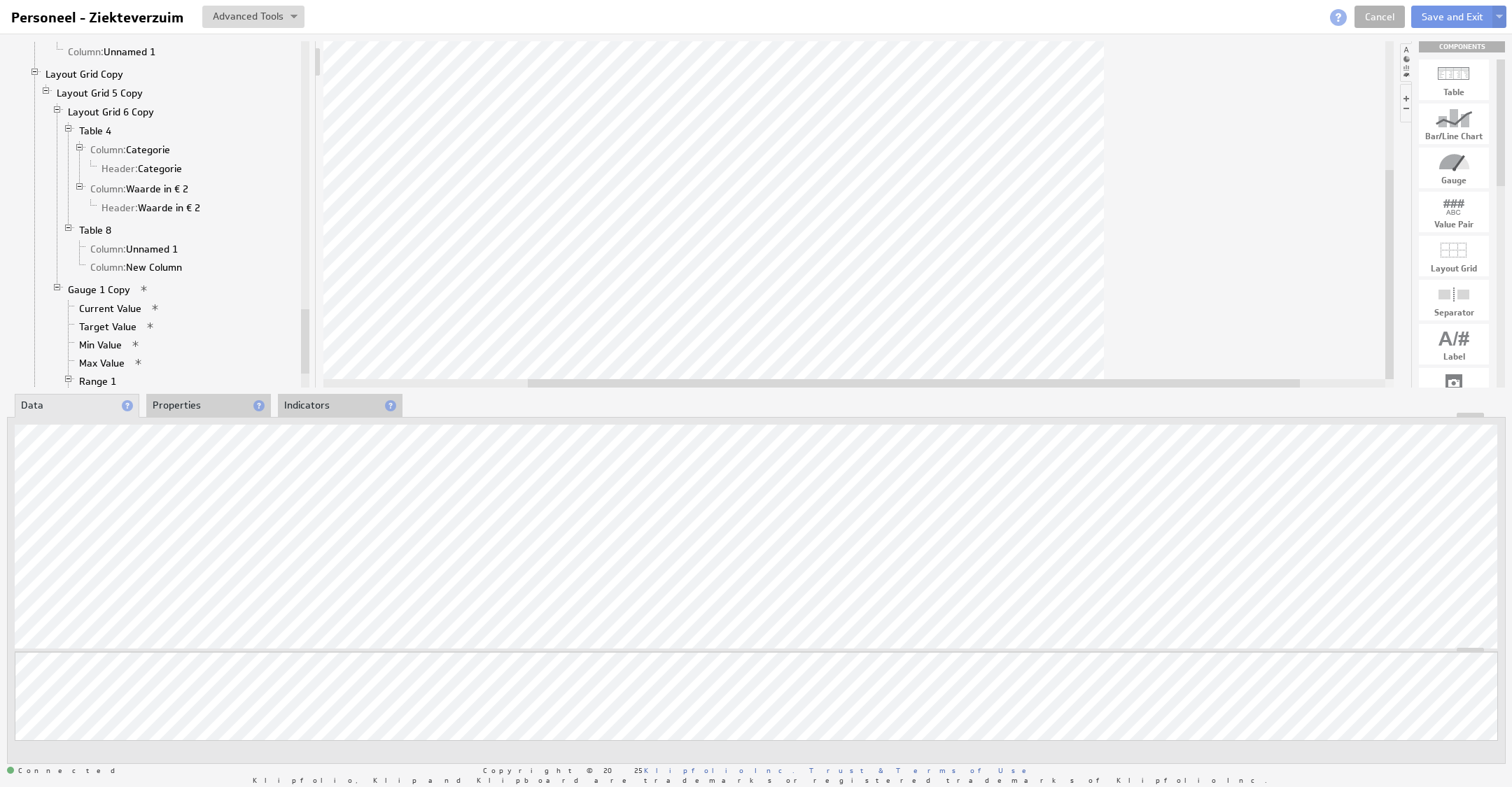
click at [118, 423] on div "Updating... Select a Function ARRAY DATE SELECT SLICE SUM Data Manipulation Log…" at bounding box center [756, 590] width 1499 height 347
click at [1208, 342] on div at bounding box center [859, 214] width 1070 height 346
click at [1446, 16] on button "Save and Exit" at bounding box center [1452, 16] width 83 height 22
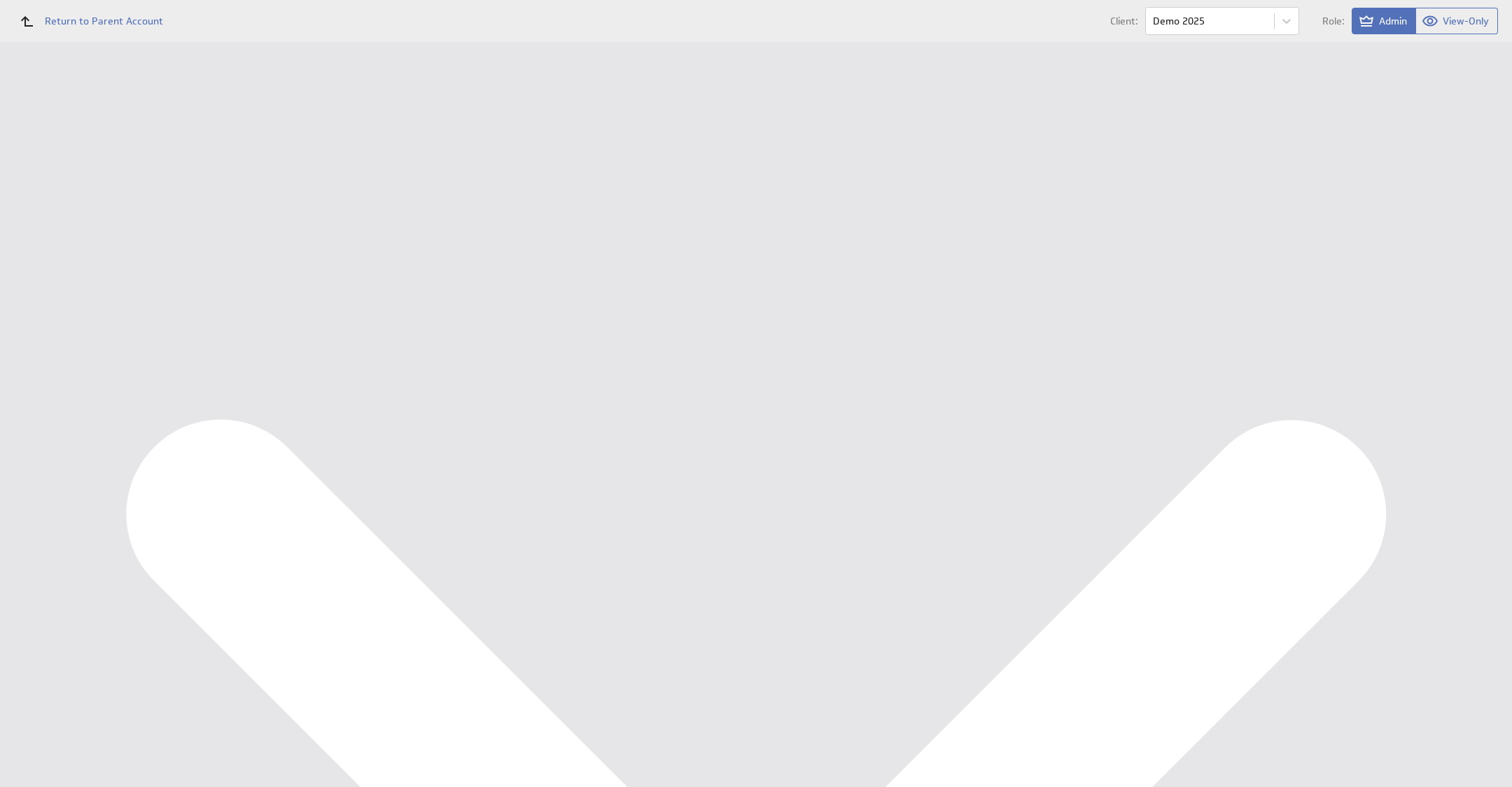
scroll to position [714, 0]
click at [77, 200] on div "Marketing KPI Dashboard" at bounding box center [91, 209] width 182 height 24
click at [1431, 418] on div "Edit..." at bounding box center [1408, 420] width 140 height 22
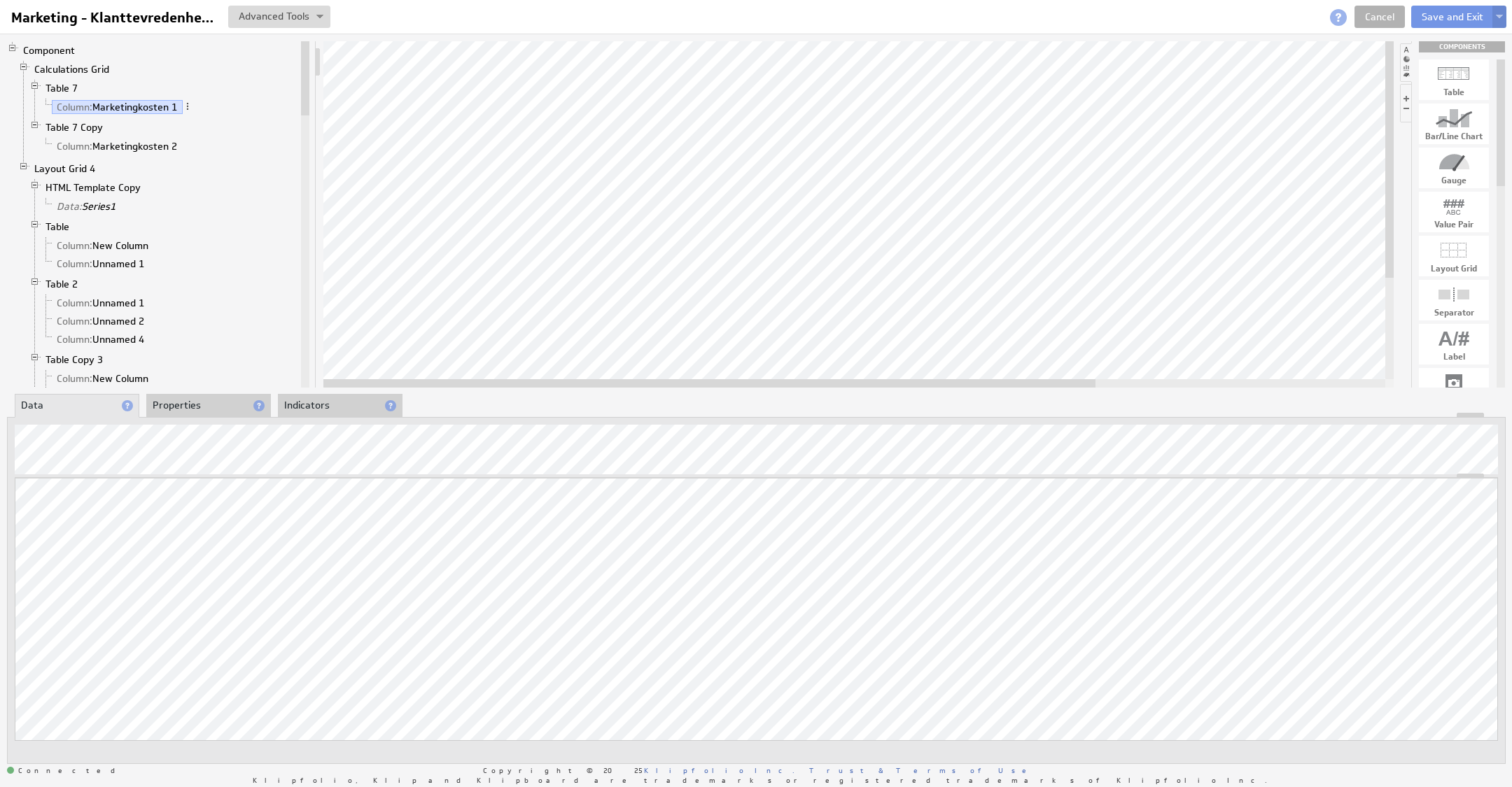
click at [1499, 18] on img at bounding box center [1499, 17] width 7 height 6
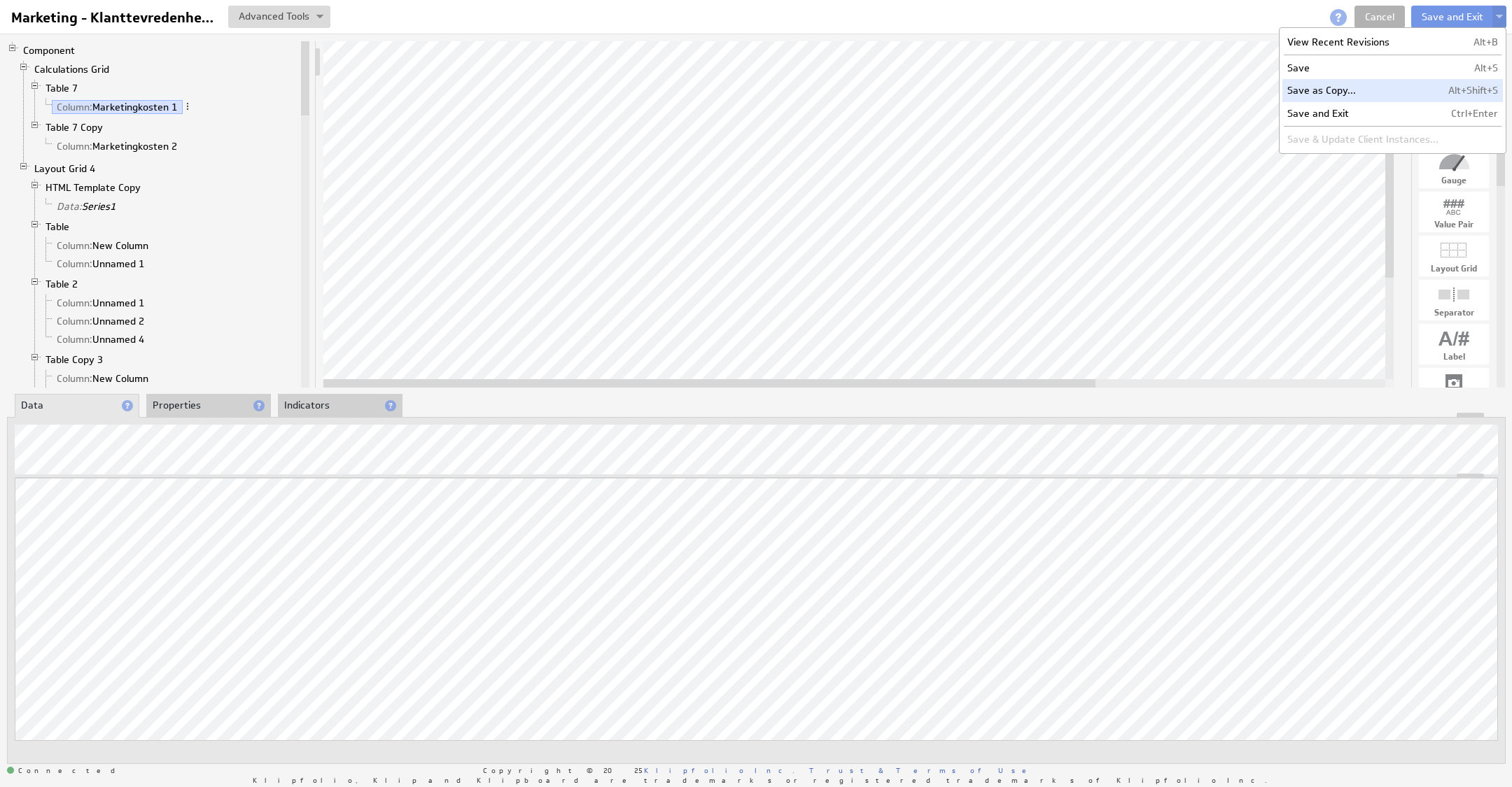
click at [1461, 83] on td "Alt+Shift+S" at bounding box center [1473, 90] width 60 height 22
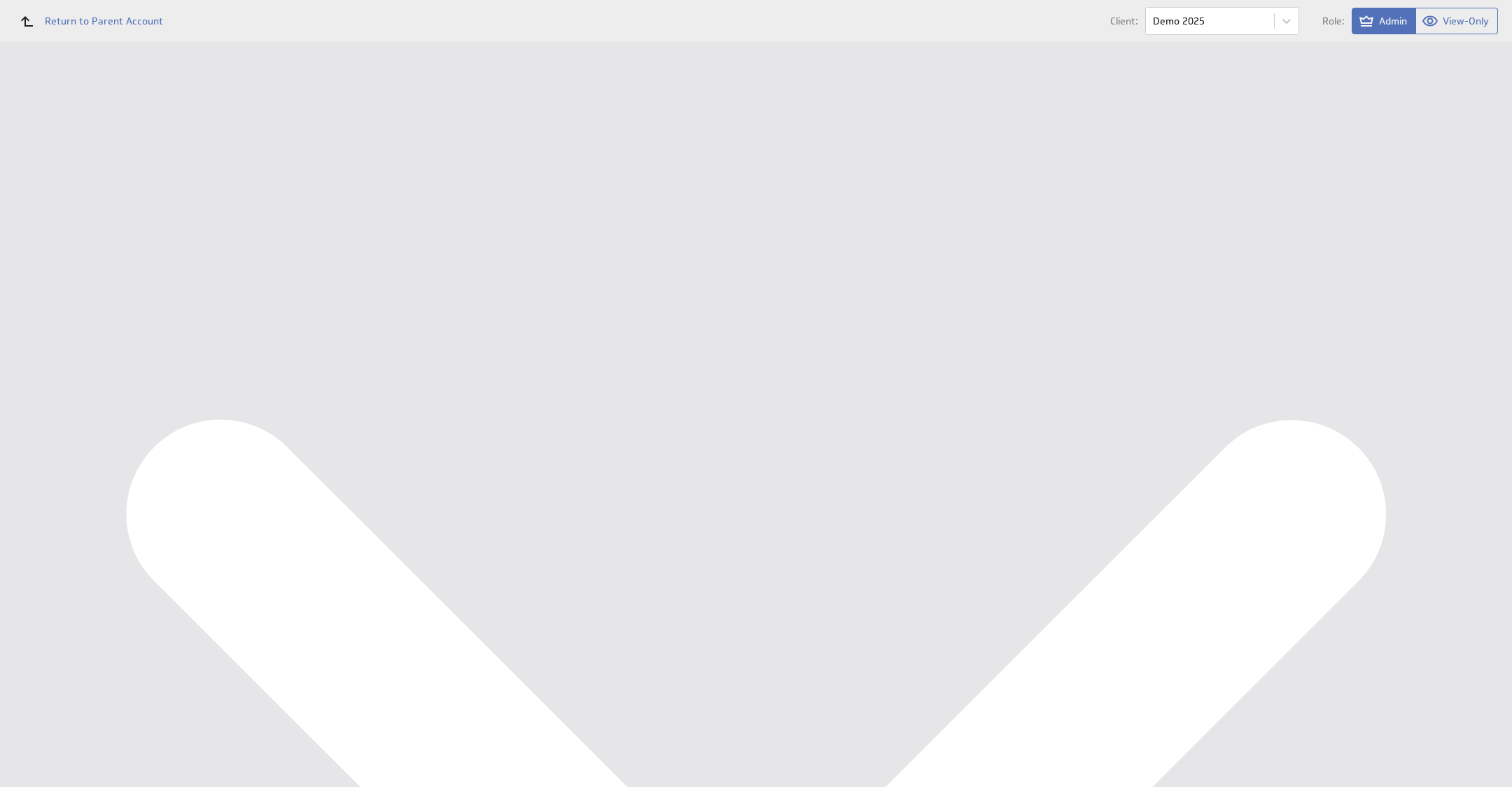
click at [401, 169] on input "Copy of Marketing - Klanttevredenheid" at bounding box center [496, 167] width 280 height 25
drag, startPoint x: 565, startPoint y: 165, endPoint x: 302, endPoint y: 132, distance: 265.1
click at [263, 137] on div "Describe your Component Name: Copy of Marketing - Klanttevredenheid Please ente…" at bounding box center [847, 173] width 1274 height 124
type input "Personeel - Tevredenheid van Personeel"
click at [310, 276] on input "Save as Copy" at bounding box center [307, 278] width 82 height 28
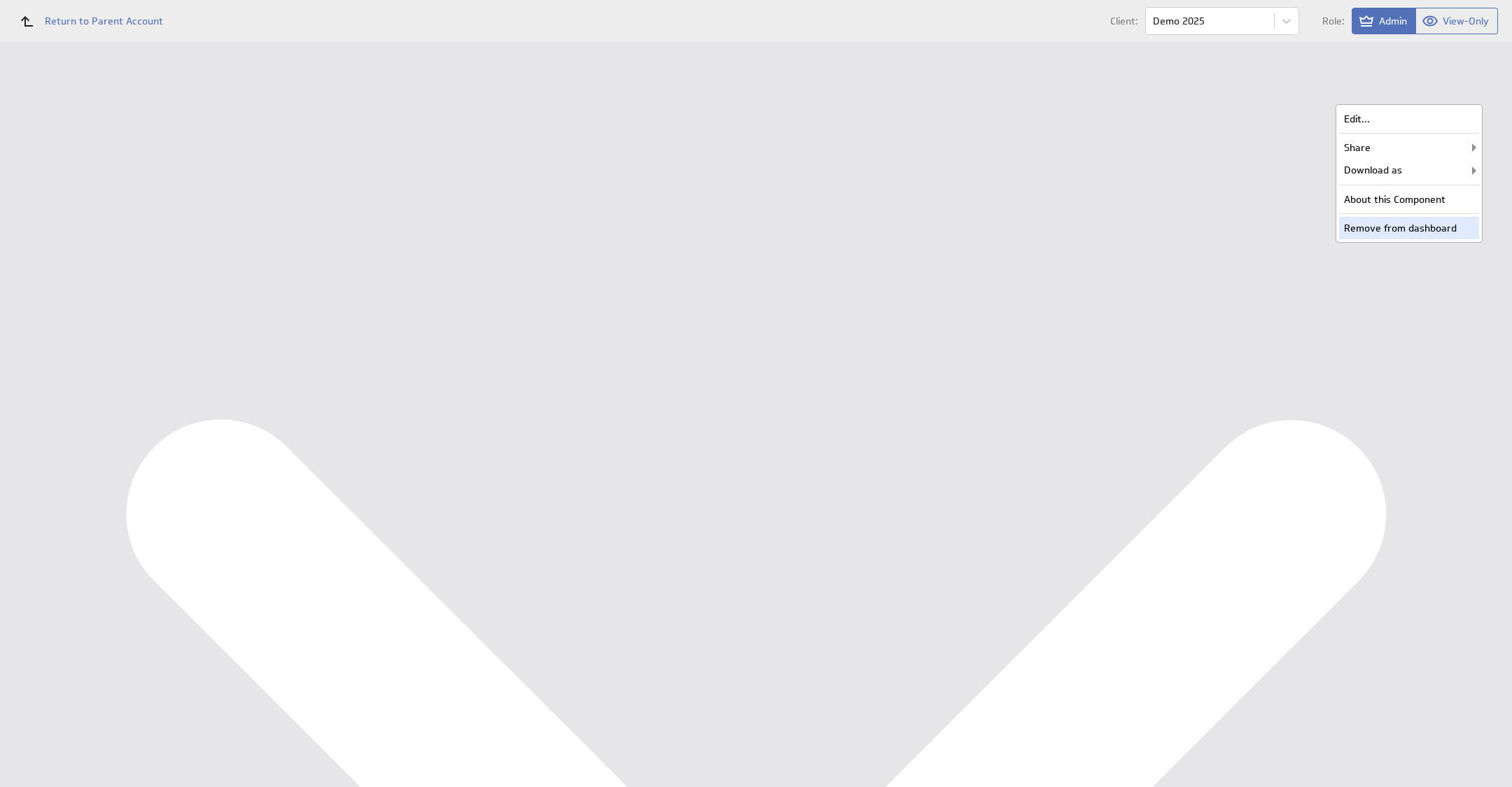
click at [1424, 221] on div "Remove from dashboard" at bounding box center [1408, 227] width 140 height 22
click at [13, 221] on div "Personeel KPI Dashboard" at bounding box center [91, 232] width 182 height 24
click at [52, 224] on div "Personeel KPI Dashboard" at bounding box center [91, 232] width 182 height 24
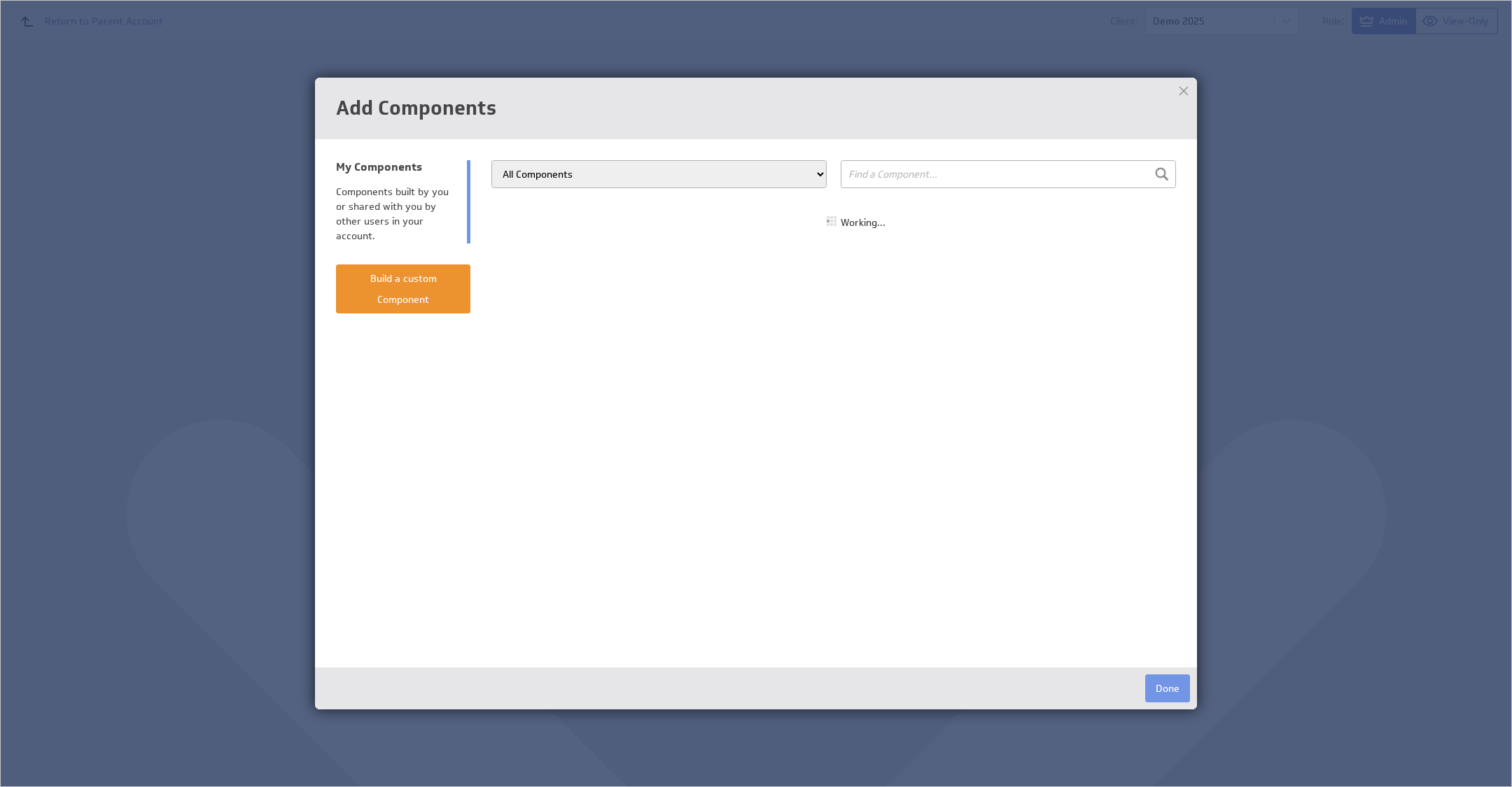
select select "all"
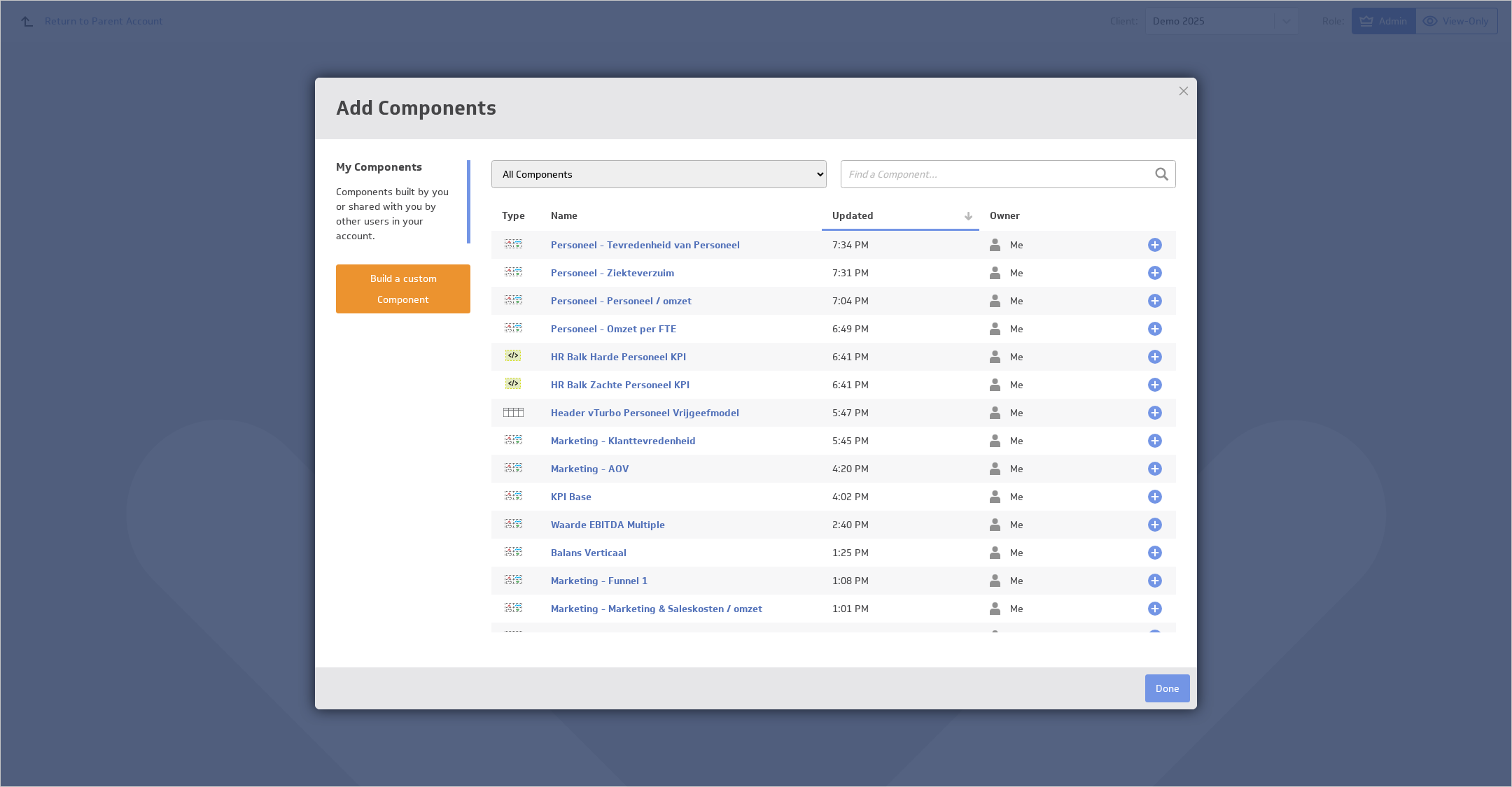
click at [1137, 245] on td at bounding box center [1156, 245] width 39 height 30
click at [1148, 238] on div at bounding box center [1154, 245] width 14 height 14
click at [1177, 695] on button "Done" at bounding box center [1167, 688] width 44 height 28
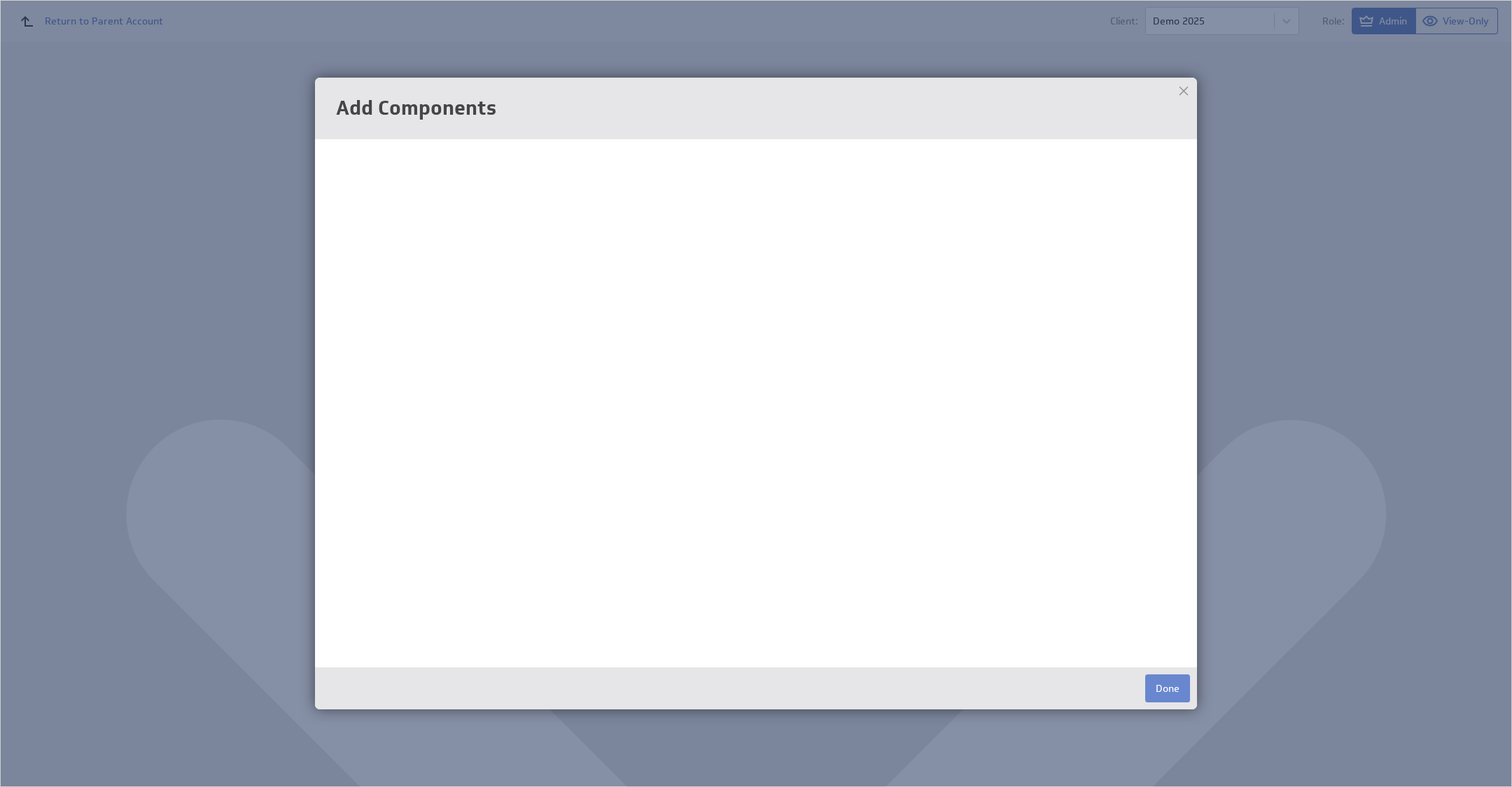
click at [1162, 680] on button "Done" at bounding box center [1167, 688] width 44 height 28
click at [1178, 701] on button "Done" at bounding box center [1167, 688] width 44 height 28
click at [1181, 86] on div at bounding box center [1183, 92] width 21 height 21
click at [999, 501] on div at bounding box center [756, 396] width 840 height 472
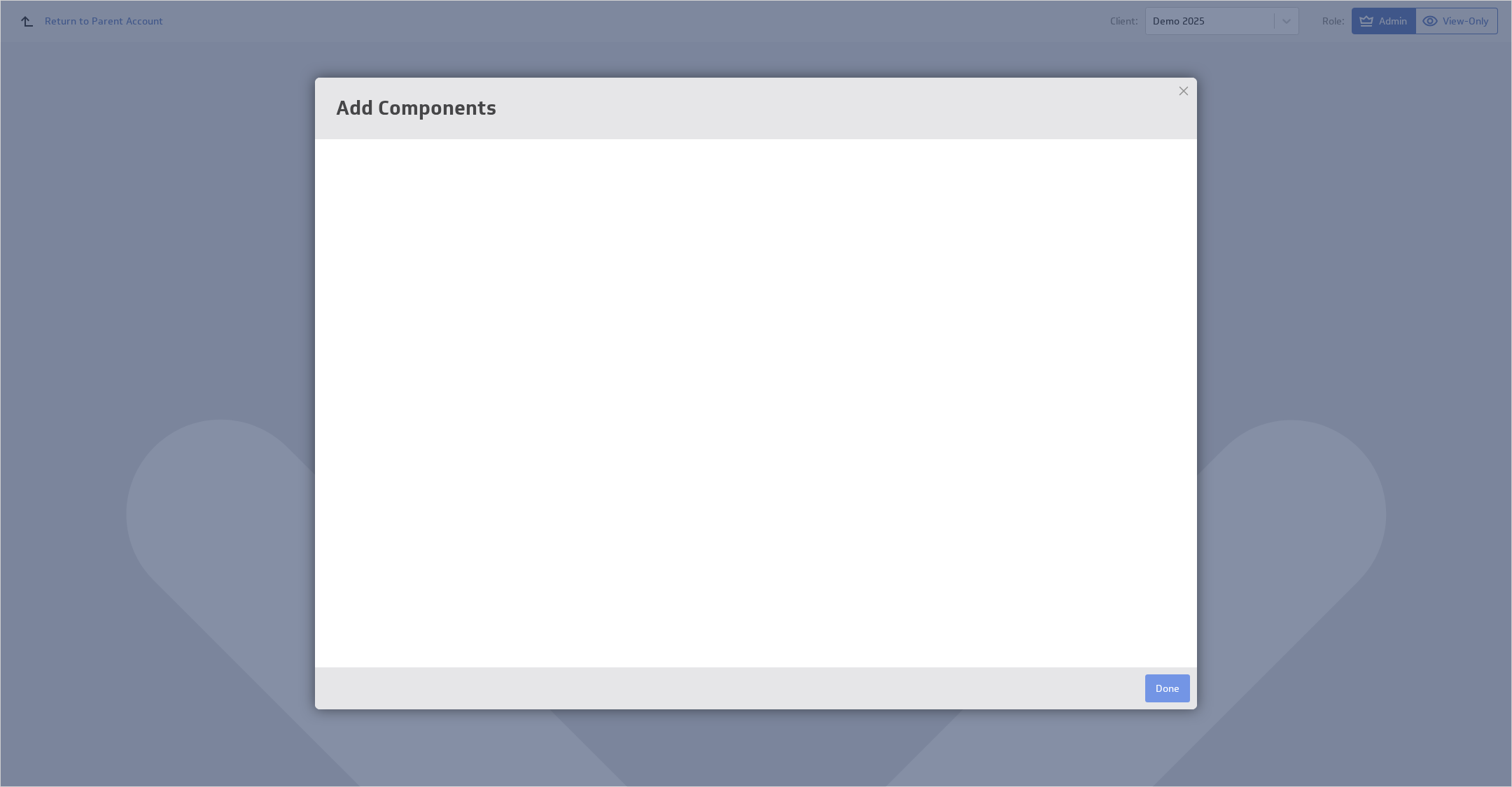
click at [1229, 527] on img at bounding box center [756, 393] width 1512 height 787
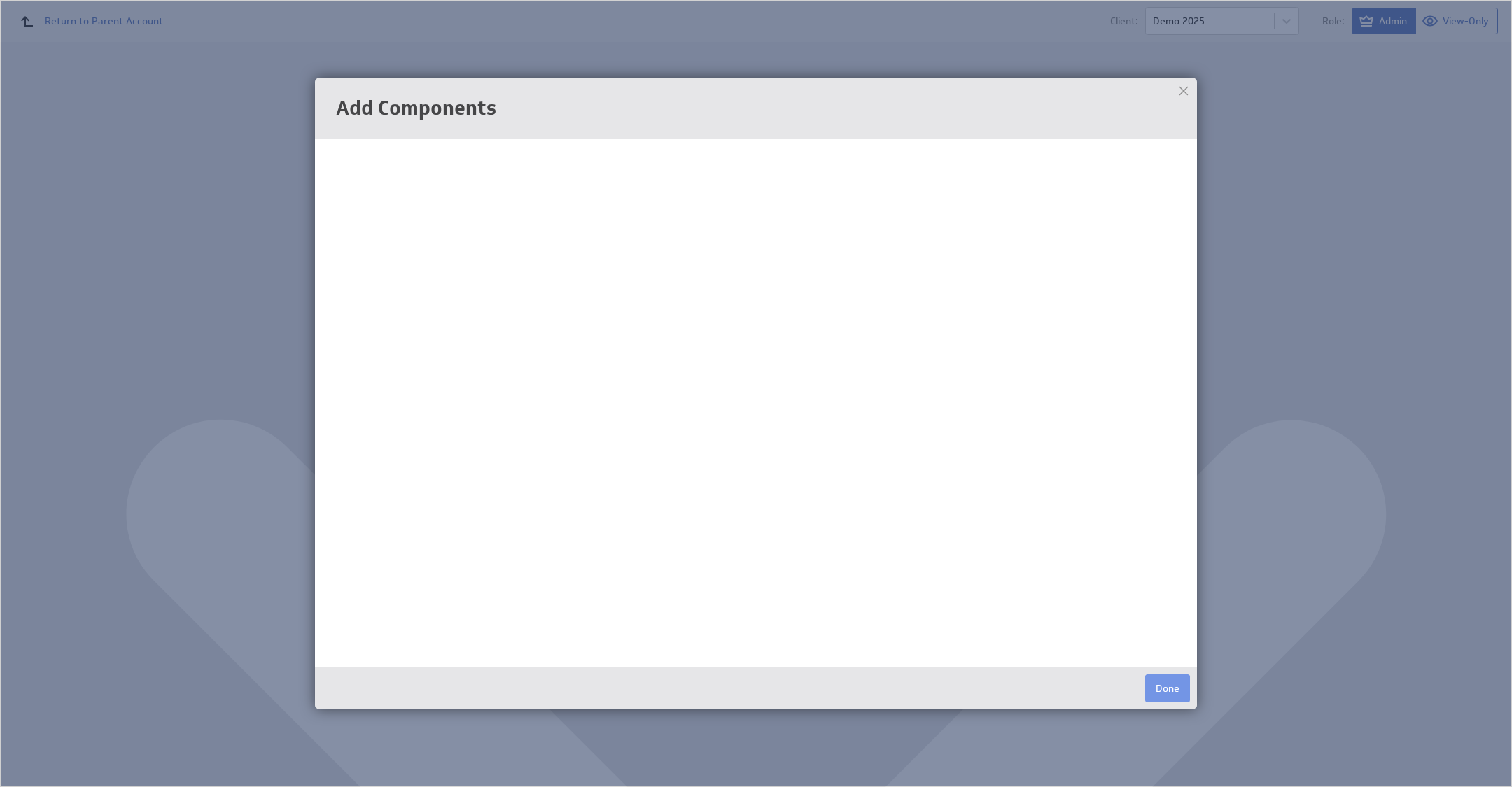
click at [1229, 527] on img at bounding box center [756, 393] width 1512 height 787
click at [1203, 709] on div "Add Components Done" at bounding box center [756, 393] width 896 height 645
click at [1182, 695] on button "Done" at bounding box center [1167, 688] width 44 height 28
click at [1181, 694] on button "Done" at bounding box center [1167, 688] width 44 height 28
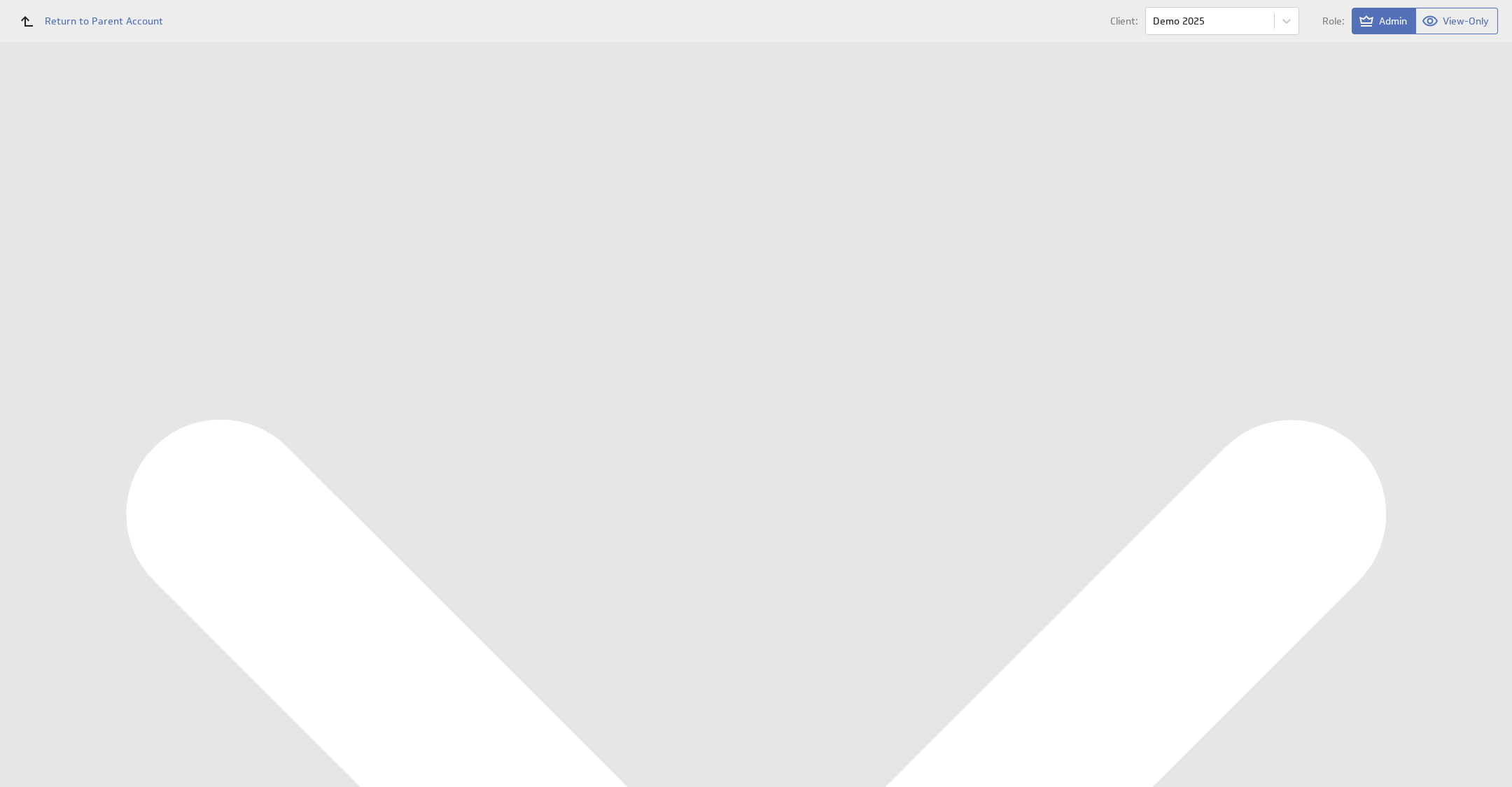
scroll to position [1024, 0]
click at [1454, 457] on div "Edit..." at bounding box center [1408, 466] width 140 height 22
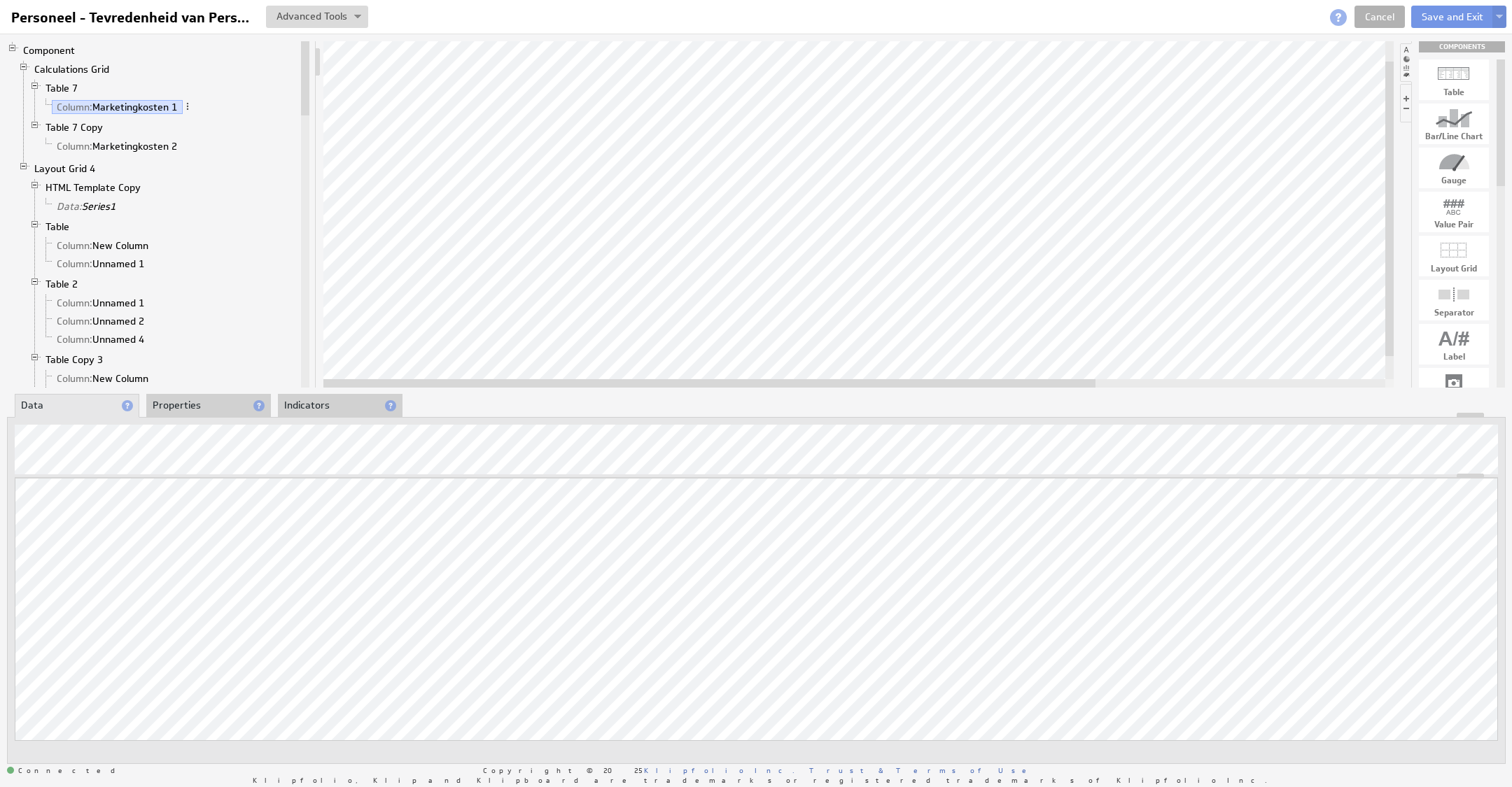
click at [1435, 579] on div "Updating... Select a Function ARRAY DATE SELECT SLICE SUM Data Manipulation Log…" at bounding box center [756, 629] width 1483 height 302
click at [968, 377] on div at bounding box center [859, 214] width 1070 height 346
drag, startPoint x: 773, startPoint y: 384, endPoint x: 469, endPoint y: 383, distance: 304.0
click at [469, 384] on div at bounding box center [709, 383] width 772 height 9
click at [1107, 374] on div at bounding box center [859, 214] width 1070 height 346
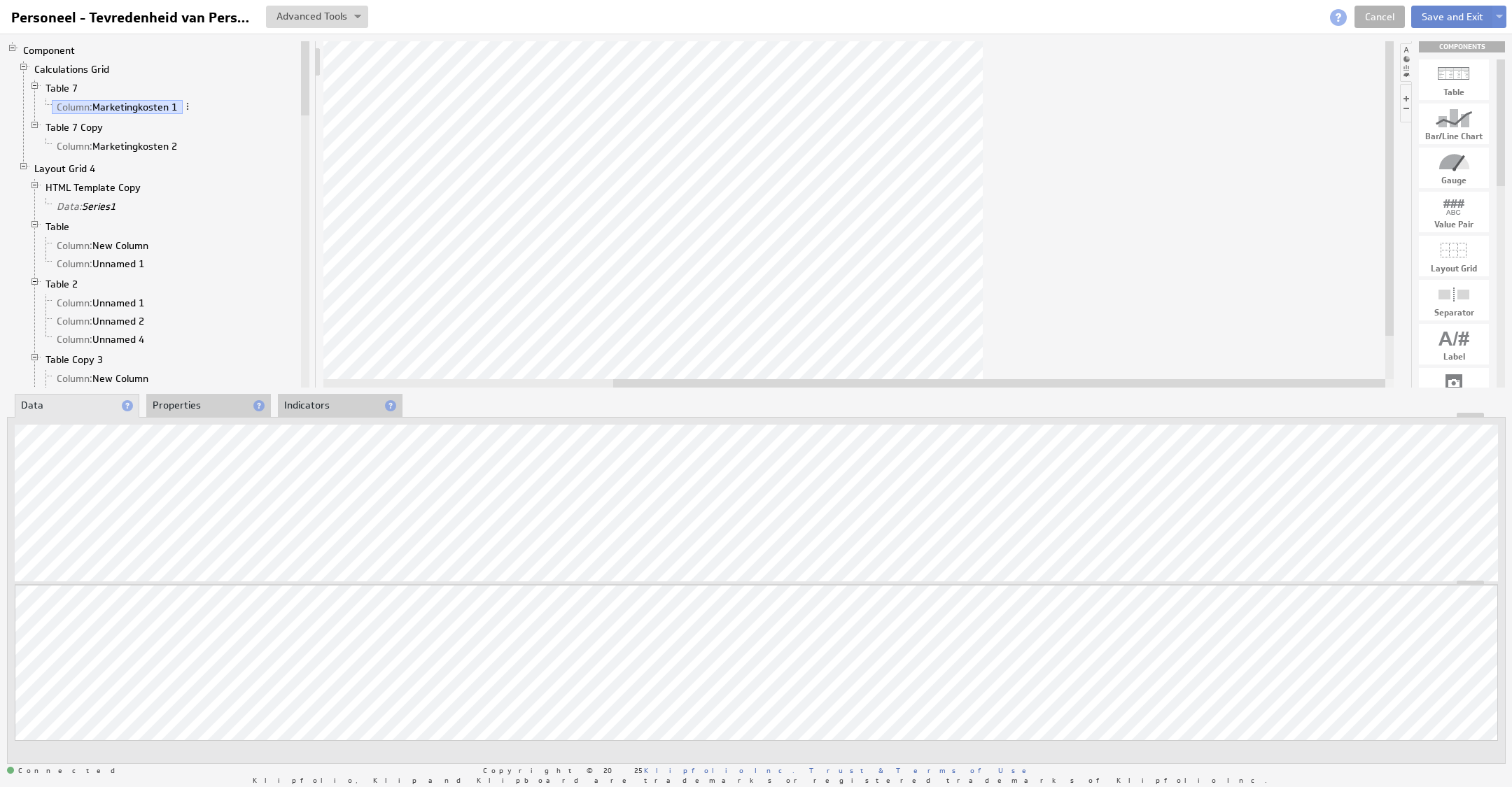
click at [1438, 20] on button "Save and Exit" at bounding box center [1452, 16] width 83 height 22
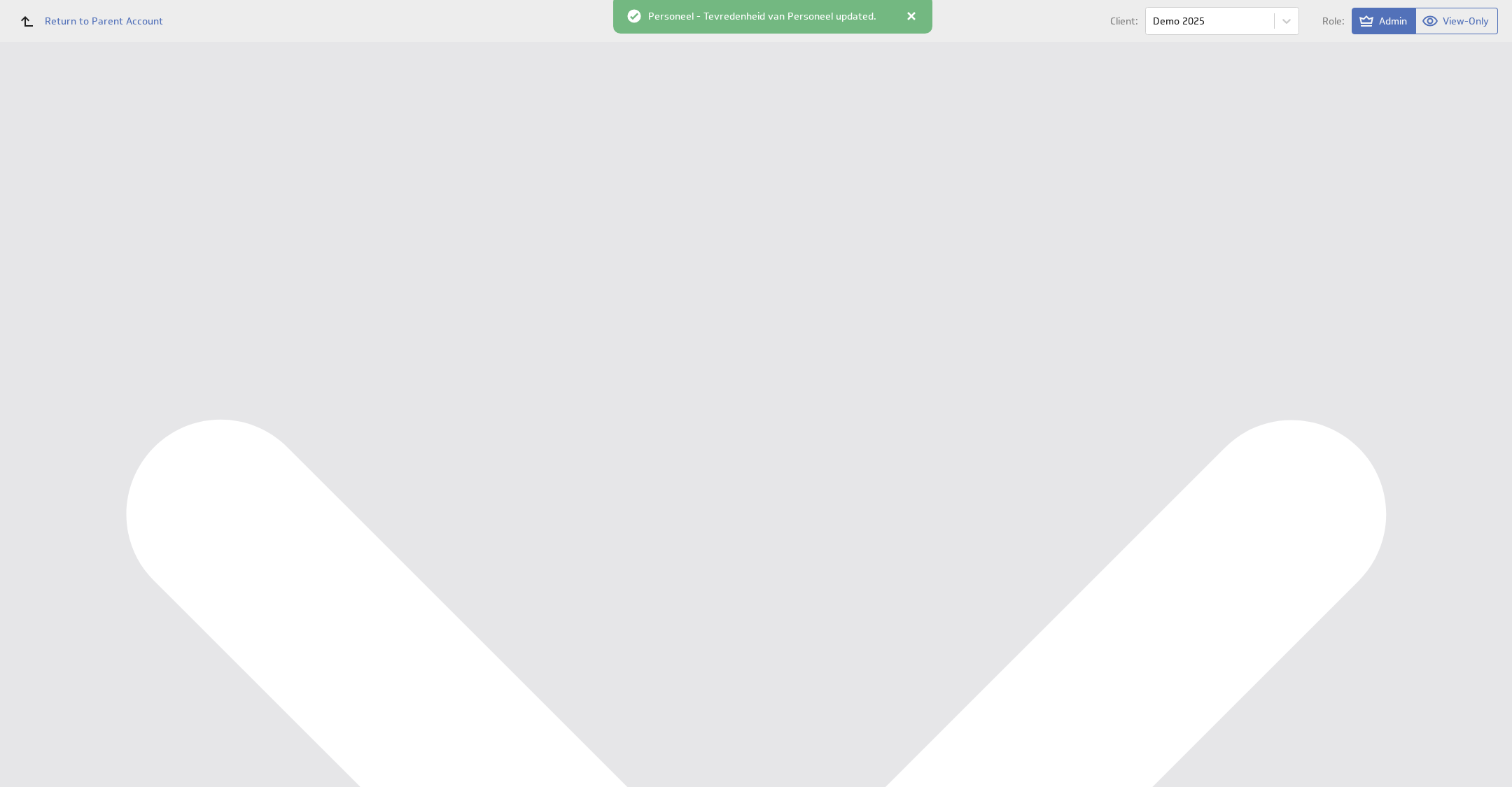
click at [916, 5] on div "Personeel - Tevredenheid van Personeel updated." at bounding box center [772, 14] width 319 height 39
click at [909, 15] on div at bounding box center [911, 15] width 14 height 14
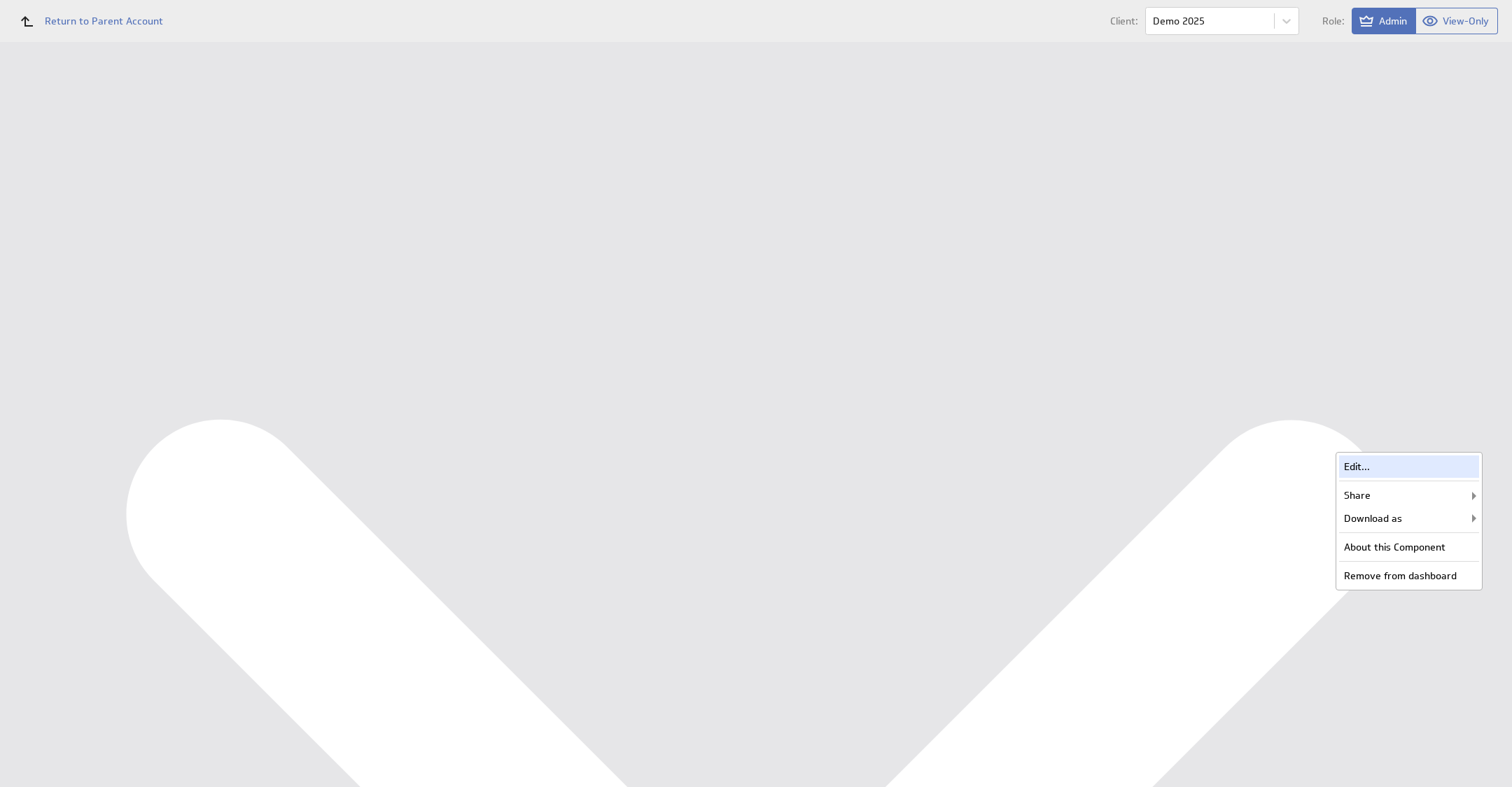
click at [1448, 461] on div "Edit..." at bounding box center [1408, 466] width 140 height 22
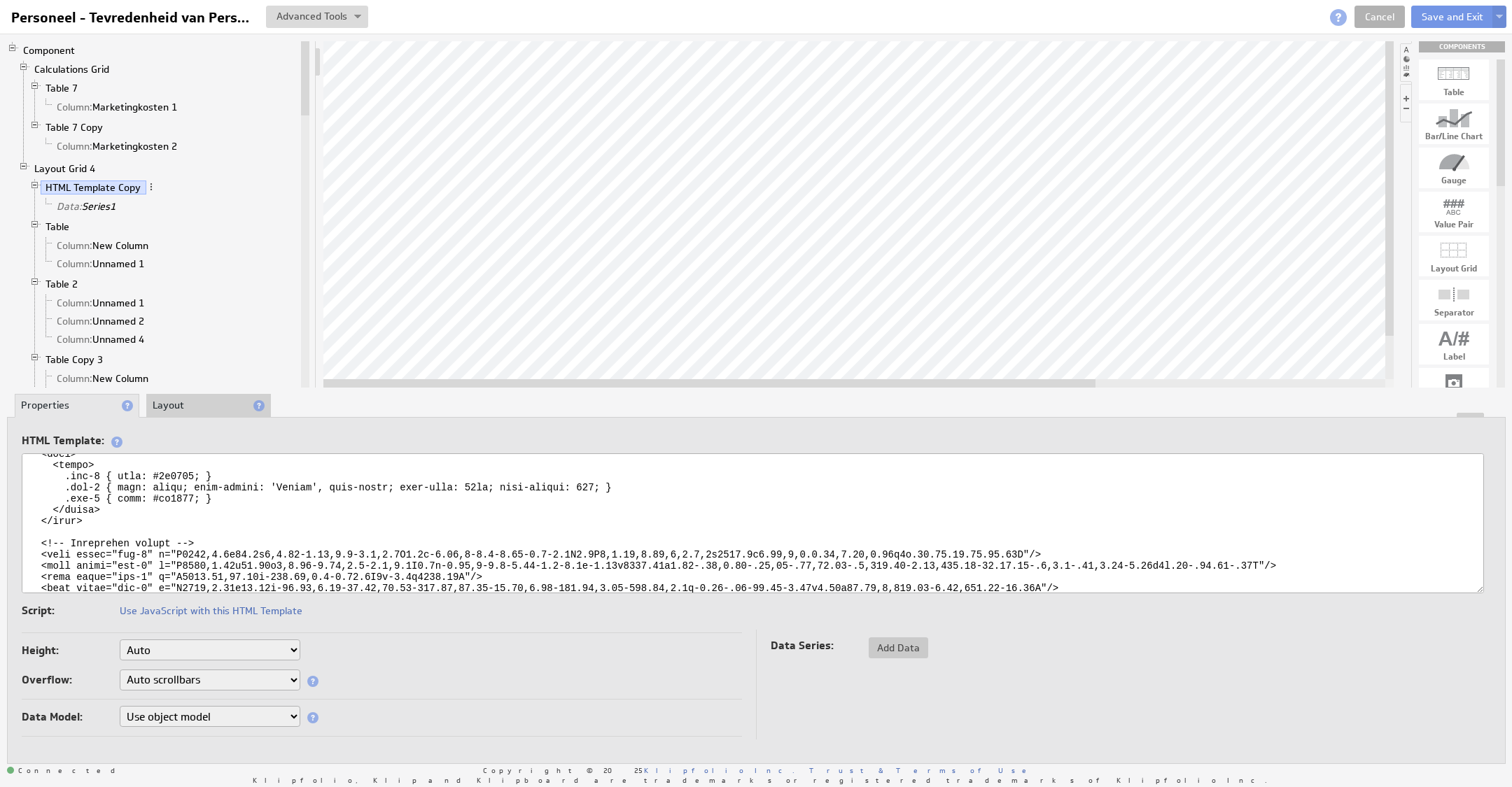
scroll to position [111, 0]
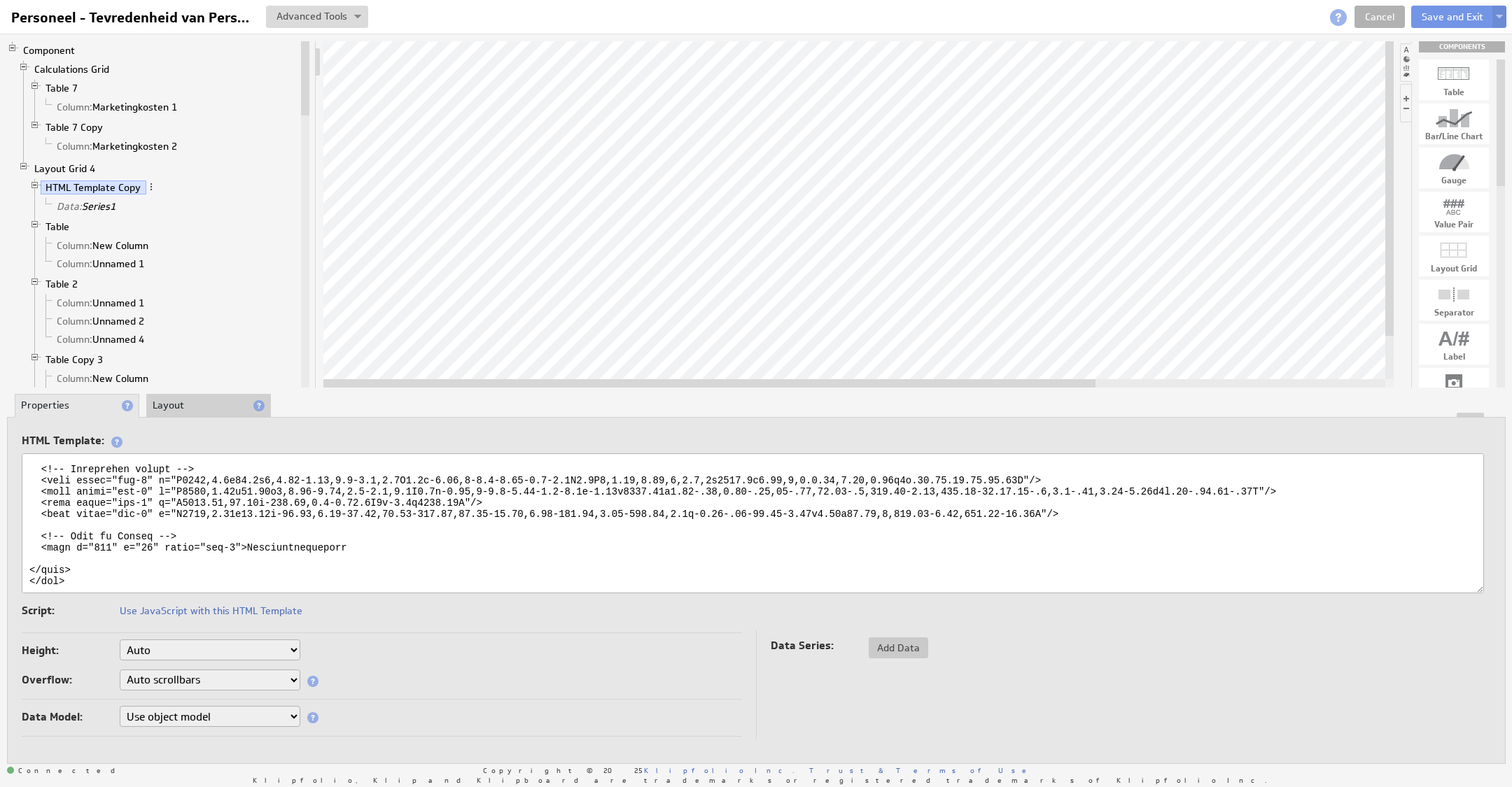
drag, startPoint x: 260, startPoint y: 535, endPoint x: 281, endPoint y: 535, distance: 21.0
click at [281, 535] on textarea at bounding box center [753, 523] width 1462 height 140
type textarea "<svg xmlns="http://www.w3.org/2000/svg" viewBox="0 0 1893 67"> <defs> <style> .…"
click at [1450, 18] on button "Save and Exit" at bounding box center [1452, 16] width 83 height 22
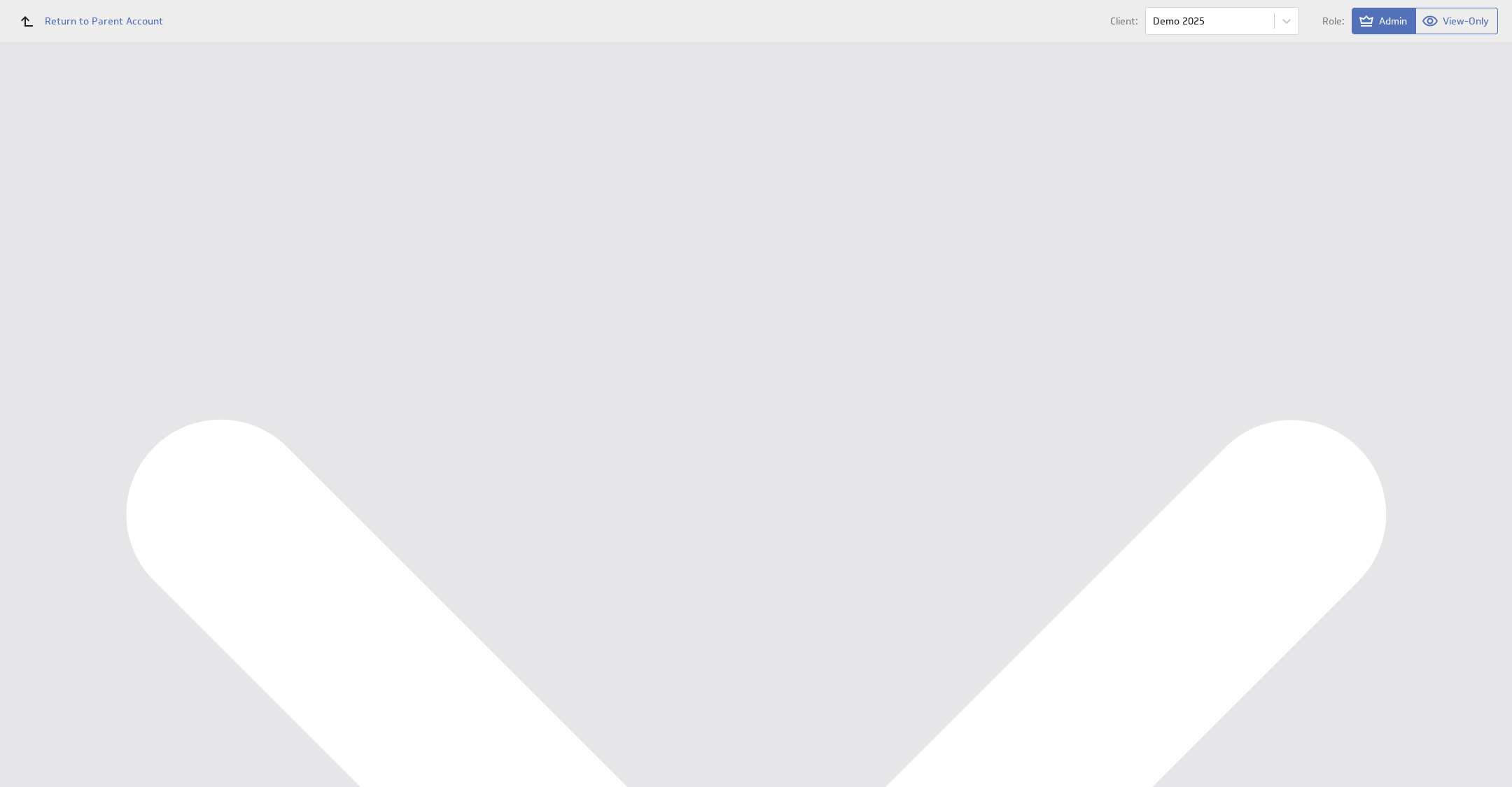
scroll to position [1024, 0]
click at [1446, 461] on div "Edit..." at bounding box center [1408, 466] width 140 height 22
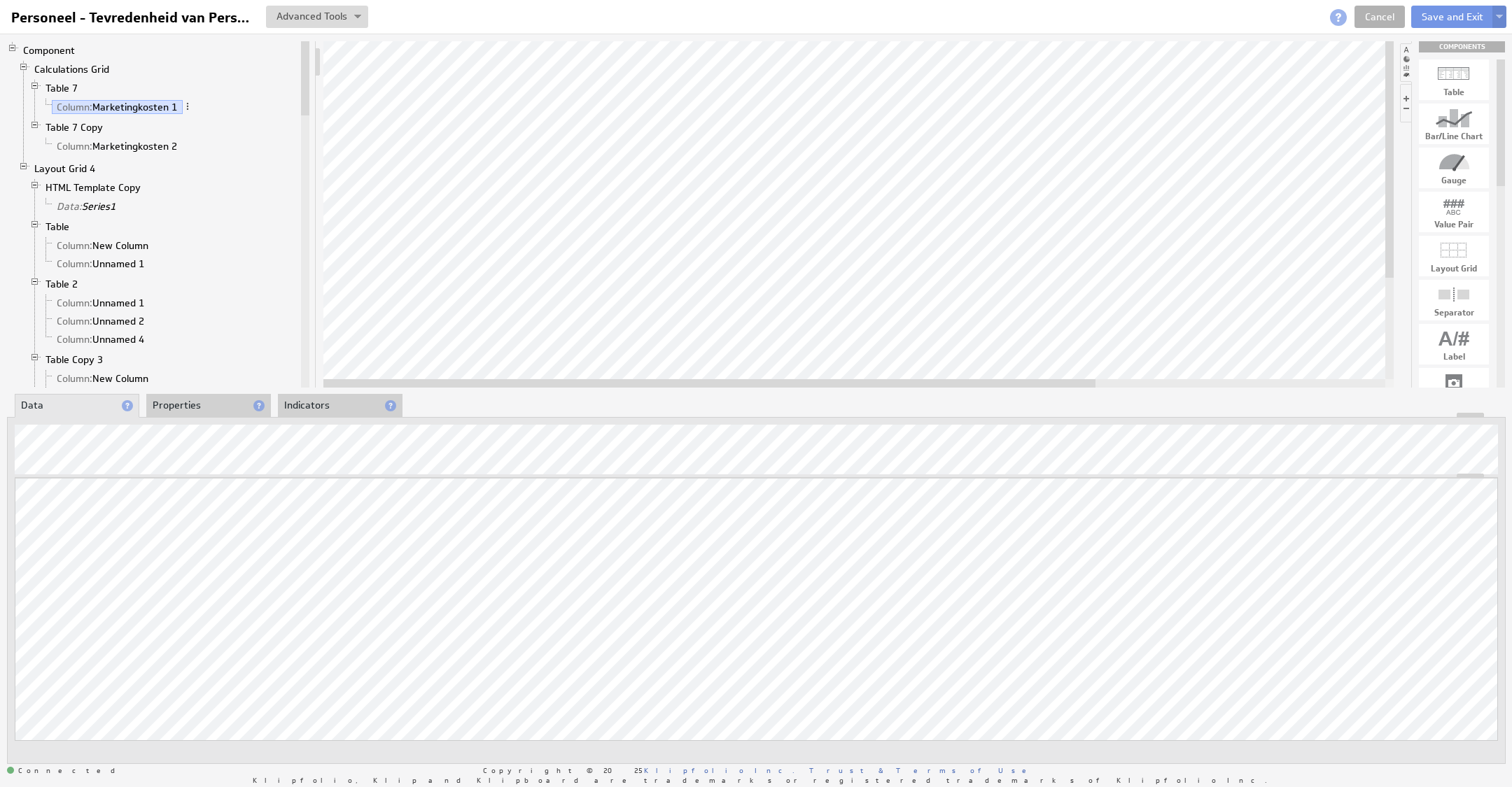
click at [1504, 19] on button at bounding box center [1499, 16] width 14 height 22
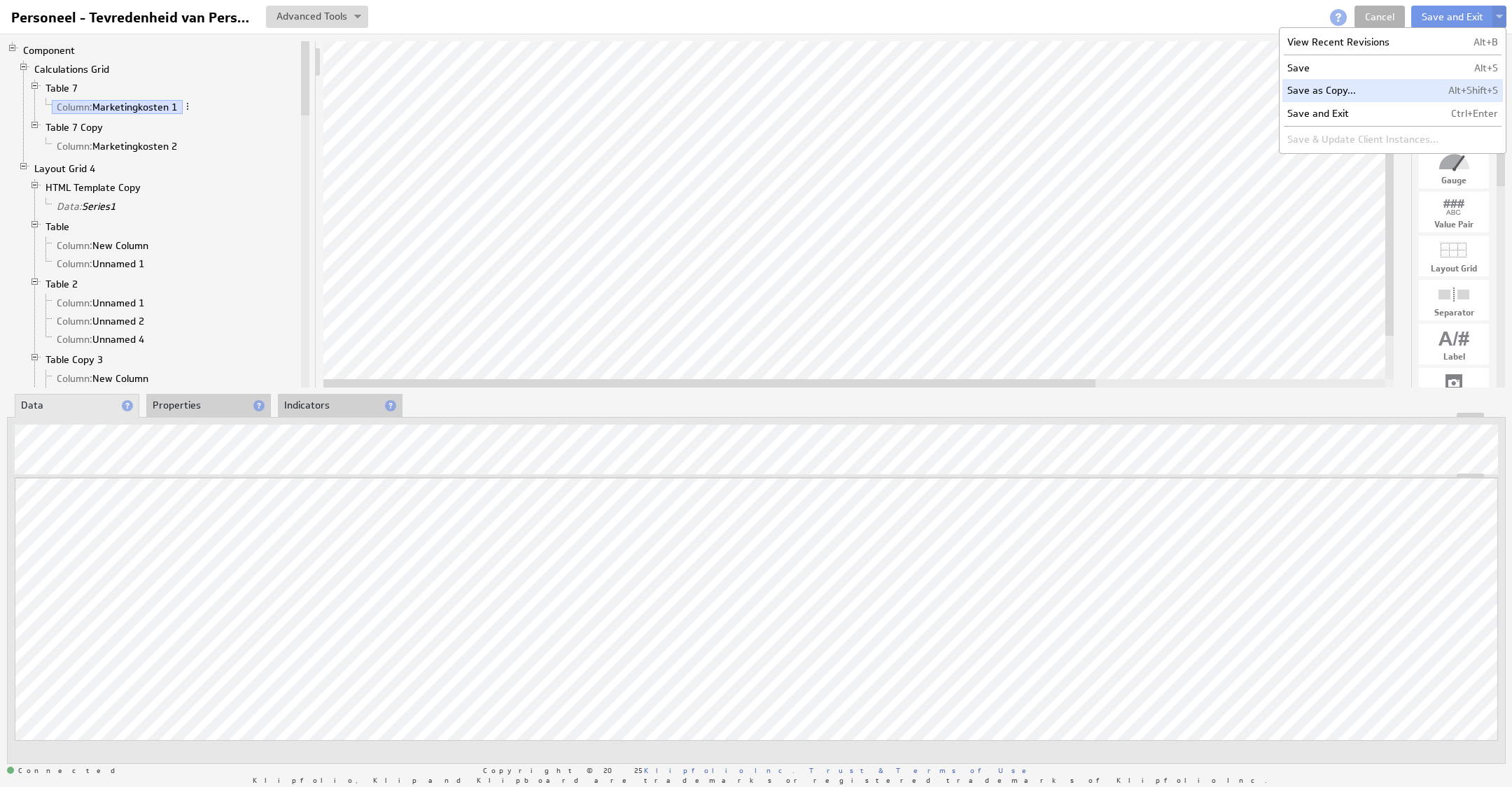
click at [1453, 82] on td "Alt+Shift+S" at bounding box center [1473, 90] width 60 height 22
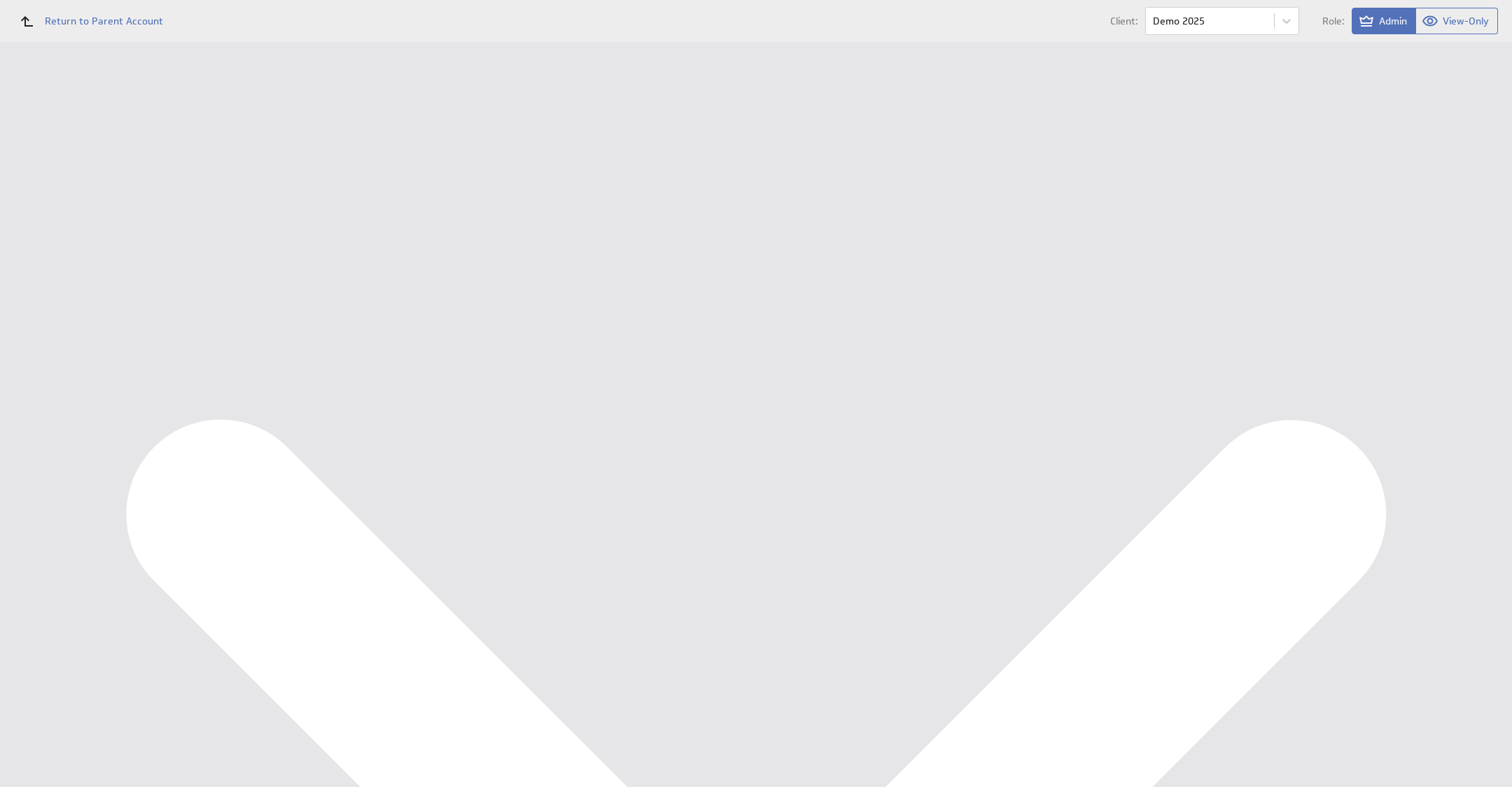
drag, startPoint x: 404, startPoint y: 168, endPoint x: 332, endPoint y: 165, distance: 72.1
click at [332, 165] on tr "Name: Copy of Personeel - Tevredenheid van Personeel Please enter a valid name" at bounding box center [847, 167] width 1274 height 37
drag, startPoint x: 416, startPoint y: 168, endPoint x: 602, endPoint y: 163, distance: 186.1
click at [590, 163] on input "Personeel - Tevredenheid van Personeel" at bounding box center [496, 167] width 280 height 25
drag, startPoint x: 602, startPoint y: 163, endPoint x: 418, endPoint y: 168, distance: 184.1
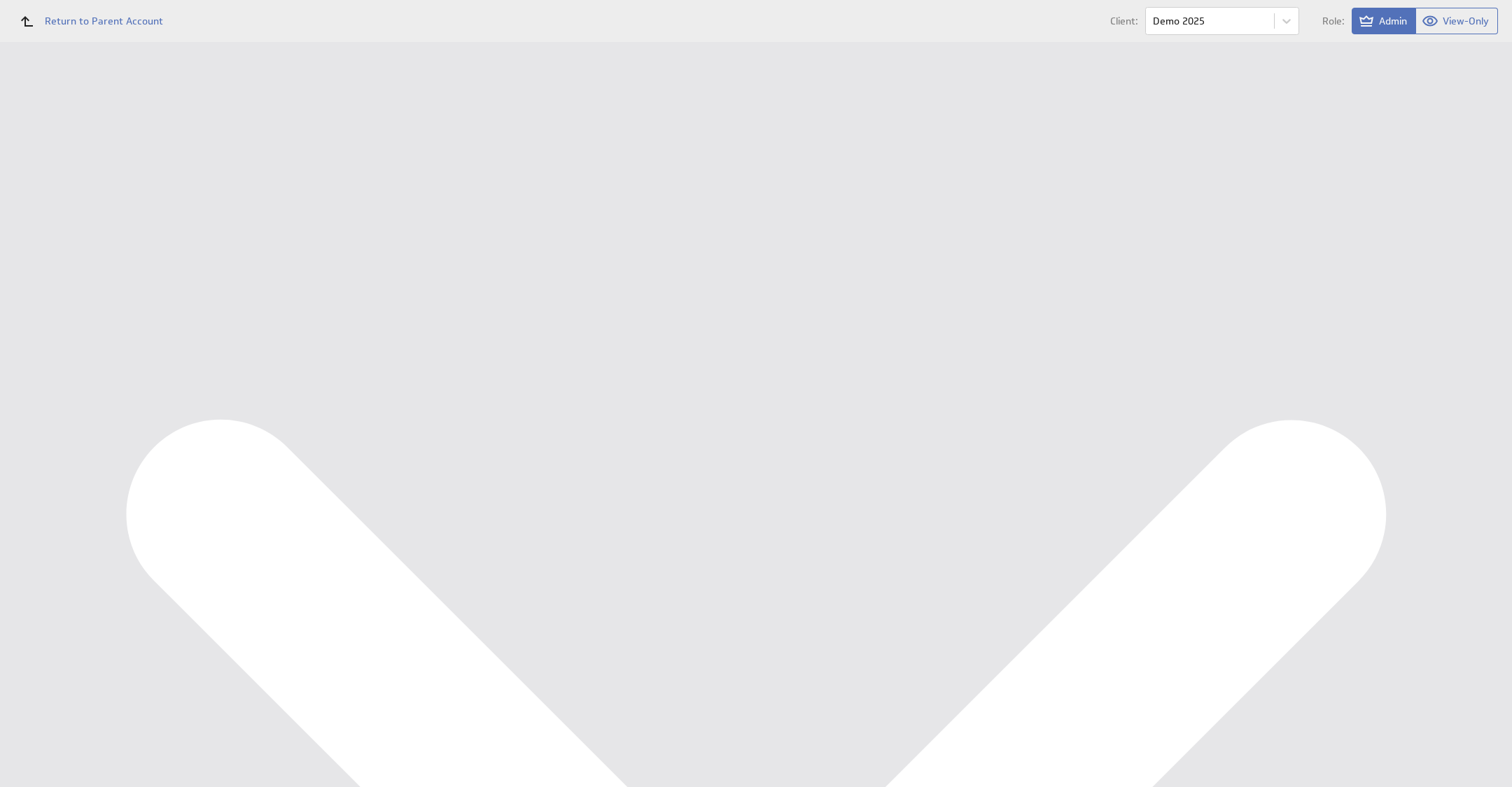
click at [418, 168] on input "Personeel - Tevredenheid van Personeel" at bounding box center [496, 167] width 280 height 25
type input "Personeel - Stabiliteitsindicatoren"
click at [314, 276] on input "Save as Copy" at bounding box center [307, 278] width 82 height 28
click at [889, 17] on div at bounding box center [891, 15] width 14 height 14
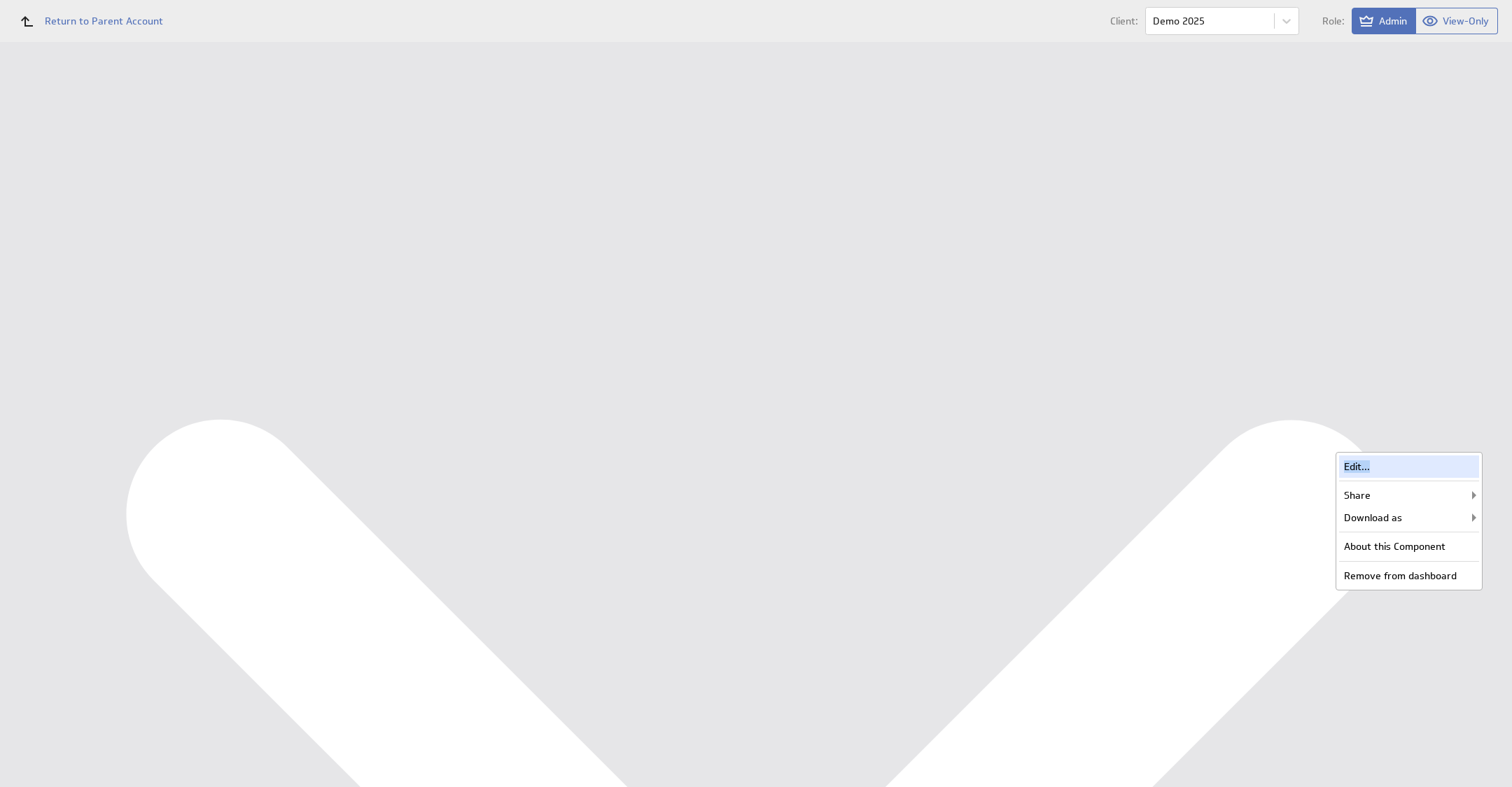
click at [1456, 460] on div "Edit..." at bounding box center [1408, 466] width 140 height 22
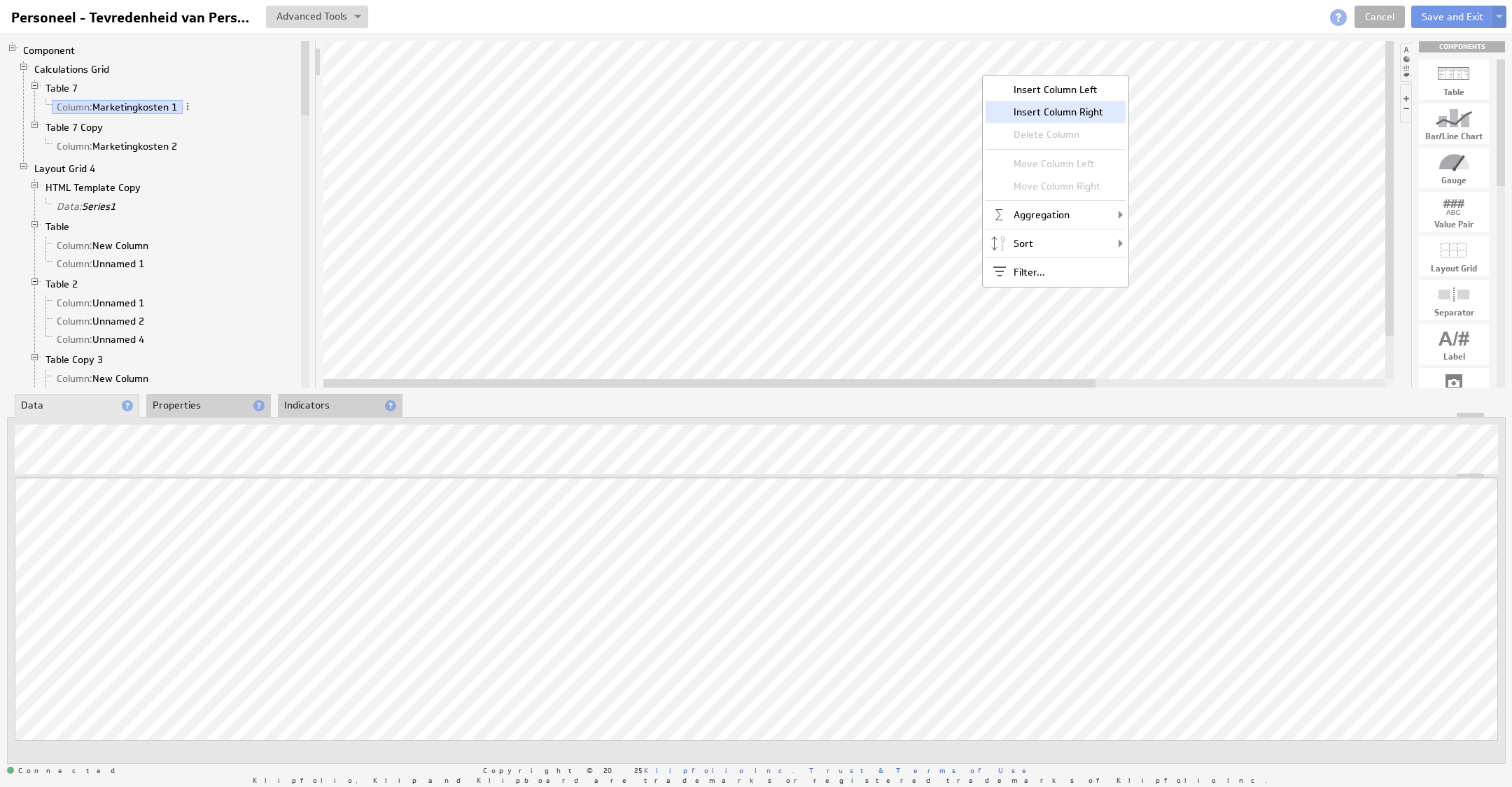
click at [1050, 109] on div "Insert Column Right" at bounding box center [1055, 112] width 140 height 22
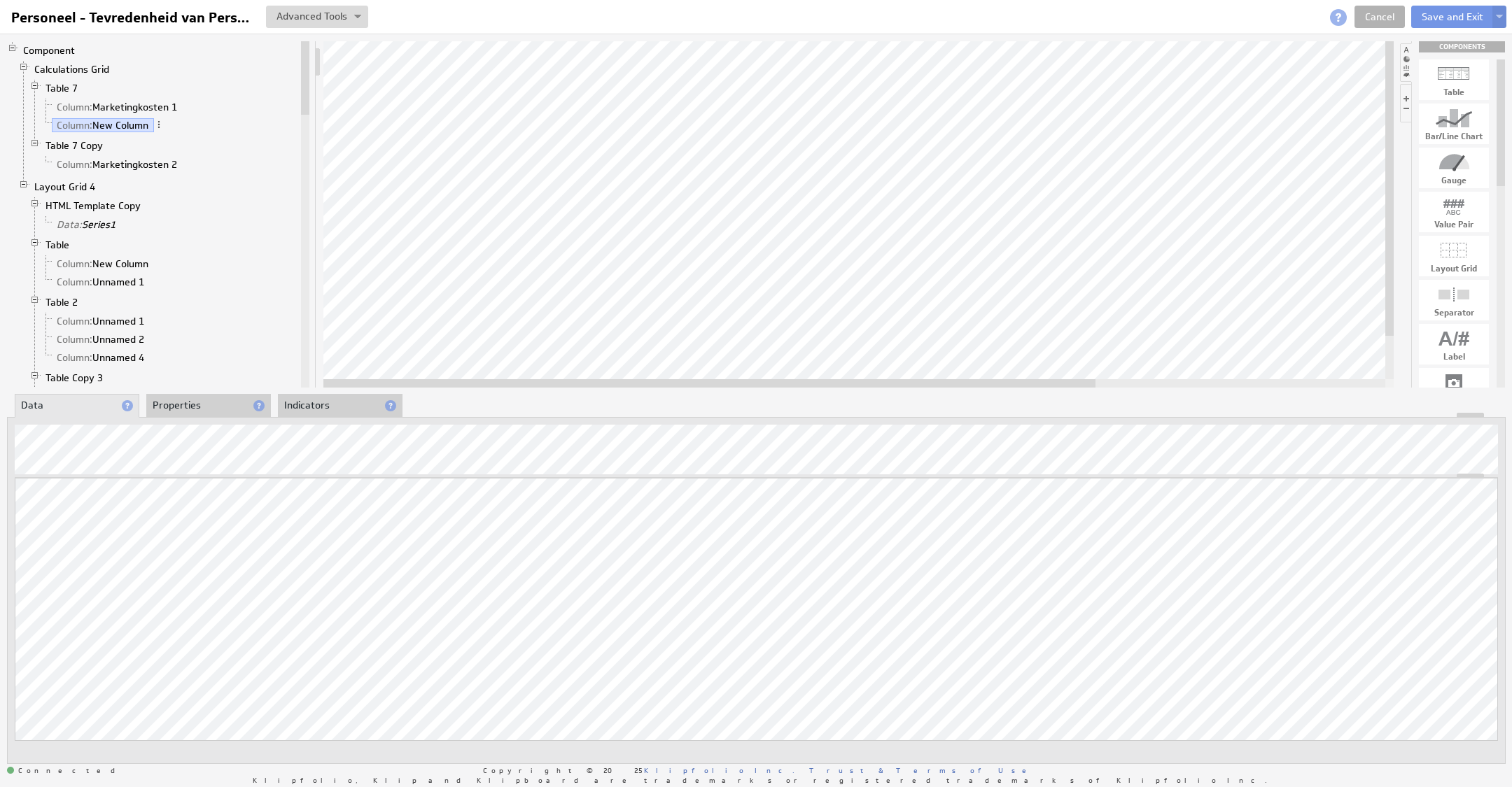
click at [200, 405] on li "Properties" at bounding box center [208, 406] width 124 height 24
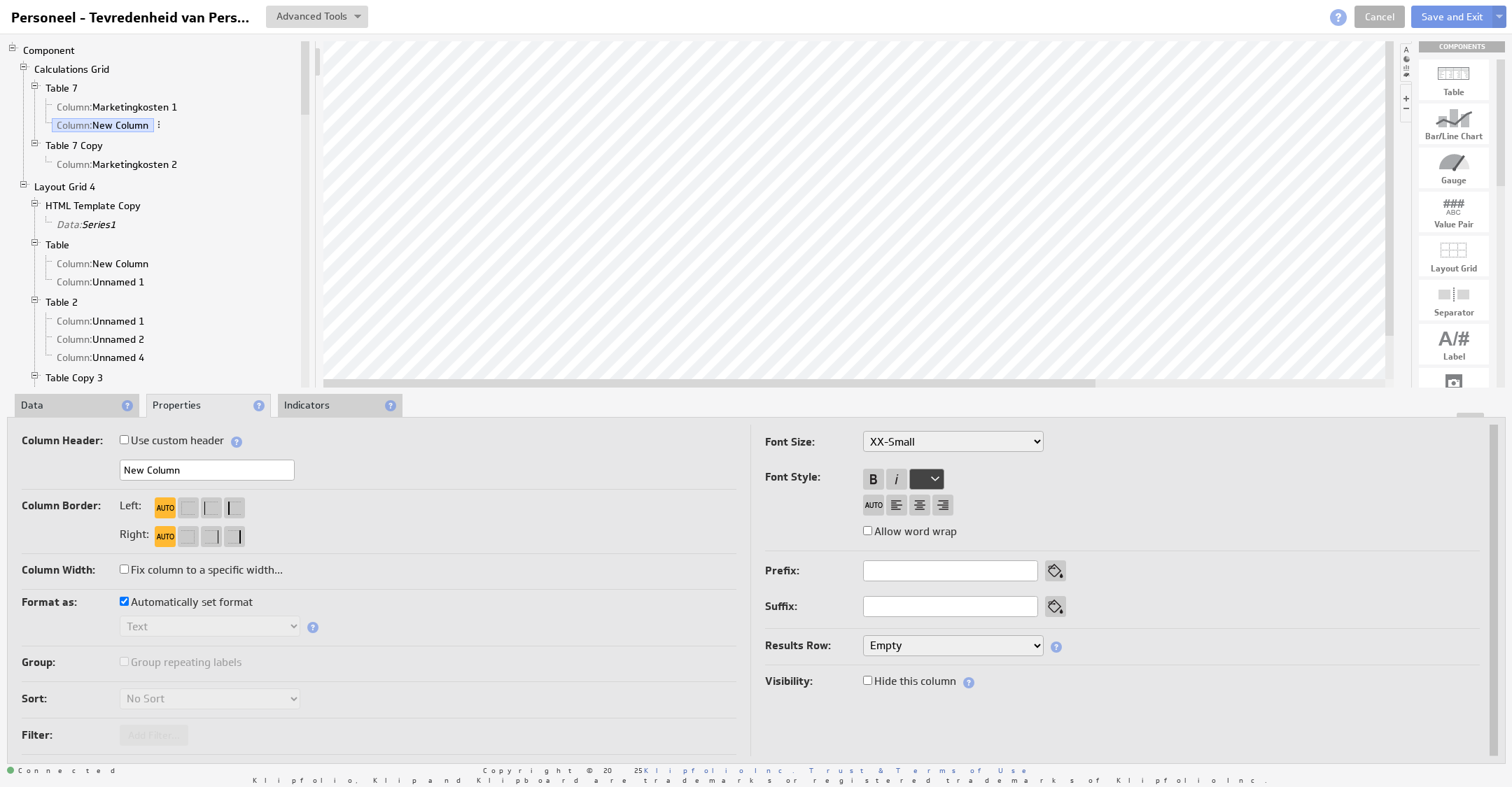
click at [908, 681] on label "Hide this column" at bounding box center [909, 681] width 93 height 19
click at [872, 681] on input "Hide this column" at bounding box center [866, 680] width 9 height 9
checkbox input "true"
drag, startPoint x: 93, startPoint y: 401, endPoint x: 161, endPoint y: 423, distance: 71.5
click at [93, 401] on li "Data" at bounding box center [76, 406] width 124 height 24
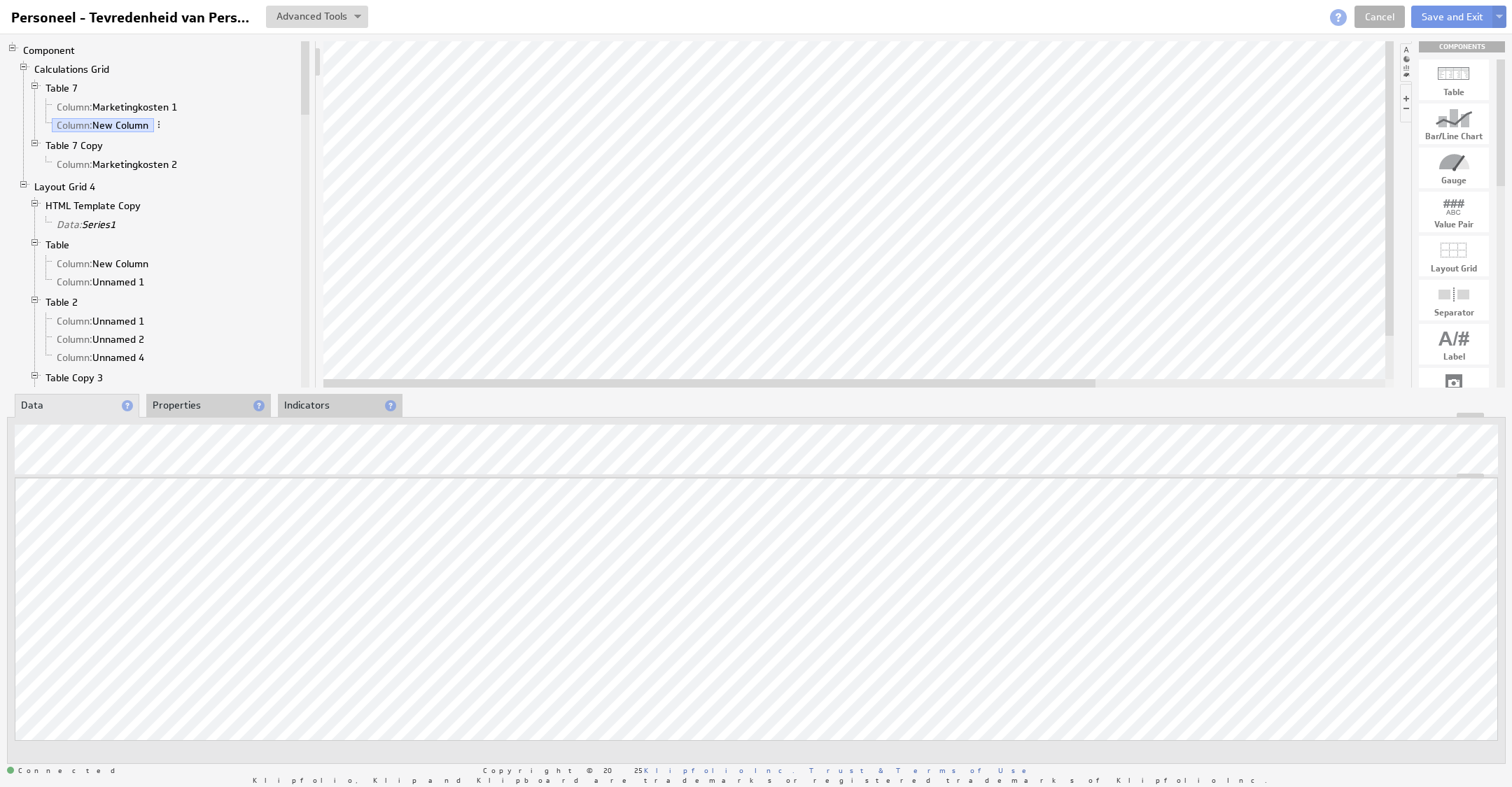
drag, startPoint x: 203, startPoint y: 406, endPoint x: 200, endPoint y: 416, distance: 10.4
click at [203, 406] on li "Properties" at bounding box center [208, 406] width 124 height 24
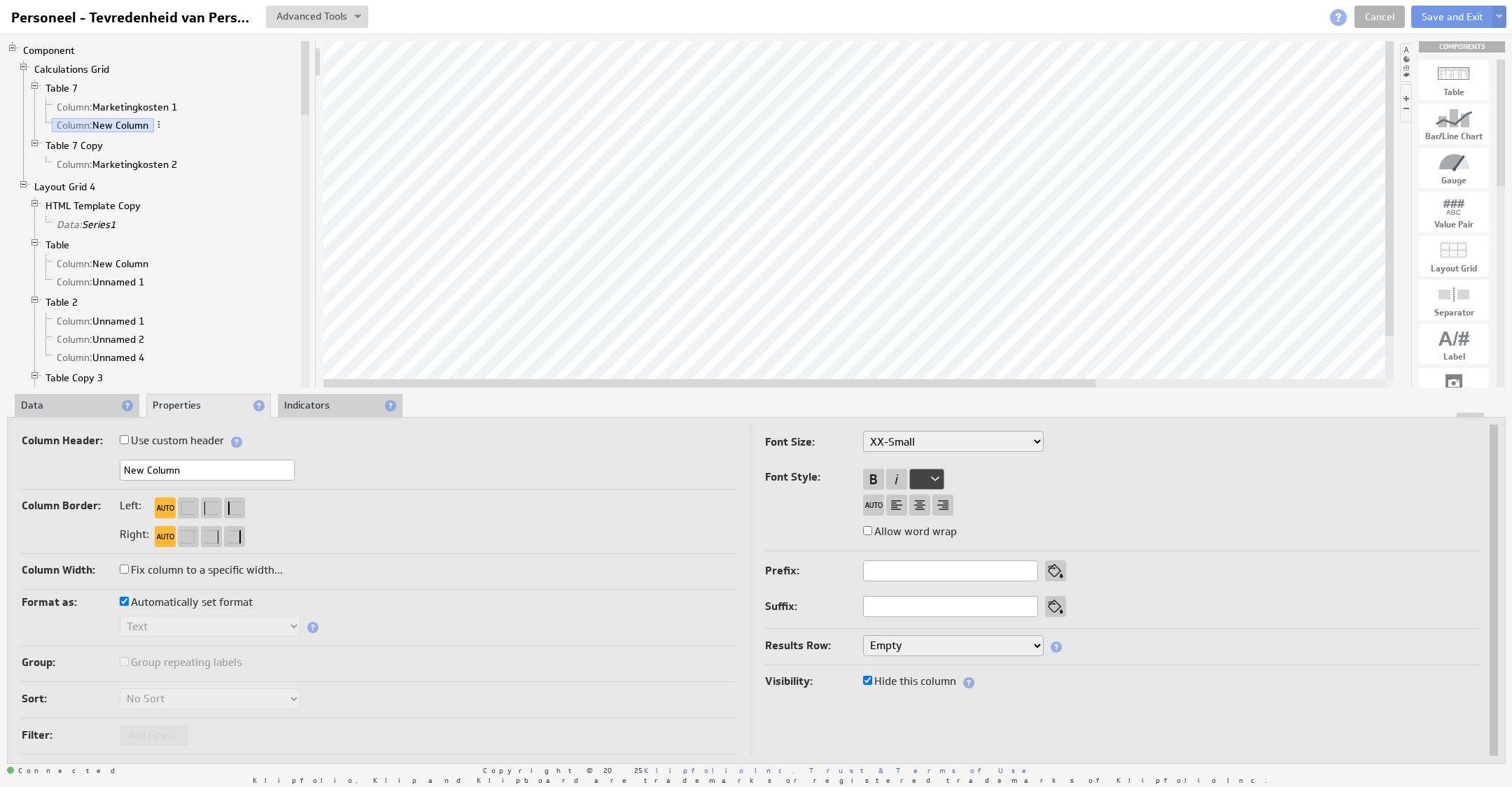
click at [191, 471] on input "New Column" at bounding box center [207, 470] width 175 height 21
drag, startPoint x: 191, startPoint y: 471, endPoint x: 41, endPoint y: 453, distance: 151.1
click at [41, 453] on div "Column Header: Use custom header New Column Header component added to the compo…" at bounding box center [380, 459] width 715 height 59
type input "Aantal incidenten"
click at [73, 400] on li "Data" at bounding box center [76, 406] width 124 height 24
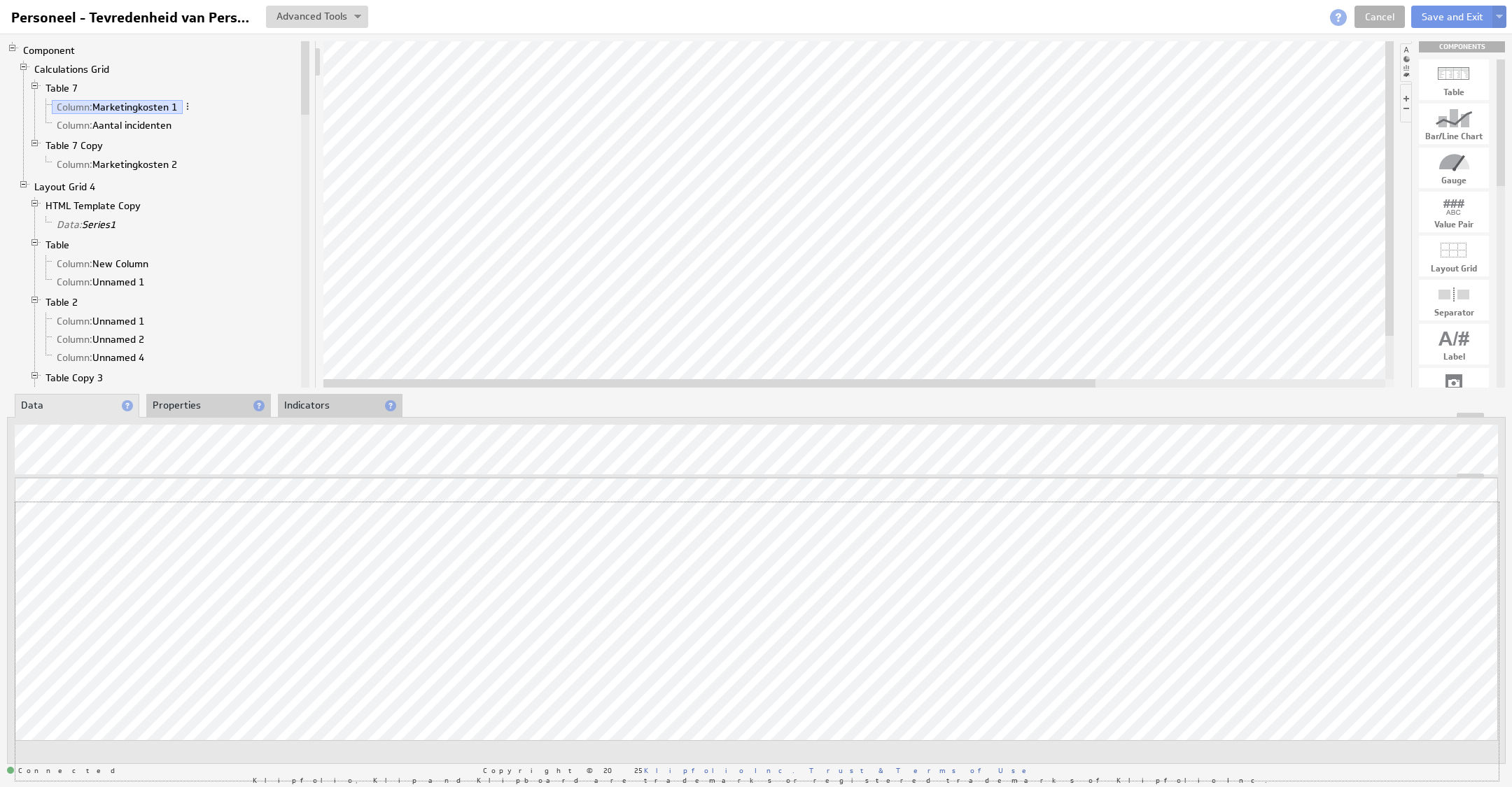
drag, startPoint x: 1463, startPoint y: 466, endPoint x: 1402, endPoint y: 663, distance: 206.2
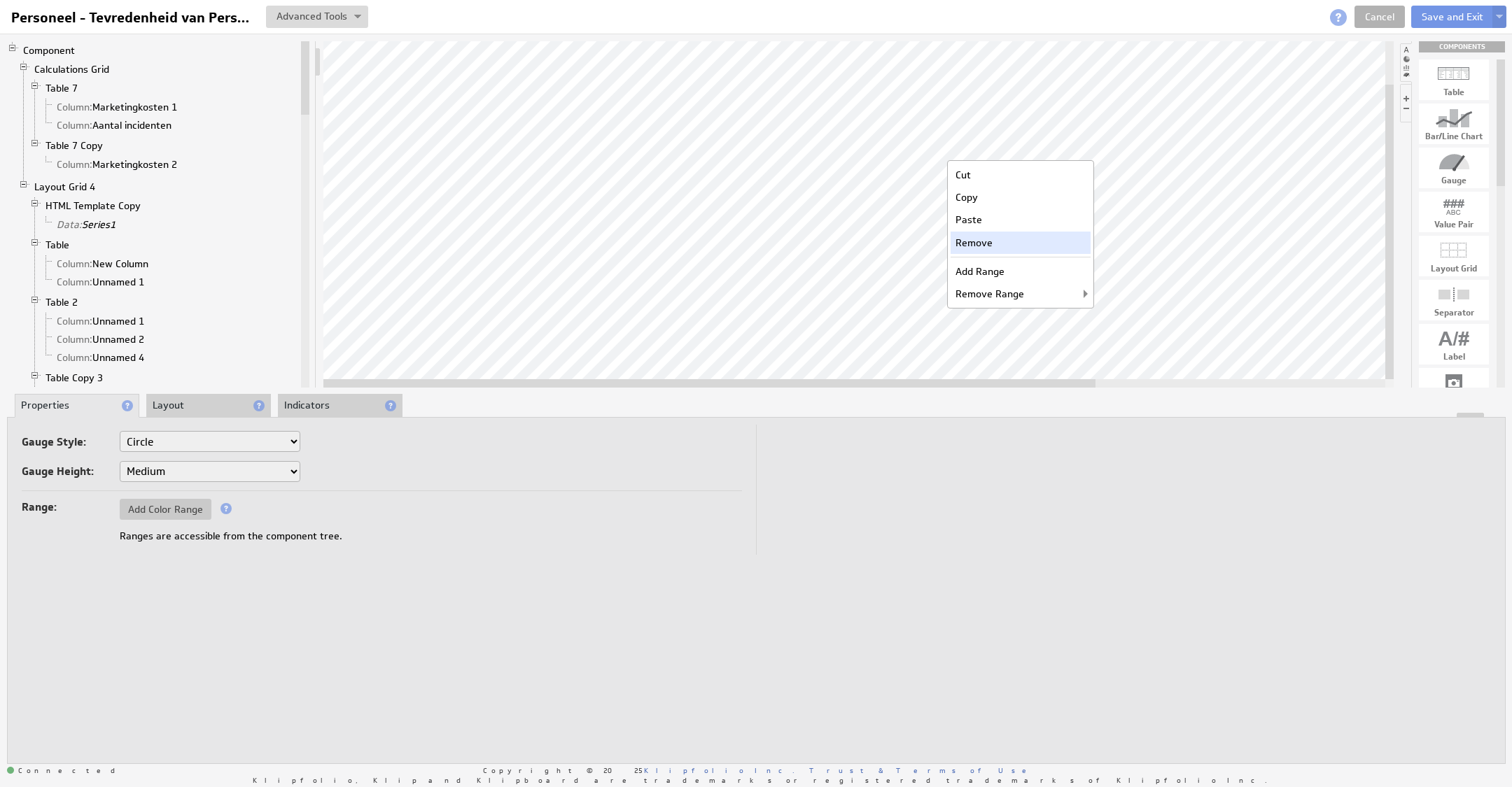
click at [996, 237] on div "Remove" at bounding box center [1020, 242] width 140 height 22
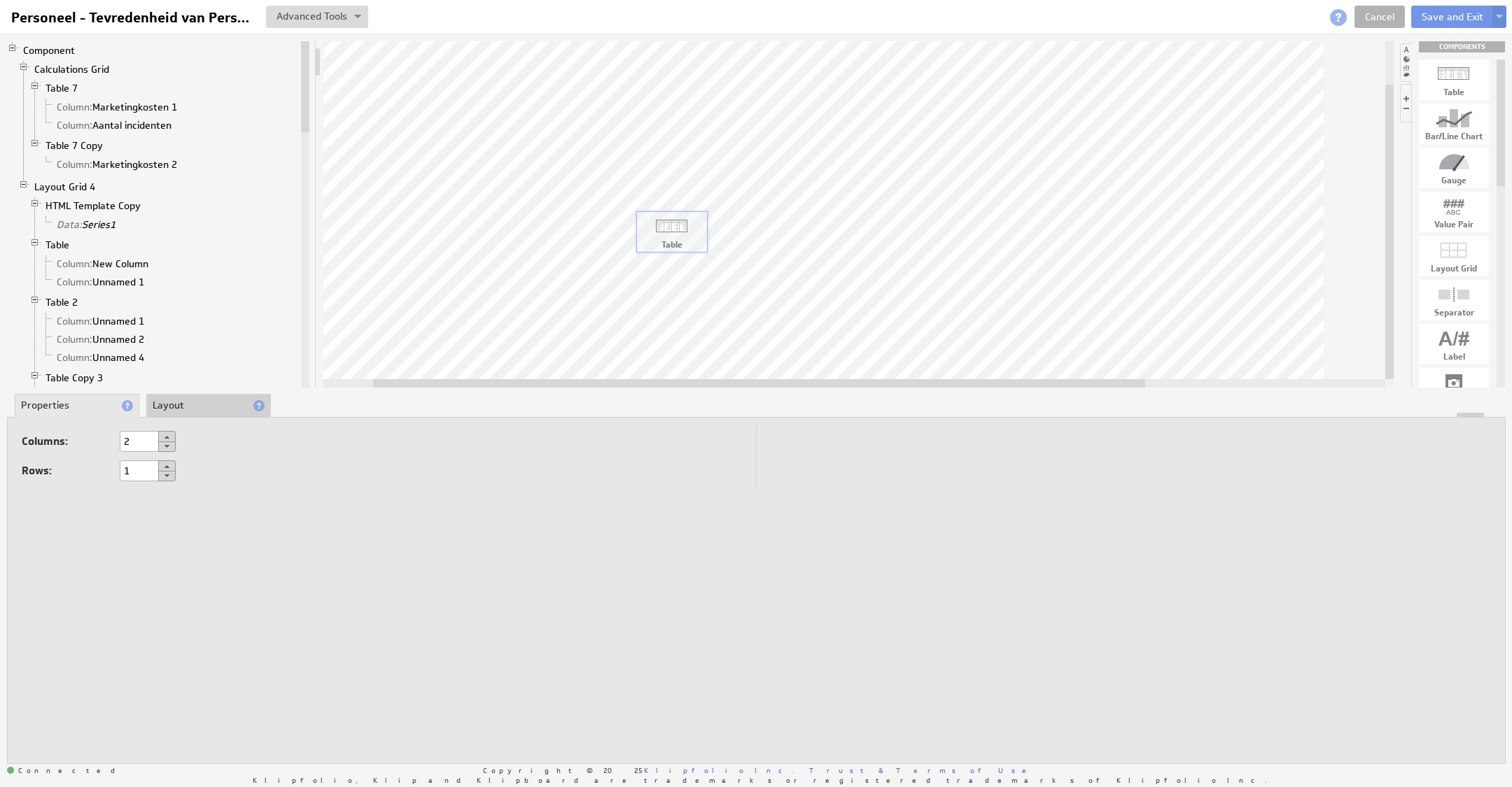
drag, startPoint x: 1465, startPoint y: 85, endPoint x: 683, endPoint y: 237, distance: 796.6
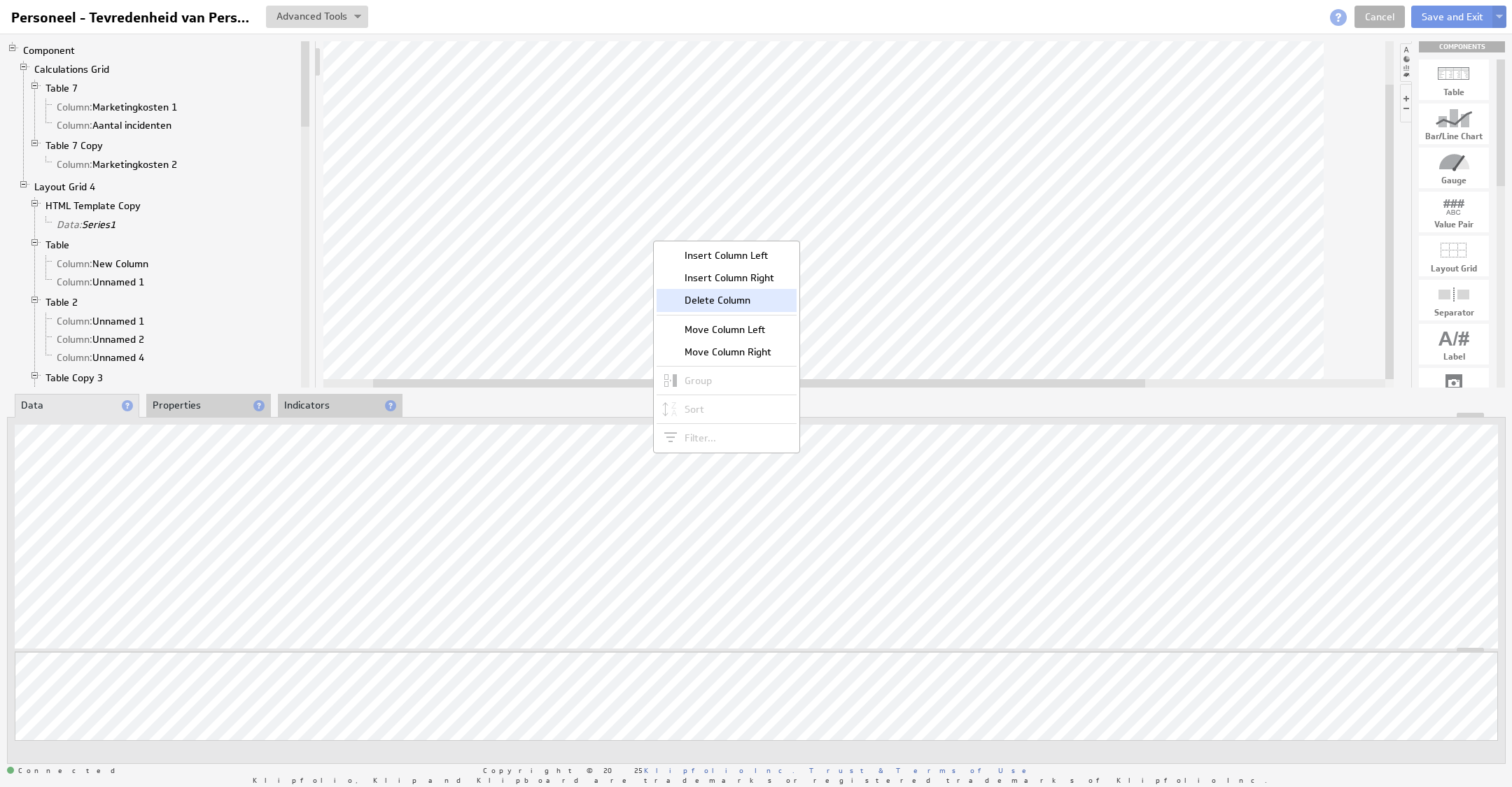
click at [696, 294] on div "Delete Column" at bounding box center [726, 300] width 140 height 22
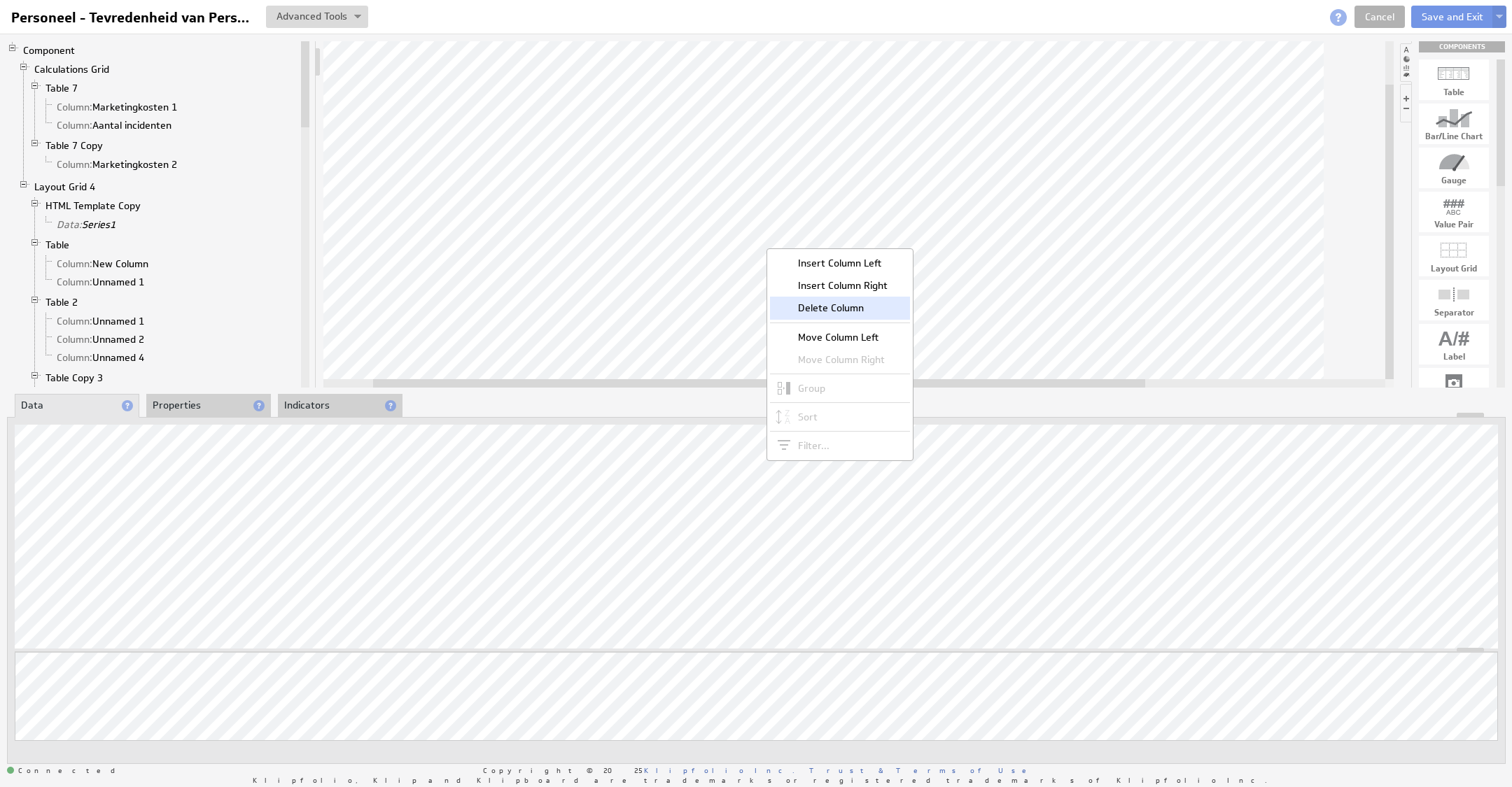
click at [804, 306] on div "Delete Column" at bounding box center [839, 307] width 140 height 22
click at [638, 372] on div at bounding box center [859, 214] width 1070 height 346
click at [233, 402] on li "Properties" at bounding box center [208, 406] width 124 height 24
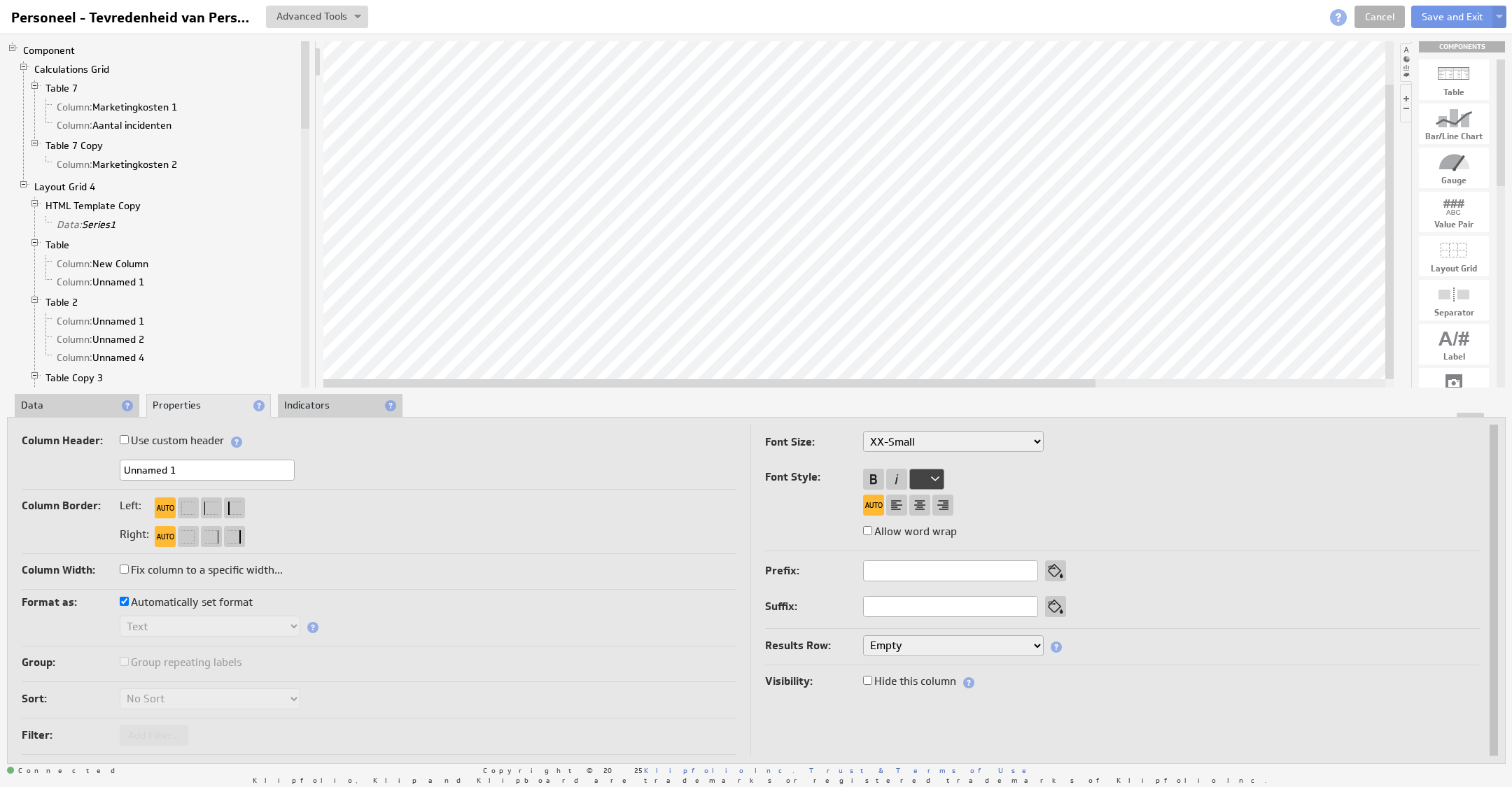
drag, startPoint x: 179, startPoint y: 467, endPoint x: 58, endPoint y: 449, distance: 122.3
click at [45, 449] on div "Column Header: Use custom header Unnamed 1 Header component added to the compon…" at bounding box center [380, 459] width 715 height 59
type input "Categorie"
click at [942, 511] on div at bounding box center [942, 505] width 21 height 21
click at [878, 482] on div at bounding box center [873, 480] width 21 height 21
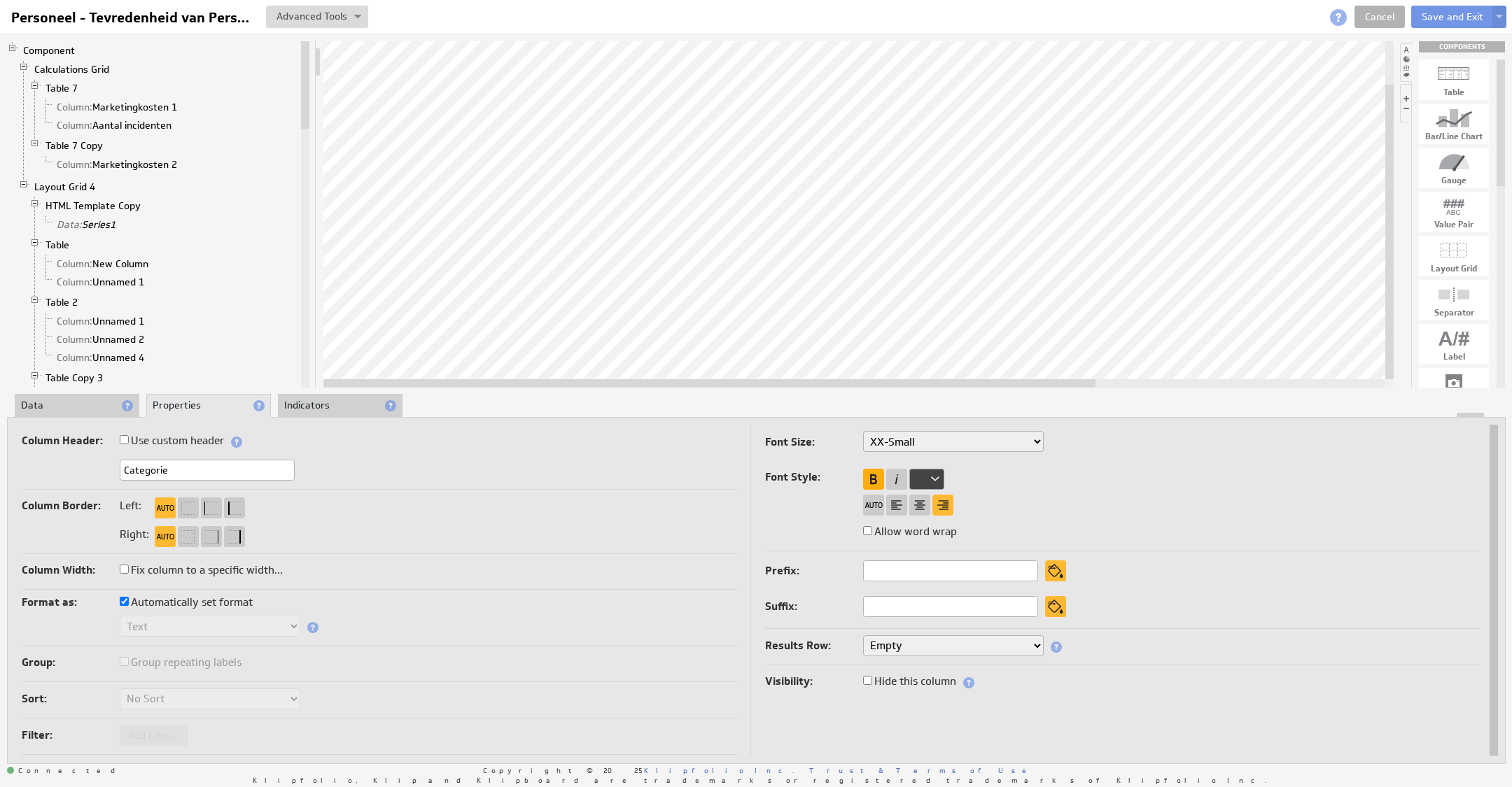
click at [874, 482] on div at bounding box center [873, 480] width 21 height 21
click at [165, 433] on label "Use custom header" at bounding box center [172, 440] width 104 height 19
click at [129, 435] on input "Use custom header" at bounding box center [123, 439] width 9 height 9
checkbox input "true"
click at [132, 467] on link "Header" at bounding box center [136, 469] width 34 height 13
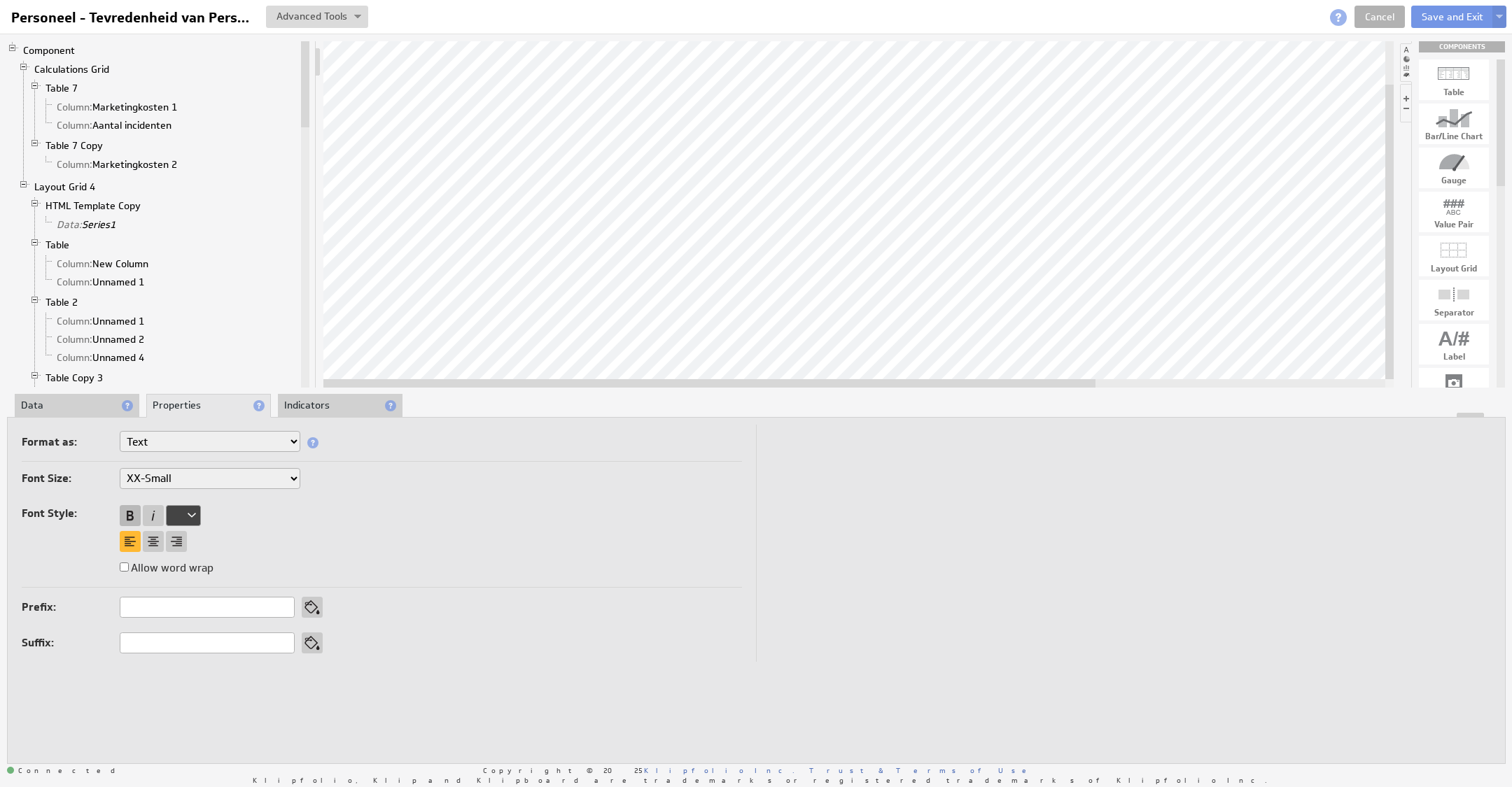
click at [130, 515] on div at bounding box center [130, 515] width 21 height 21
click at [193, 518] on div at bounding box center [183, 515] width 35 height 21
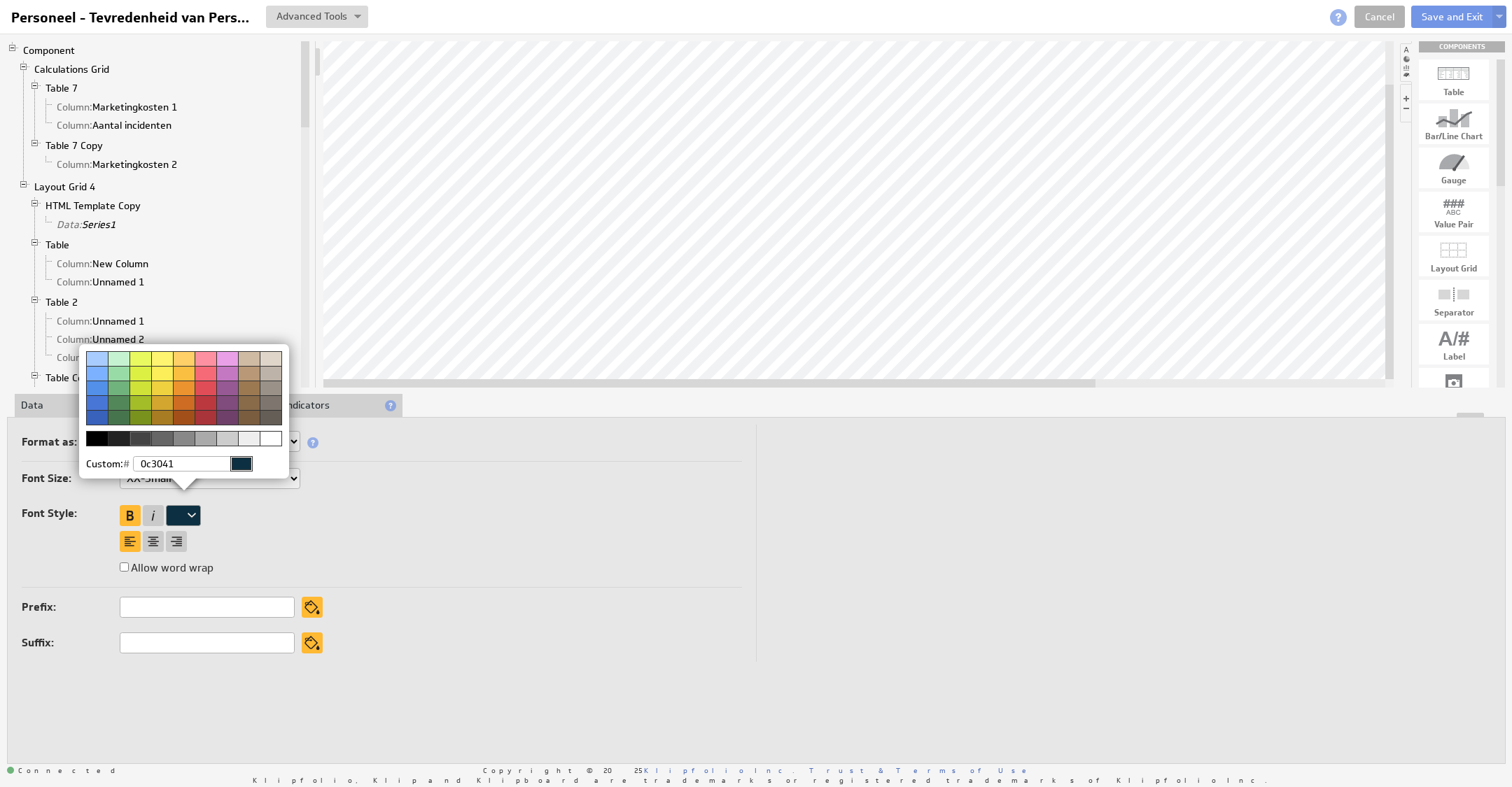
type input "0c3041"
click at [273, 525] on img at bounding box center [756, 393] width 1512 height 787
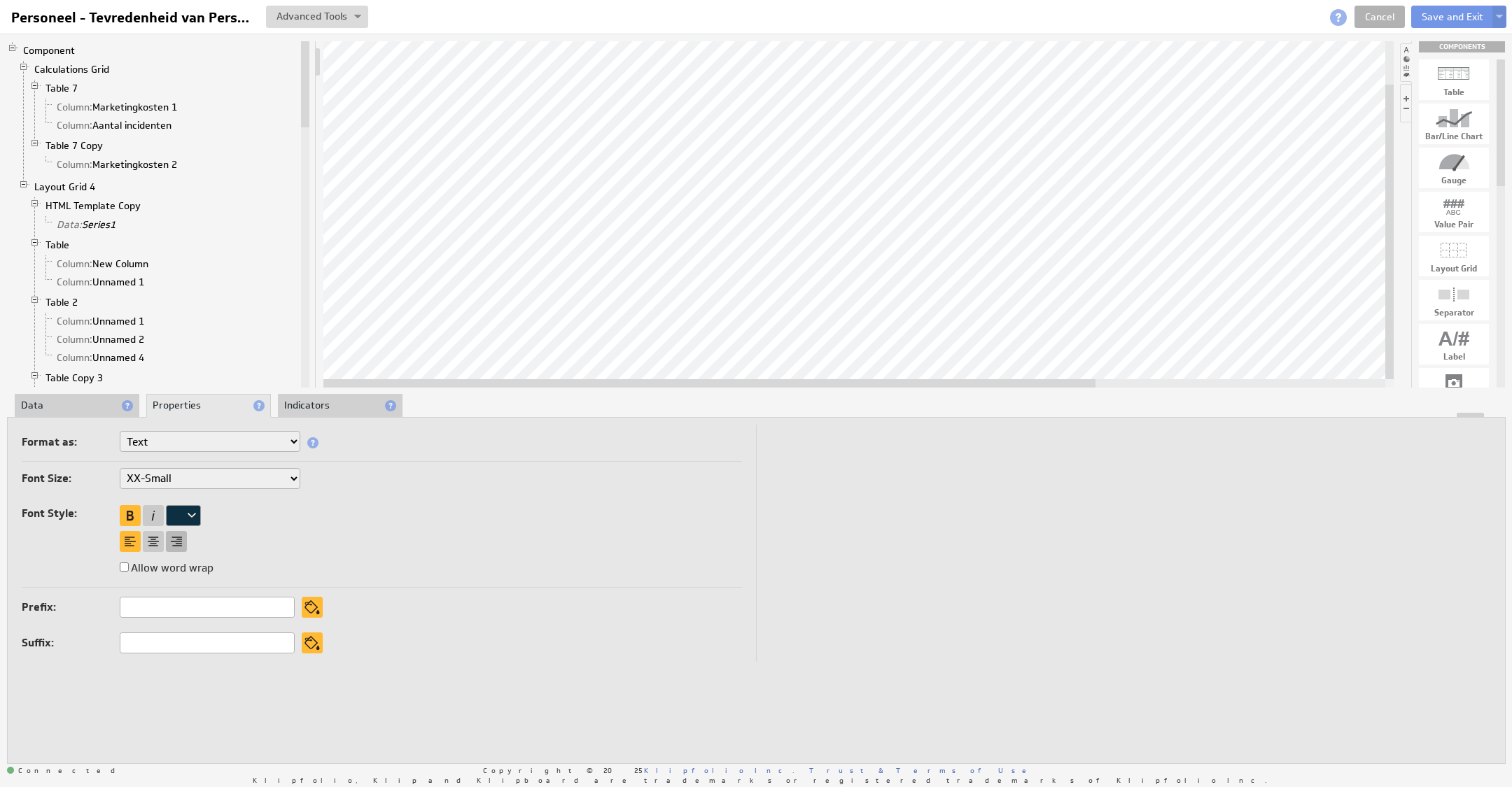
click at [170, 542] on div at bounding box center [176, 541] width 21 height 21
click at [368, 510] on div "Font Size: XX-Small X-Small Small Medium Large X-Large XX-Large Font Style: All…" at bounding box center [382, 528] width 720 height 120
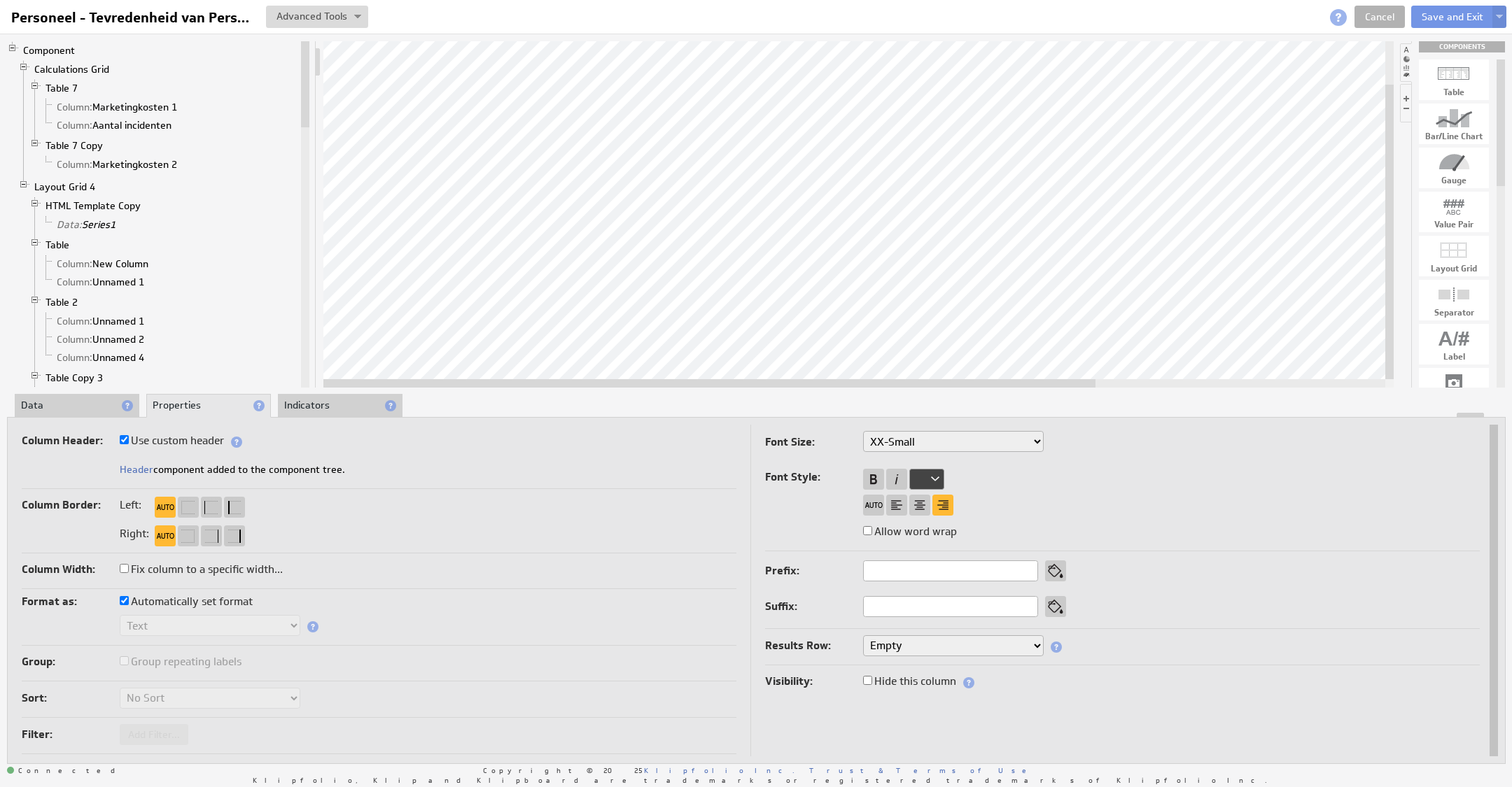
click at [41, 407] on li "Data" at bounding box center [76, 406] width 124 height 24
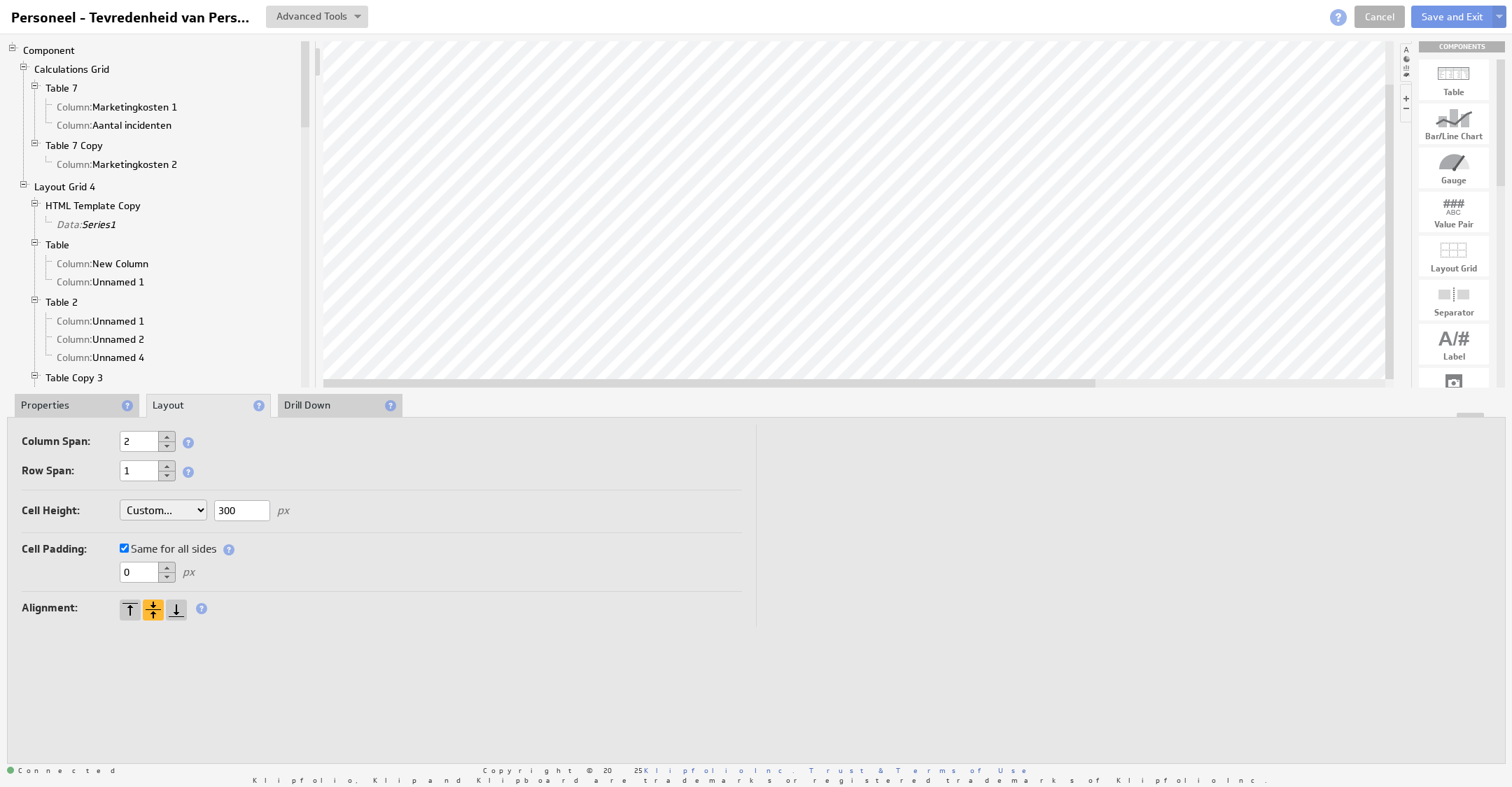
click at [199, 510] on select "Auto Custom..." at bounding box center [163, 511] width 88 height 21
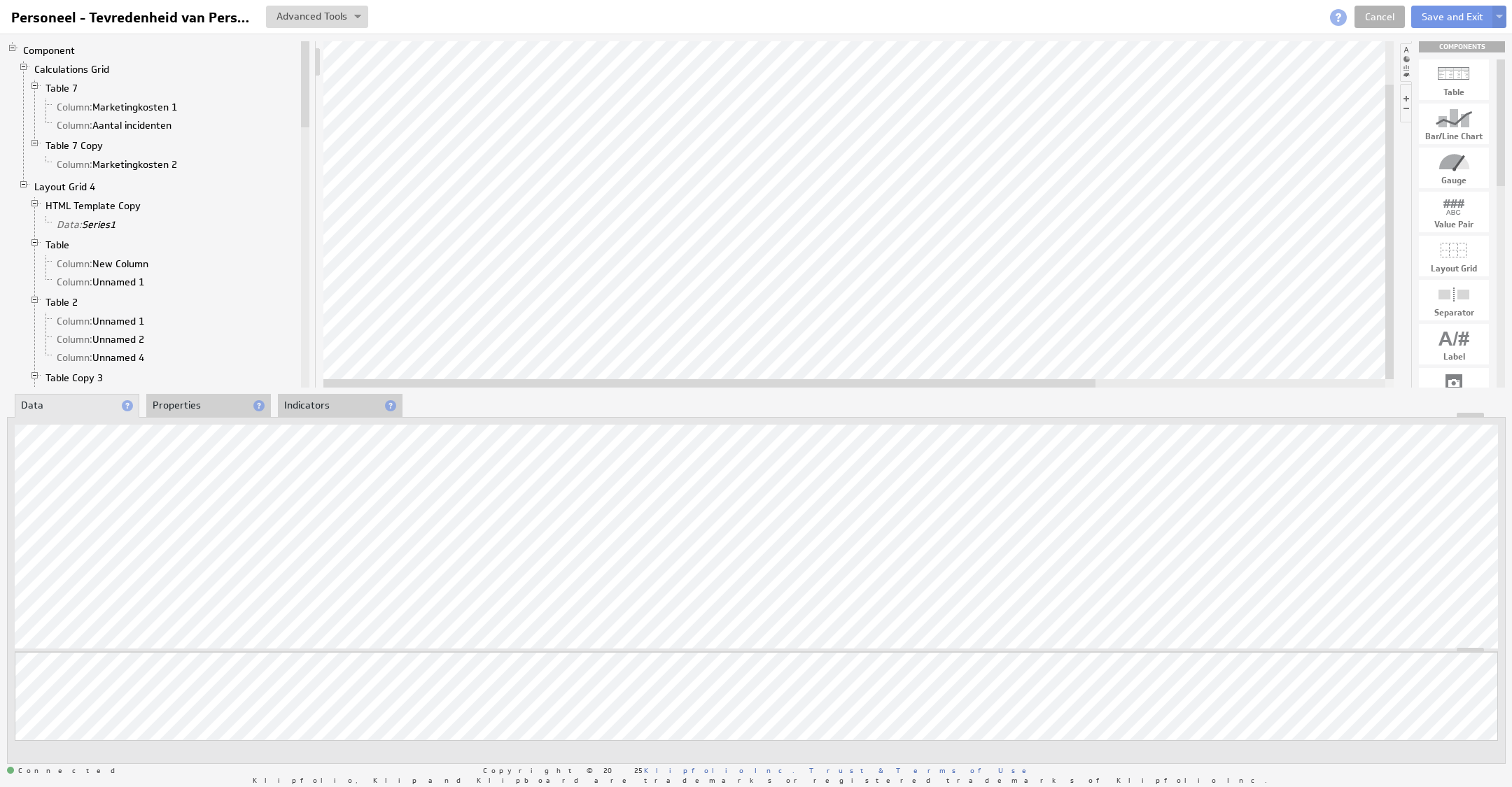
click at [209, 405] on li "Properties" at bounding box center [208, 406] width 124 height 24
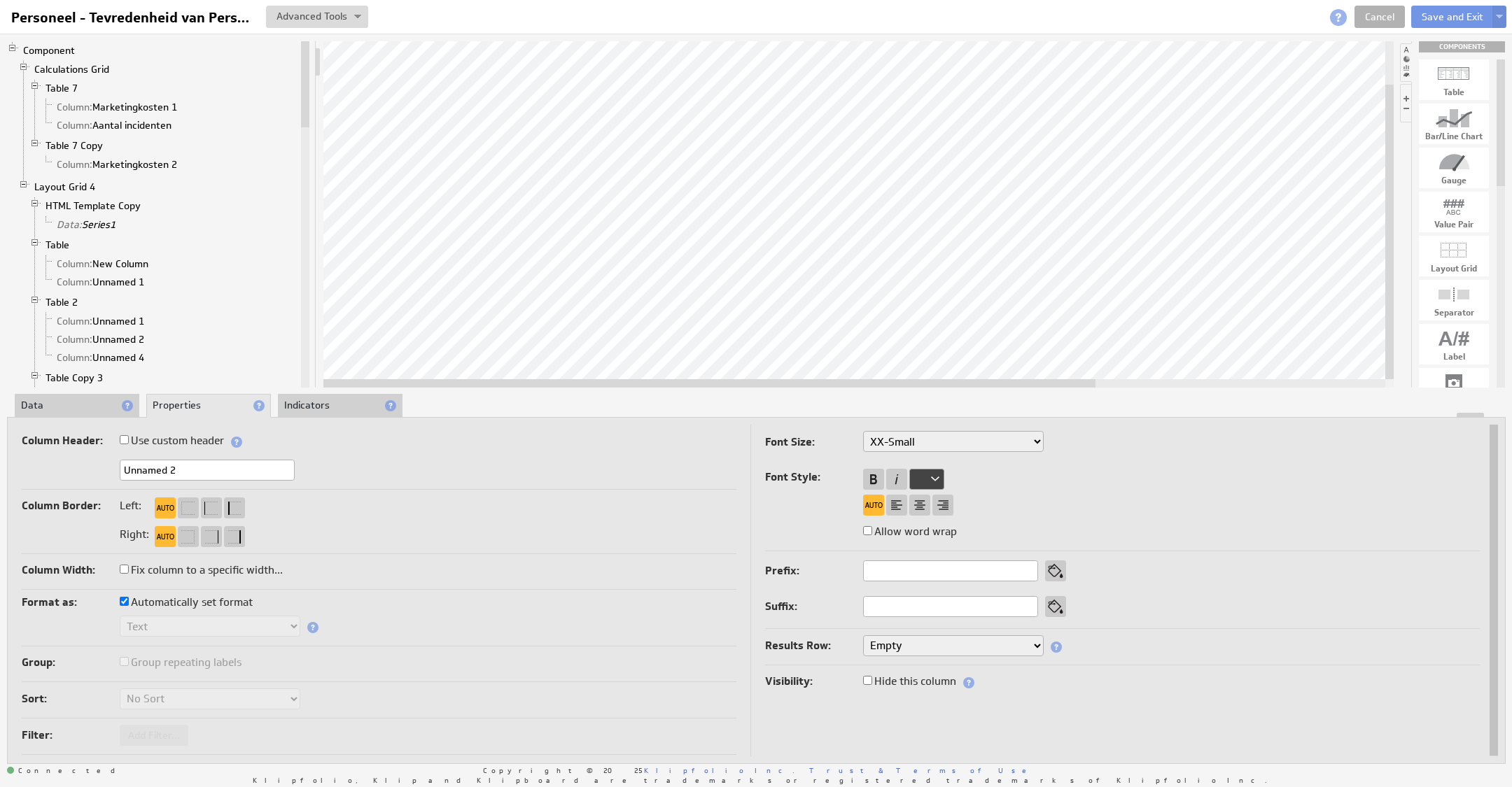
drag, startPoint x: 183, startPoint y: 477, endPoint x: 98, endPoint y: 460, distance: 86.7
click at [95, 461] on div "Unnamed 2" at bounding box center [380, 471] width 715 height 23
click at [45, 393] on div "Component Calculations Grid Table 7 Column: Marketingkosten 1 Column: Aantal in…" at bounding box center [756, 402] width 1512 height 737
click at [53, 406] on li "Data" at bounding box center [76, 406] width 124 height 24
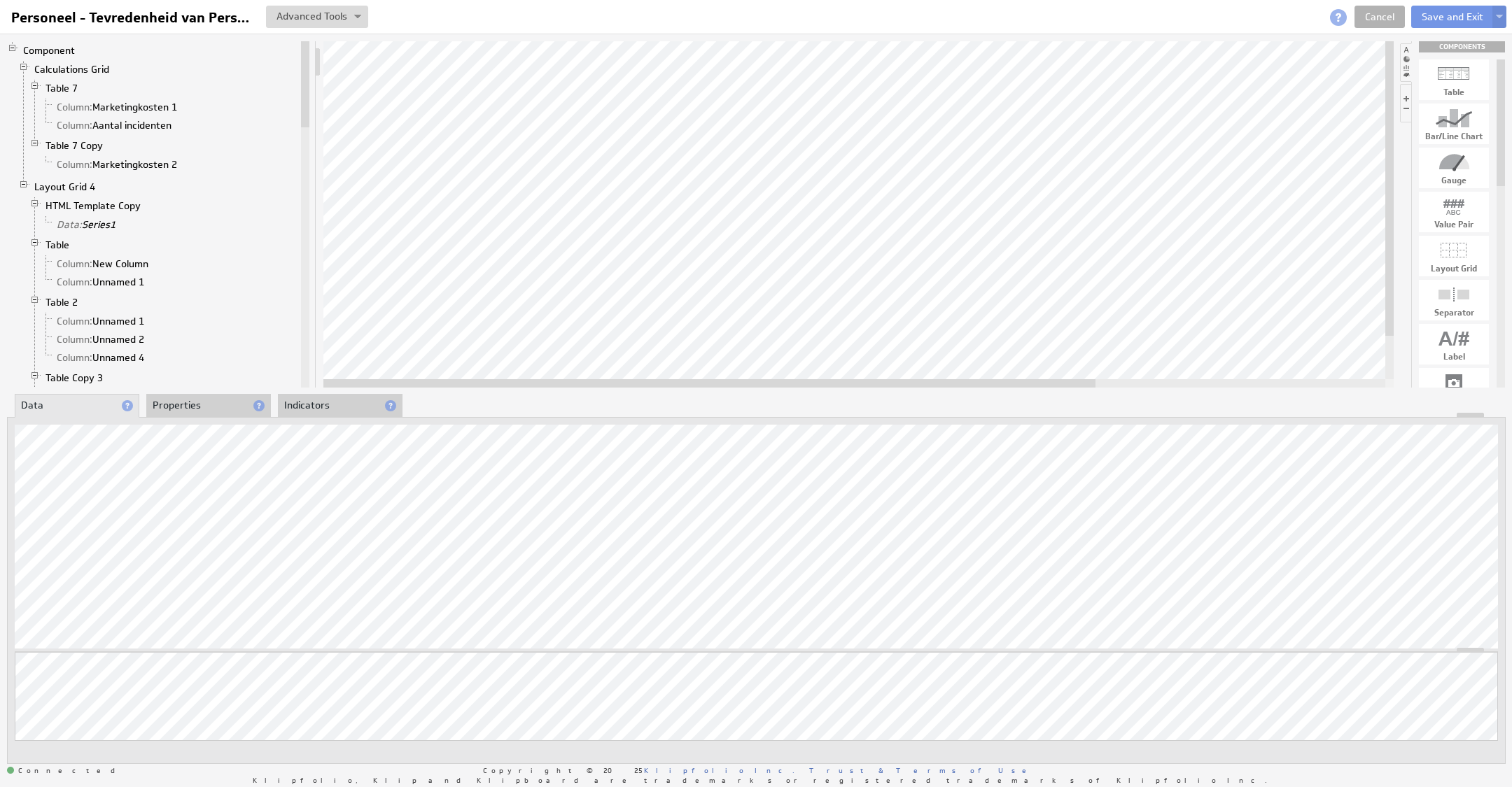
click at [204, 406] on li "Properties" at bounding box center [208, 406] width 124 height 24
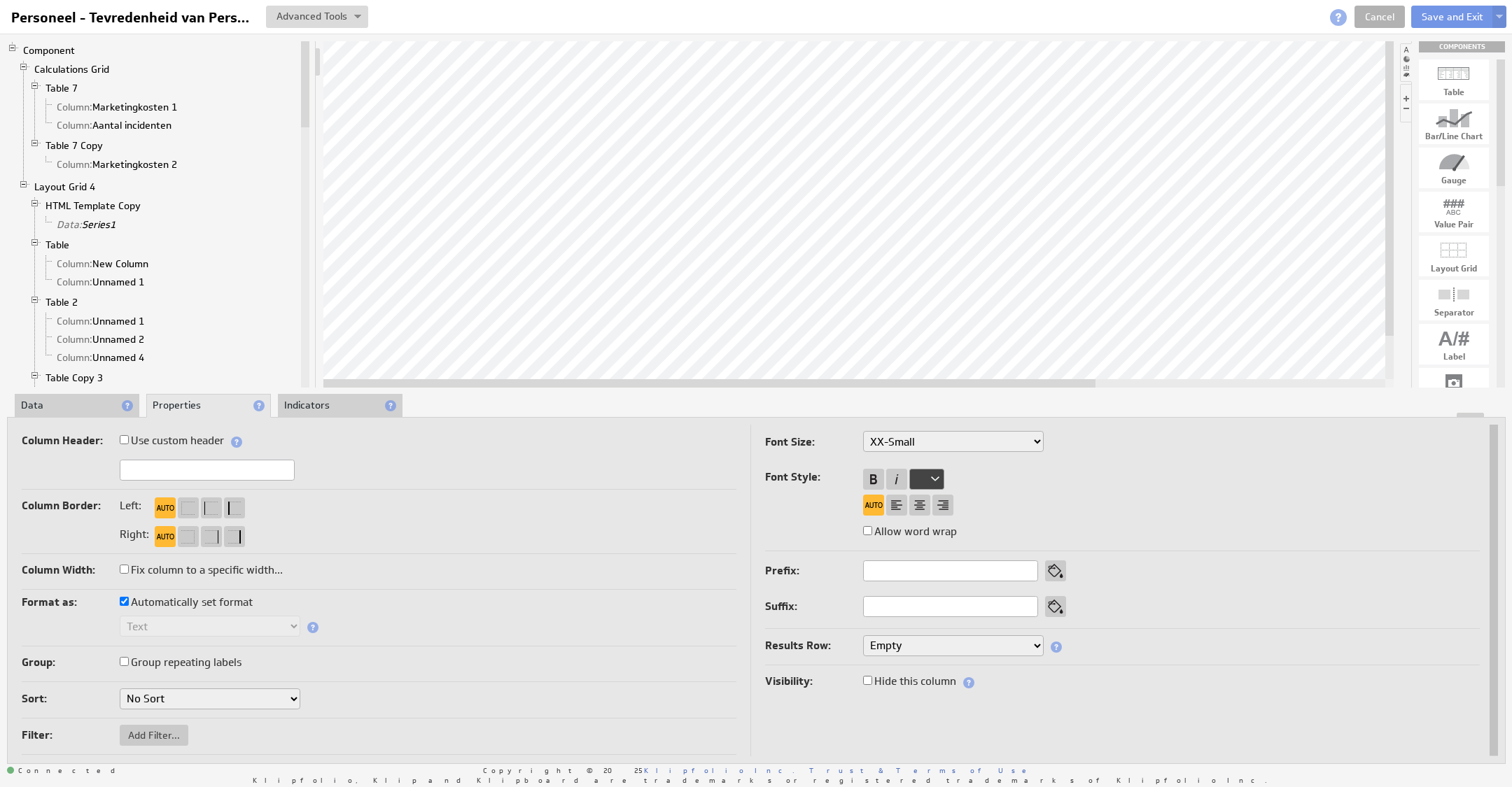
click at [98, 411] on li "Data" at bounding box center [76, 406] width 124 height 24
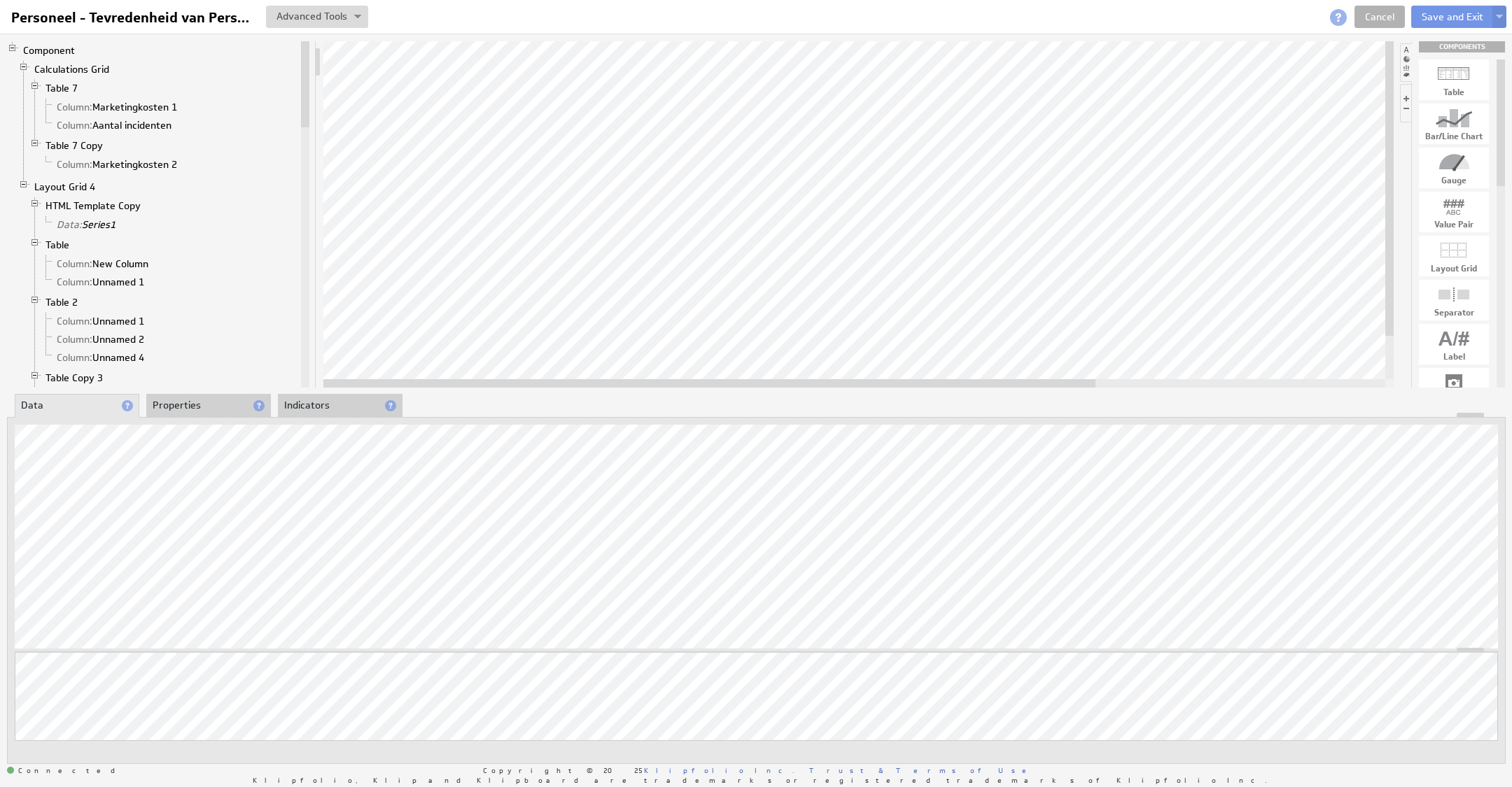
click at [193, 407] on li "Properties" at bounding box center [208, 406] width 124 height 24
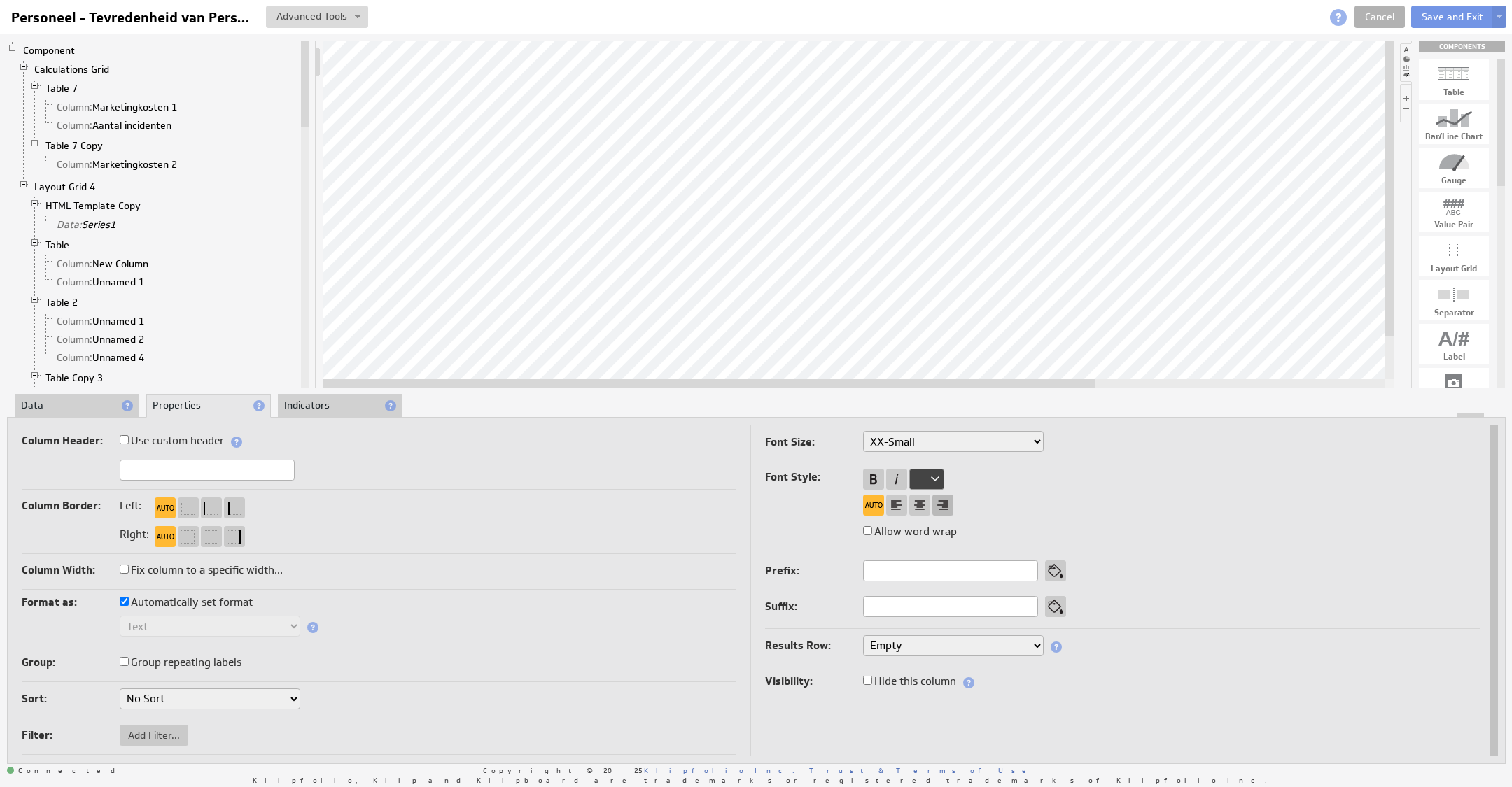
click at [937, 505] on div at bounding box center [942, 505] width 21 height 21
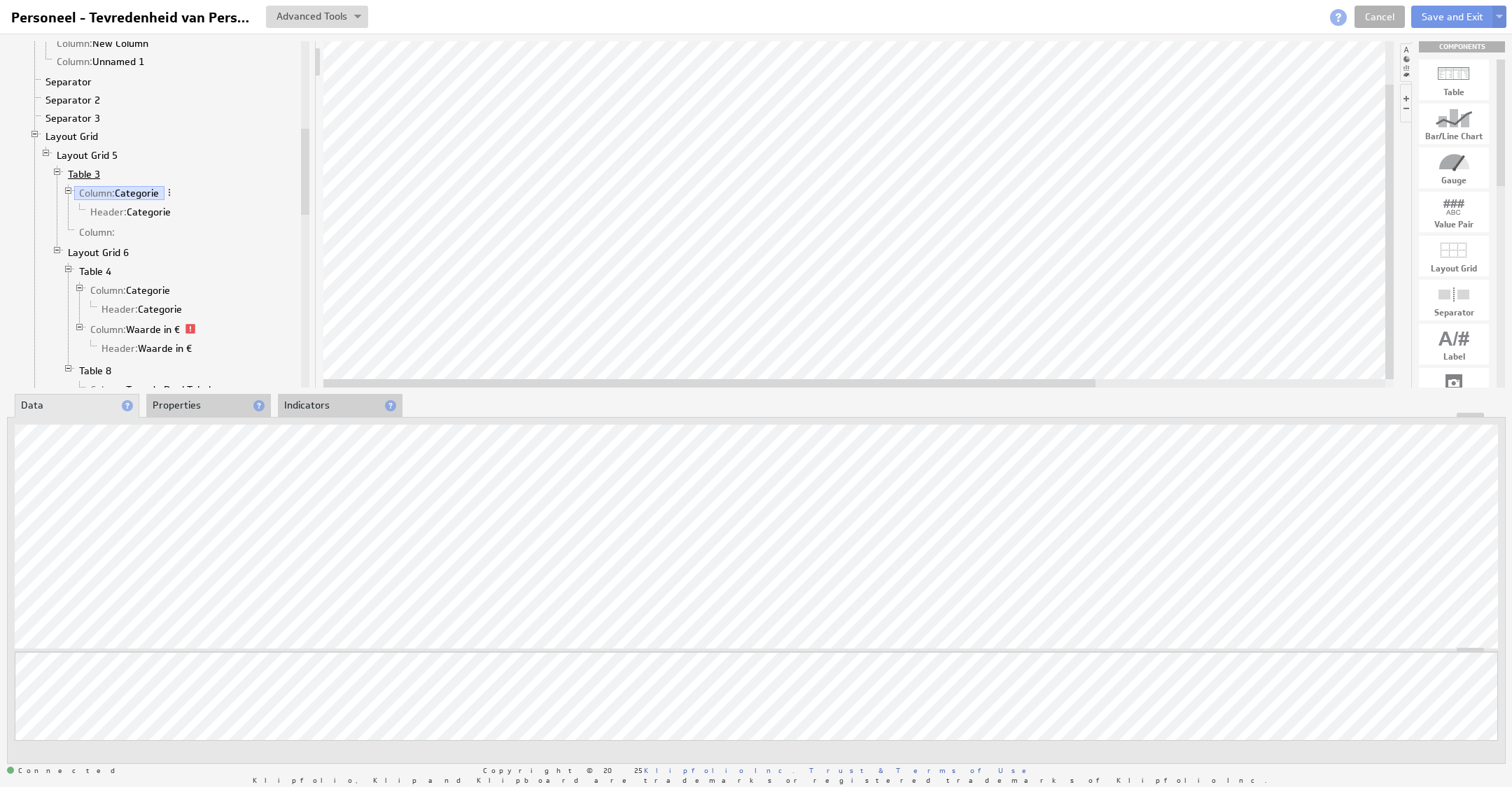
click at [93, 168] on link "Table 3" at bounding box center [84, 174] width 42 height 14
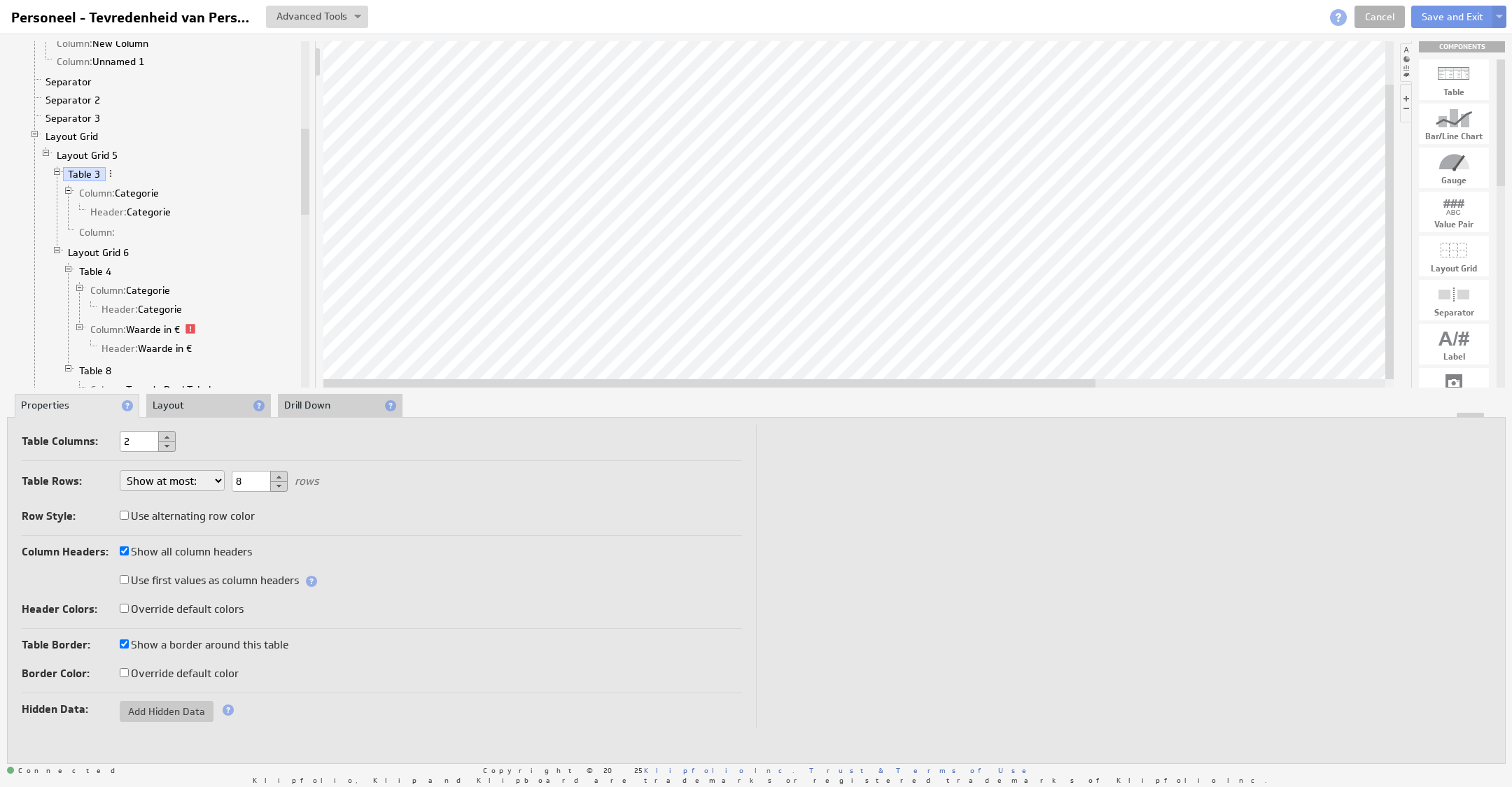
click at [189, 406] on li "Layout" at bounding box center [208, 406] width 124 height 24
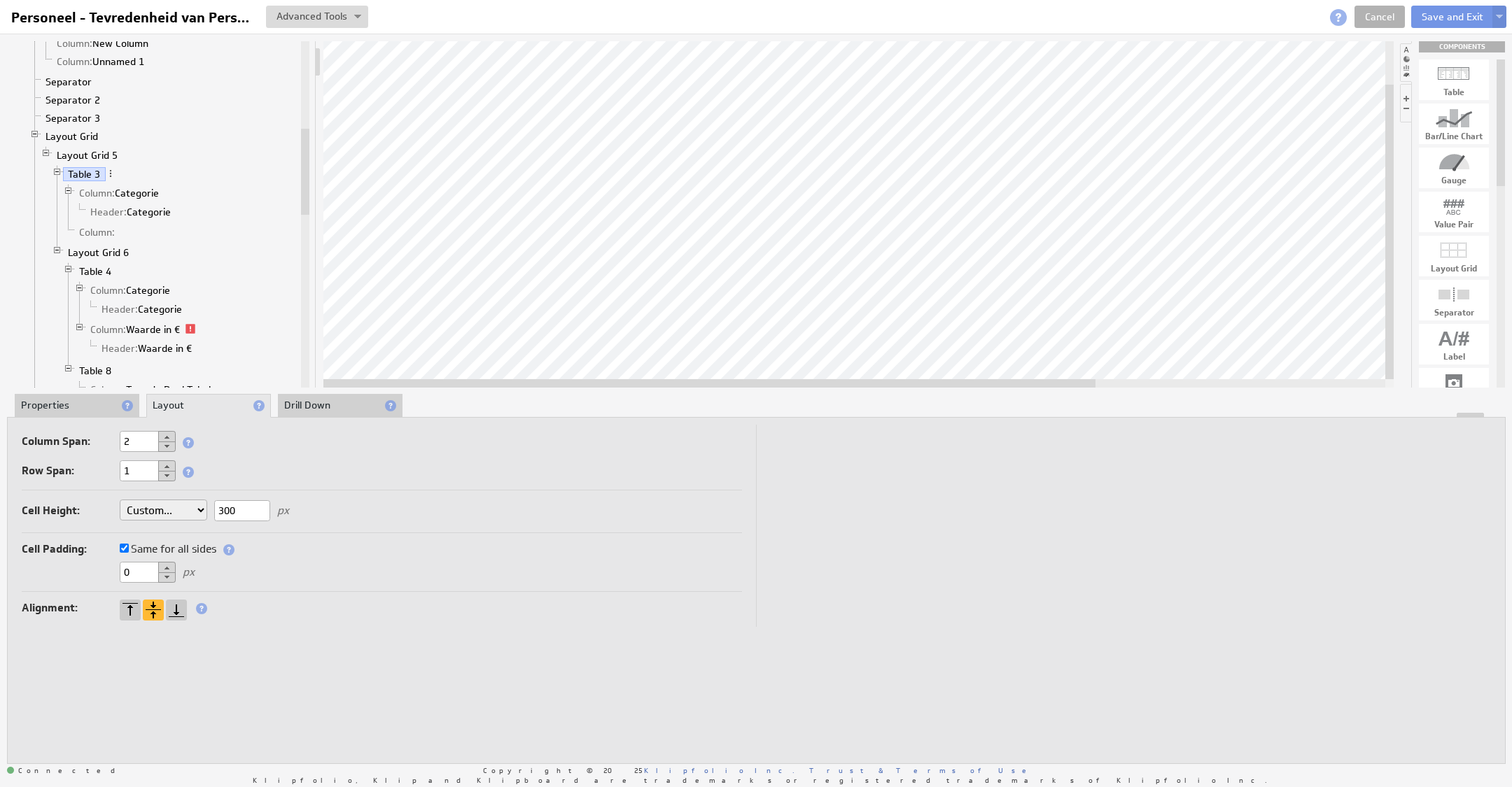
click at [160, 544] on label "Same for all sides" at bounding box center [168, 549] width 96 height 19
click at [129, 544] on input "Same for all sides" at bounding box center [123, 547] width 9 height 9
drag, startPoint x: 287, startPoint y: 598, endPoint x: 268, endPoint y: 598, distance: 19.0
click at [268, 598] on div "Right: 0" at bounding box center [281, 601] width 100 height 13
type input "20"
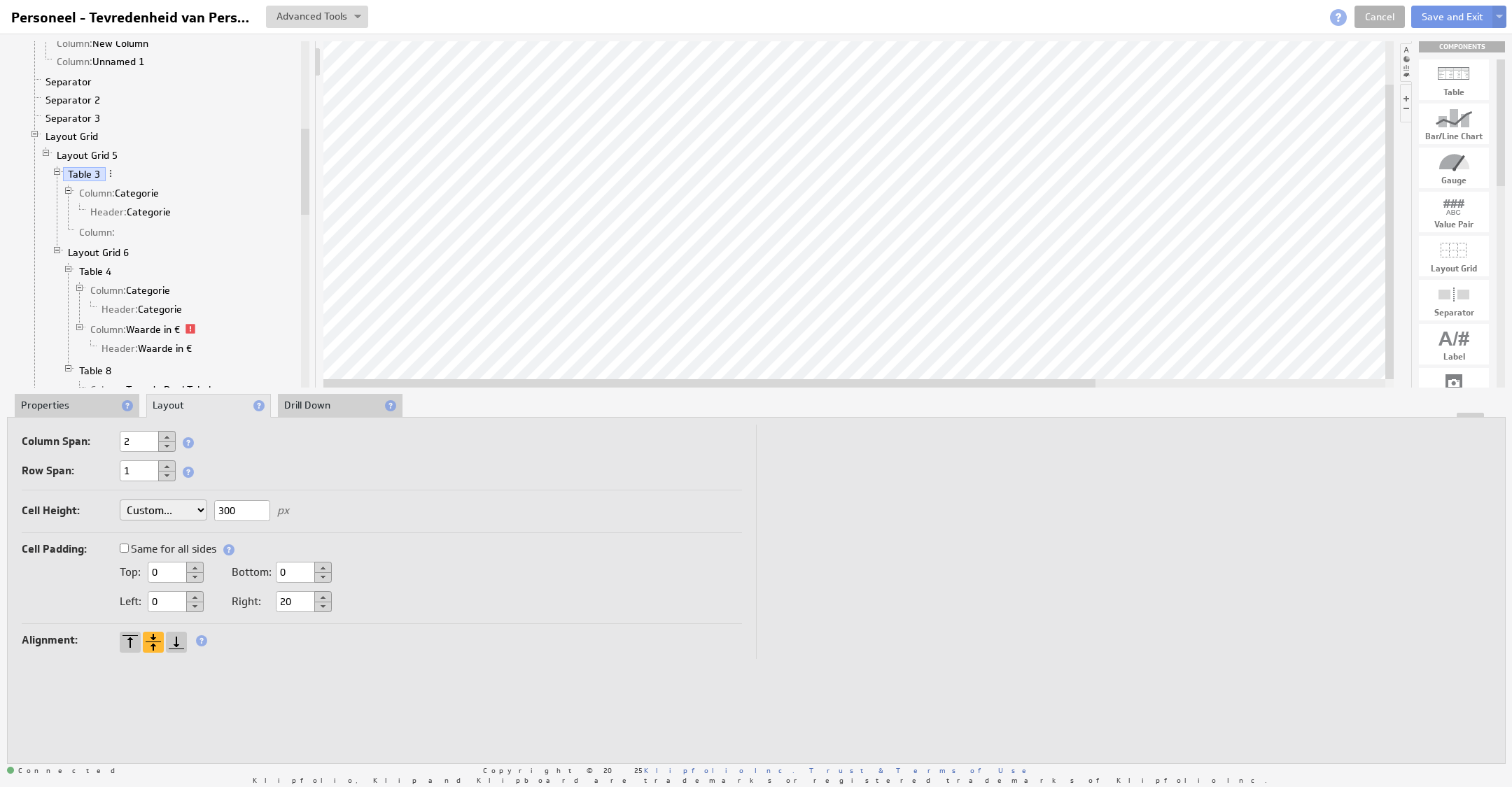
drag, startPoint x: 172, startPoint y: 600, endPoint x: 117, endPoint y: 601, distance: 55.0
click at [117, 601] on div "Left: 0" at bounding box center [113, 603] width 182 height 23
type input "50"
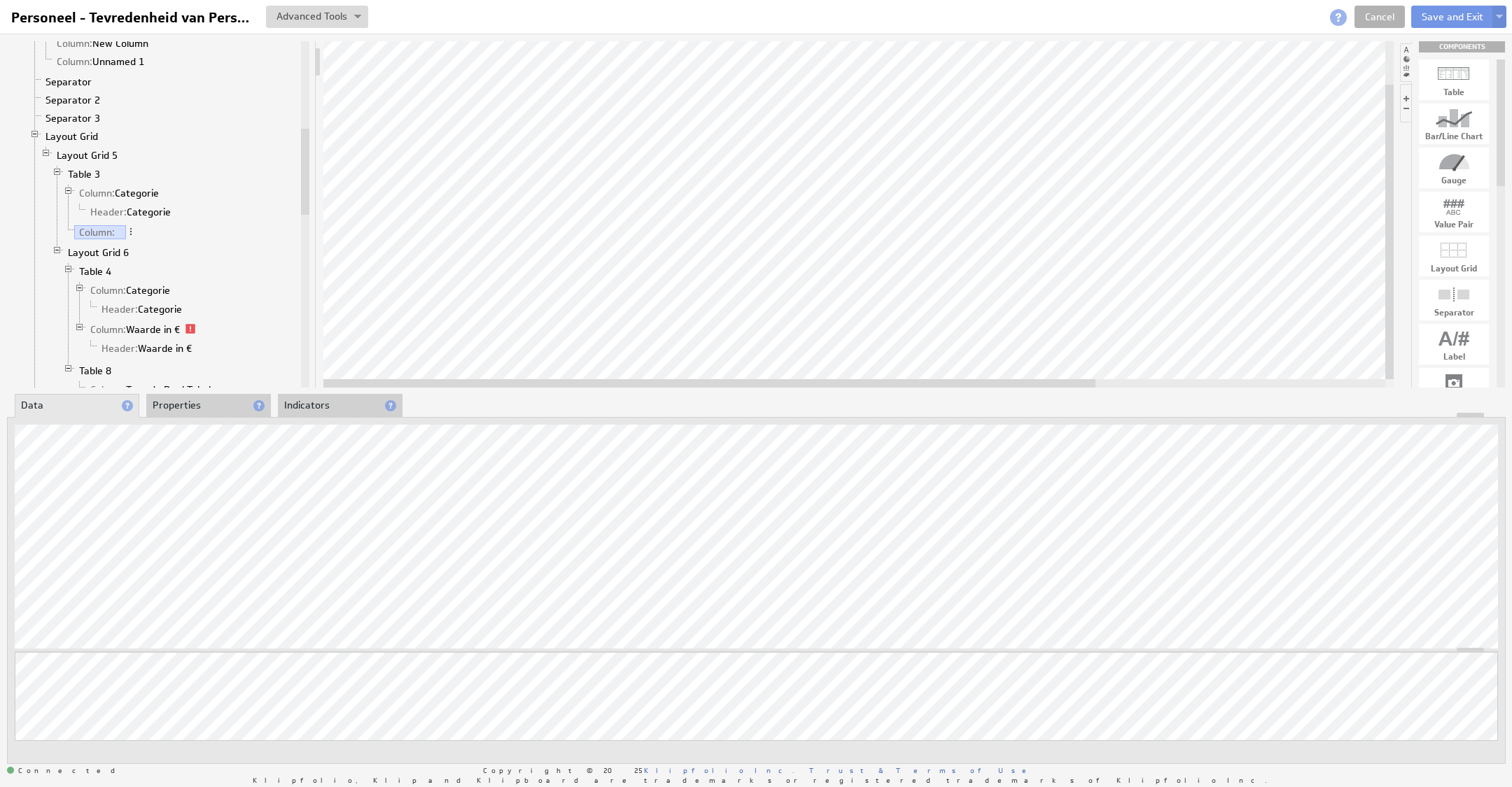
click at [194, 398] on li "Properties" at bounding box center [208, 406] width 124 height 24
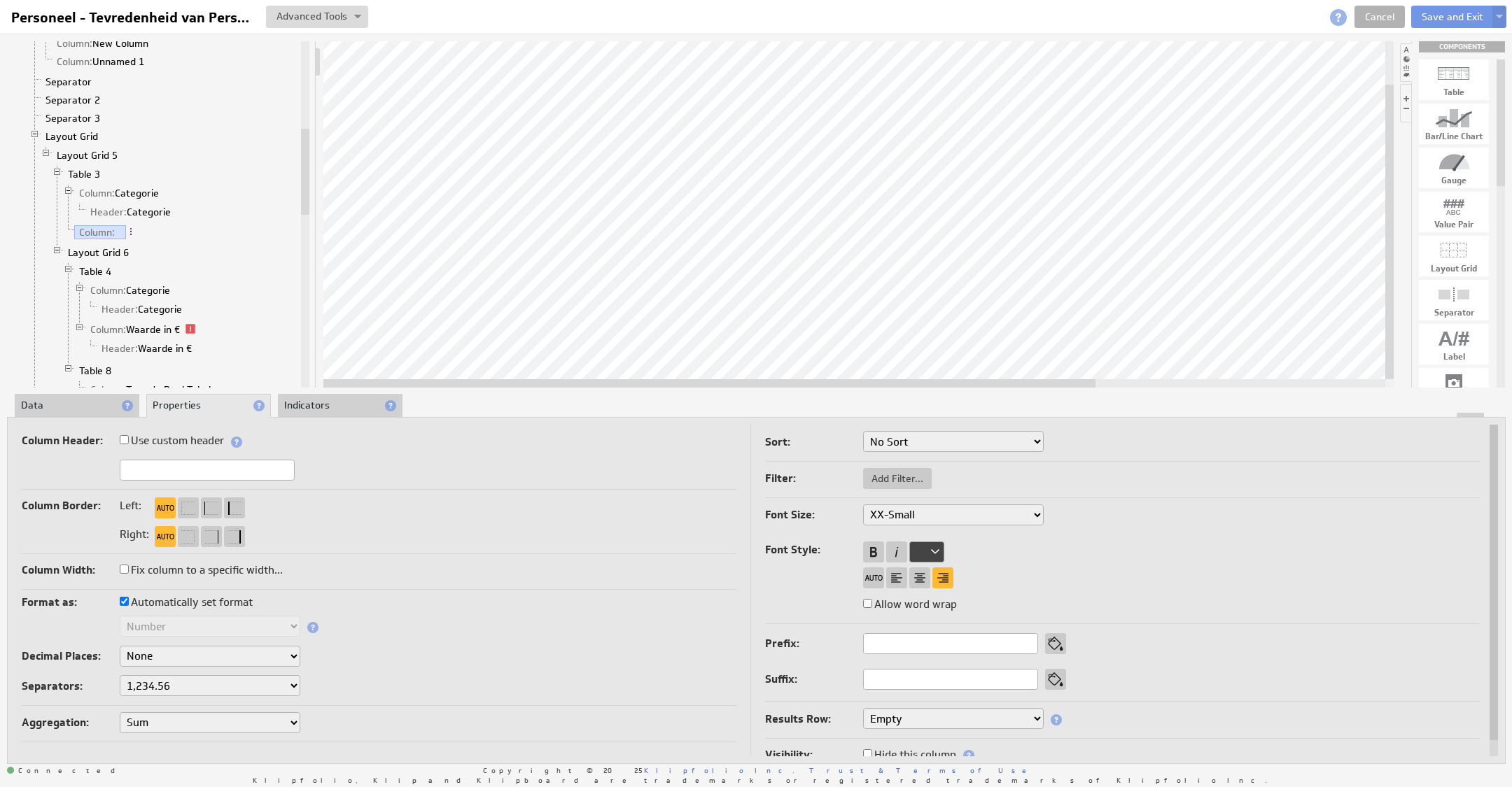
click at [165, 597] on label "Automatically set format" at bounding box center [186, 602] width 133 height 19
click at [129, 597] on input "Automatically set format" at bounding box center [123, 600] width 9 height 9
checkbox input "false"
click at [161, 623] on select "Text Number Currency Percentage Image URL Date / Time Duration Mini Chart: Spar…" at bounding box center [209, 626] width 180 height 21
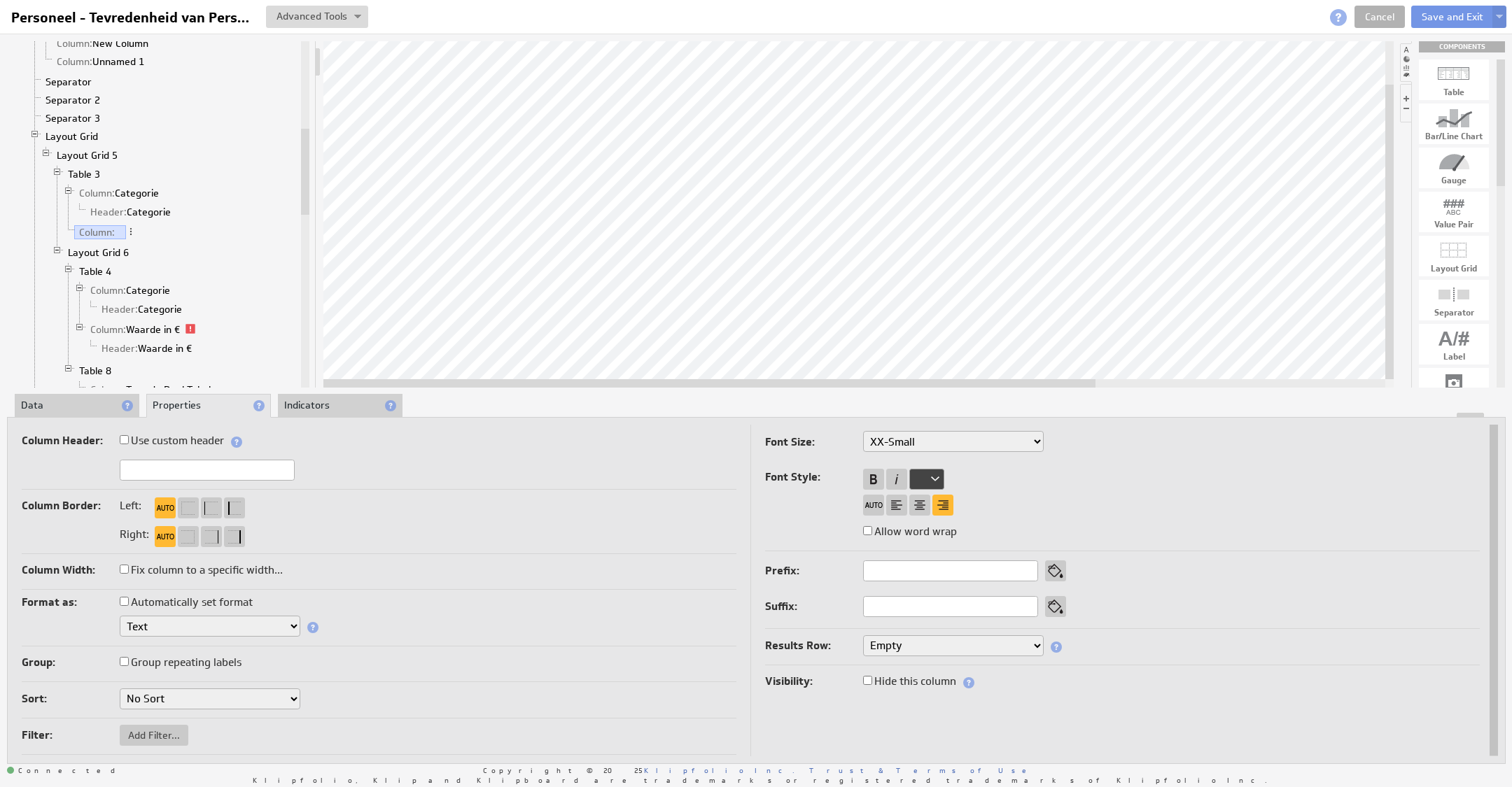
click at [44, 406] on li "Data" at bounding box center [76, 406] width 124 height 24
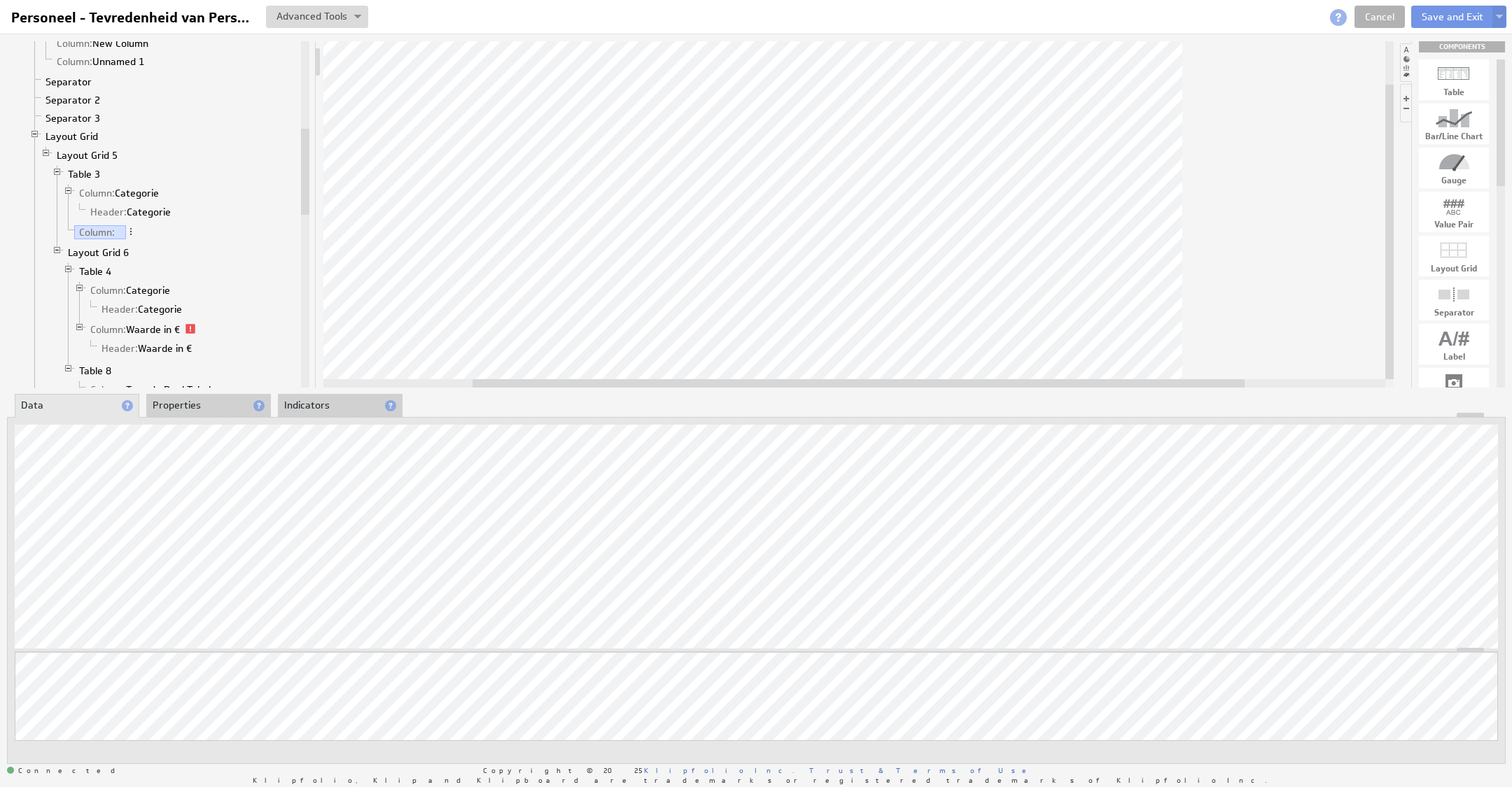
drag, startPoint x: 815, startPoint y: 380, endPoint x: 965, endPoint y: 379, distance: 150.0
click at [965, 380] on div at bounding box center [858, 383] width 772 height 9
click at [1231, 114] on div "Insert Column Right" at bounding box center [1225, 106] width 140 height 22
click at [1154, 342] on div at bounding box center [859, 214] width 1070 height 346
drag, startPoint x: 1088, startPoint y: 384, endPoint x: 798, endPoint y: 399, distance: 290.4
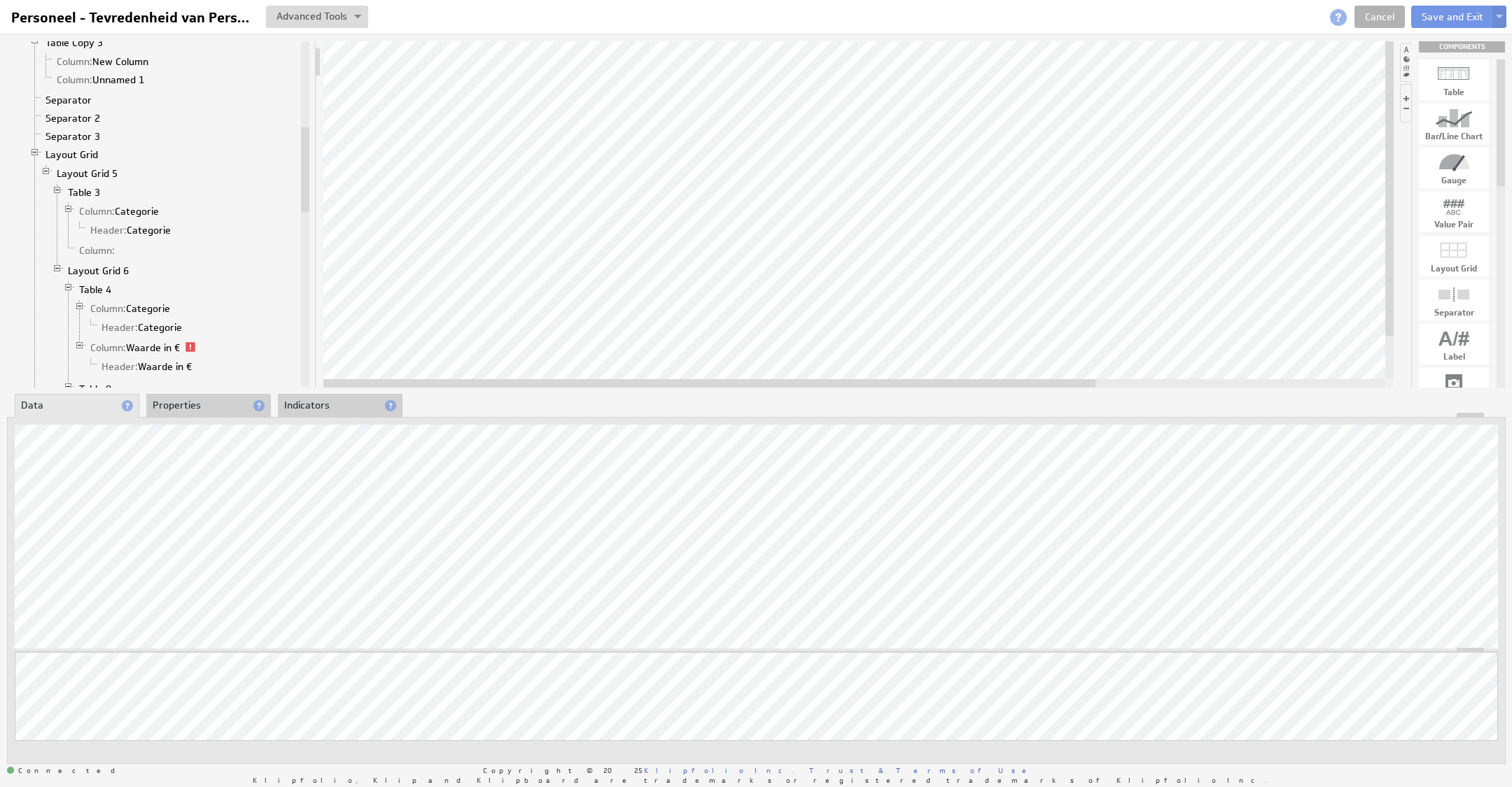
click at [798, 399] on div "Component Calculations Grid Table 7 Column: Marketingkosten 1 Column: Aantal in…" at bounding box center [756, 402] width 1512 height 737
drag, startPoint x: 927, startPoint y: 380, endPoint x: 819, endPoint y: 400, distance: 109.8
click at [819, 400] on div "Component Calculations Grid Table 7 Column: Marketingkosten 1 Column: Aantal in…" at bounding box center [756, 402] width 1512 height 737
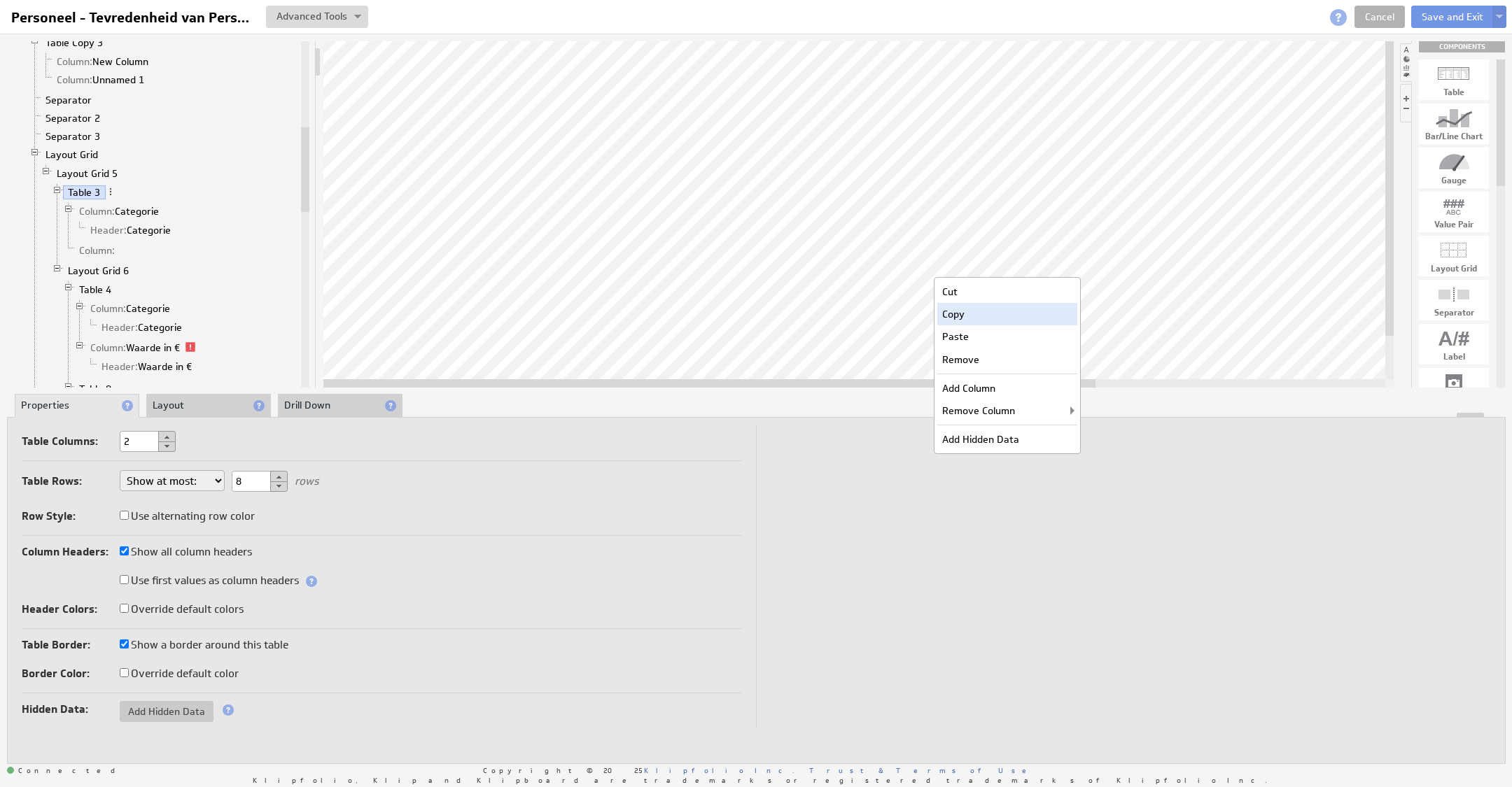
click at [978, 311] on div "Copy" at bounding box center [1006, 313] width 140 height 22
click at [1286, 349] on div at bounding box center [859, 214] width 1070 height 346
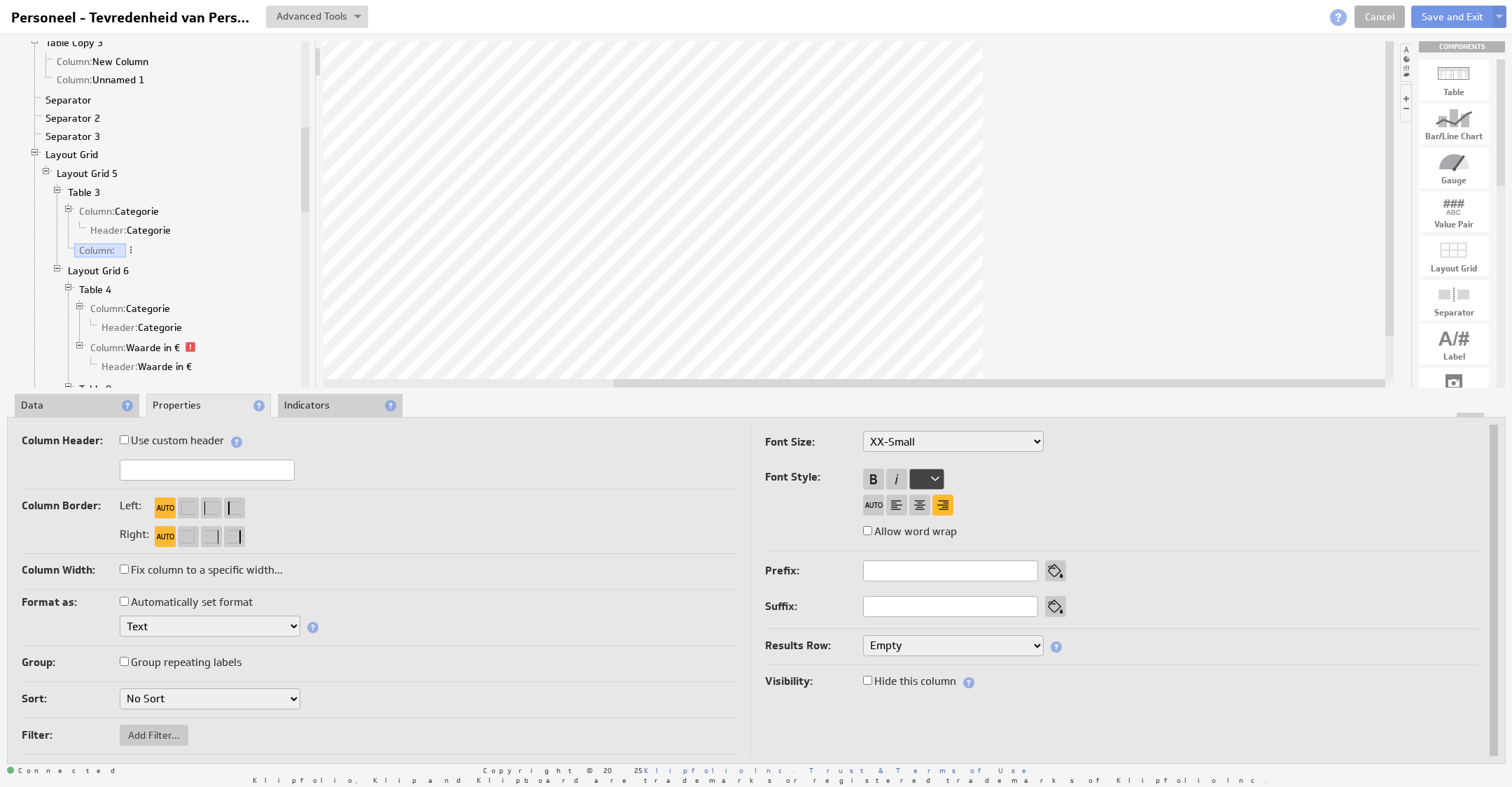
click at [155, 463] on input "text" at bounding box center [207, 470] width 175 height 21
click at [172, 464] on input "text" at bounding box center [207, 470] width 175 height 21
click at [165, 435] on label "Use custom header" at bounding box center [172, 440] width 104 height 19
click at [129, 435] on input "Use custom header" at bounding box center [123, 439] width 9 height 9
checkbox input "true"
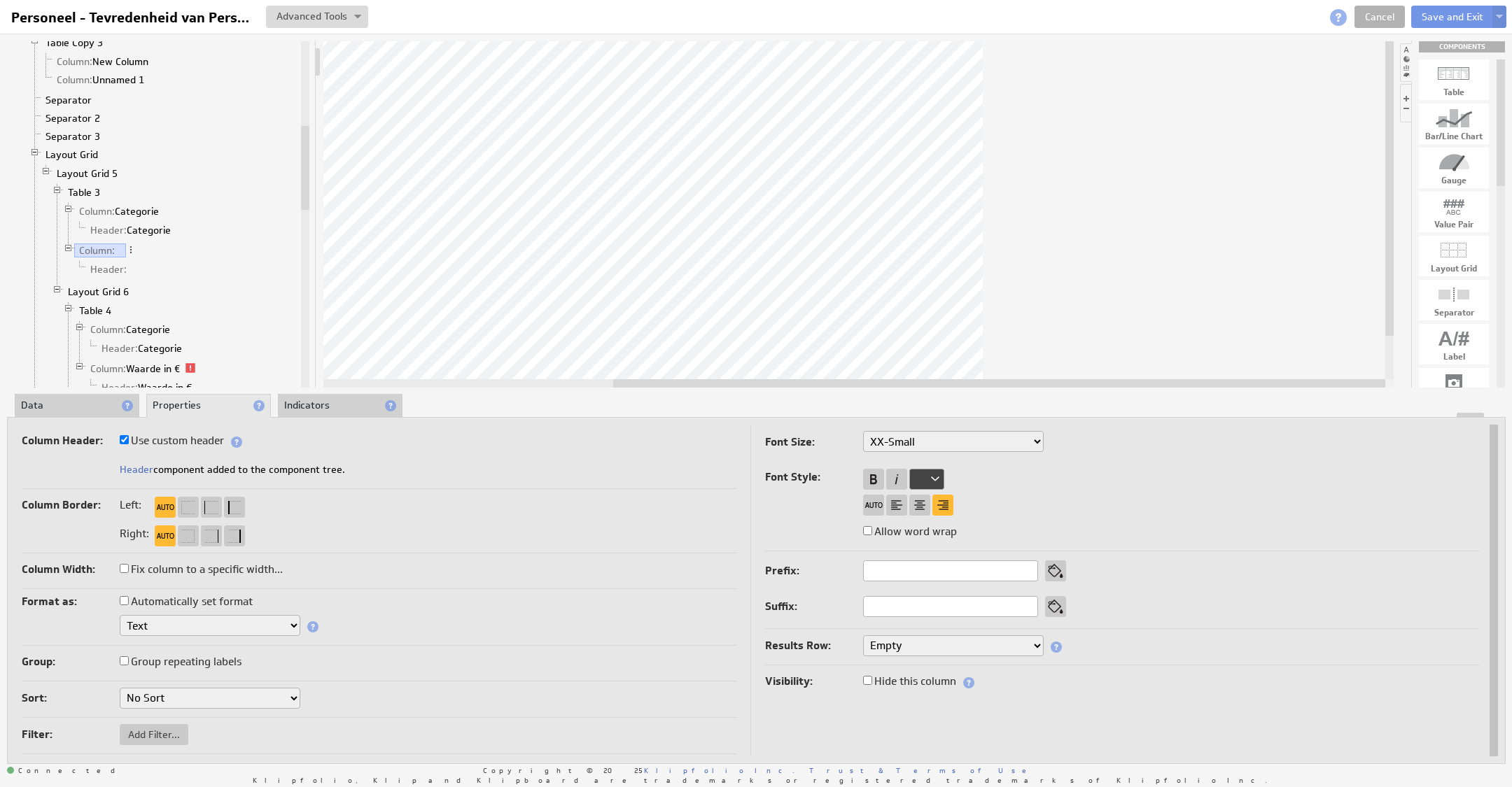
click at [175, 472] on span "Header component added to the component tree." at bounding box center [232, 469] width 225 height 13
click at [135, 470] on link "Header" at bounding box center [136, 469] width 34 height 13
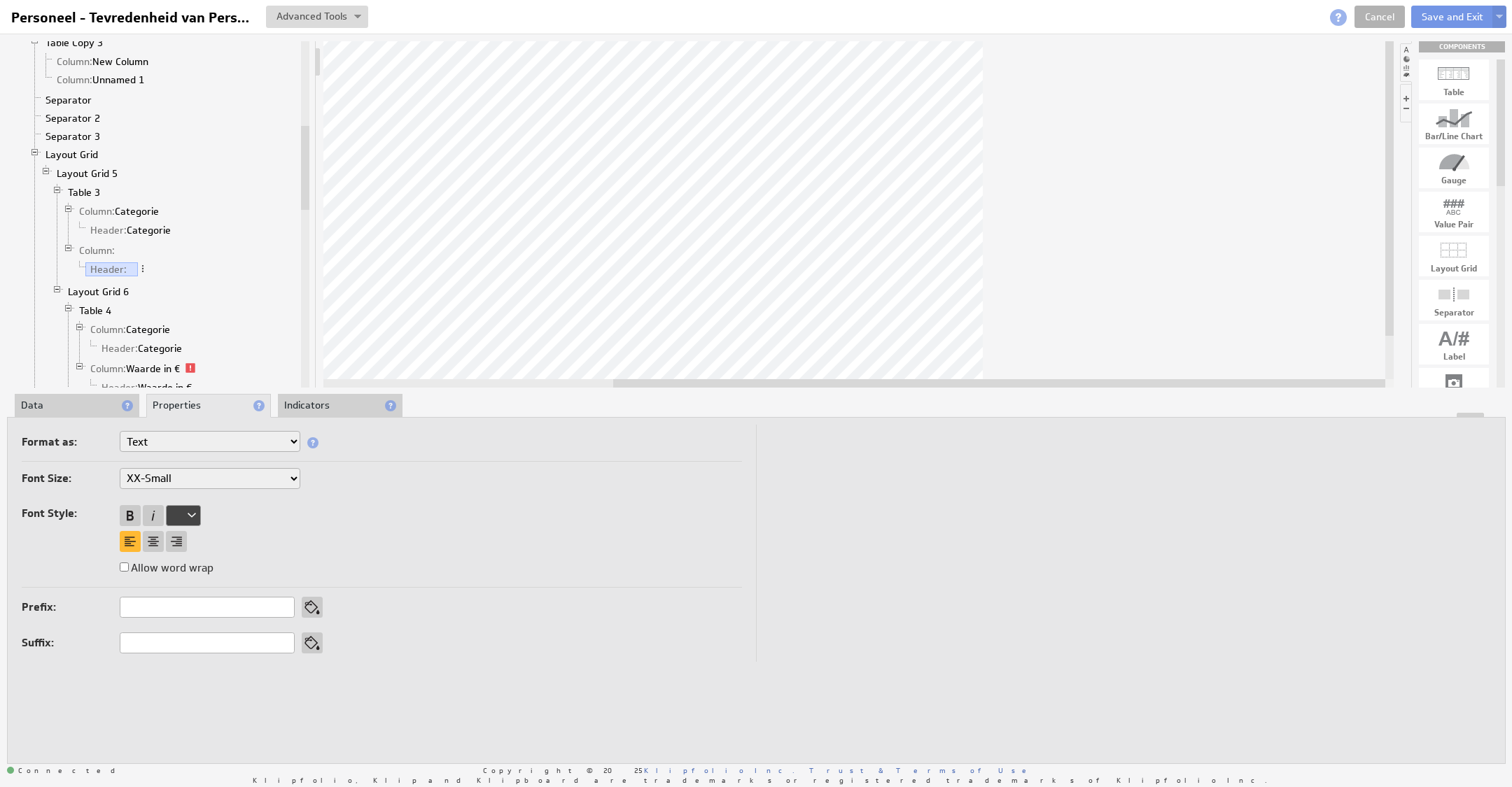
drag, startPoint x: 81, startPoint y: 400, endPoint x: 108, endPoint y: 418, distance: 32.4
click at [81, 400] on li "Data" at bounding box center [76, 406] width 124 height 24
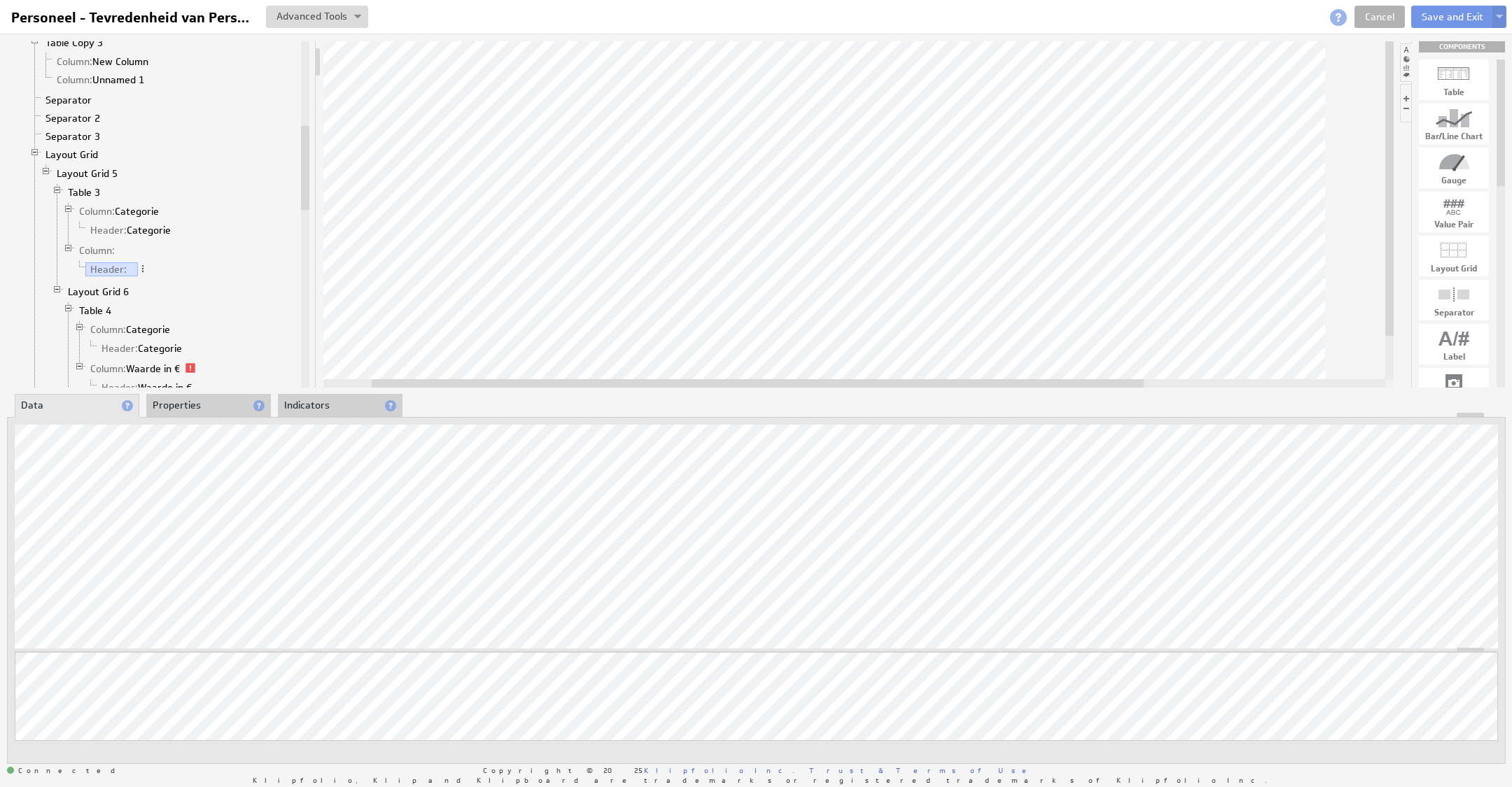
drag, startPoint x: 668, startPoint y: 383, endPoint x: 426, endPoint y: 401, distance: 242.7
click at [426, 401] on div "Component Calculations Grid Table 7 Column: Marketingkosten 1 Column: Aantal in…" at bounding box center [756, 402] width 1512 height 737
click at [209, 402] on li "Properties" at bounding box center [208, 406] width 124 height 24
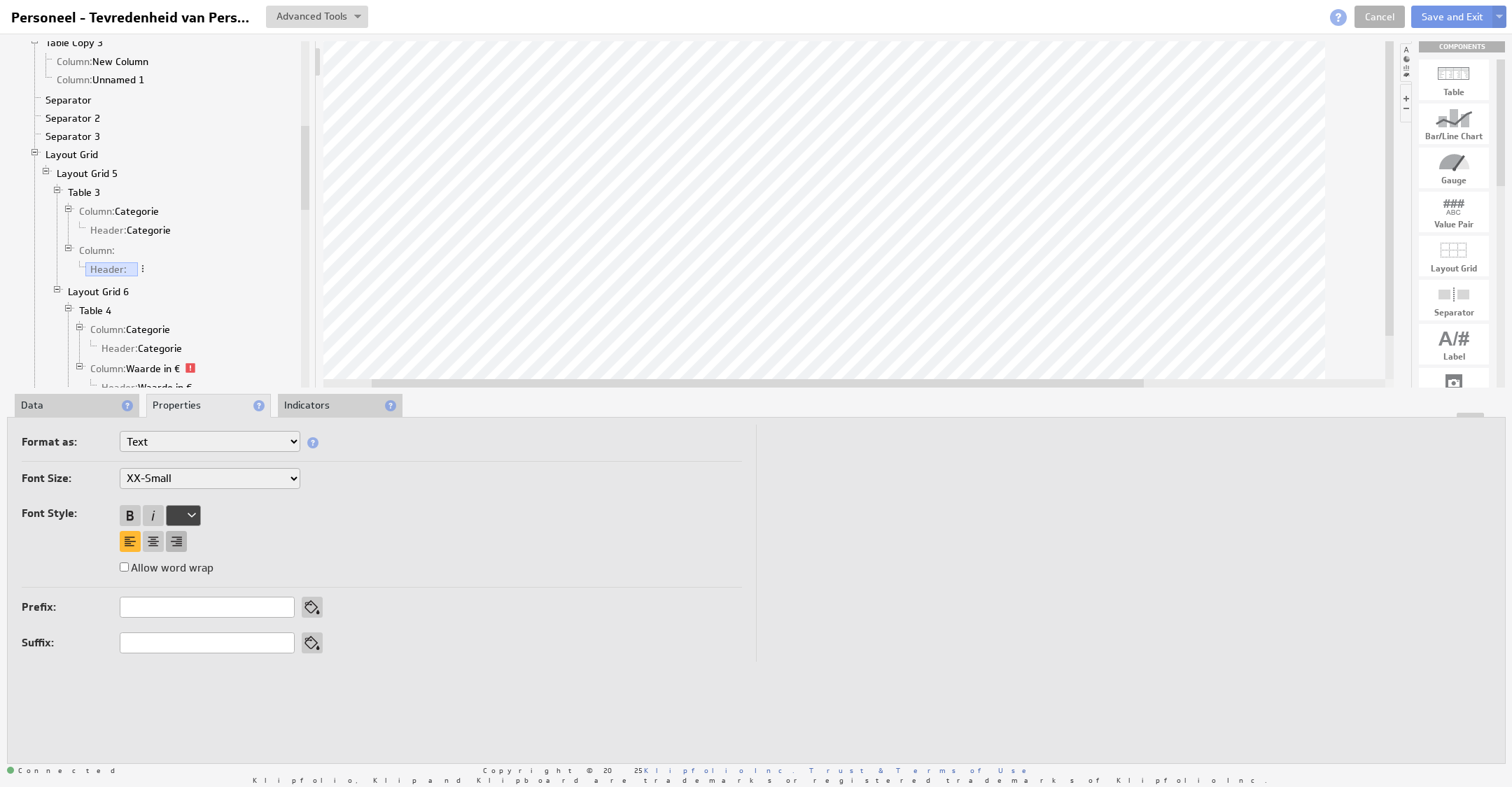
click at [180, 540] on div at bounding box center [176, 541] width 21 height 21
click at [191, 514] on div at bounding box center [183, 515] width 35 height 21
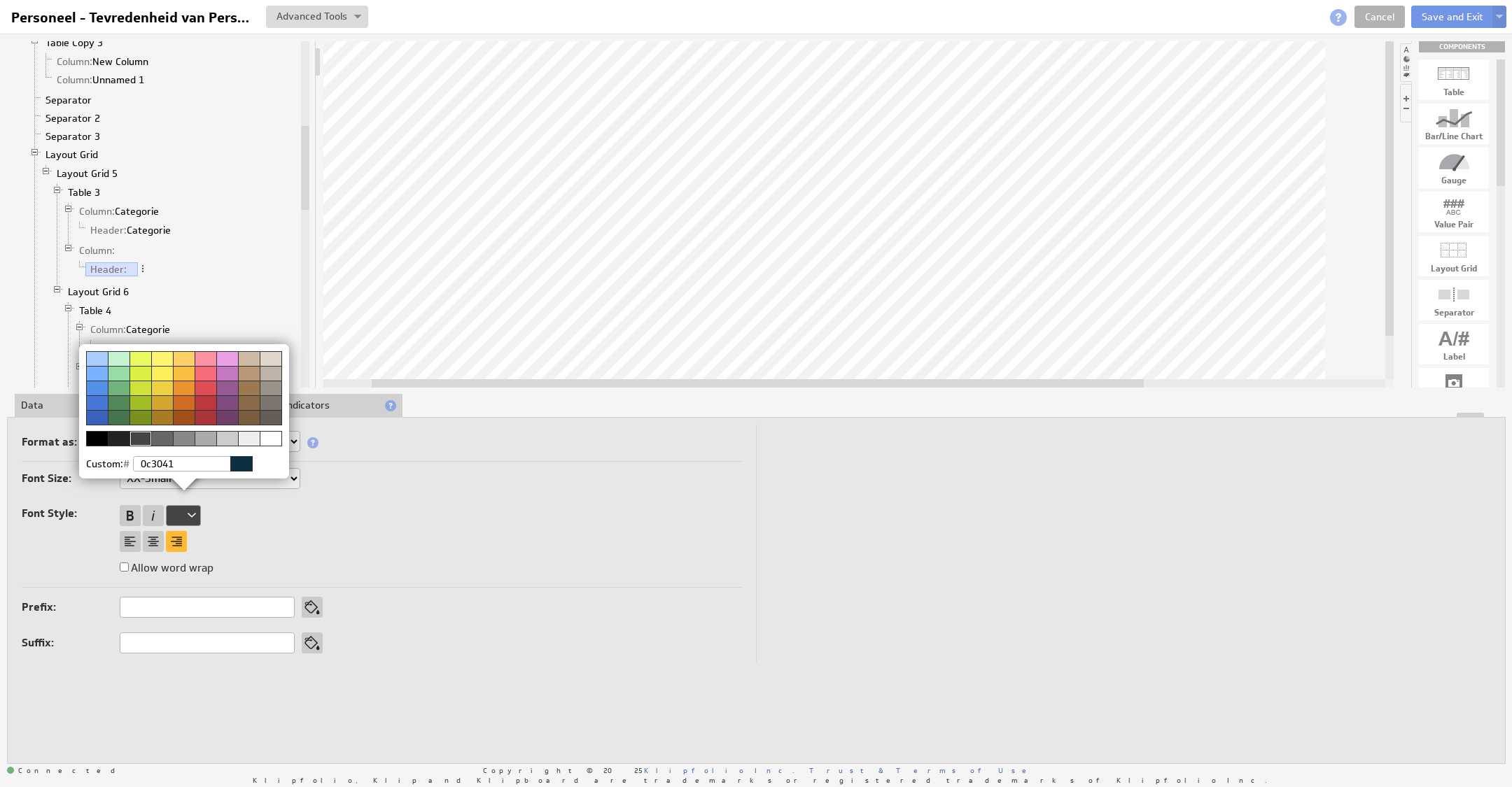
click at [233, 465] on div at bounding box center [241, 464] width 22 height 15
click at [219, 516] on img at bounding box center [756, 393] width 1512 height 787
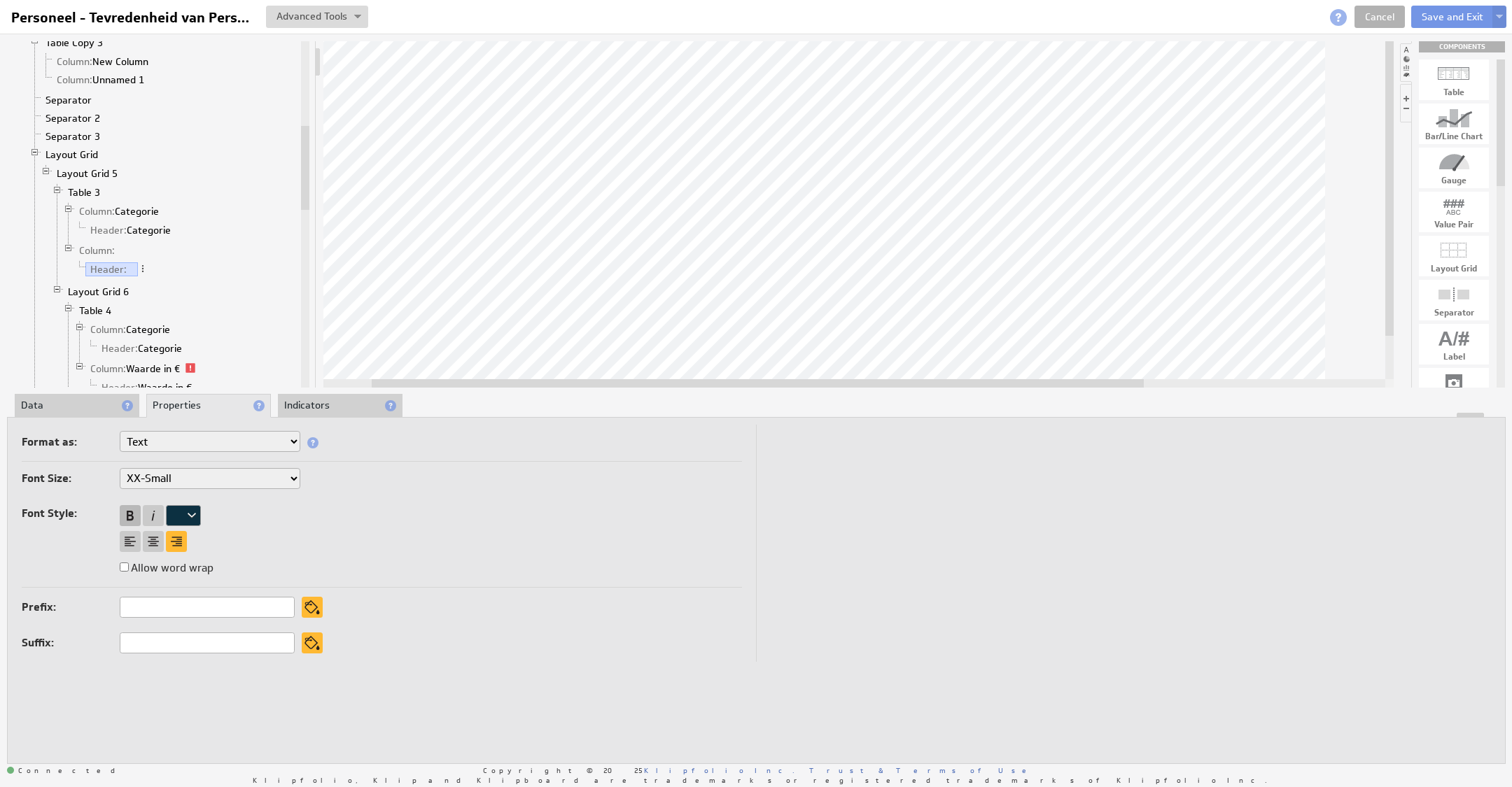
click at [125, 510] on div at bounding box center [130, 515] width 21 height 21
drag, startPoint x: 379, startPoint y: 520, endPoint x: 543, endPoint y: 525, distance: 164.1
click at [400, 520] on div "Font Size: XX-Small X-Small Small Medium Large X-Large XX-Large Font Style: All…" at bounding box center [382, 528] width 720 height 120
drag, startPoint x: 896, startPoint y: 382, endPoint x: 969, endPoint y: 381, distance: 73.0
click at [969, 381] on div at bounding box center [831, 383] width 772 height 9
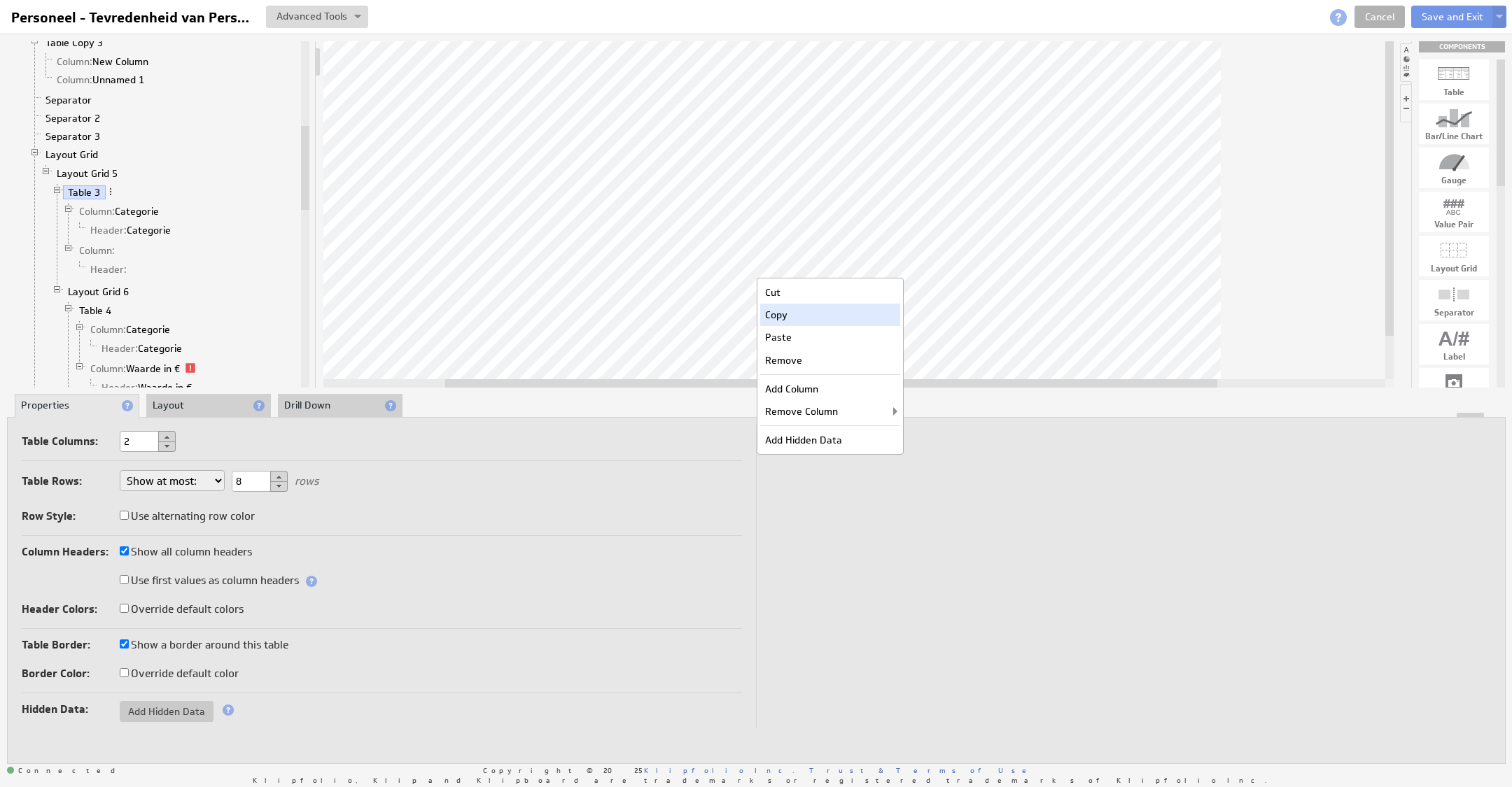
click at [793, 308] on div "Copy" at bounding box center [830, 314] width 140 height 22
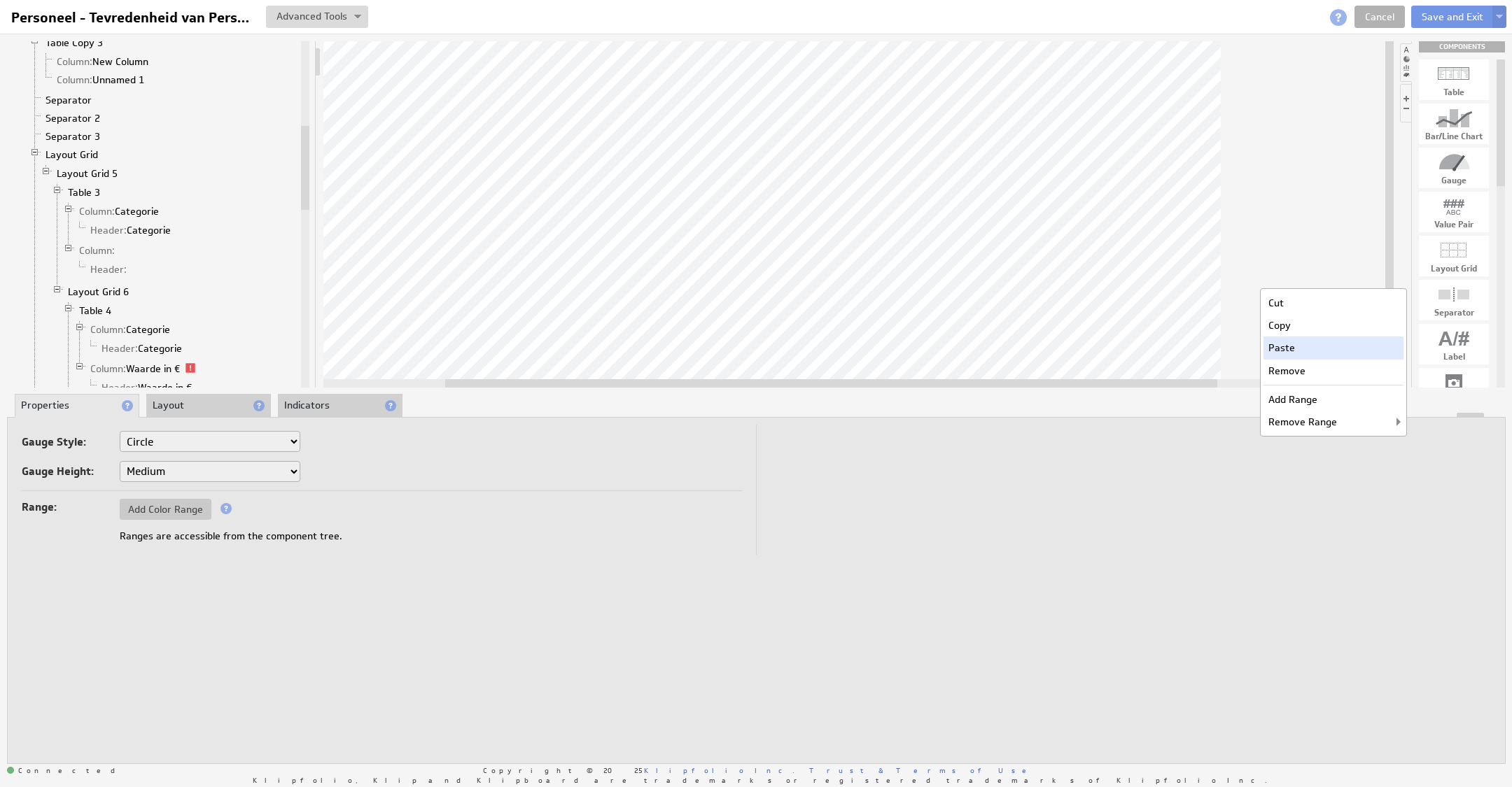
click at [1297, 348] on div "Paste" at bounding box center [1333, 347] width 140 height 22
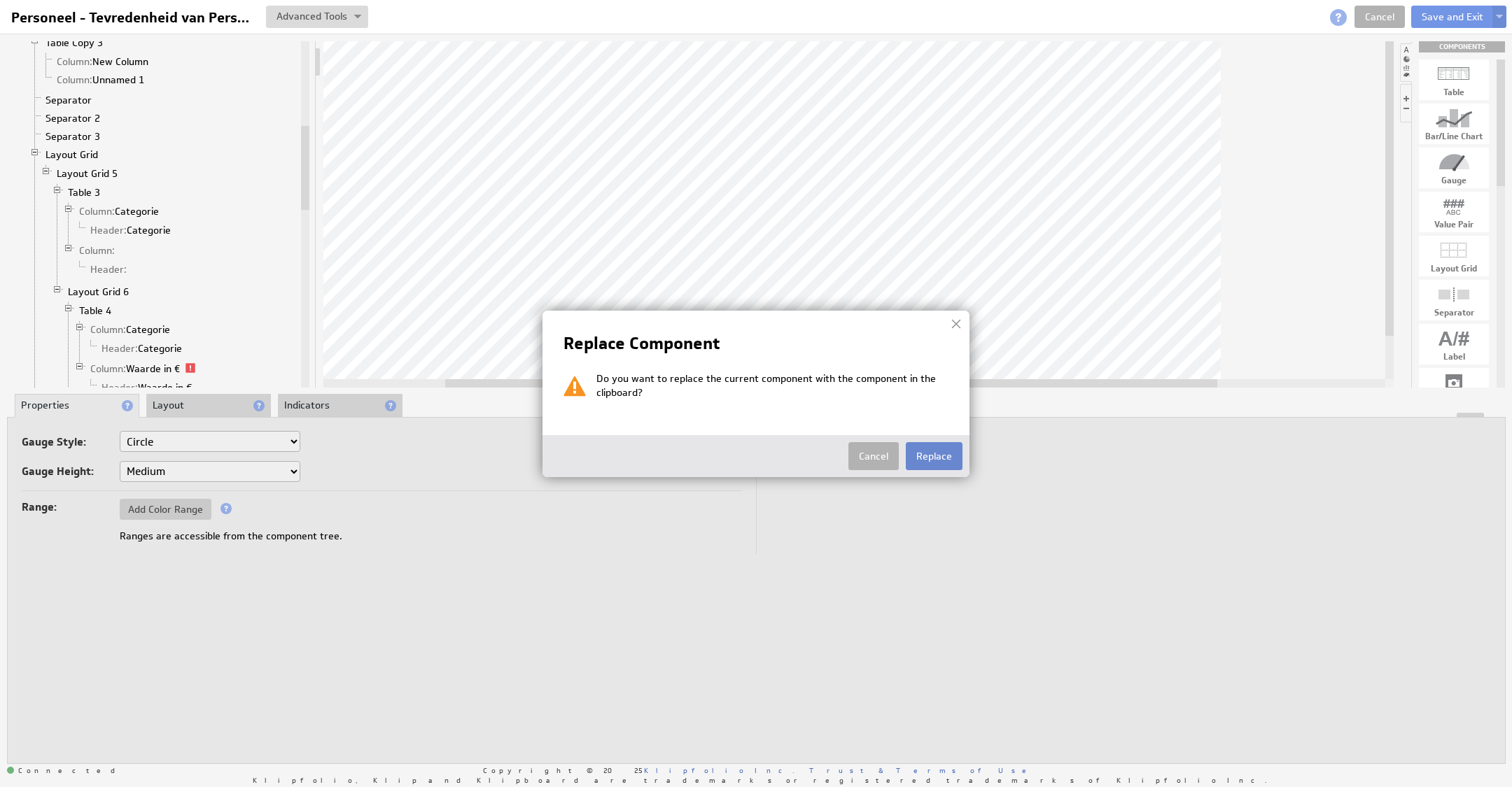
click at [909, 453] on button "Replace" at bounding box center [934, 456] width 57 height 28
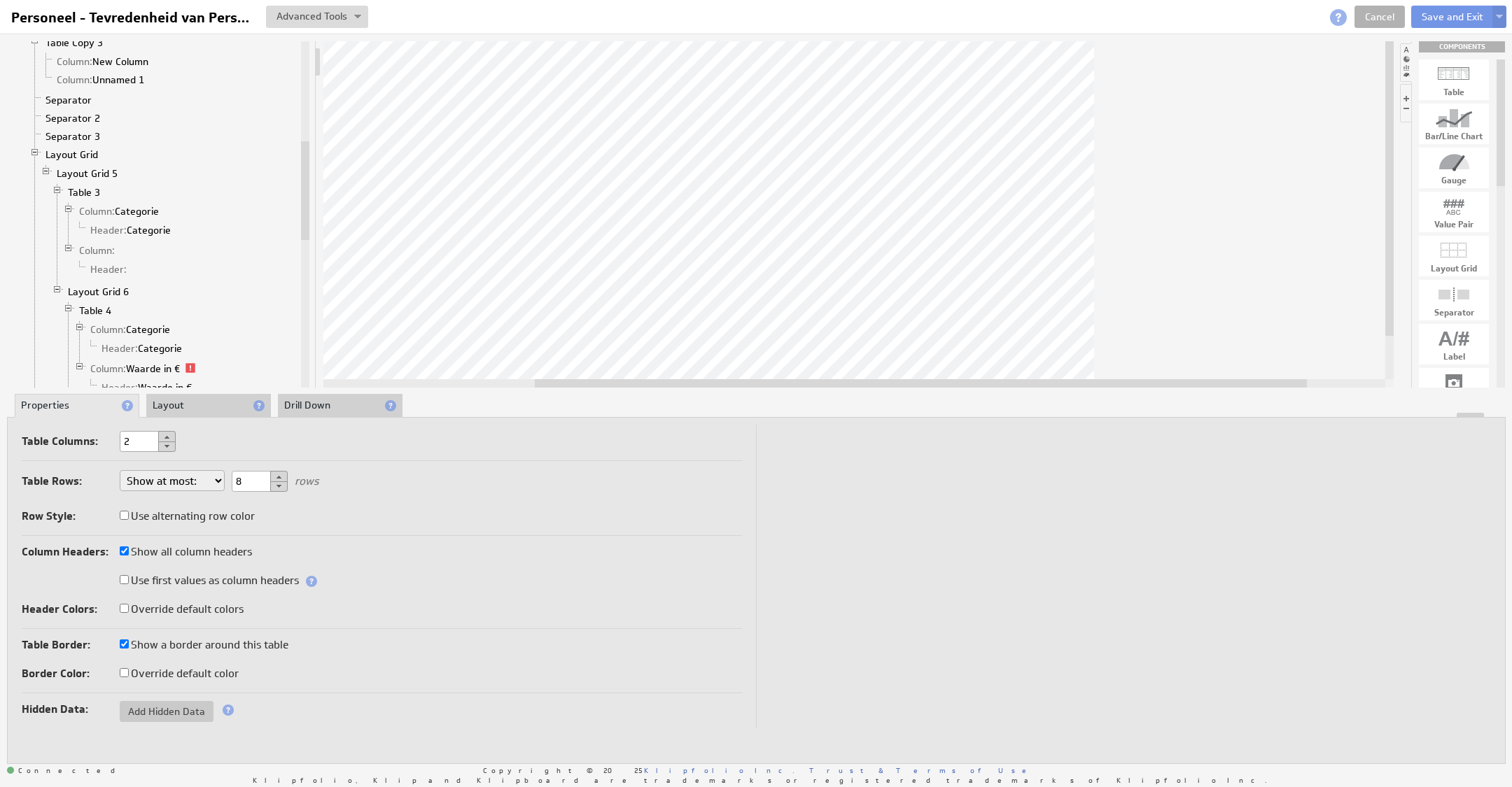
click at [1047, 374] on div at bounding box center [859, 214] width 1070 height 346
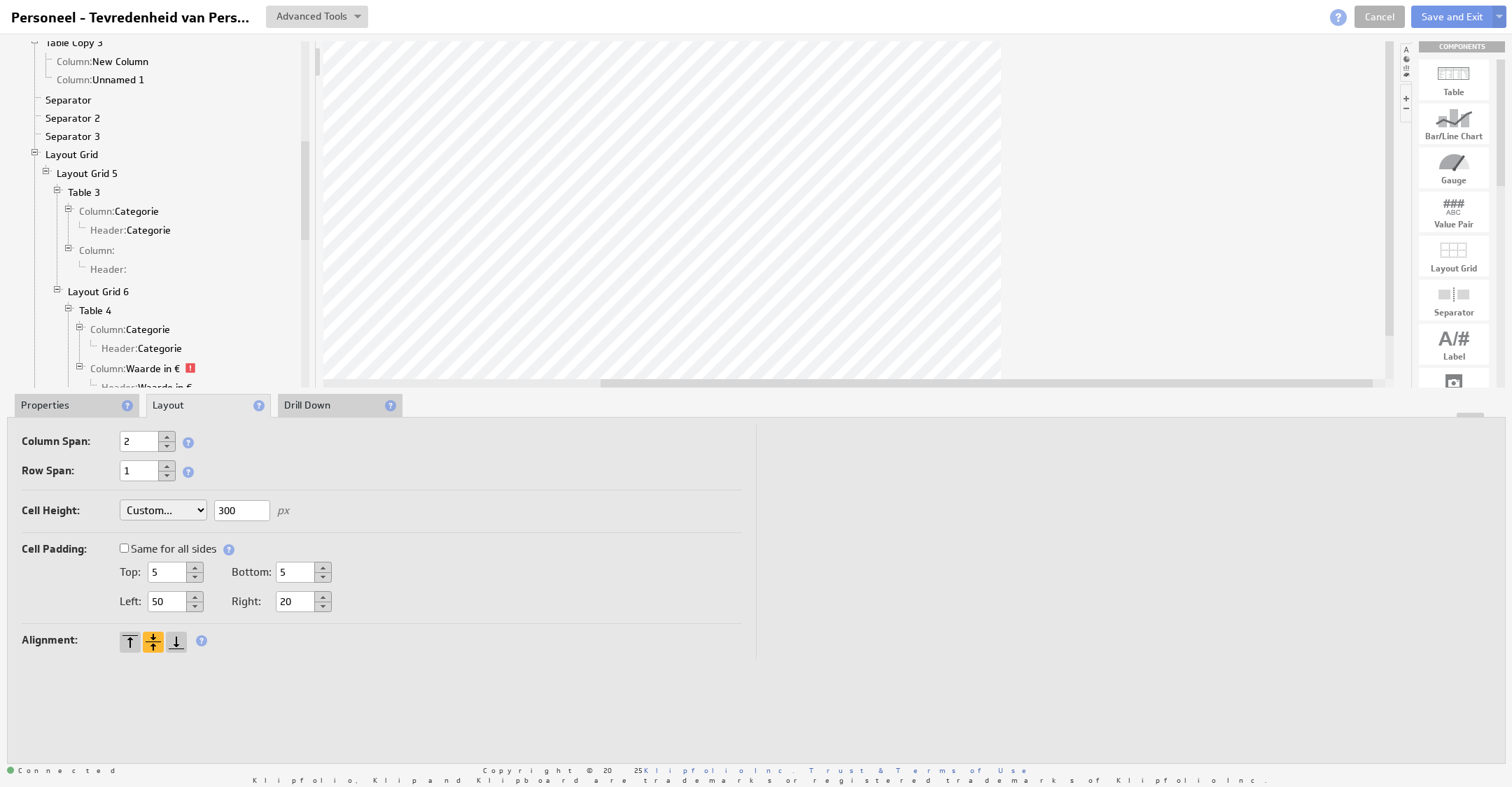
drag, startPoint x: 157, startPoint y: 602, endPoint x: 134, endPoint y: 599, distance: 23.2
click at [134, 599] on div "Left: 50" at bounding box center [161, 601] width 84 height 13
type input "20"
click at [277, 600] on input "20" at bounding box center [304, 602] width 56 height 21
drag, startPoint x: 286, startPoint y: 600, endPoint x: 266, endPoint y: 602, distance: 20.1
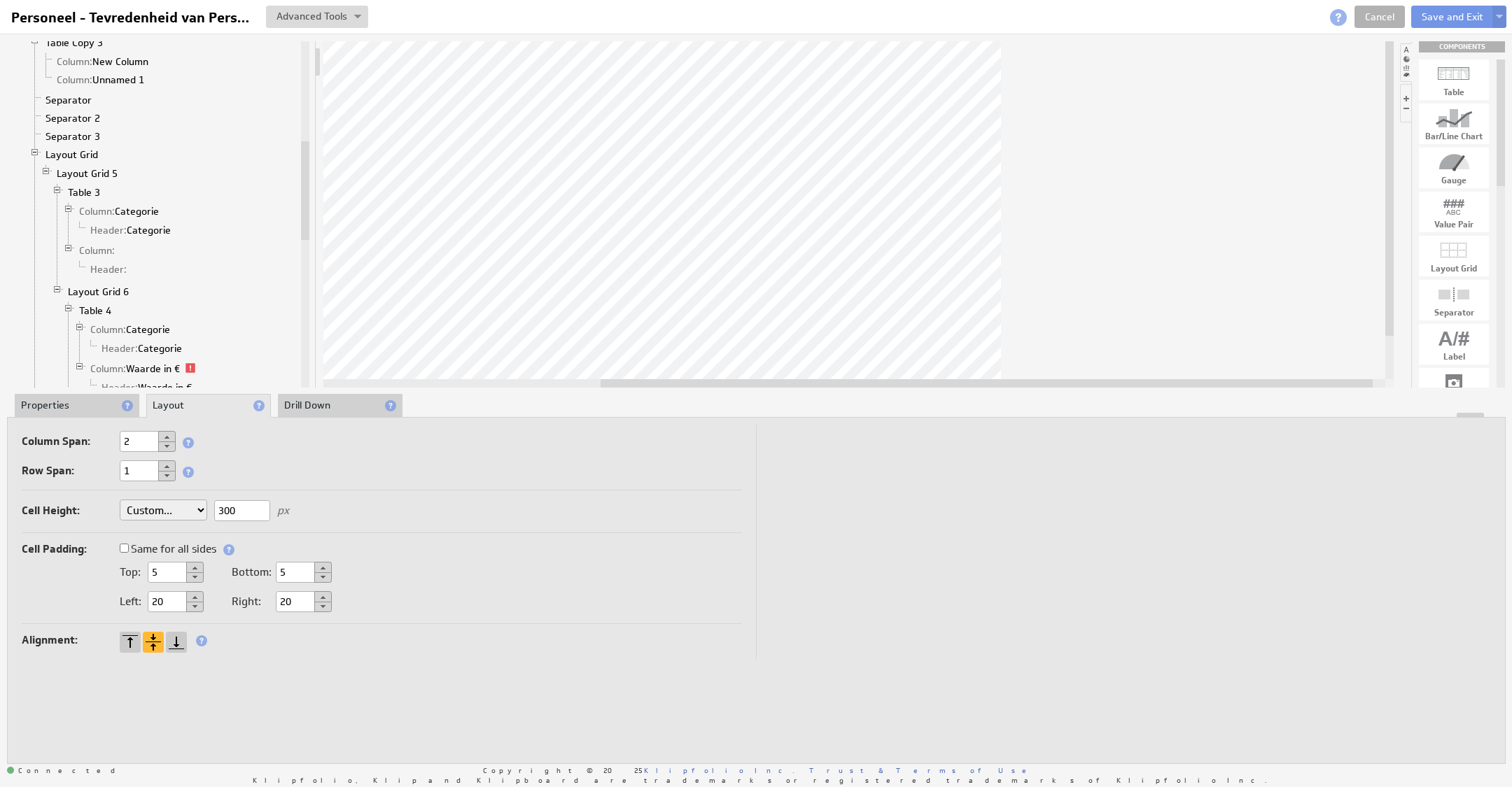
click at [266, 602] on div "Right: 20" at bounding box center [281, 601] width 100 height 13
type input "50"
click at [496, 635] on div "Alignment:" at bounding box center [382, 641] width 720 height 22
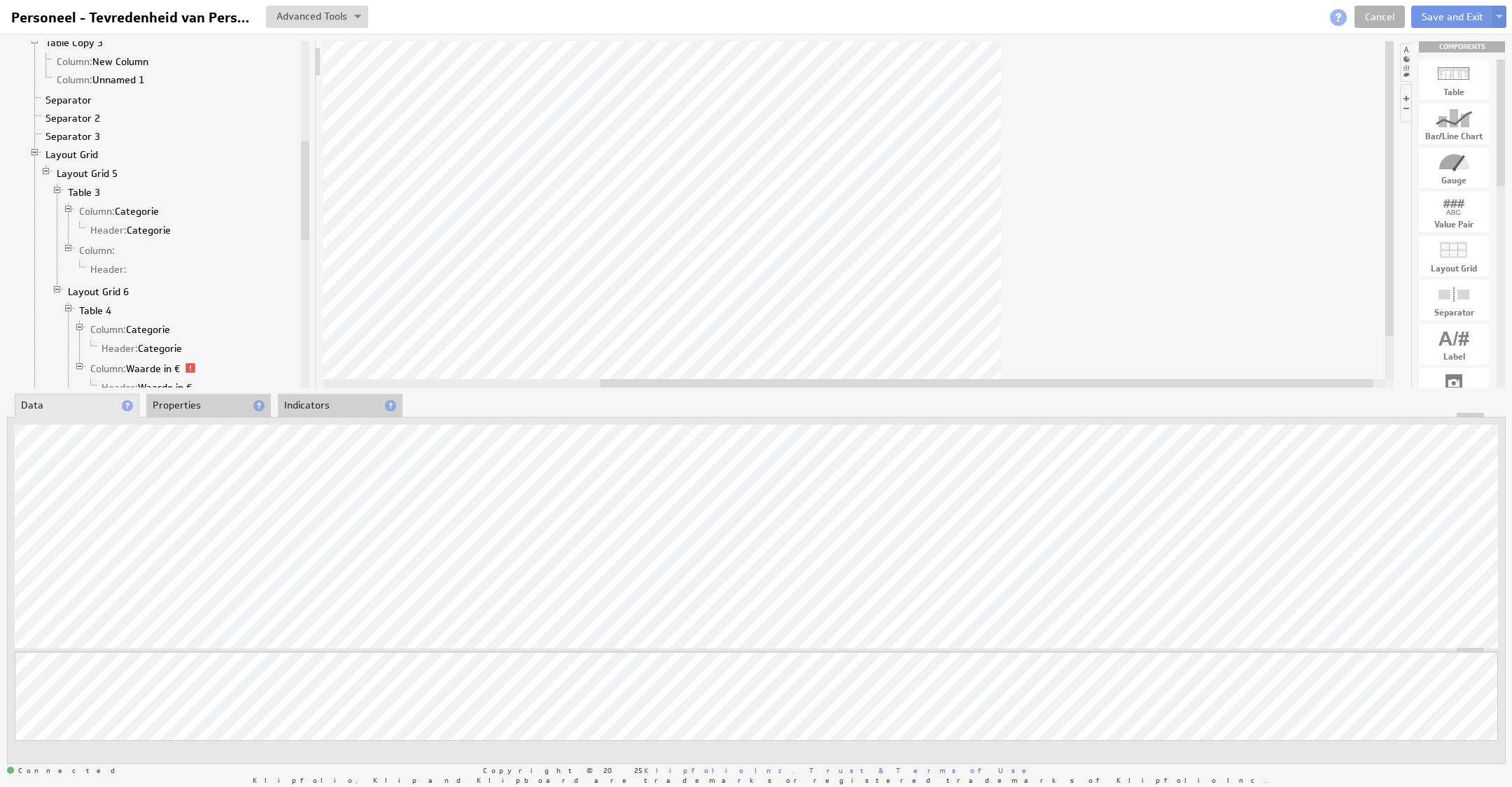
click at [199, 396] on li "Properties" at bounding box center [208, 406] width 124 height 24
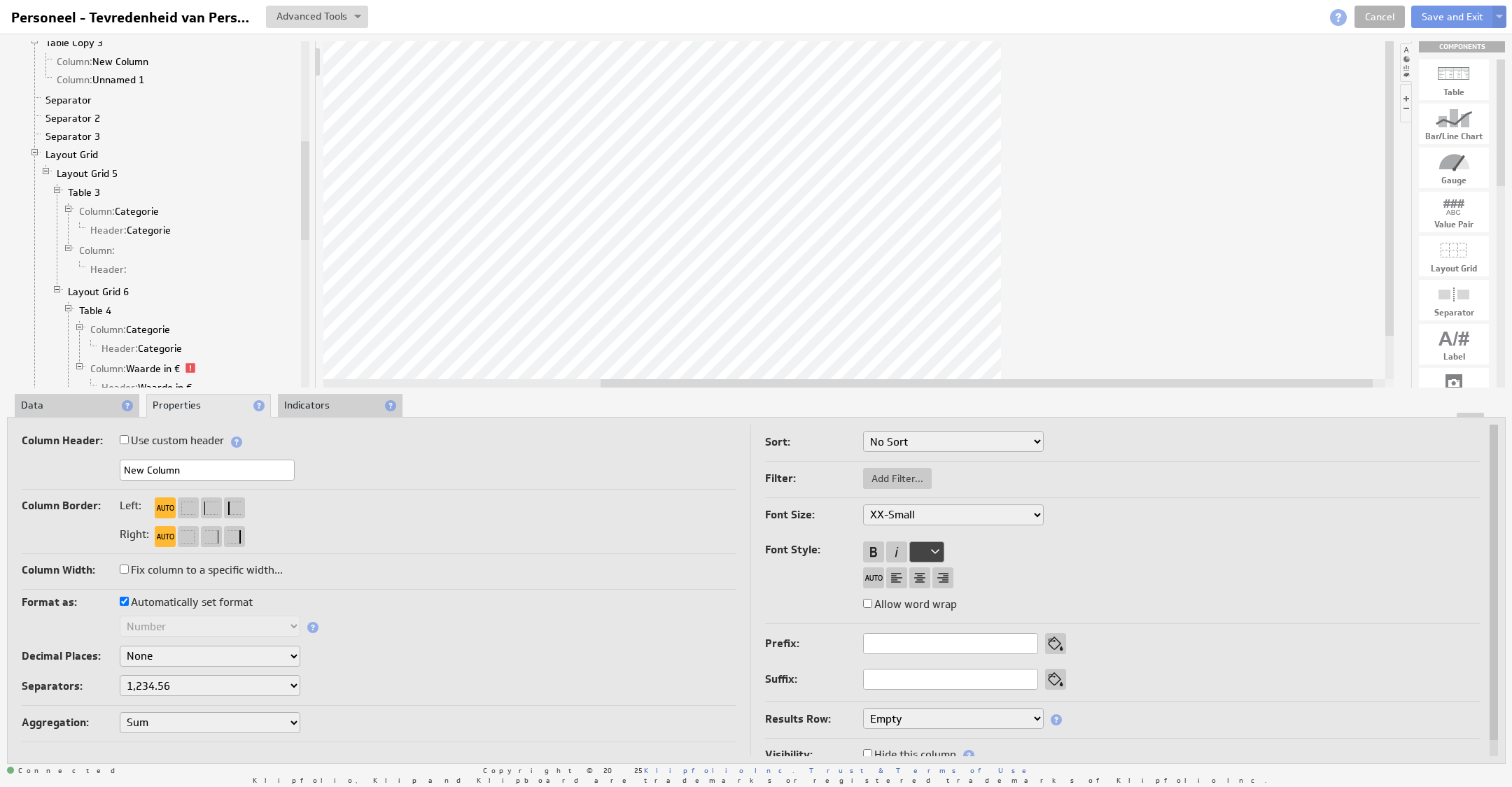
drag, startPoint x: 185, startPoint y: 471, endPoint x: 42, endPoint y: 464, distance: 143.2
click at [42, 464] on div "New Column" at bounding box center [380, 471] width 715 height 23
type input "Aantal incidenten 2"
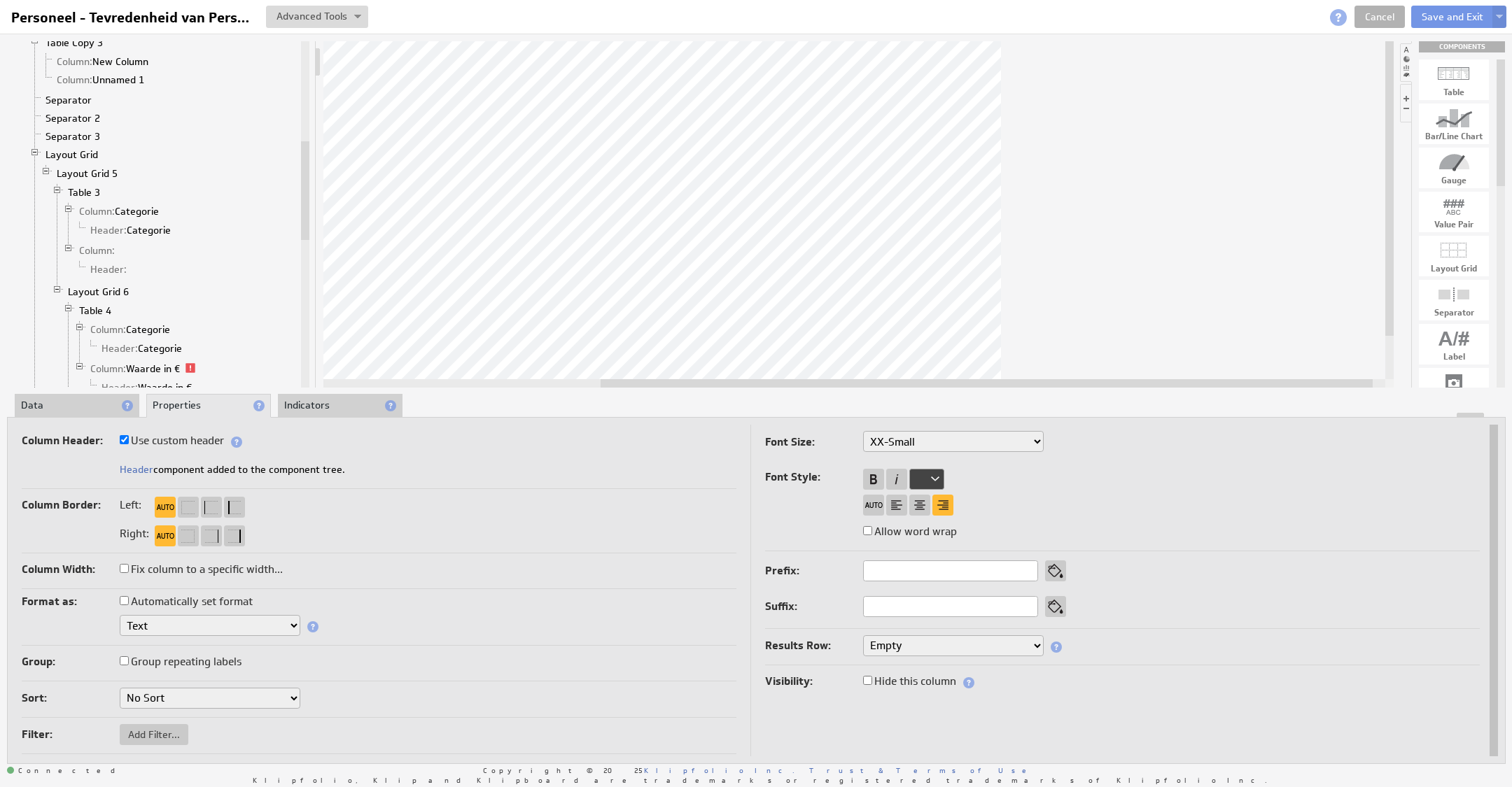
click at [78, 403] on li "Data" at bounding box center [76, 406] width 124 height 24
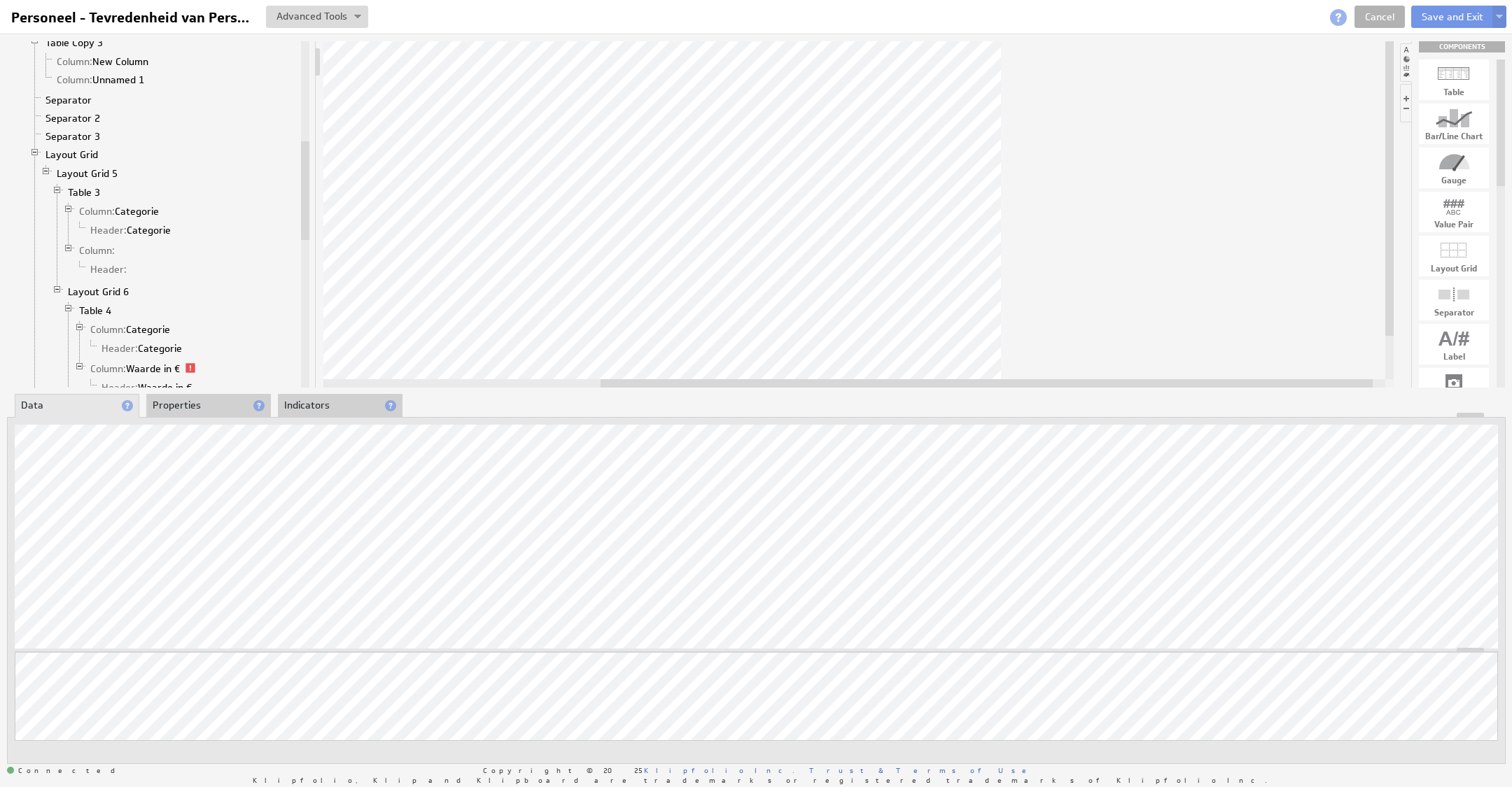
drag, startPoint x: 175, startPoint y: 413, endPoint x: 191, endPoint y: 417, distance: 16.5
click at [175, 412] on div at bounding box center [756, 414] width 1497 height 5
click at [211, 407] on li "Properties" at bounding box center [208, 405] width 124 height 24
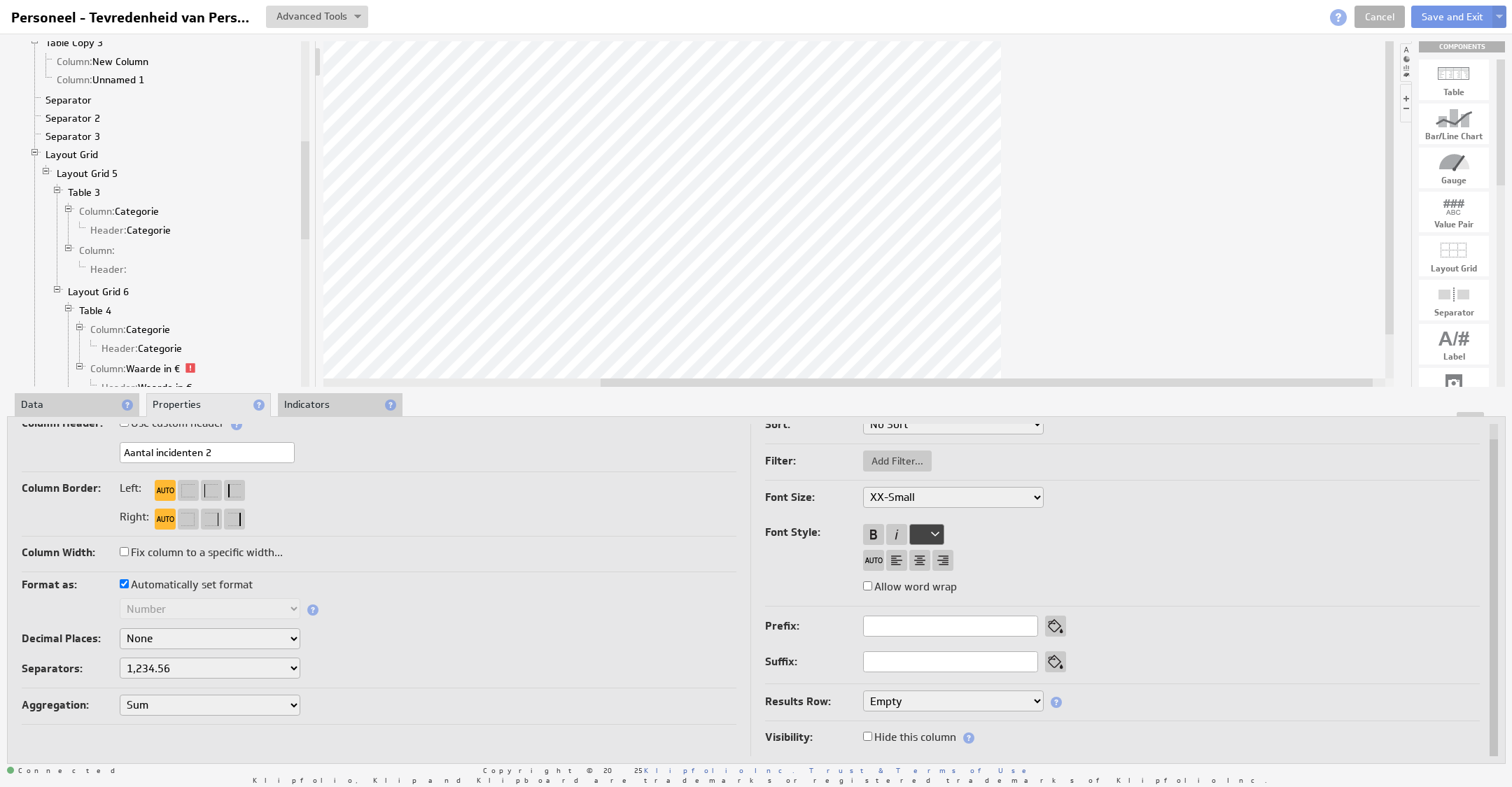
click at [917, 732] on label "Hide this column" at bounding box center [909, 737] width 93 height 19
click at [872, 732] on input "Hide this column" at bounding box center [866, 736] width 9 height 9
checkbox input "true"
drag, startPoint x: 1024, startPoint y: 384, endPoint x: 950, endPoint y: 390, distance: 74.2
click at [950, 390] on div "Component Calculations Grid Table 7 Column: Marketingkosten 1 Column: Aantal in…" at bounding box center [756, 402] width 1512 height 737
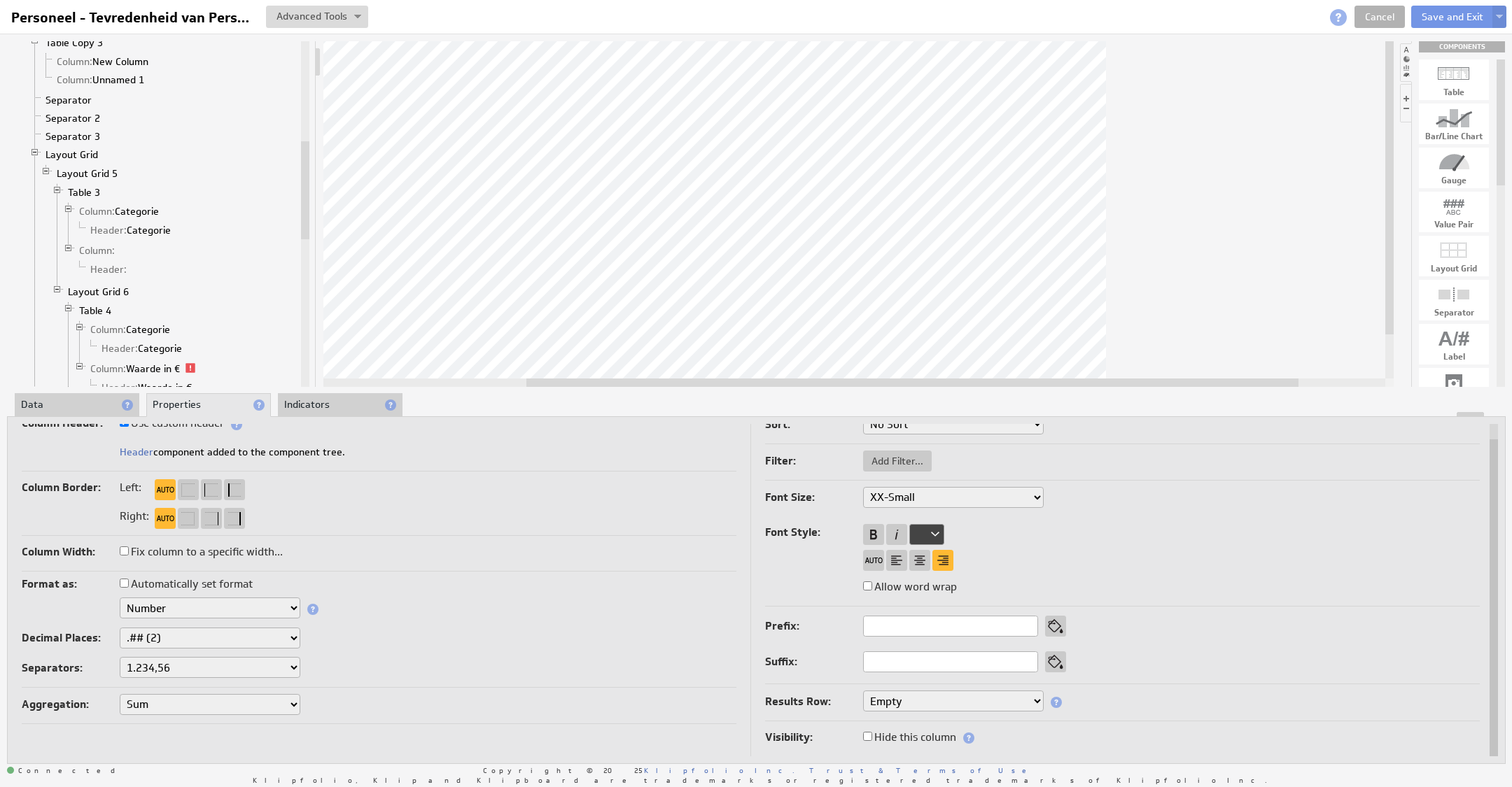
click at [65, 391] on div "Component Calculations Grid Table 7 Column: Marketingkosten 1 Column: Aantal in…" at bounding box center [756, 402] width 1512 height 737
click at [73, 398] on li "Data" at bounding box center [76, 405] width 124 height 24
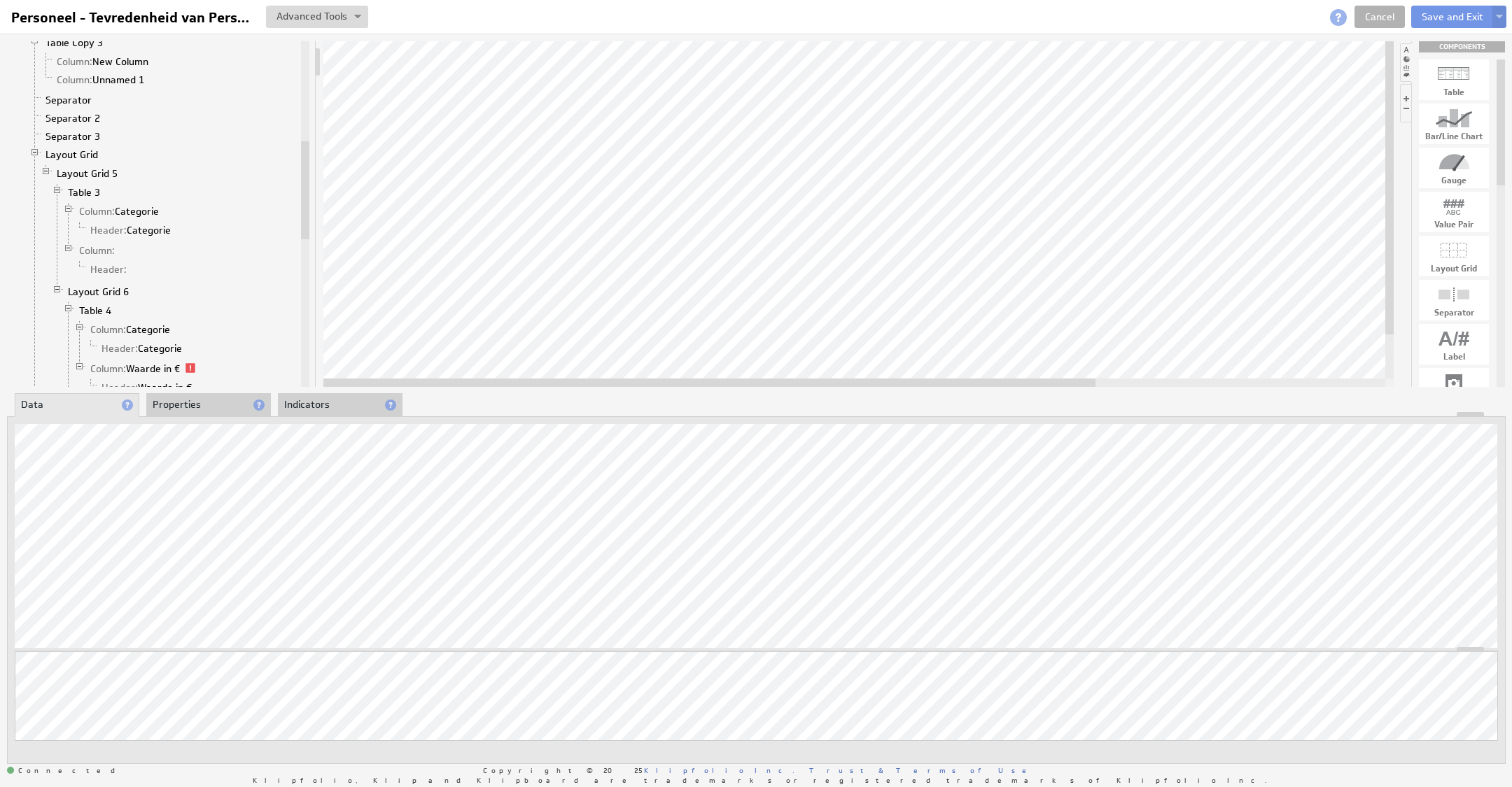
click at [1091, 366] on div at bounding box center [859, 214] width 1070 height 346
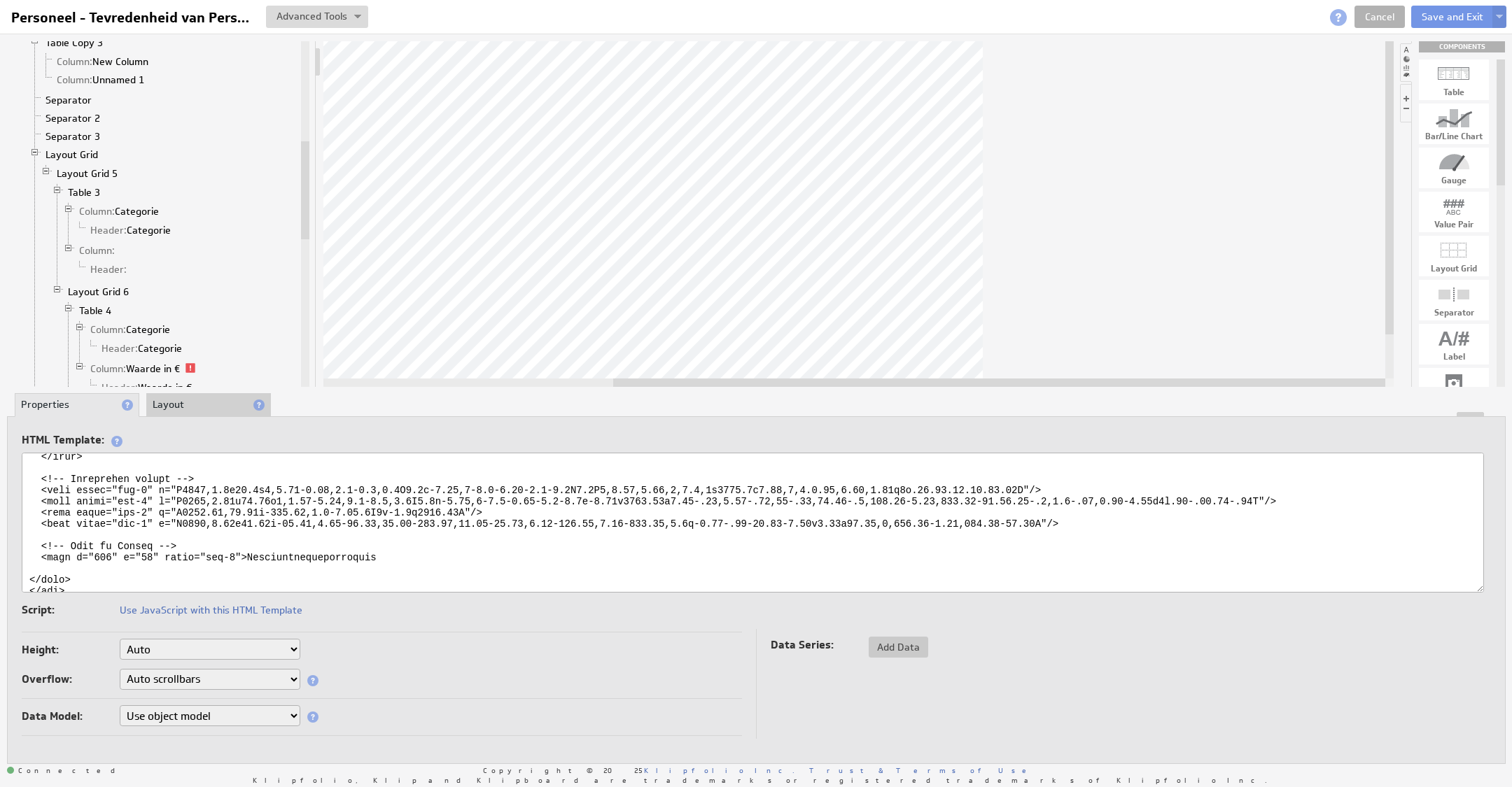
scroll to position [111, 0]
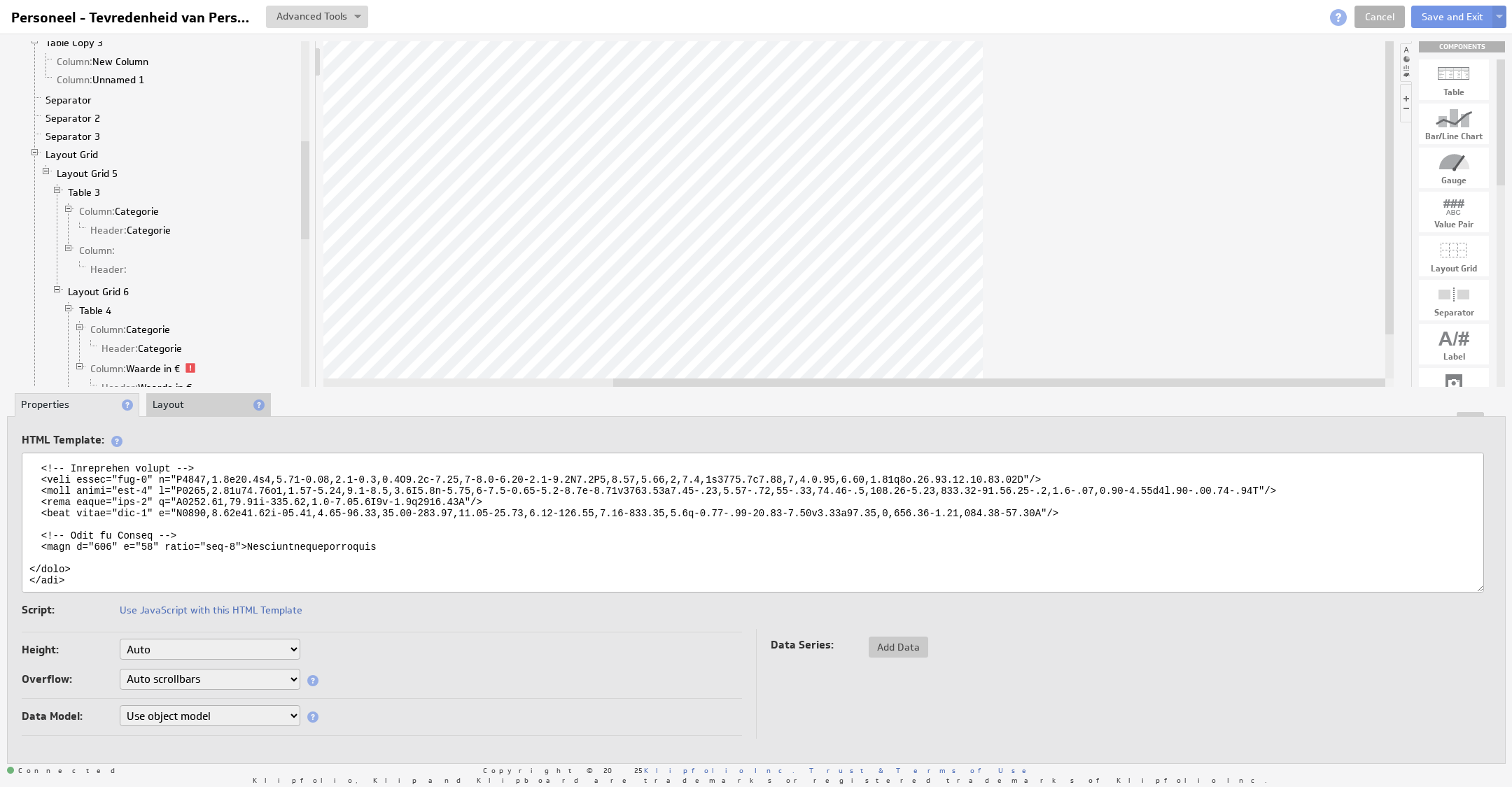
drag, startPoint x: 247, startPoint y: 538, endPoint x: 412, endPoint y: 533, distance: 165.1
click at [412, 533] on textarea at bounding box center [753, 522] width 1462 height 140
type textarea "<svg xmlns="[URL][DOMAIN_NAME]" viewBox="0 0 1893 67"> <defs> <style> .cls-1 { …"
click at [1446, 24] on button "Save and Exit" at bounding box center [1452, 16] width 83 height 22
